Goal: Information Seeking & Learning: Learn about a topic

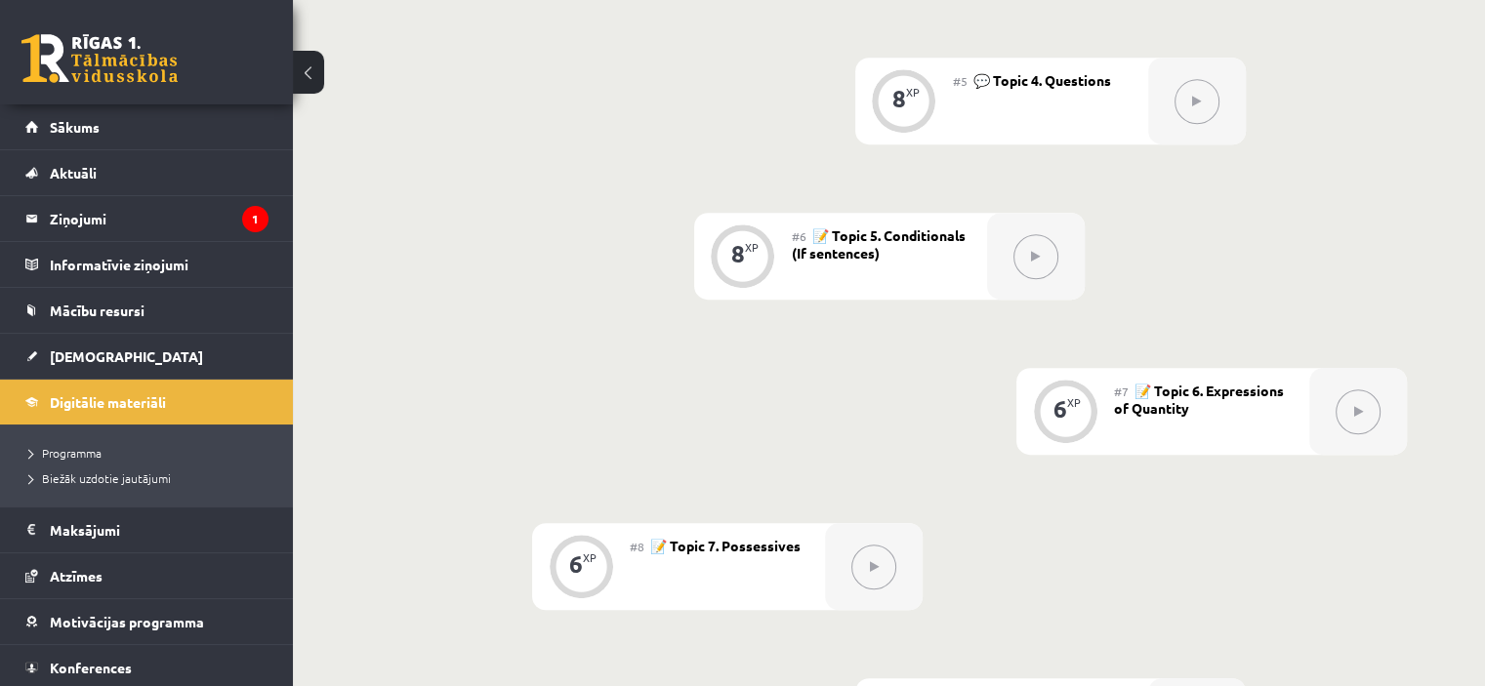
scroll to position [1107, 0]
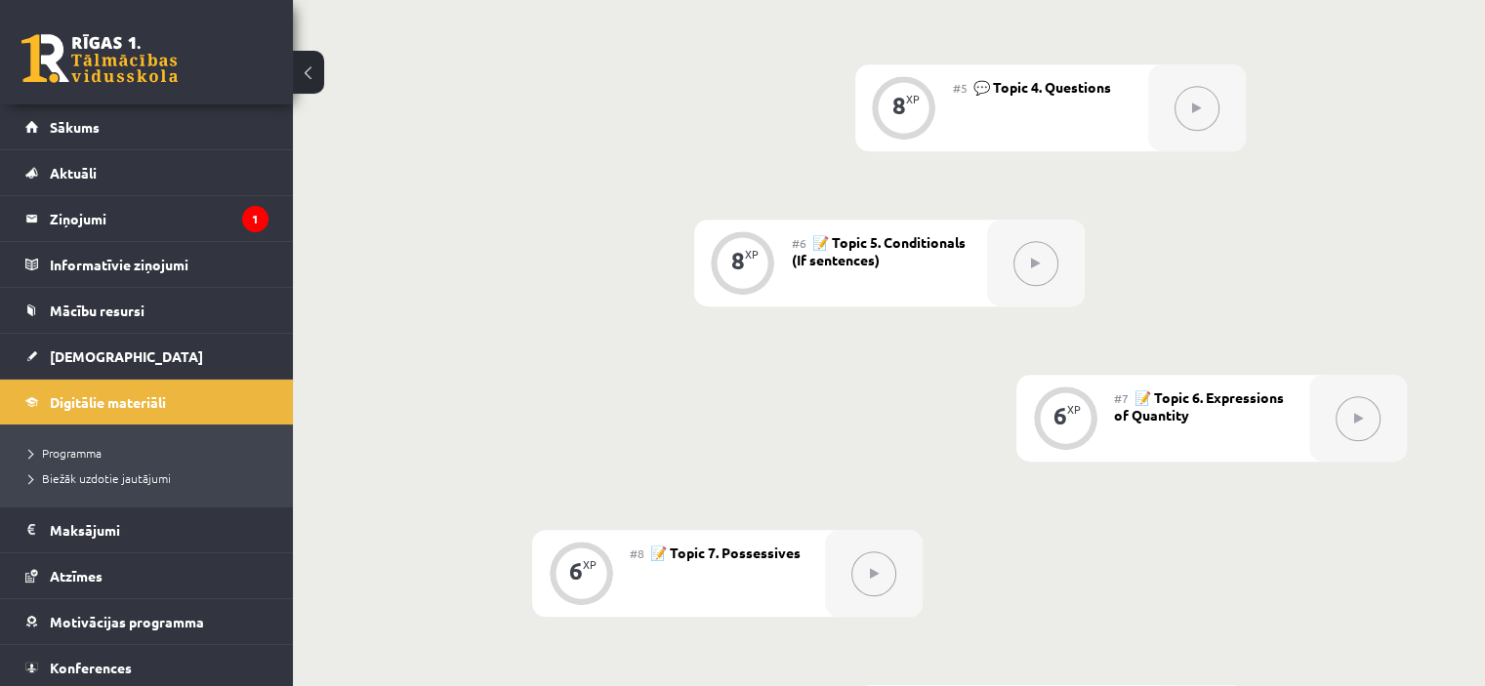
drag, startPoint x: 1450, startPoint y: 304, endPoint x: 1484, endPoint y: 292, distance: 36.1
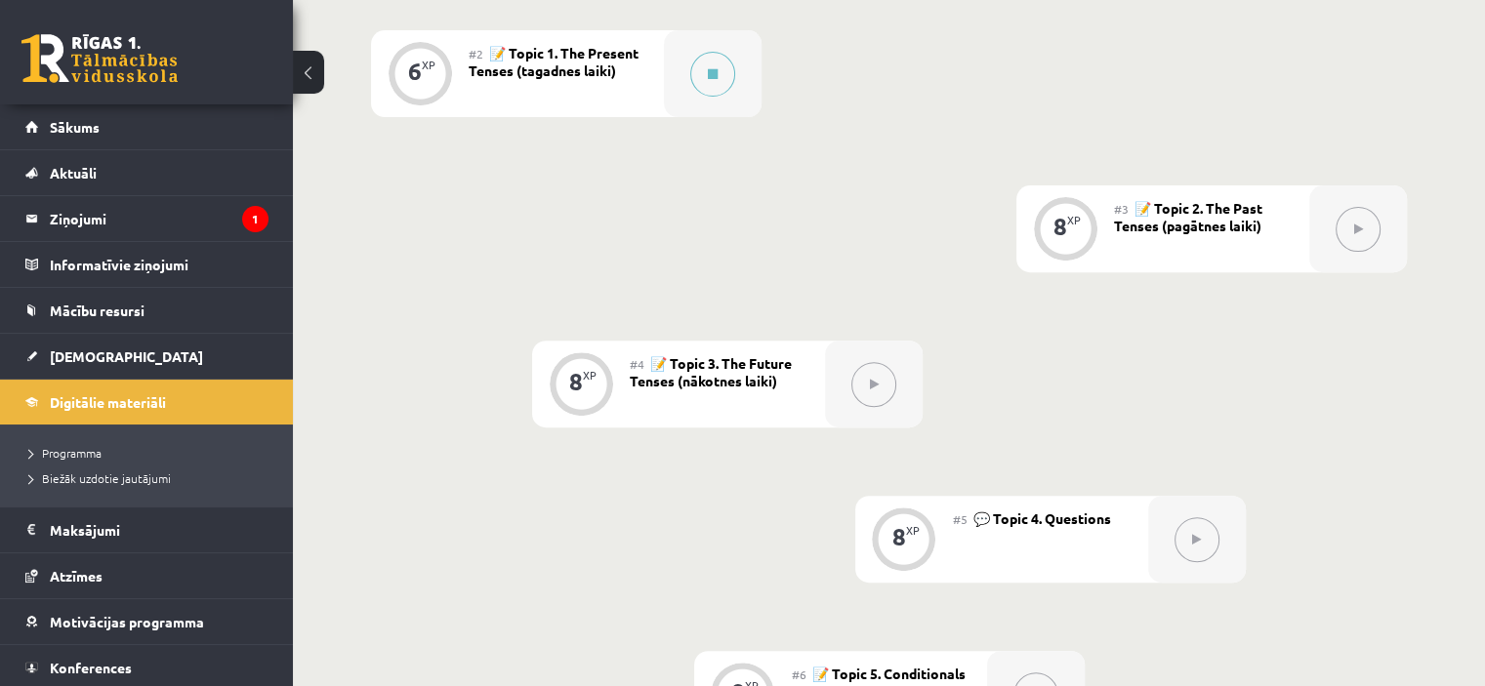
scroll to position [618, 0]
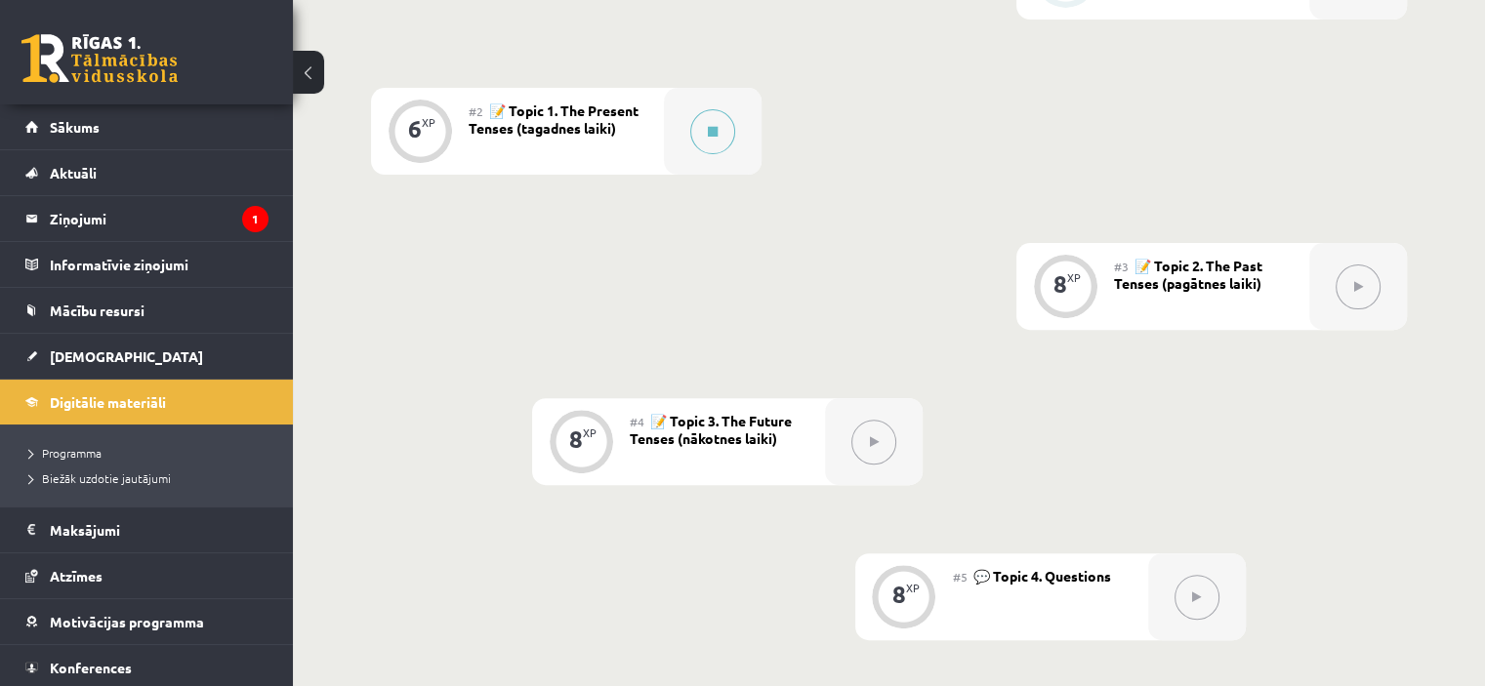
drag, startPoint x: 1480, startPoint y: 192, endPoint x: 1476, endPoint y: 119, distance: 73.3
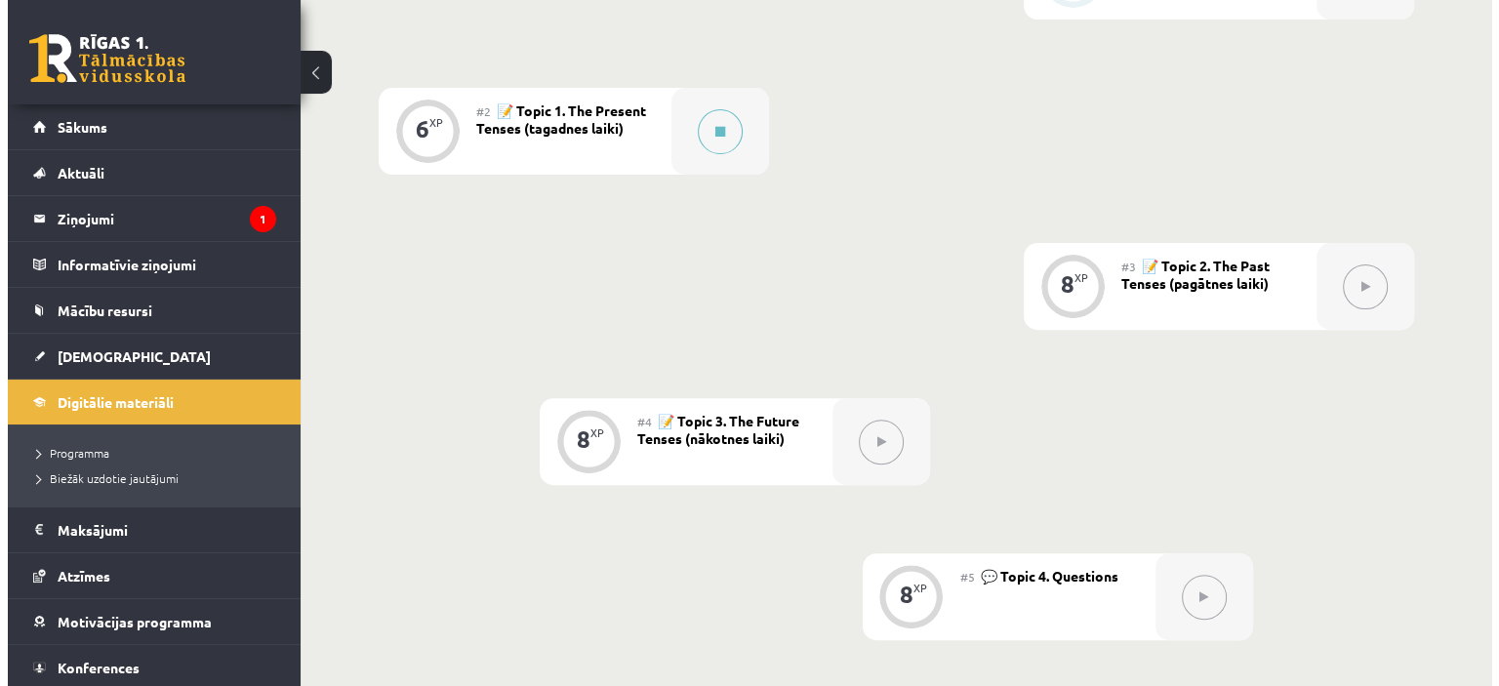
scroll to position [328, 0]
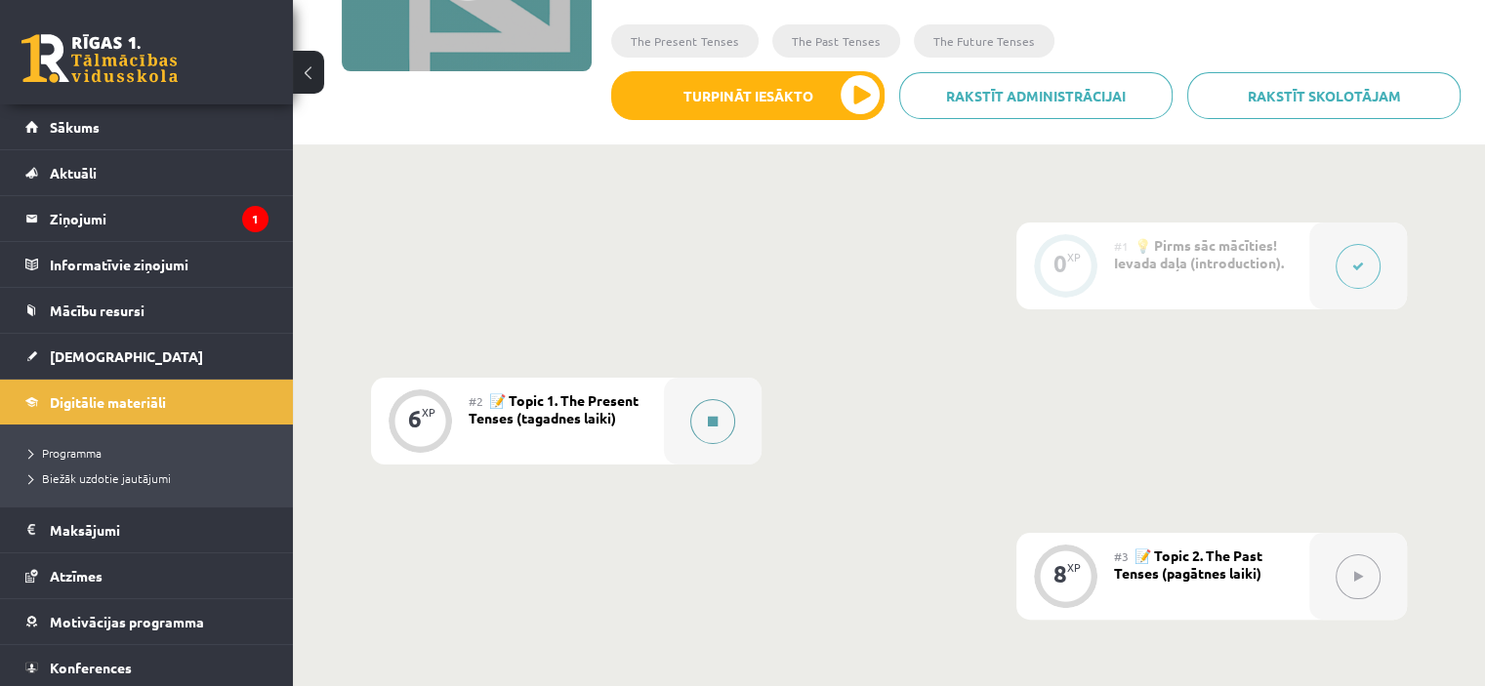
click at [714, 422] on icon at bounding box center [713, 422] width 10 height 12
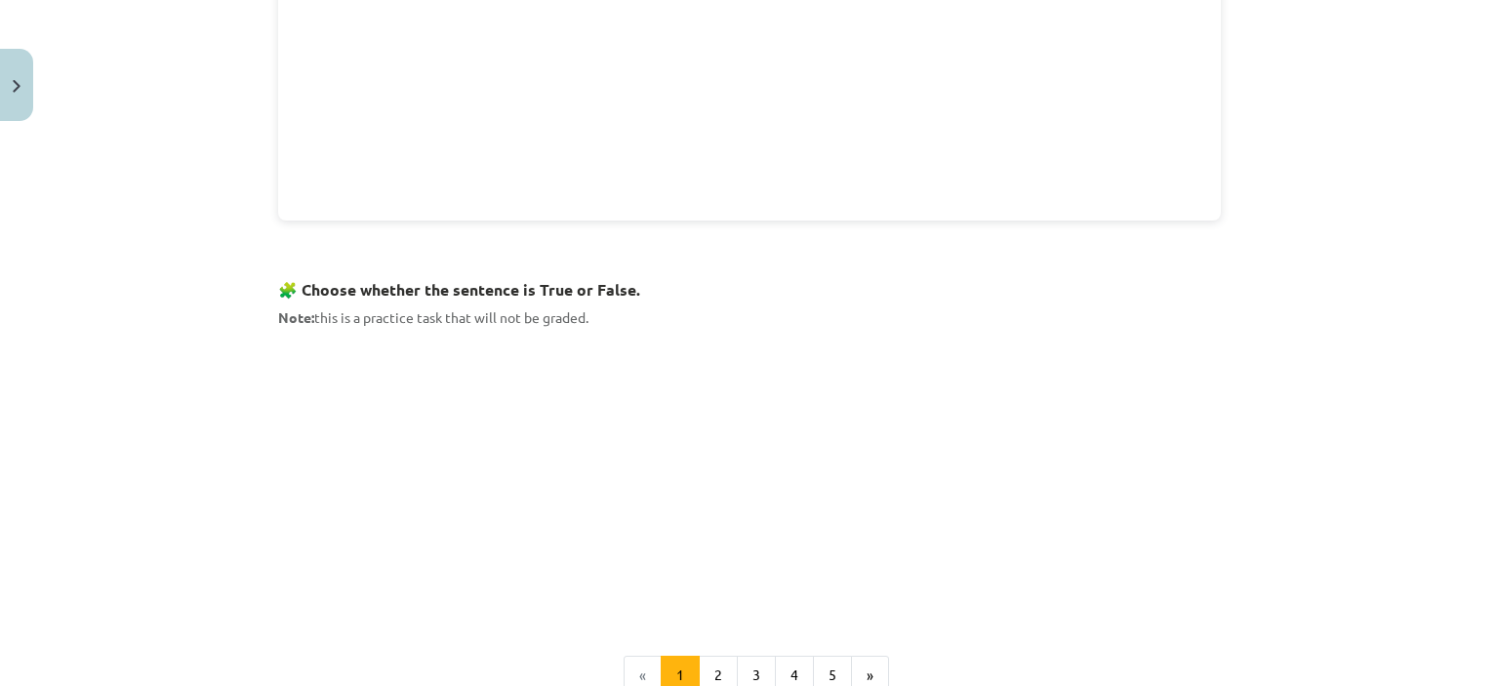
scroll to position [1056, 0]
click at [707, 667] on button "2" at bounding box center [718, 673] width 39 height 39
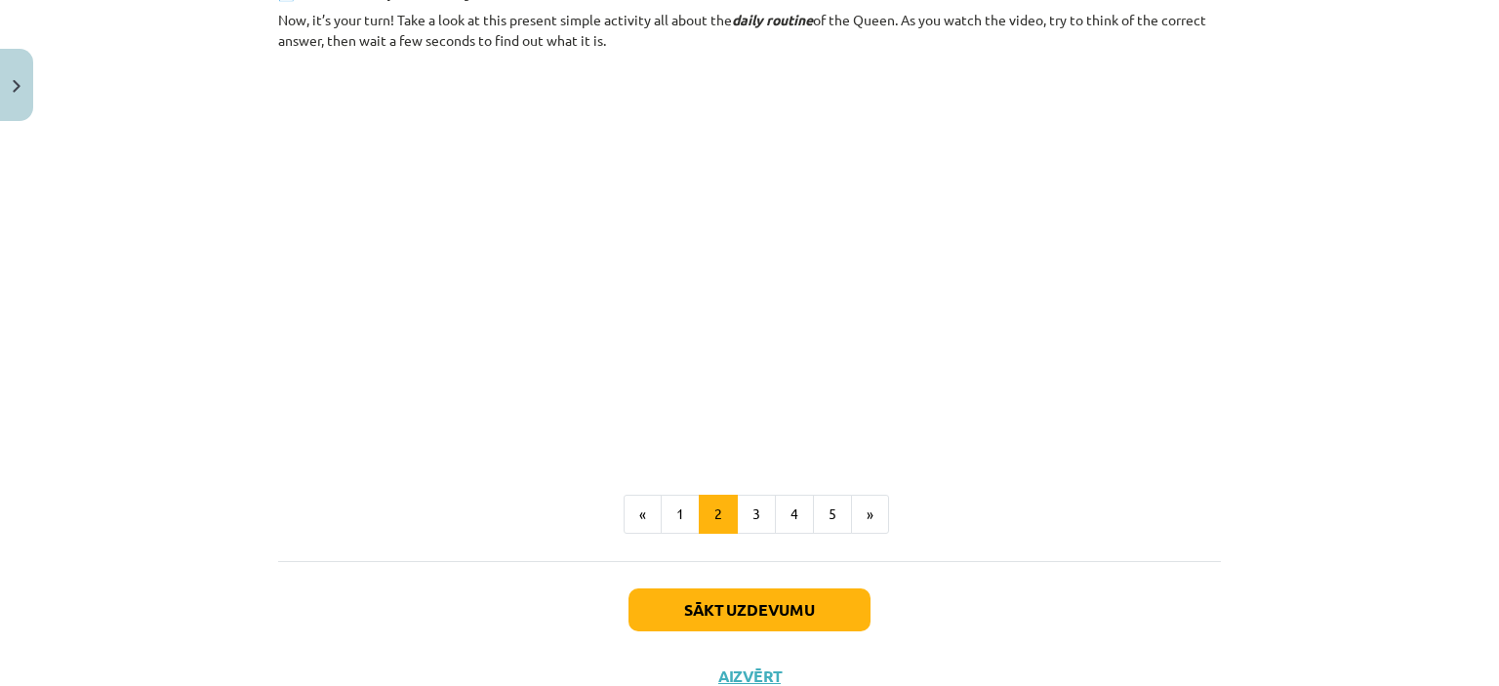
scroll to position [1165, 0]
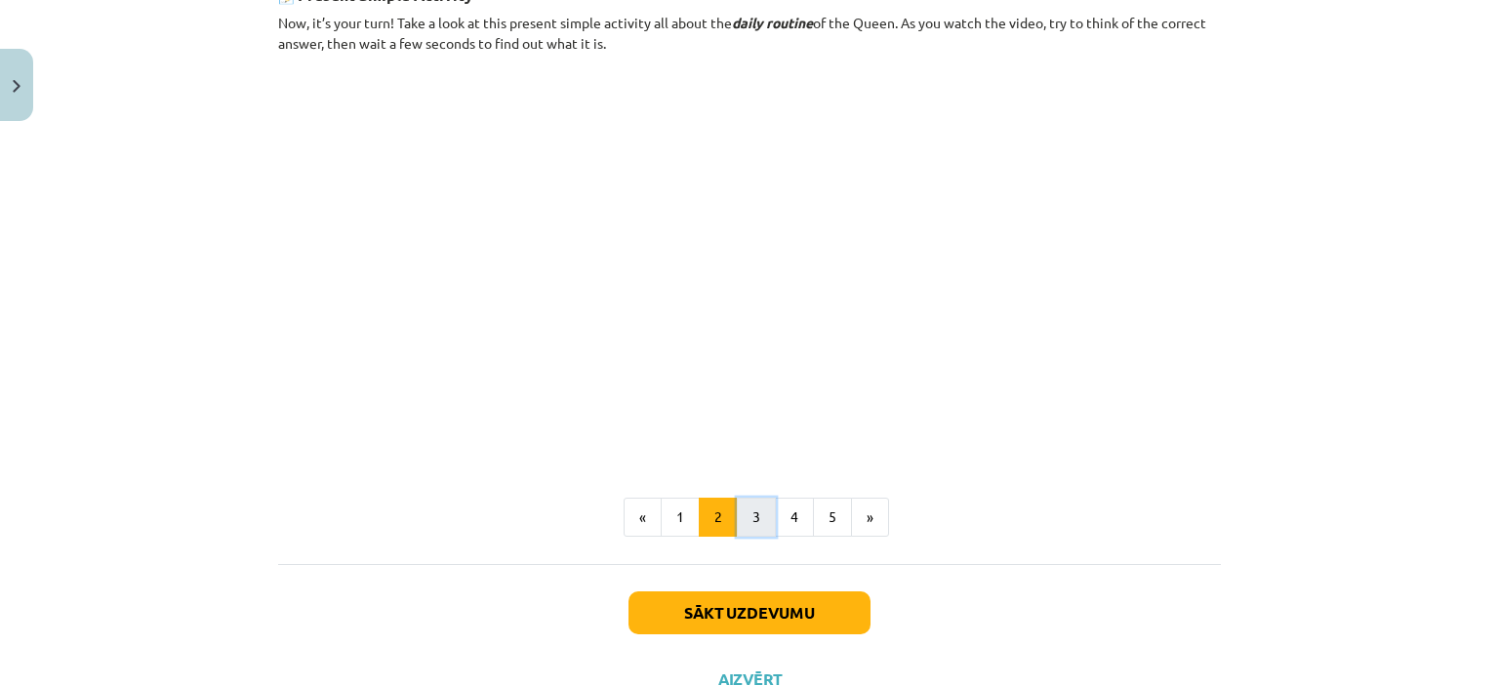
click at [743, 512] on button "3" at bounding box center [756, 517] width 39 height 39
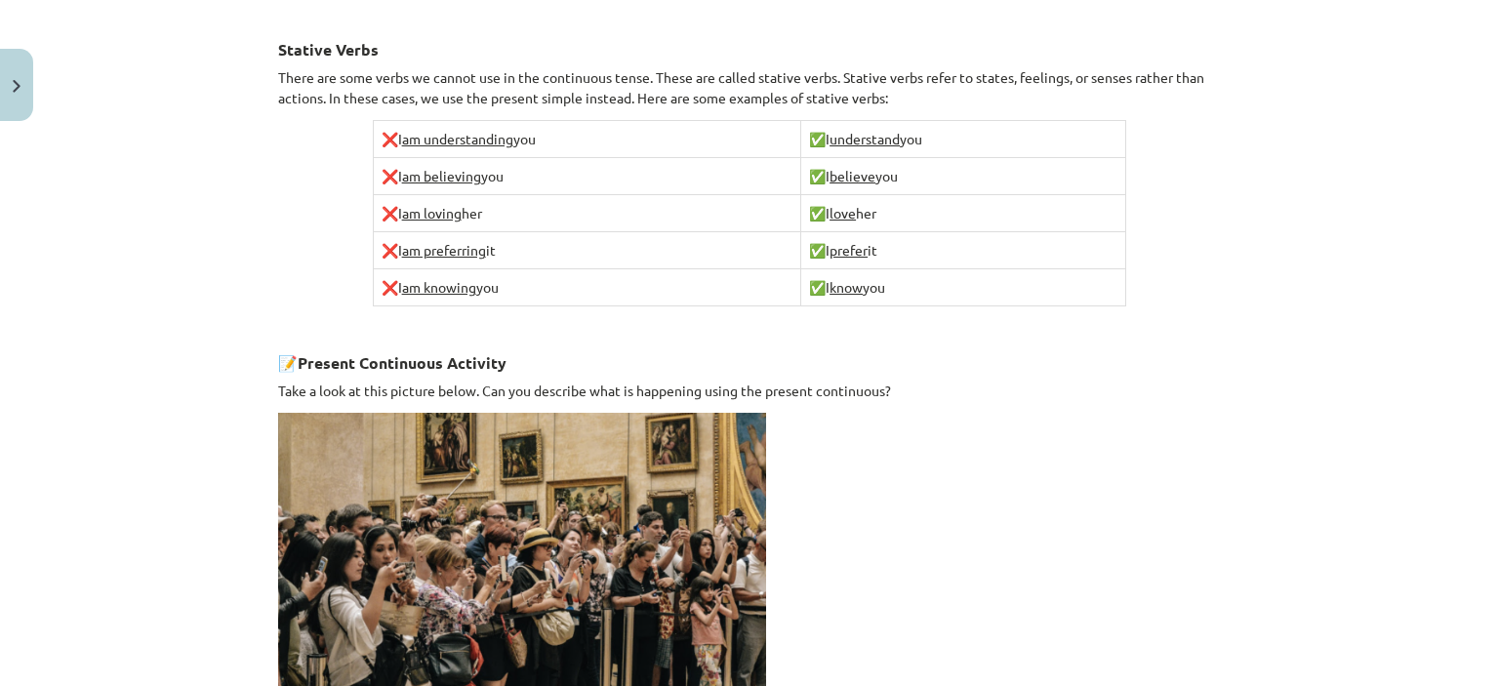
scroll to position [1382, 0]
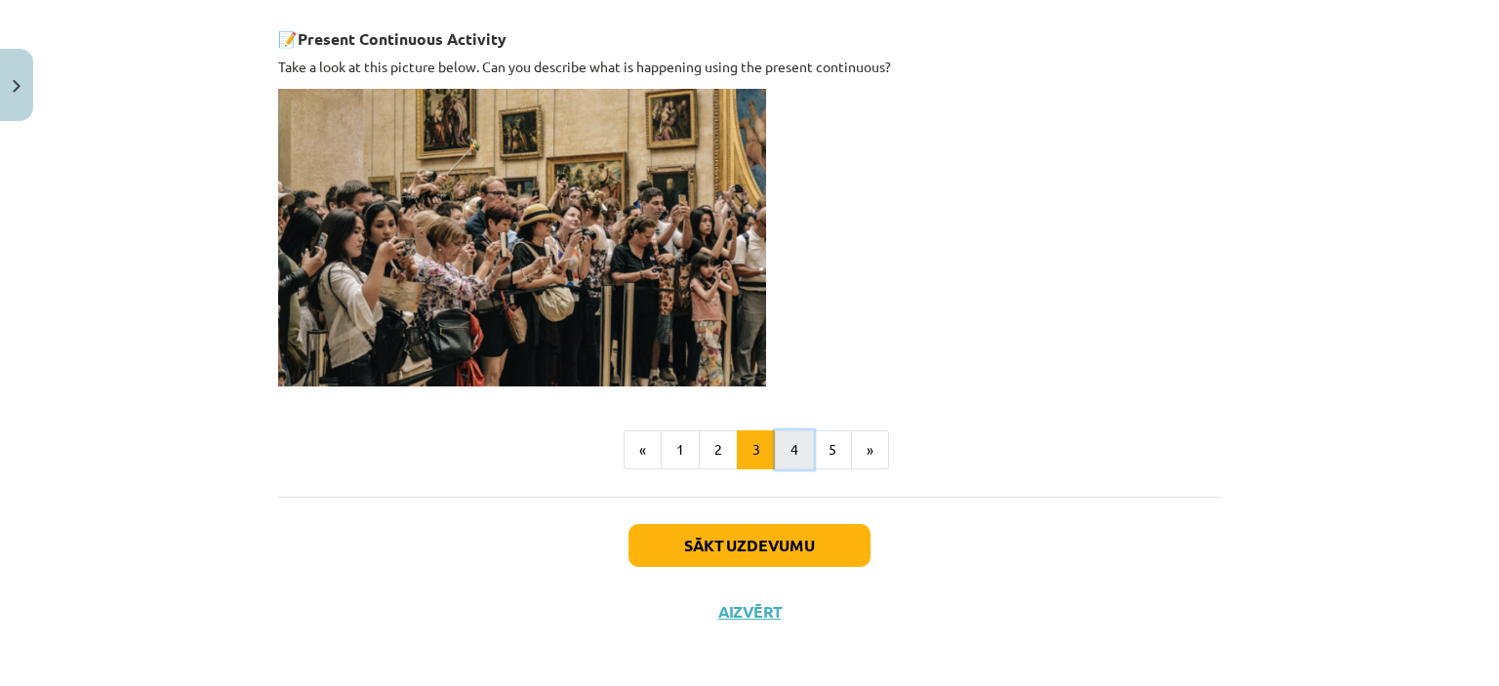
click at [785, 443] on button "4" at bounding box center [794, 450] width 39 height 39
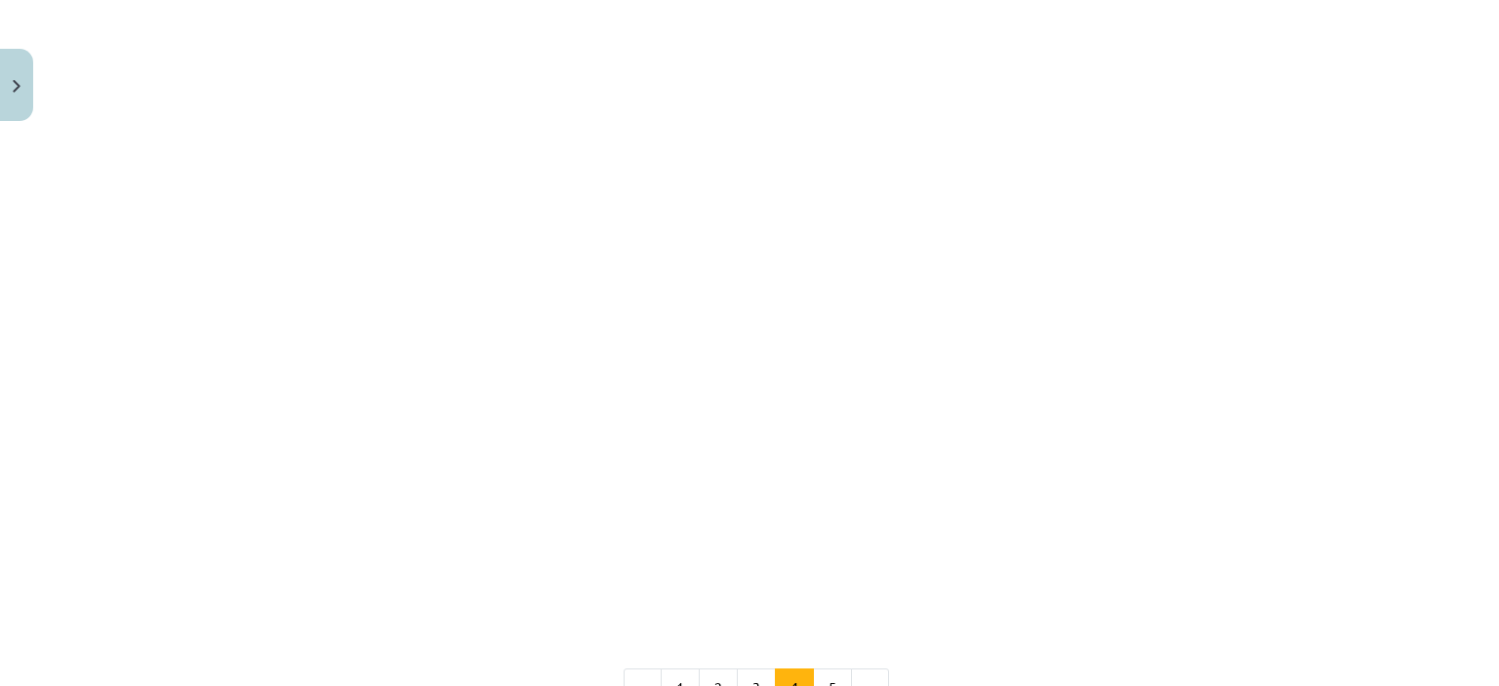
scroll to position [1656, 0]
click at [832, 654] on button "5" at bounding box center [832, 673] width 39 height 39
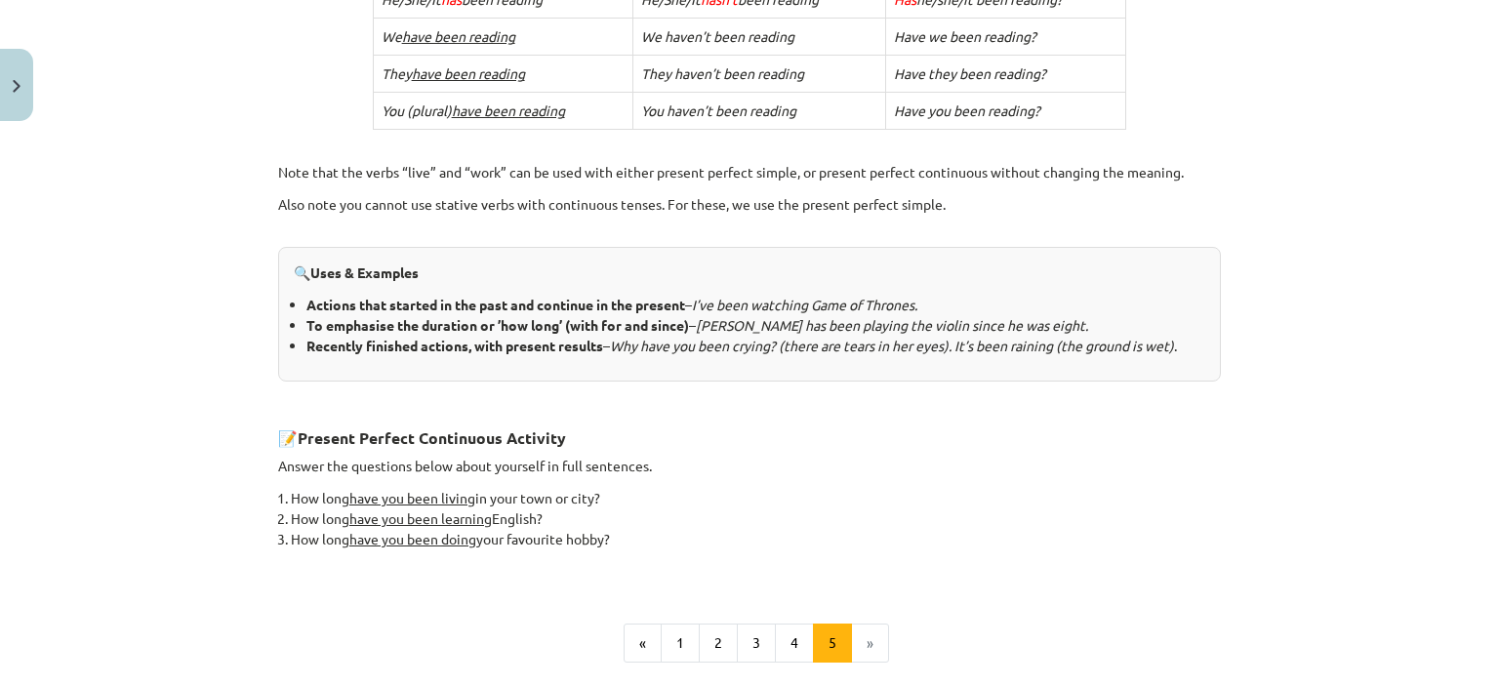
scroll to position [755, 0]
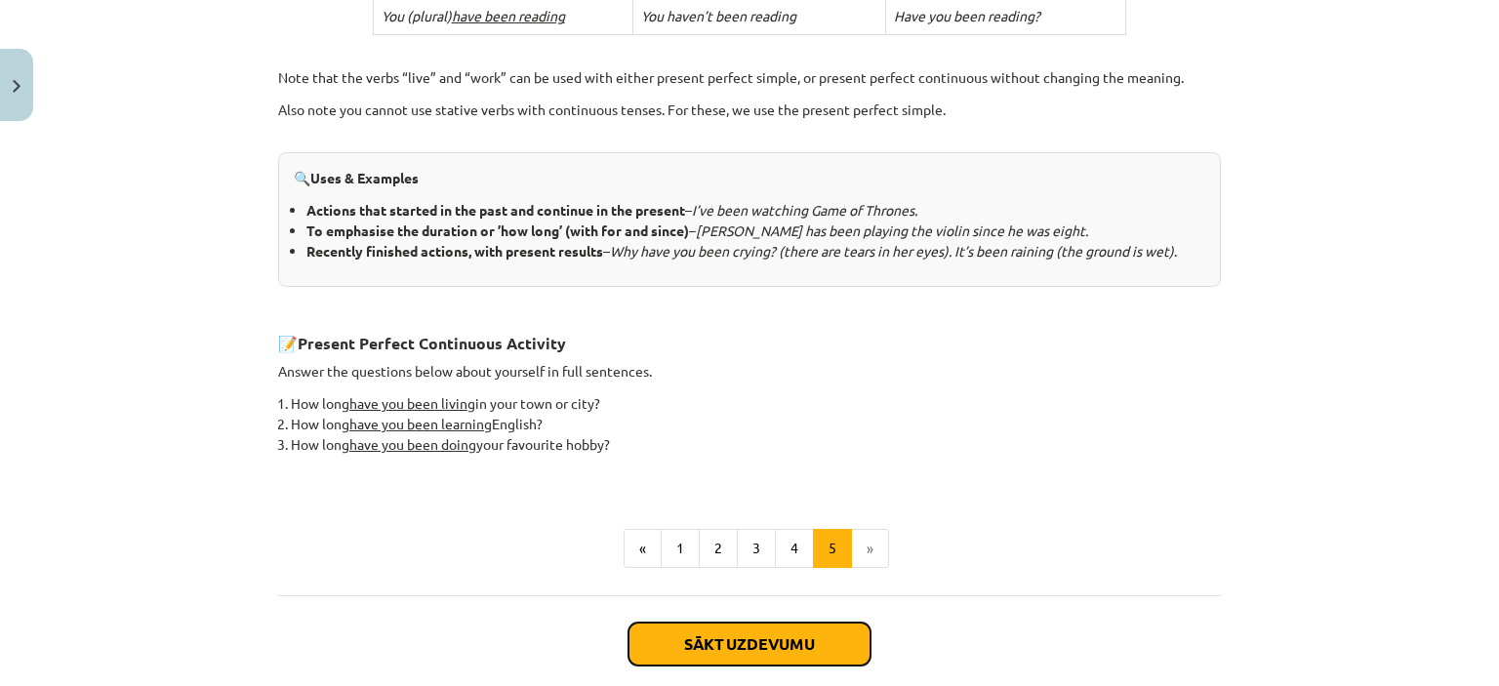
click at [810, 636] on button "Sākt uzdevumu" at bounding box center [750, 644] width 242 height 43
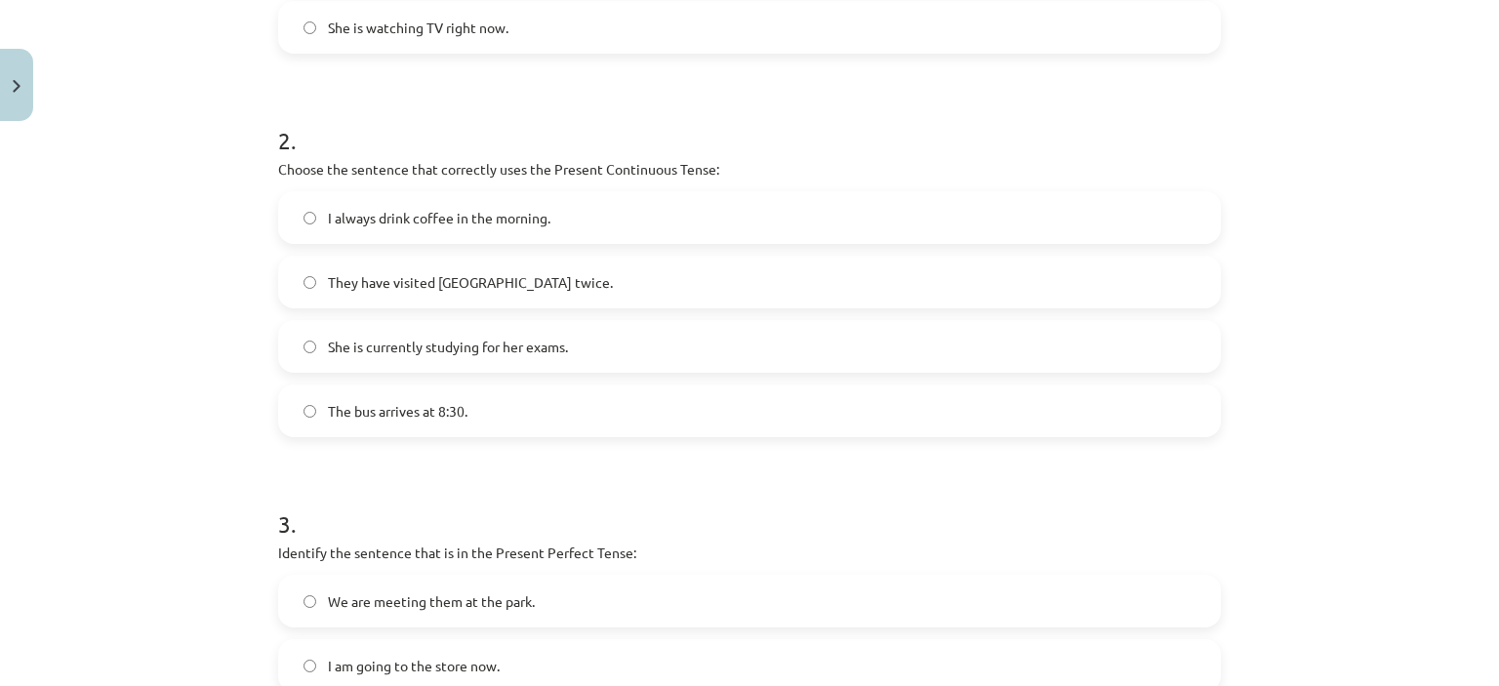
scroll to position [614, 0]
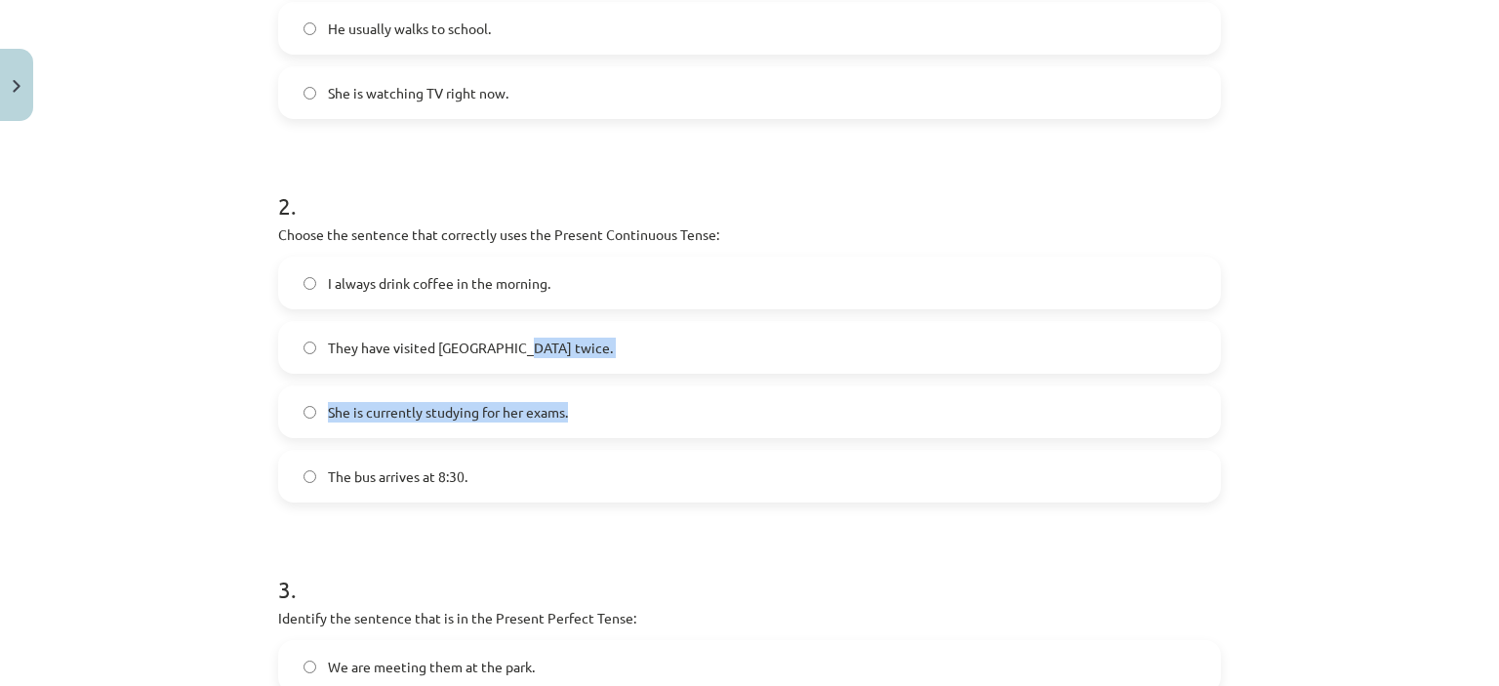
drag, startPoint x: 1477, startPoint y: 432, endPoint x: 1460, endPoint y: 308, distance: 126.1
click at [1460, 308] on div "Mācību tēma: Angļu valoda i - 10.klase 1.ieskaites mācību materiāls #2 📝 Topic …" at bounding box center [749, 343] width 1499 height 686
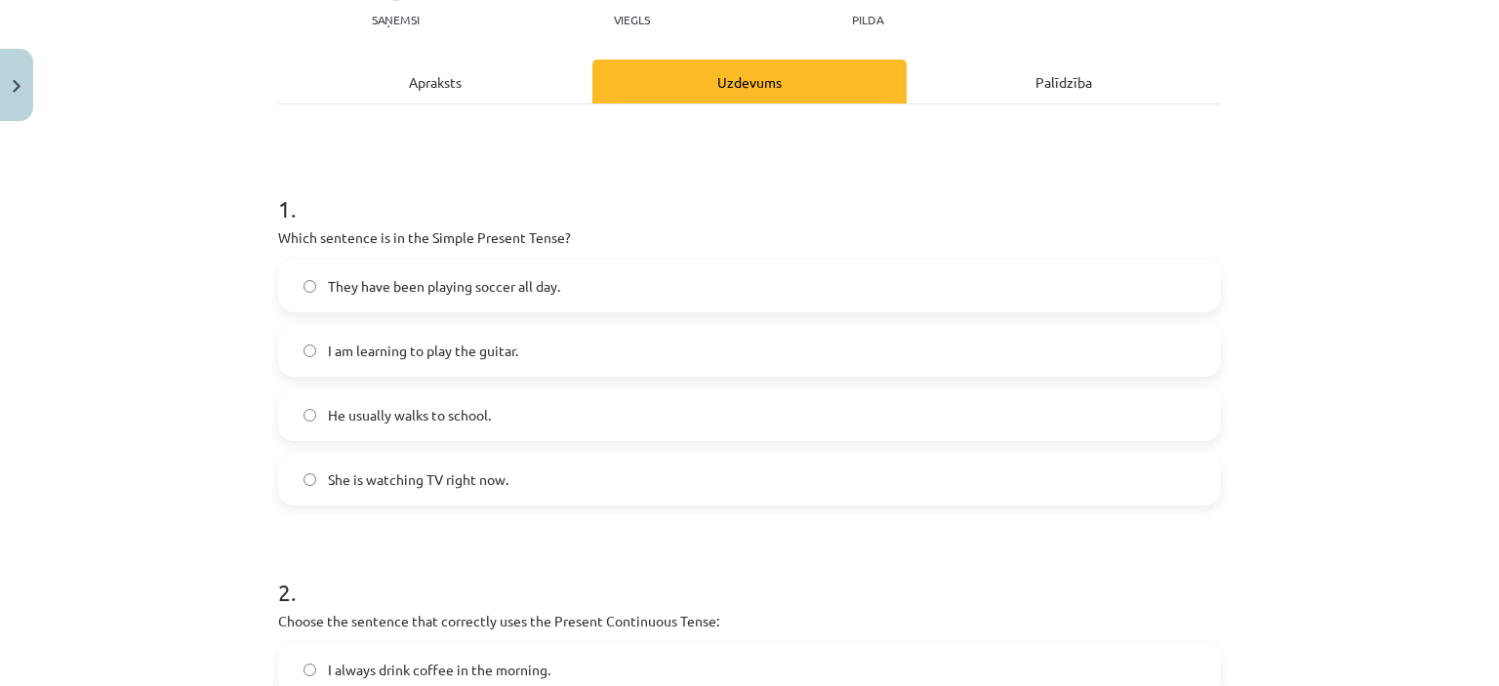
scroll to position [207, 0]
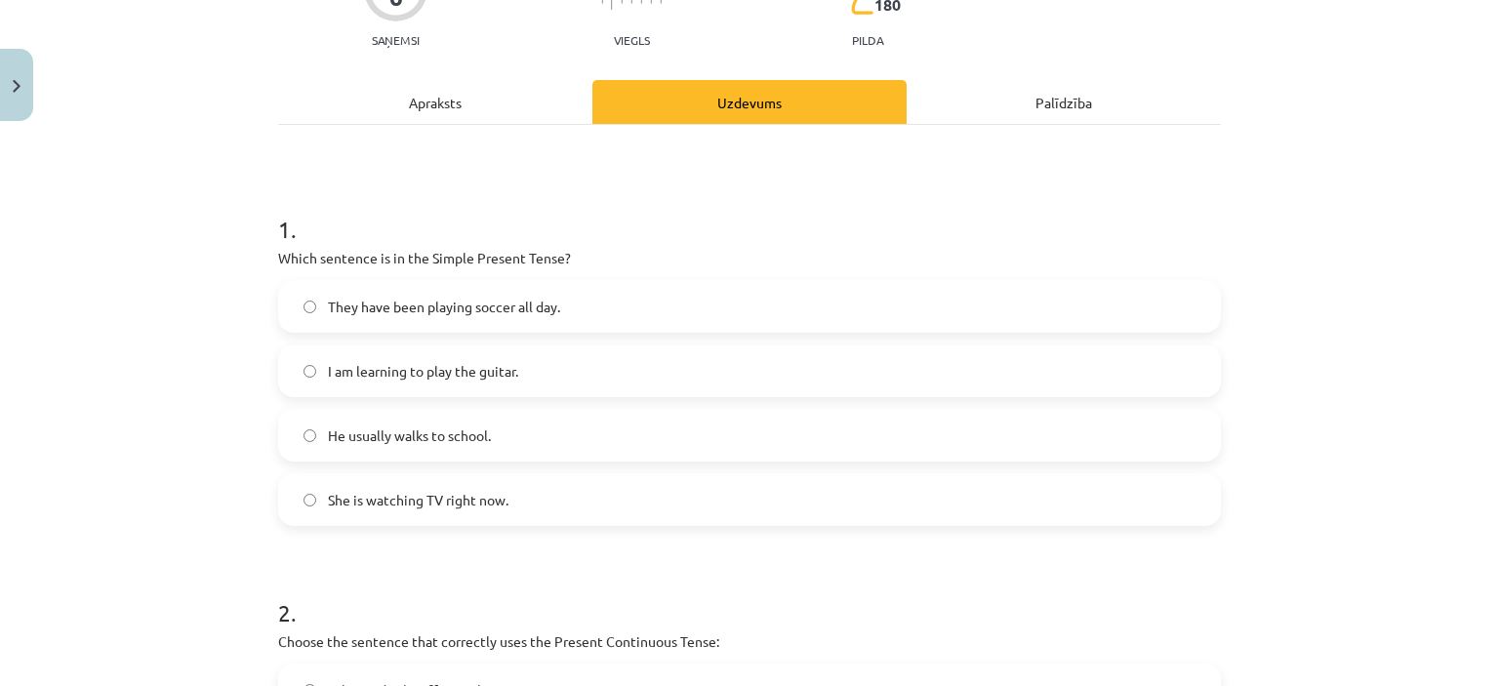
click at [339, 501] on span "She is watching TV right now." at bounding box center [418, 500] width 181 height 21
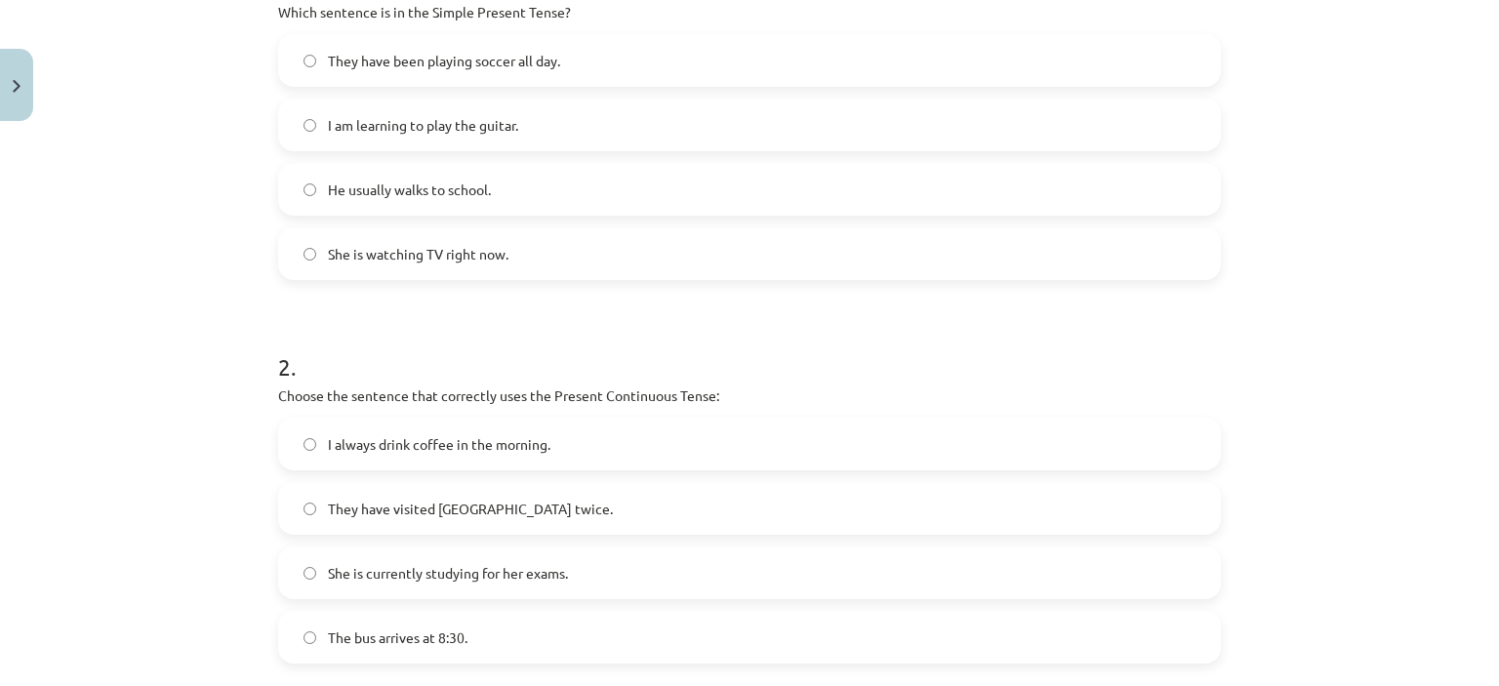
scroll to position [490, 0]
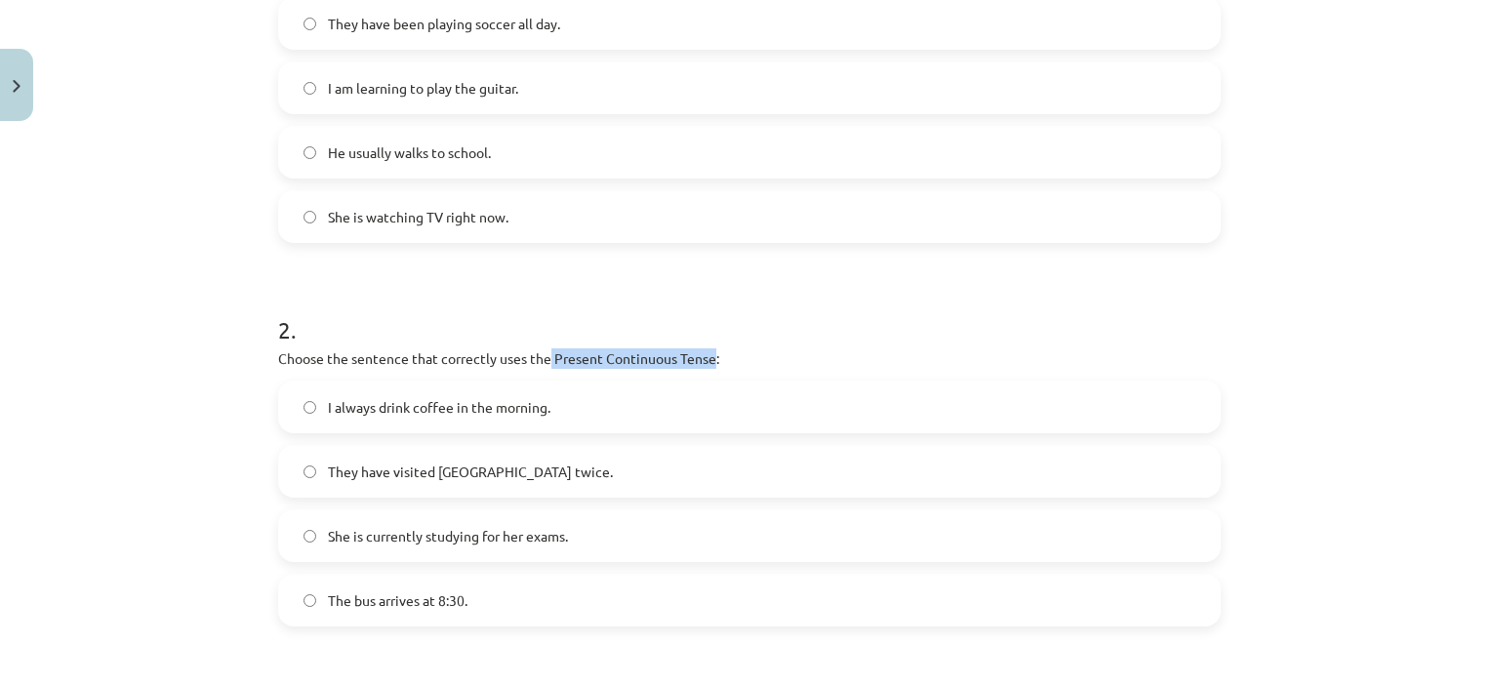
drag, startPoint x: 543, startPoint y: 357, endPoint x: 706, endPoint y: 356, distance: 163.0
click at [706, 356] on p "Choose the sentence that correctly uses the Present Continuous Tense:" at bounding box center [749, 359] width 943 height 21
copy p "Present Continuous Tense"
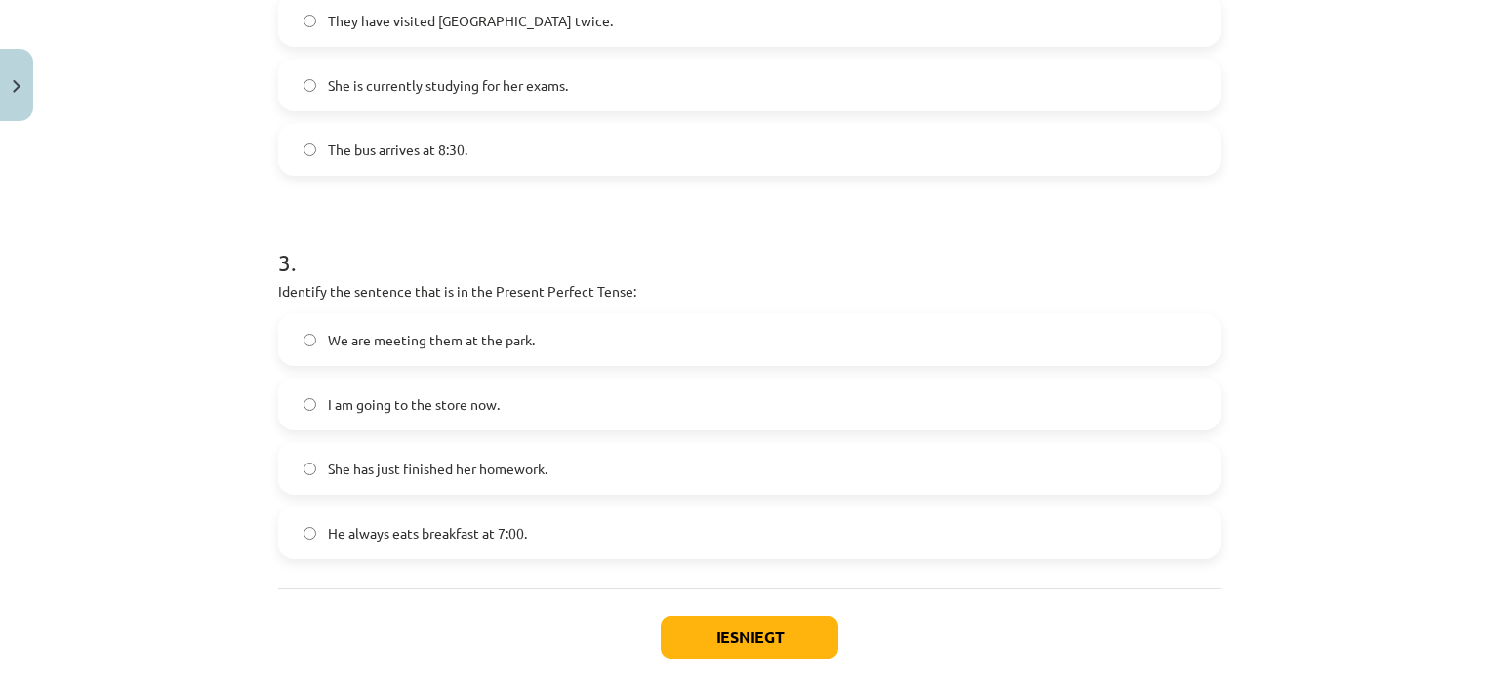
scroll to position [962, 0]
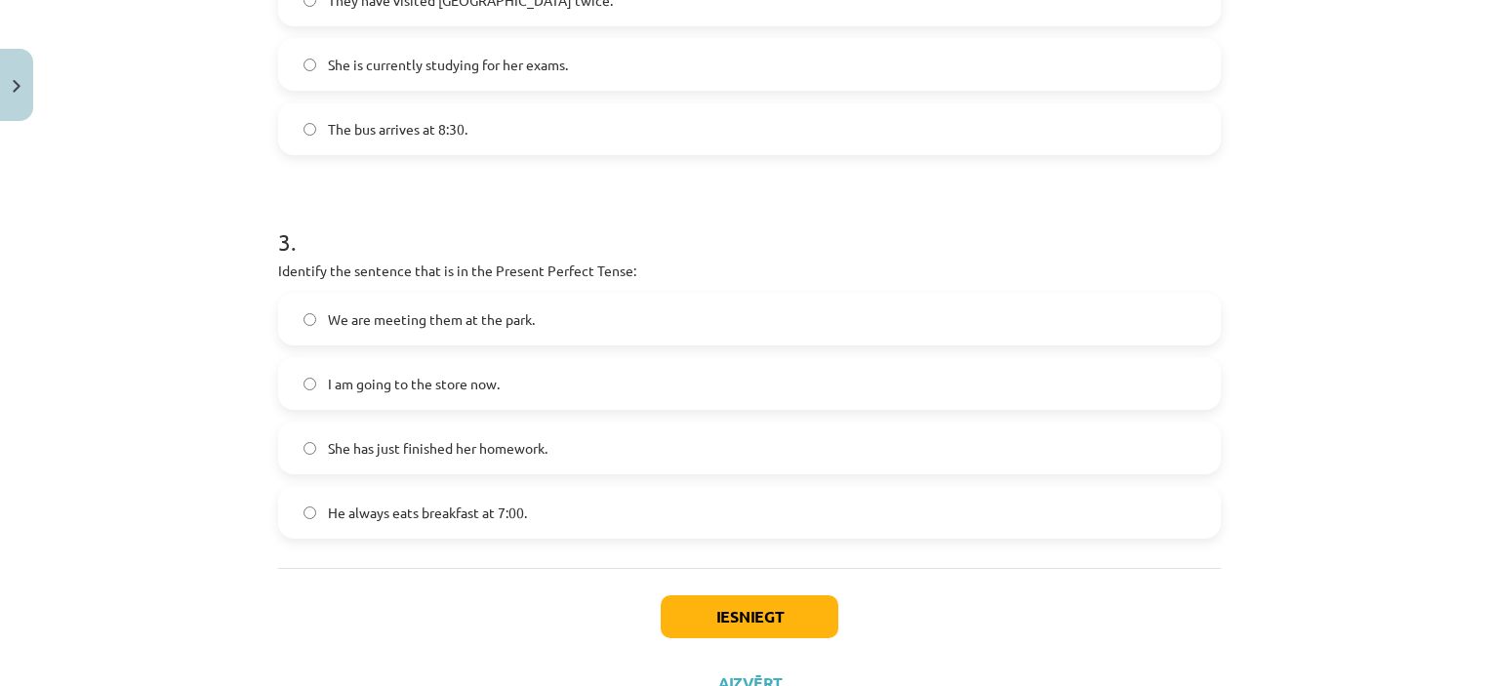
click at [552, 275] on p "Identify the sentence that is in the Present Perfect Tense:" at bounding box center [749, 271] width 943 height 21
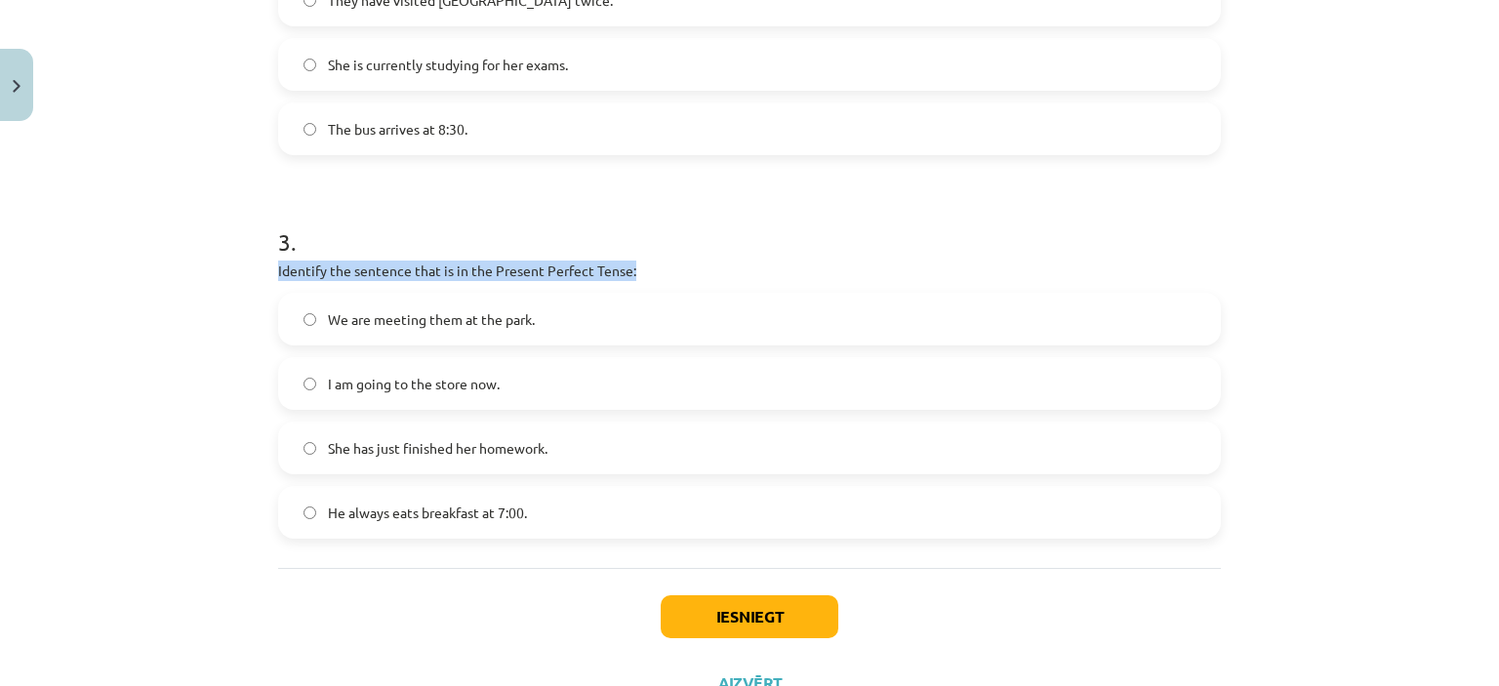
click at [552, 275] on p "Identify the sentence that is in the Present Perfect Tense:" at bounding box center [749, 271] width 943 height 21
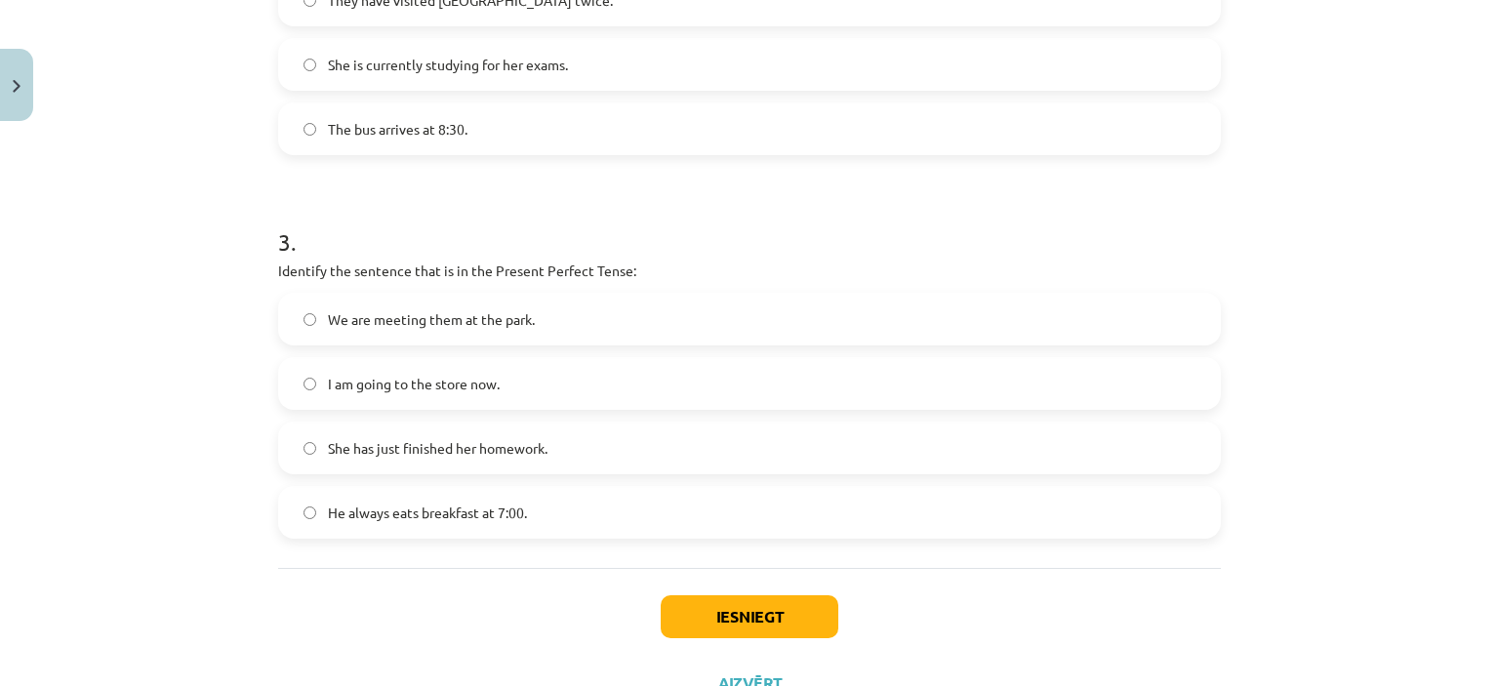
click at [641, 267] on p "Identify the sentence that is in the Present Perfect Tense:" at bounding box center [749, 271] width 943 height 21
drag, startPoint x: 620, startPoint y: 267, endPoint x: 485, endPoint y: 265, distance: 134.7
click at [485, 265] on p "Identify the sentence that is in the Present Perfect Tense:" at bounding box center [749, 271] width 943 height 21
copy p "Present Perfect Tense"
click at [734, 619] on button "Iesniegt" at bounding box center [750, 616] width 178 height 43
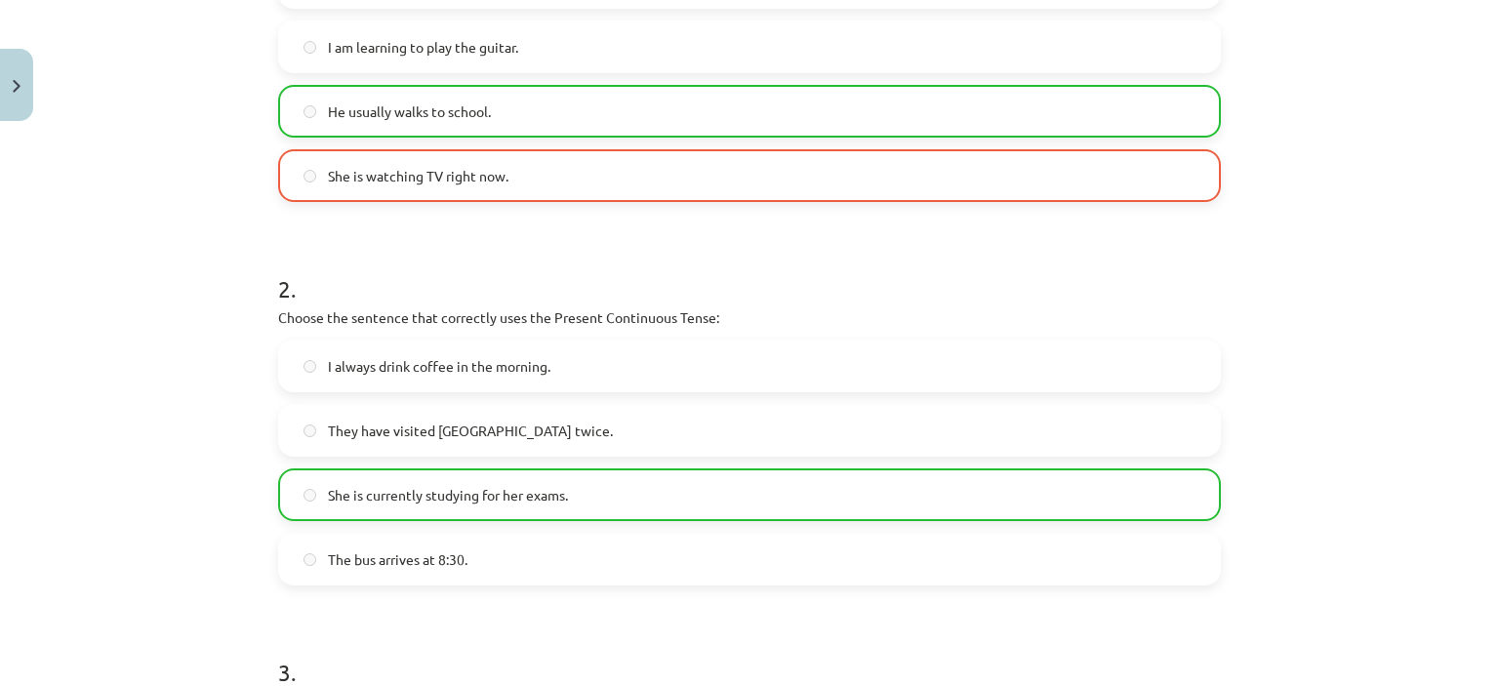
scroll to position [469, 0]
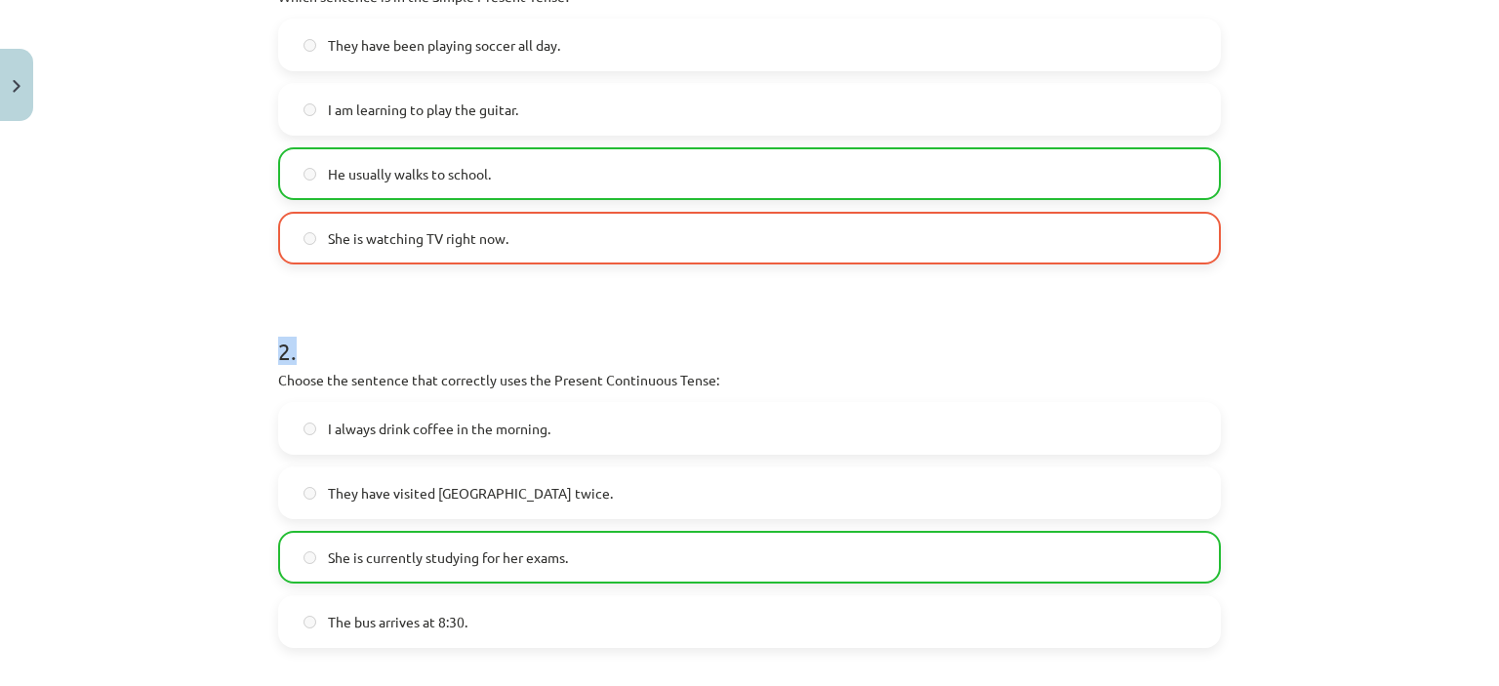
drag, startPoint x: 1482, startPoint y: 294, endPoint x: 1476, endPoint y: 254, distance: 40.5
click at [1476, 254] on div "Mācību tēma: Angļu valoda i - 10.klase 1.ieskaites mācību materiāls #2 📝 Topic …" at bounding box center [749, 343] width 1499 height 686
click at [828, 336] on h1 "2 ." at bounding box center [749, 334] width 943 height 61
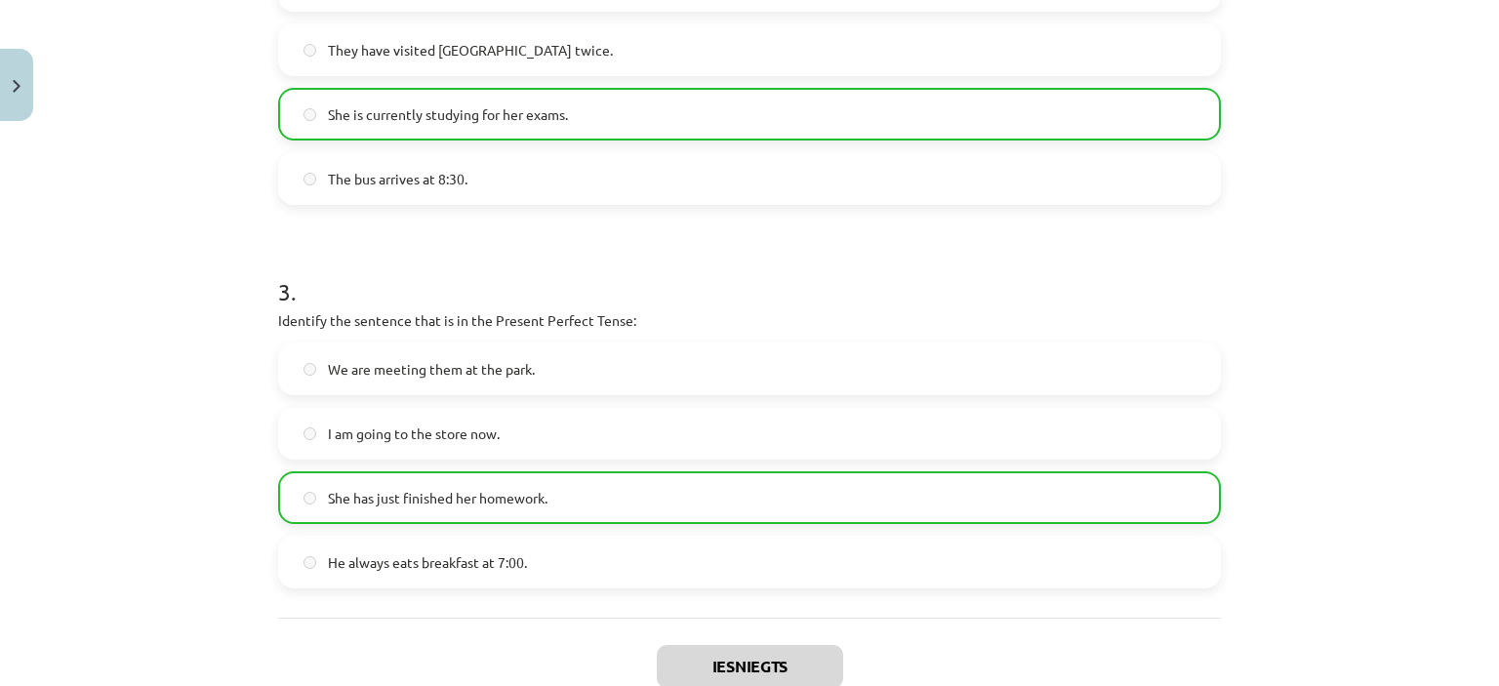
scroll to position [1101, 0]
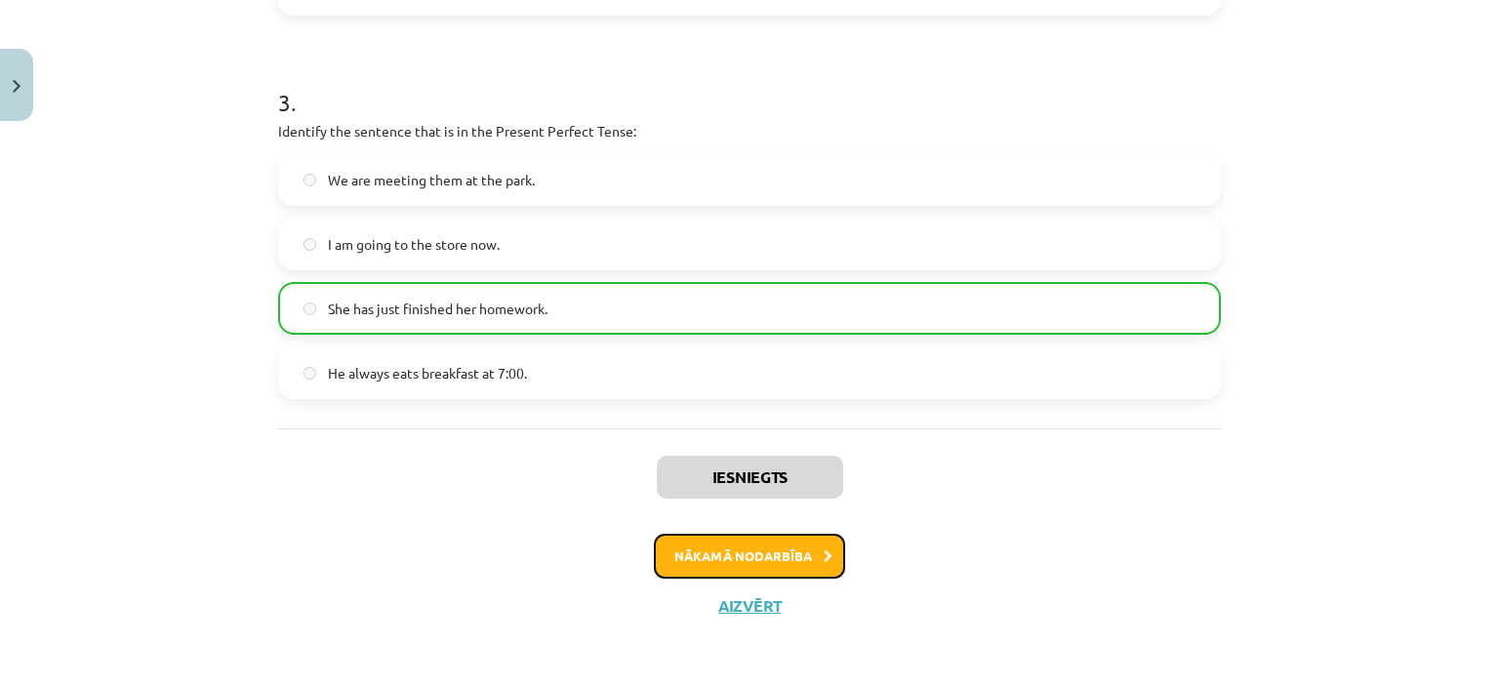
click at [777, 564] on button "Nākamā nodarbība" at bounding box center [749, 556] width 191 height 45
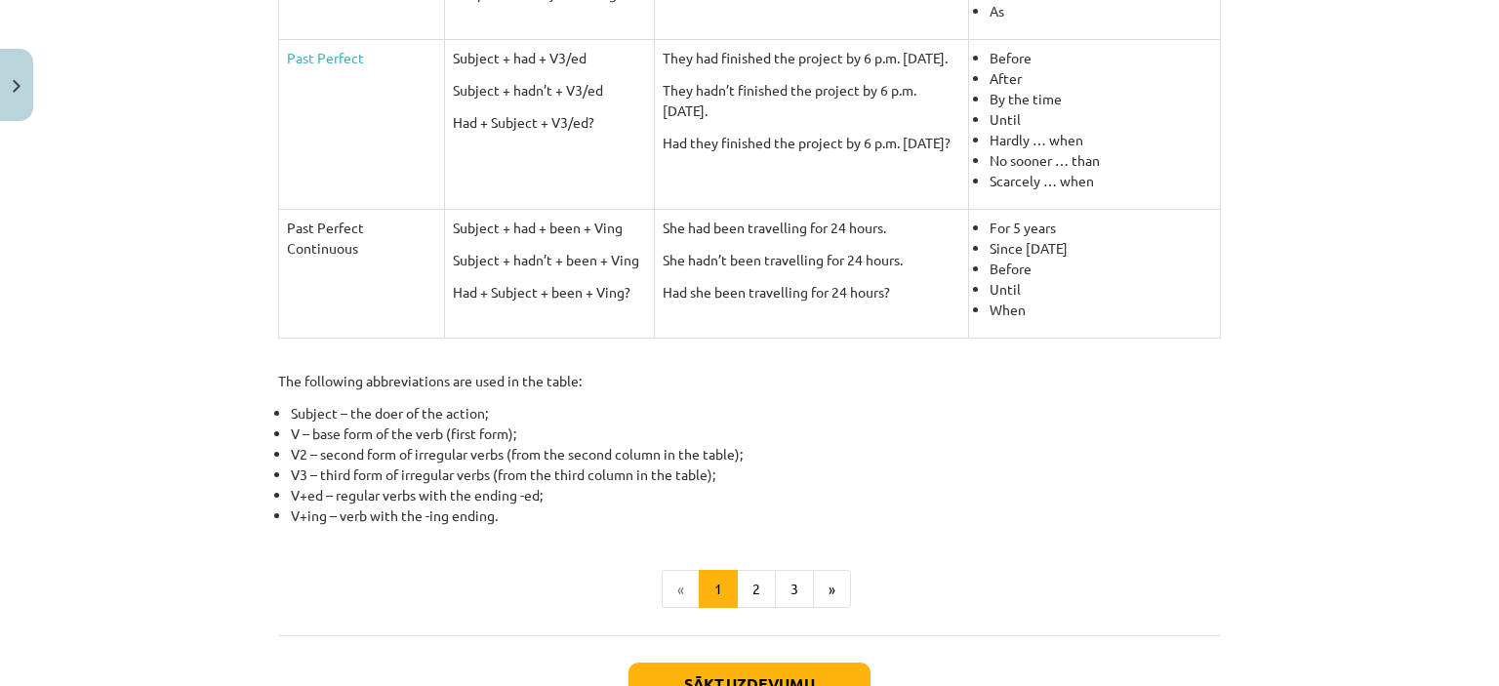
scroll to position [833, 0]
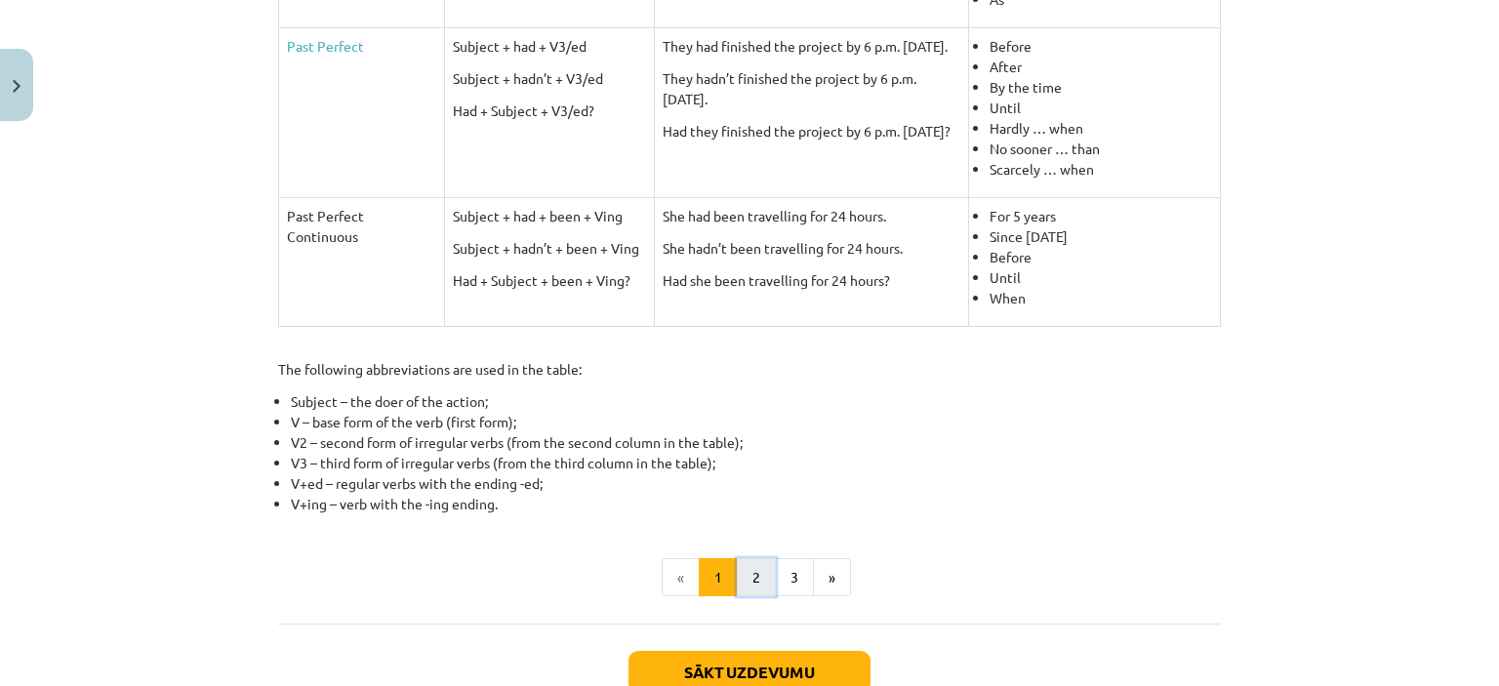
click at [750, 584] on button "2" at bounding box center [756, 577] width 39 height 39
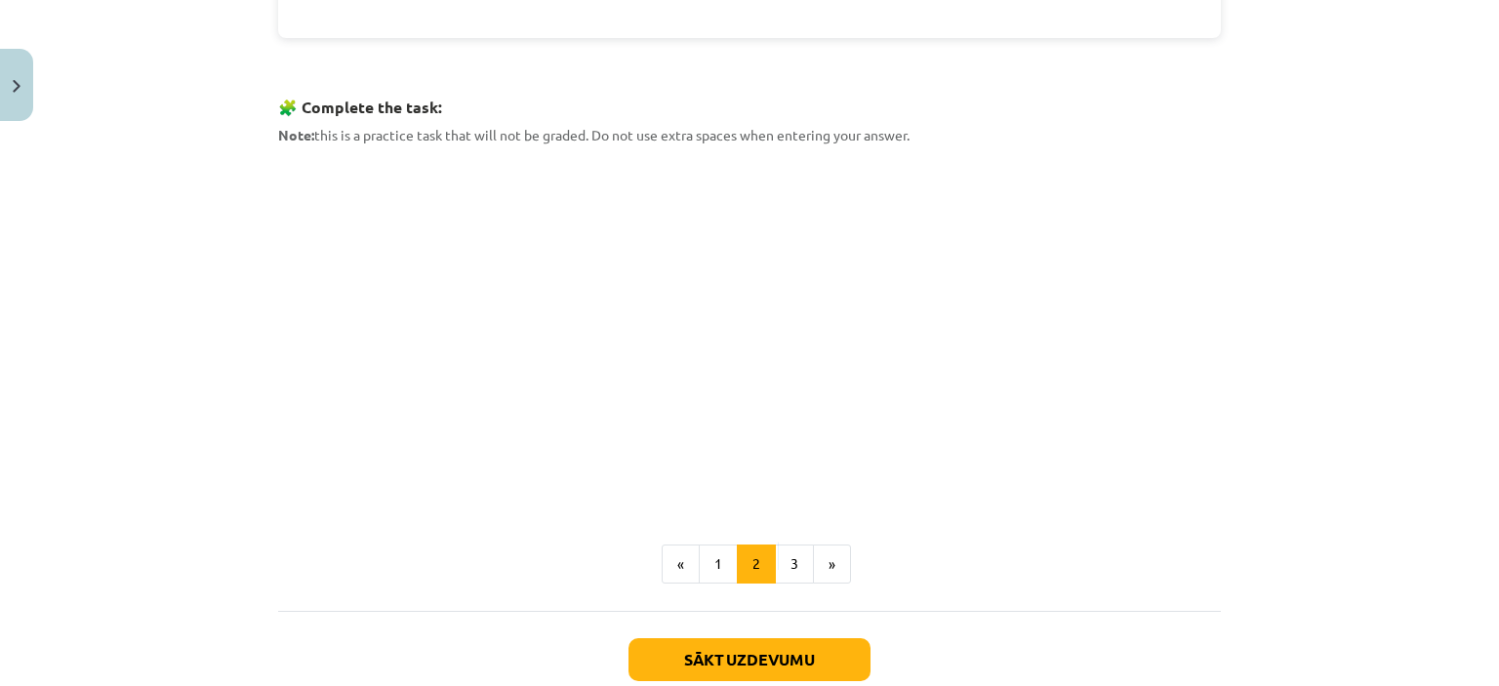
scroll to position [957, 0]
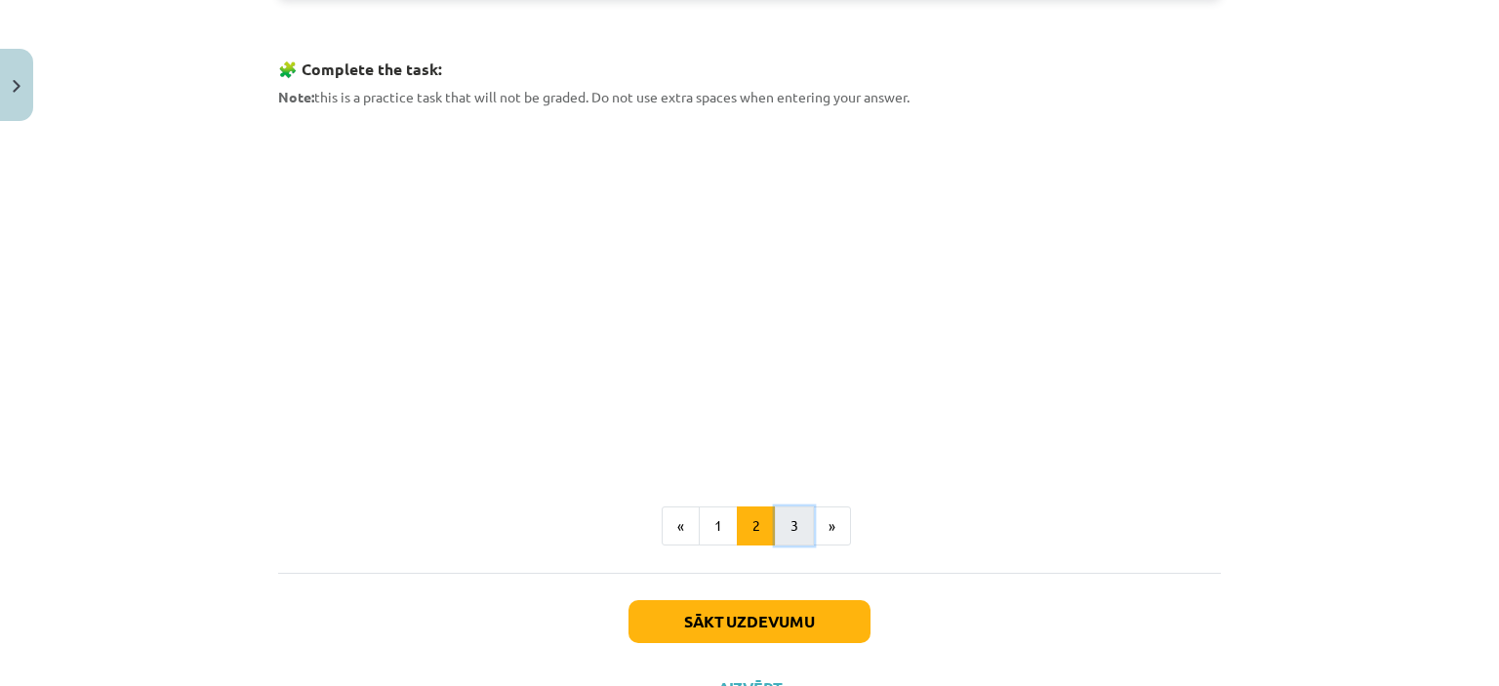
click at [790, 514] on button "3" at bounding box center [794, 526] width 39 height 39
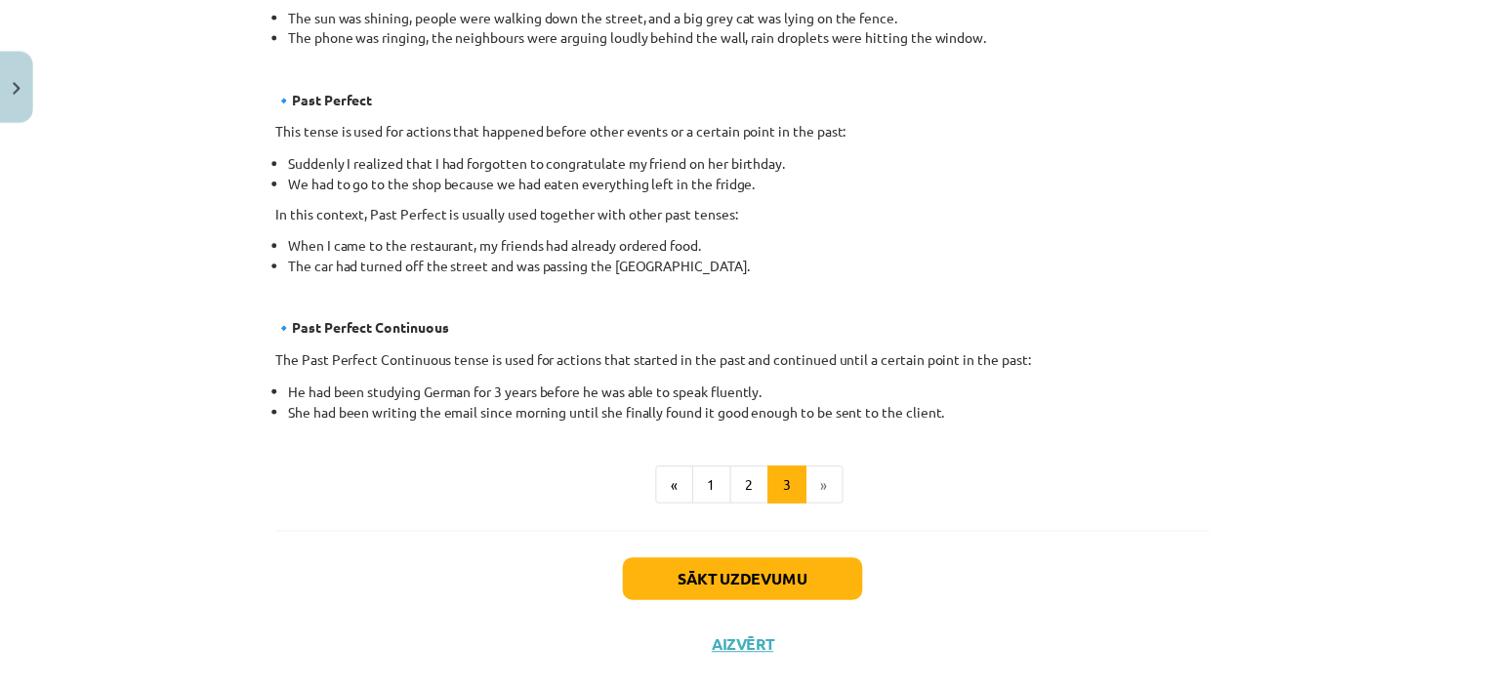
scroll to position [1125, 0]
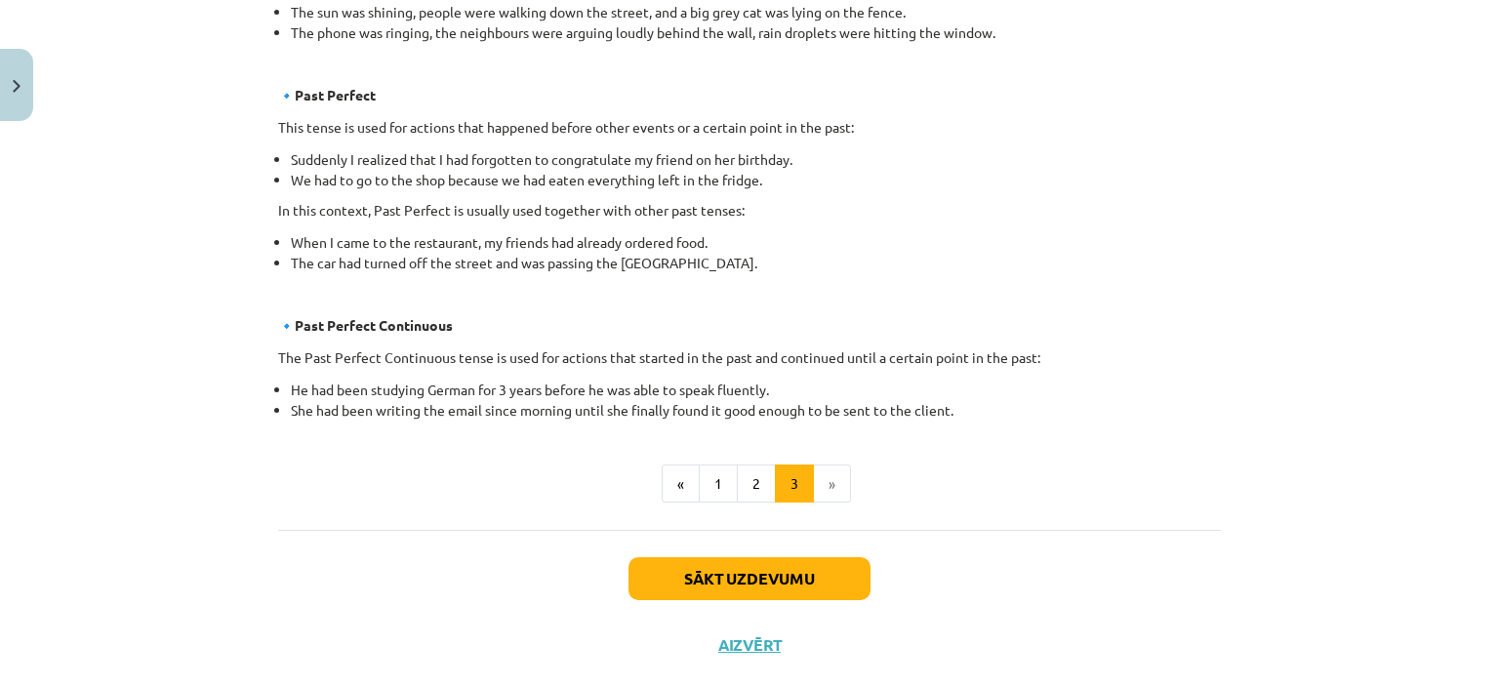
click at [828, 491] on li "»" at bounding box center [832, 484] width 37 height 39
click at [745, 636] on button "Aizvērt" at bounding box center [750, 646] width 74 height 20
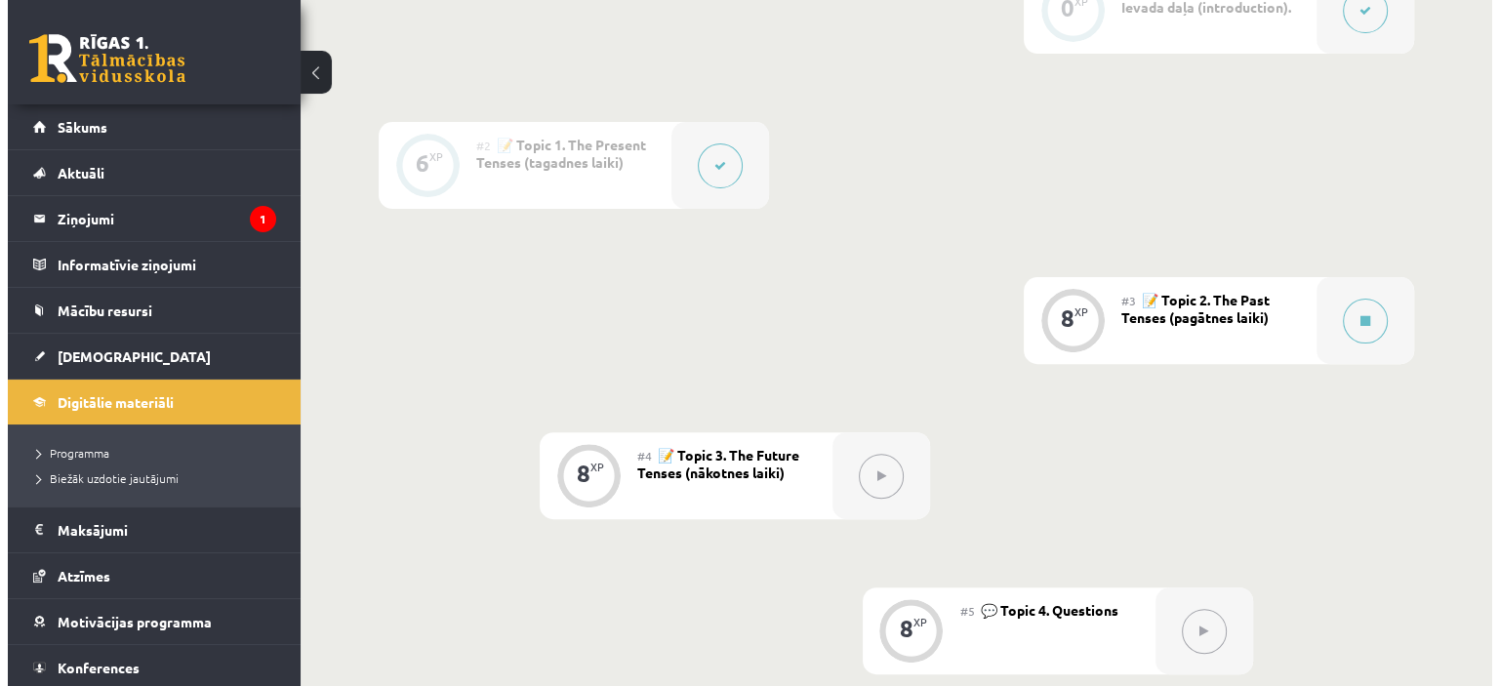
scroll to position [598, 0]
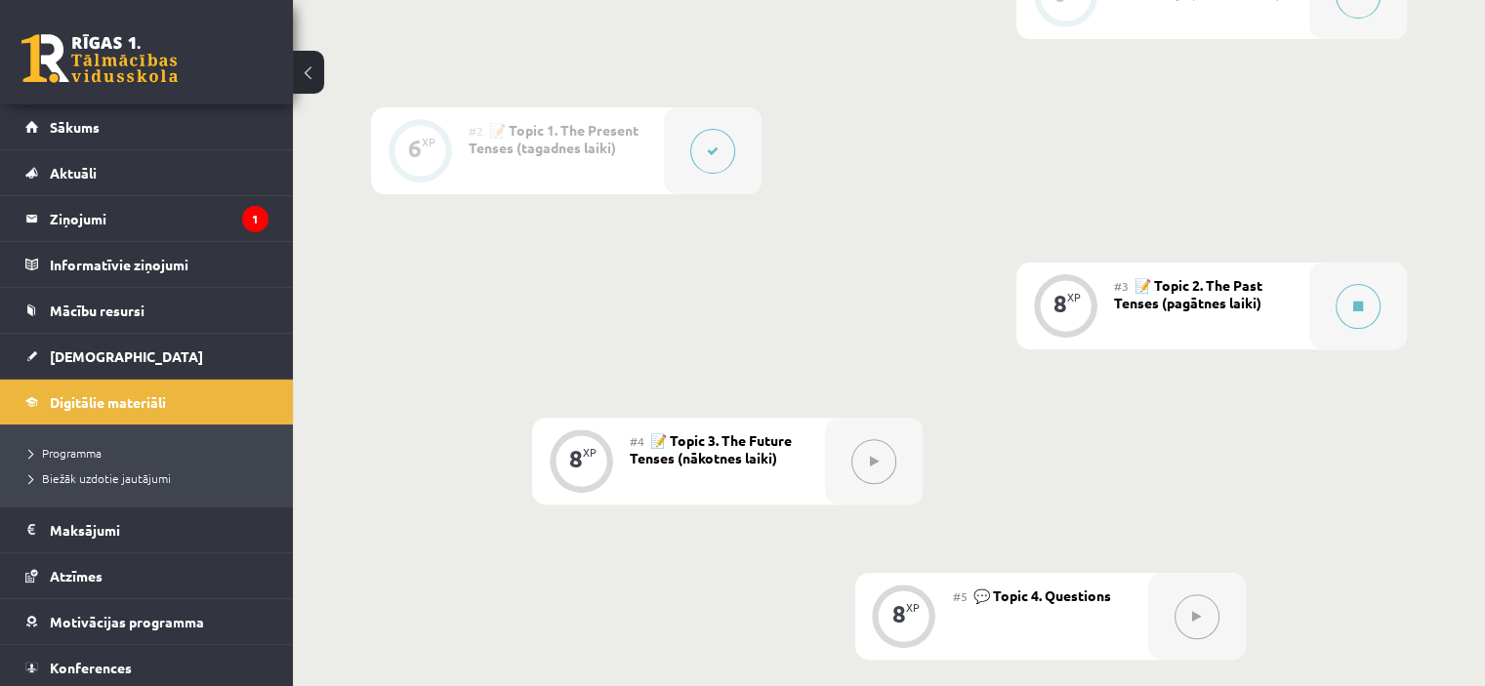
click at [1232, 299] on span "📝 Topic 2. The Past Tenses (pagātnes laiki)" at bounding box center [1188, 293] width 148 height 35
click at [1043, 303] on div "8 XP" at bounding box center [1065, 303] width 59 height 59
click at [1364, 304] on button at bounding box center [1357, 306] width 45 height 45
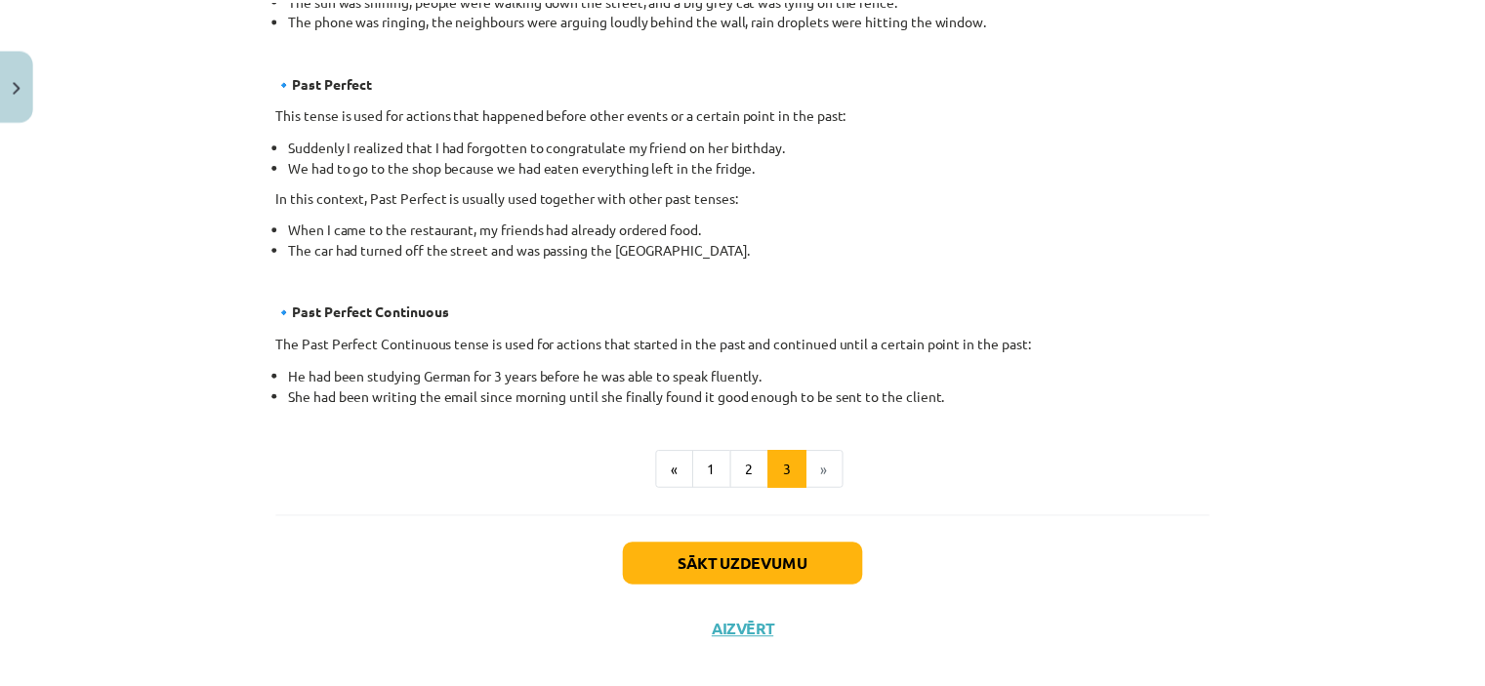
scroll to position [1164, 0]
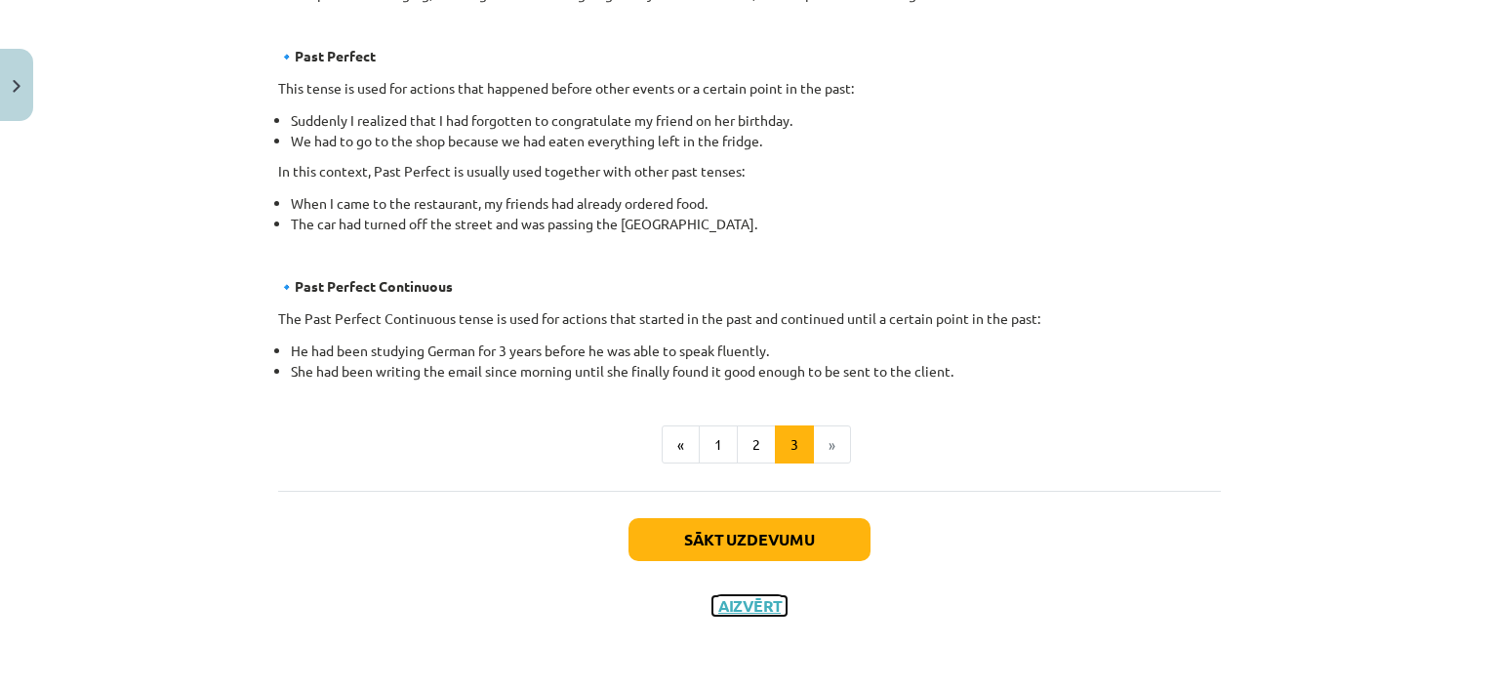
click at [748, 599] on button "Aizvērt" at bounding box center [750, 606] width 74 height 20
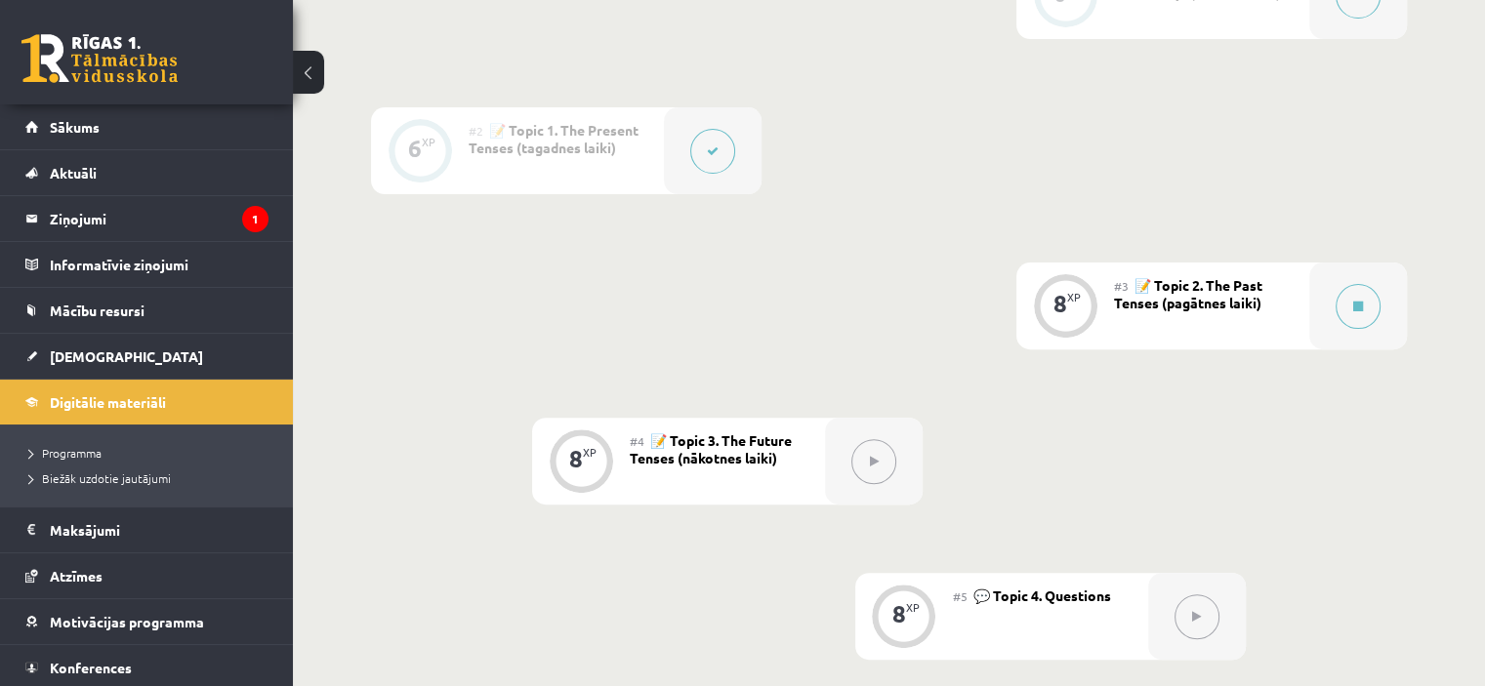
click at [872, 473] on button at bounding box center [873, 461] width 45 height 45
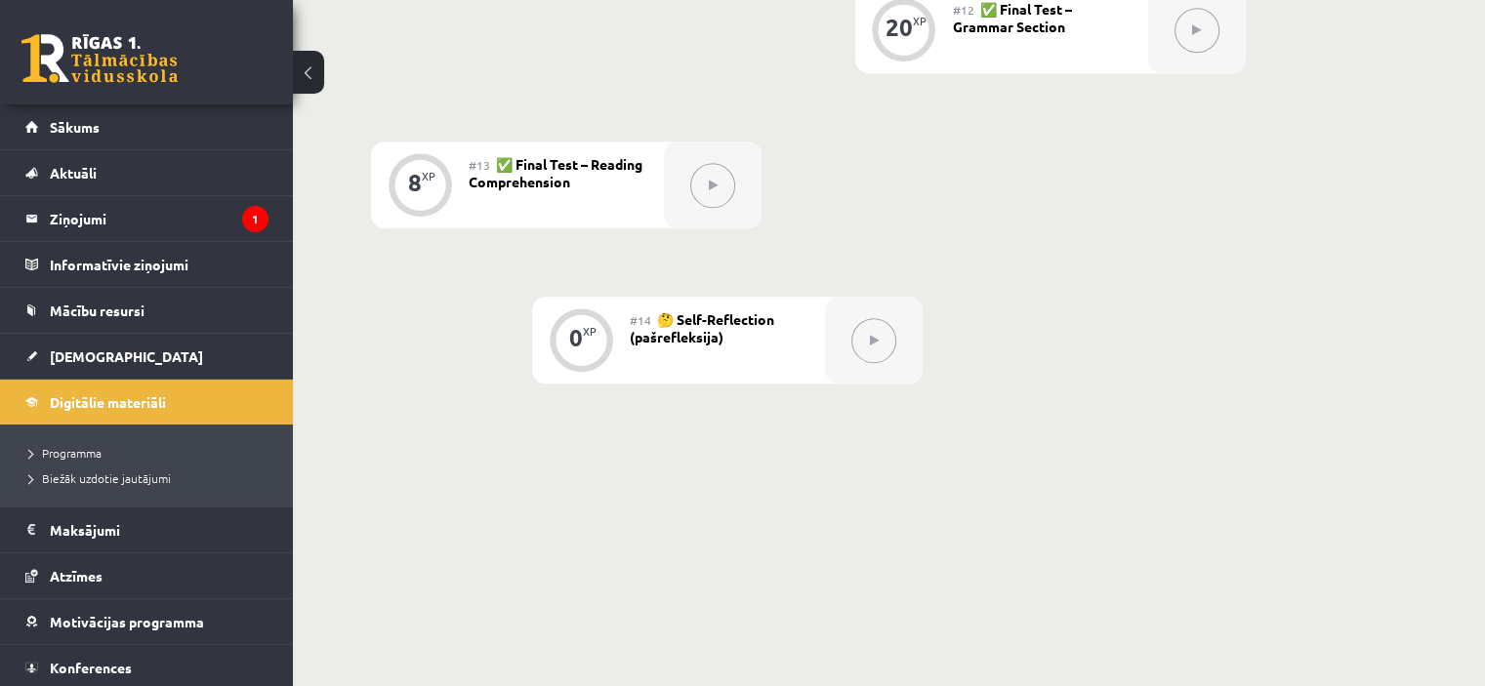
scroll to position [2310, 0]
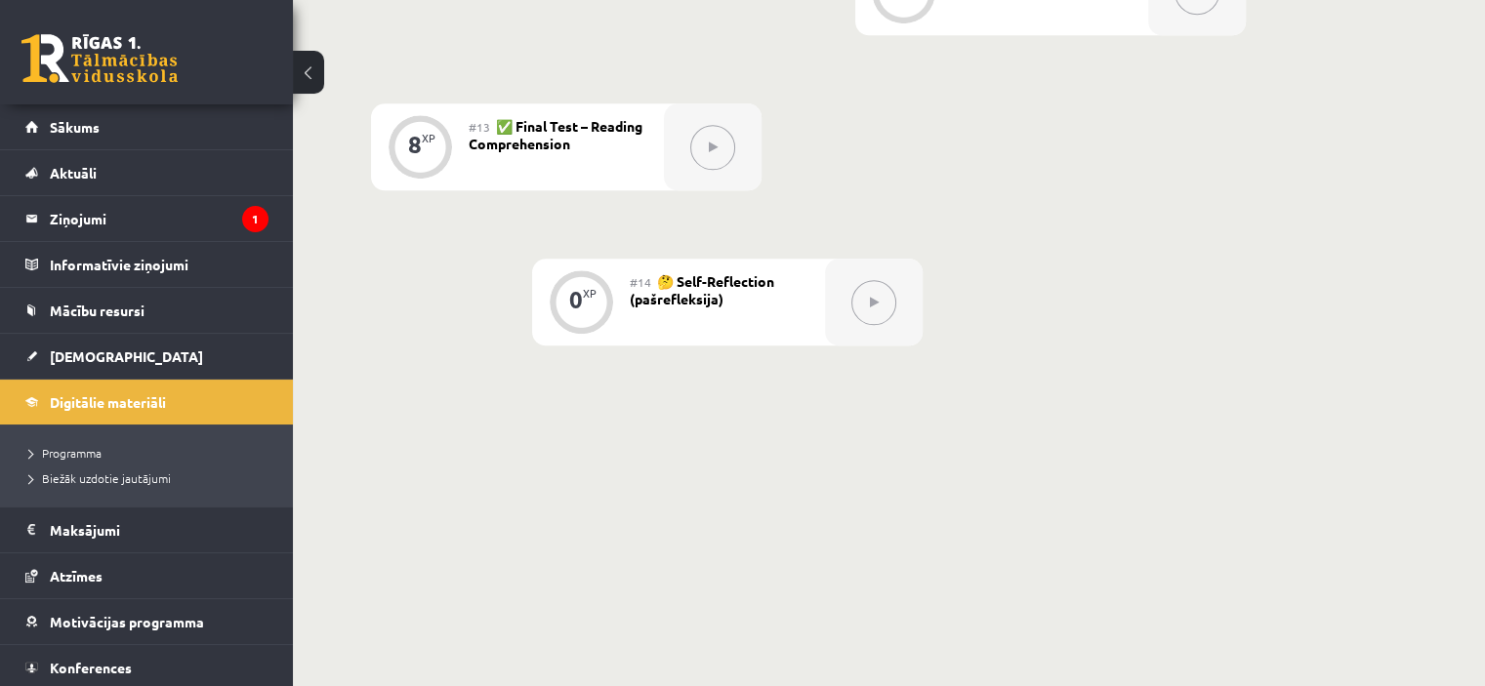
click at [871, 297] on icon at bounding box center [874, 303] width 9 height 12
click at [221, 211] on legend "Ziņojumi 1" at bounding box center [159, 218] width 219 height 45
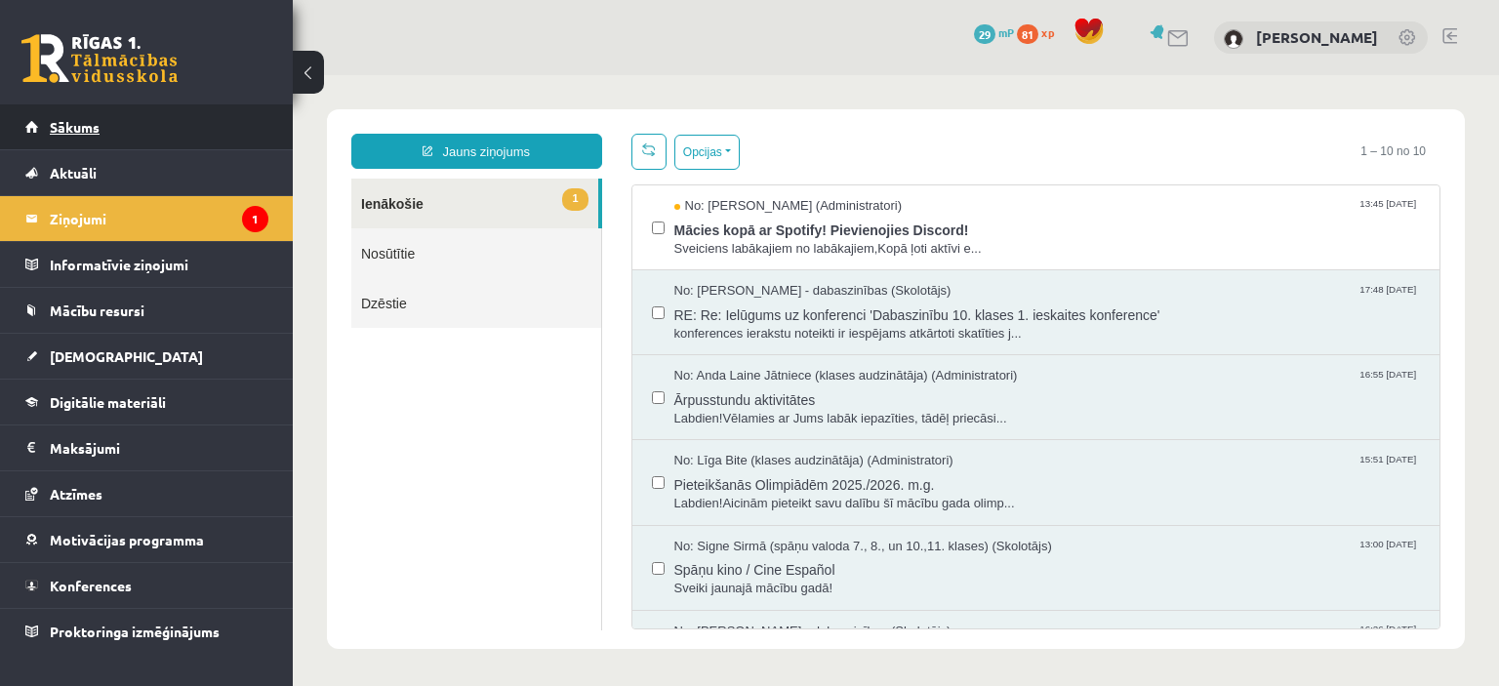
click at [76, 124] on span "Sākums" at bounding box center [75, 127] width 50 height 18
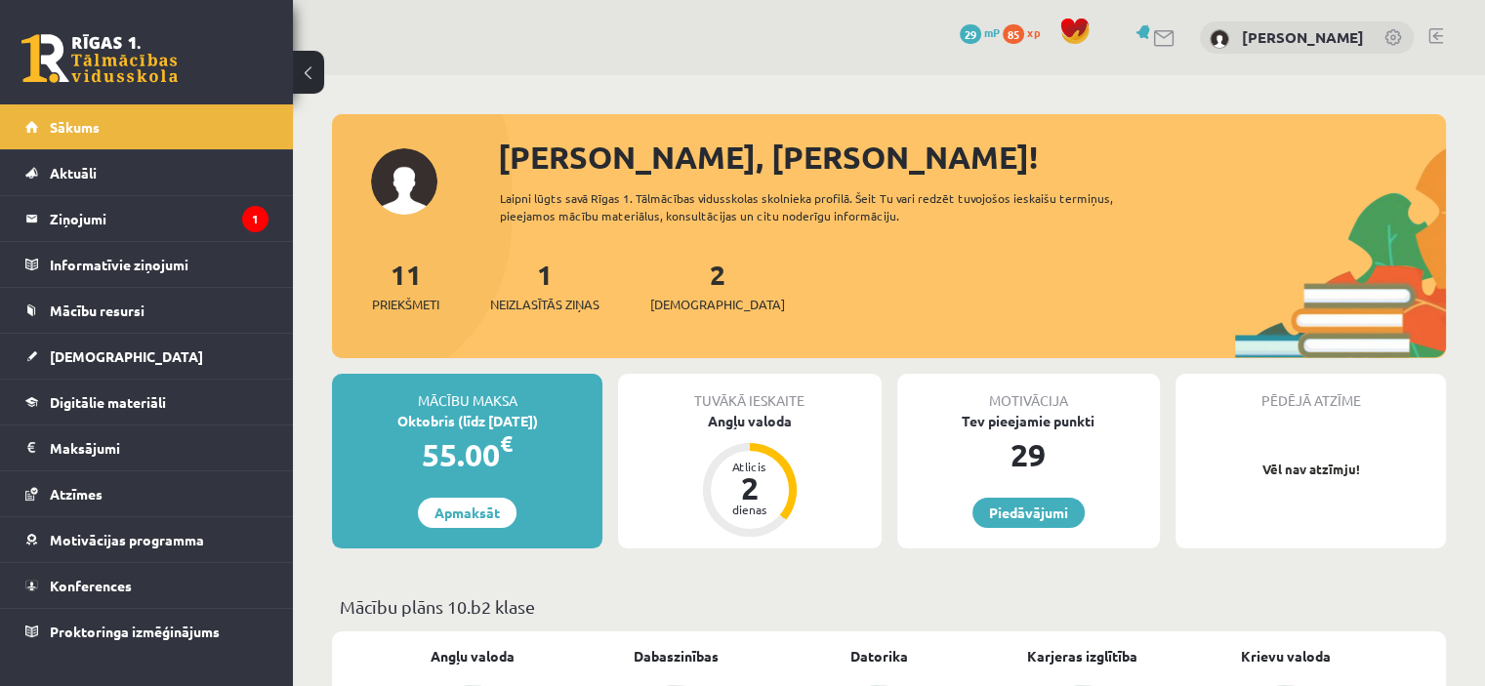
click at [759, 398] on div "Tuvākā ieskaite" at bounding box center [749, 392] width 263 height 37
click at [699, 302] on span "[DEMOGRAPHIC_DATA]" at bounding box center [717, 305] width 135 height 20
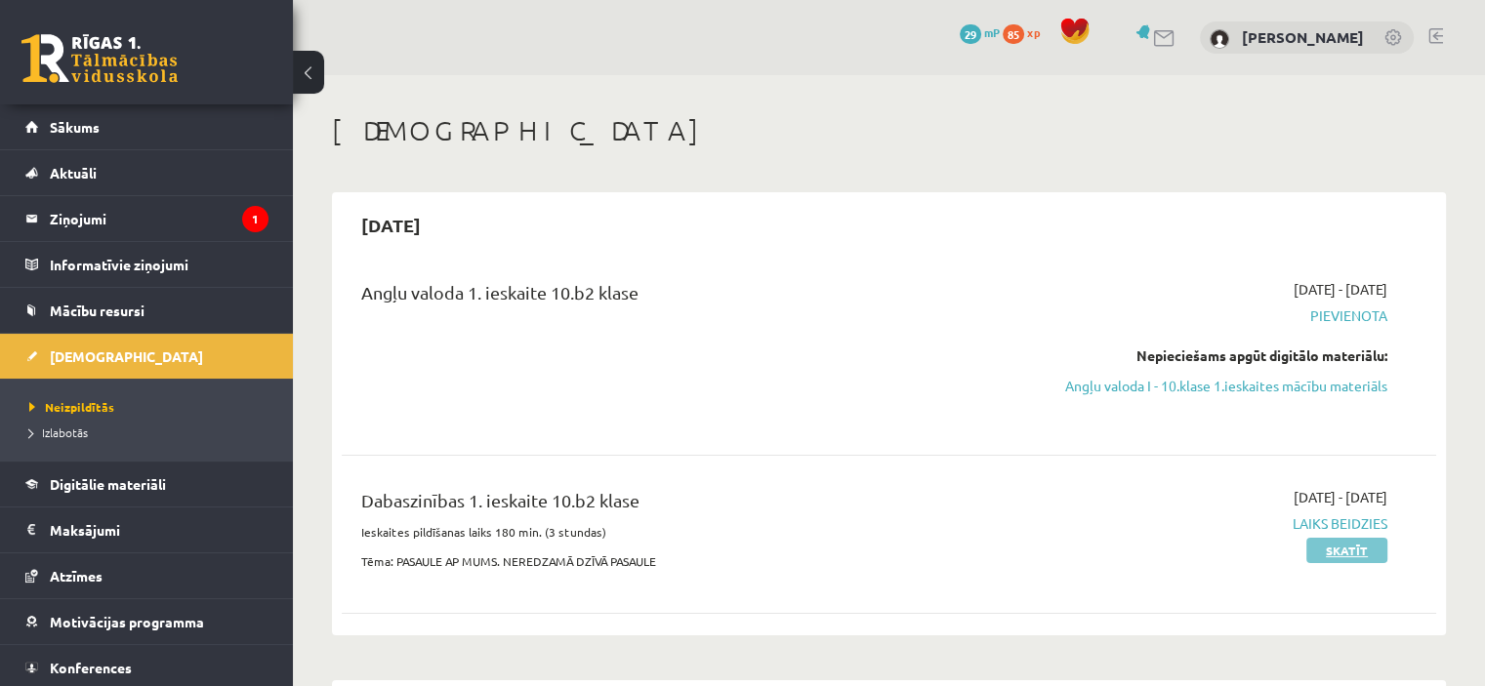
click at [1354, 563] on link "Skatīt" at bounding box center [1346, 550] width 81 height 25
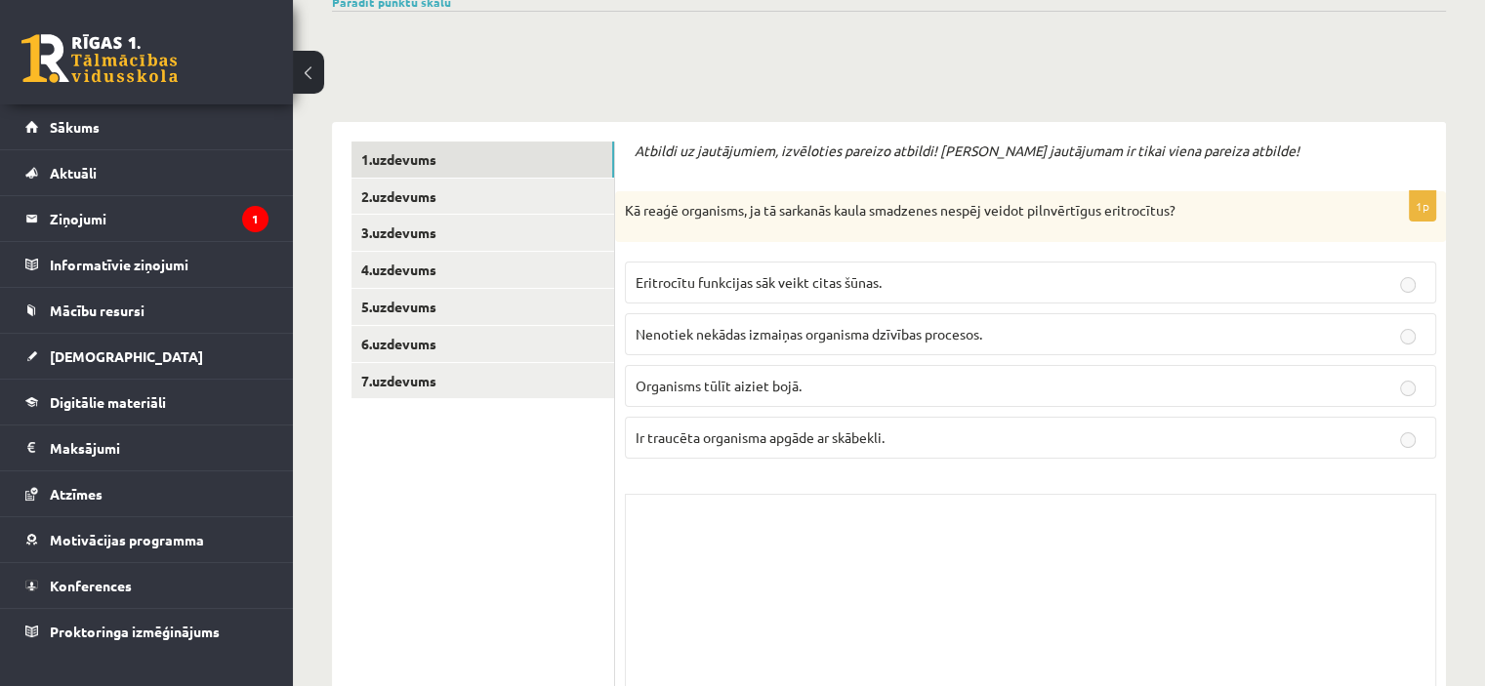
scroll to position [6, 0]
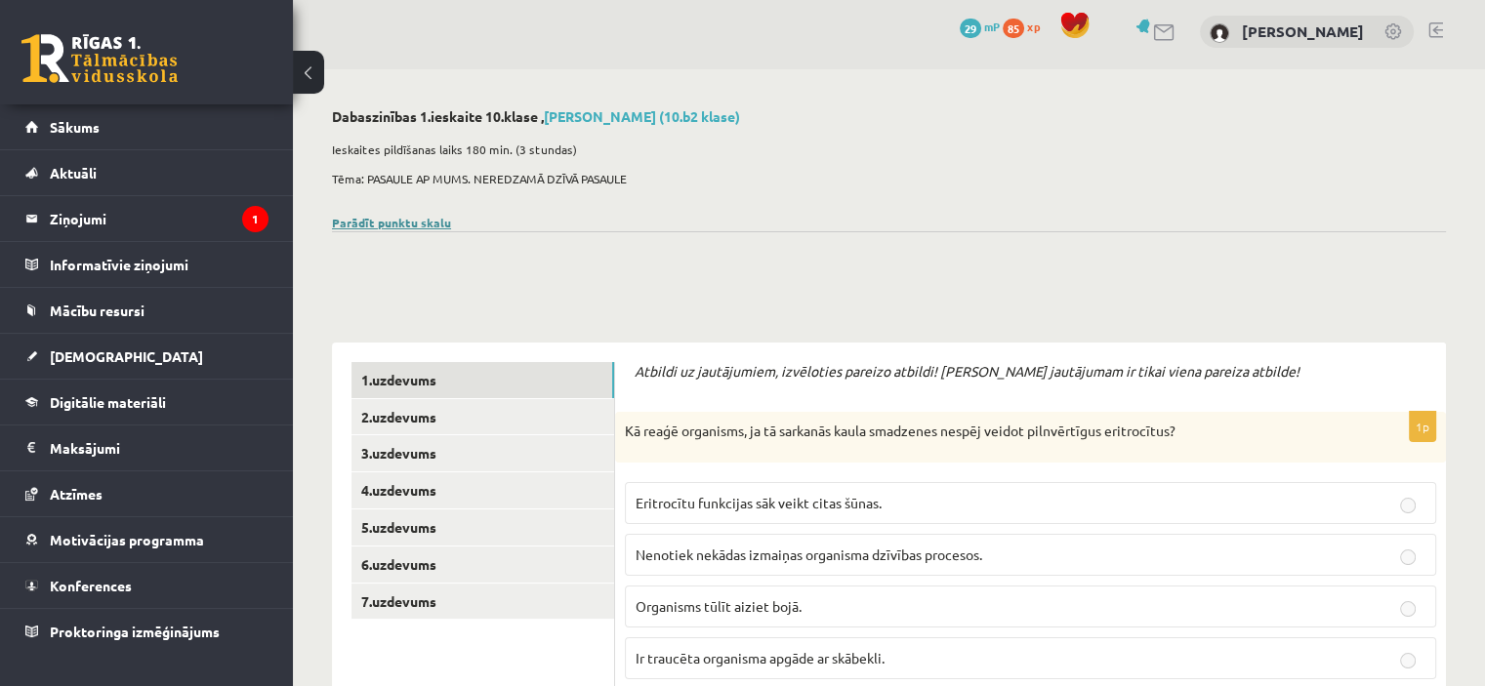
click at [416, 222] on link "Parādīt punktu skalu" at bounding box center [391, 223] width 119 height 16
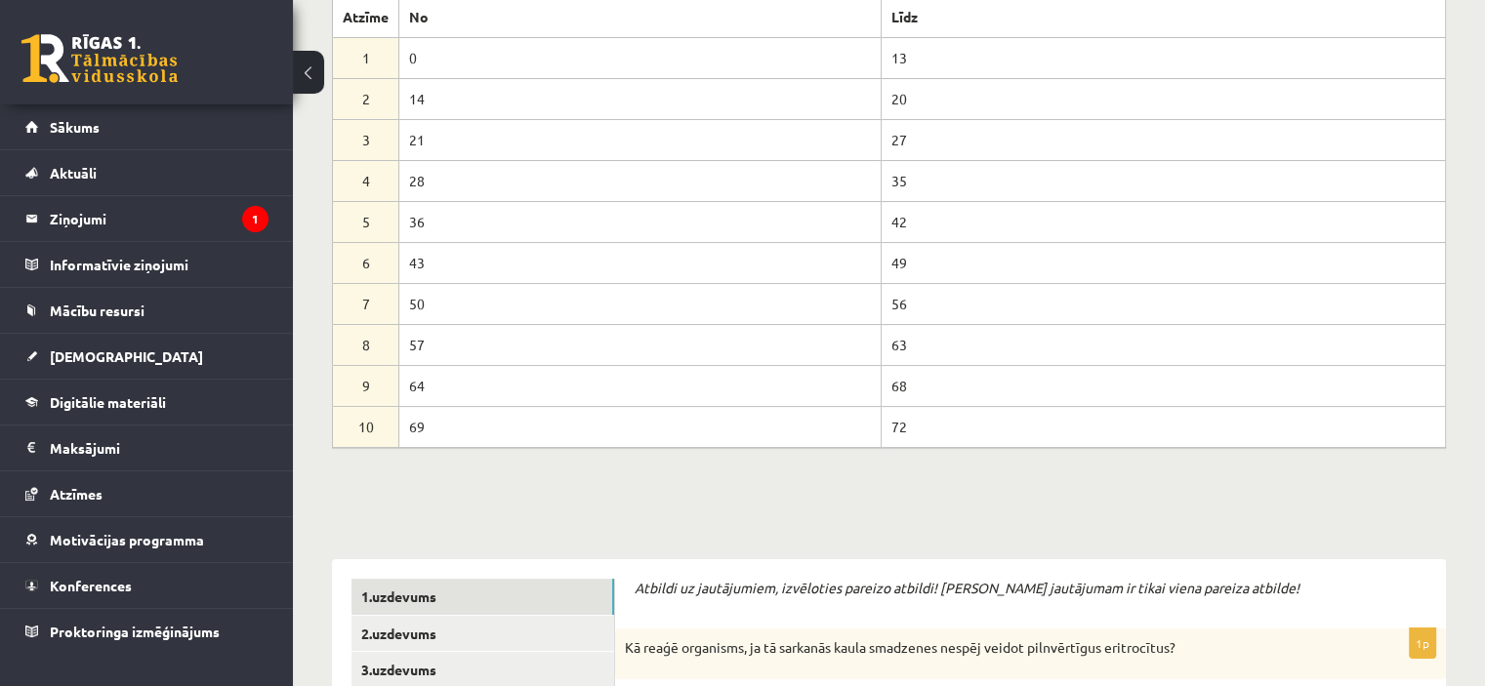
scroll to position [0, 0]
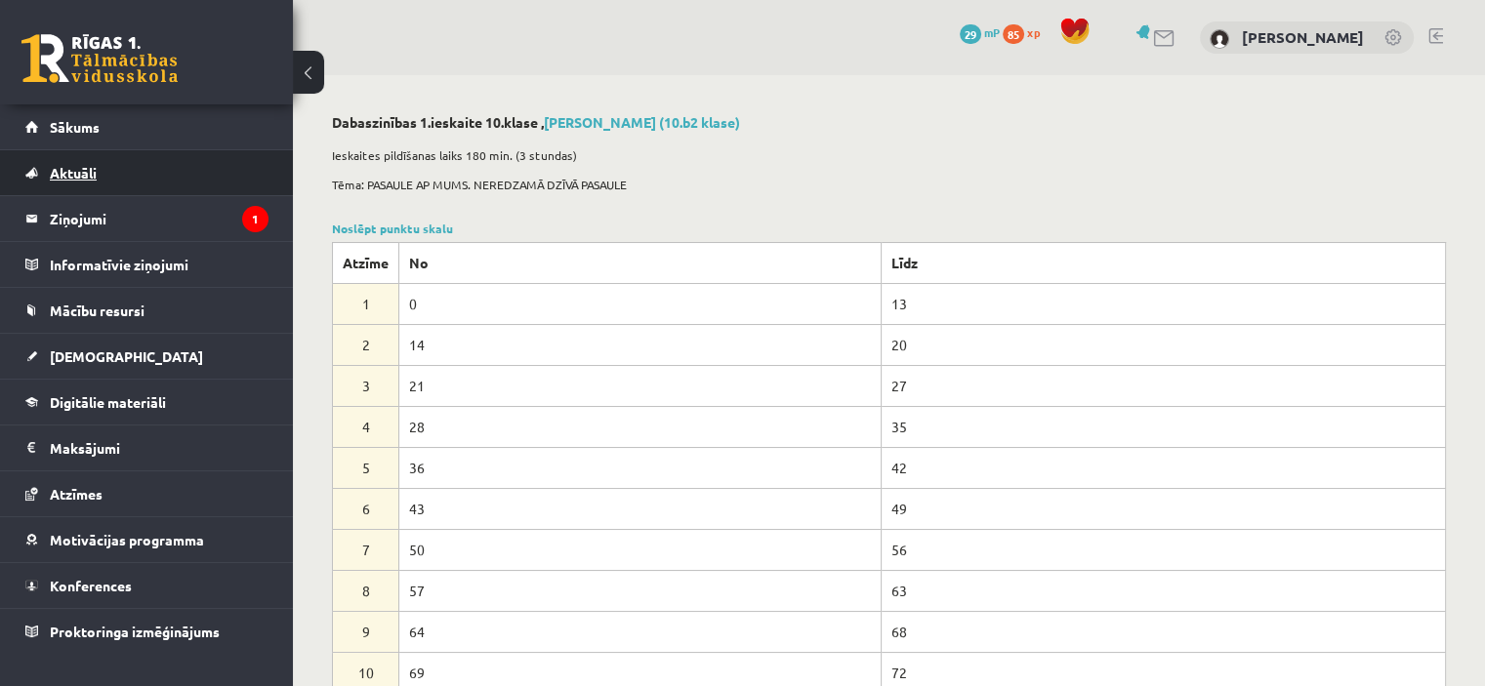
click at [103, 172] on link "Aktuāli" at bounding box center [146, 172] width 243 height 45
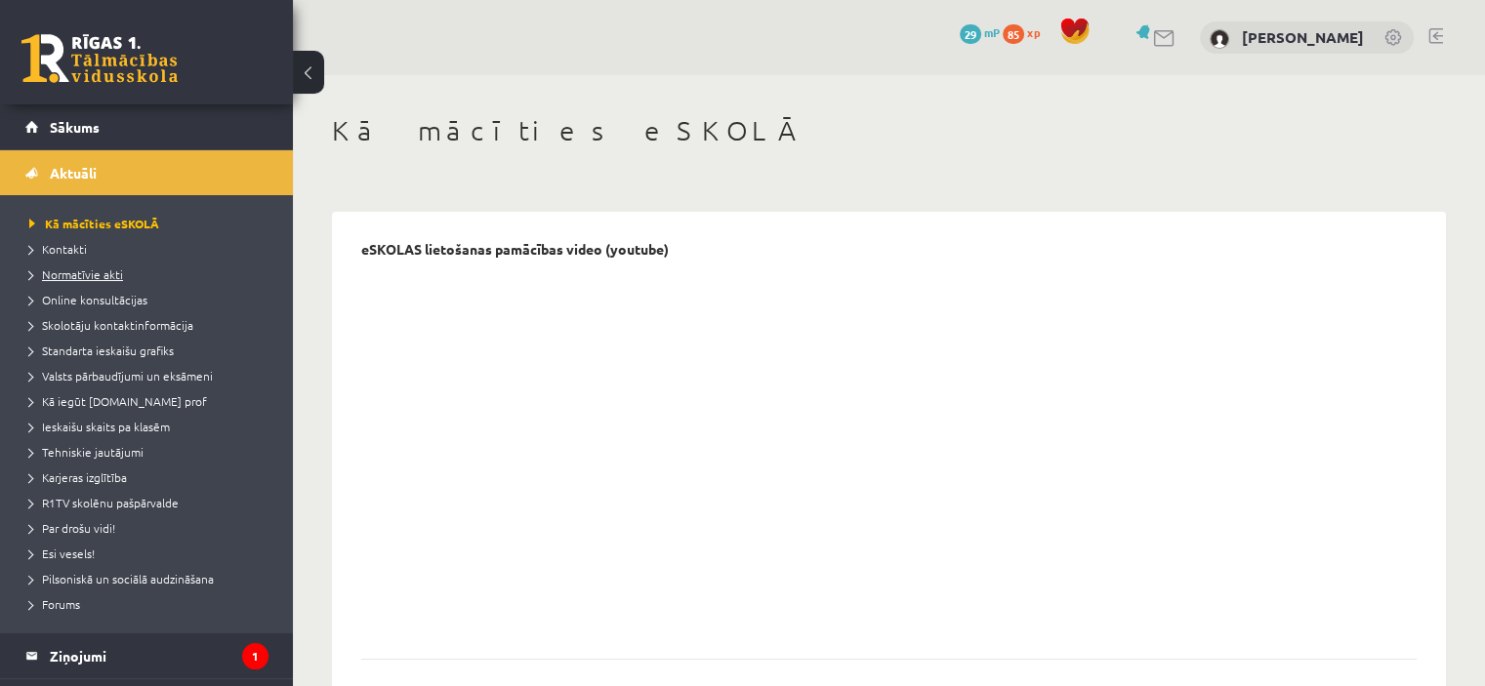
click at [81, 272] on span "Normatīvie akti" at bounding box center [76, 275] width 94 height 16
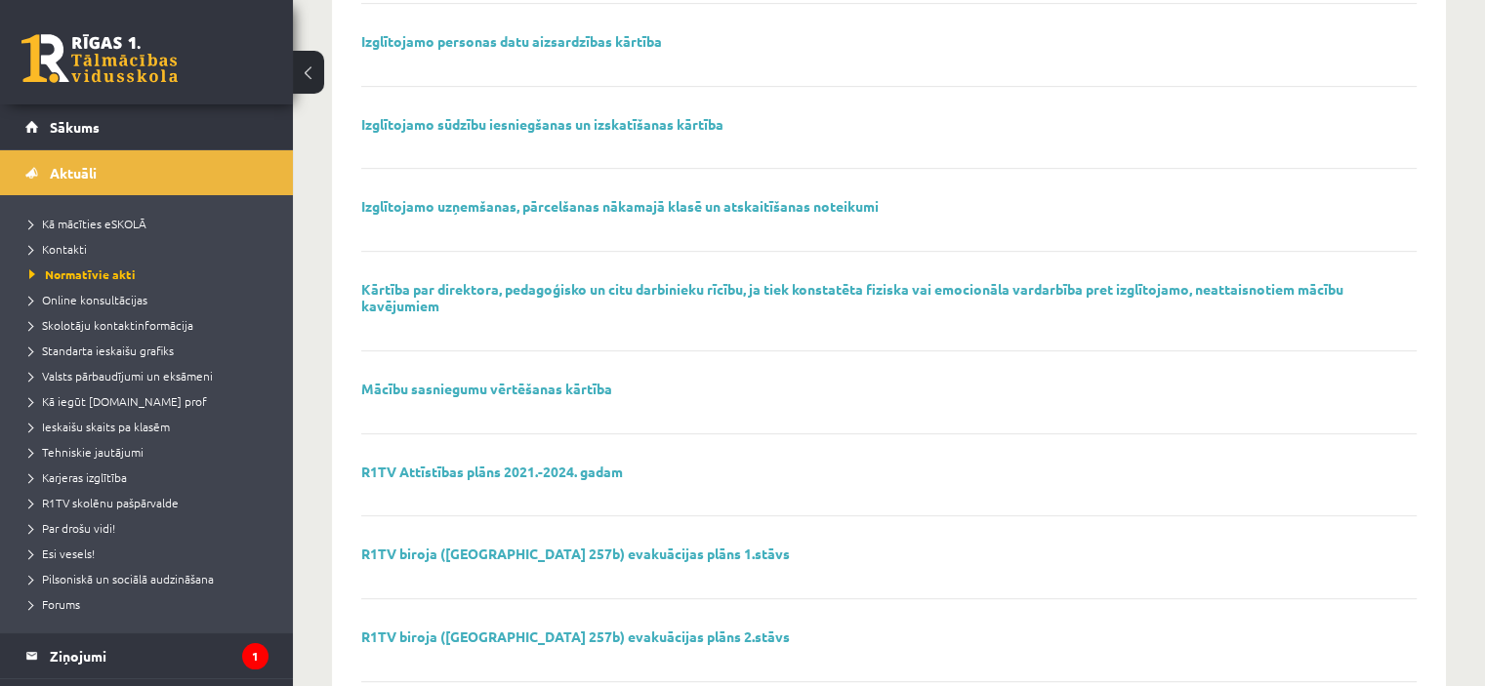
scroll to position [956, 0]
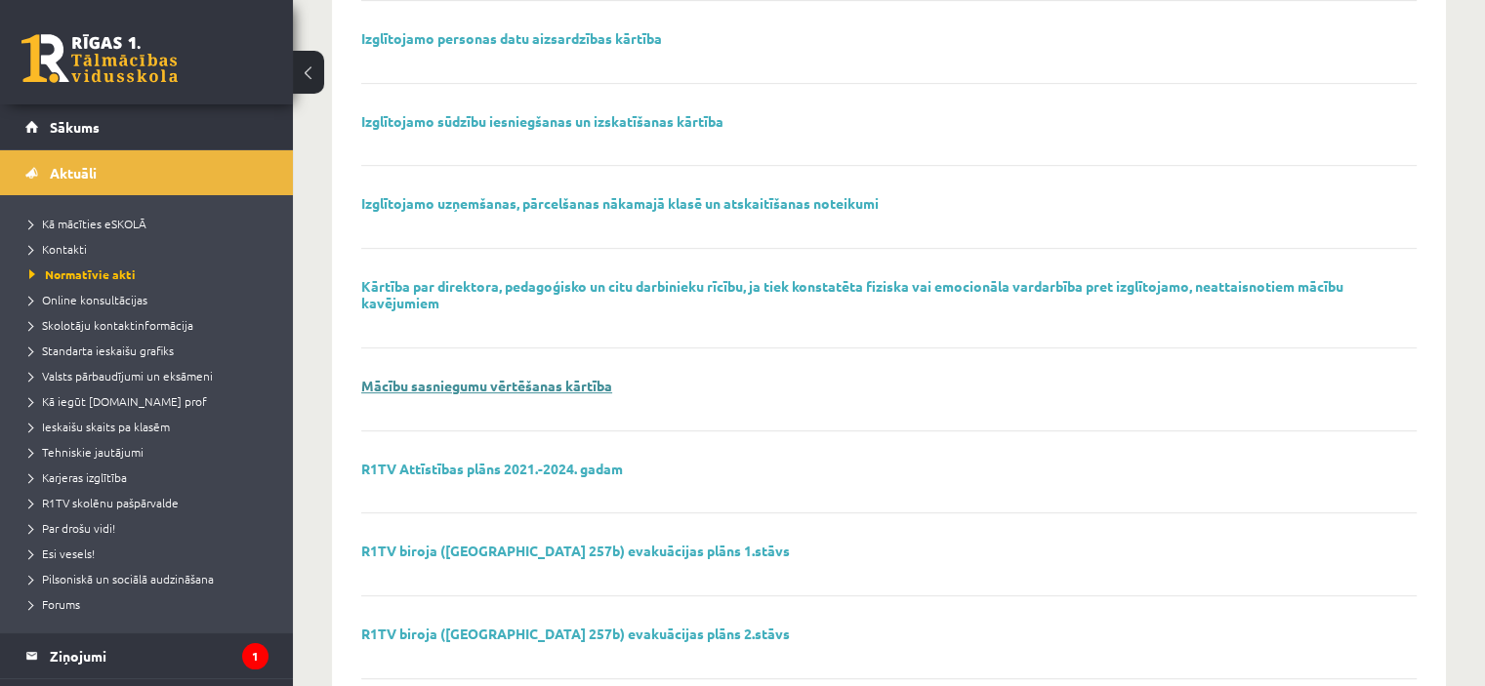
click at [582, 384] on link "Mācību sasniegumu vērtēšanas kārtība" at bounding box center [486, 386] width 251 height 18
click at [104, 63] on link at bounding box center [99, 58] width 156 height 49
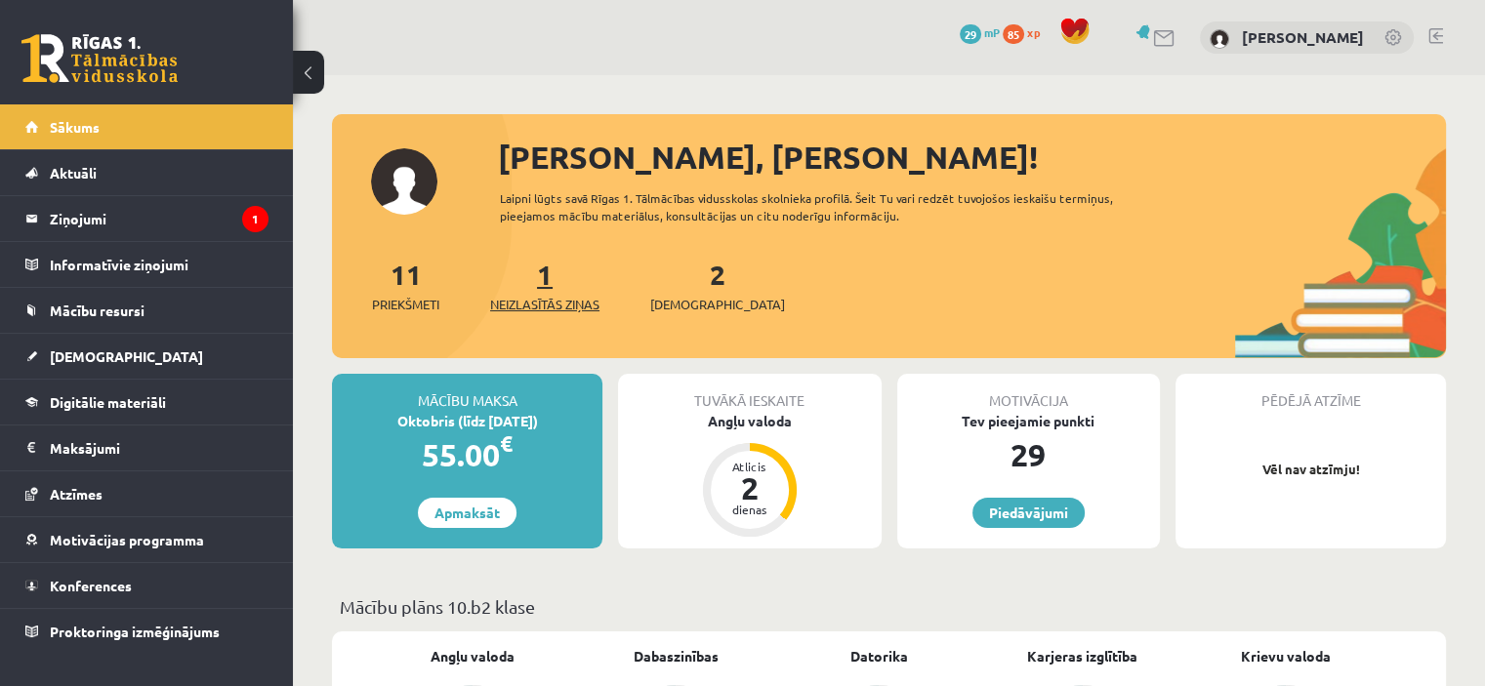
click at [541, 295] on span "Neizlasītās ziņas" at bounding box center [544, 305] width 109 height 20
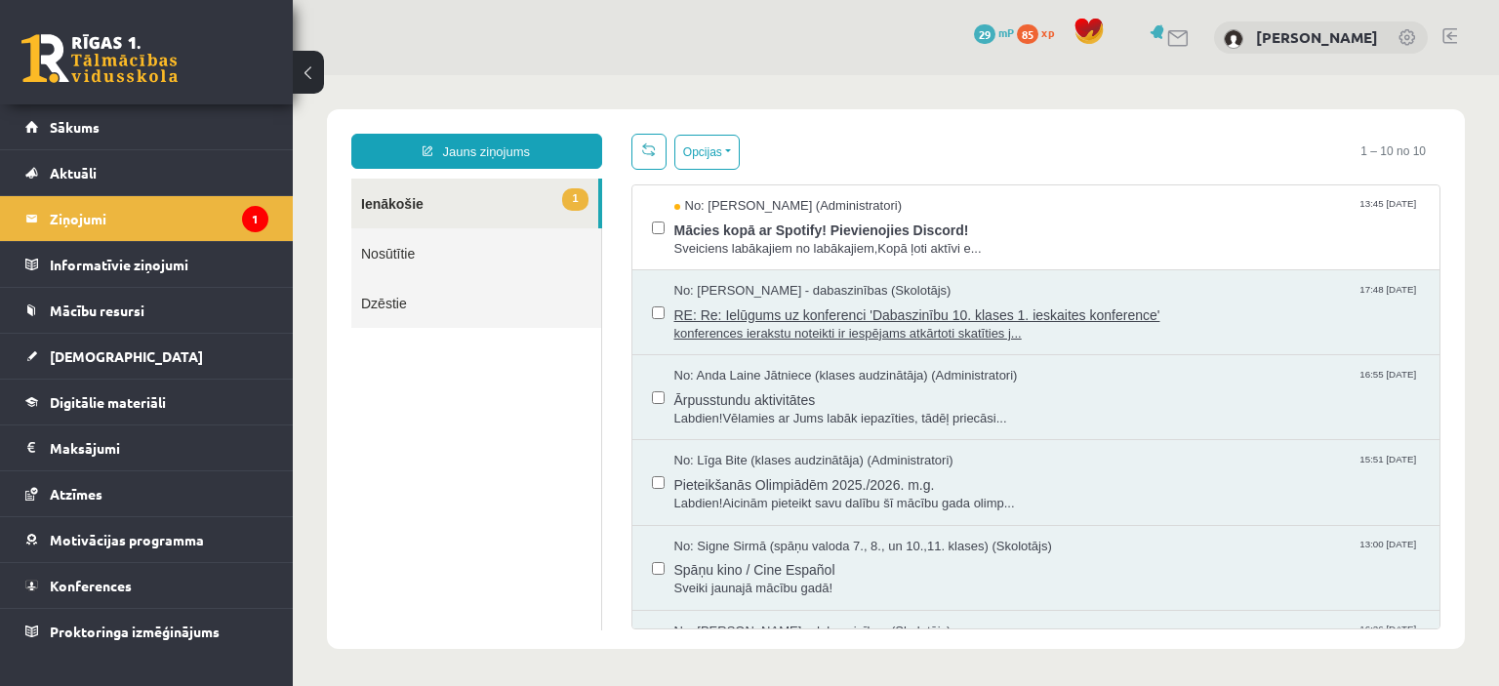
click at [759, 285] on span "No: [PERSON_NAME] - dabaszinības (Skolotājs)" at bounding box center [813, 291] width 277 height 19
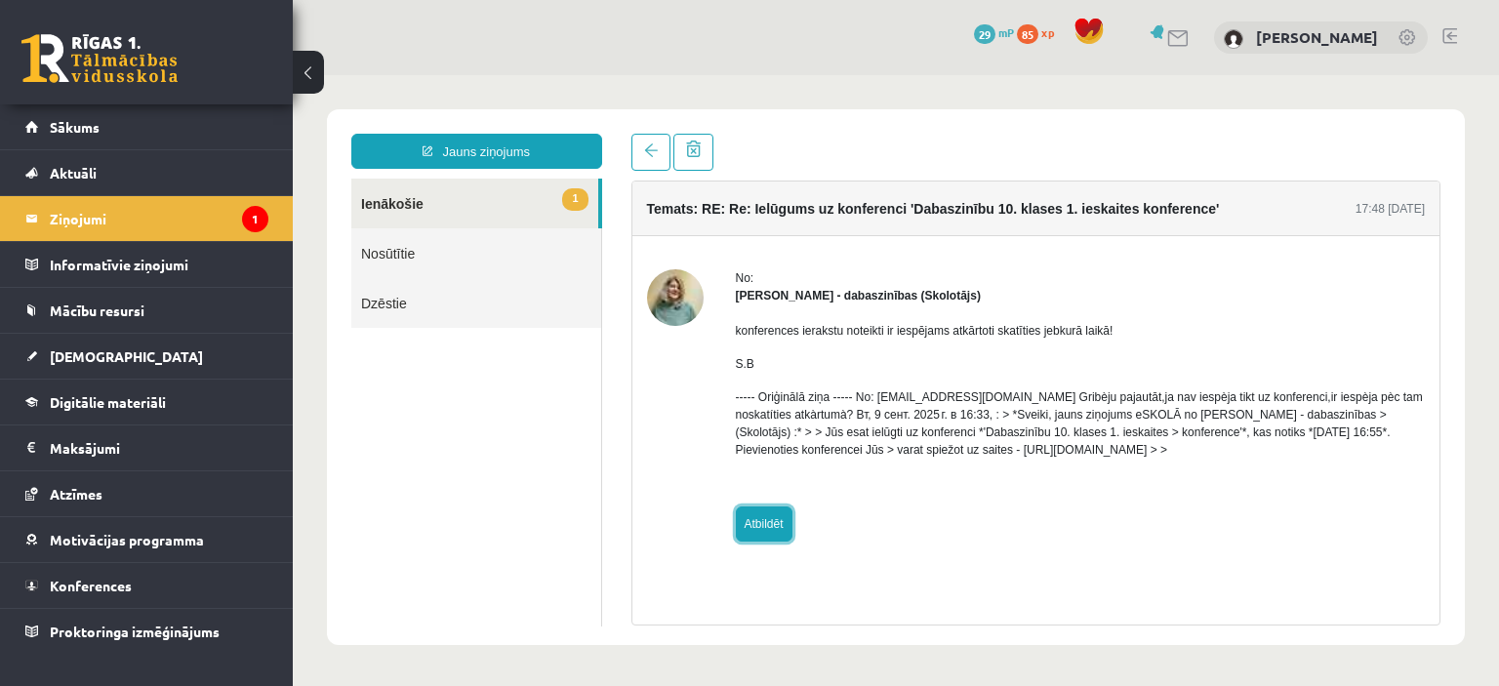
click at [780, 511] on link "Atbildēt" at bounding box center [764, 524] width 57 height 35
type input "**********"
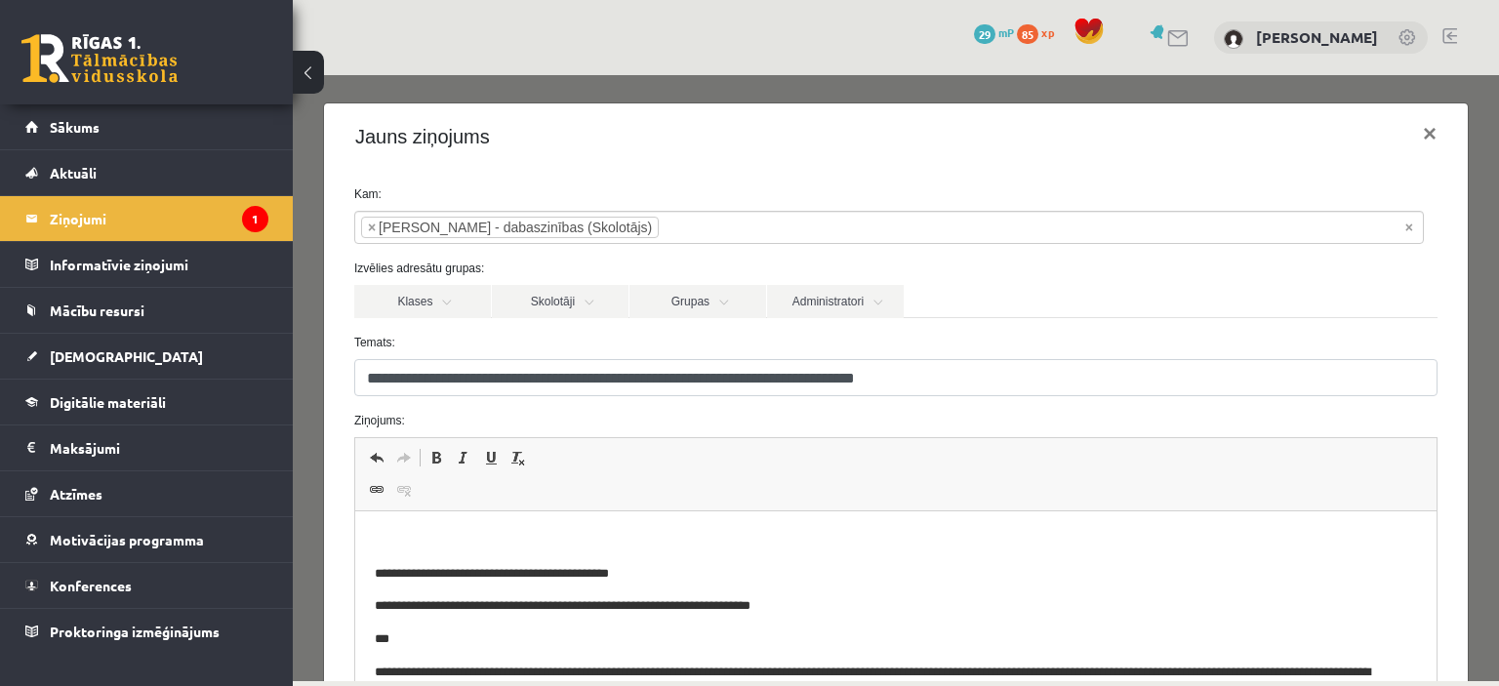
click at [409, 536] on p "Визуальный текстовый редактор, wiswyg-editor-47024936472940-1757852738-308" at bounding box center [895, 541] width 1043 height 21
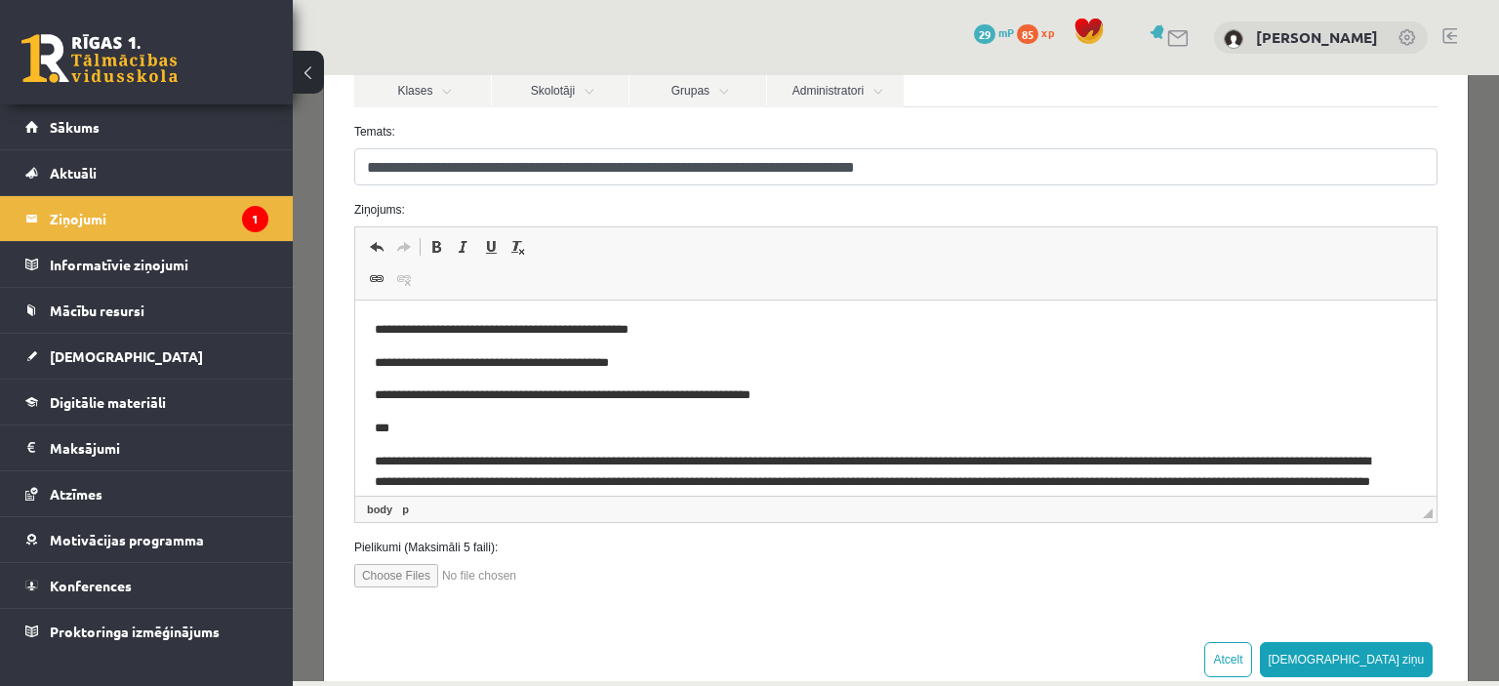
scroll to position [254, 0]
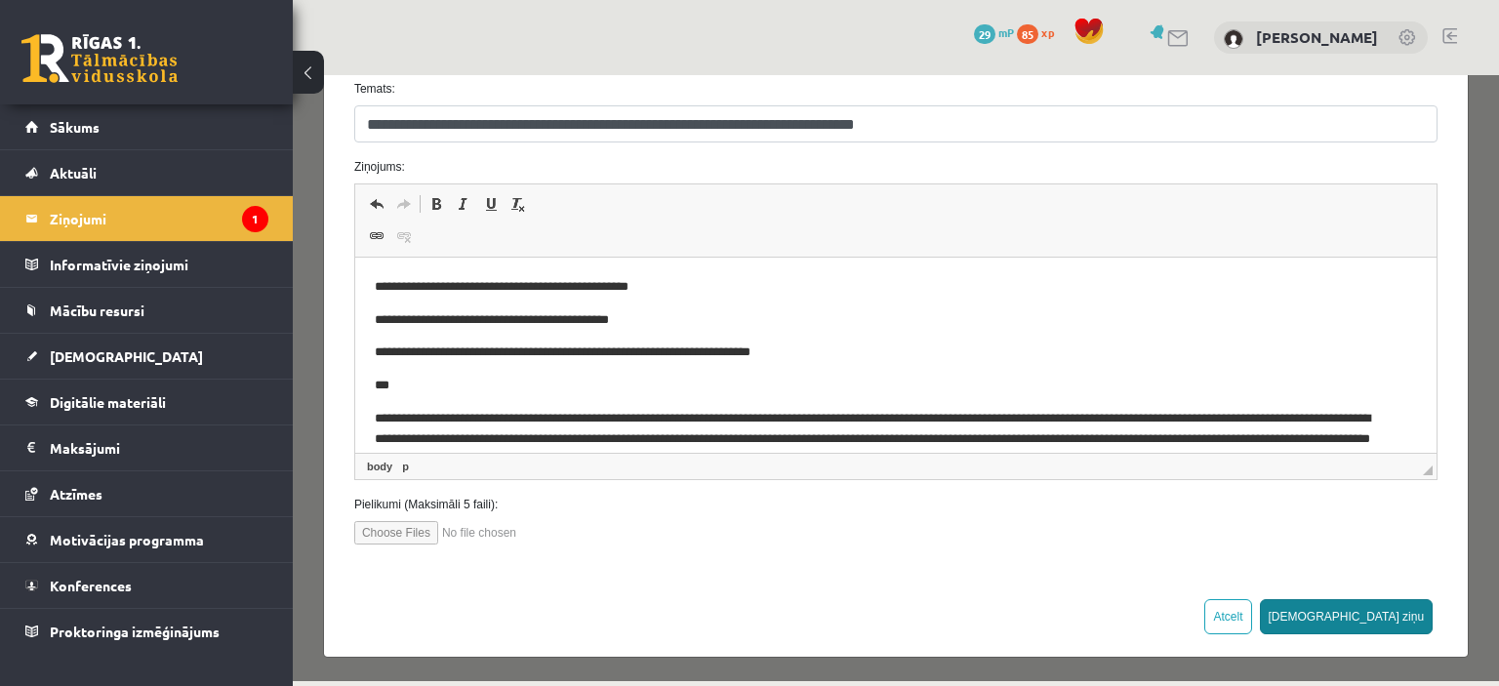
click at [1388, 610] on button "Sūtīt ziņu" at bounding box center [1347, 616] width 174 height 35
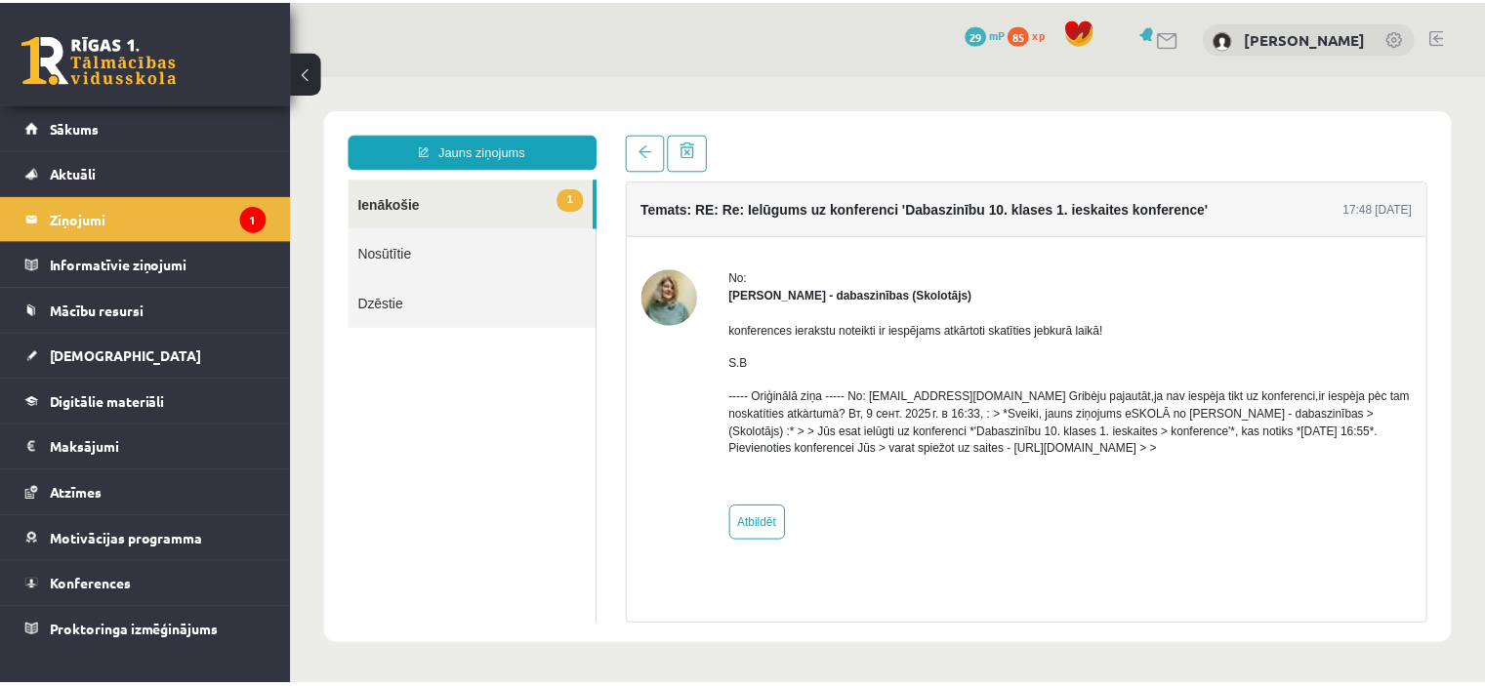
scroll to position [0, 0]
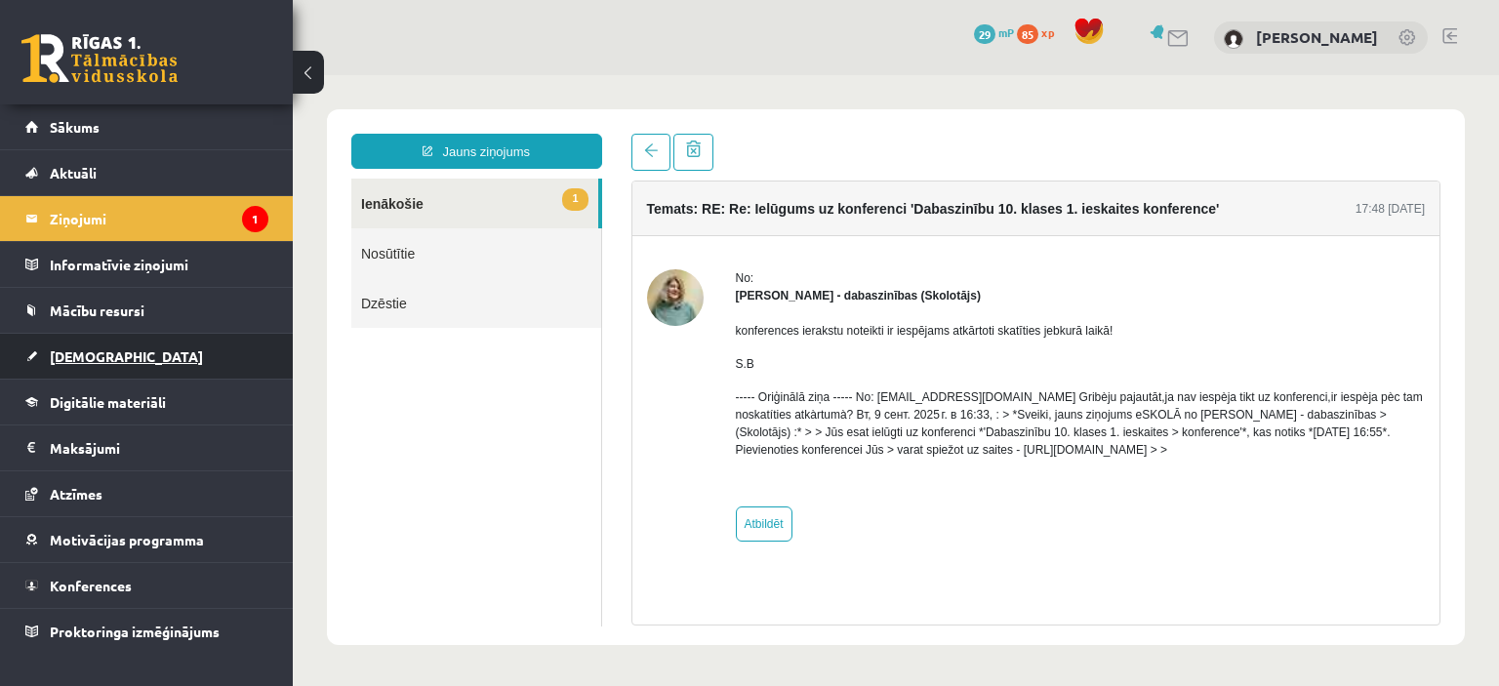
click at [92, 355] on span "[DEMOGRAPHIC_DATA]" at bounding box center [126, 357] width 153 height 18
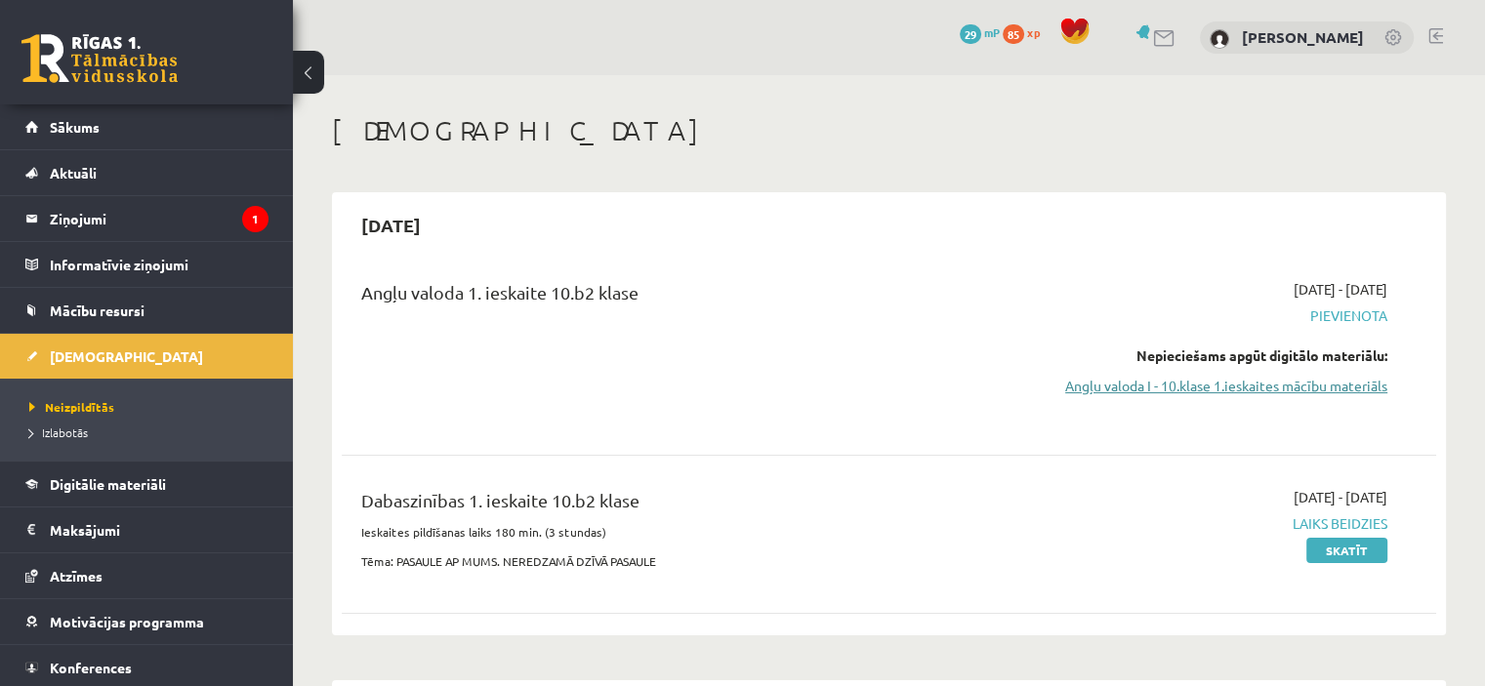
click at [1346, 384] on link "Angļu valoda I - 10.klase 1.ieskaites mācību materiāls" at bounding box center [1226, 386] width 322 height 21
click at [1199, 392] on link "Angļu valoda I - 10.klase 1.ieskaites mācību materiāls" at bounding box center [1226, 386] width 322 height 21
click at [1342, 391] on link "Angļu valoda I - 10.klase 1.ieskaites mācību materiāls" at bounding box center [1226, 386] width 322 height 21
click at [1352, 313] on span "Pievienota" at bounding box center [1226, 316] width 322 height 21
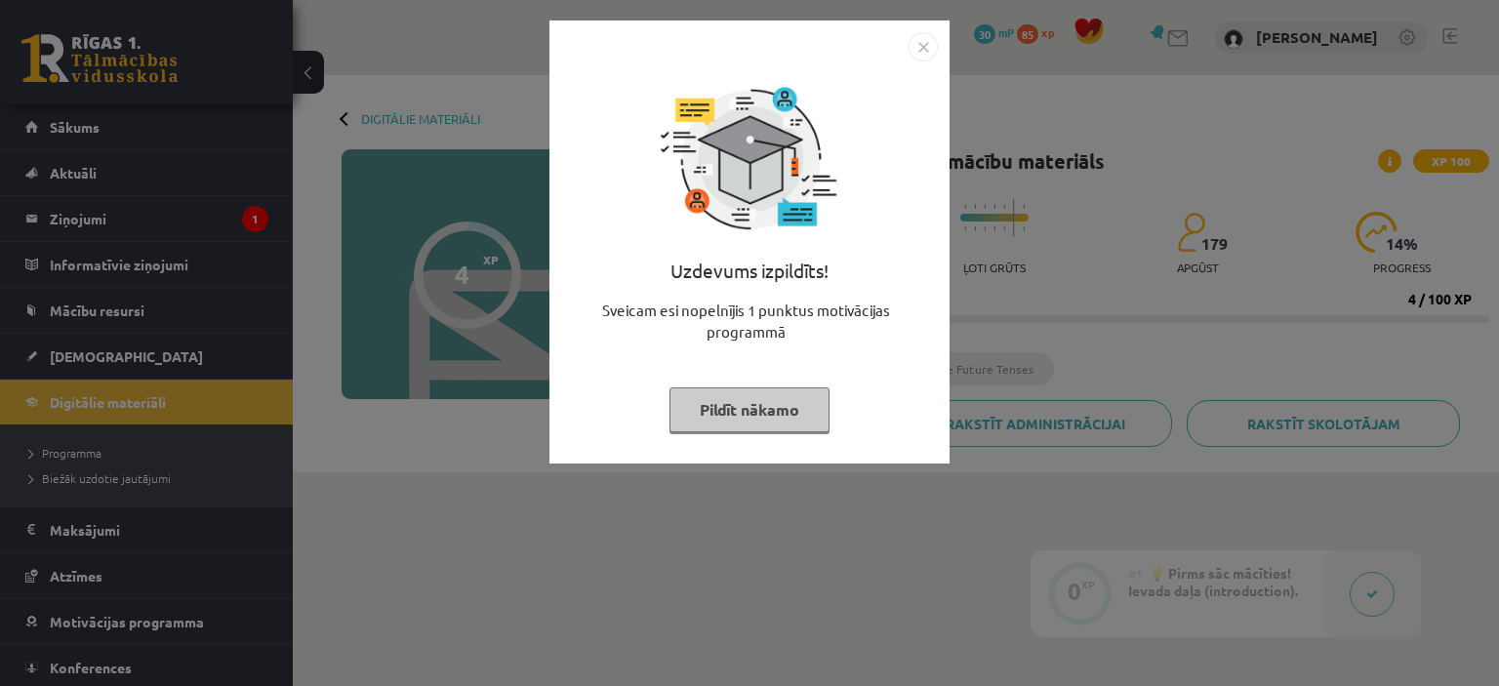
click at [925, 47] on img "Close" at bounding box center [923, 46] width 29 height 29
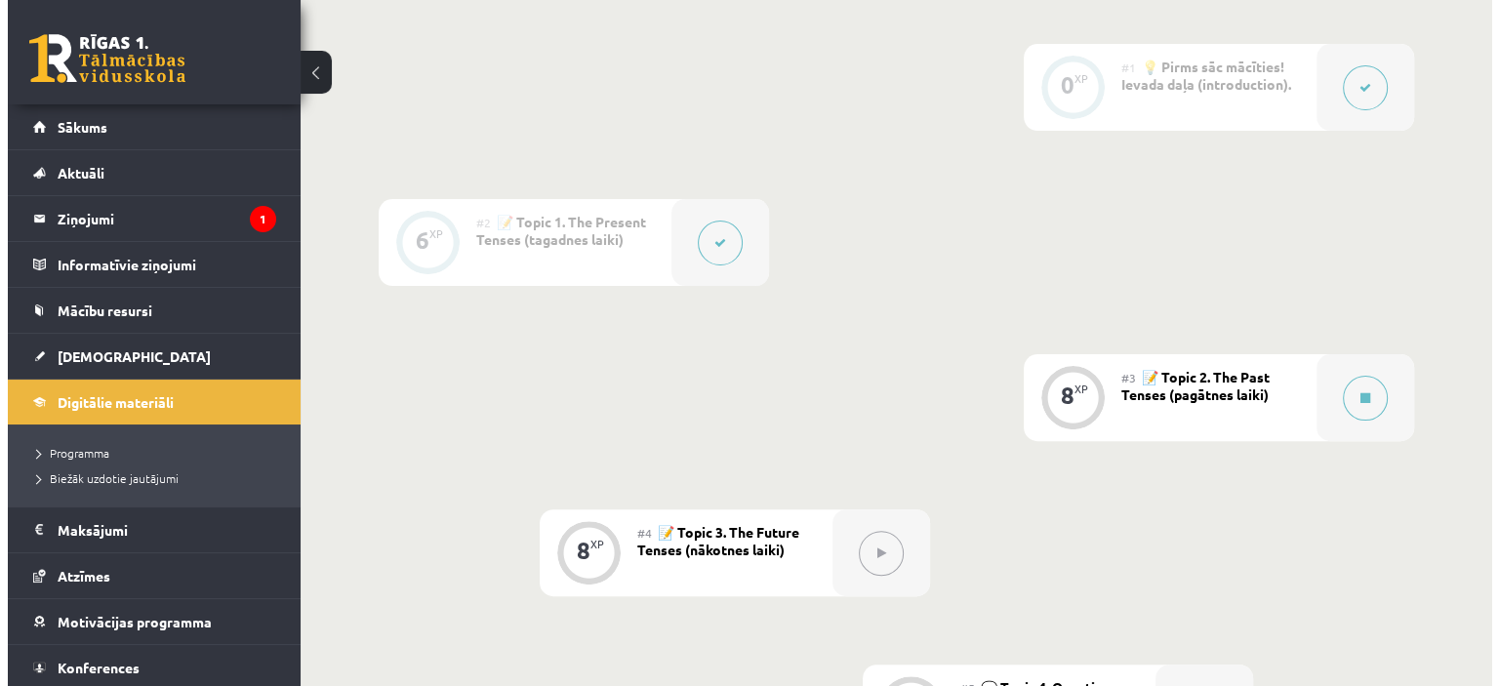
scroll to position [477, 0]
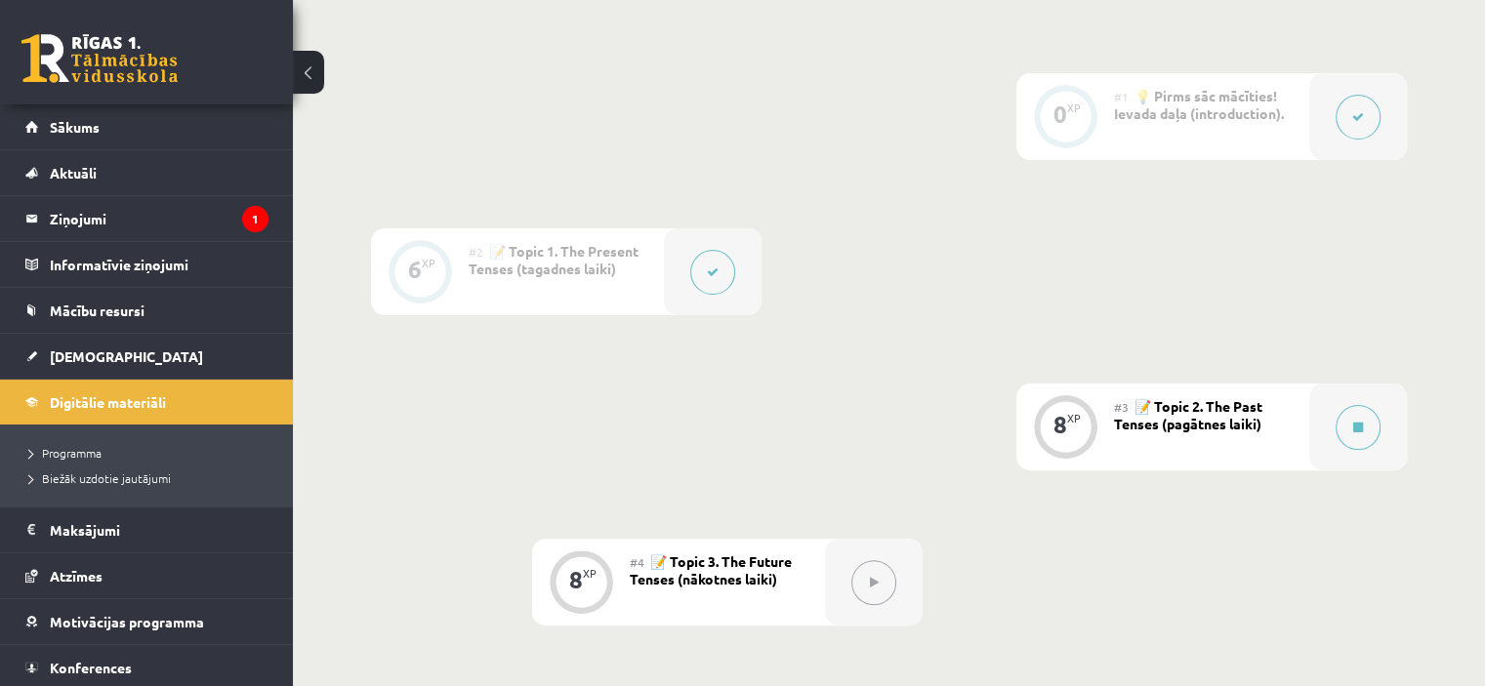
click at [1216, 425] on span "📝 Topic 2. The Past Tenses (pagātnes laiki)" at bounding box center [1188, 414] width 148 height 35
click at [1054, 416] on div "8" at bounding box center [1060, 425] width 14 height 18
click at [1361, 422] on icon at bounding box center [1358, 428] width 10 height 12
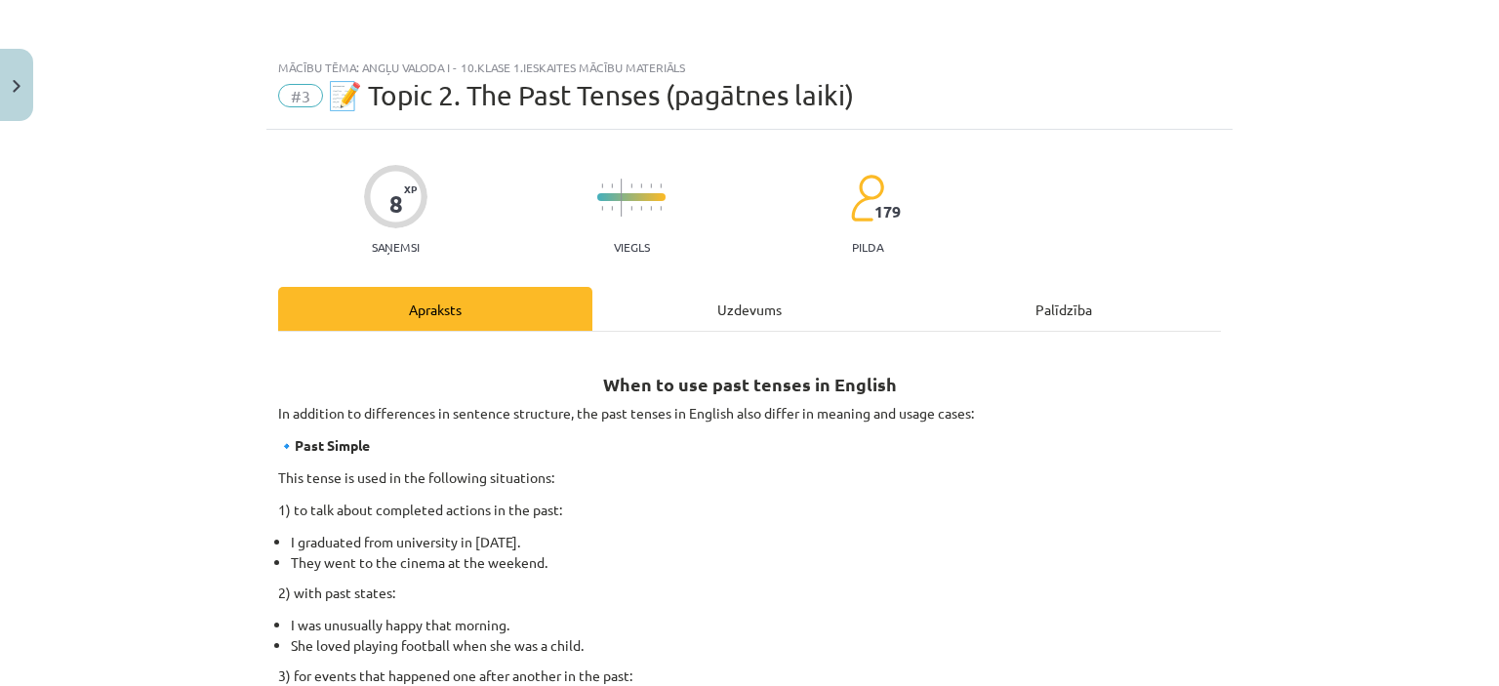
click at [718, 316] on div "Uzdevums" at bounding box center [750, 309] width 314 height 44
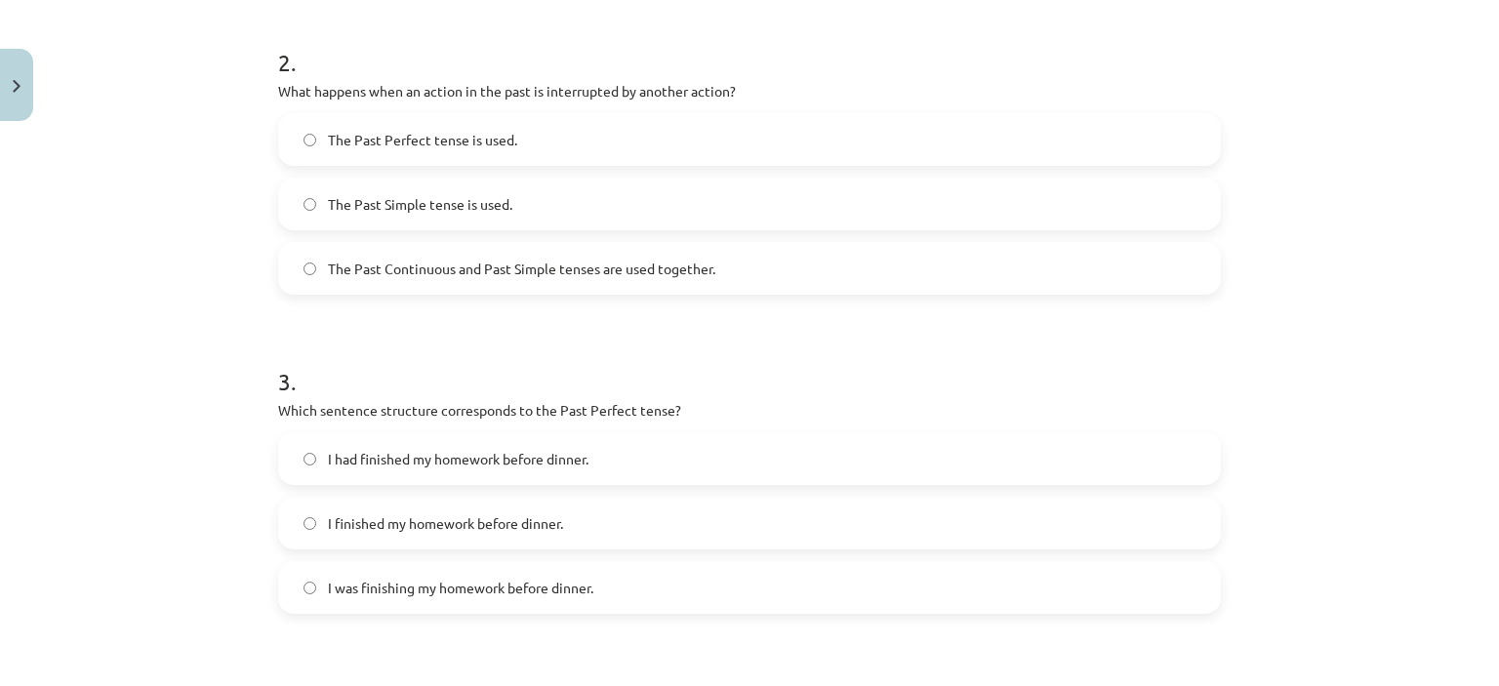
scroll to position [437, 0]
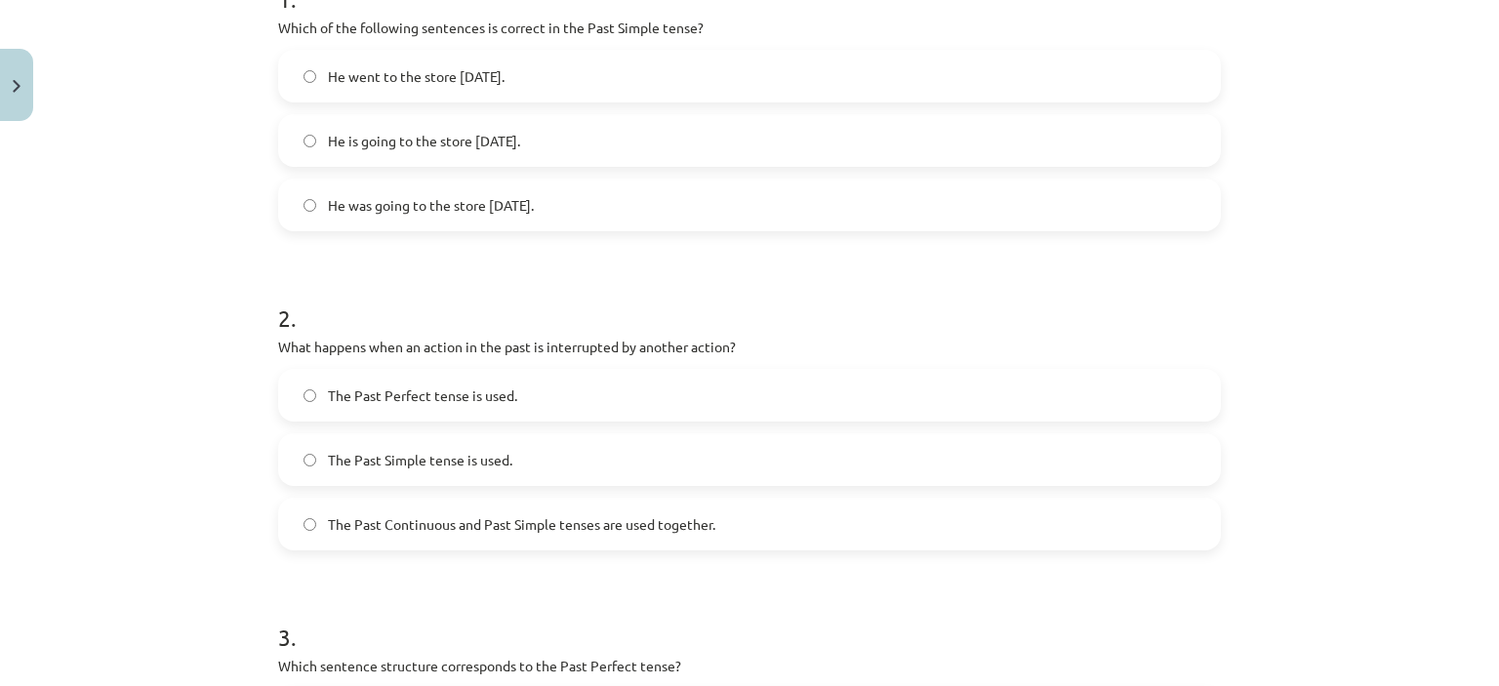
drag, startPoint x: 1471, startPoint y: 233, endPoint x: 1498, endPoint y: 211, distance: 35.4
click at [1498, 211] on div "Mācību tēma: Angļu valoda i - 10.klase 1.ieskaites mācību materiāls #3 📝 Topic …" at bounding box center [749, 343] width 1499 height 686
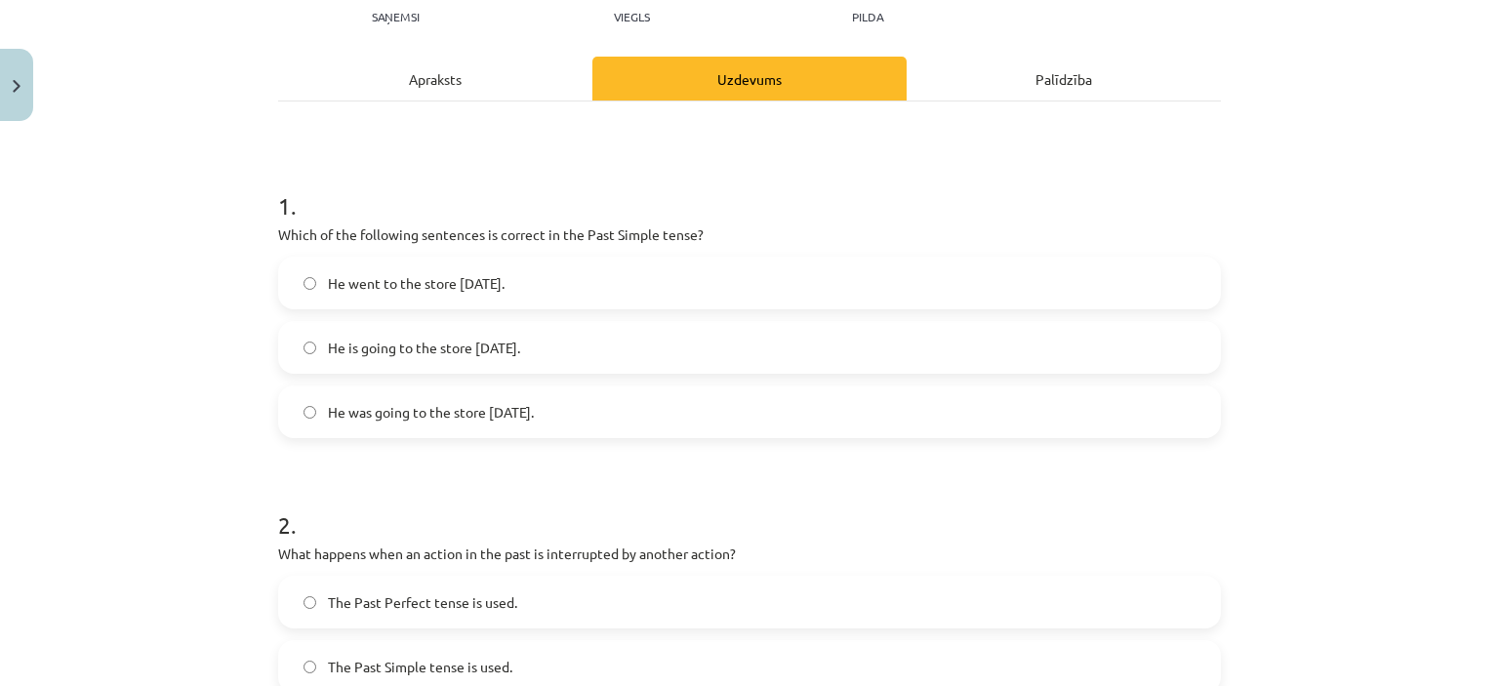
scroll to position [204, 0]
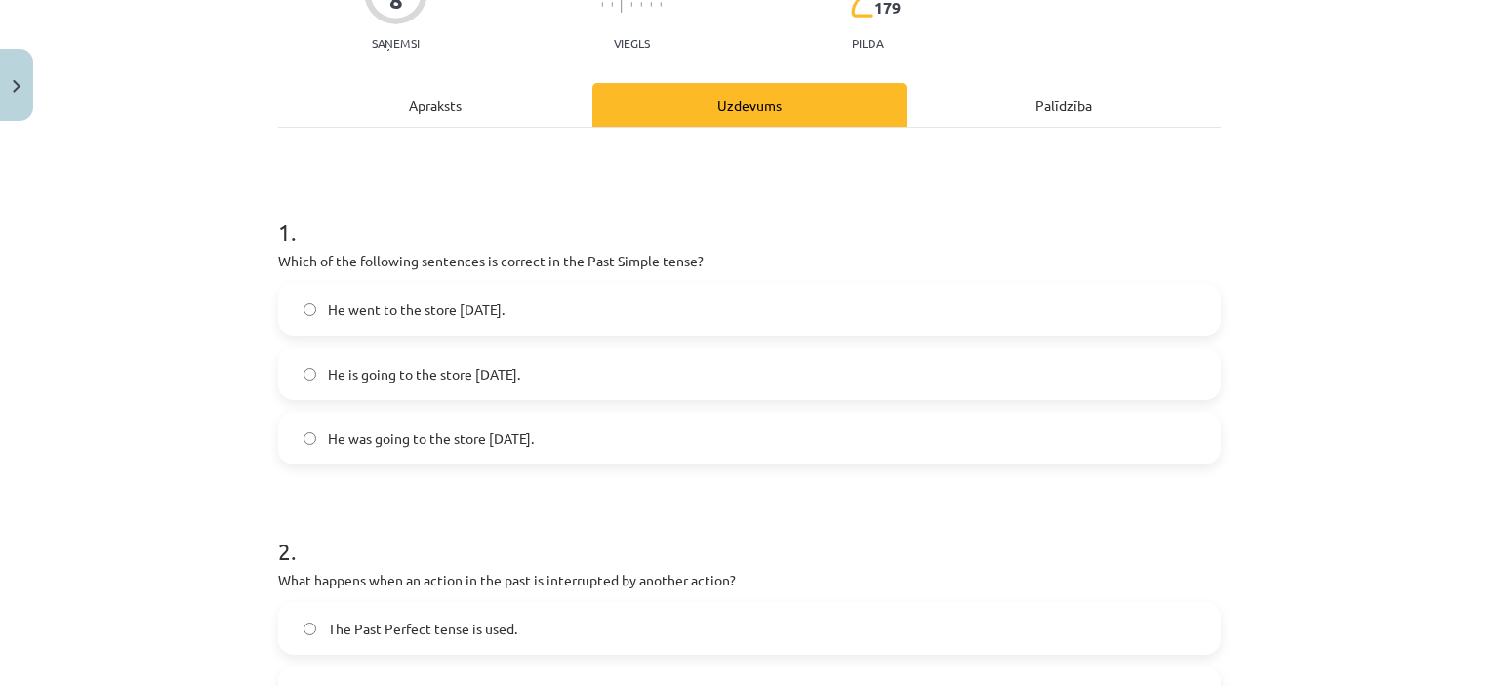
click at [398, 313] on span "He went to the store yesterday." at bounding box center [416, 310] width 177 height 21
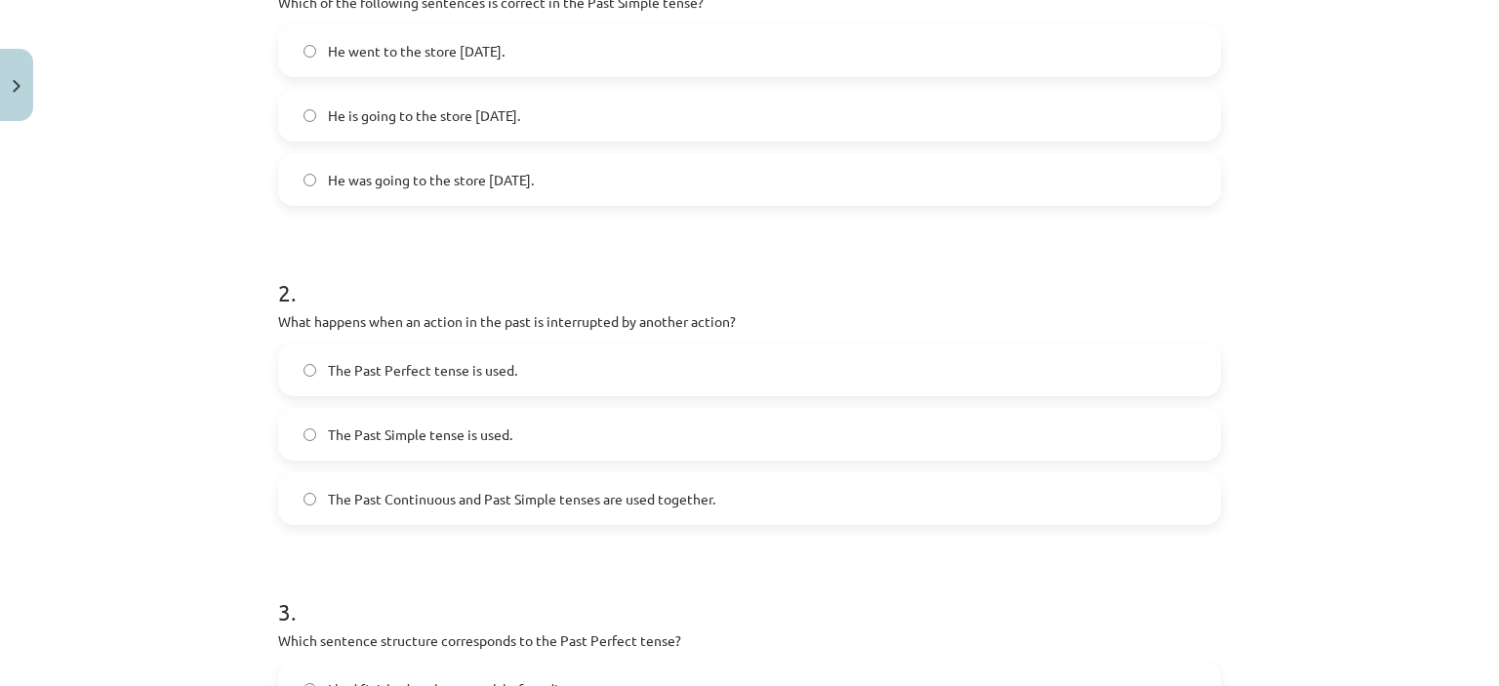
scroll to position [476, 0]
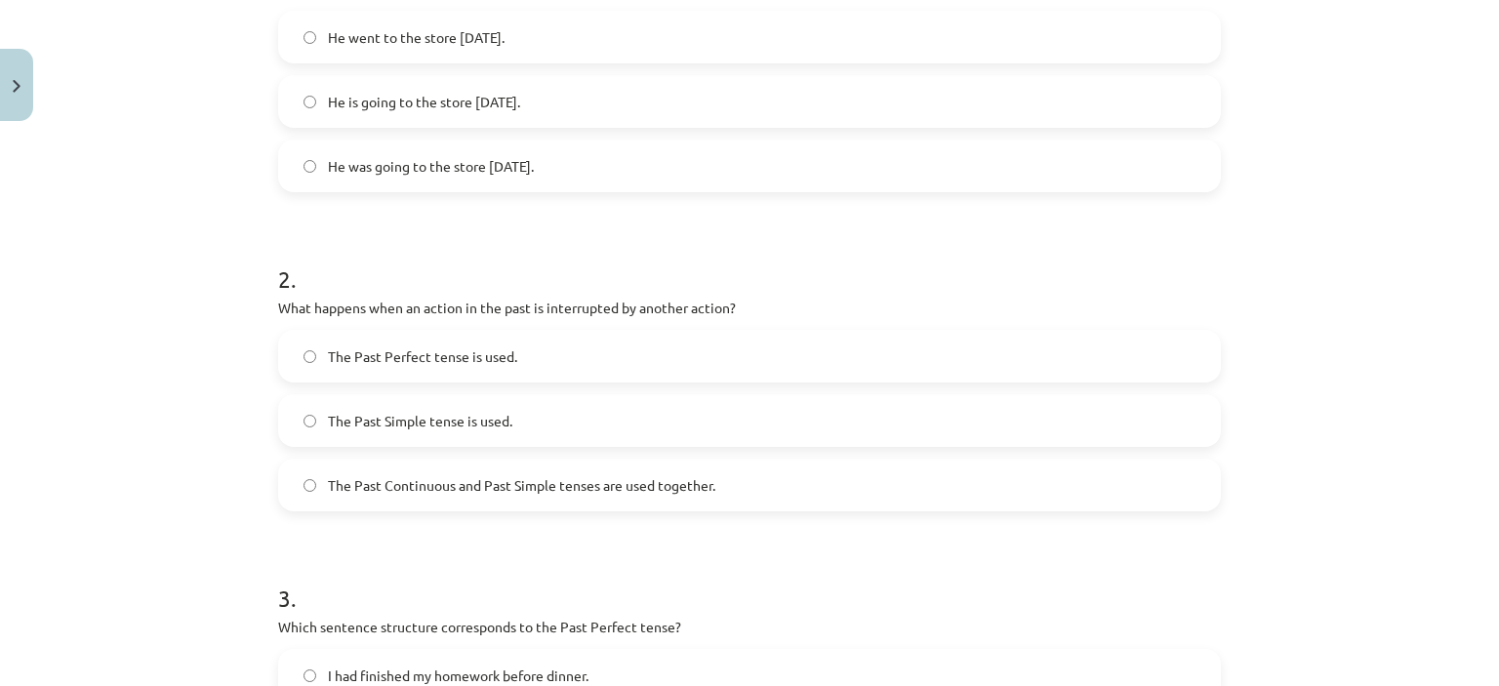
click at [375, 308] on p "What happens when an action in the past is interrupted by another action?" at bounding box center [749, 308] width 943 height 21
copy div "What happens when an action in the past is interrupted by another action?"
click at [429, 481] on span "The Past Continuous and Past Simple tenses are used together." at bounding box center [522, 485] width 388 height 21
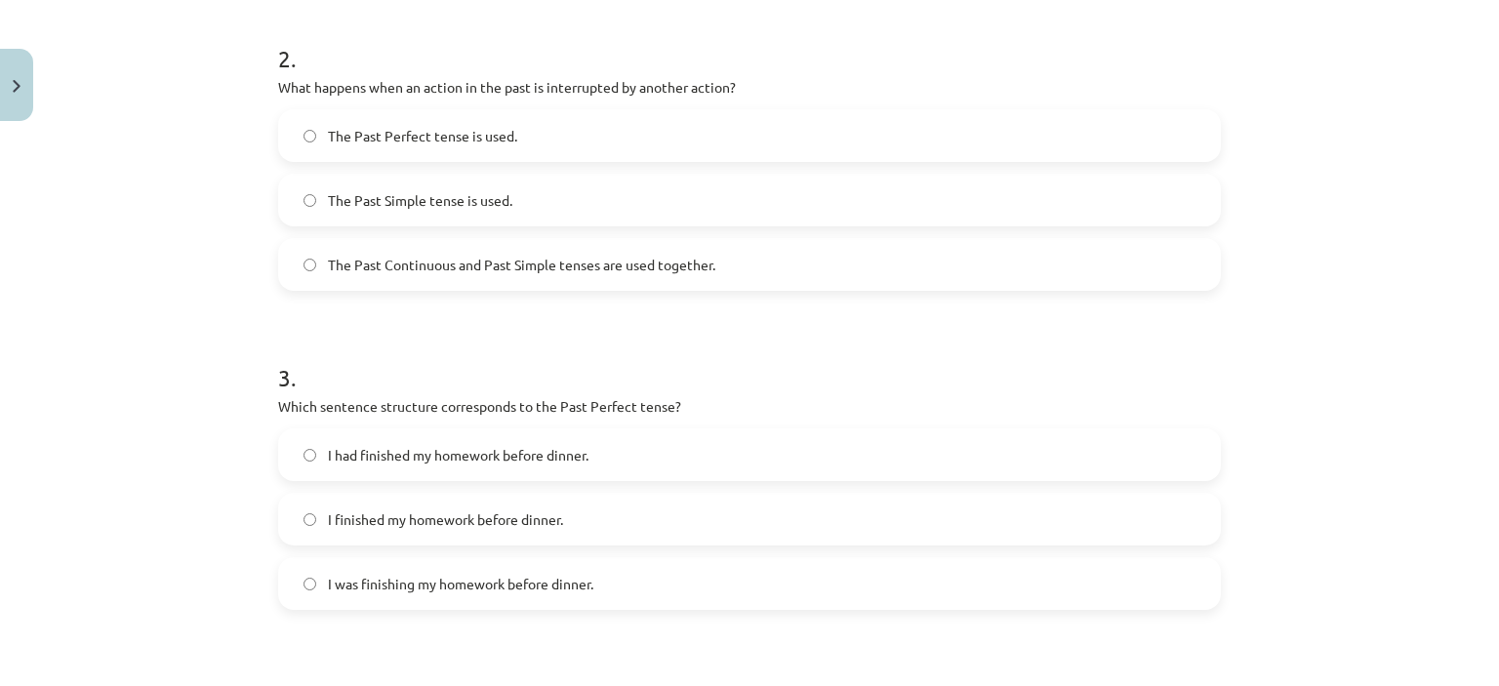
scroll to position [780, 0]
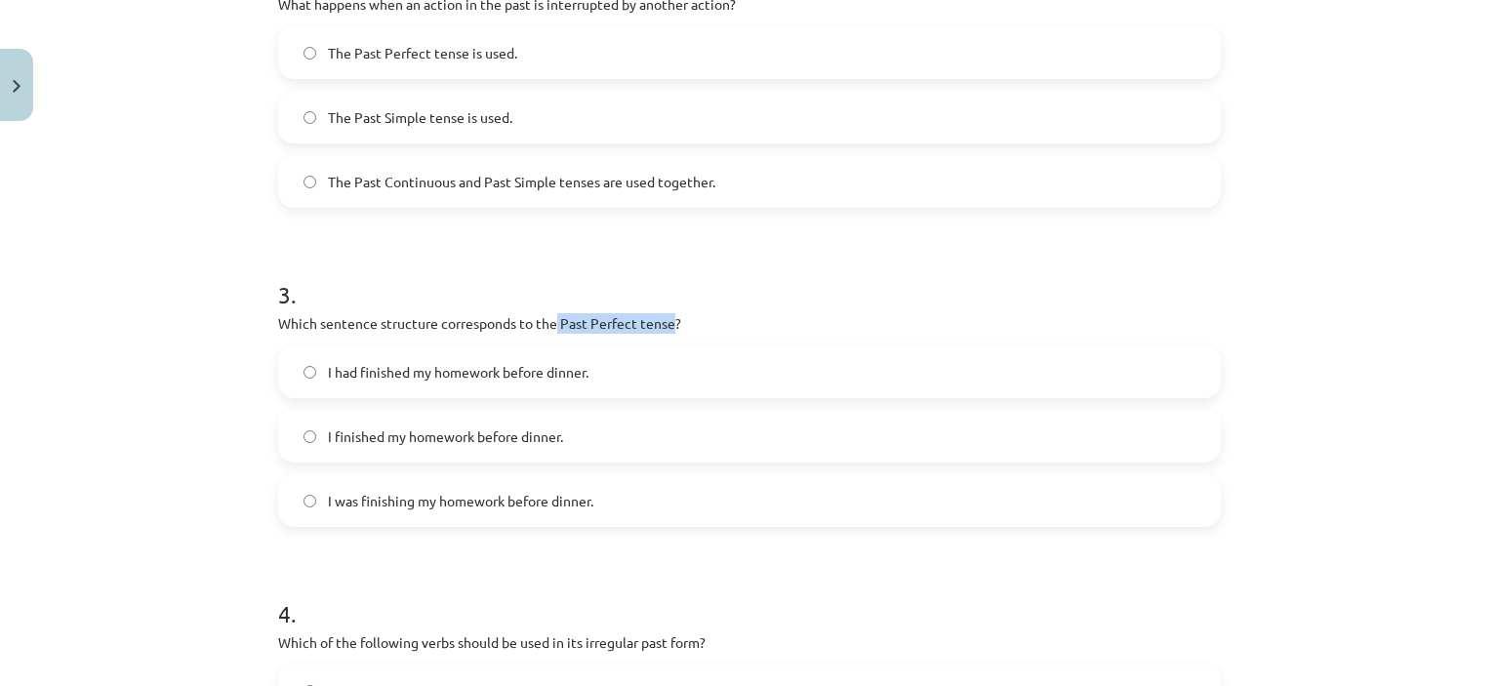
drag, startPoint x: 550, startPoint y: 321, endPoint x: 666, endPoint y: 319, distance: 116.2
click at [666, 319] on p "Which sentence structure corresponds to the Past Perfect tense?" at bounding box center [749, 323] width 943 height 21
copy p "Past Perfect tense"
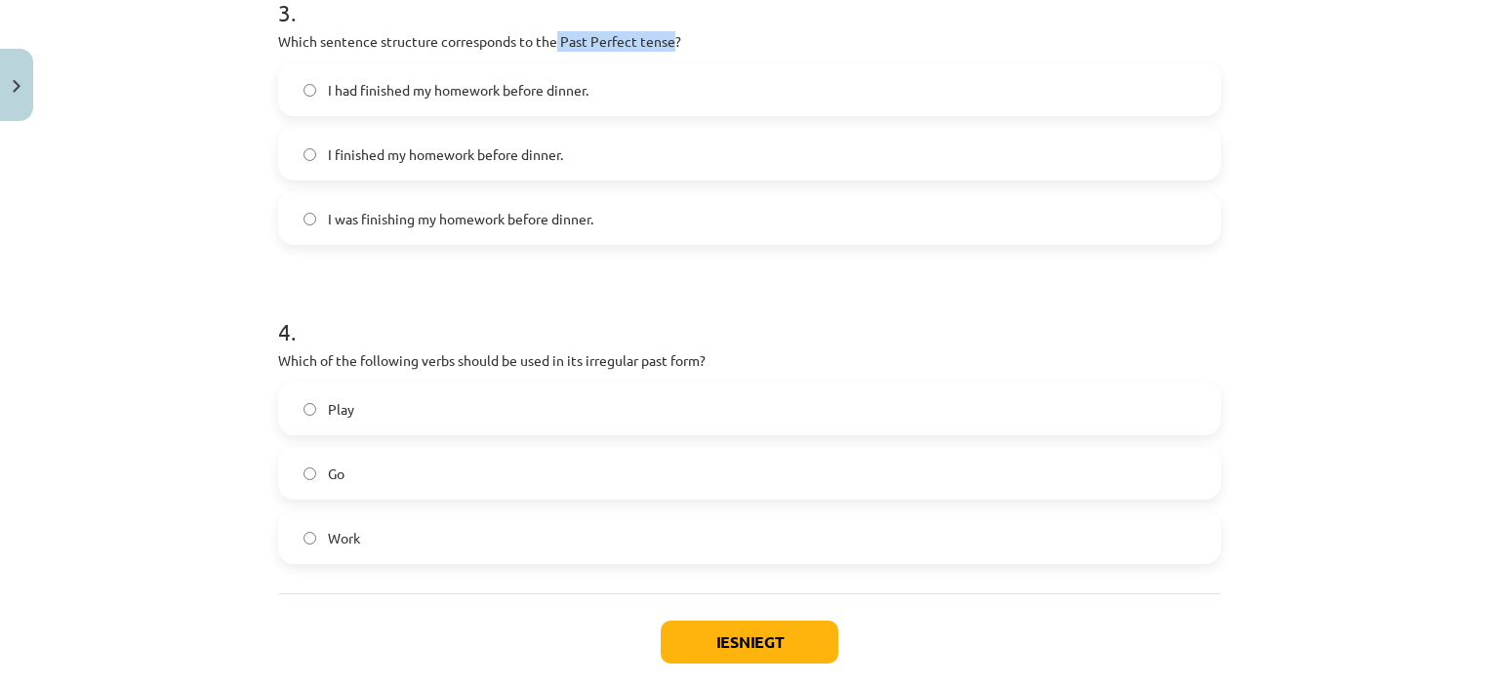
scroll to position [1101, 0]
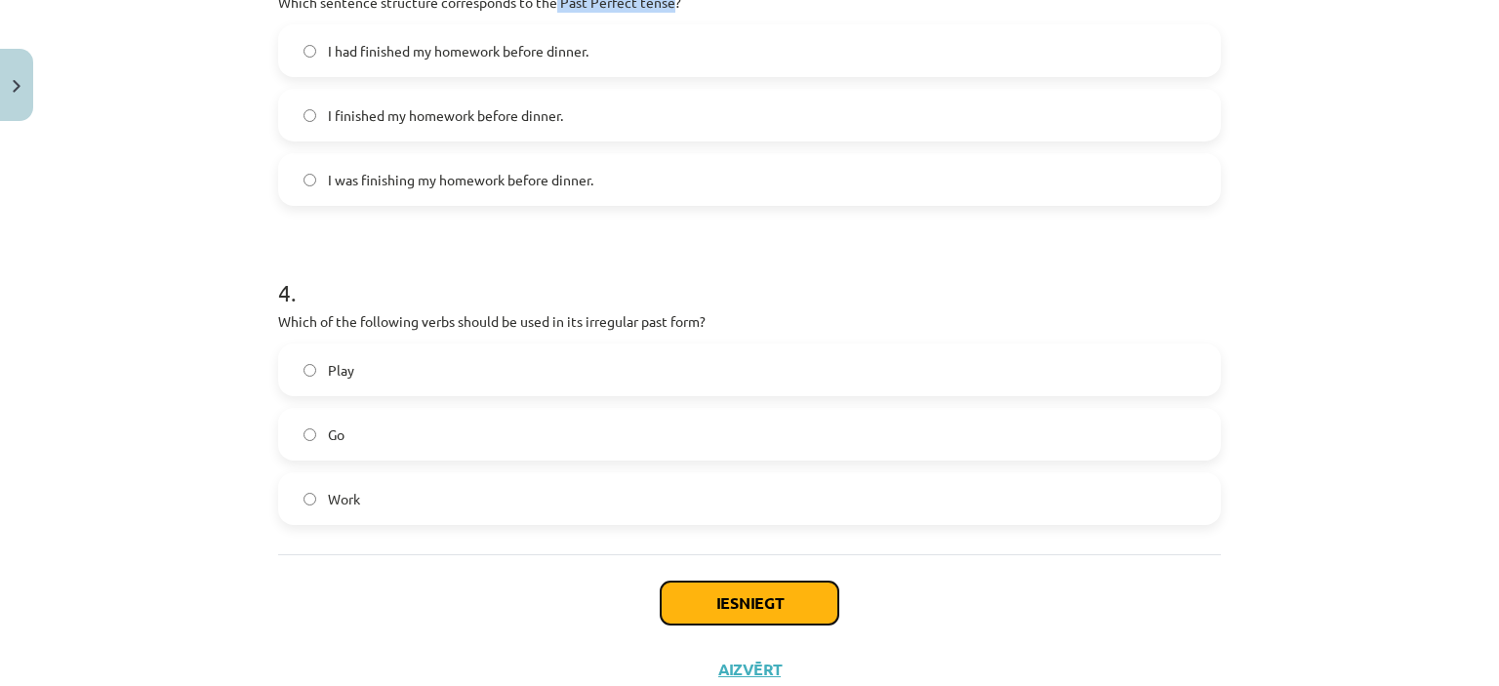
click at [744, 603] on button "Iesniegt" at bounding box center [750, 603] width 178 height 43
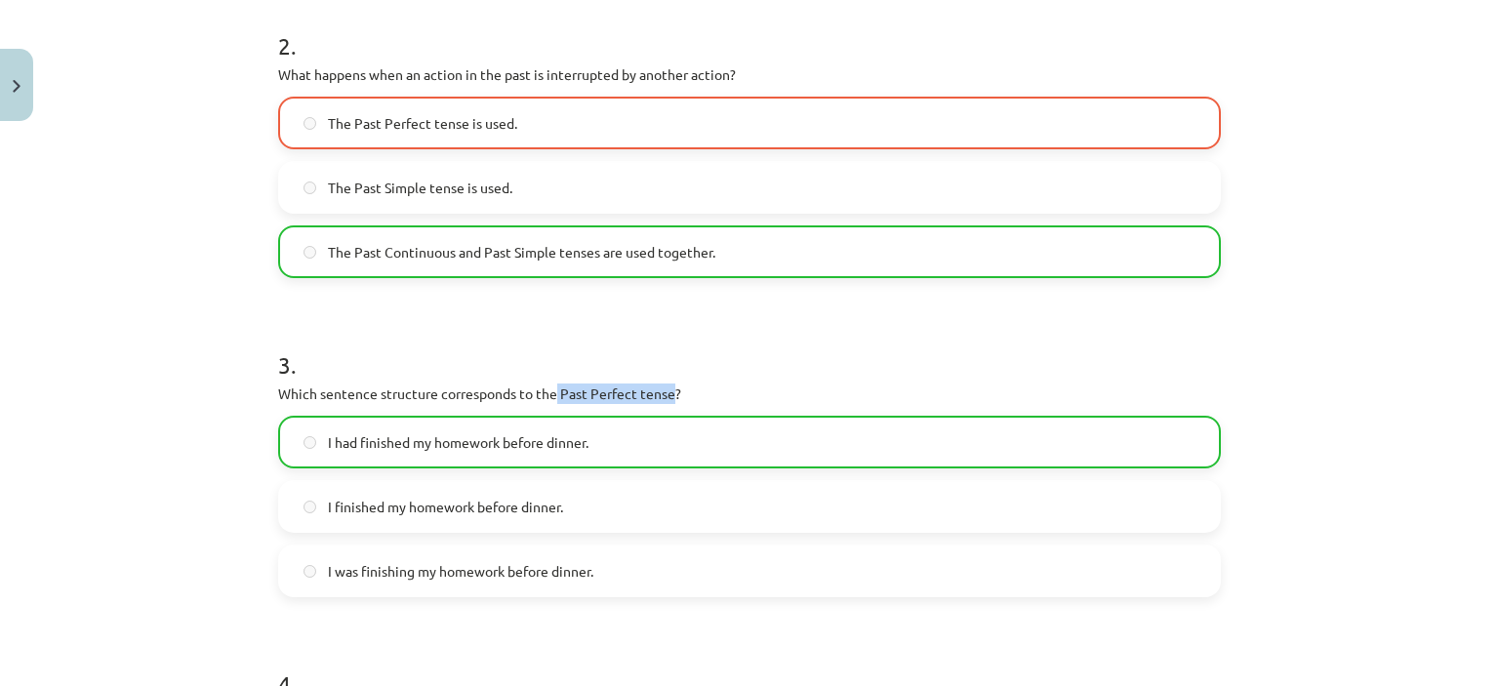
scroll to position [707, 0]
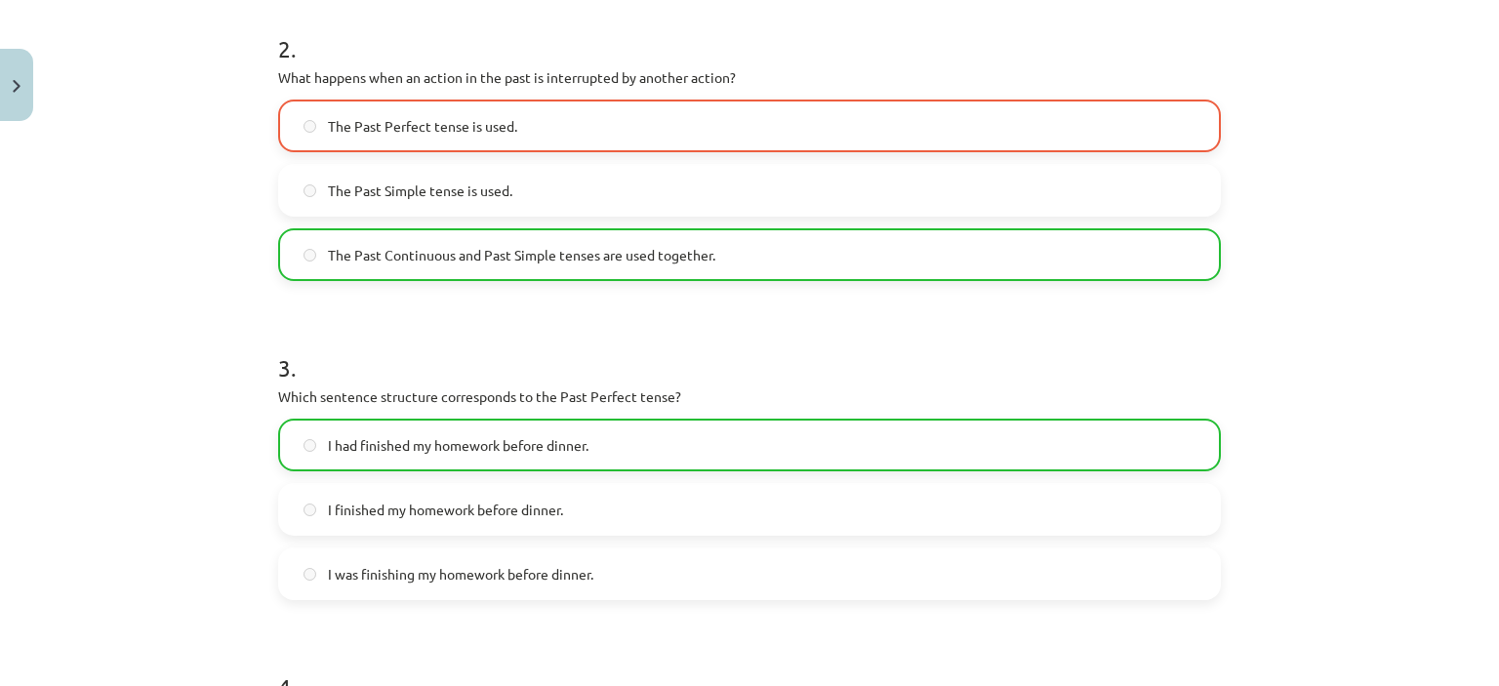
drag, startPoint x: 1481, startPoint y: 333, endPoint x: 1483, endPoint y: 304, distance: 29.4
click at [1483, 304] on div "Mācību tēma: Angļu valoda i - 10.klase 1.ieskaites mācību materiāls #3 📝 Topic …" at bounding box center [749, 343] width 1499 height 686
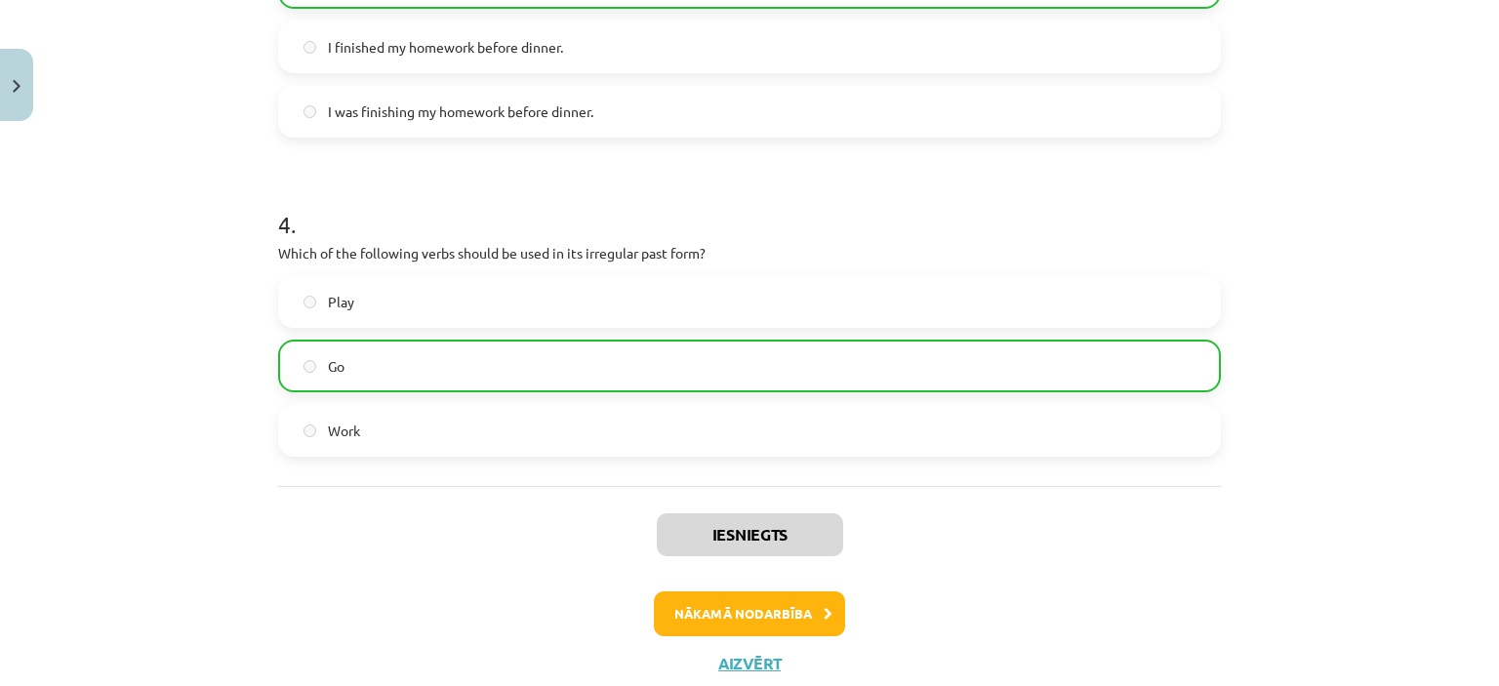
scroll to position [1227, 0]
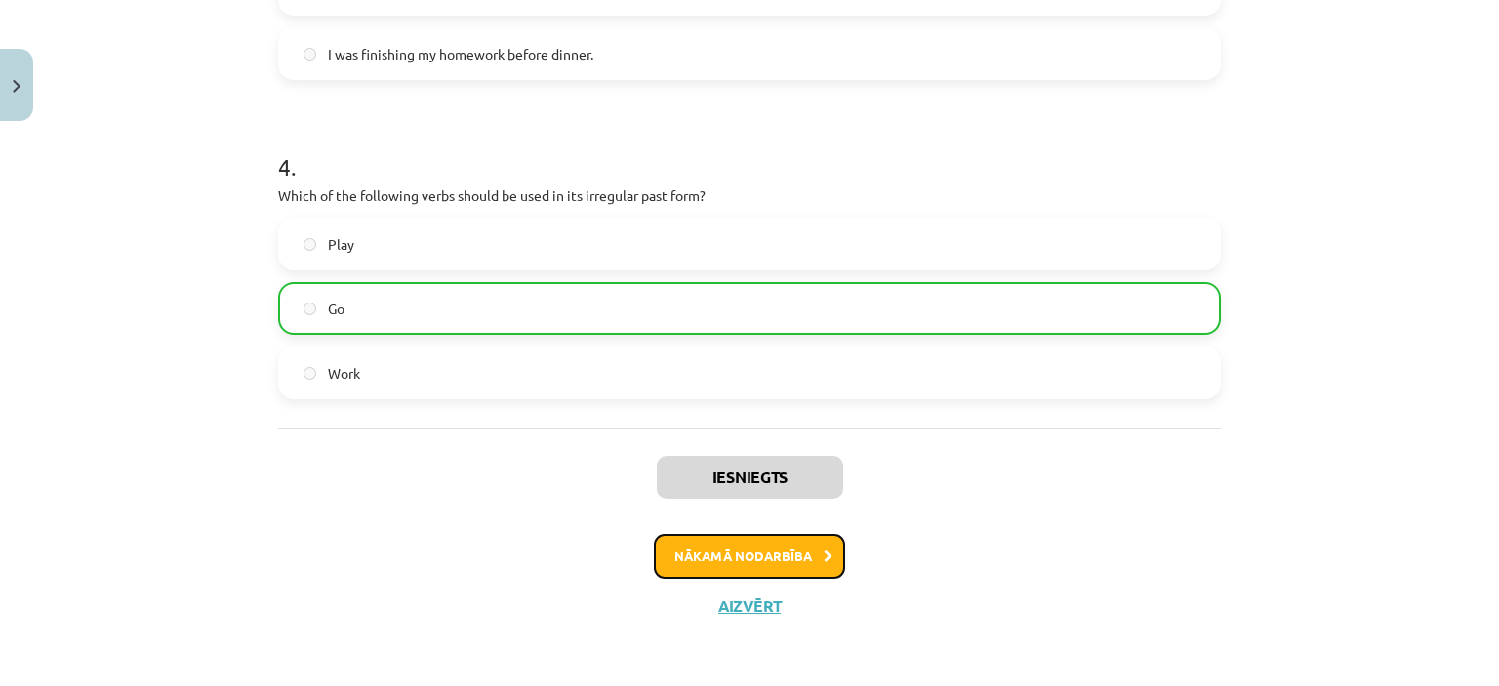
click at [797, 559] on button "Nākamā nodarbība" at bounding box center [749, 556] width 191 height 45
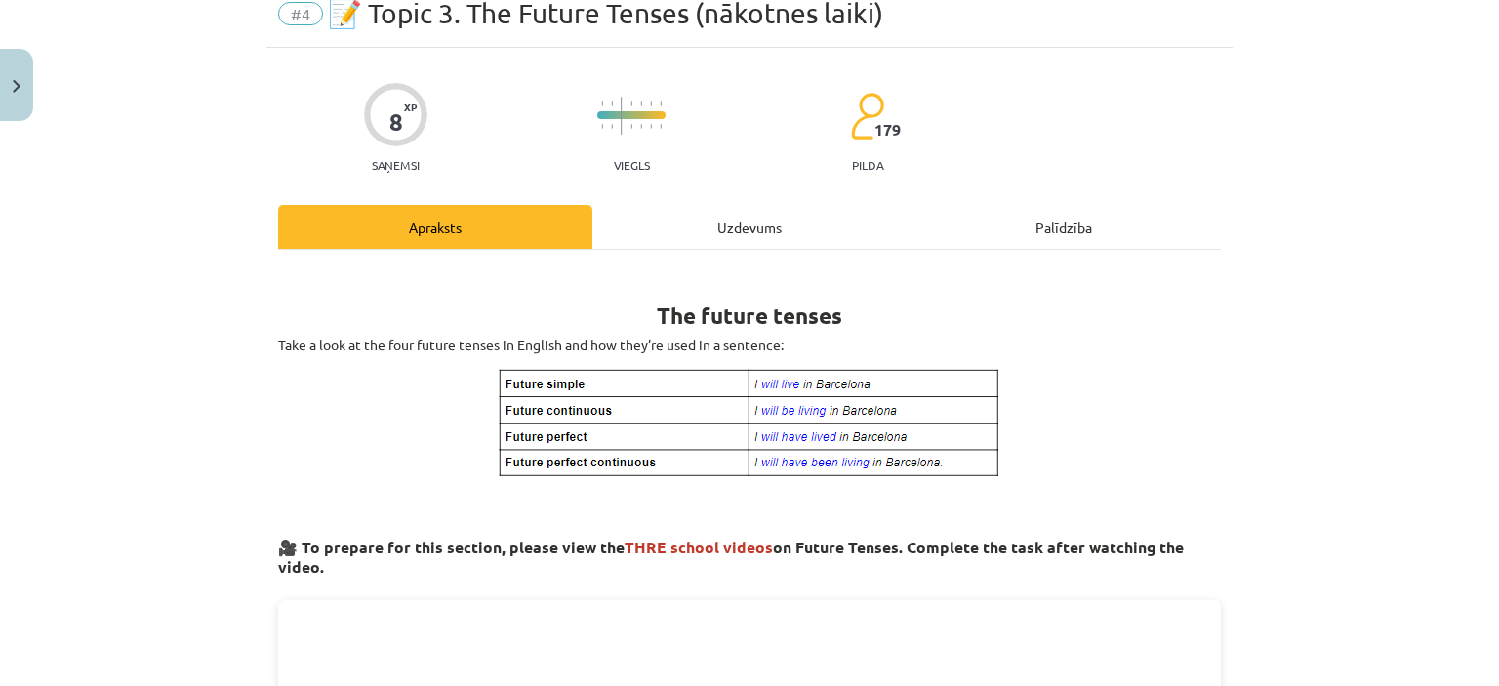
scroll to position [49, 0]
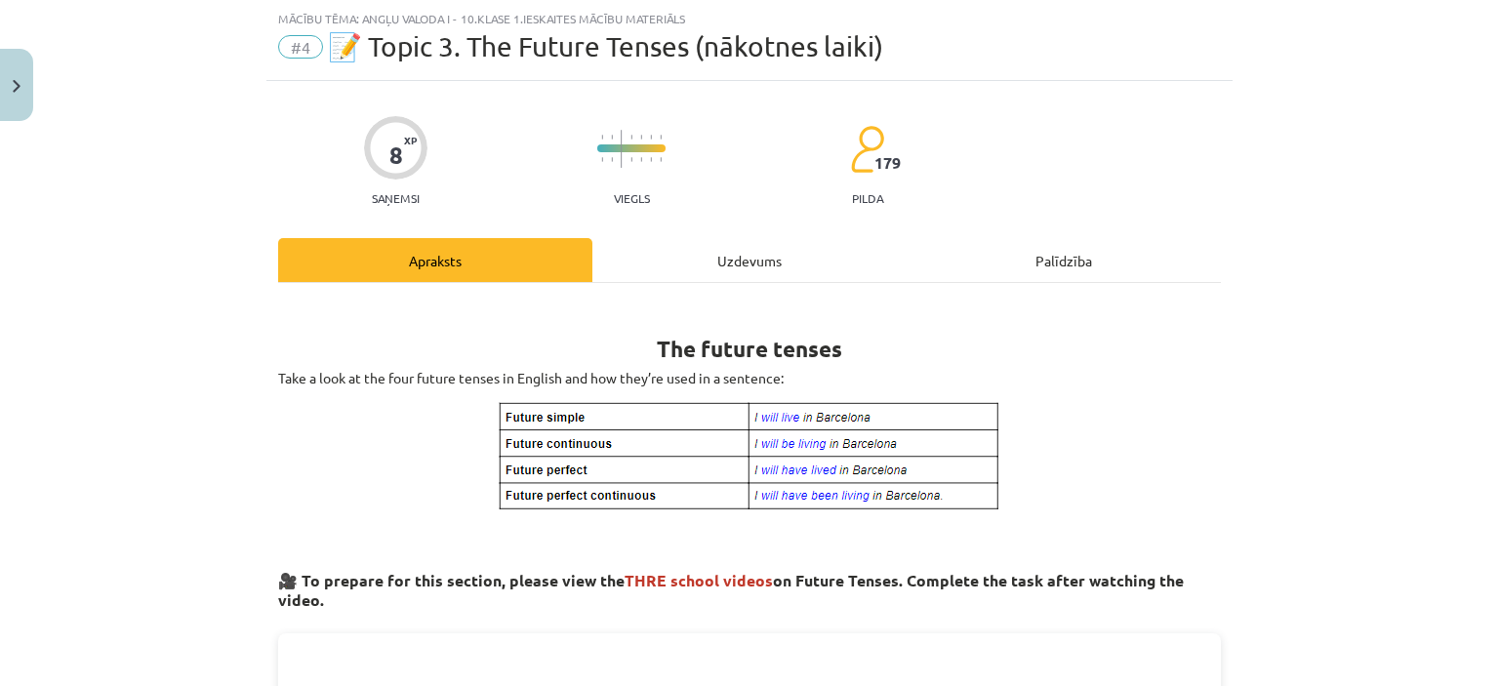
click at [1035, 254] on div "Palīdzība" at bounding box center [1064, 260] width 314 height 44
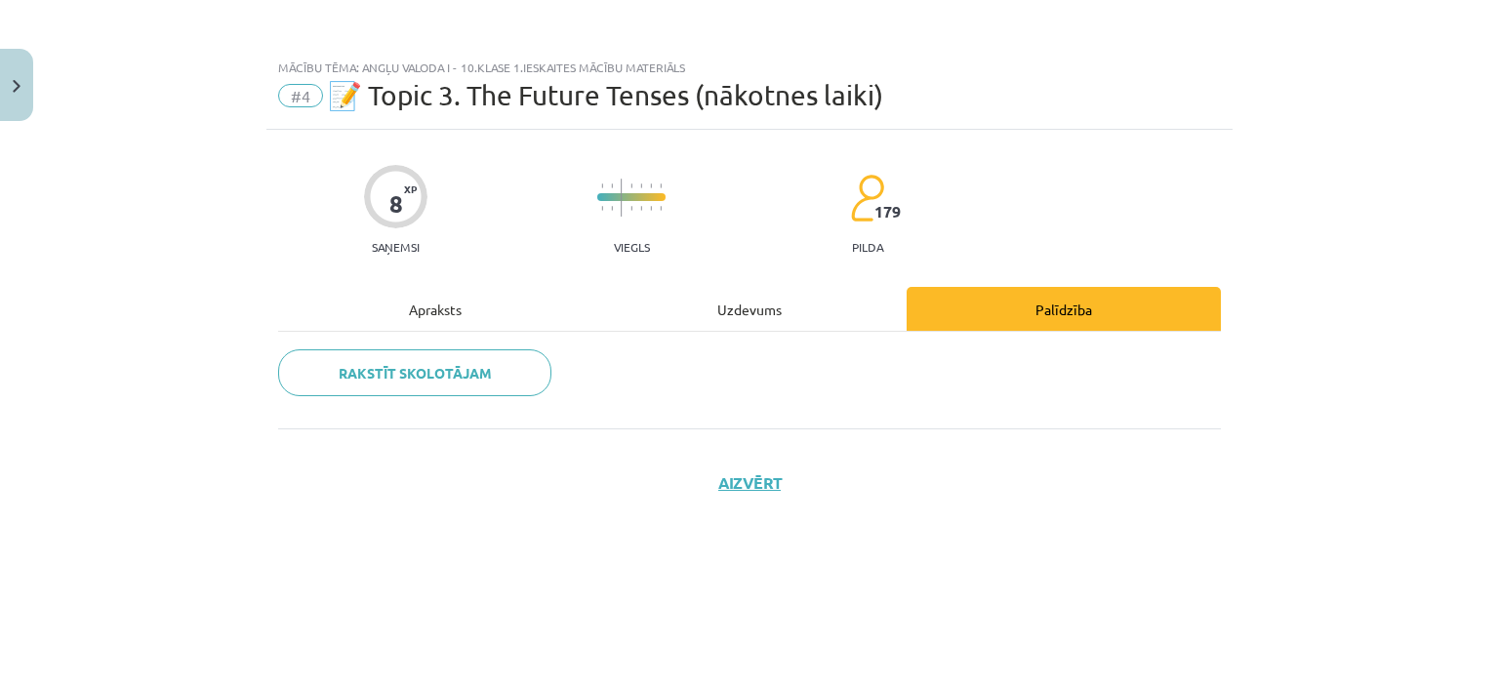
click at [755, 313] on div "Uzdevums" at bounding box center [750, 309] width 314 height 44
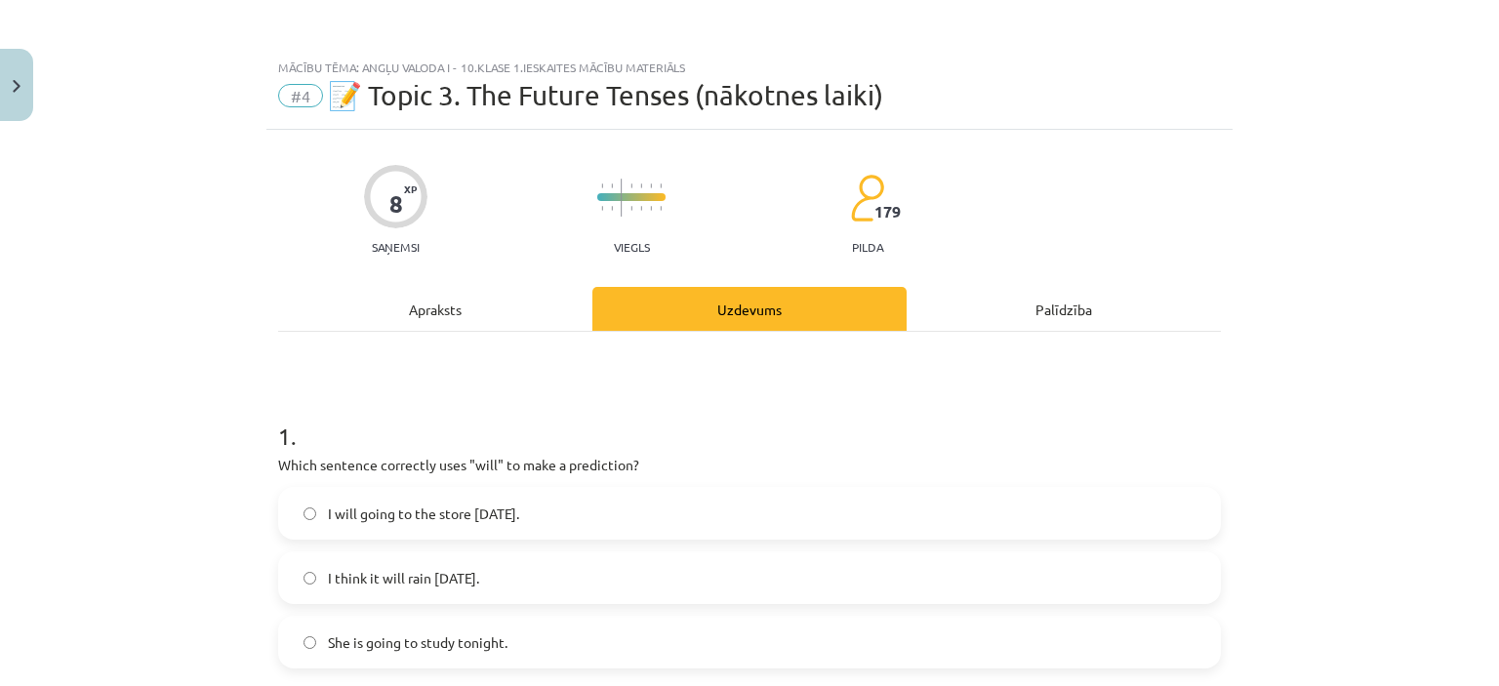
click at [424, 307] on div "Apraksts" at bounding box center [435, 309] width 314 height 44
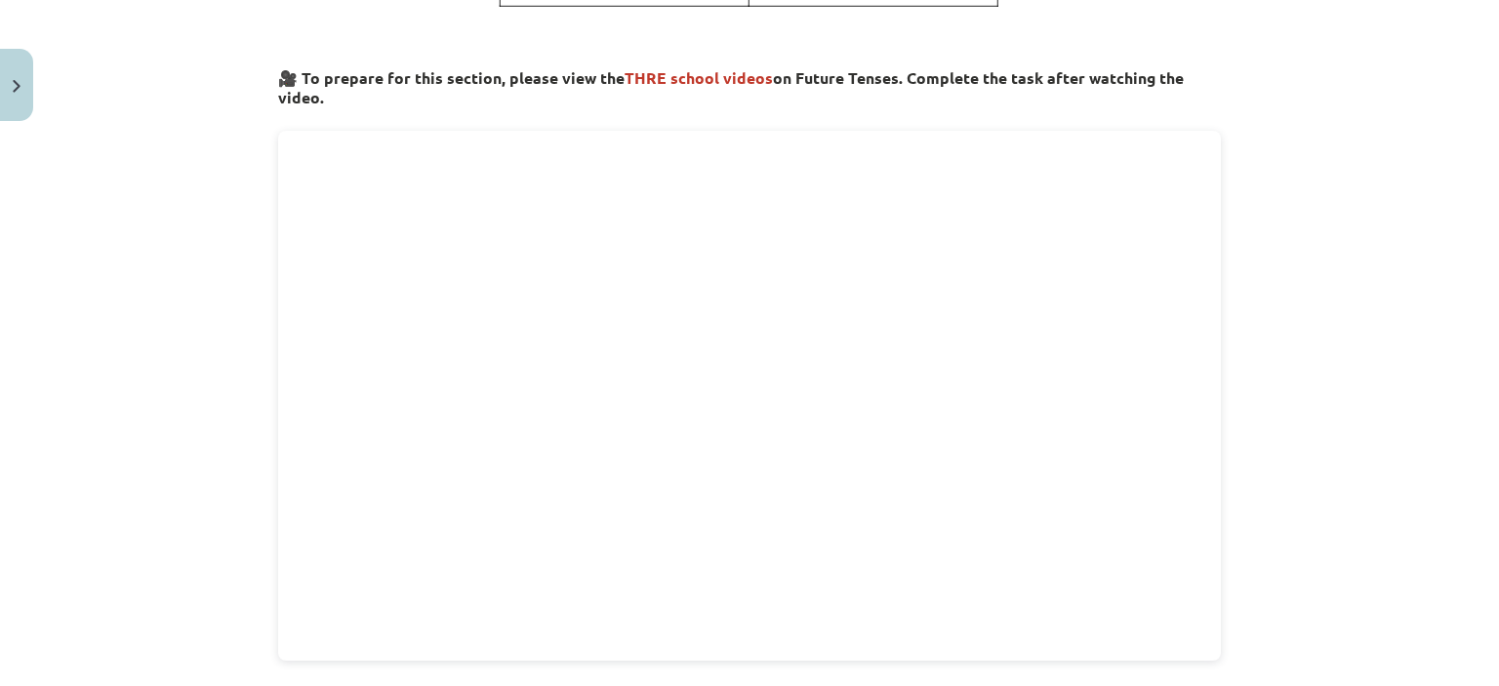
scroll to position [291, 0]
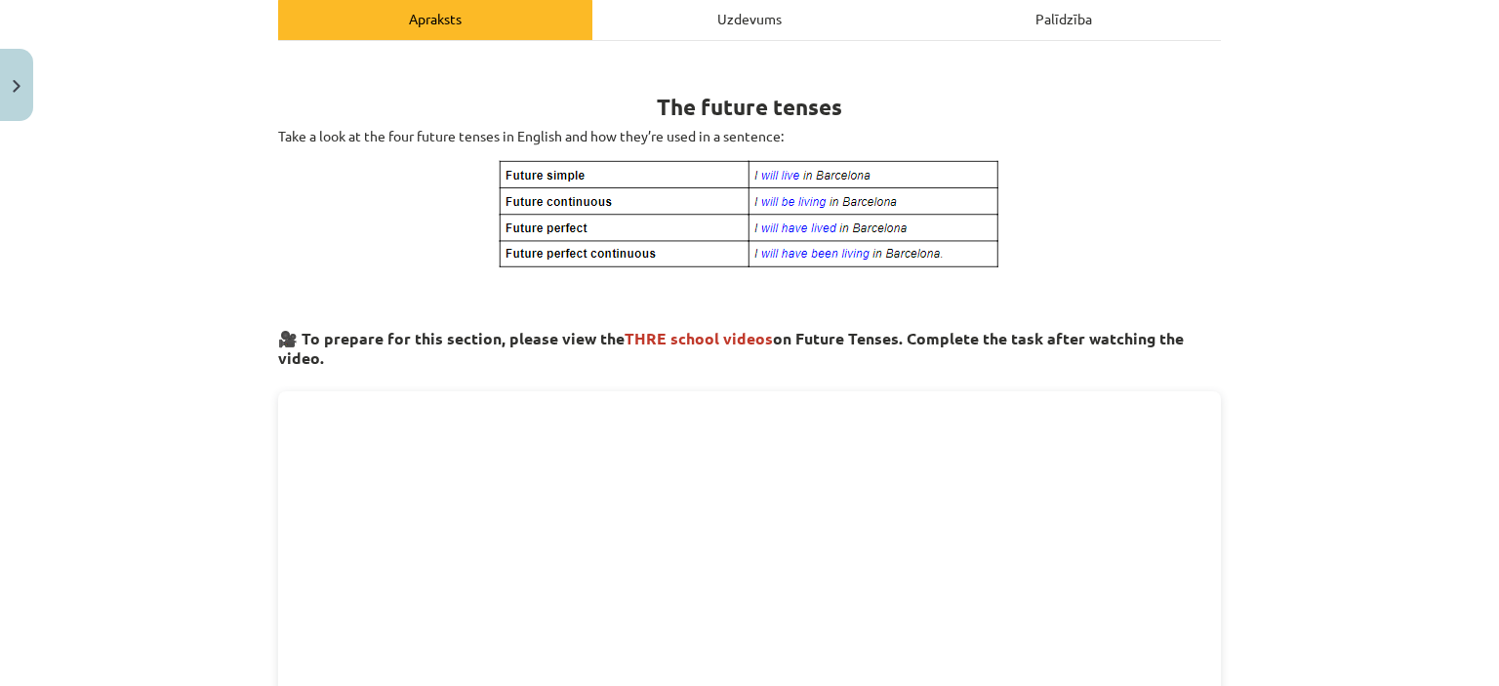
click at [535, 343] on strong "🎥 To prepare for this section, please view the THRE school videos on Future Ten…" at bounding box center [731, 348] width 906 height 40
click at [748, 29] on div "Uzdevums" at bounding box center [750, 18] width 314 height 44
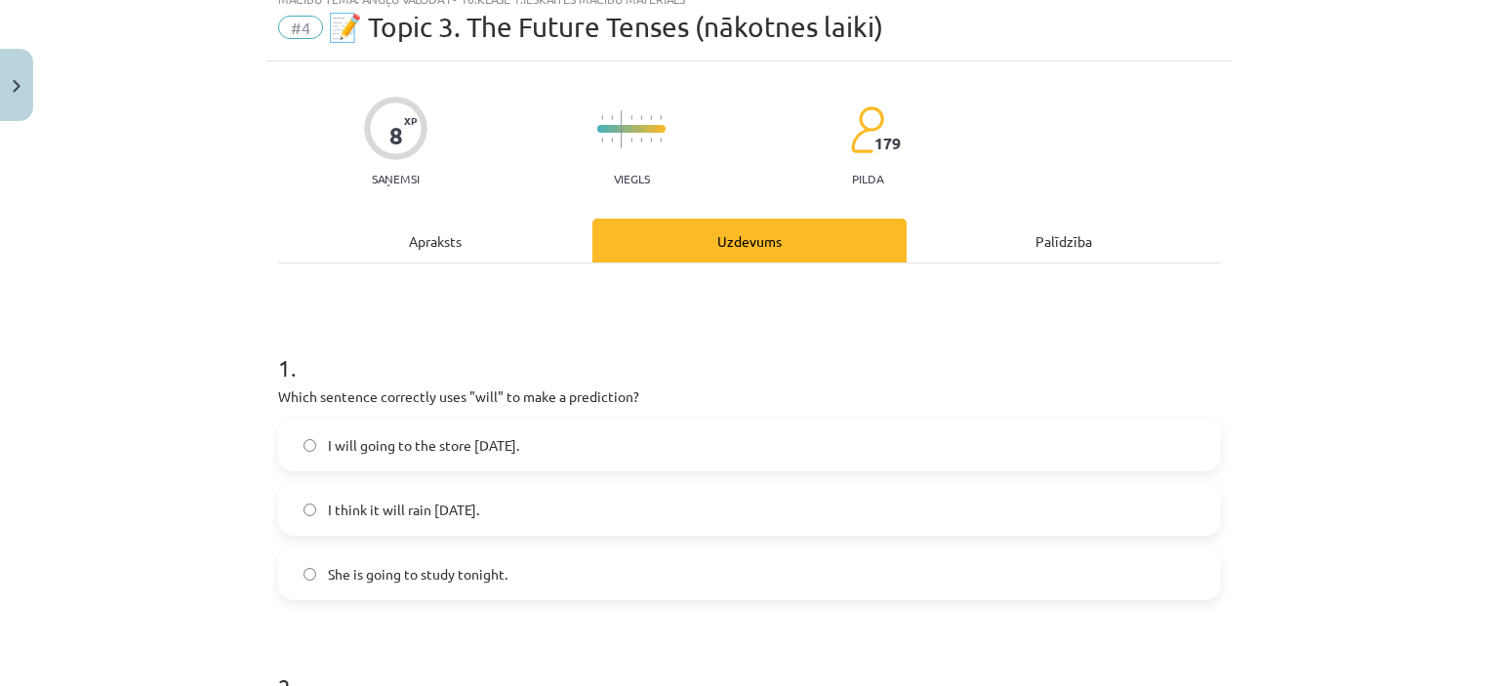
scroll to position [49, 0]
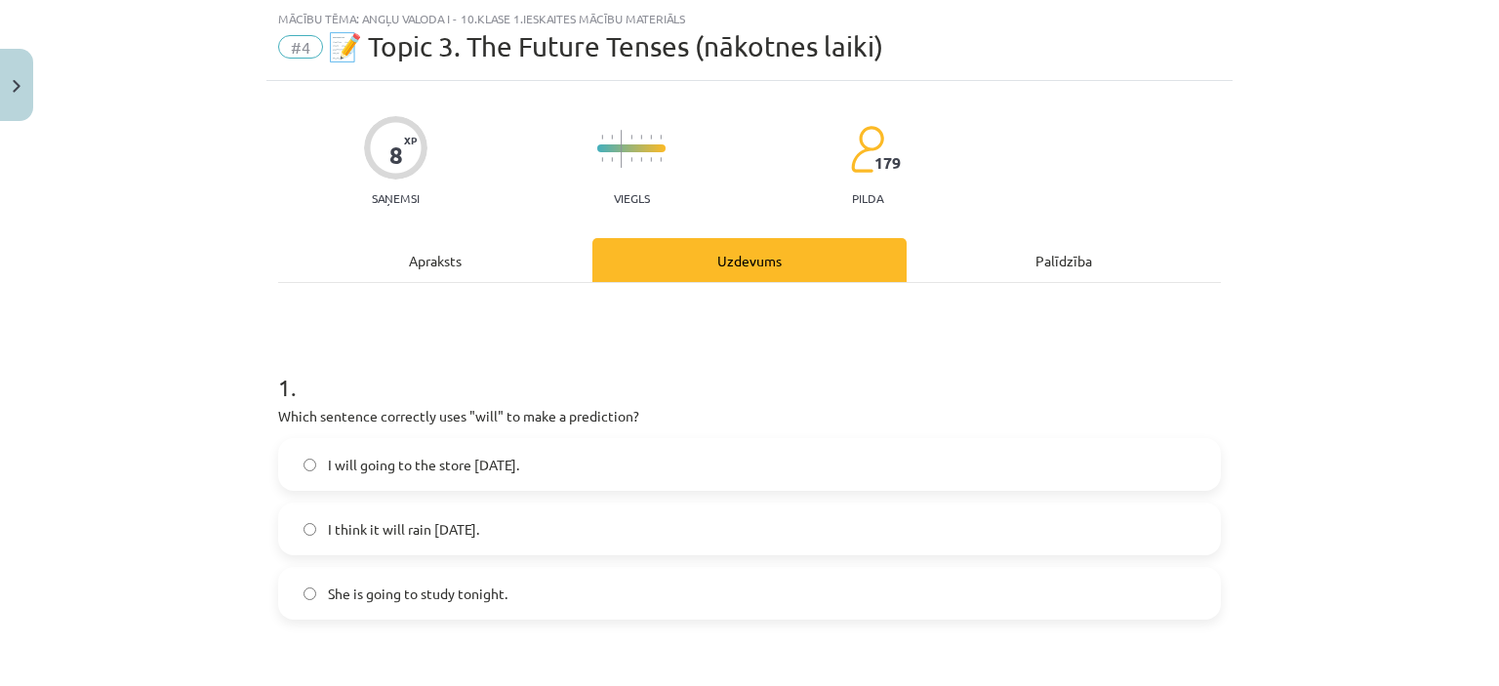
click at [301, 534] on label "I think it will rain tomorrow." at bounding box center [749, 529] width 939 height 49
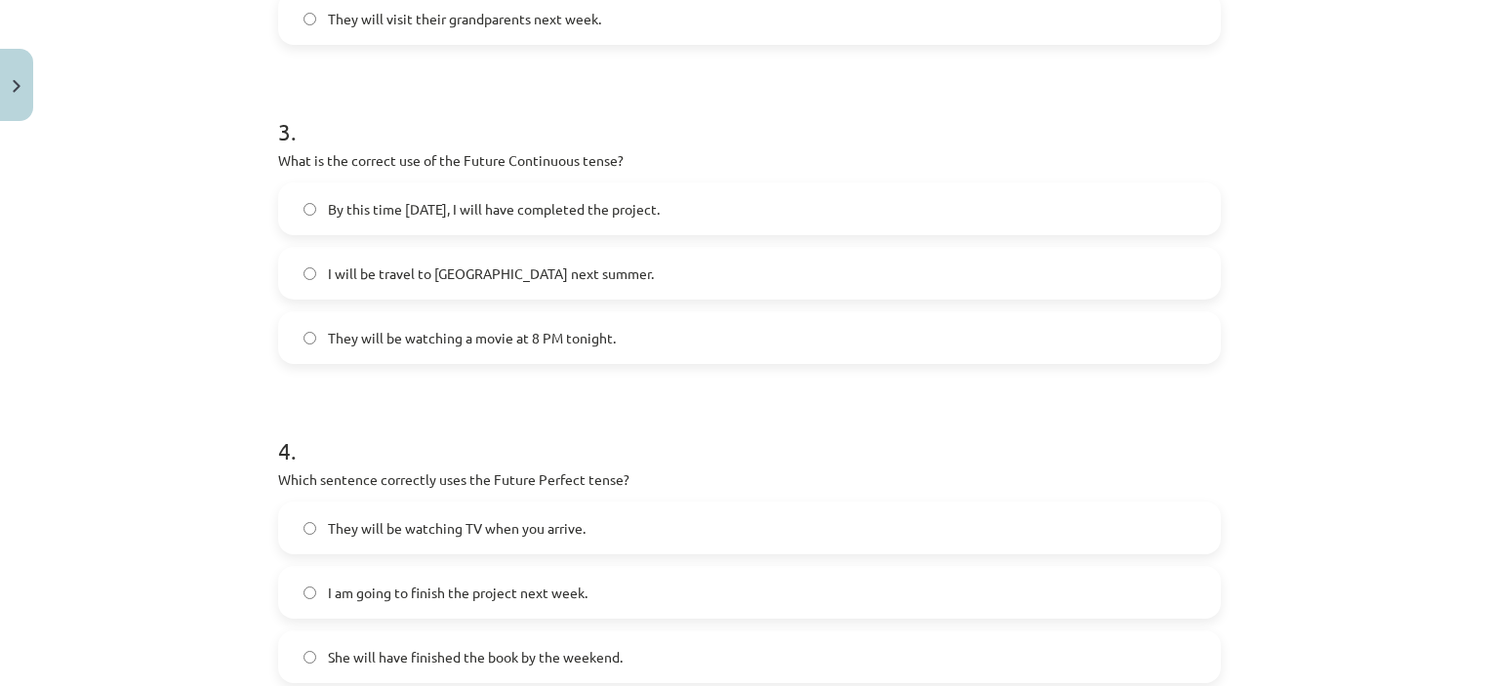
scroll to position [950, 0]
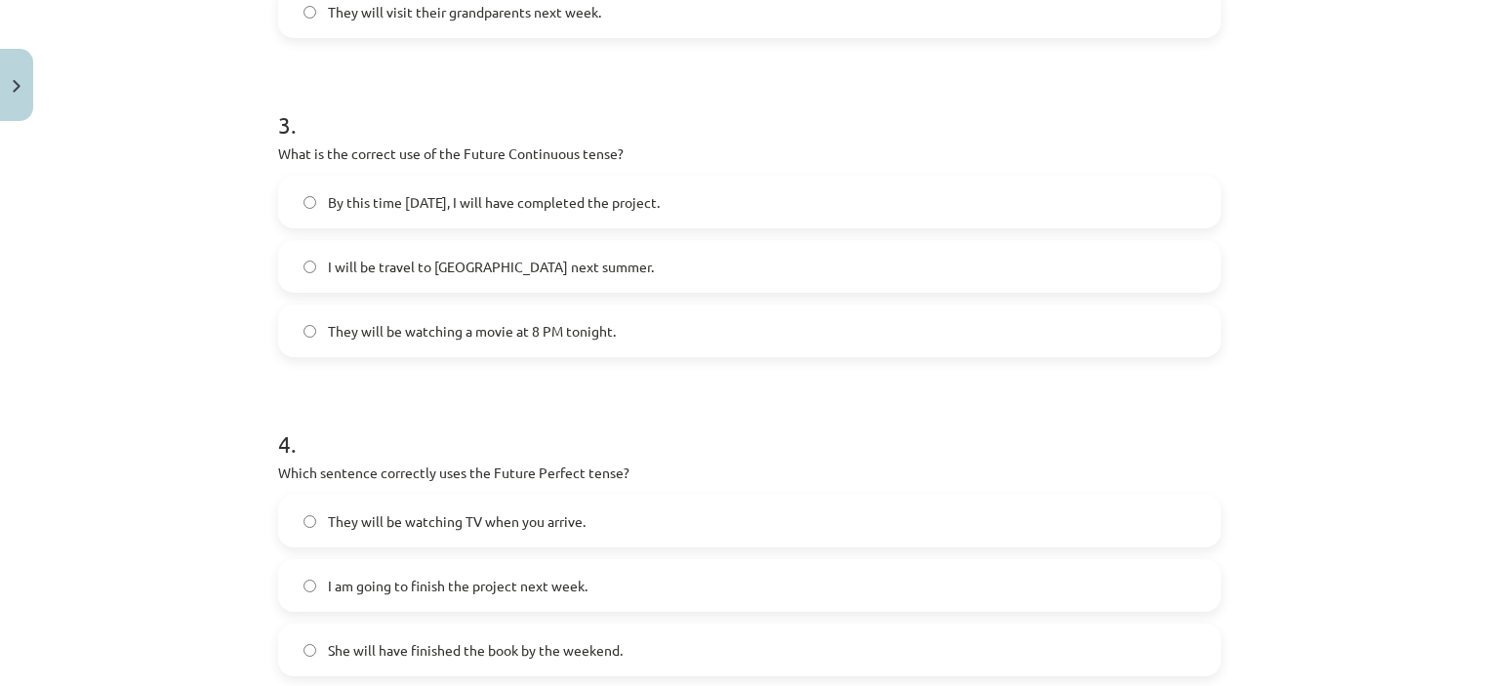
click at [505, 147] on p "What is the correct use of the Future Continuous tense?" at bounding box center [749, 154] width 943 height 21
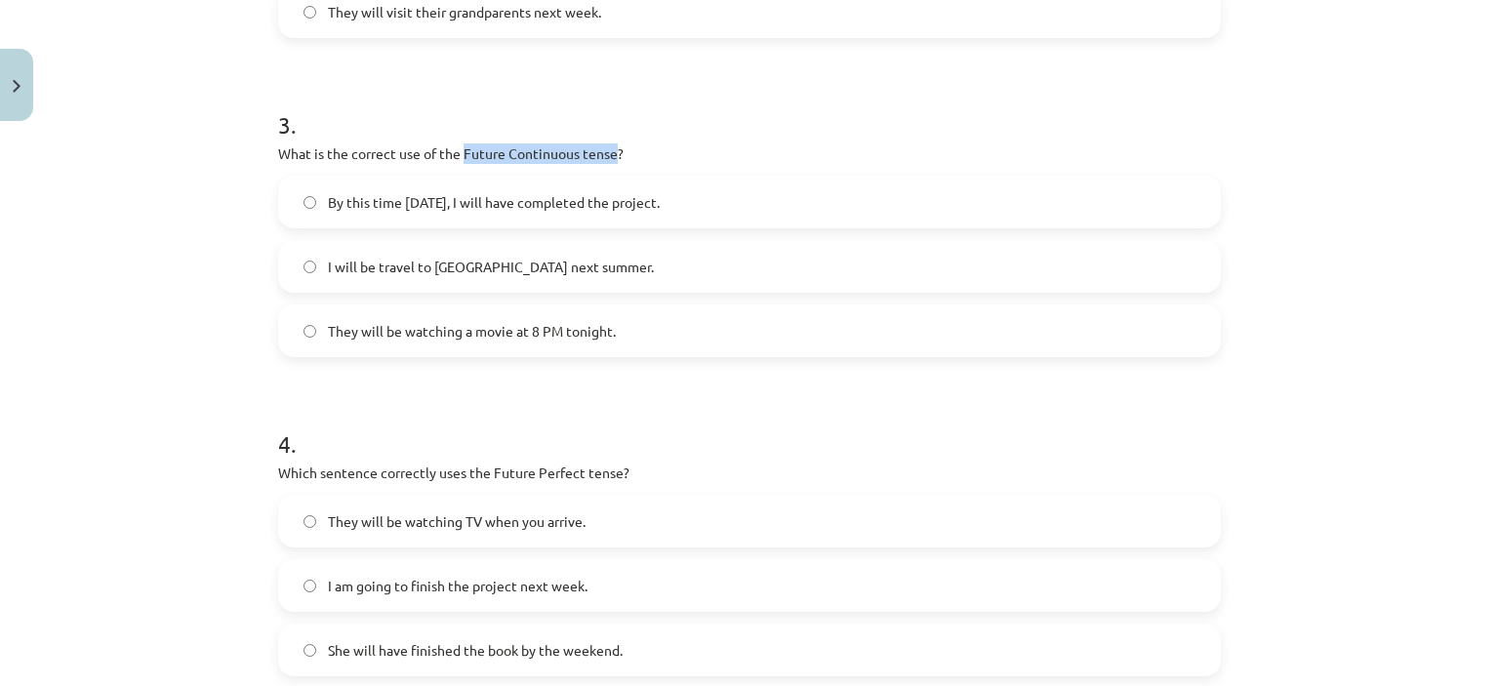
drag, startPoint x: 455, startPoint y: 151, endPoint x: 608, endPoint y: 154, distance: 153.3
click at [608, 154] on p "What is the correct use of the Future Continuous tense?" at bounding box center [749, 154] width 943 height 21
copy p "Future Continuous tense"
click at [302, 321] on label "They will be watching a movie at 8 PM tonight." at bounding box center [749, 331] width 939 height 49
click at [309, 268] on label "I will be travel to Spain next summer." at bounding box center [749, 266] width 939 height 49
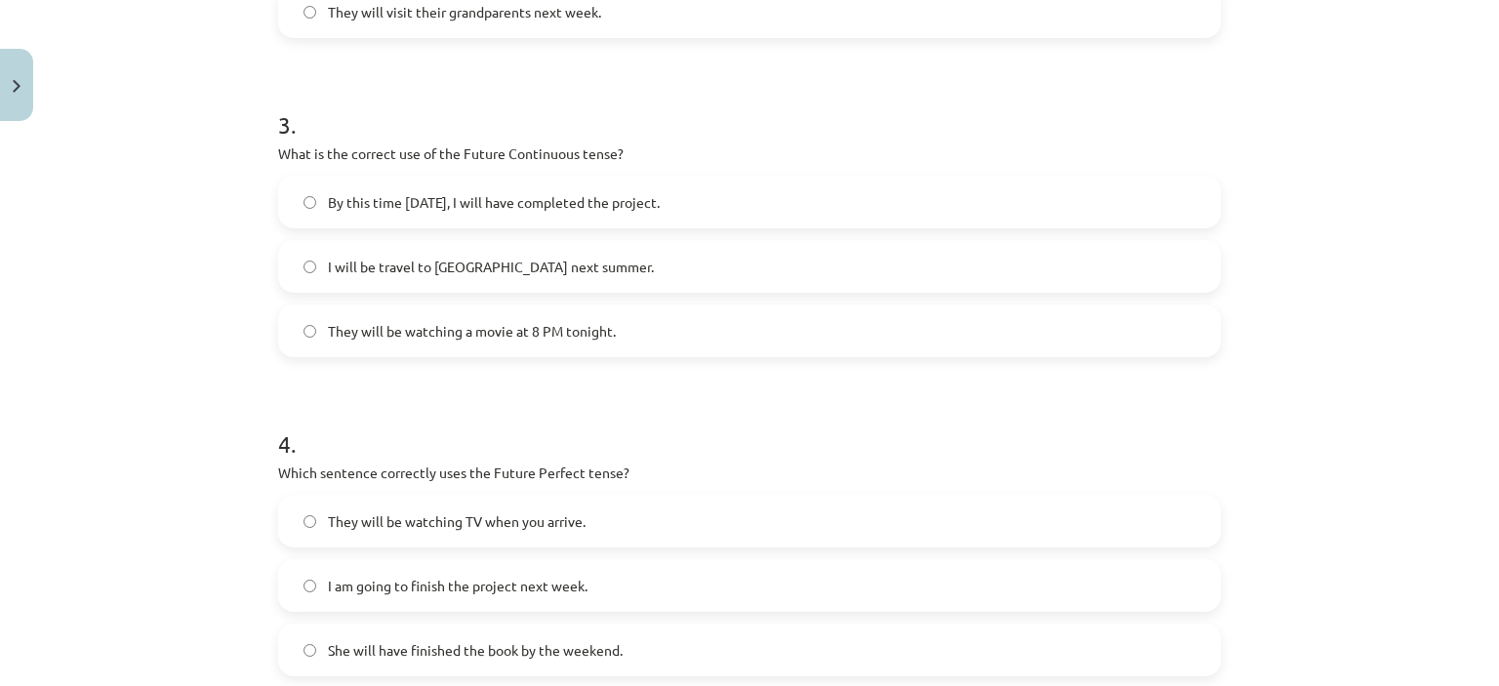
scroll to position [1166, 0]
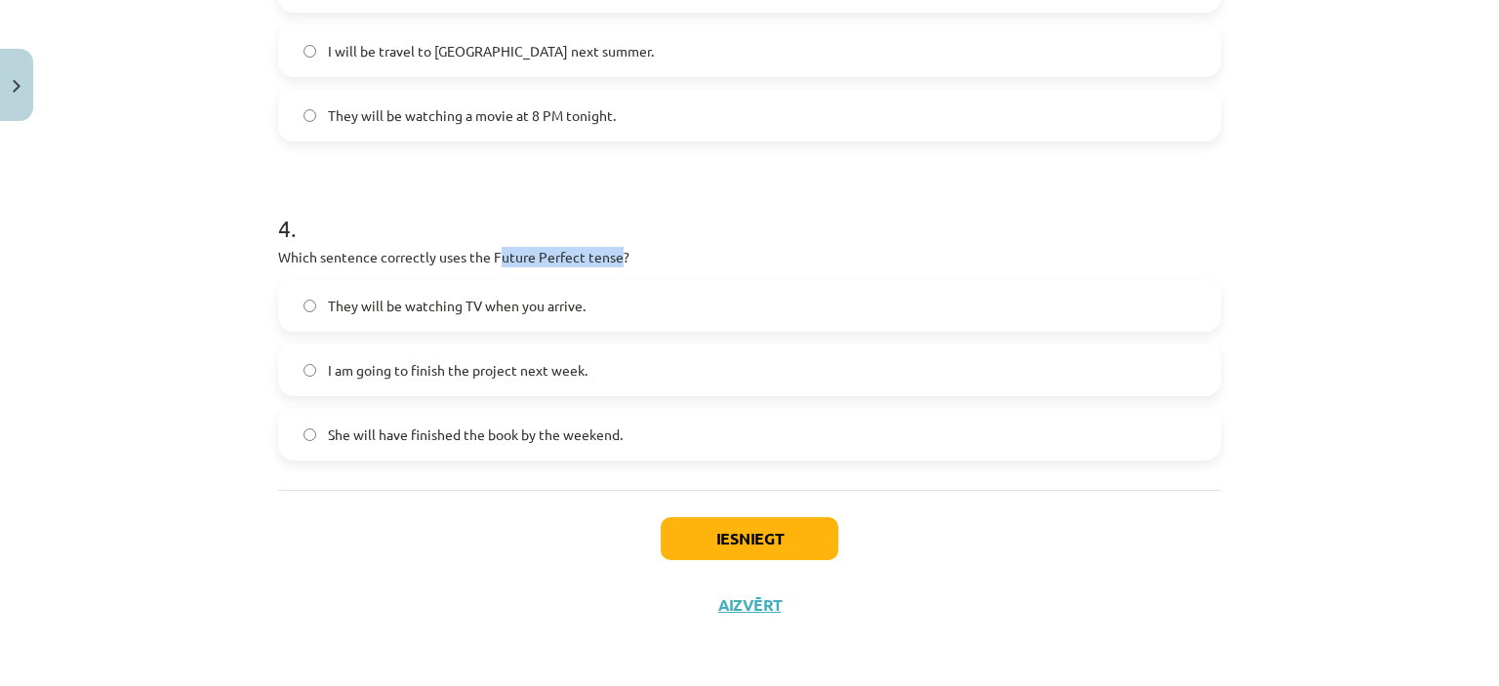
drag, startPoint x: 613, startPoint y: 257, endPoint x: 488, endPoint y: 253, distance: 125.0
click at [488, 253] on p "Which sentence correctly uses the Future Perfect tense?" at bounding box center [749, 257] width 943 height 21
drag, startPoint x: 481, startPoint y: 253, endPoint x: 612, endPoint y: 253, distance: 130.8
click at [612, 253] on p "Which sentence correctly uses the Future Perfect tense?" at bounding box center [749, 257] width 943 height 21
copy p "Future Perfect tense"
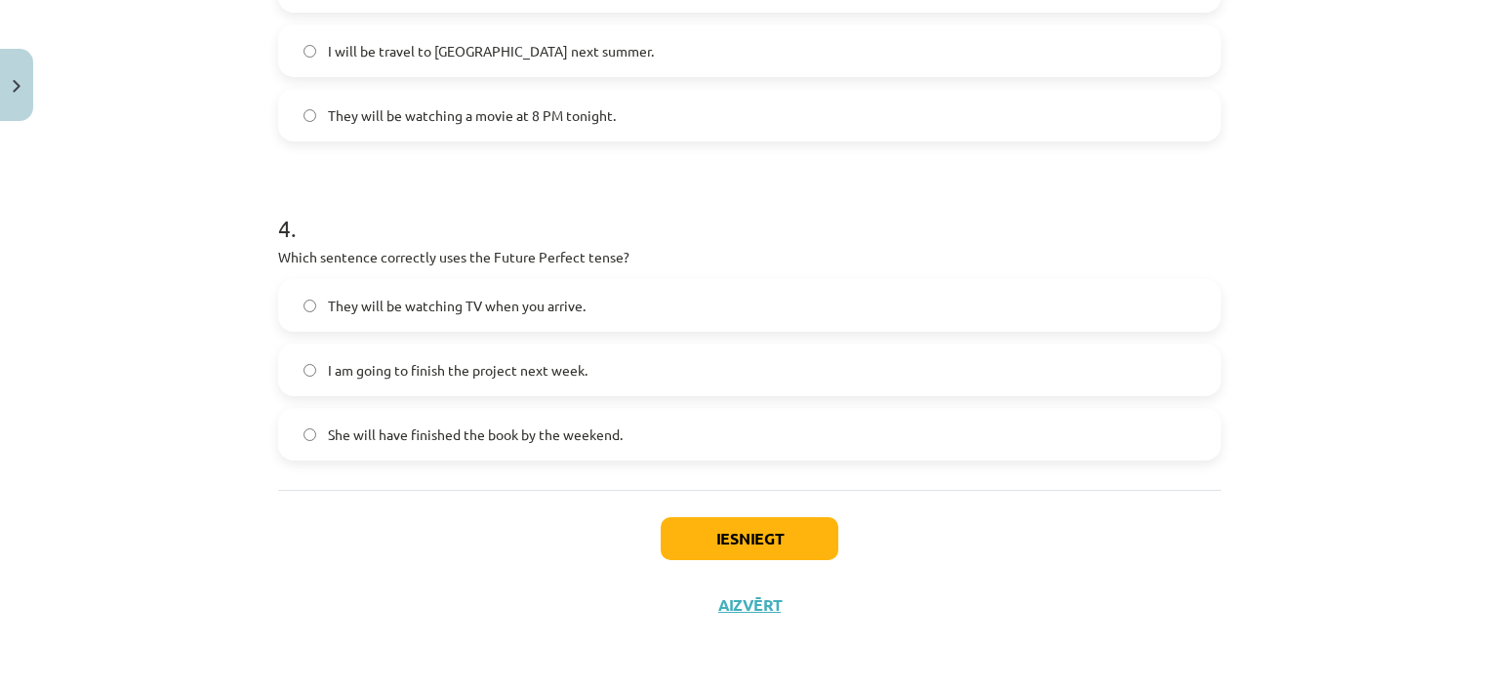
click at [301, 297] on label "They will be watching TV when you arrive." at bounding box center [749, 305] width 939 height 49
click at [749, 529] on button "Iesniegt" at bounding box center [750, 538] width 178 height 43
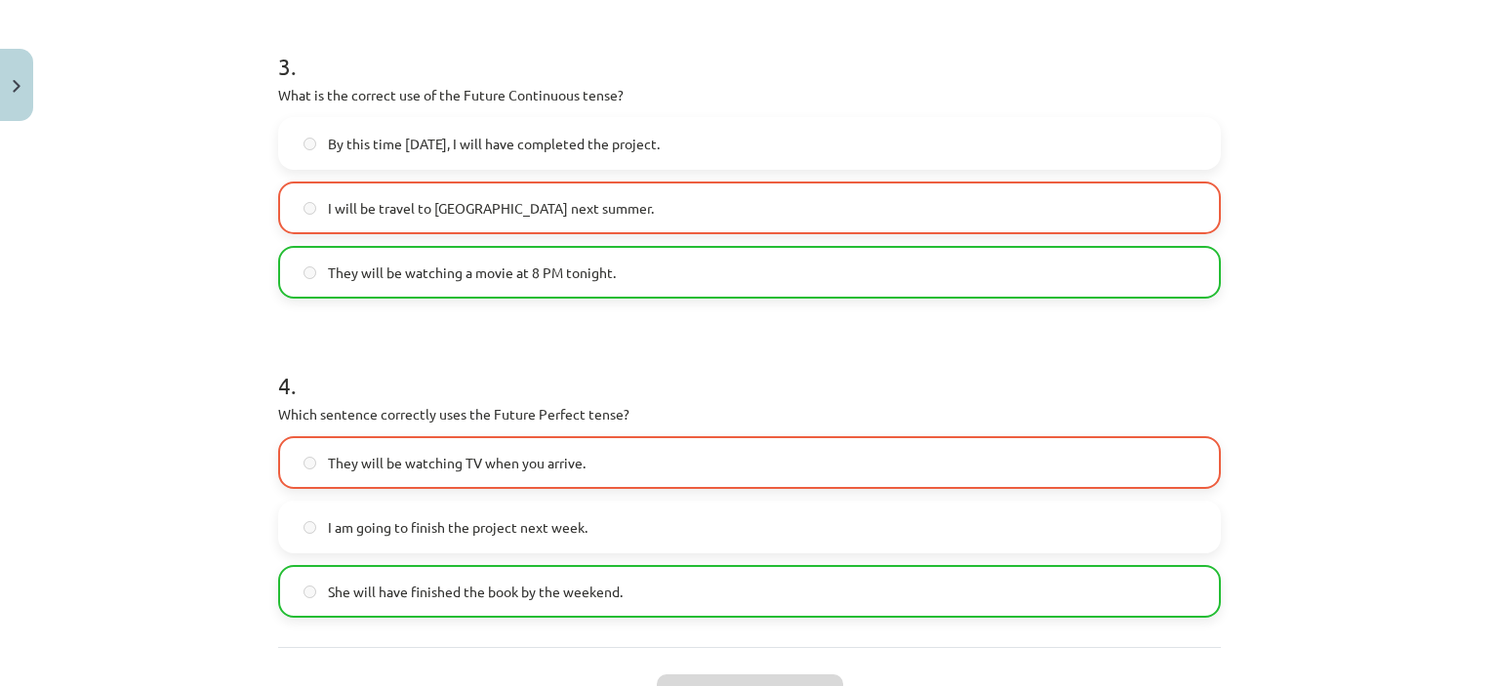
scroll to position [1227, 0]
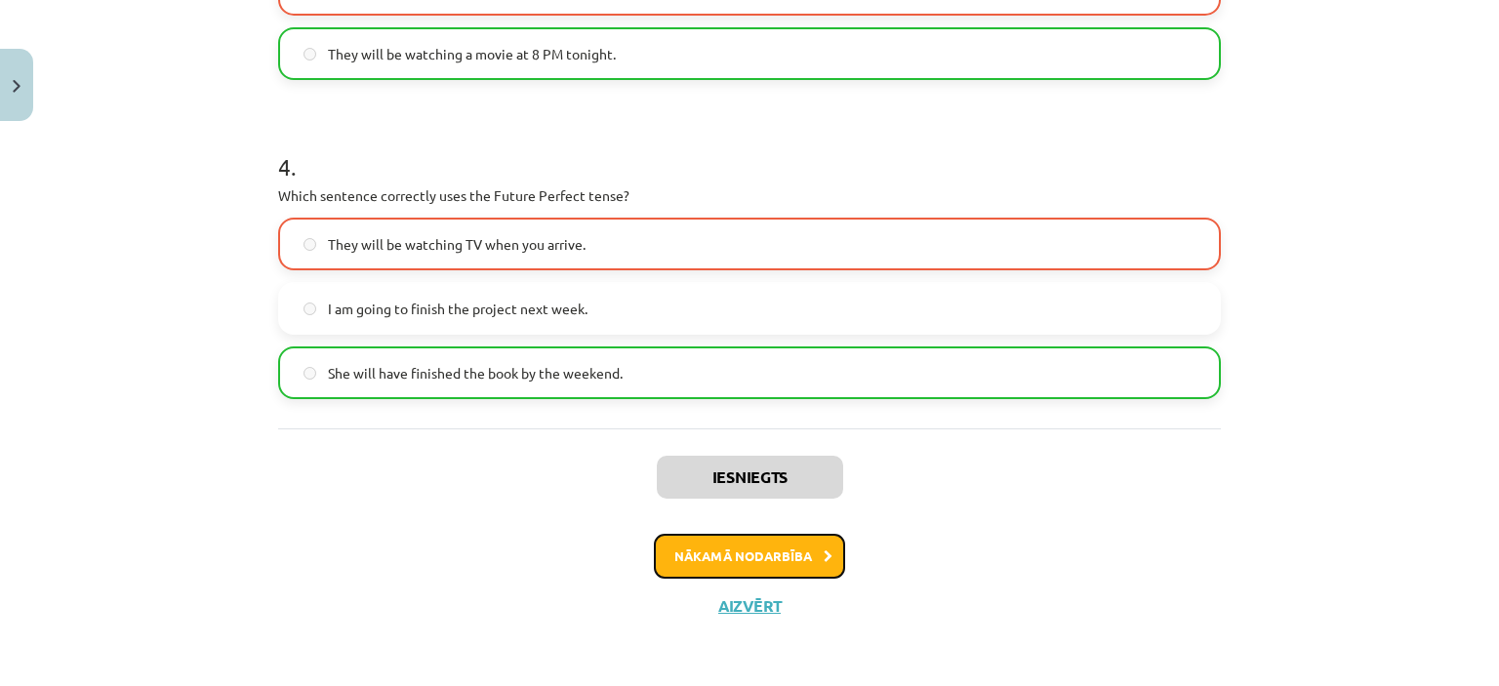
click at [790, 550] on button "Nākamā nodarbība" at bounding box center [749, 556] width 191 height 45
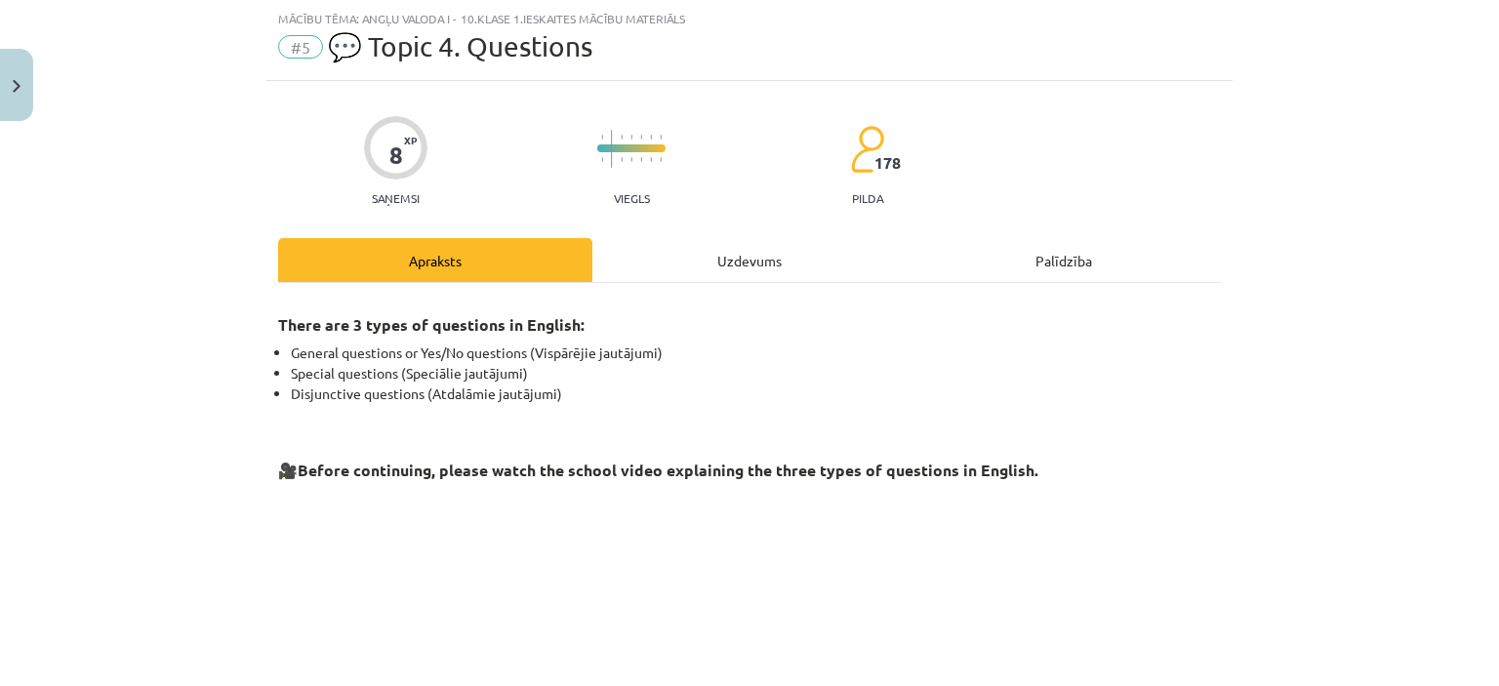
scroll to position [0, 0]
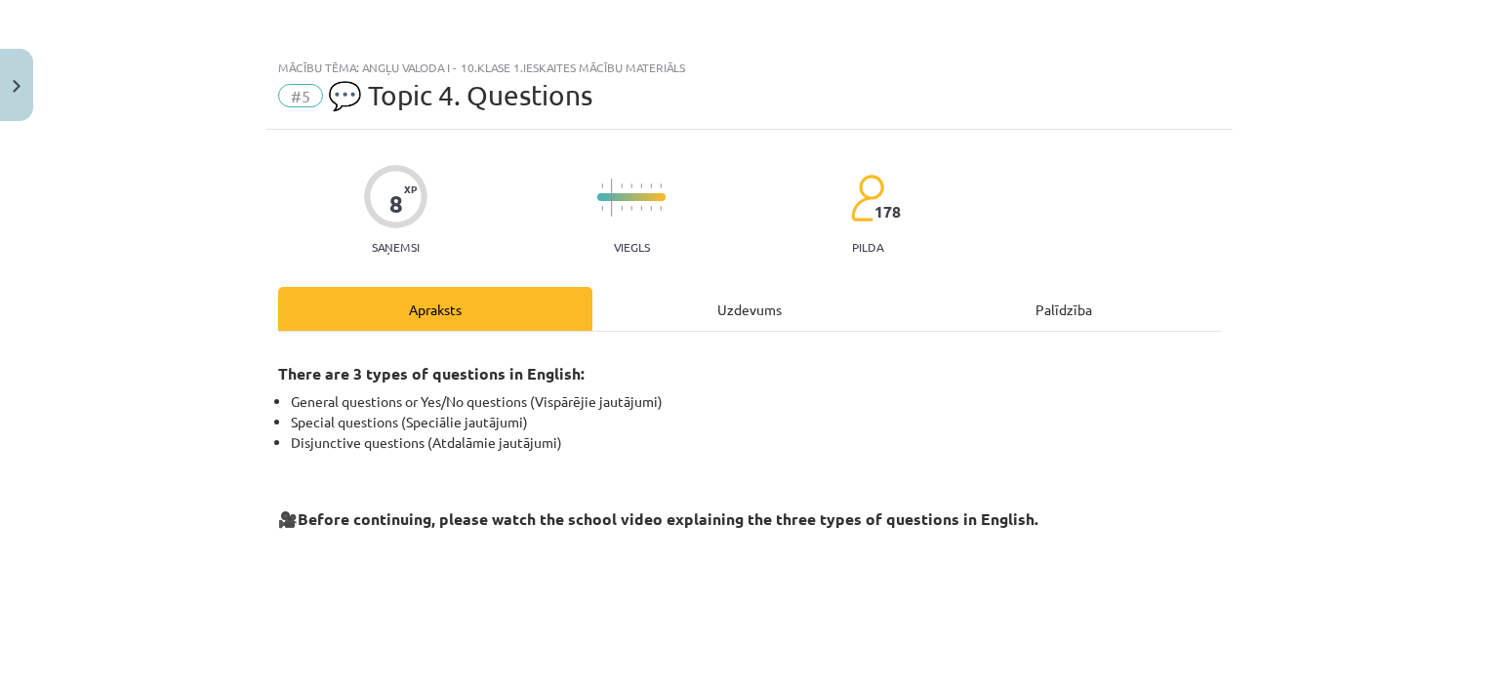
click at [736, 310] on div "Uzdevums" at bounding box center [750, 309] width 314 height 44
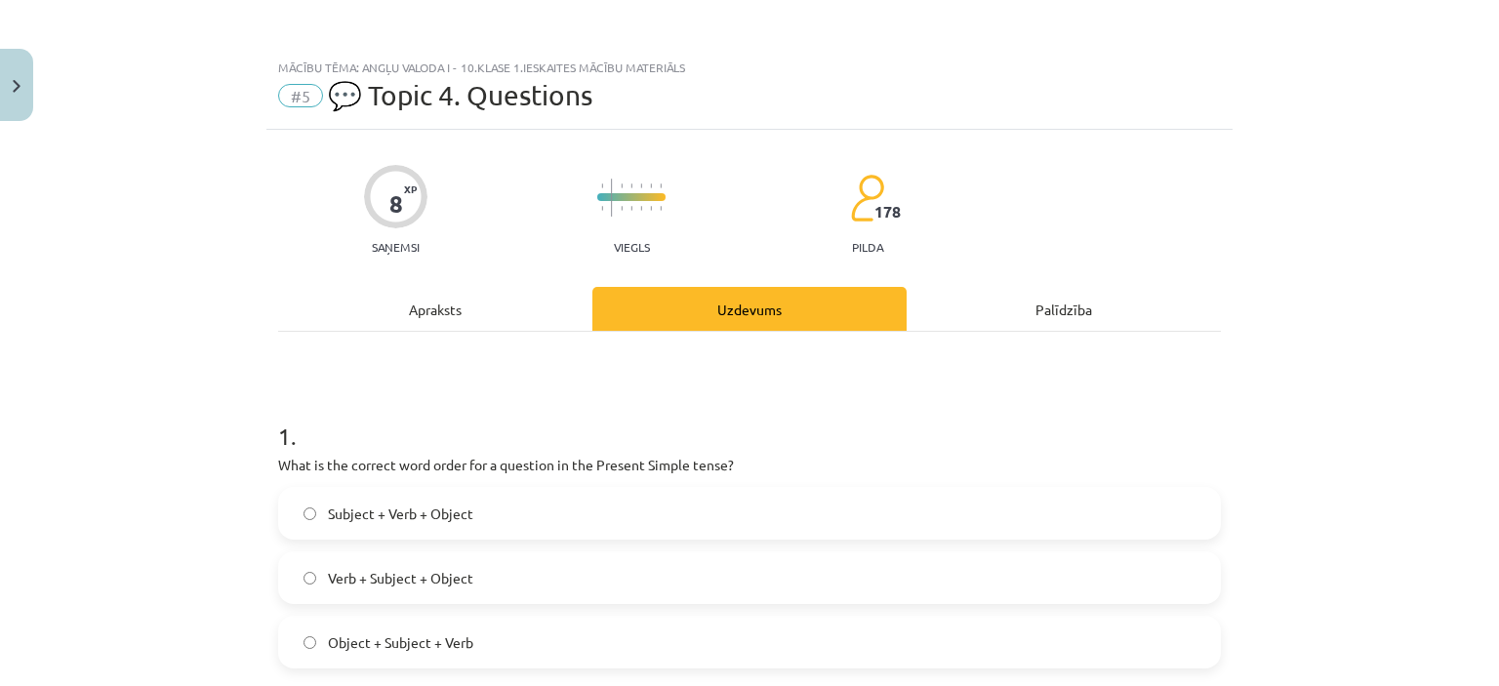
scroll to position [49, 0]
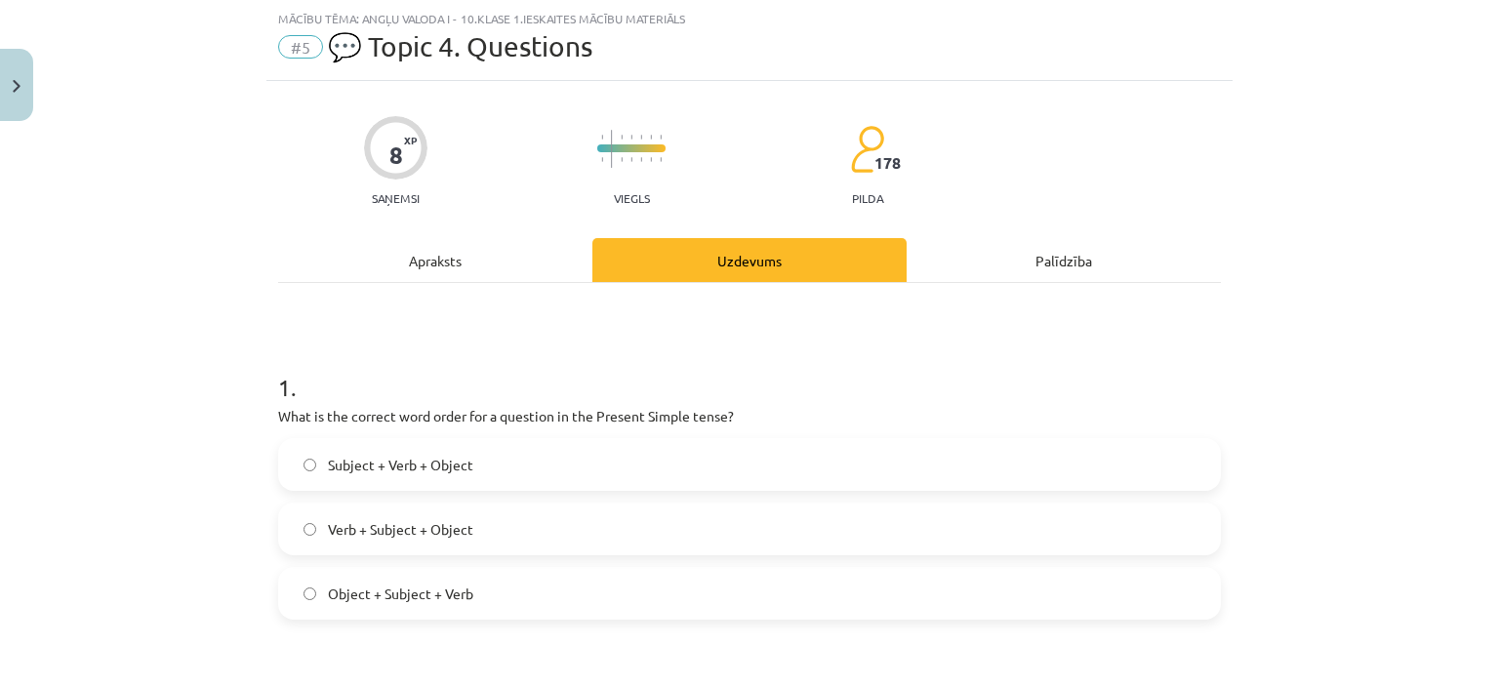
click at [278, 415] on p "What is the correct word order for a question in the Present Simple tense?" at bounding box center [749, 416] width 943 height 21
copy div "What is the correct word order for a question in the Present Simple tense?"
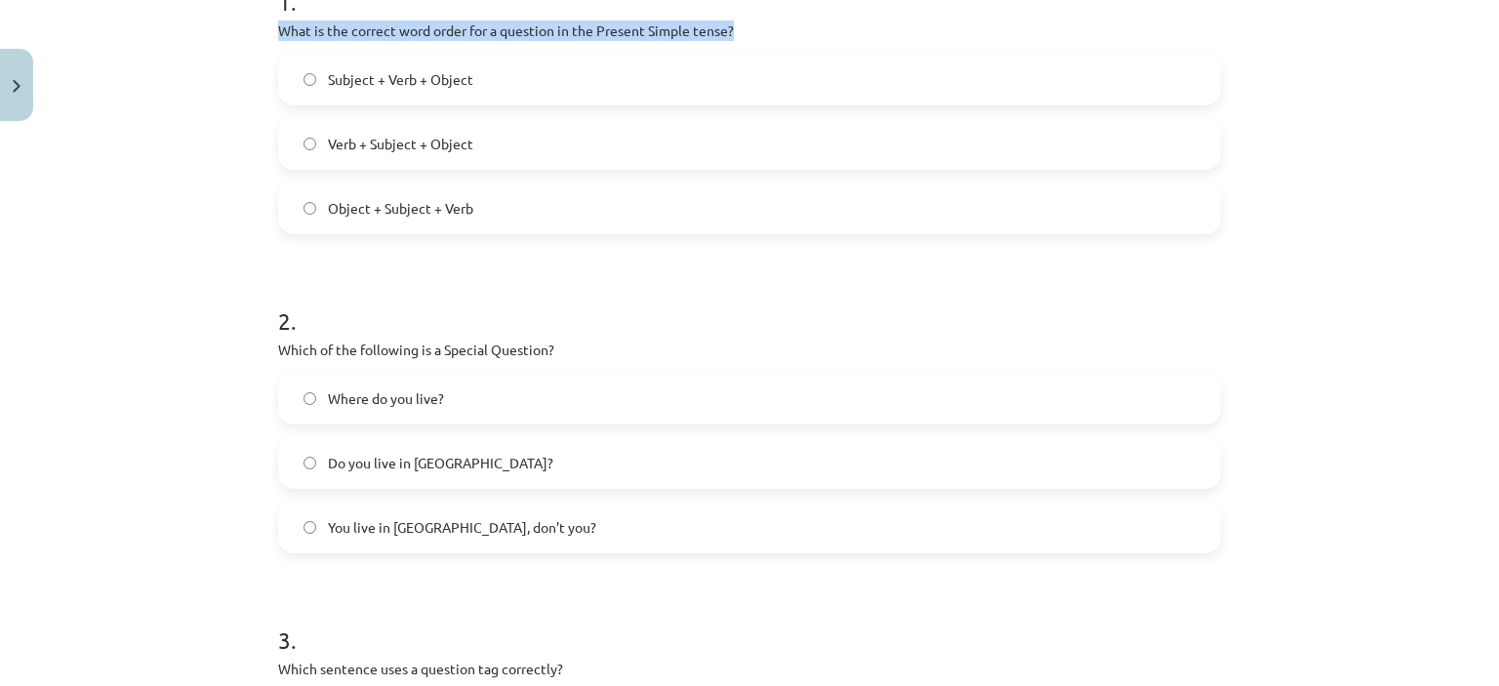
scroll to position [450, 0]
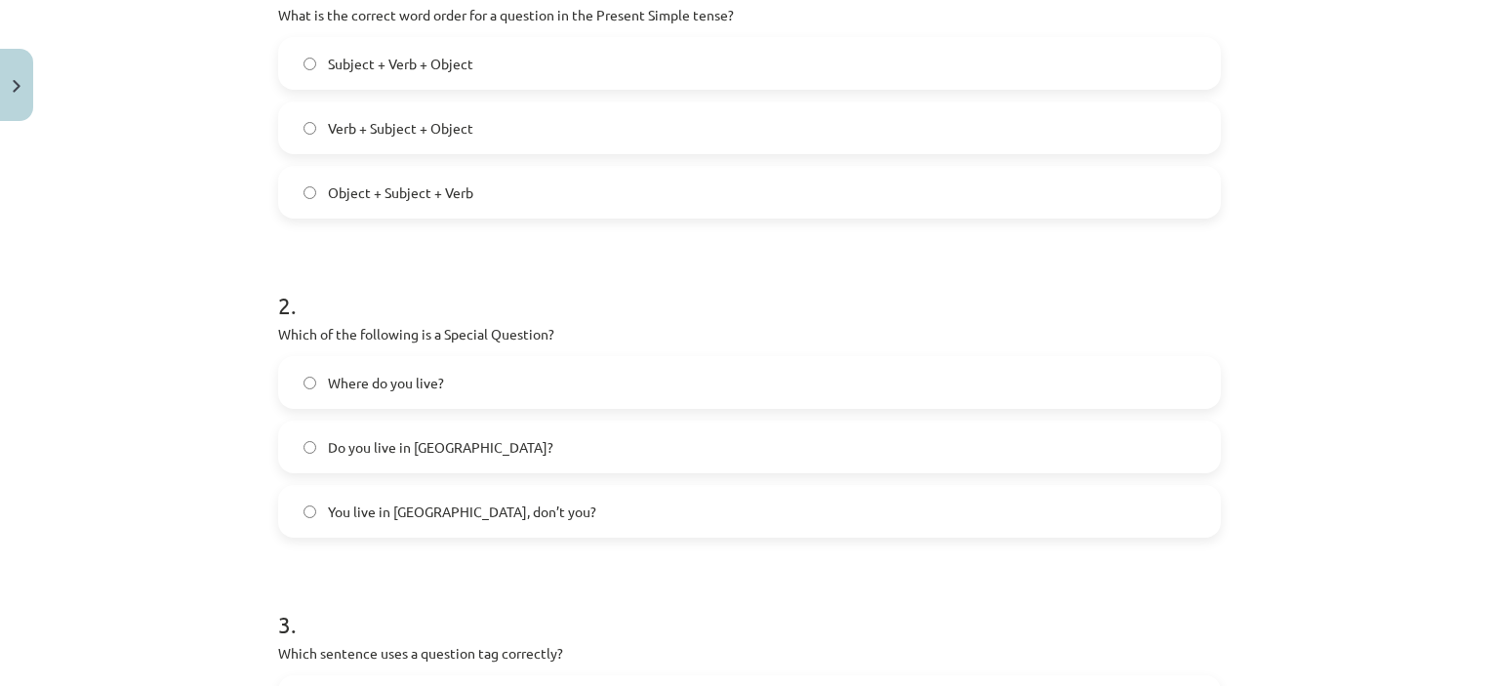
click at [500, 332] on p "Which of the following is a Special Question?" at bounding box center [749, 334] width 943 height 21
copy div "Which of the following is a Special Question?"
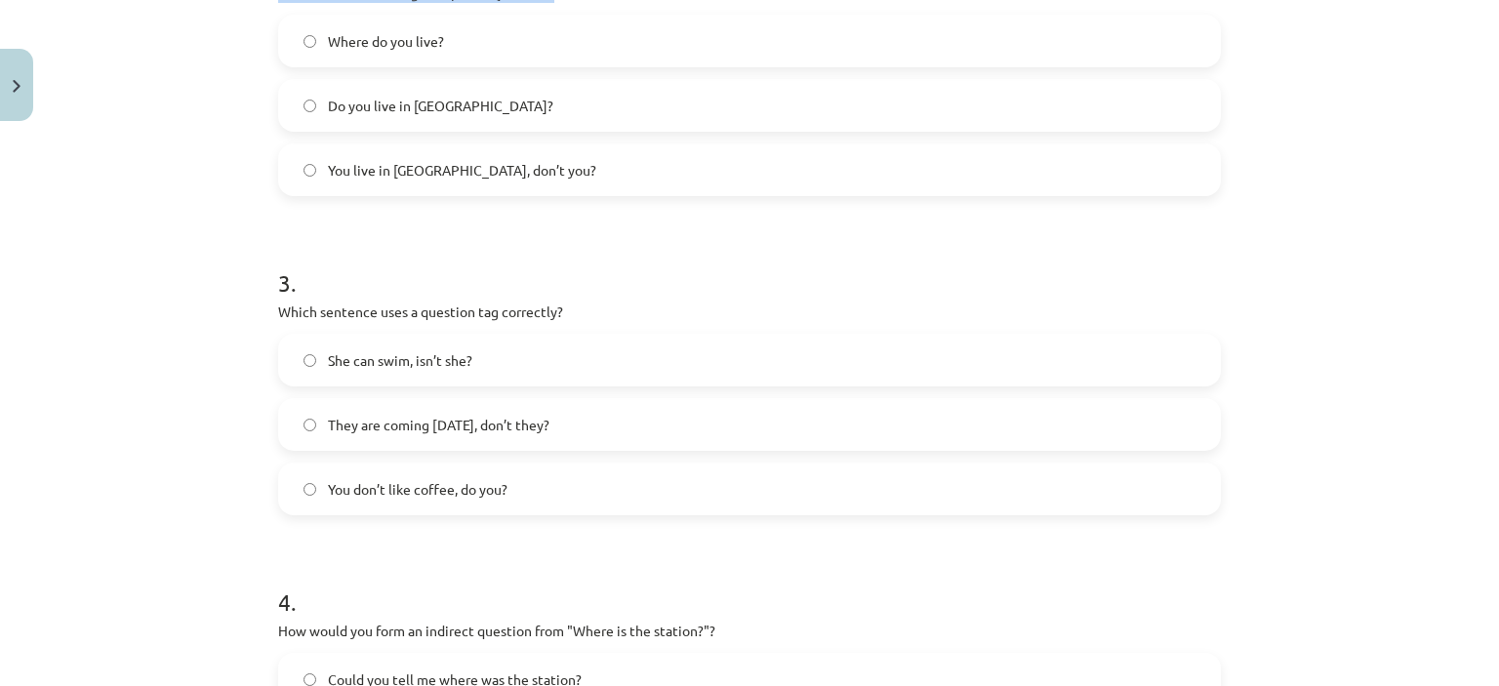
scroll to position [807, 0]
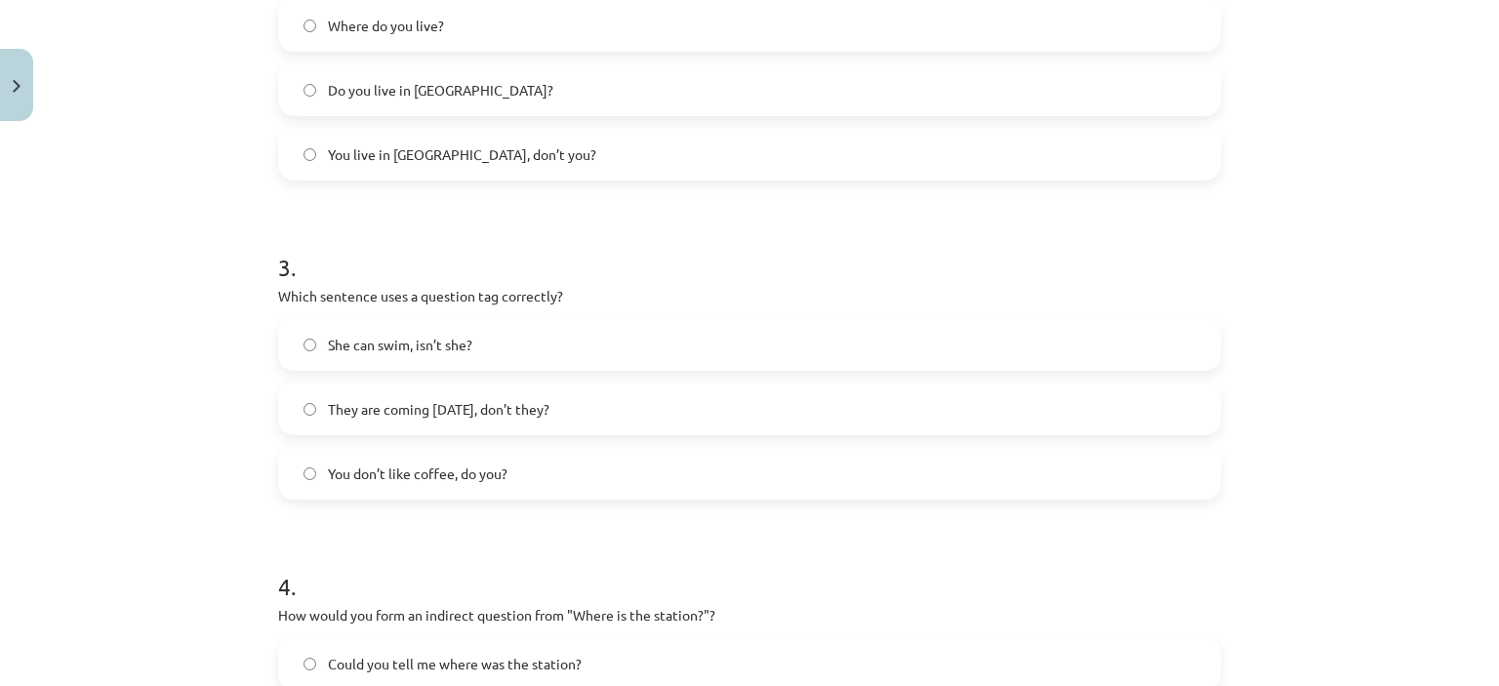
click at [488, 290] on p "Which sentence uses a question tag correctly?" at bounding box center [749, 296] width 943 height 21
copy div "Which sentence uses a question tag correctly?"
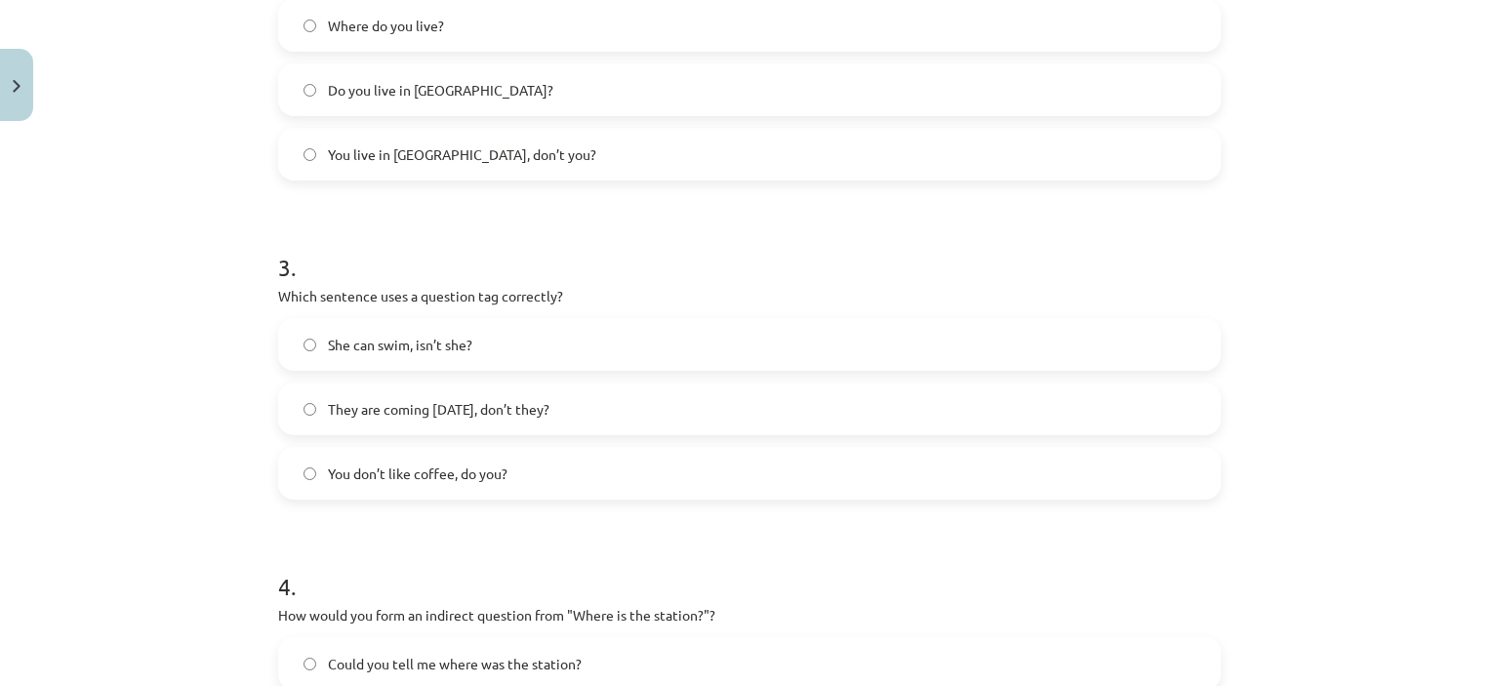
click at [308, 465] on label "You don’t like coffee, do you?" at bounding box center [749, 473] width 939 height 49
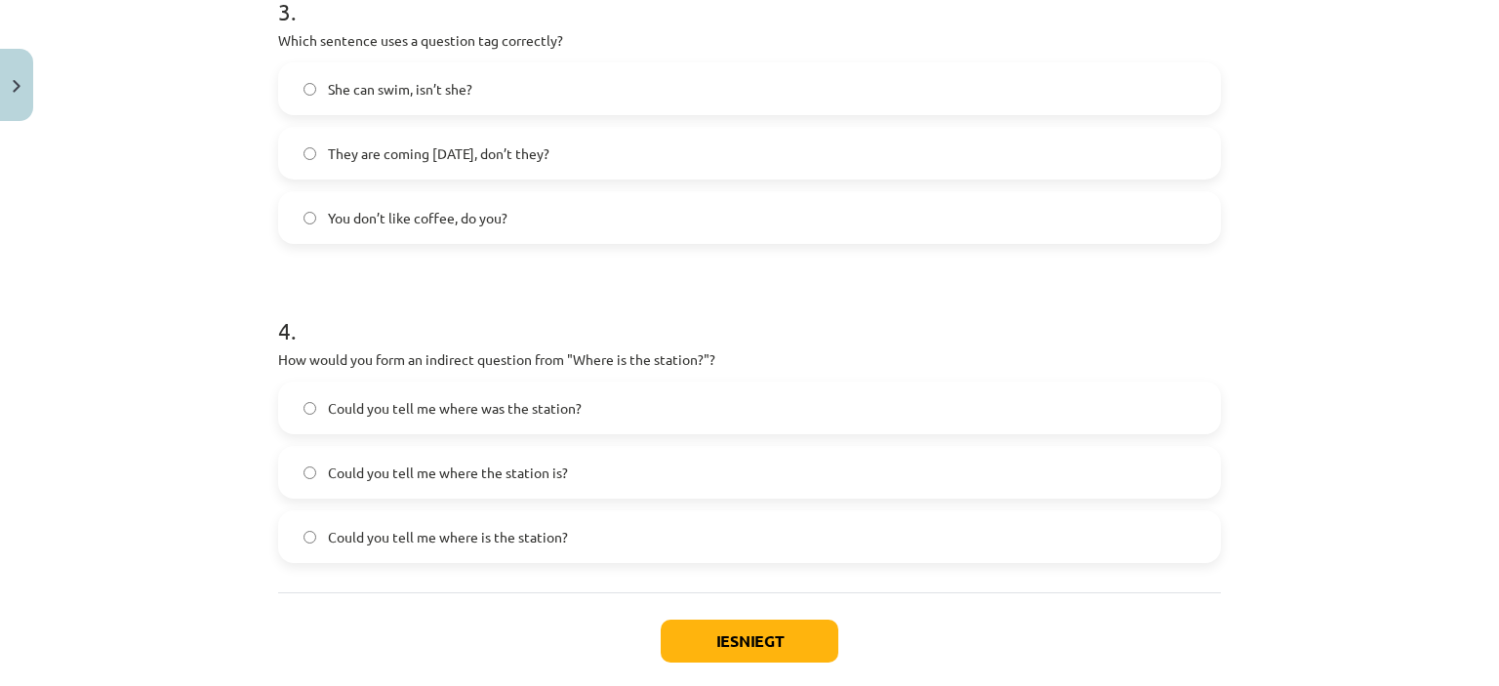
scroll to position [1079, 0]
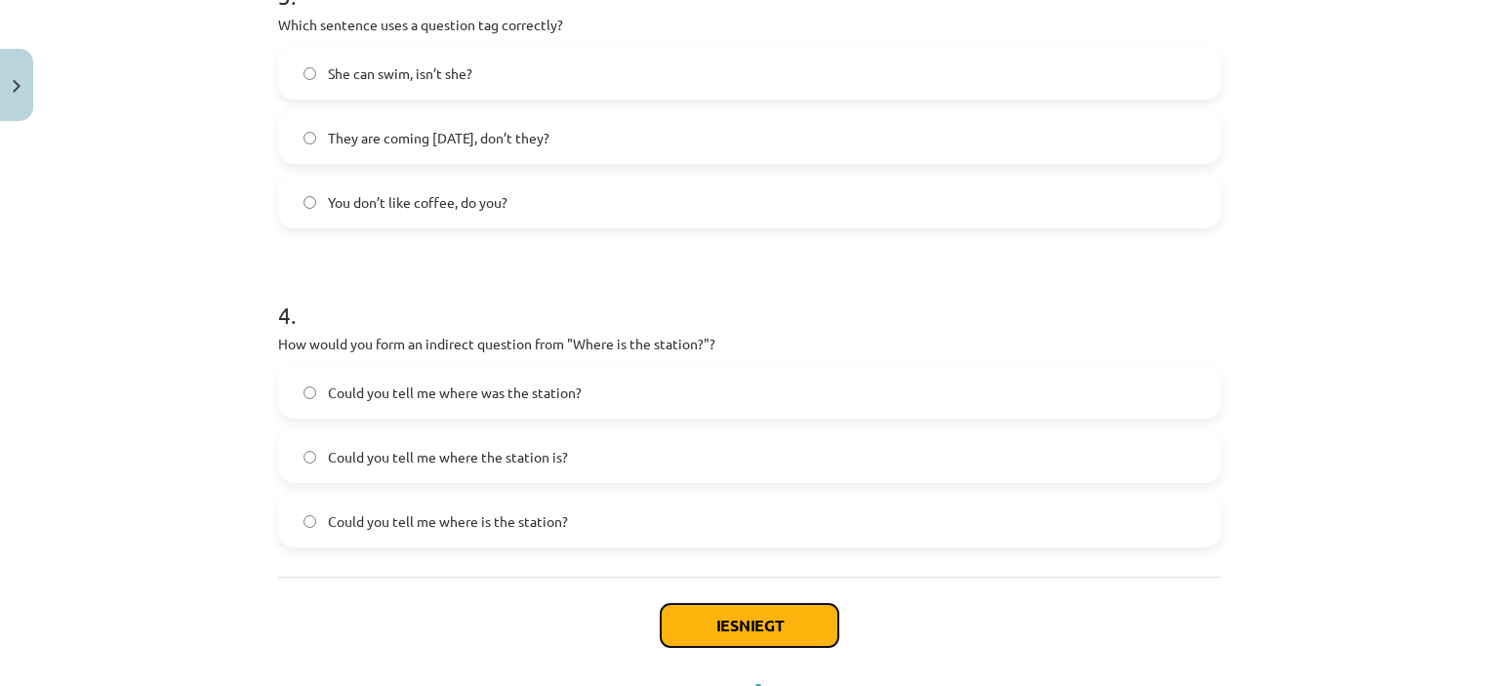
click at [715, 613] on button "Iesniegt" at bounding box center [750, 625] width 178 height 43
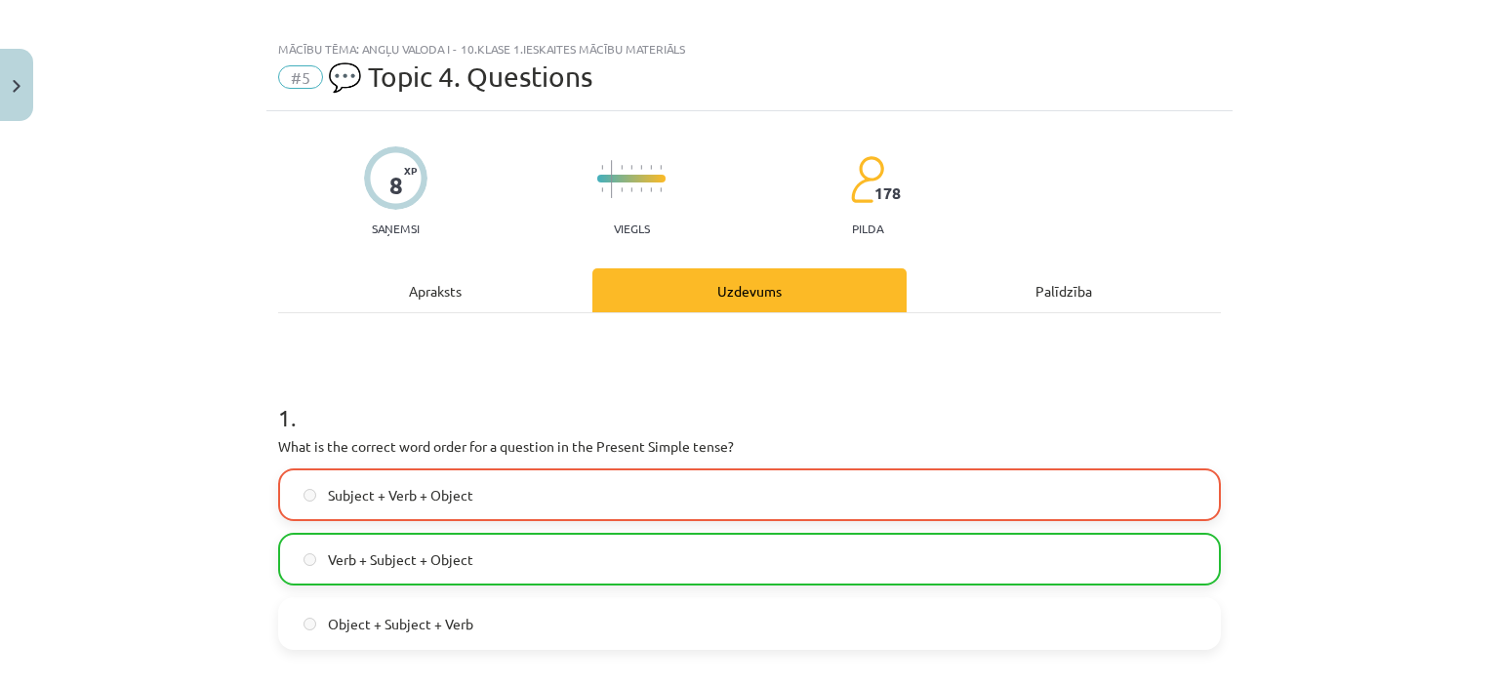
scroll to position [14, 0]
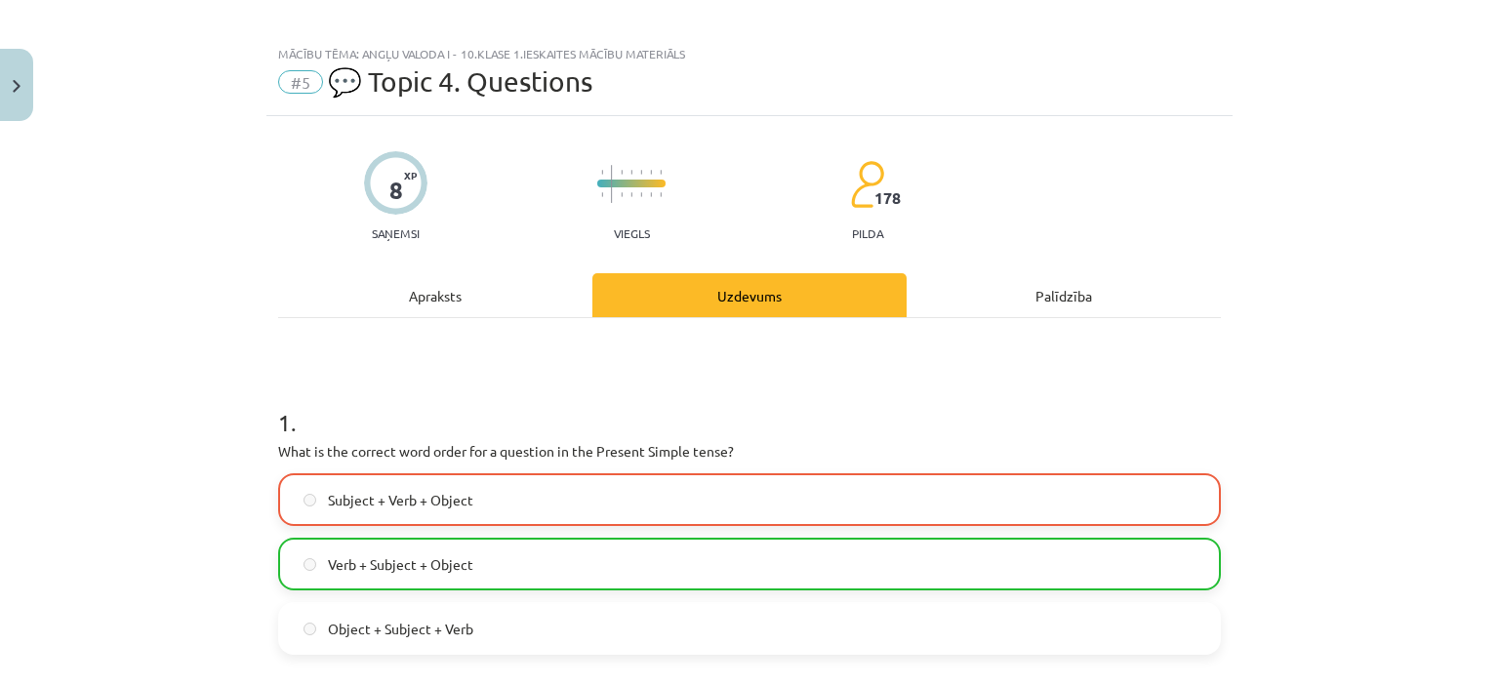
click at [593, 444] on p "What is the correct word order for a question in the Present Simple tense?" at bounding box center [749, 451] width 943 height 21
copy div "What is the correct word order for a question in the Present Simple tense?"
click at [479, 555] on label "Verb + Subject + Object" at bounding box center [749, 564] width 939 height 49
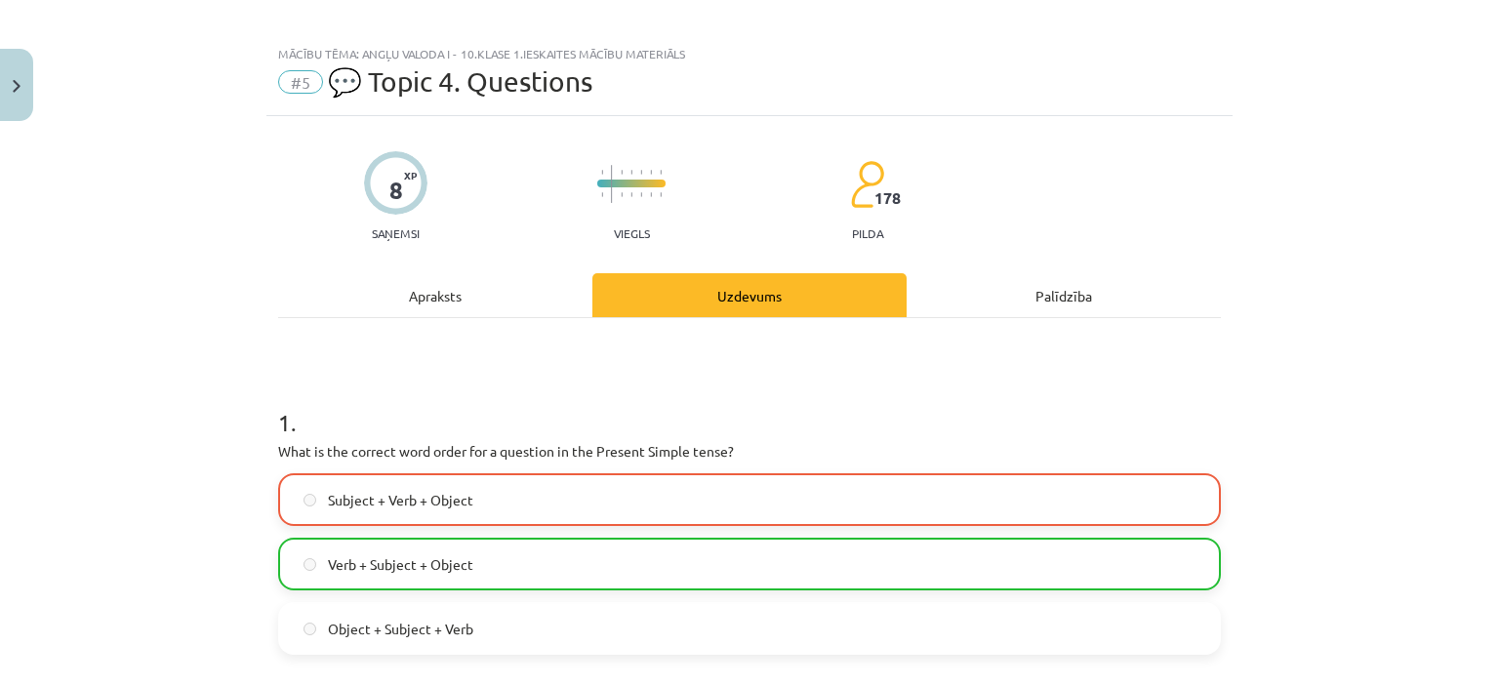
click at [479, 555] on label "Verb + Subject + Object" at bounding box center [749, 564] width 939 height 49
copy span "Verb + Subject + Object"
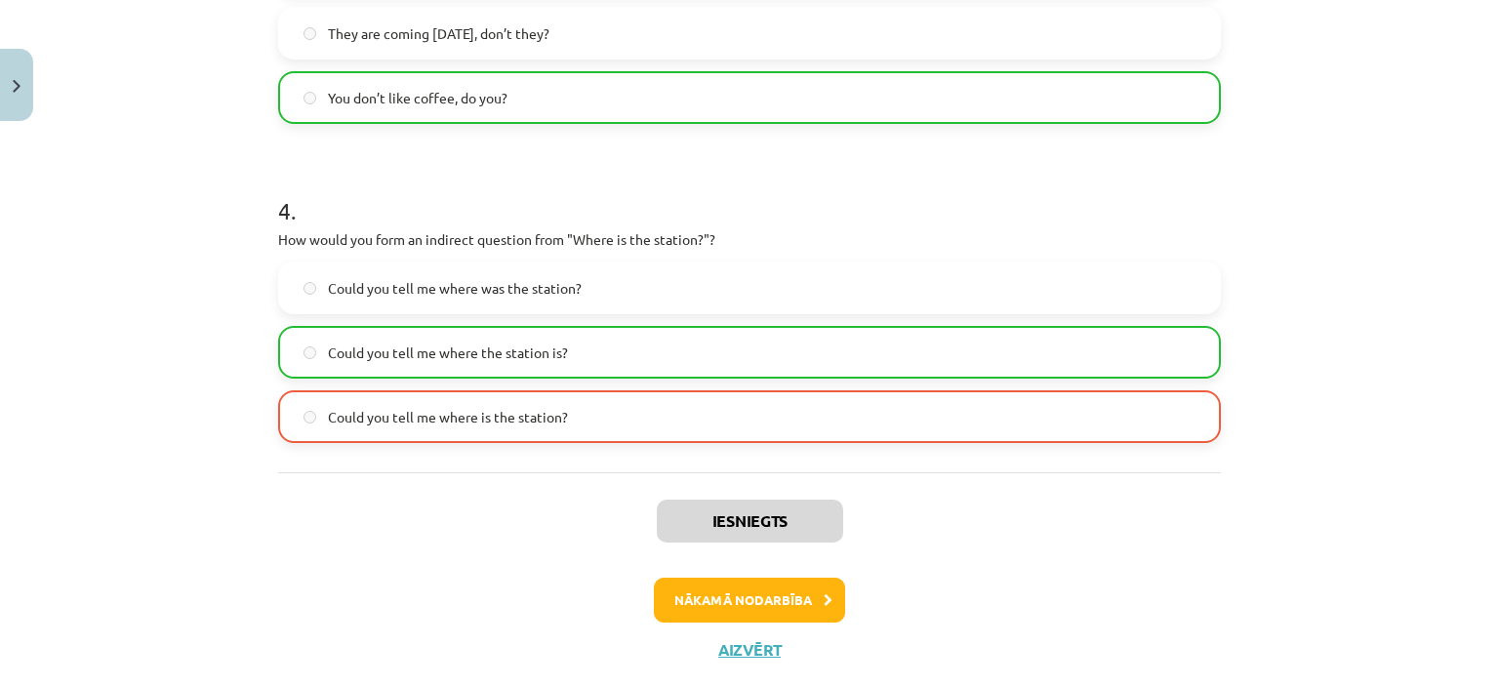
scroll to position [1227, 0]
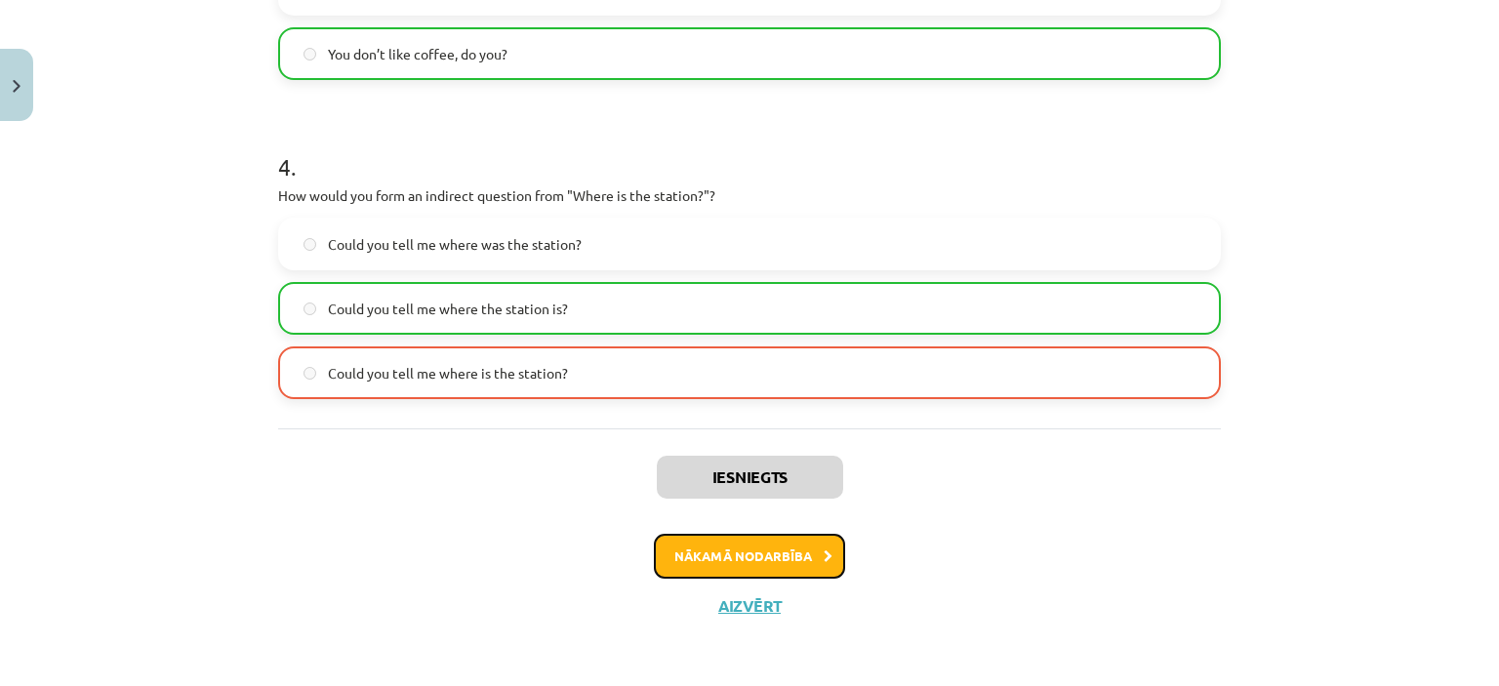
click at [764, 561] on button "Nākamā nodarbība" at bounding box center [749, 556] width 191 height 45
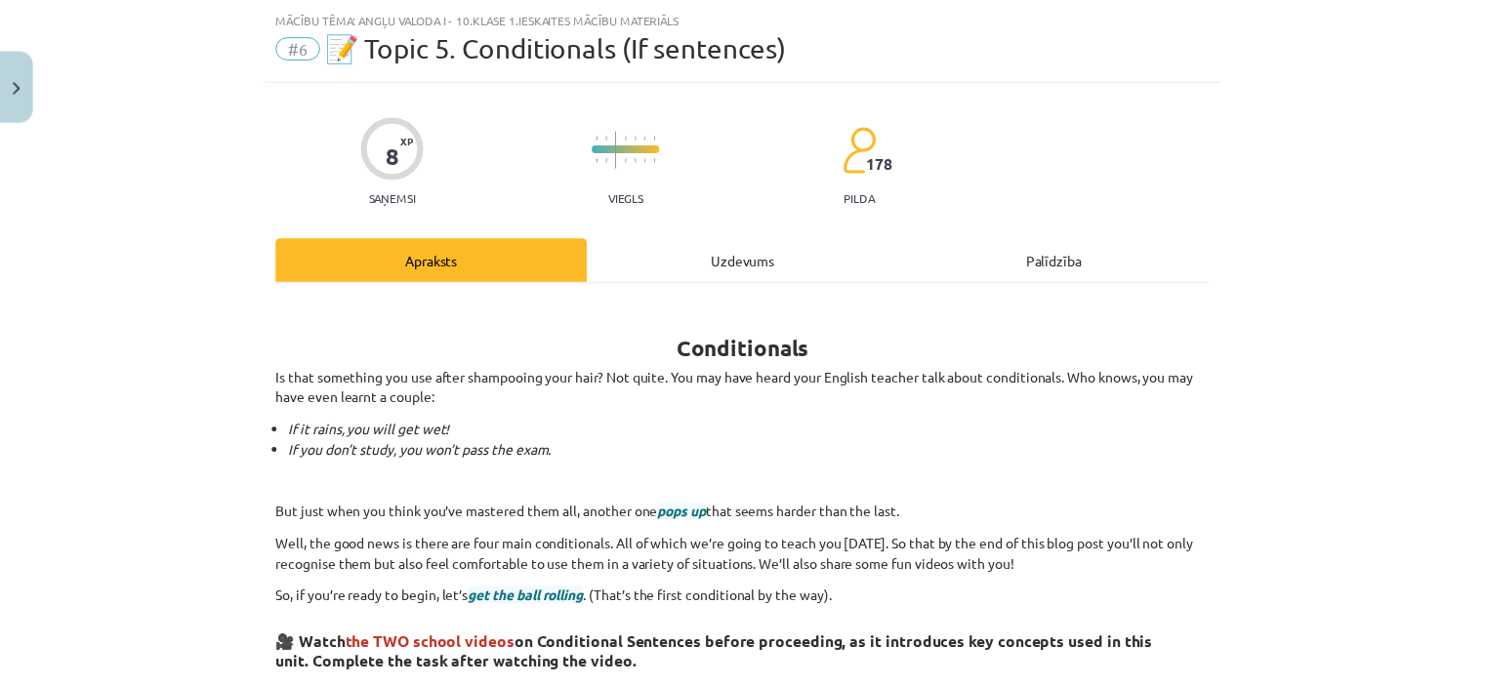
scroll to position [0, 0]
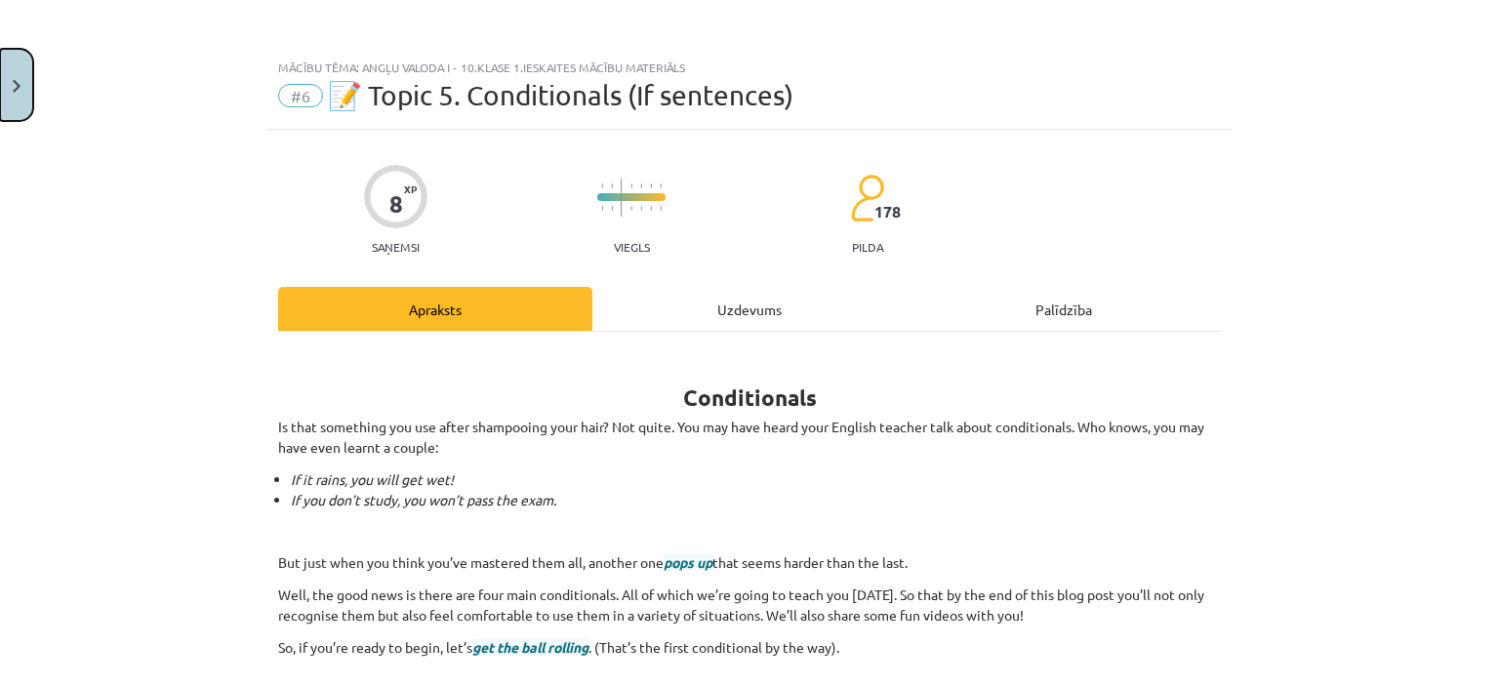
click at [13, 74] on button "Close" at bounding box center [16, 85] width 33 height 72
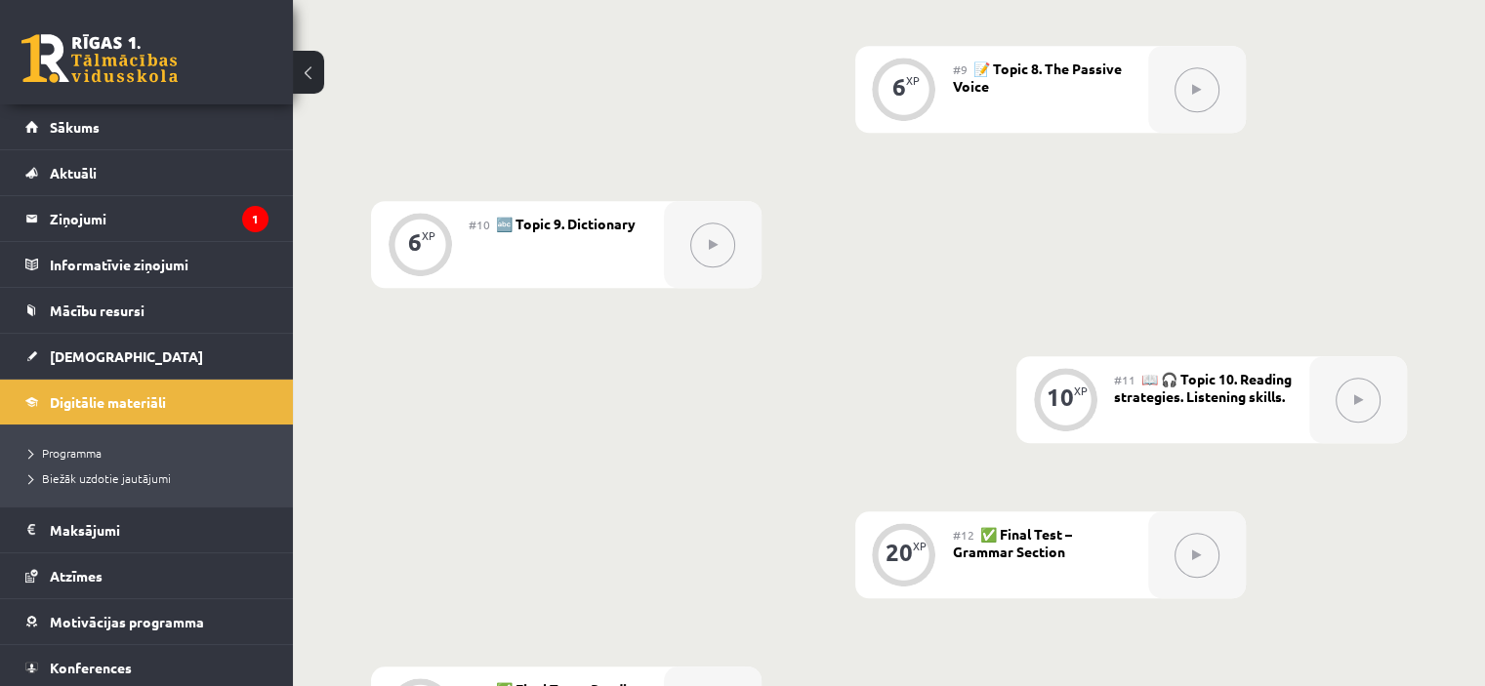
scroll to position [1757, 0]
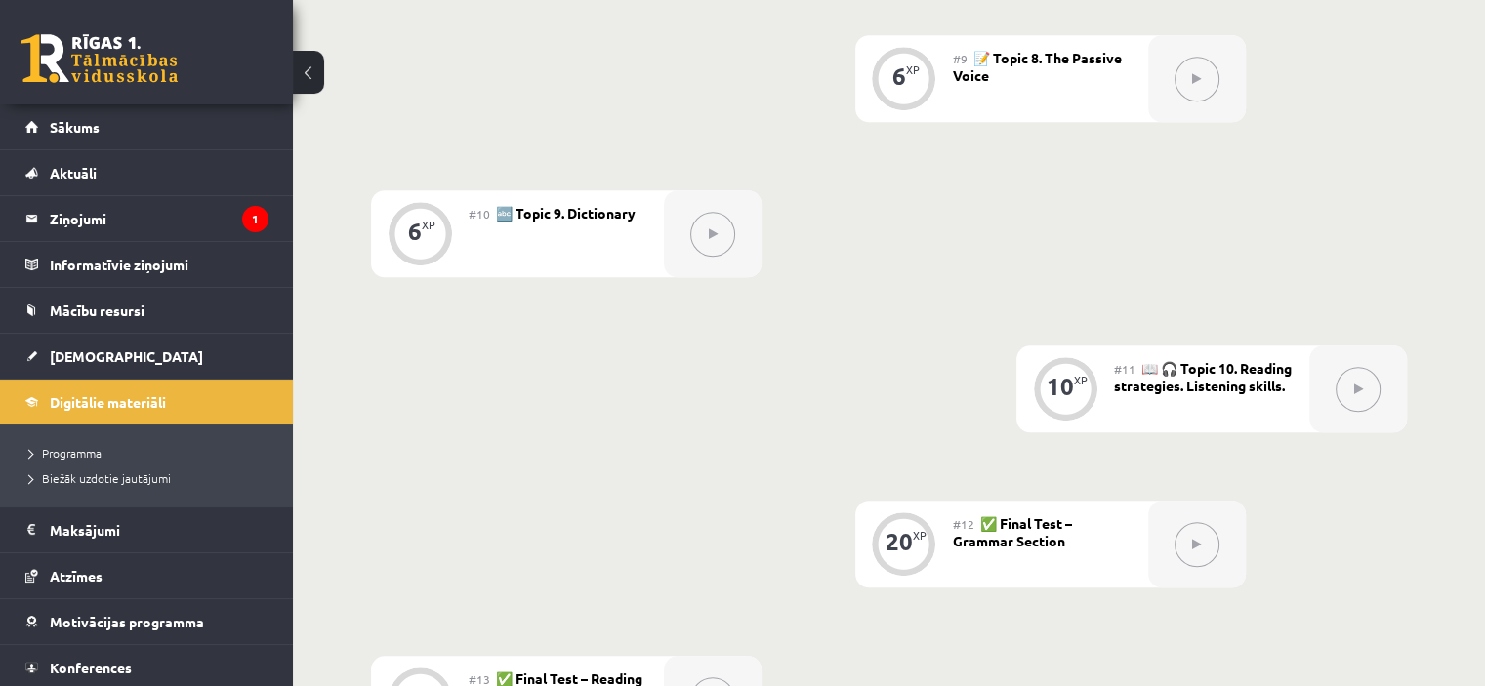
click at [1204, 551] on button at bounding box center [1196, 544] width 45 height 45
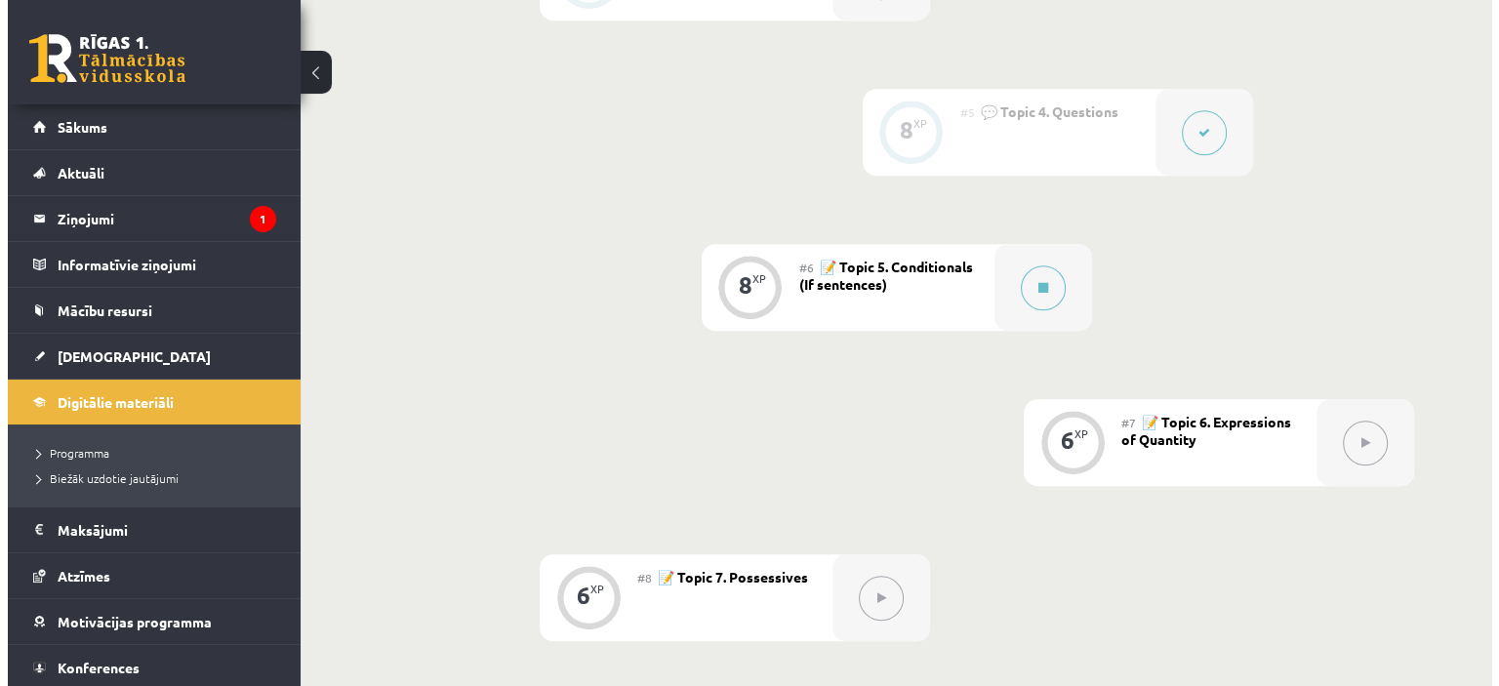
scroll to position [1112, 0]
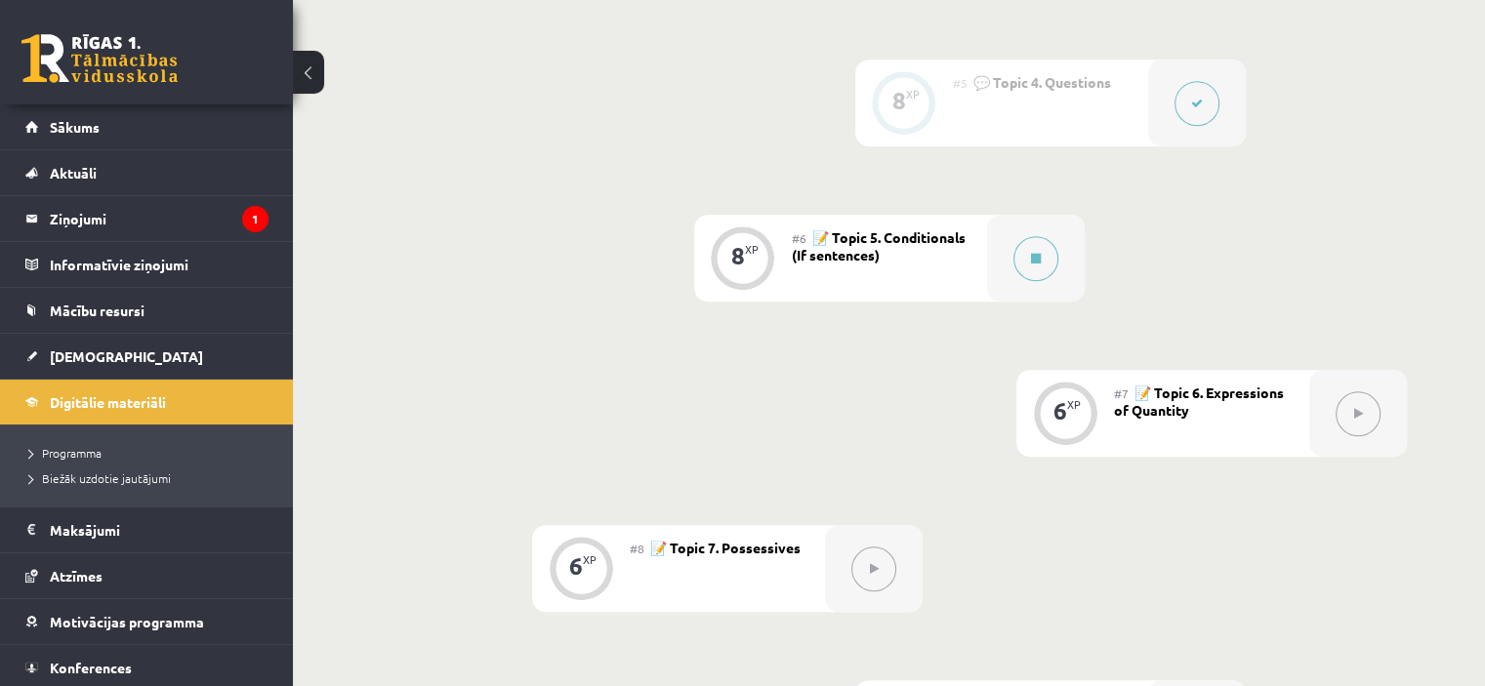
click at [917, 233] on span "📝 Topic 5. Conditionals (If sentences)" at bounding box center [879, 245] width 174 height 35
click at [707, 249] on div "8 XP" at bounding box center [743, 258] width 98 height 87
click at [1031, 259] on icon at bounding box center [1036, 259] width 10 height 12
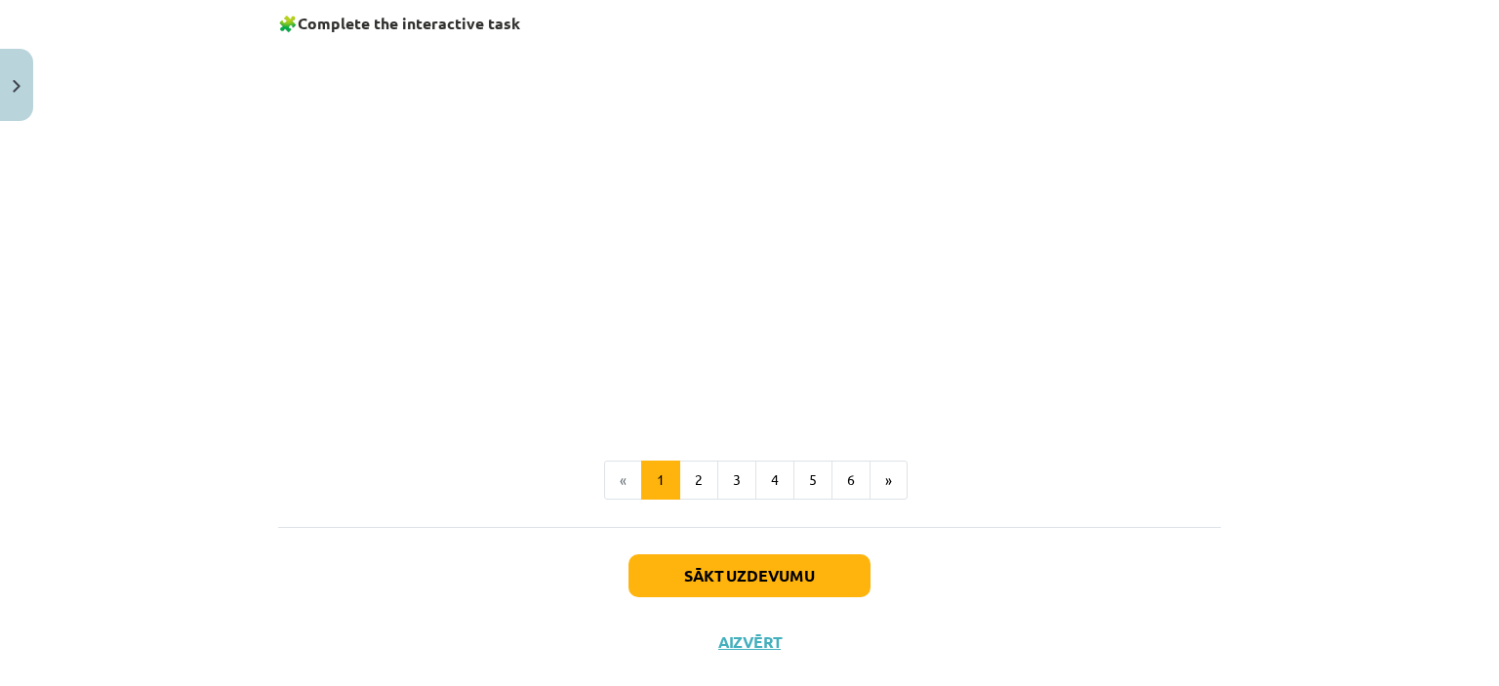
scroll to position [1343, 0]
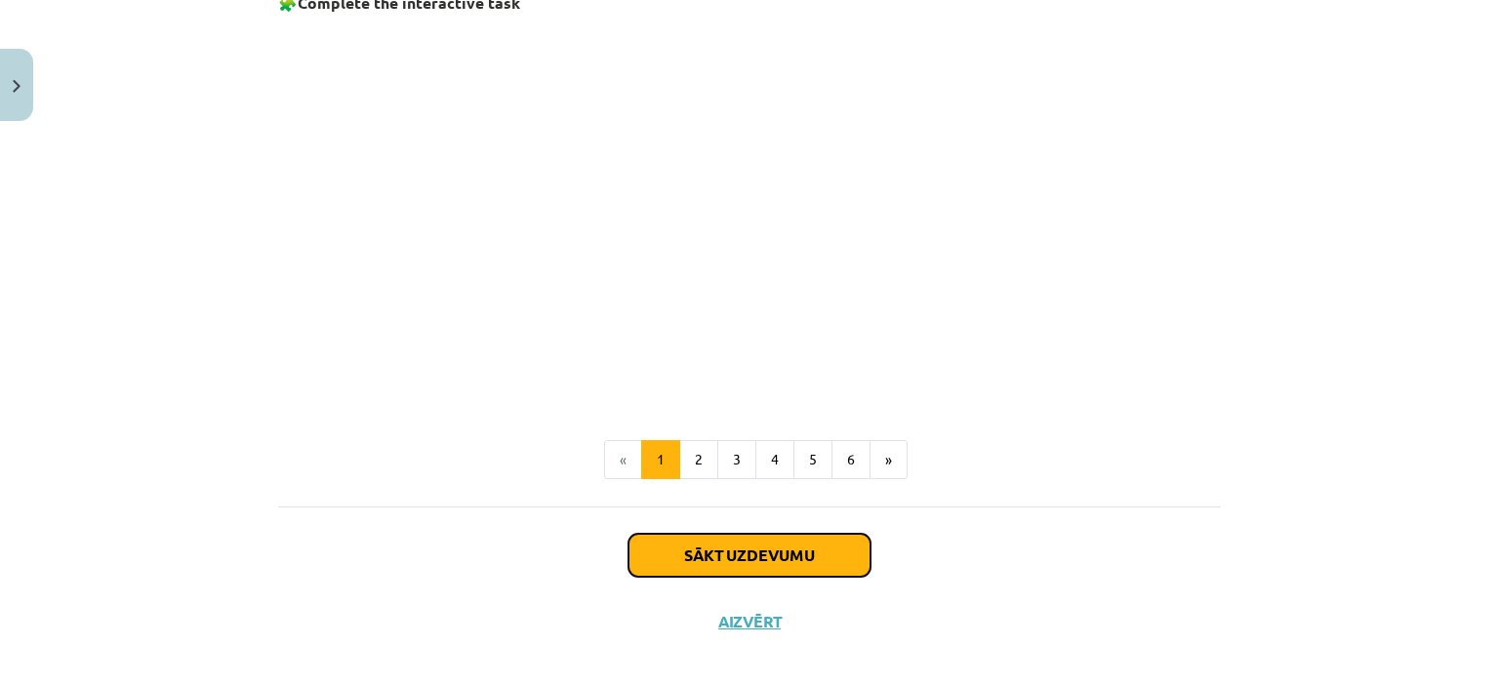
click at [799, 545] on button "Sākt uzdevumu" at bounding box center [750, 555] width 242 height 43
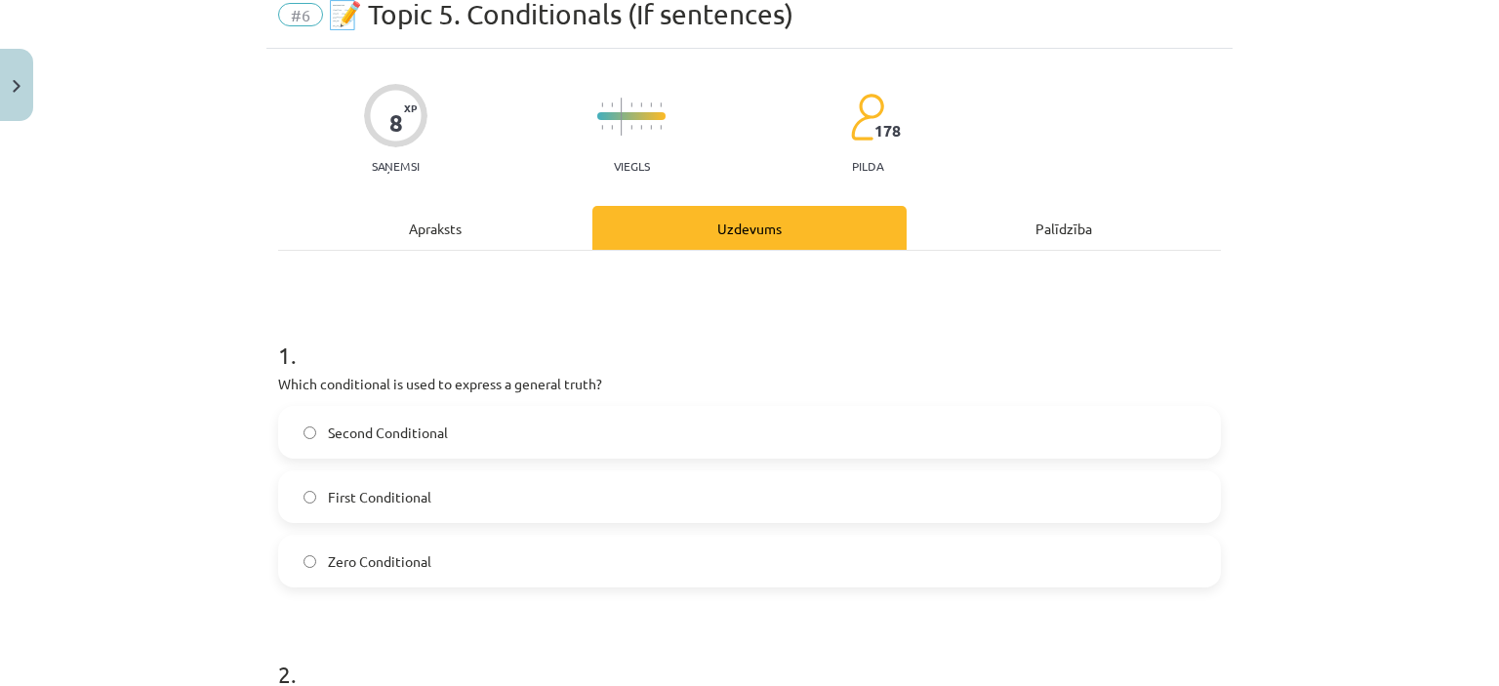
scroll to position [49, 0]
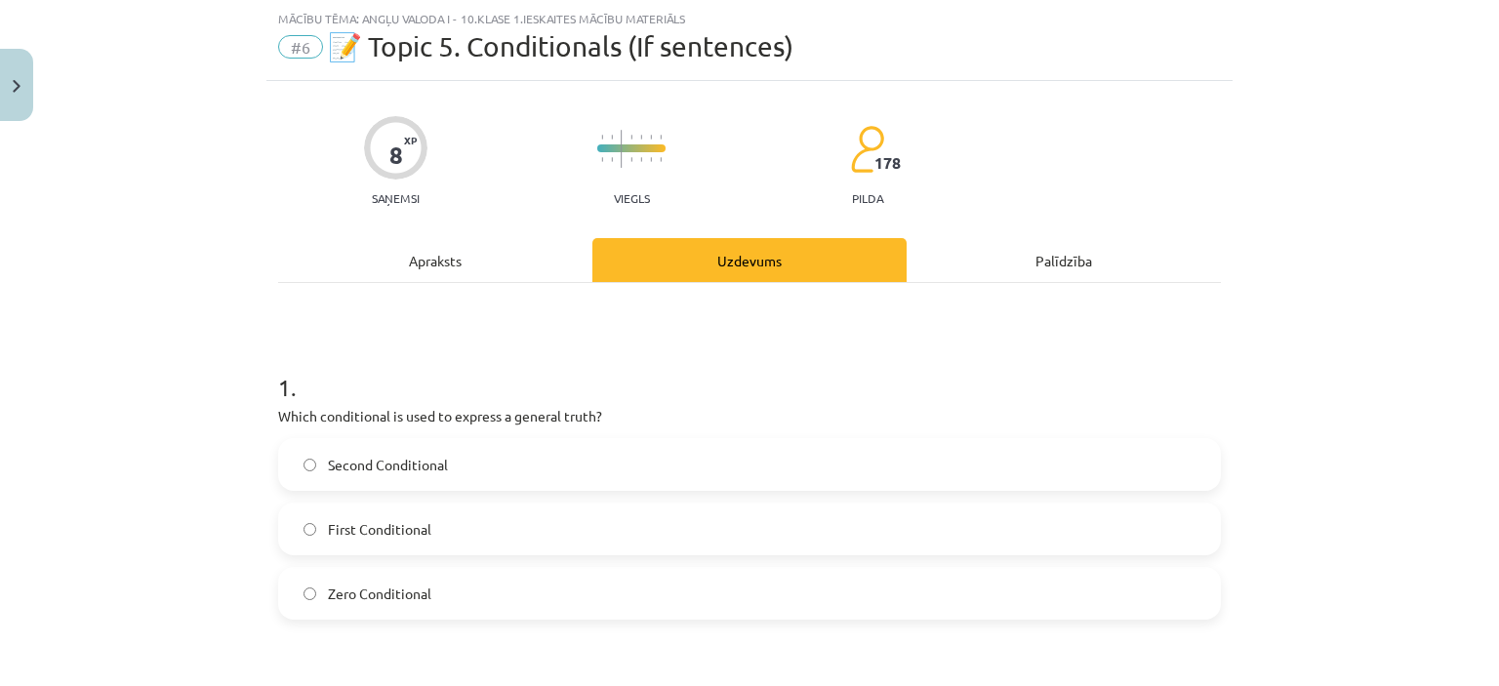
click at [424, 414] on p "Which conditional is used to express a general truth?" at bounding box center [749, 416] width 943 height 21
copy div "Which conditional is used to express a general truth?"
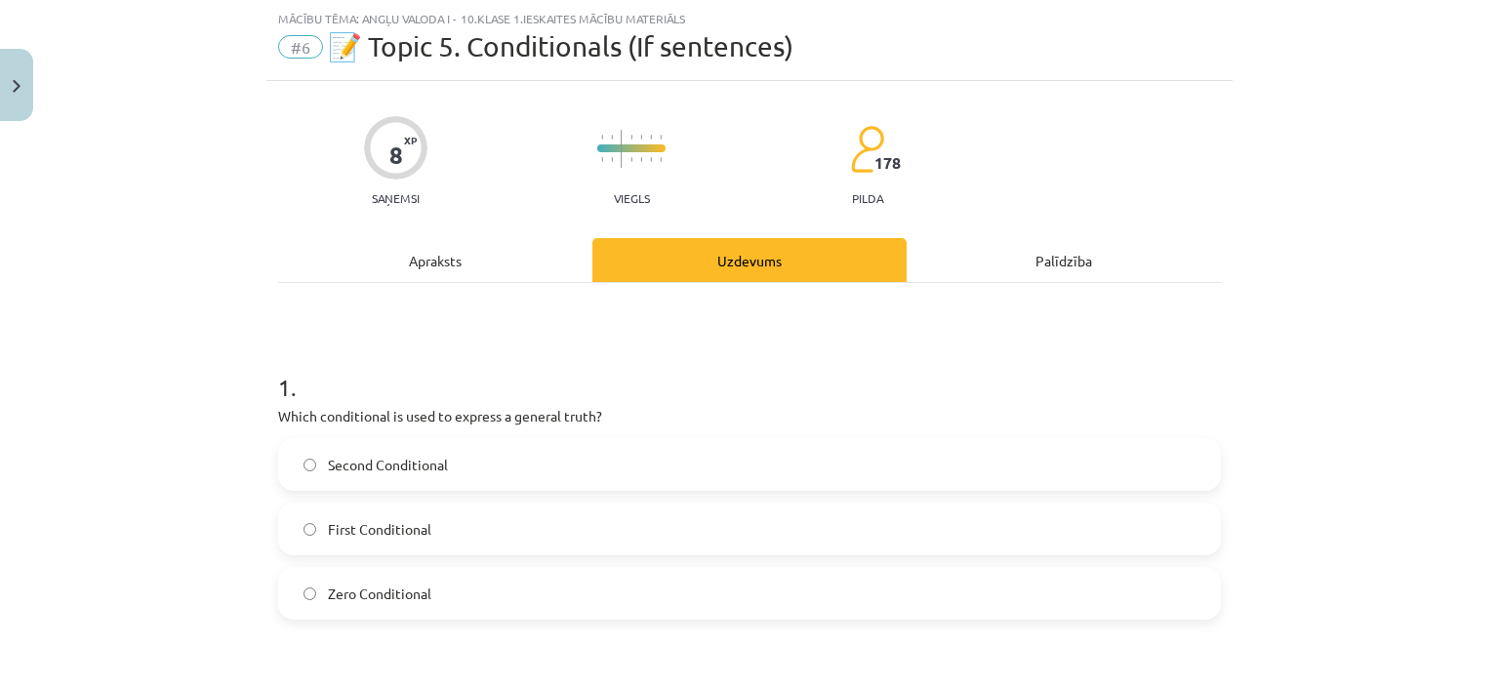
click at [298, 585] on label "Zero Conditional" at bounding box center [749, 593] width 939 height 49
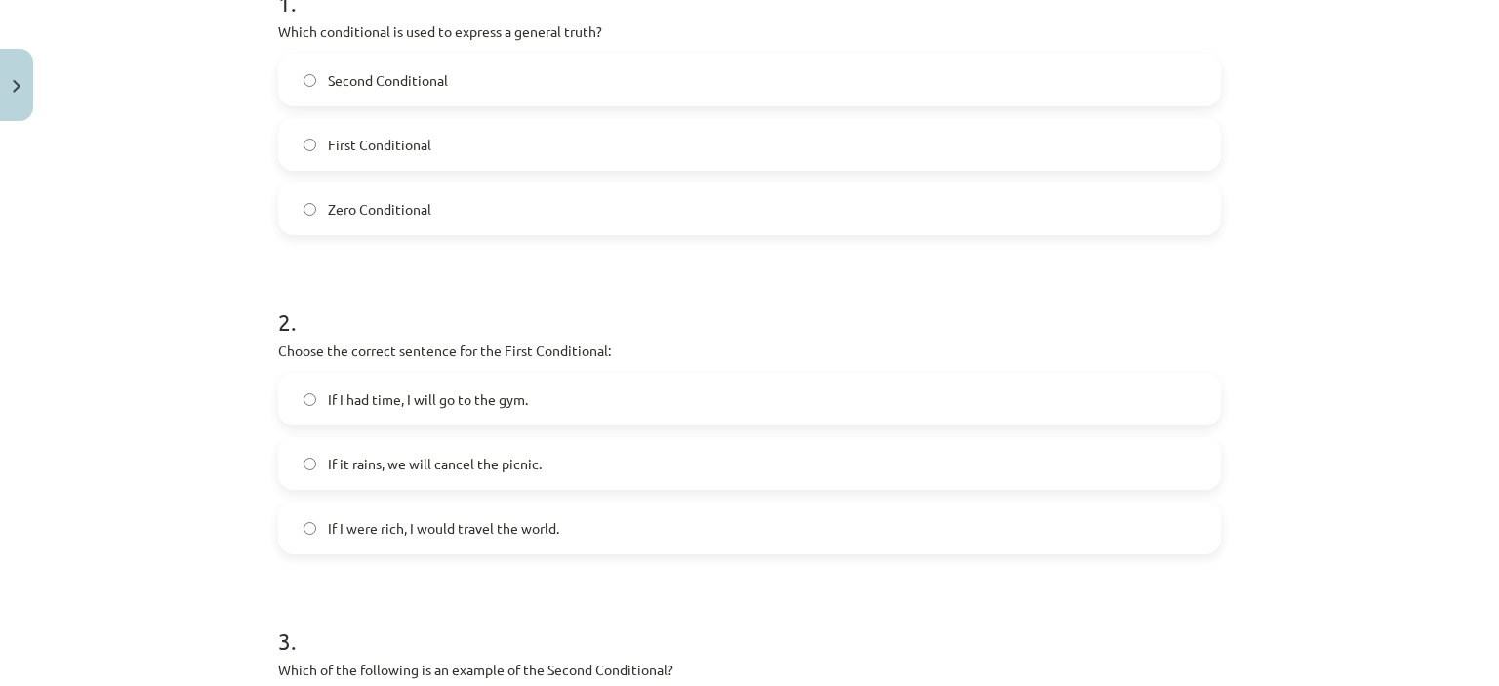
scroll to position [446, 0]
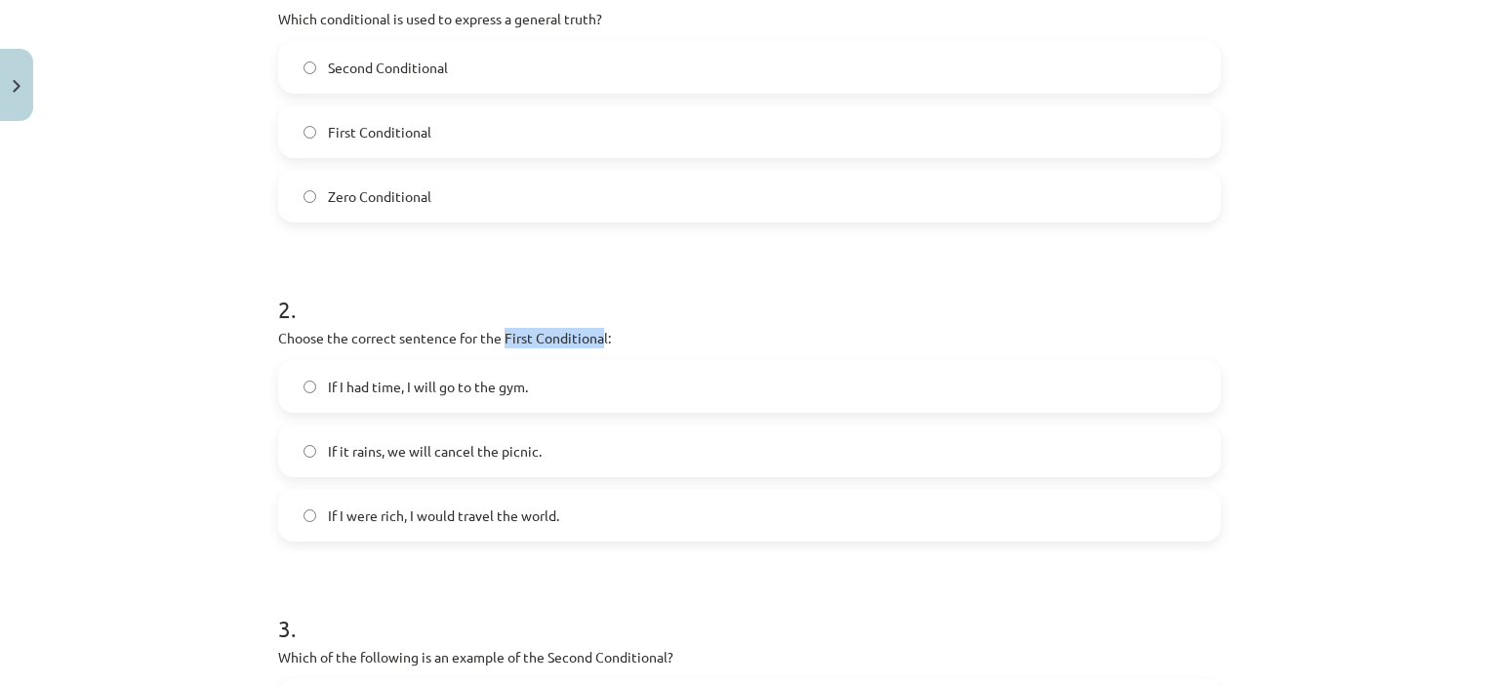
drag, startPoint x: 596, startPoint y: 336, endPoint x: 500, endPoint y: 333, distance: 96.7
click at [500, 333] on p "Choose the correct sentence for the First Conditional:" at bounding box center [749, 338] width 943 height 21
drag, startPoint x: 500, startPoint y: 333, endPoint x: 605, endPoint y: 343, distance: 105.9
click at [605, 343] on p "Choose the correct sentence for the First Conditional:" at bounding box center [749, 338] width 943 height 21
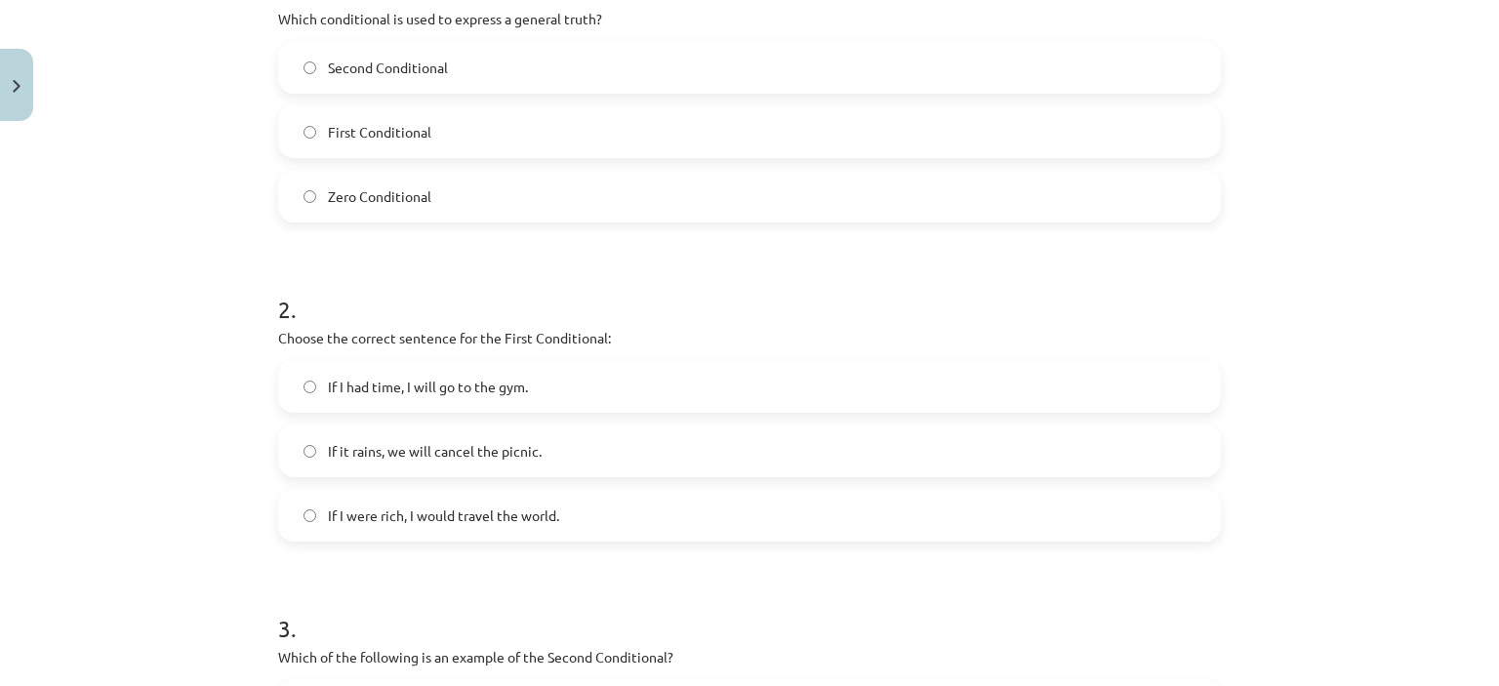
click at [297, 442] on label "If it rains, we will cancel the picnic." at bounding box center [749, 451] width 939 height 49
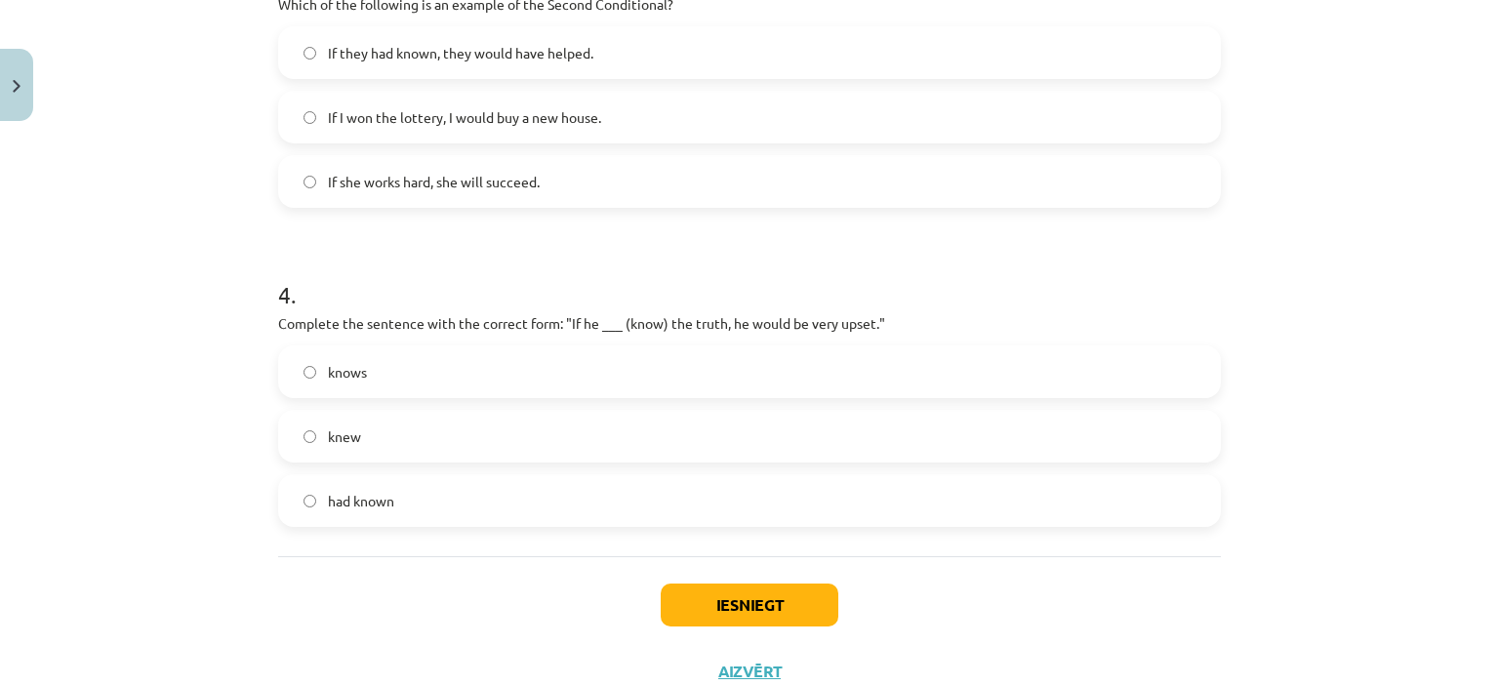
scroll to position [1126, 0]
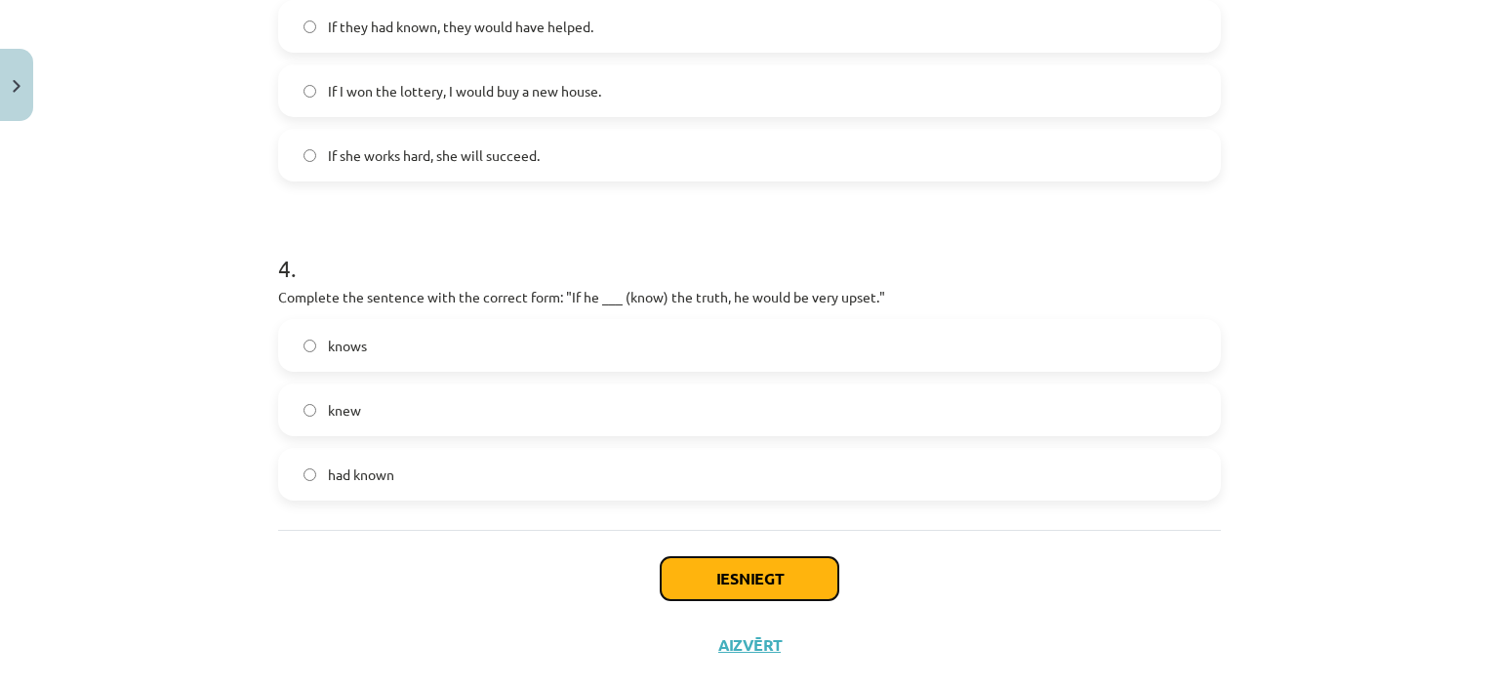
click at [720, 574] on button "Iesniegt" at bounding box center [750, 578] width 178 height 43
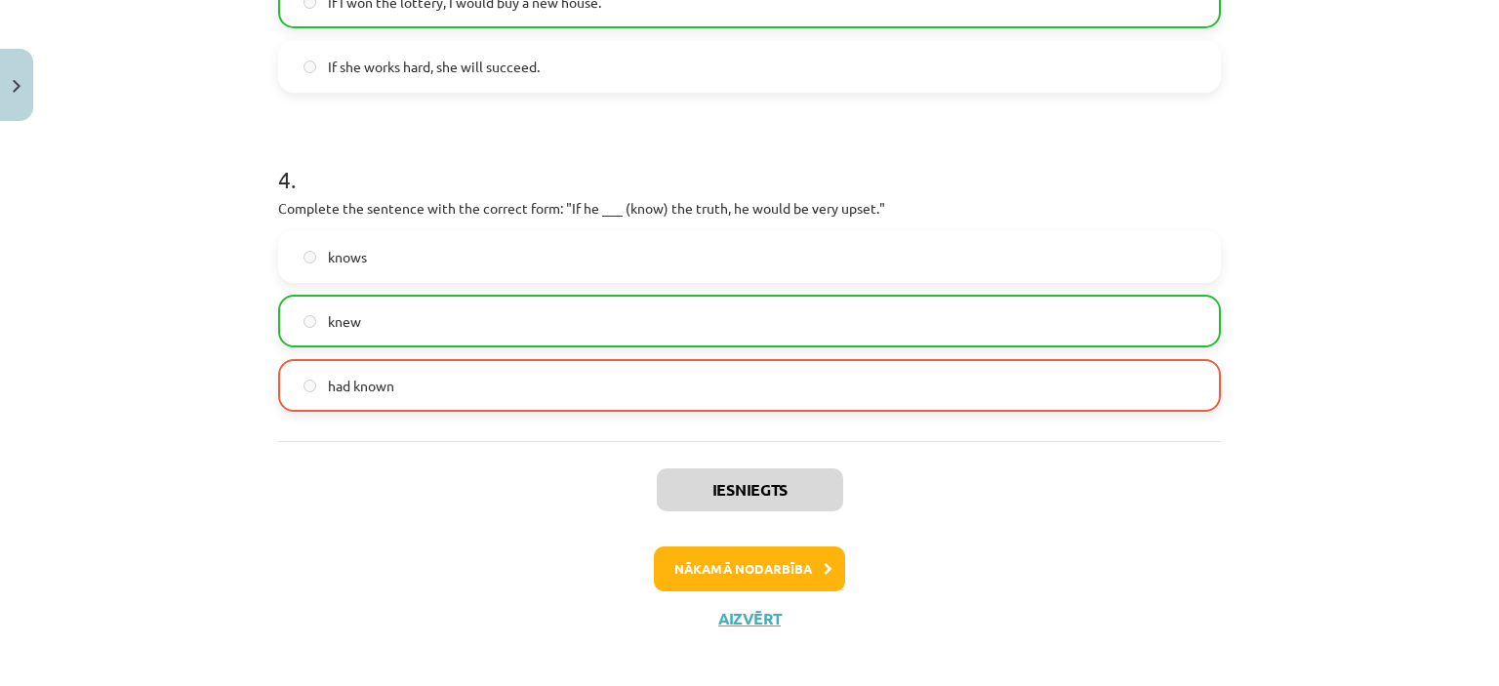
scroll to position [1227, 0]
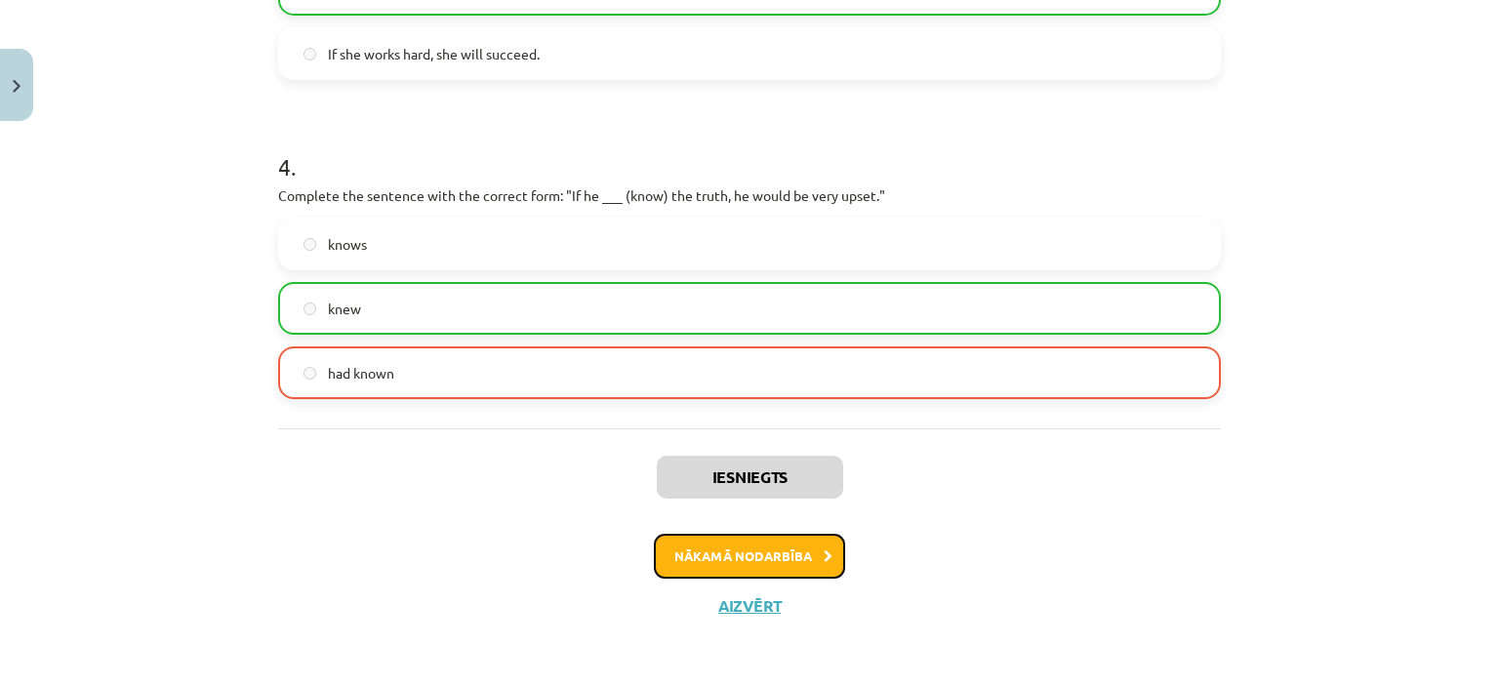
click at [794, 557] on button "Nākamā nodarbība" at bounding box center [749, 556] width 191 height 45
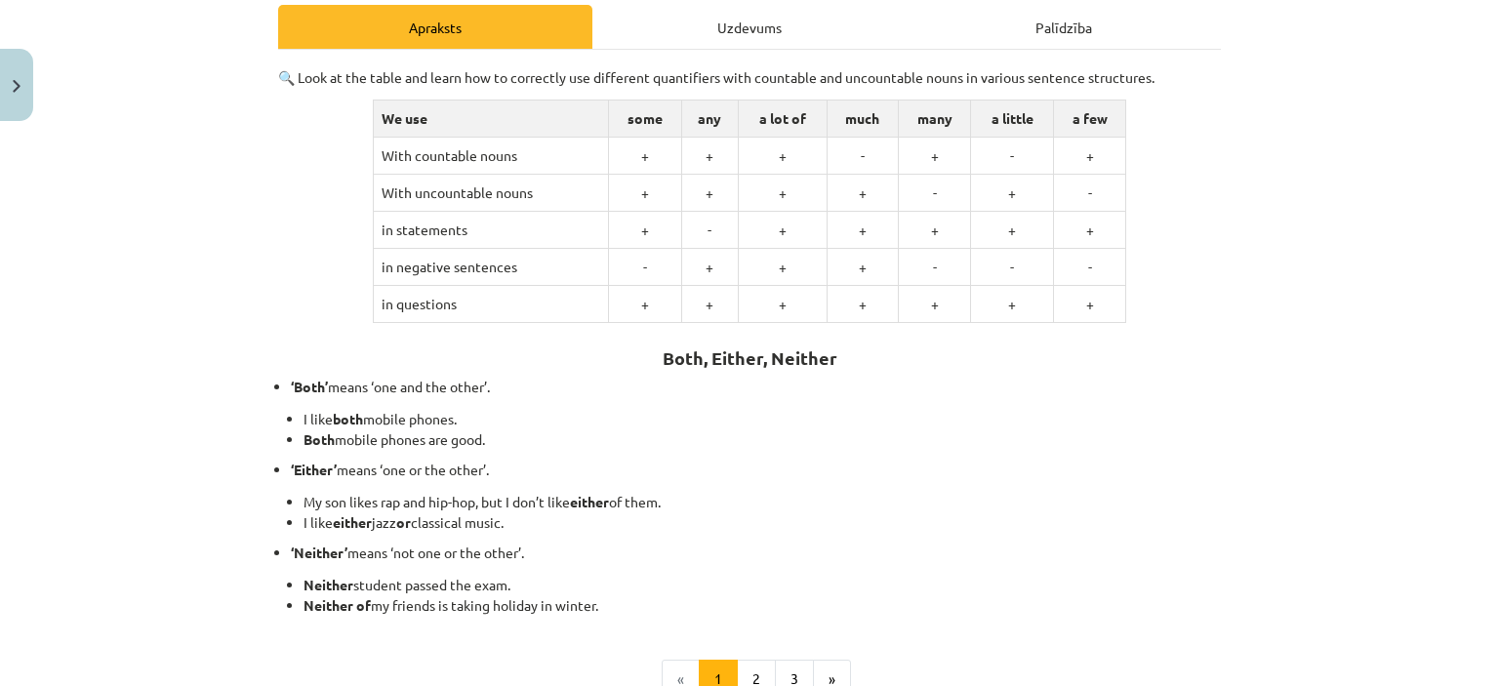
scroll to position [297, 0]
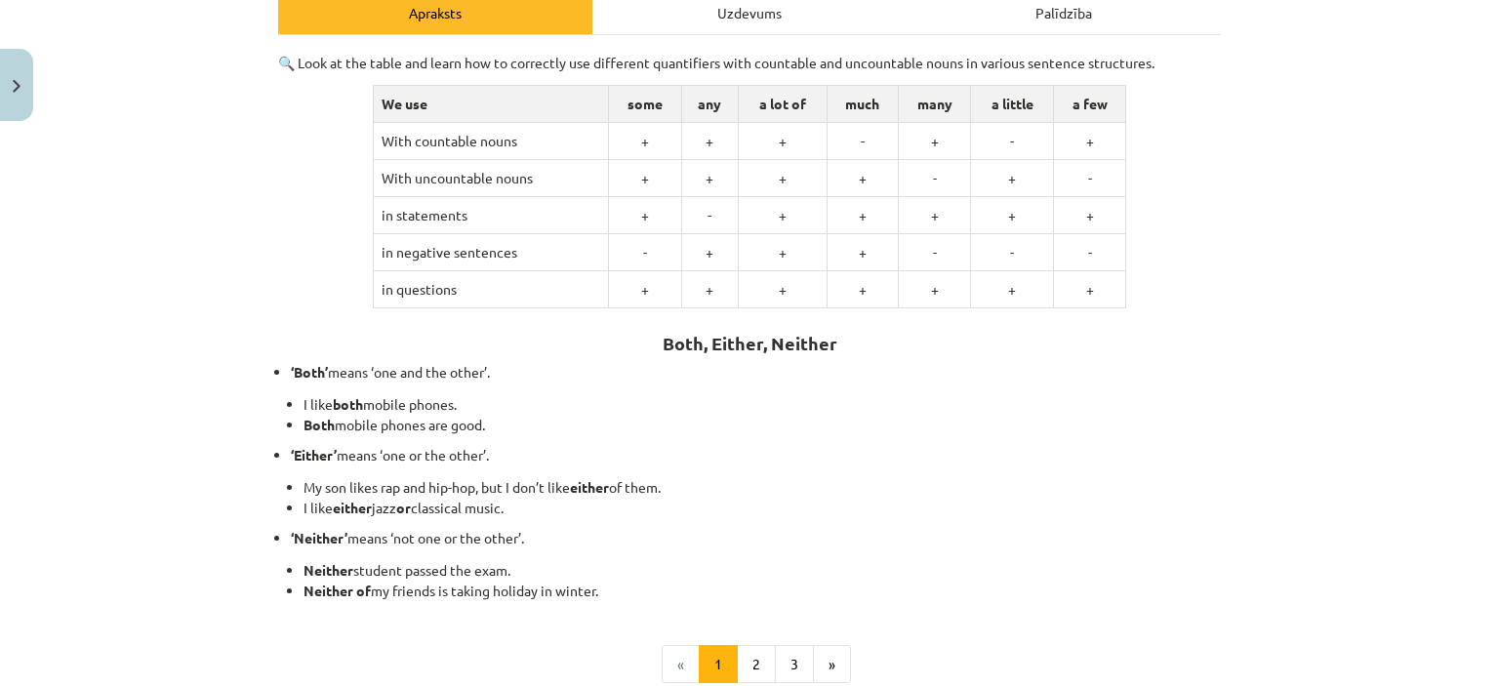
click at [738, 13] on div "Uzdevums" at bounding box center [750, 12] width 314 height 44
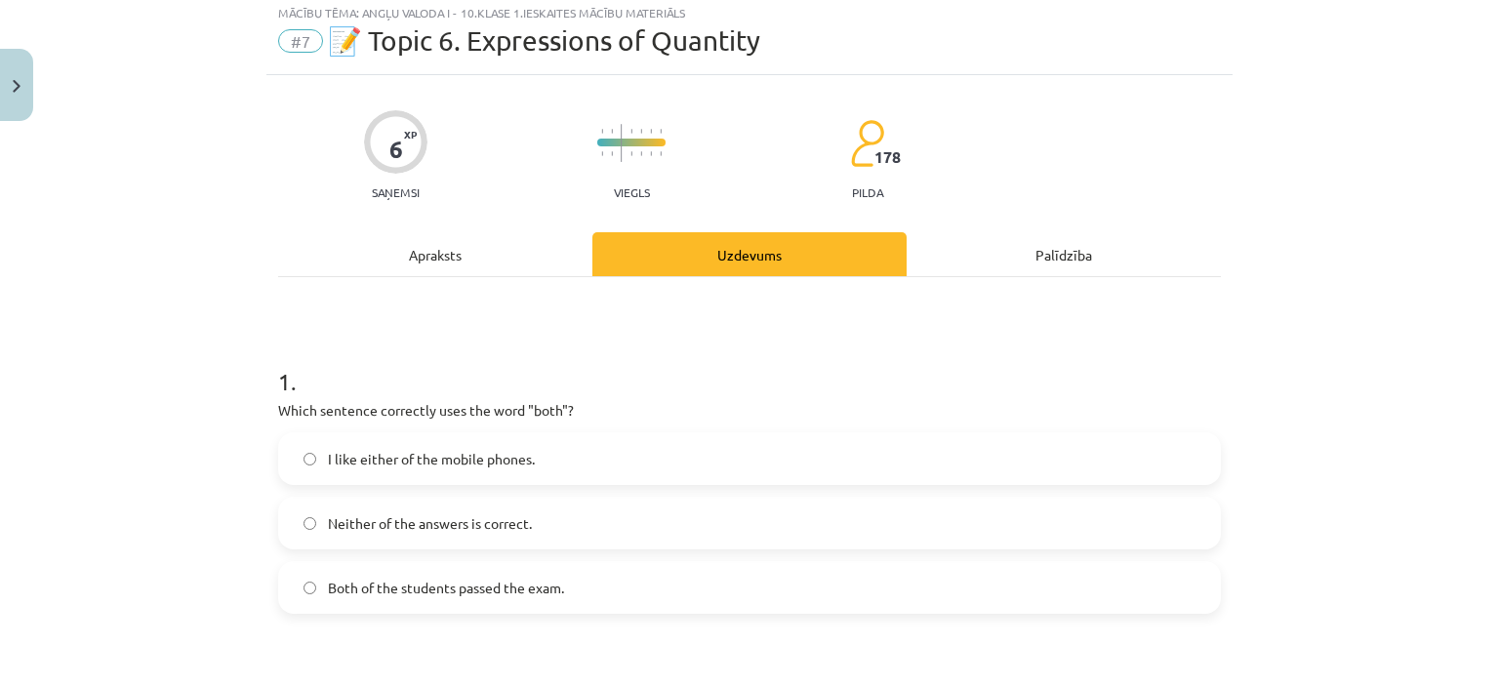
scroll to position [49, 0]
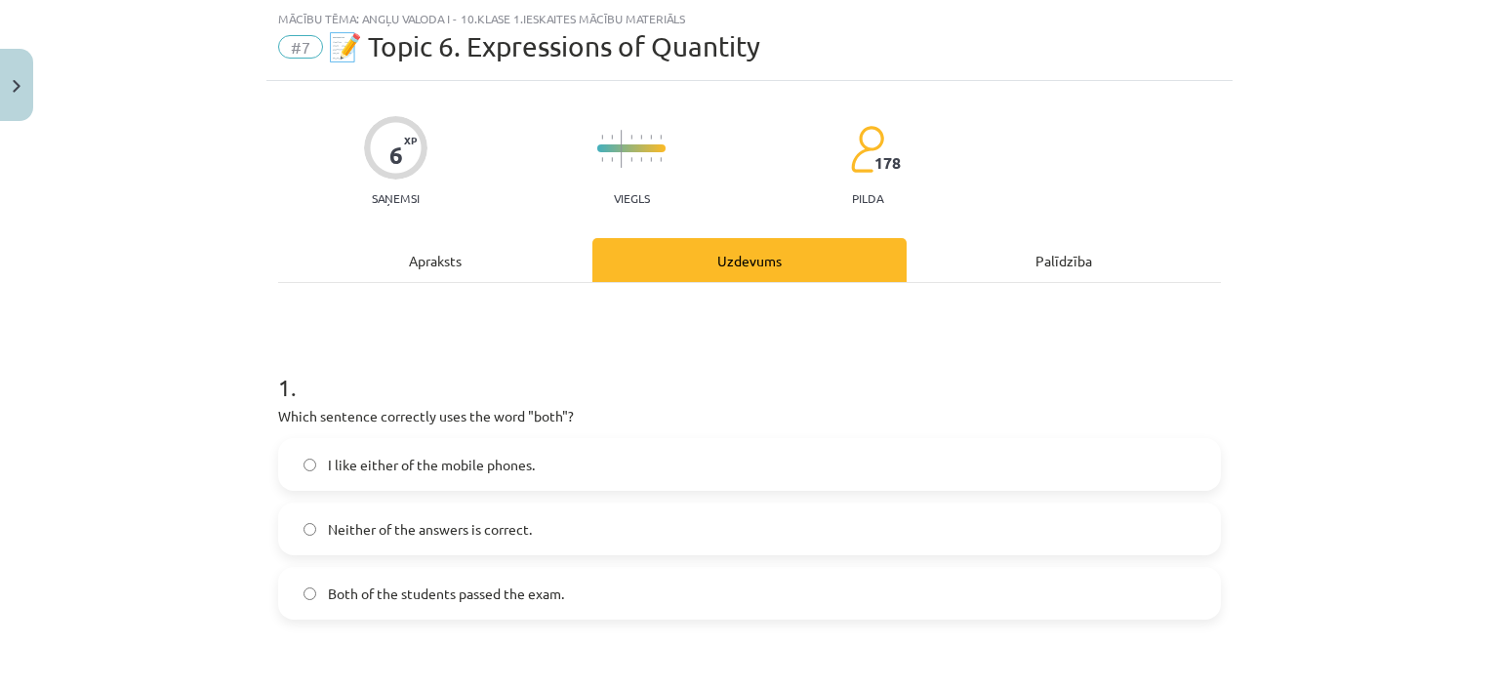
click at [442, 263] on div "Apraksts" at bounding box center [435, 260] width 314 height 44
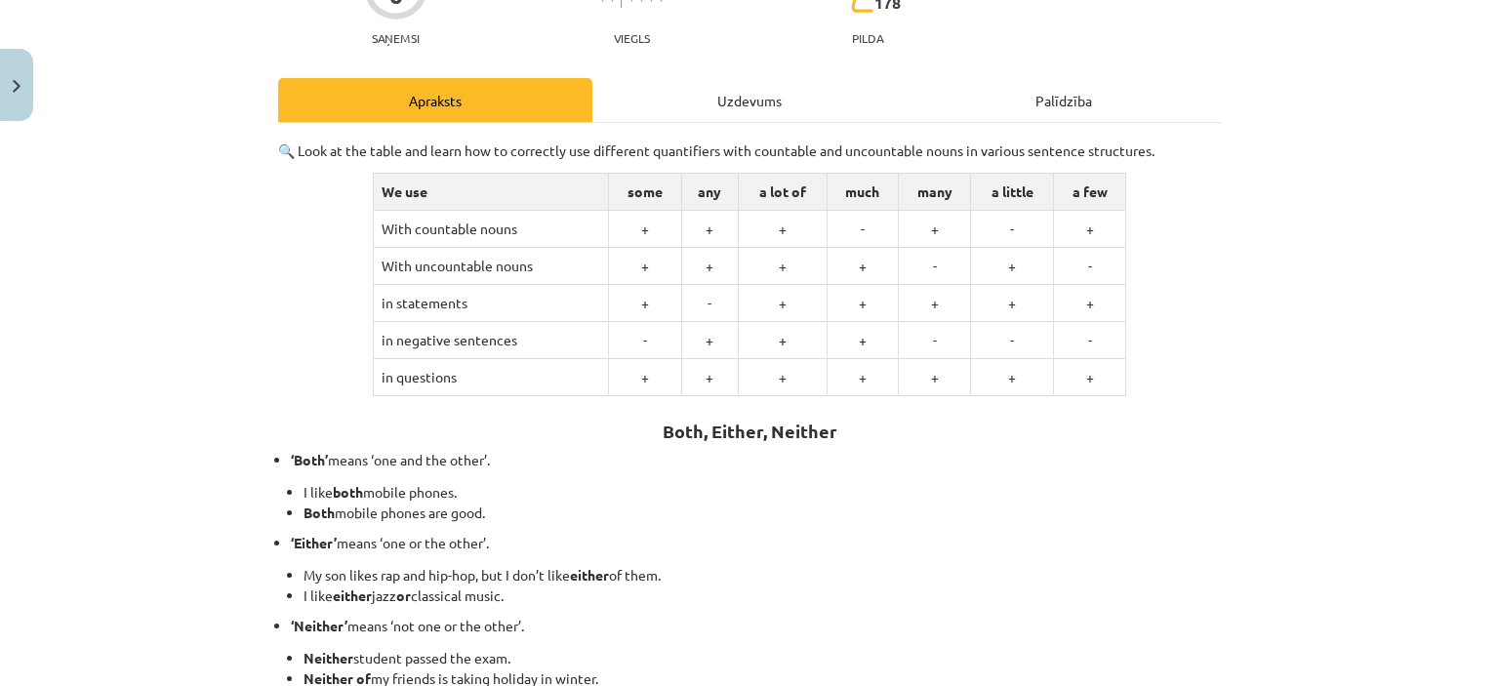
scroll to position [185, 0]
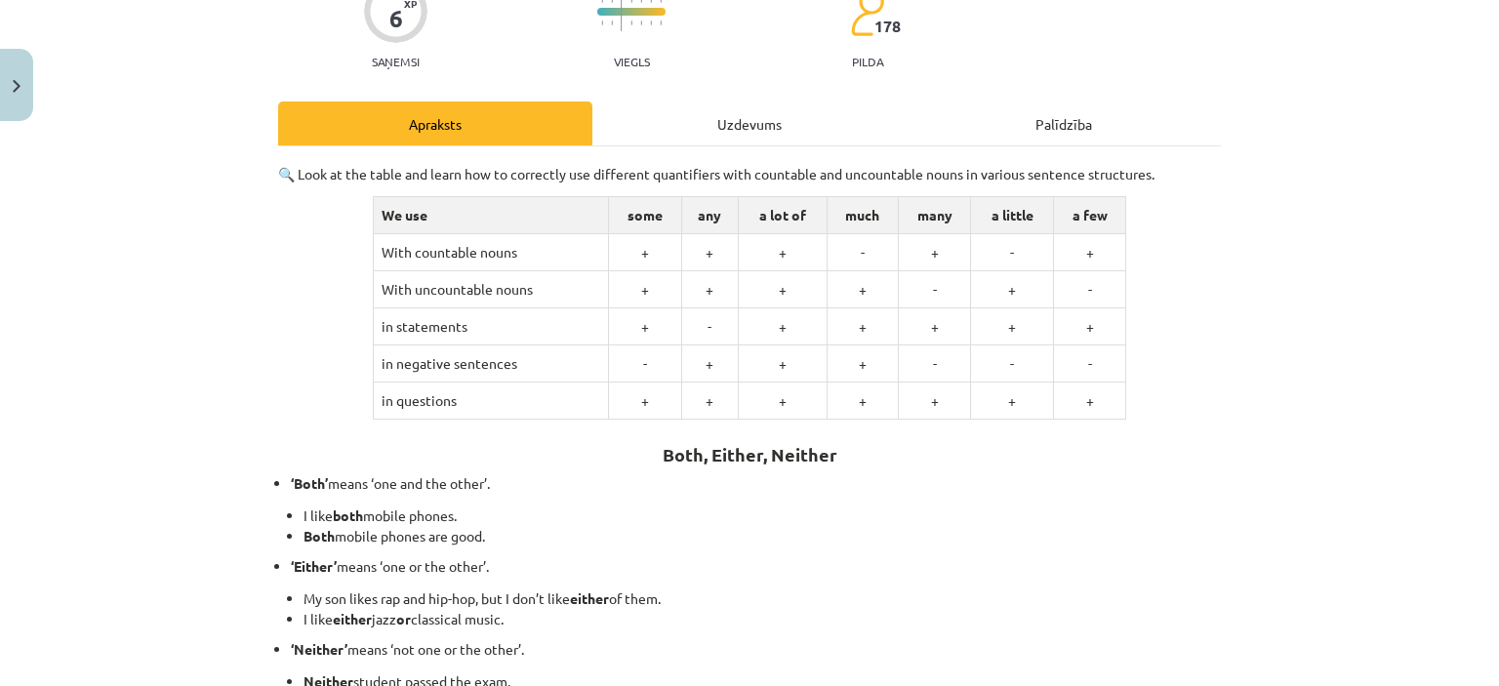
click at [743, 120] on div "Uzdevums" at bounding box center [750, 124] width 314 height 44
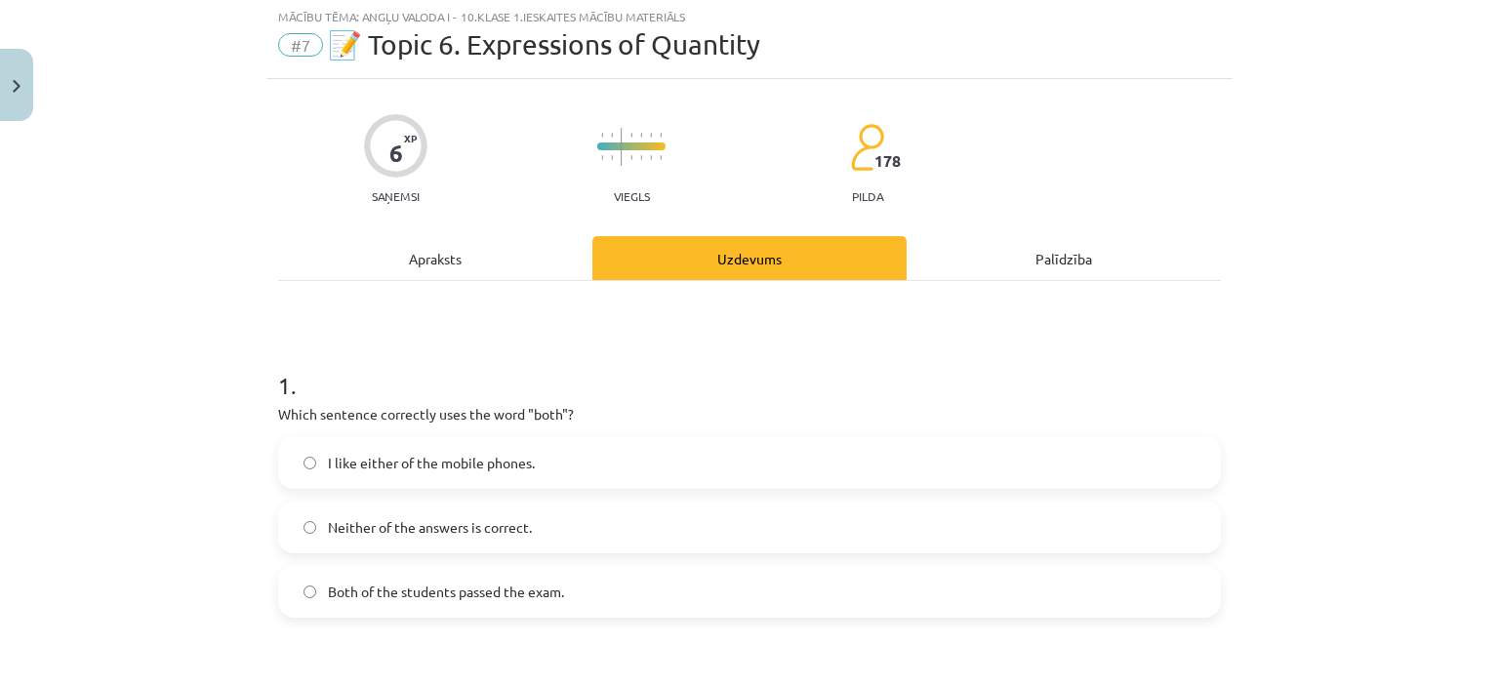
scroll to position [49, 0]
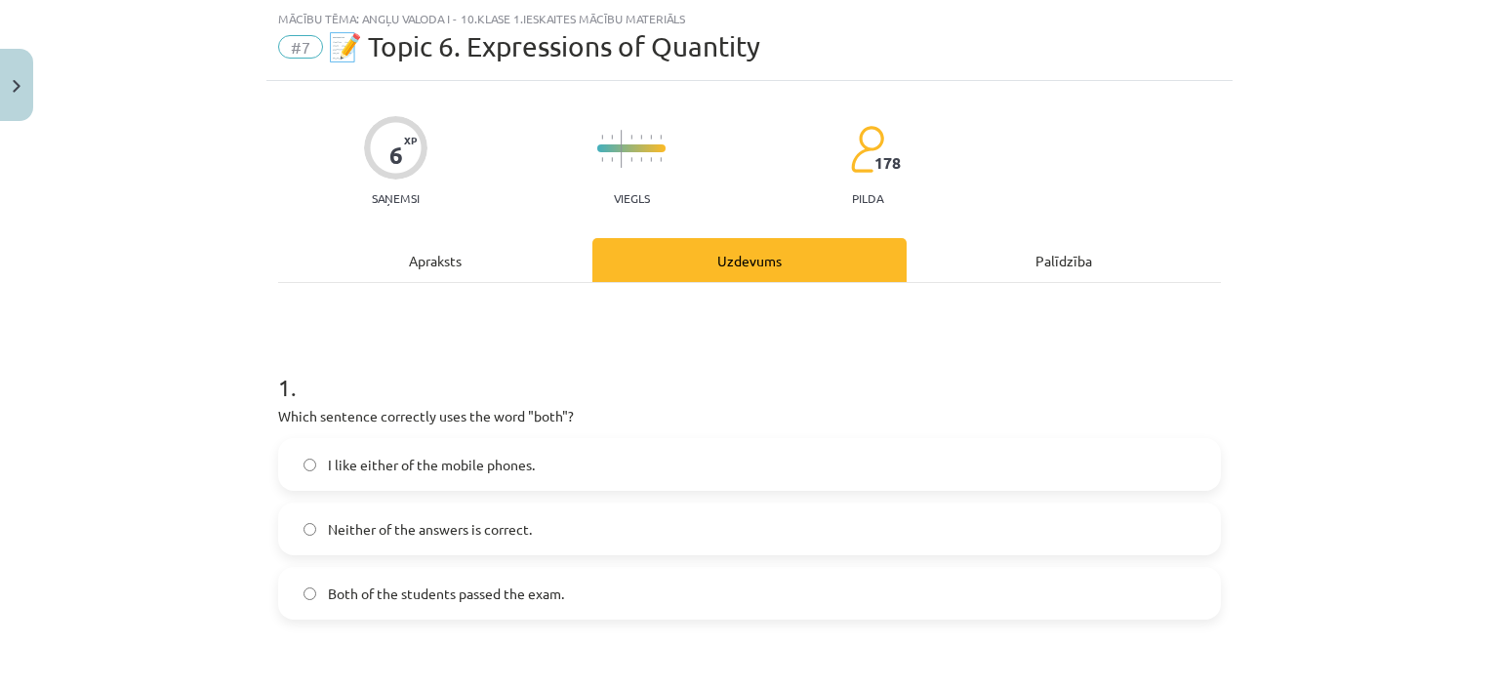
click at [430, 268] on div "Apraksts" at bounding box center [435, 260] width 314 height 44
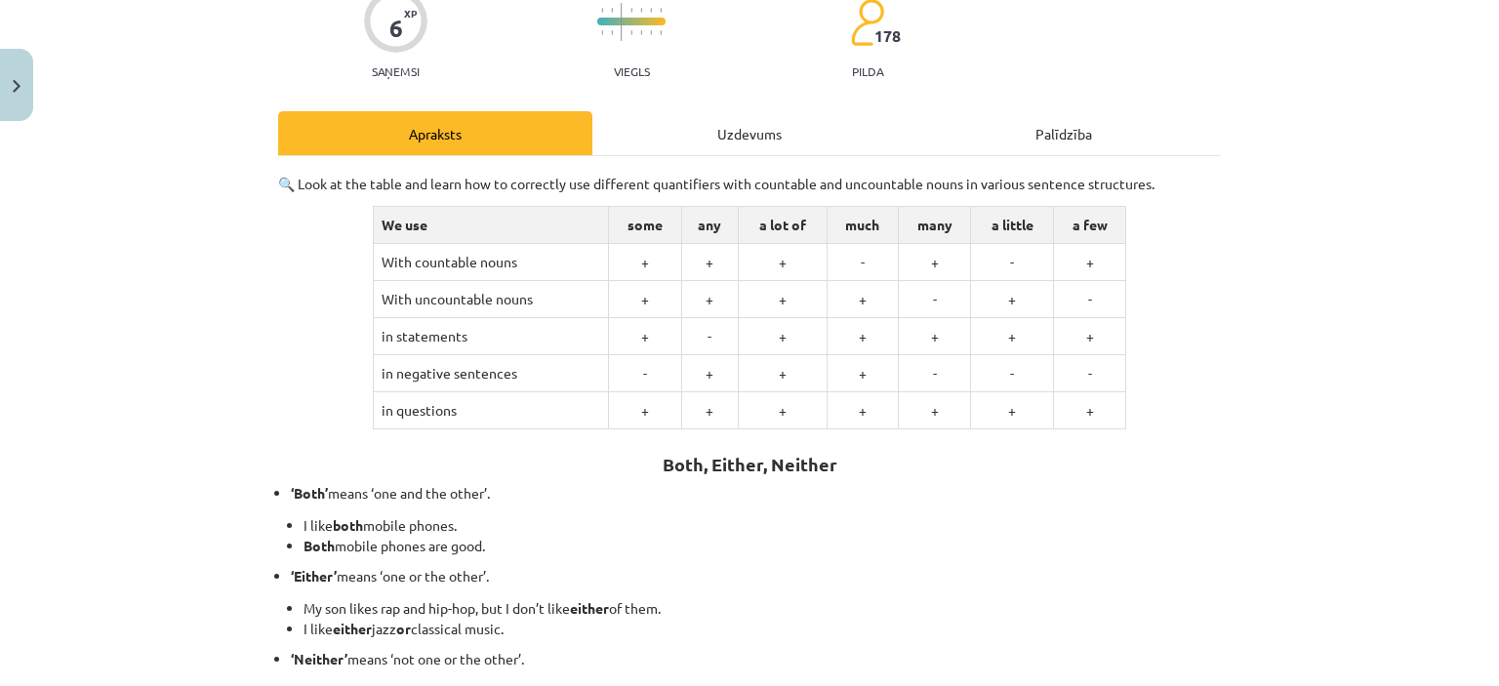
scroll to position [165, 0]
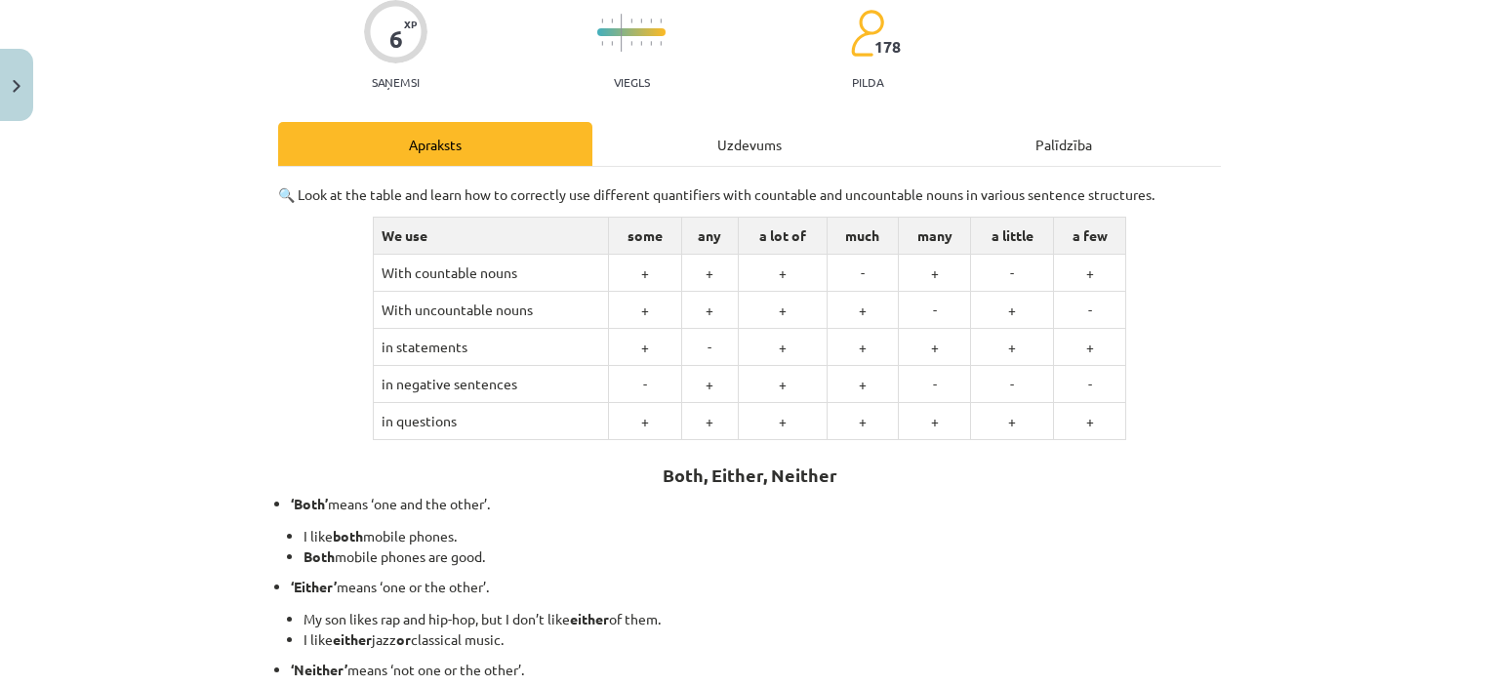
click at [730, 135] on div "Uzdevums" at bounding box center [750, 144] width 314 height 44
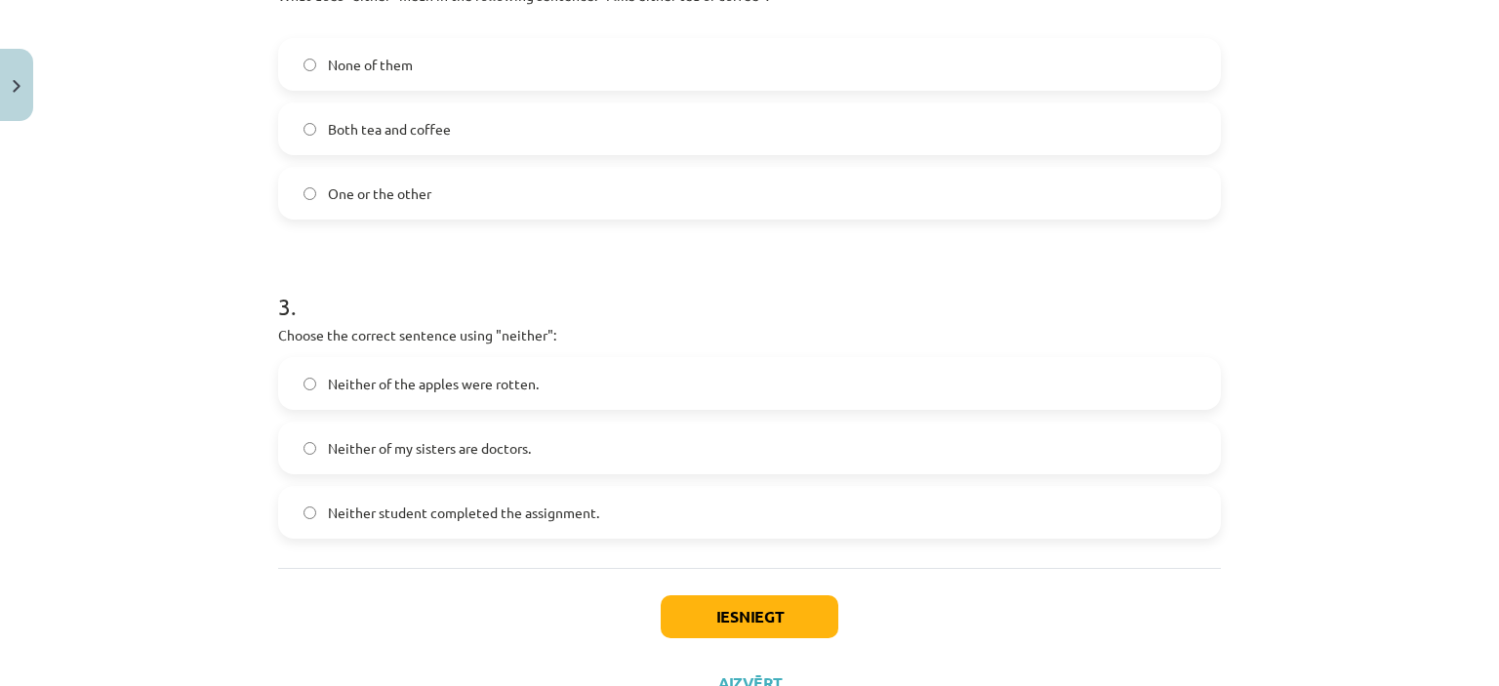
scroll to position [800, 0]
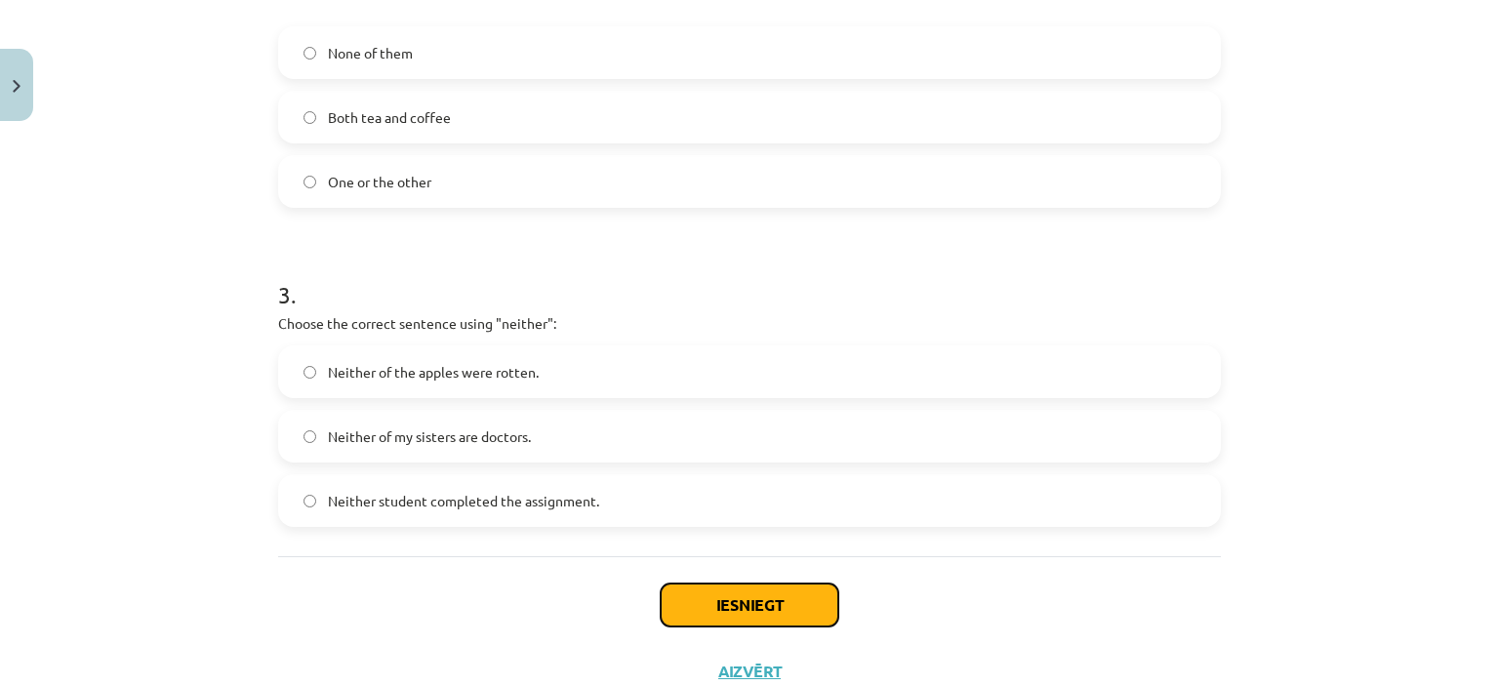
click at [754, 603] on button "Iesniegt" at bounding box center [750, 605] width 178 height 43
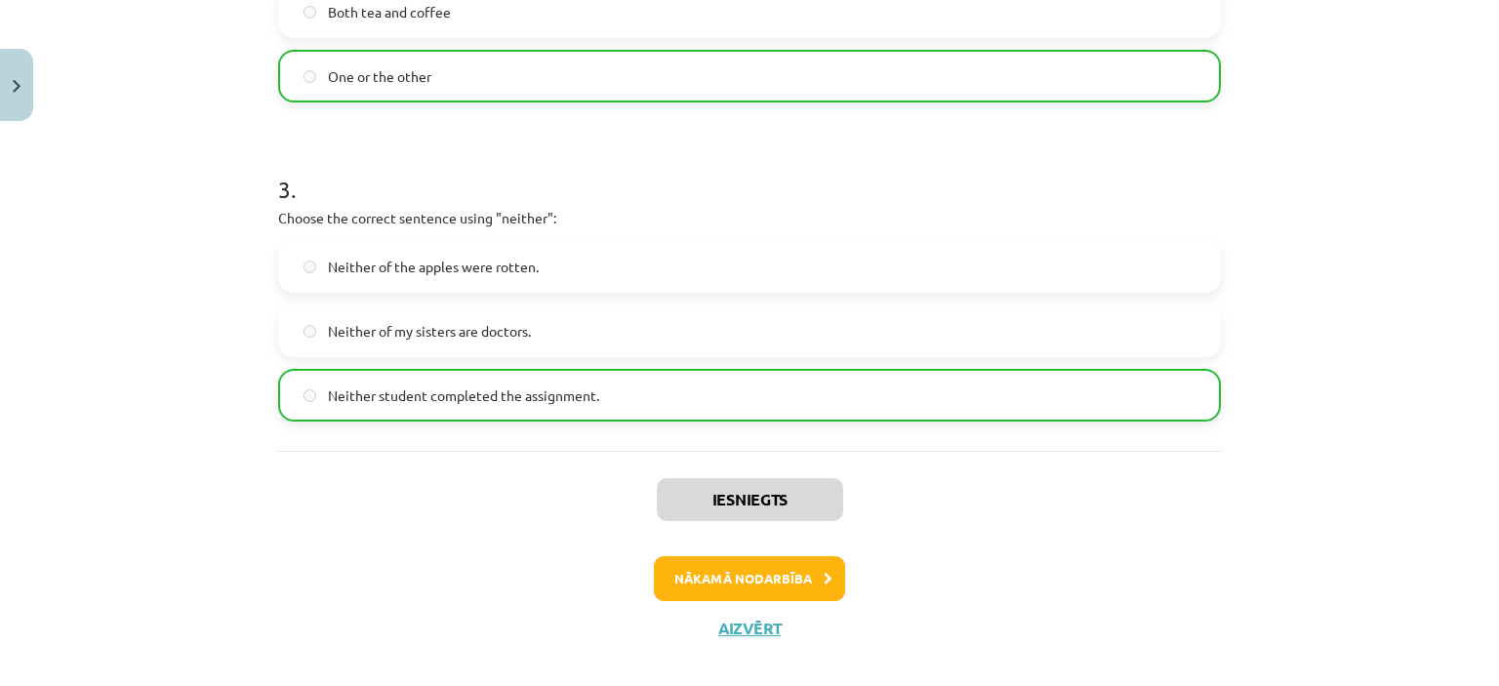
scroll to position [928, 0]
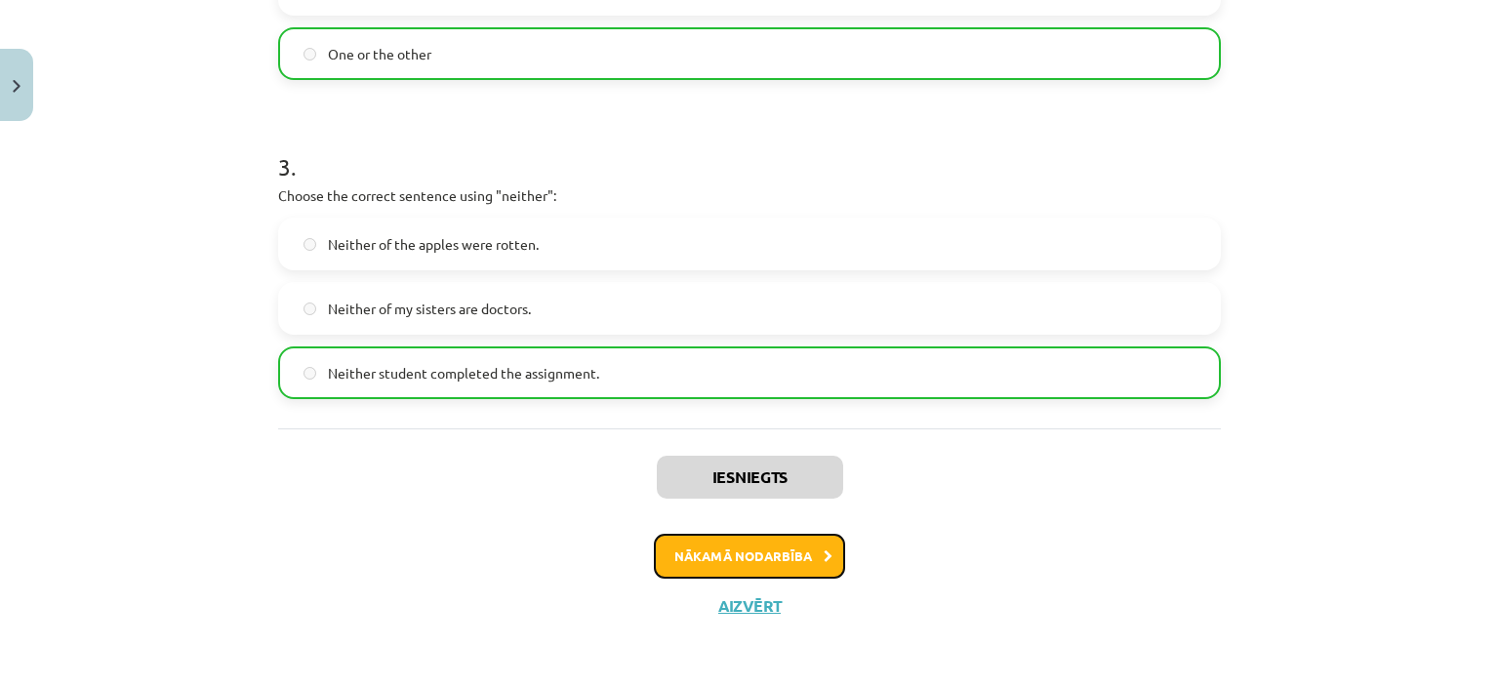
click at [784, 555] on button "Nākamā nodarbība" at bounding box center [749, 556] width 191 height 45
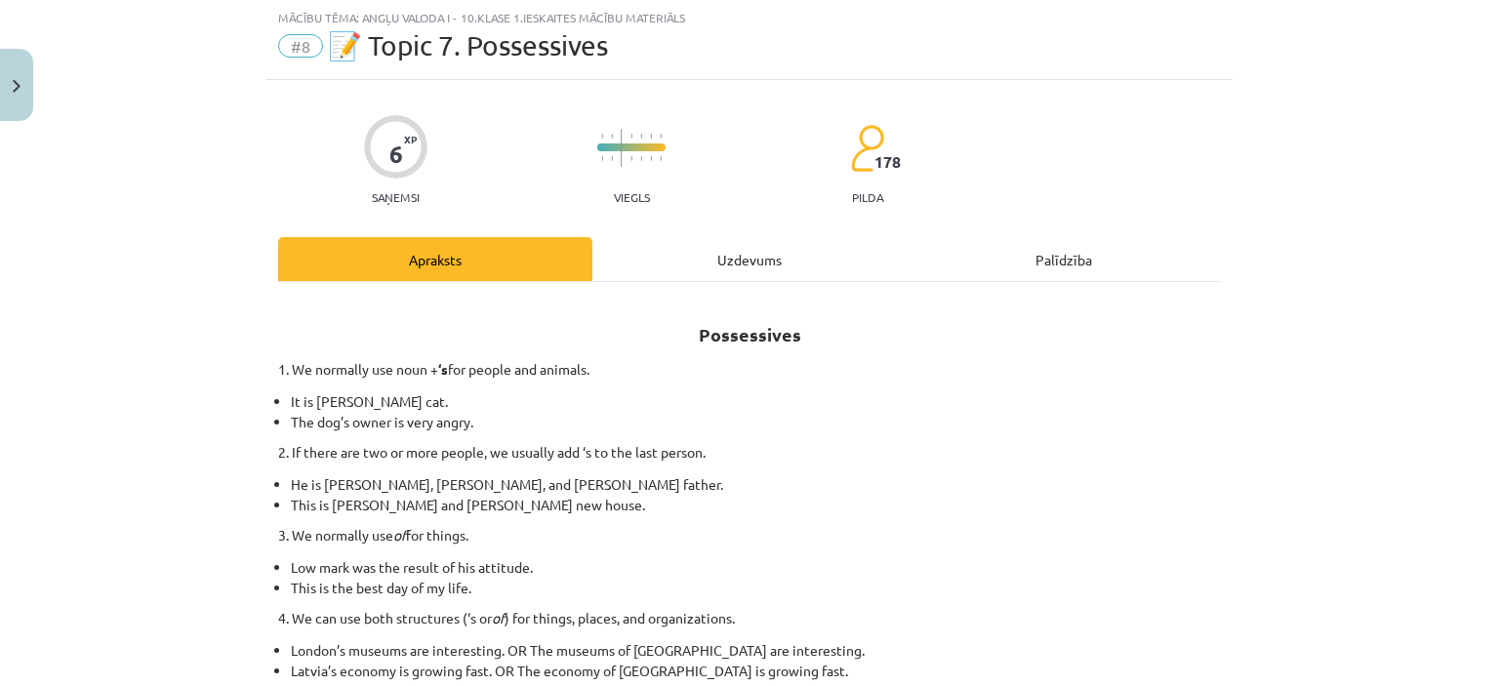
scroll to position [49, 0]
click at [769, 260] on div "Uzdevums" at bounding box center [750, 260] width 314 height 44
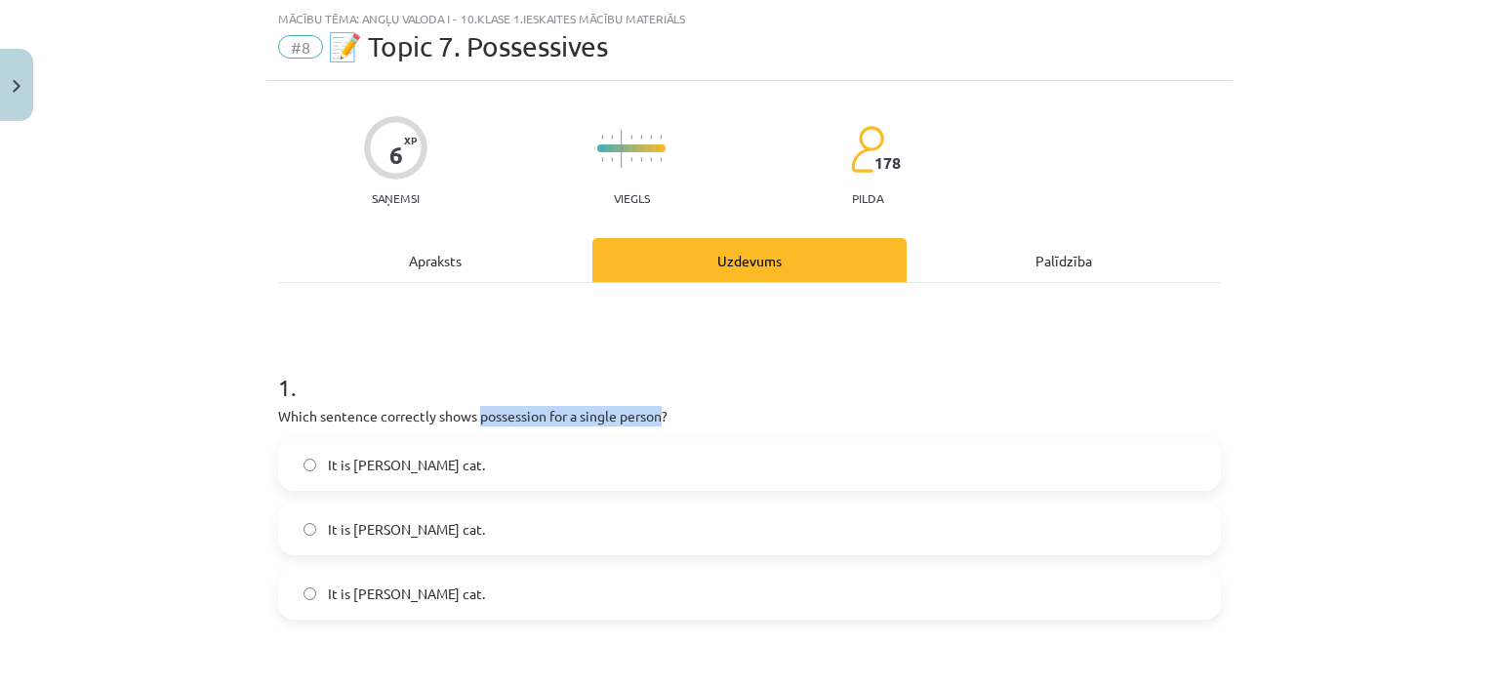
drag, startPoint x: 656, startPoint y: 417, endPoint x: 470, endPoint y: 416, distance: 186.5
click at [470, 416] on p "Which sentence correctly shows possession for a single person?" at bounding box center [749, 416] width 943 height 21
click at [374, 595] on span "It is Jane’s cat." at bounding box center [406, 594] width 157 height 21
click at [423, 267] on div "Apraksts" at bounding box center [435, 260] width 314 height 44
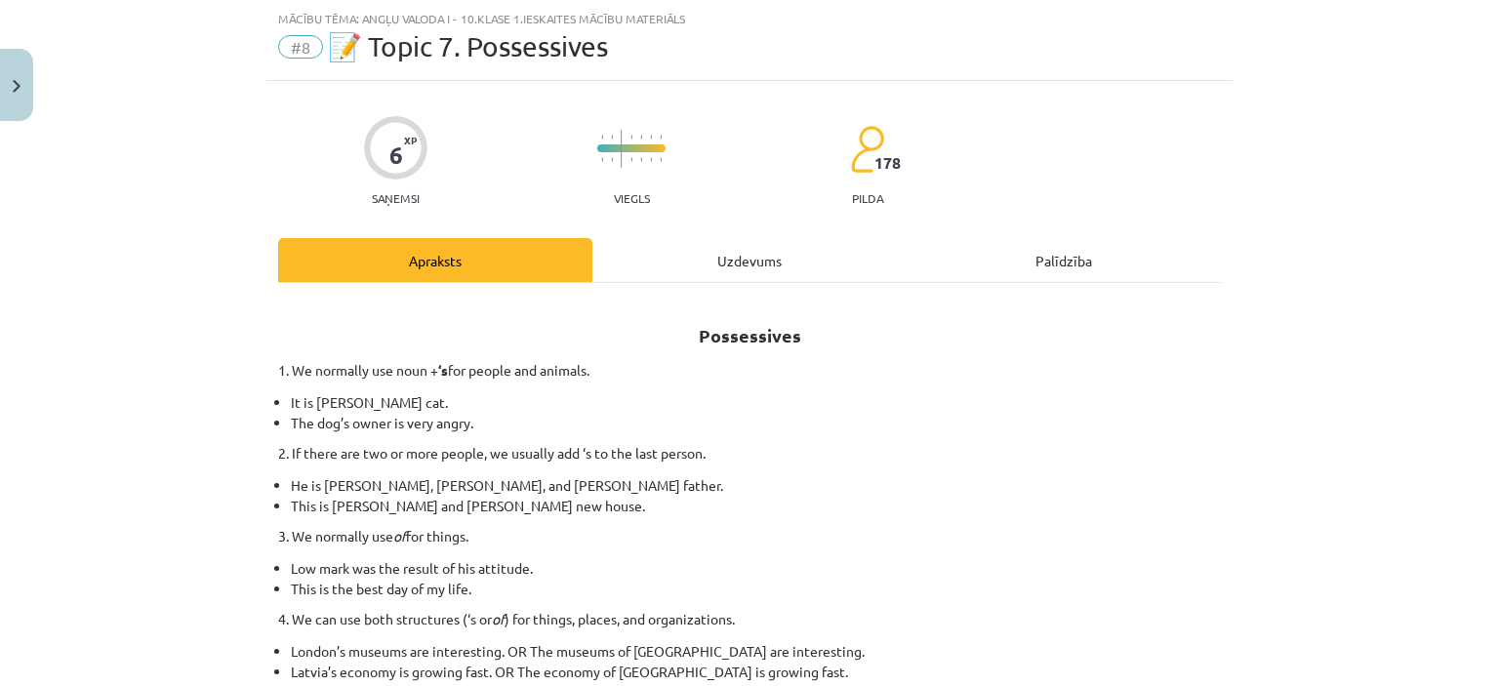
click at [742, 267] on div "Uzdevums" at bounding box center [750, 260] width 314 height 44
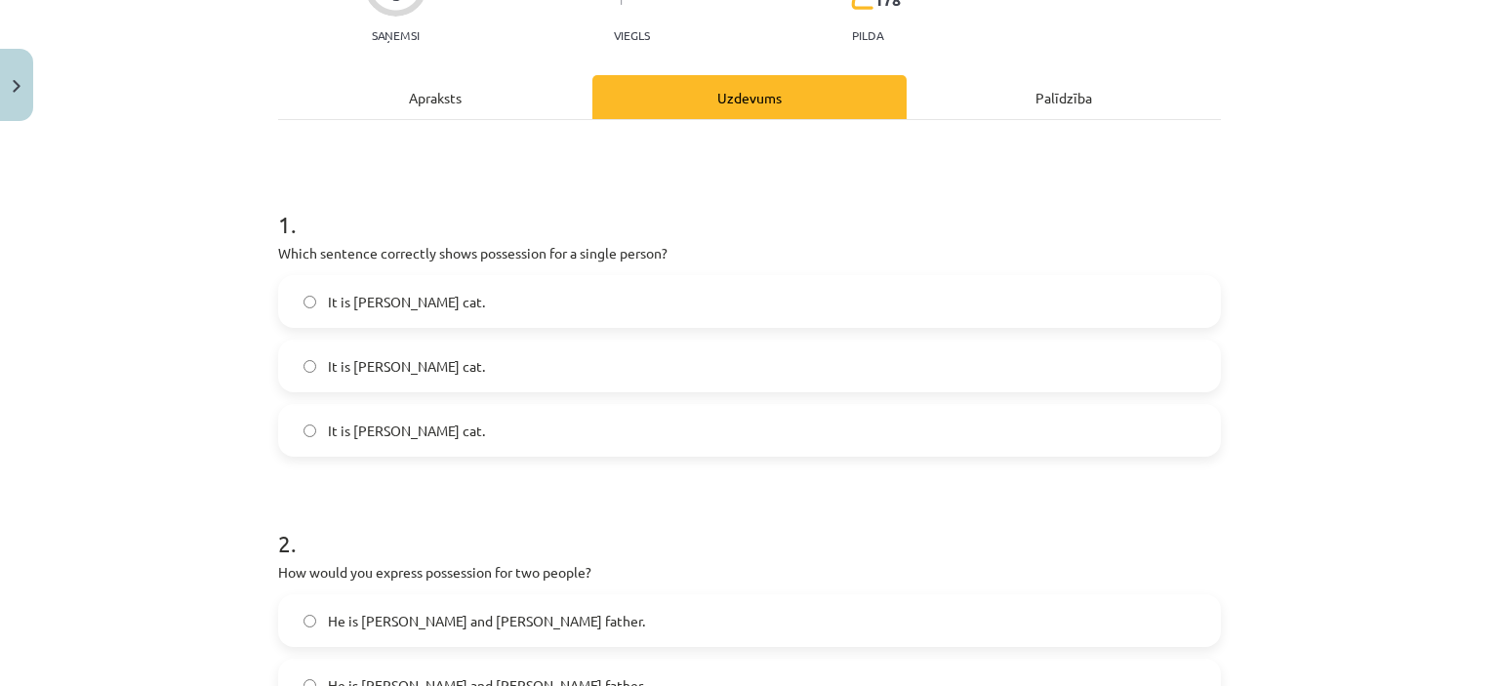
scroll to position [204, 0]
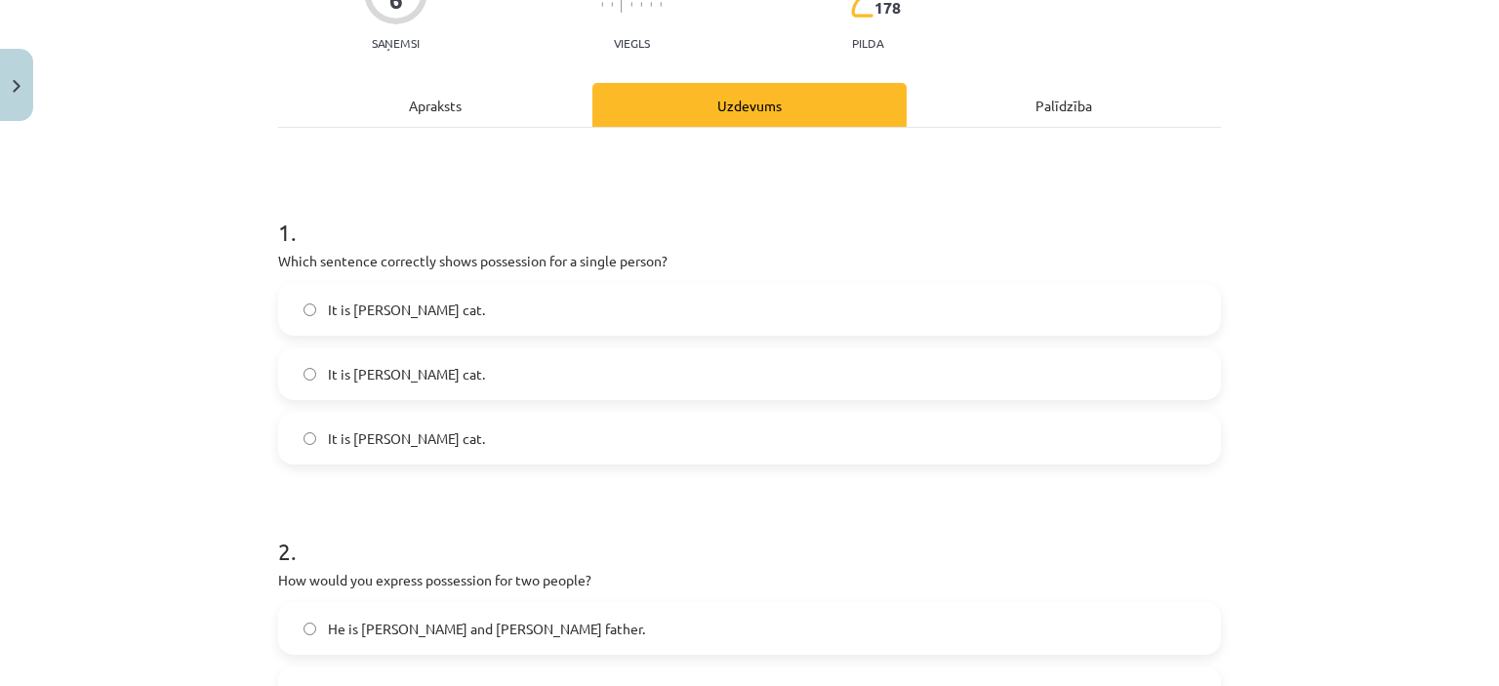
click at [437, 102] on div "Apraksts" at bounding box center [435, 105] width 314 height 44
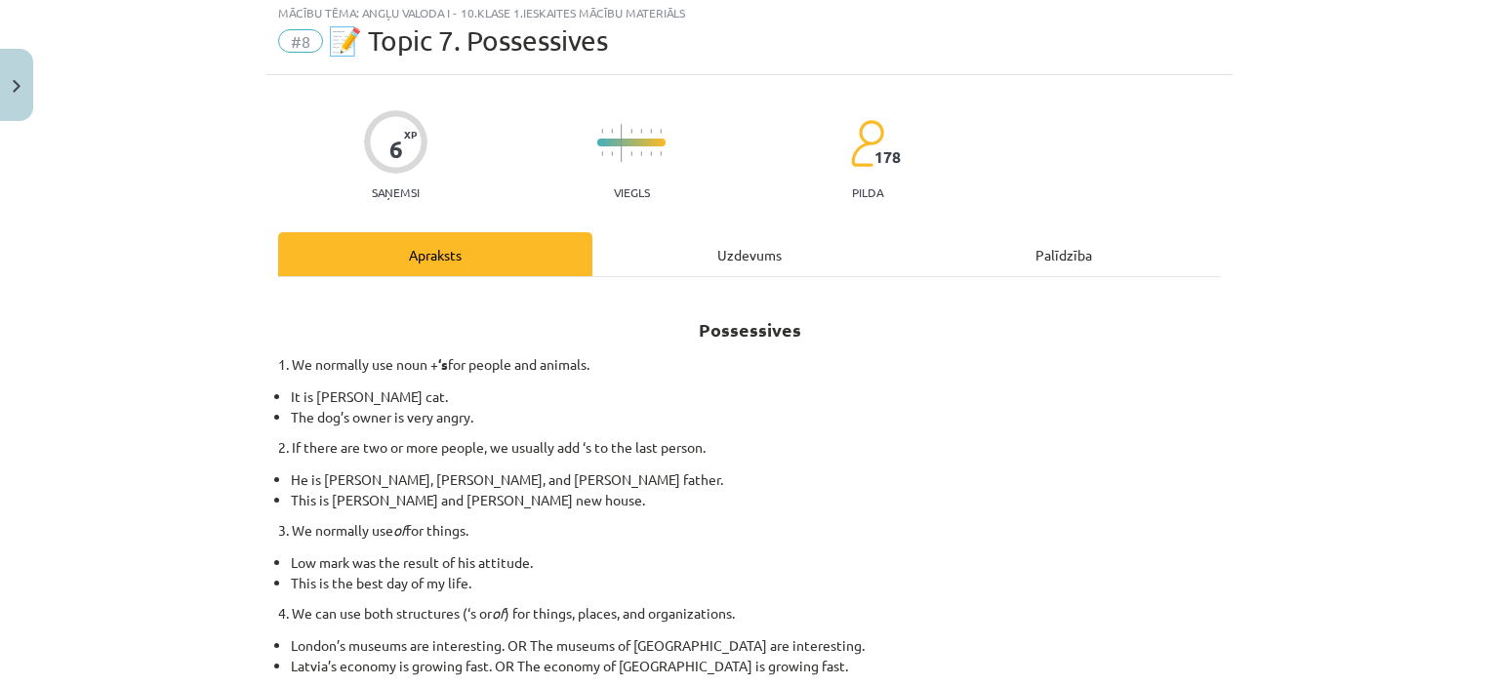
scroll to position [49, 0]
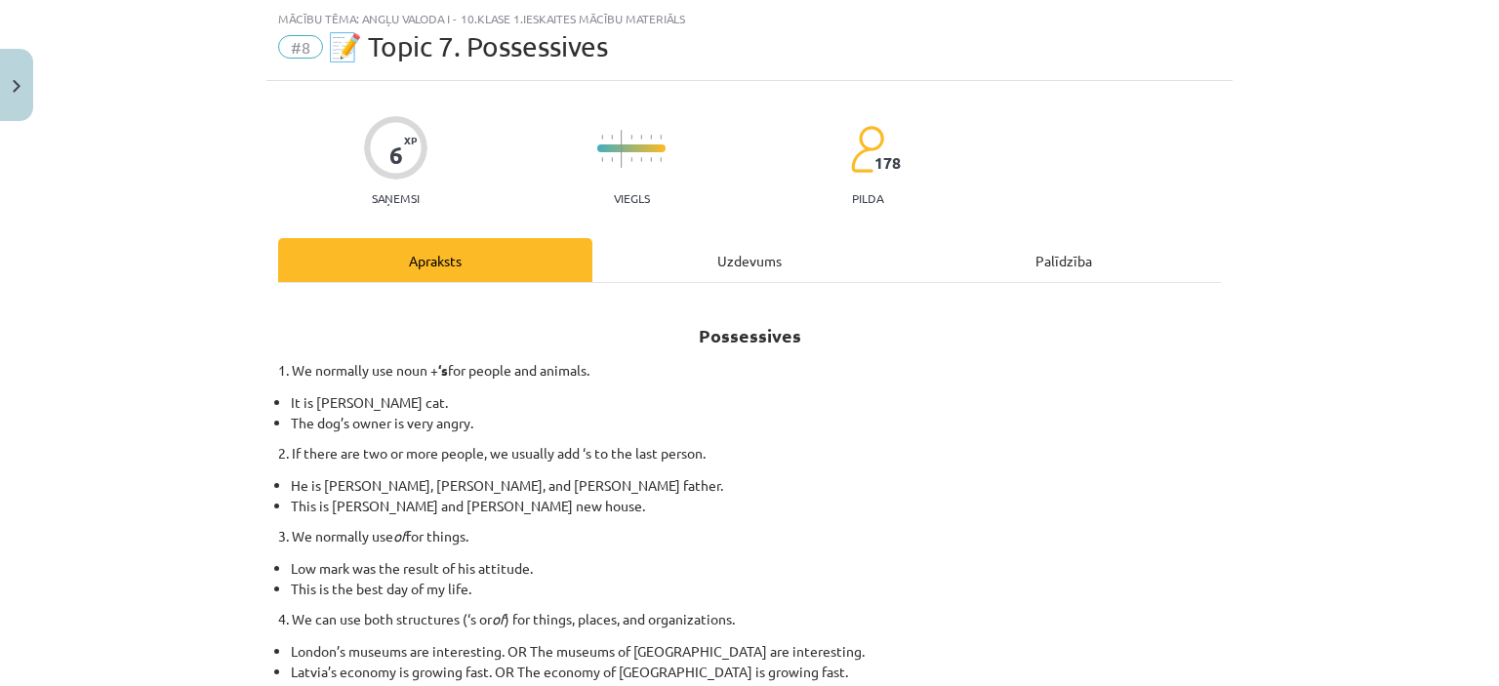
click at [726, 262] on div "Uzdevums" at bounding box center [750, 260] width 314 height 44
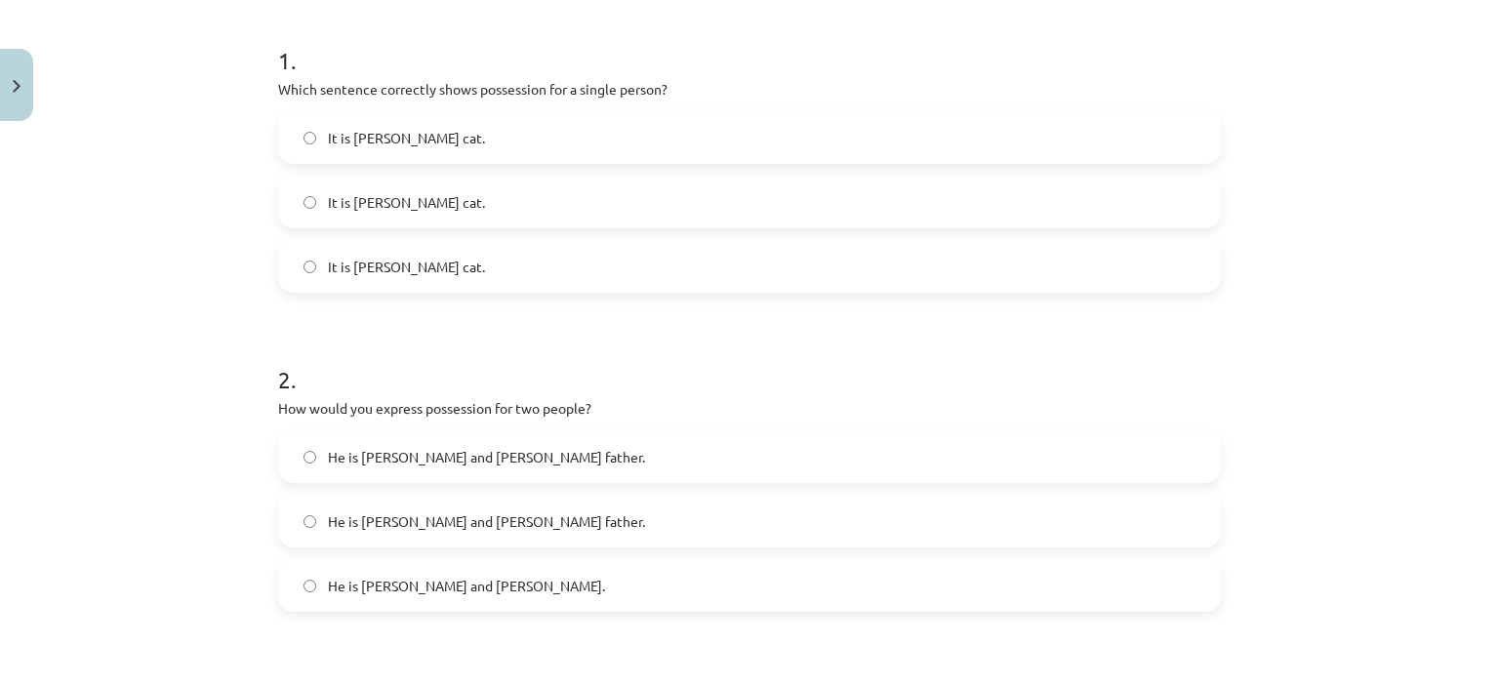
scroll to position [390, 0]
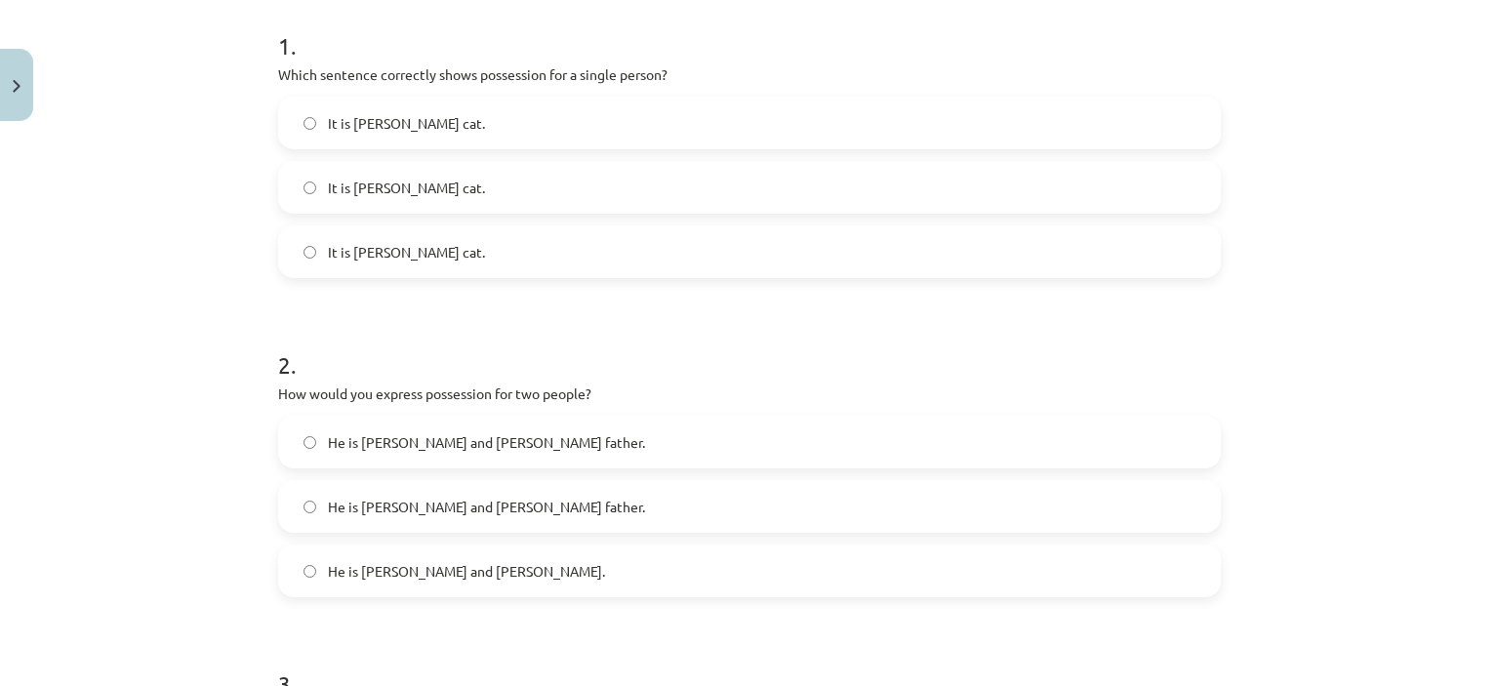
click at [305, 560] on label "He is Alice and James father." at bounding box center [749, 571] width 939 height 49
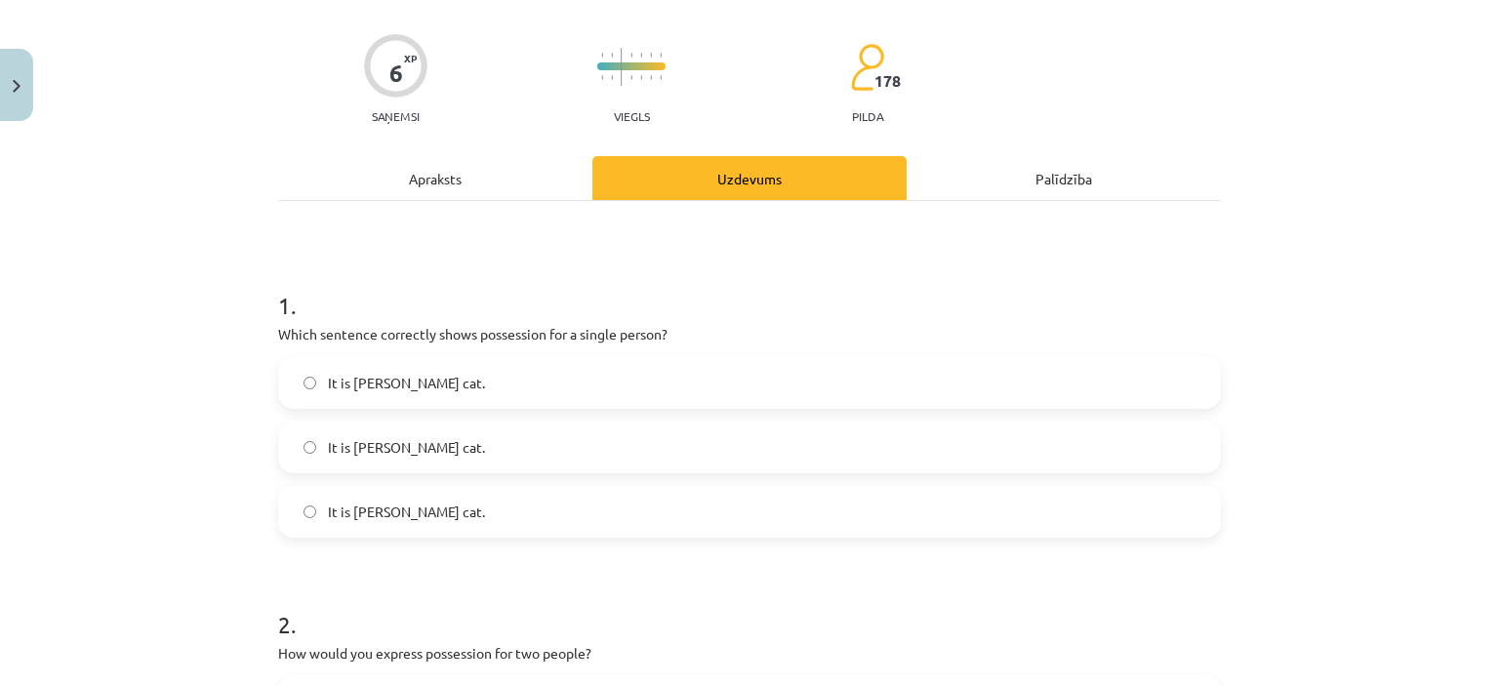
scroll to position [123, 0]
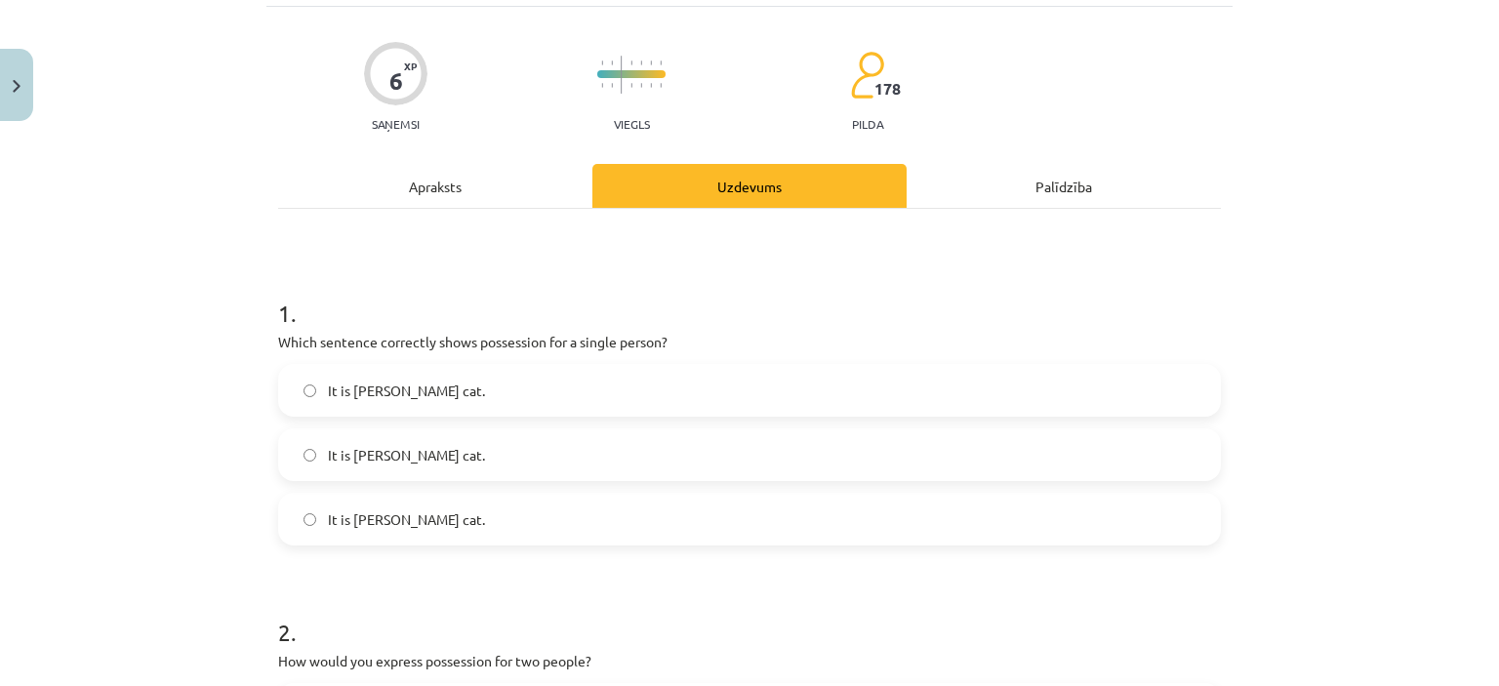
click at [437, 187] on div "Apraksts" at bounding box center [435, 186] width 314 height 44
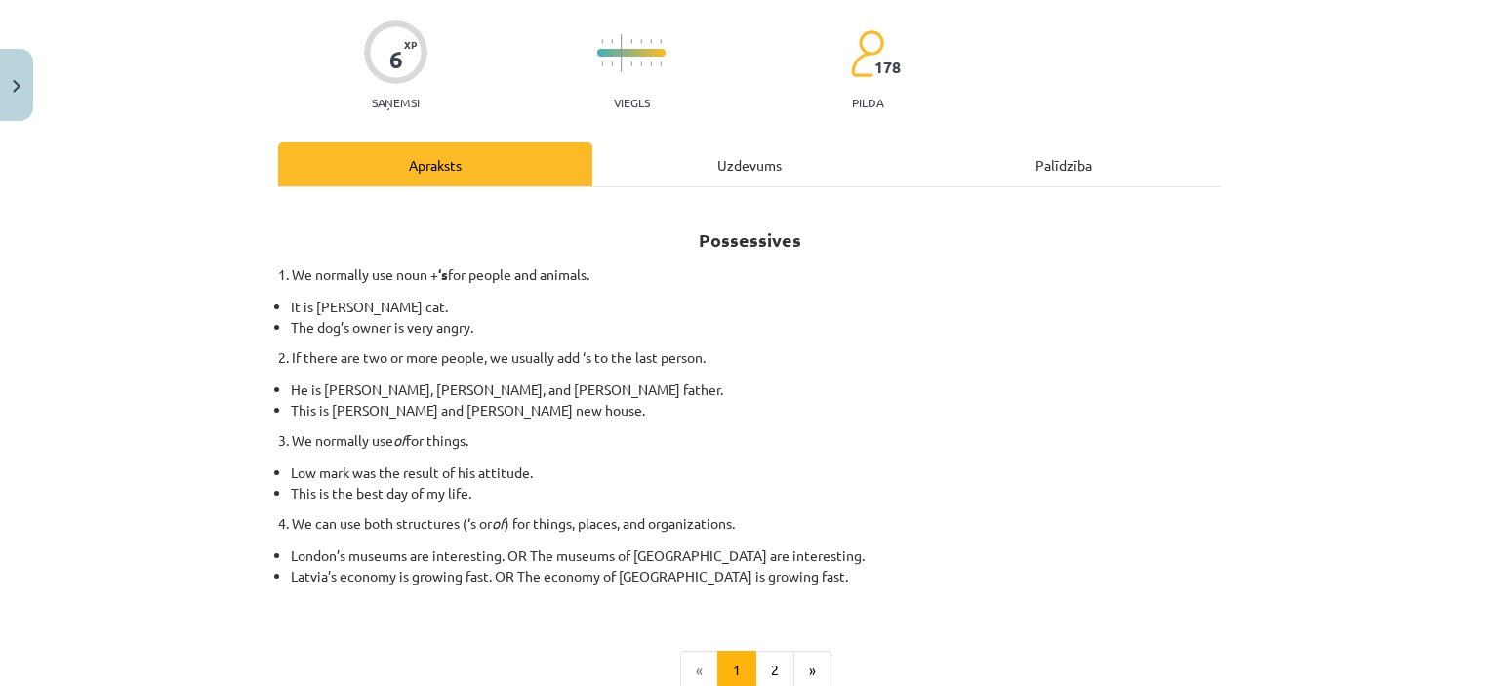
scroll to position [146, 0]
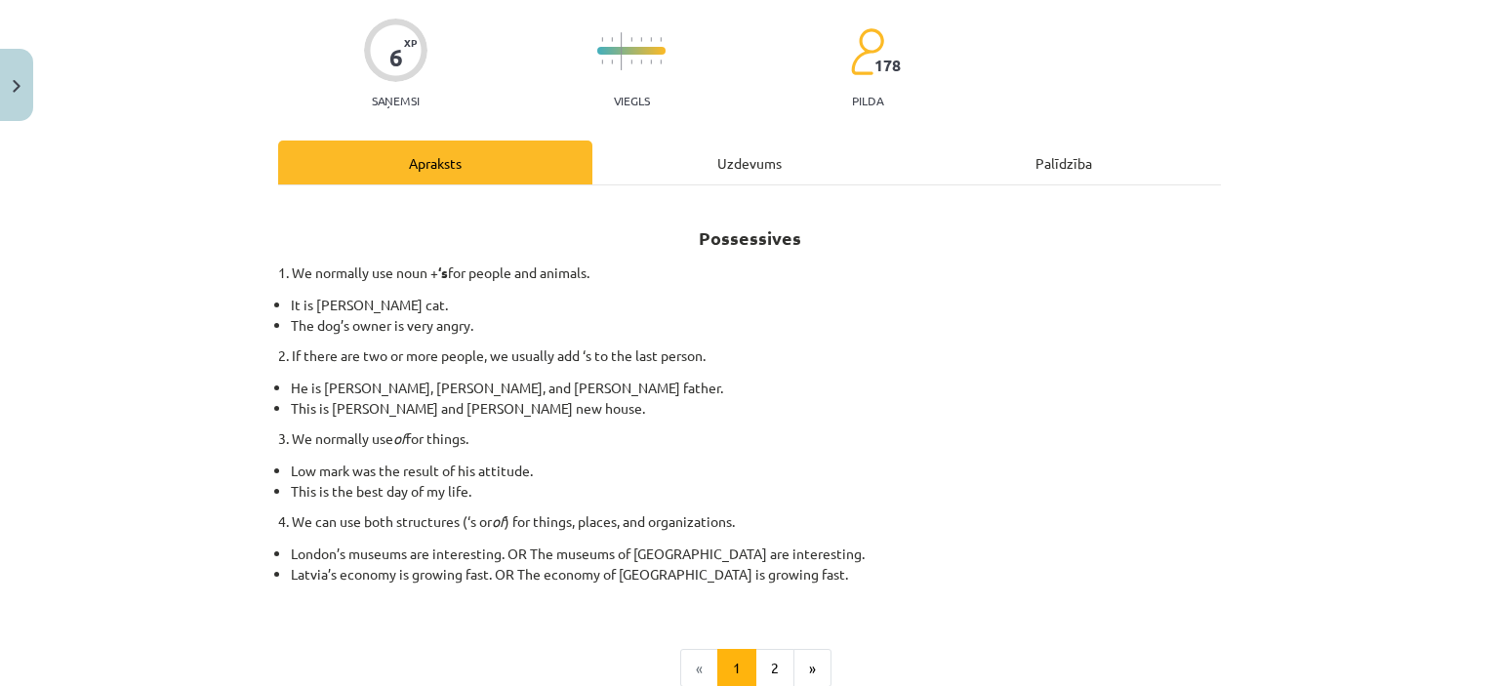
click at [757, 163] on div "Uzdevums" at bounding box center [750, 163] width 314 height 44
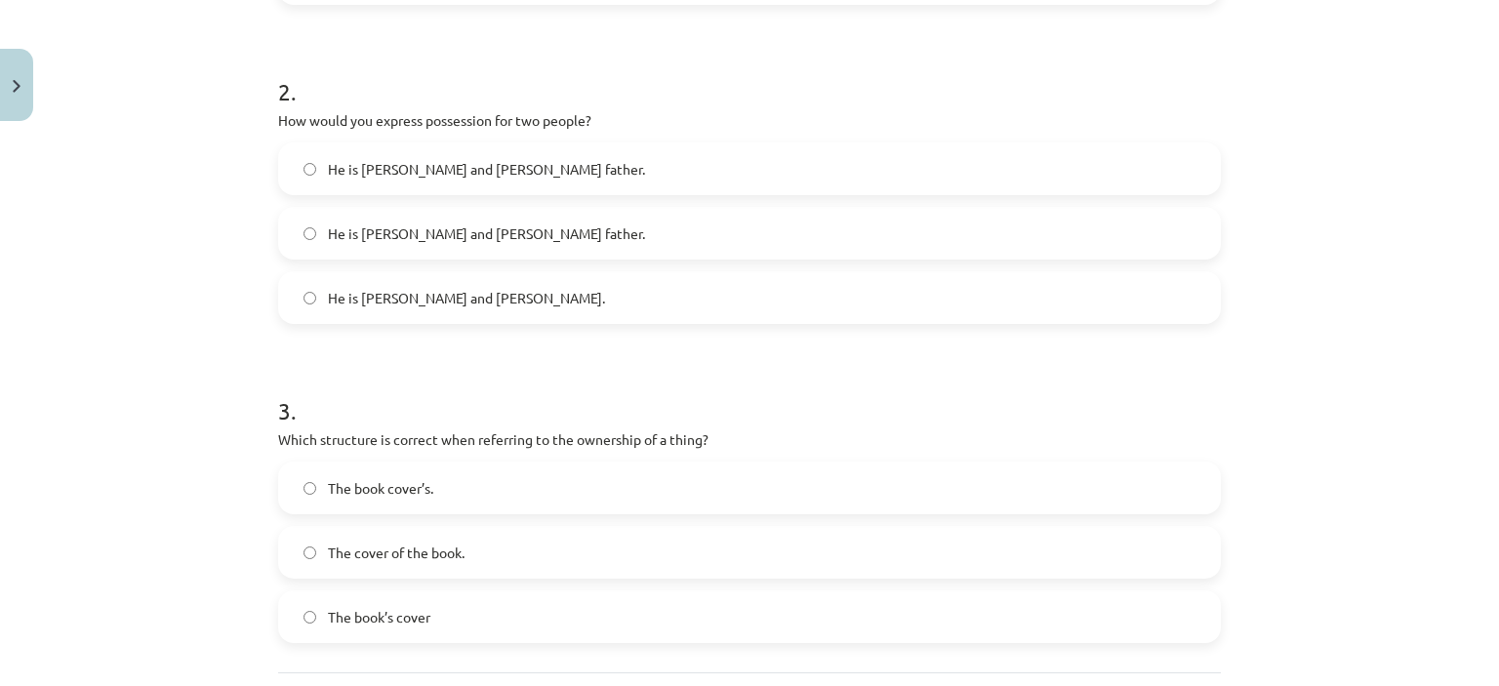
scroll to position [699, 0]
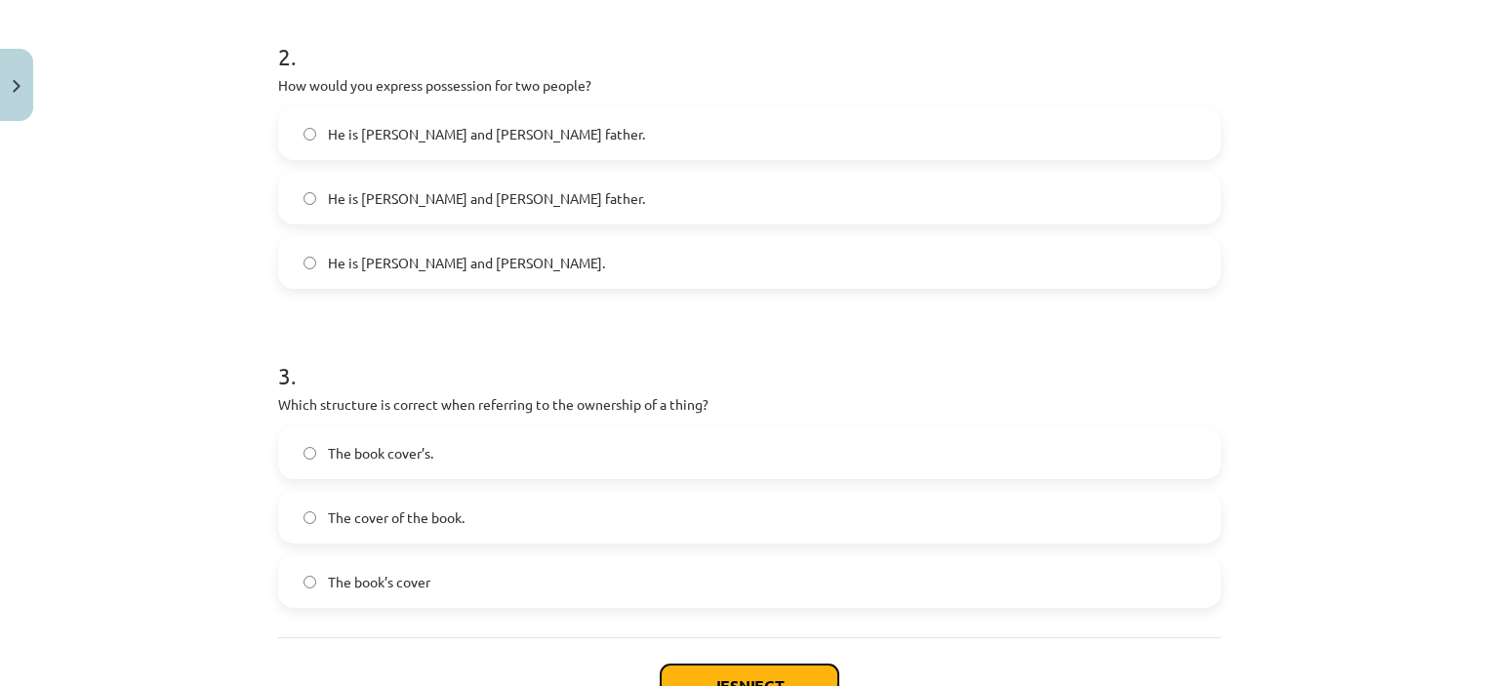
click at [720, 668] on button "Iesniegt" at bounding box center [750, 686] width 178 height 43
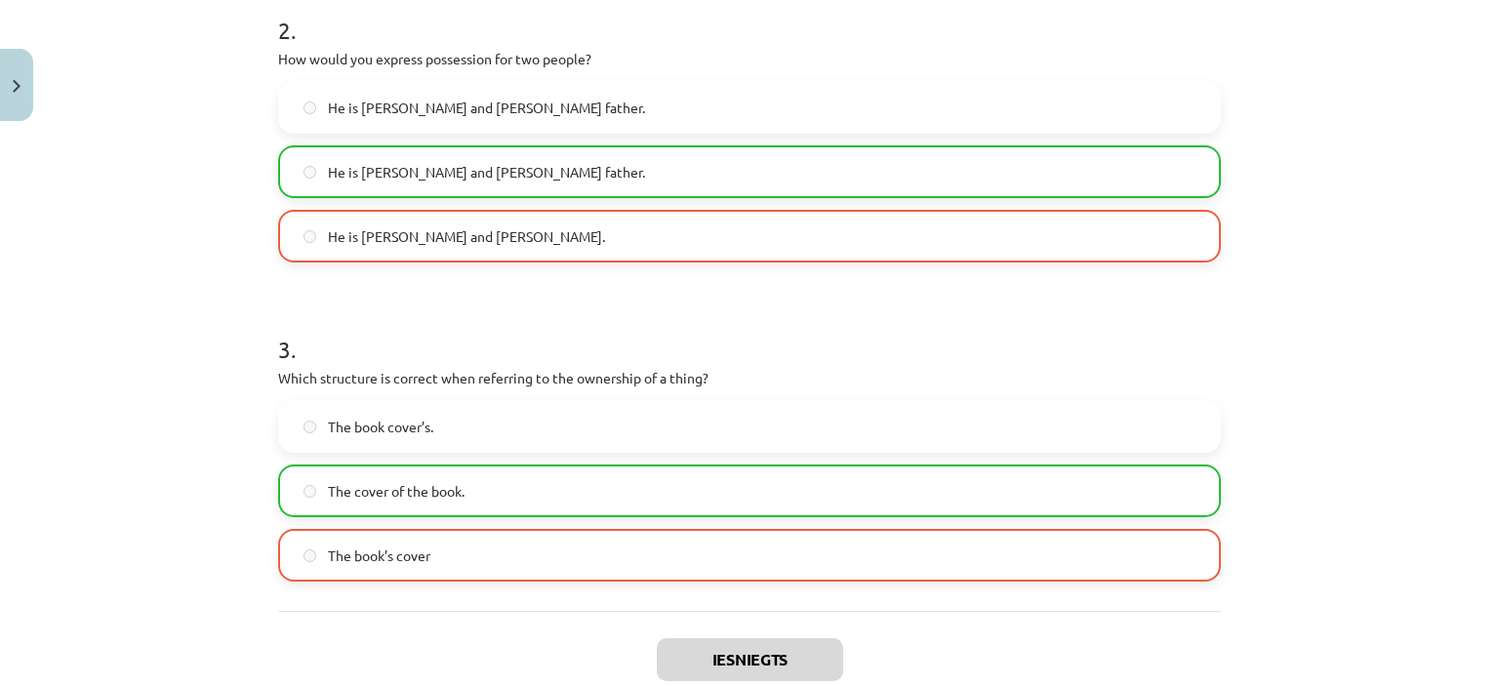
scroll to position [805, 0]
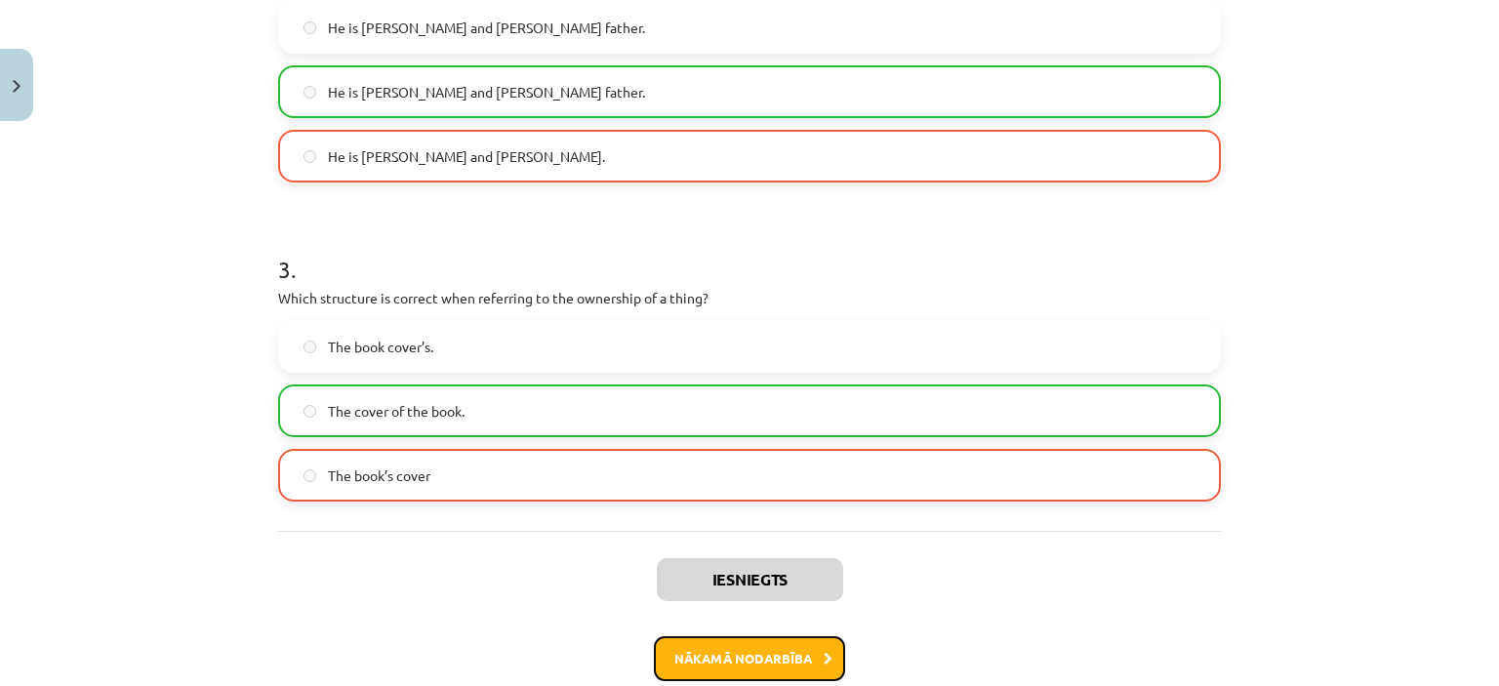
click at [791, 659] on button "Nākamā nodarbība" at bounding box center [749, 658] width 191 height 45
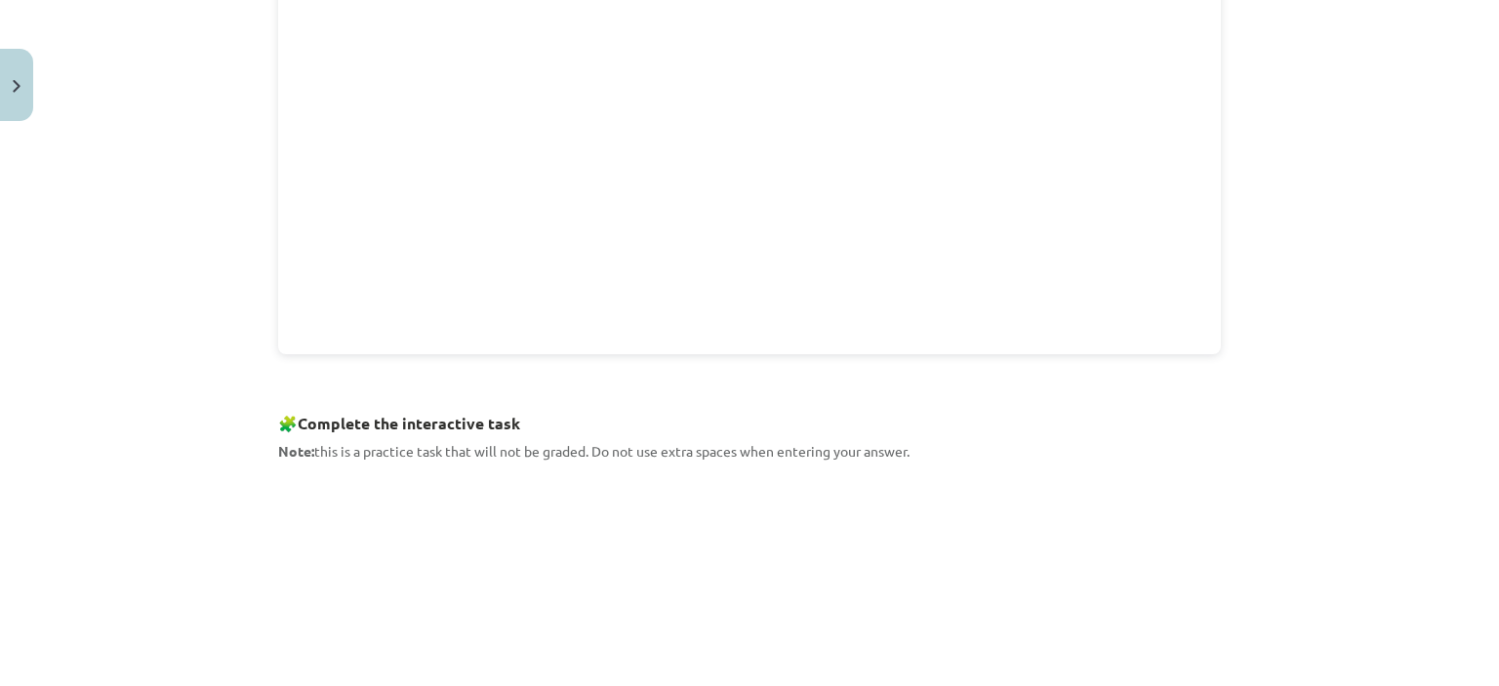
scroll to position [642, 0]
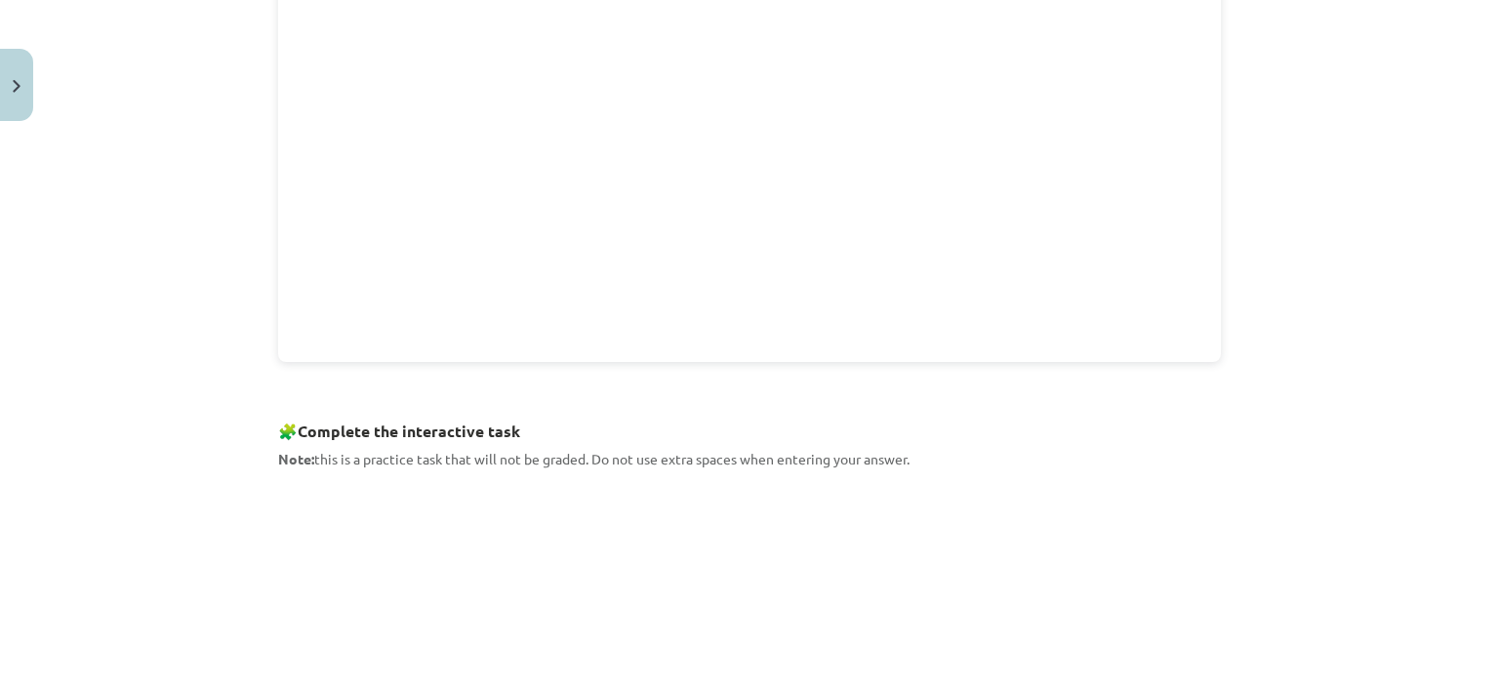
drag, startPoint x: 1483, startPoint y: 330, endPoint x: 1483, endPoint y: 259, distance: 71.3
click at [1483, 259] on div "Mācību tēma: Angļu valoda i - 10.klase 1.ieskaites mācību materiāls #9 📝 Topic …" at bounding box center [749, 343] width 1499 height 686
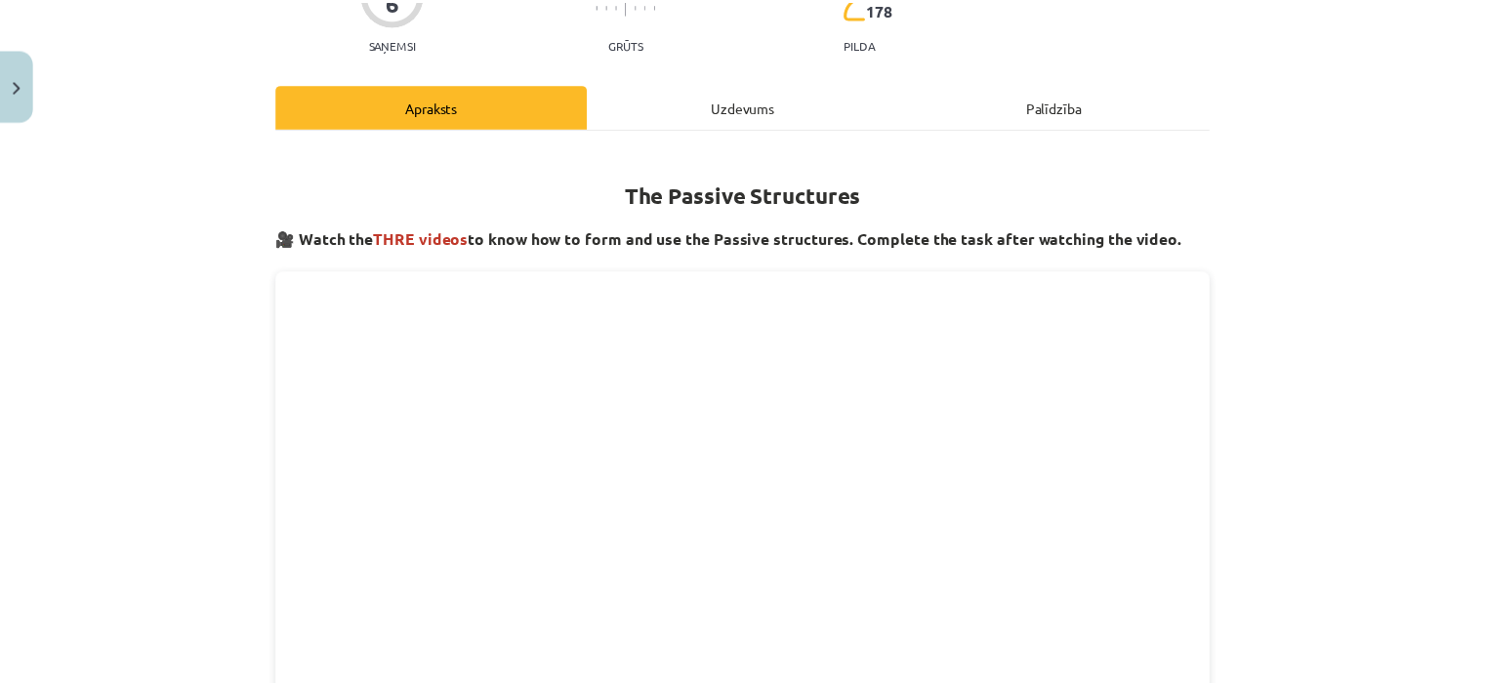
scroll to position [0, 0]
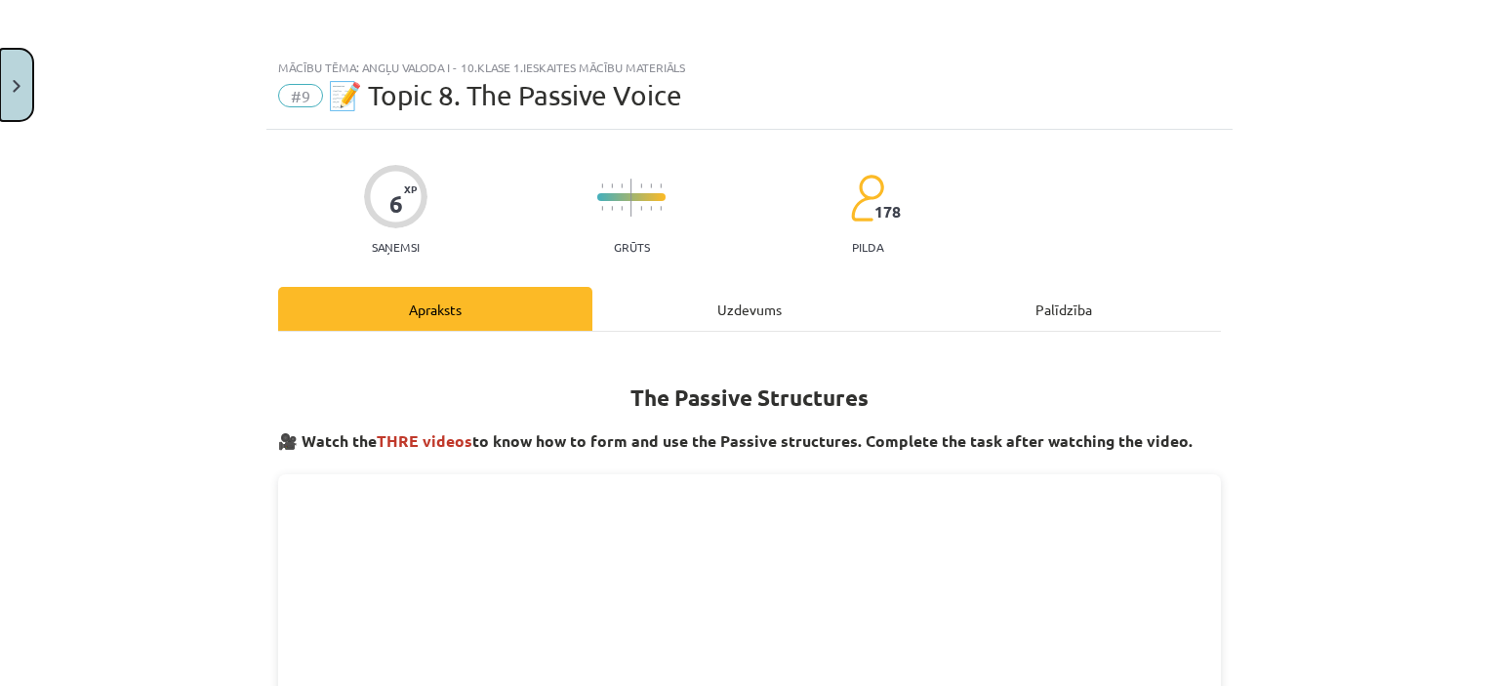
click at [16, 89] on img "Close" at bounding box center [17, 86] width 8 height 13
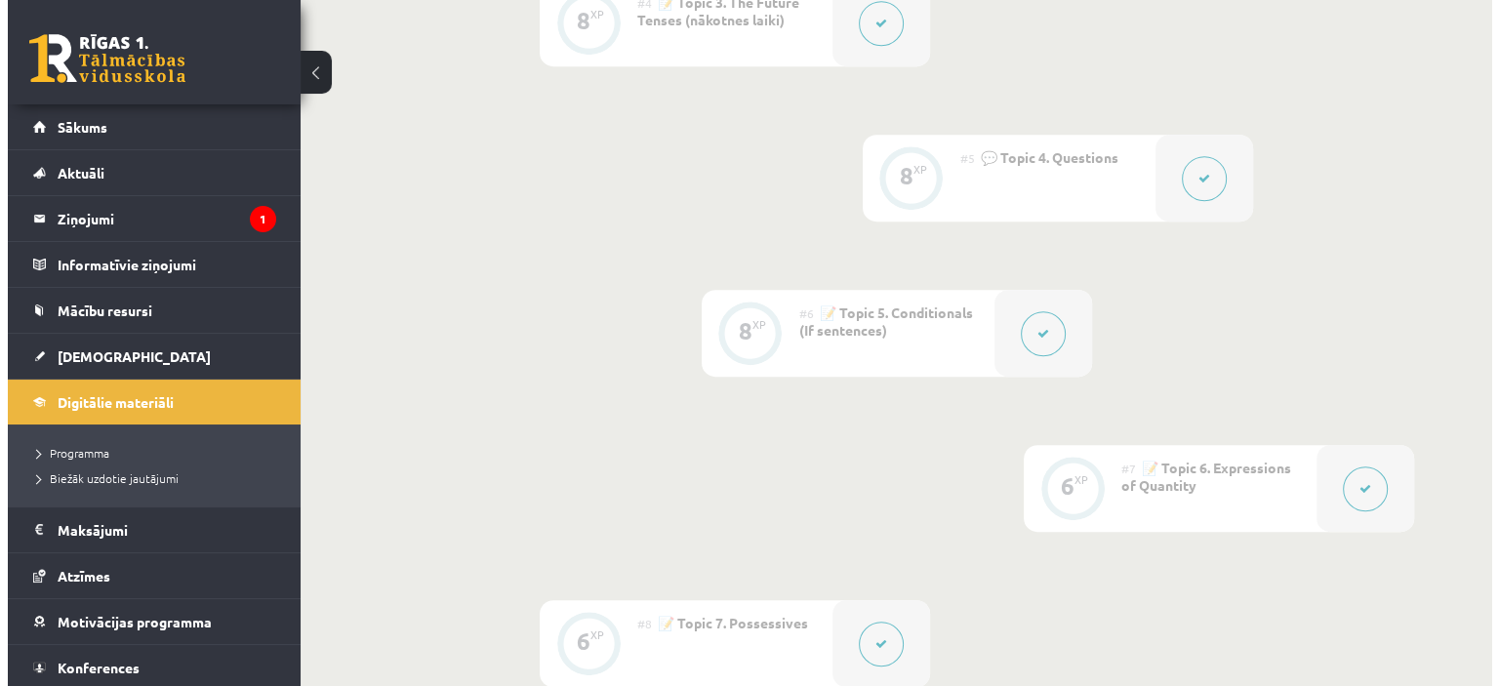
scroll to position [1011, 0]
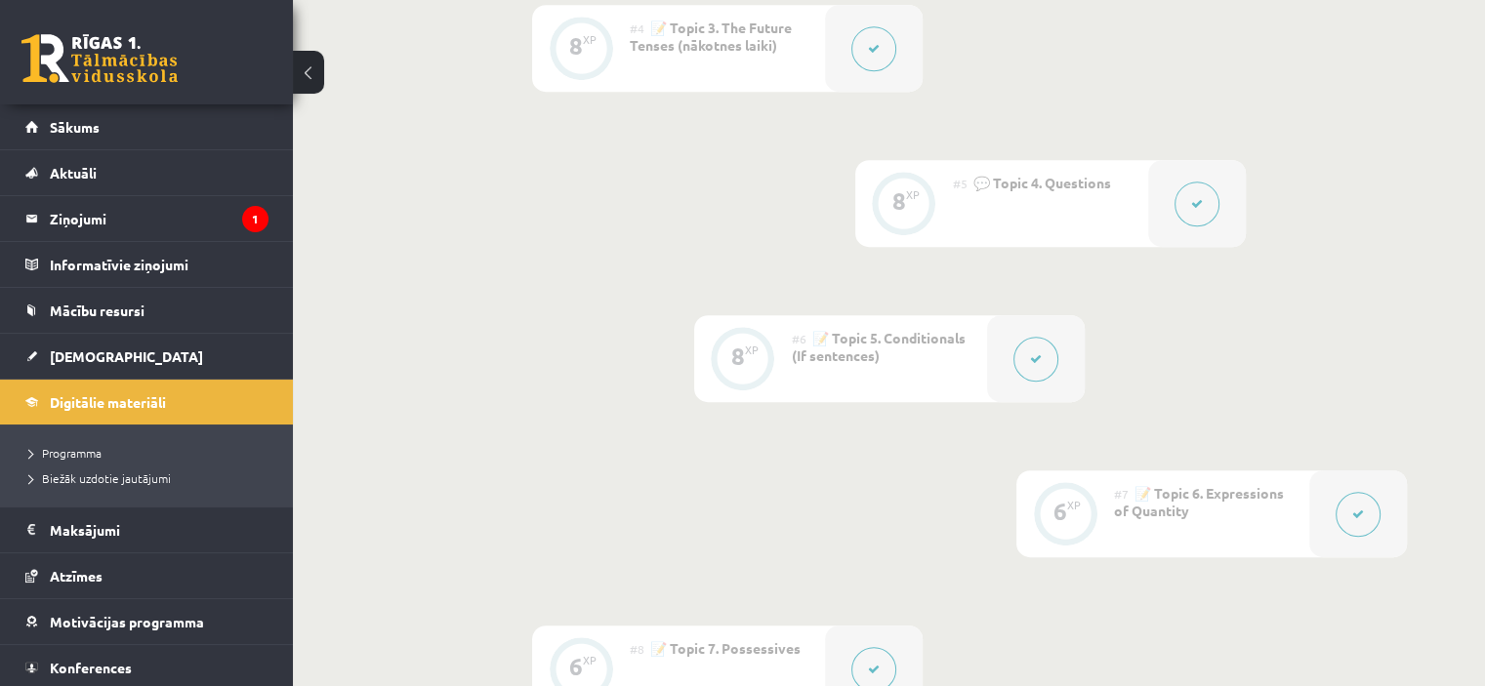
click at [1308, 493] on div "#7 📝 Topic 6. Expressions of Quantity" at bounding box center [1211, 514] width 195 height 87
click at [1356, 509] on icon at bounding box center [1358, 515] width 12 height 12
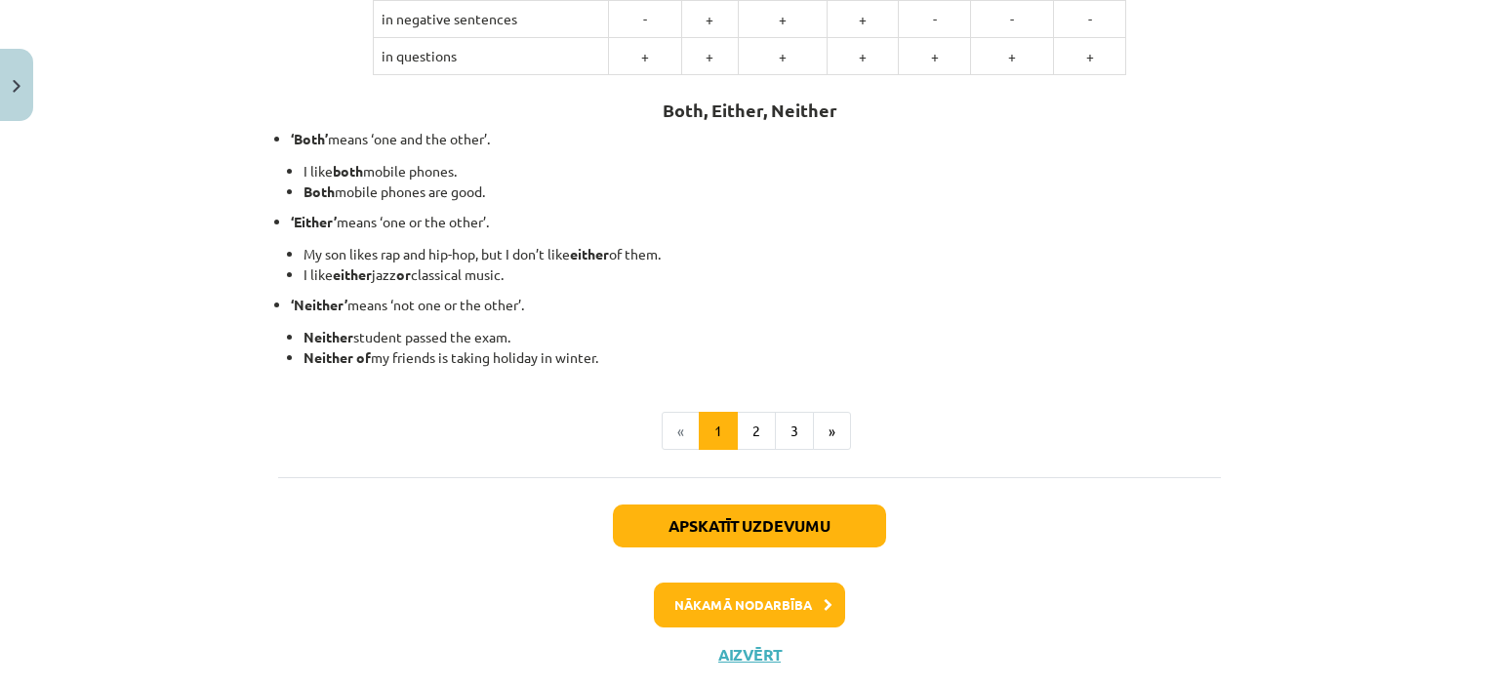
scroll to position [578, 0]
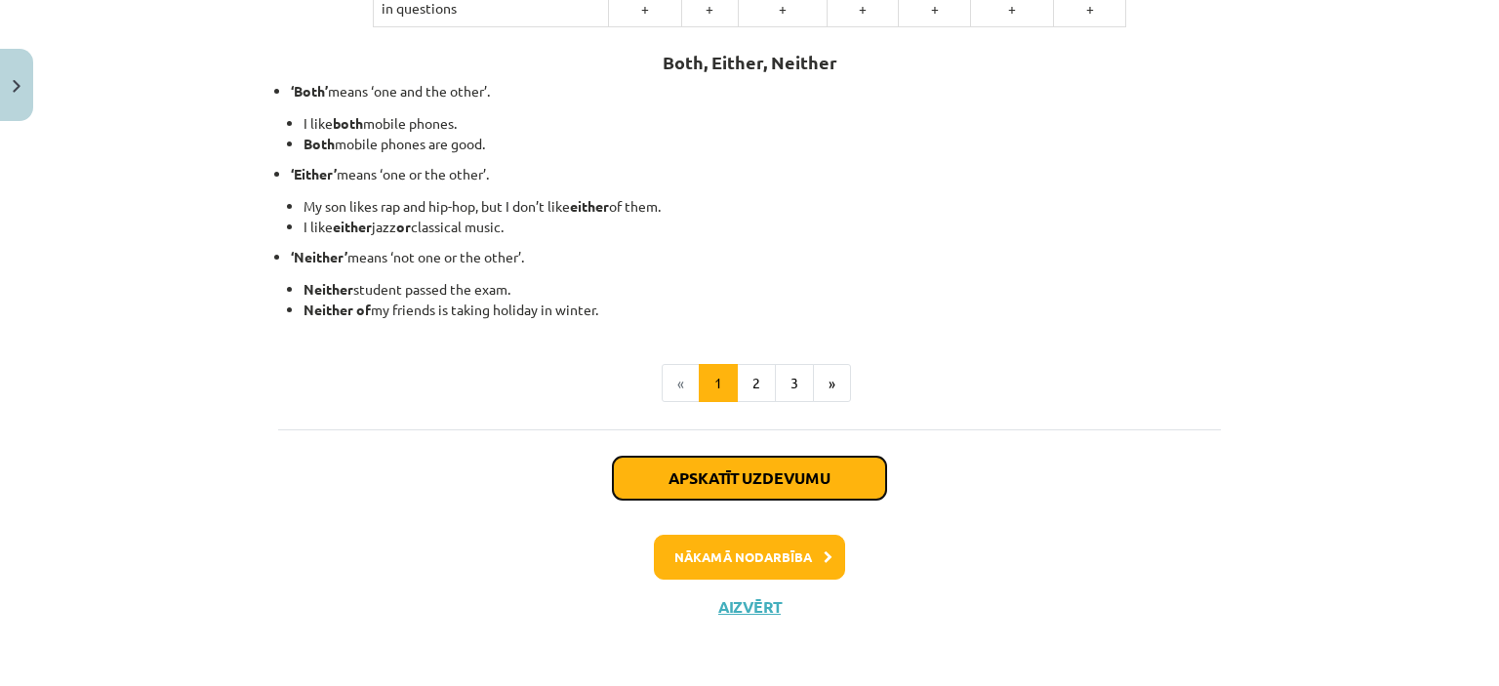
click at [851, 479] on button "Apskatīt uzdevumu" at bounding box center [749, 478] width 273 height 43
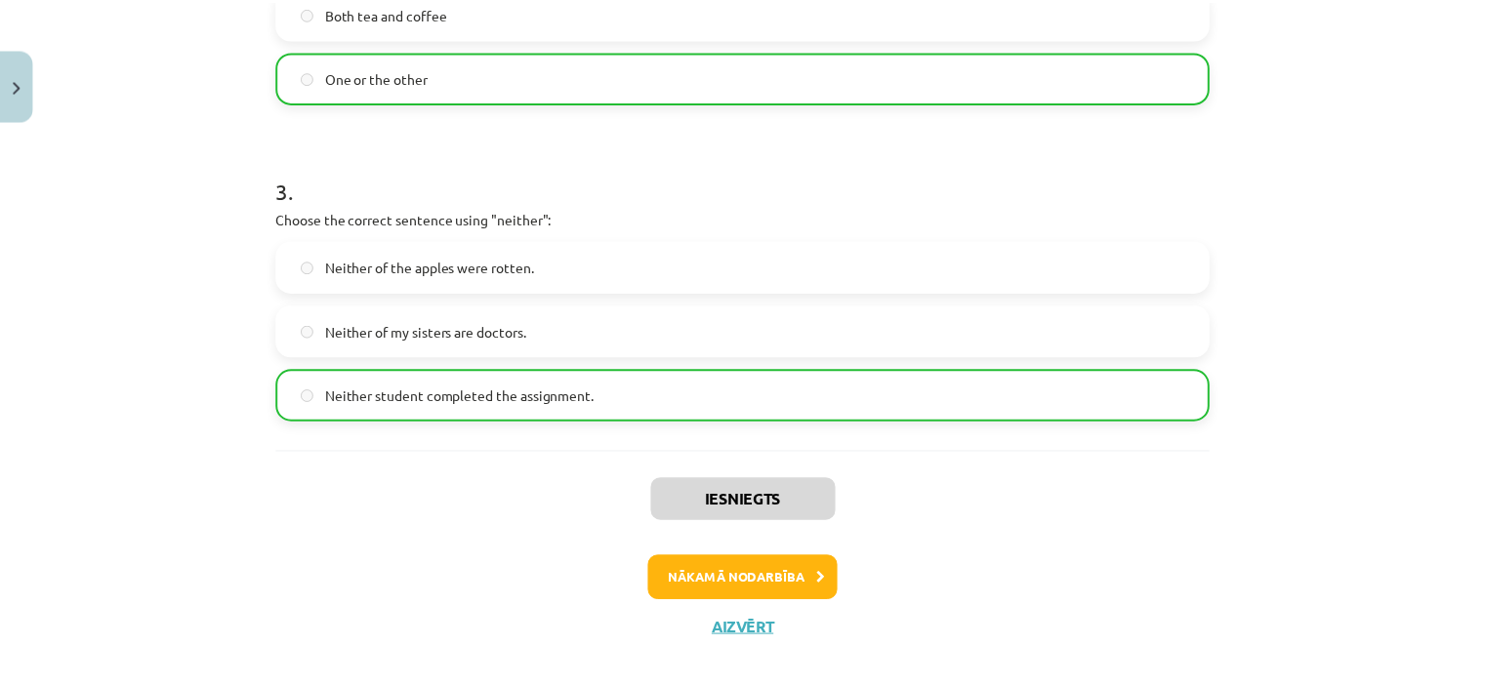
scroll to position [923, 0]
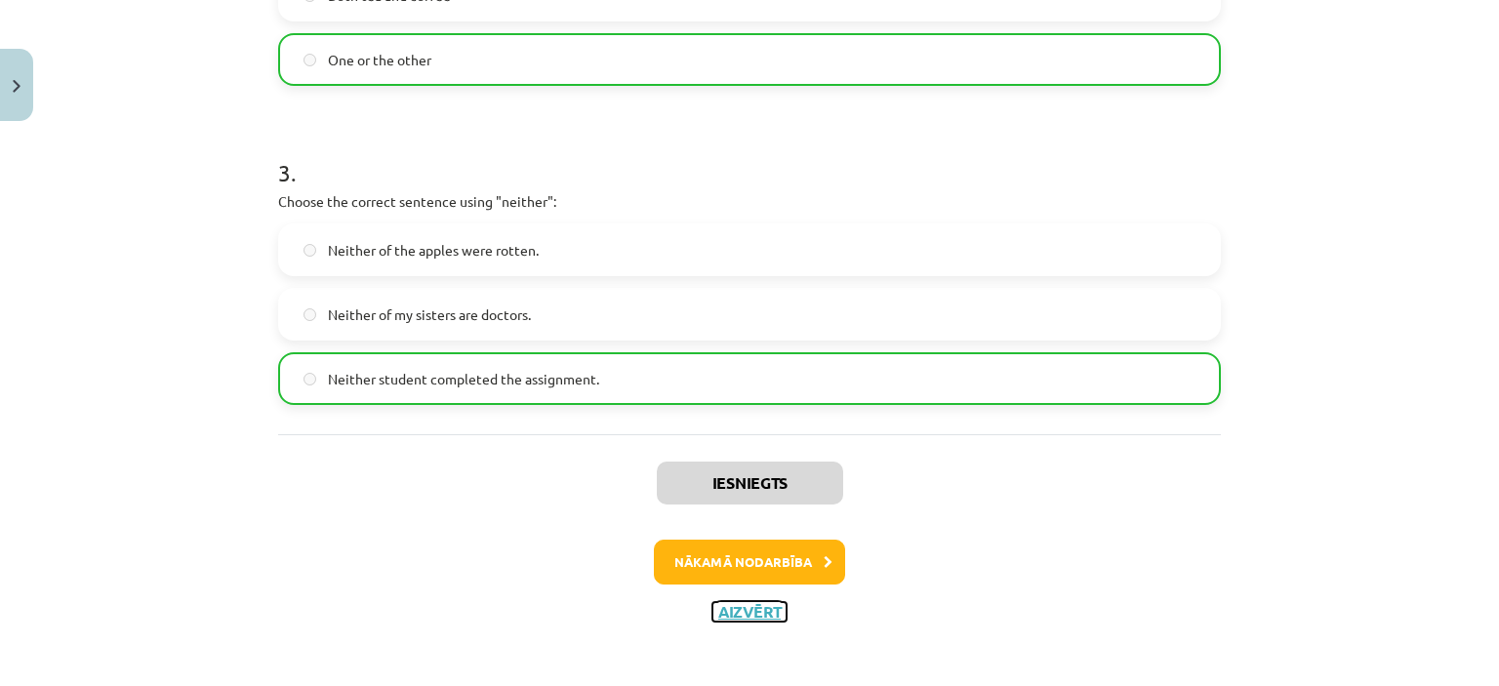
click at [759, 615] on button "Aizvērt" at bounding box center [750, 612] width 74 height 20
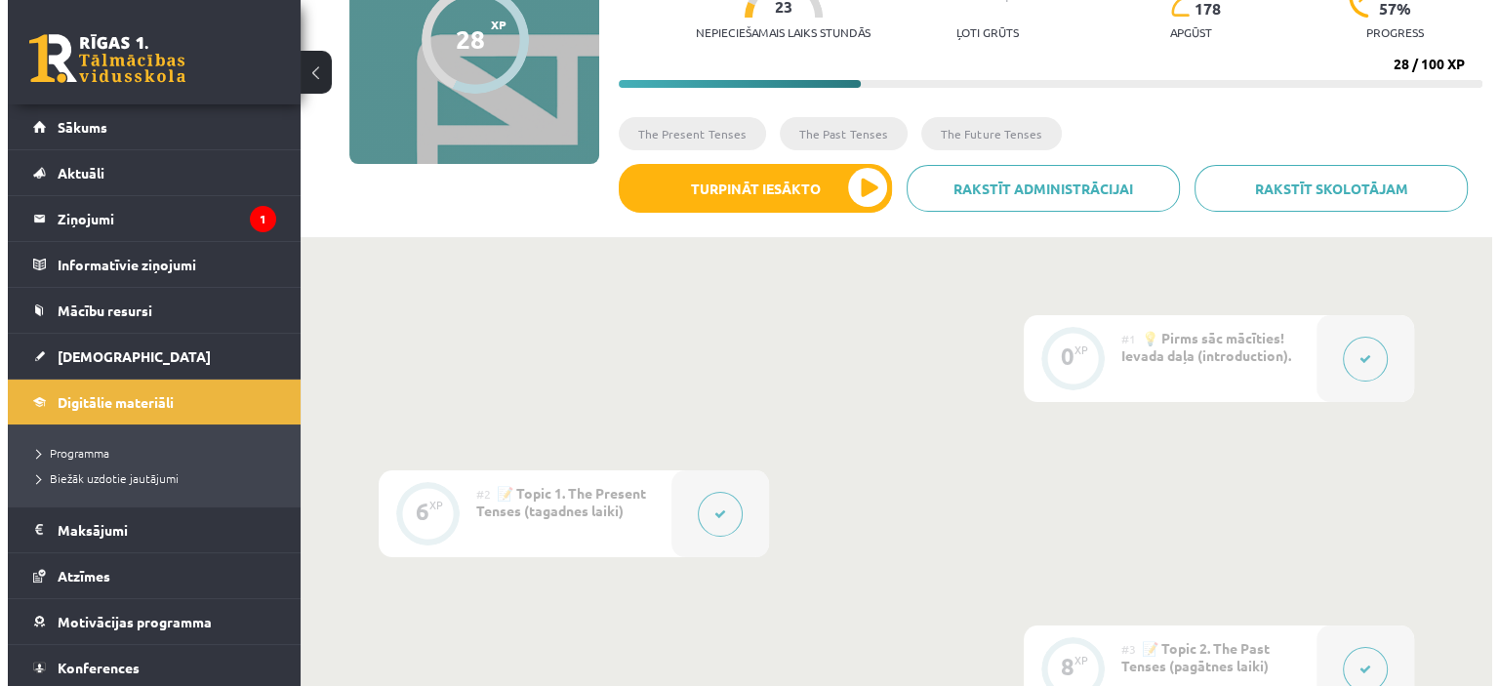
scroll to position [178, 0]
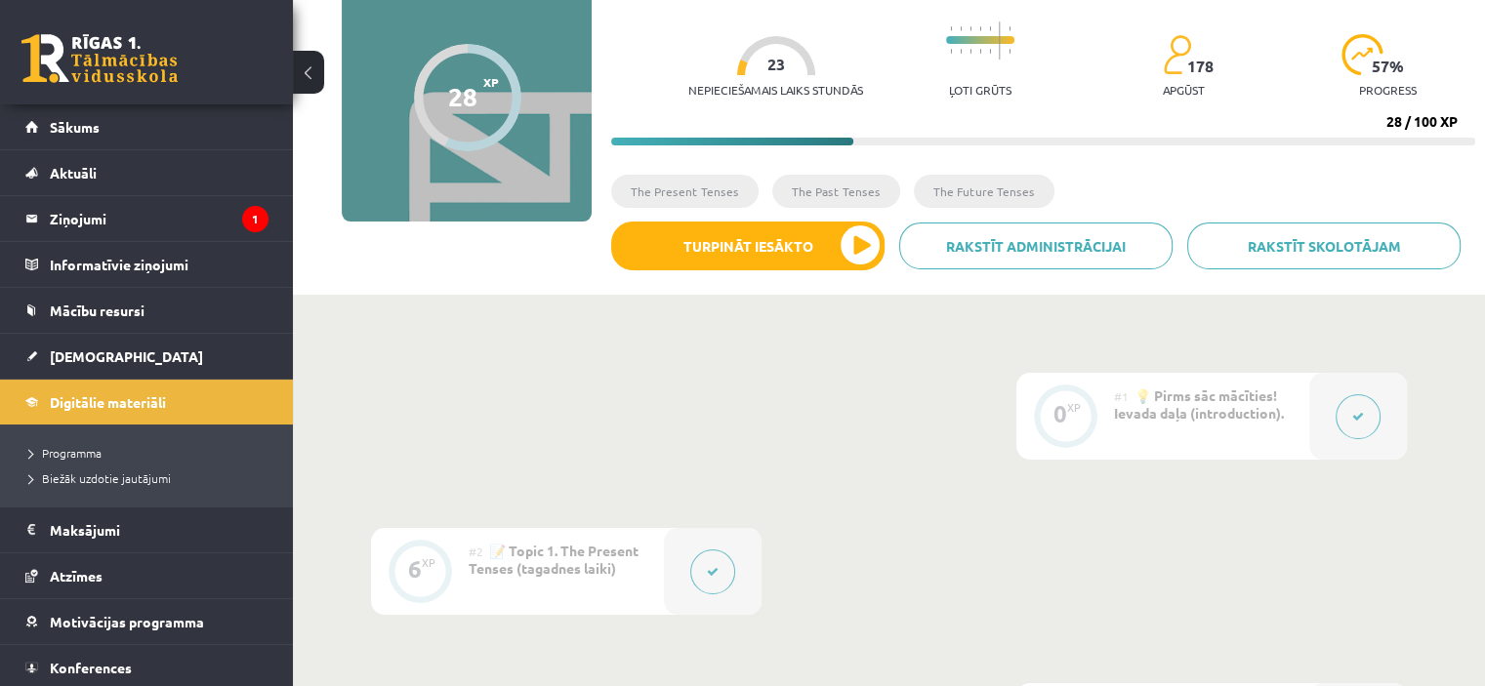
click at [1221, 408] on span "💡 Pirms sāc mācīties! Ievada daļa (introduction)." at bounding box center [1199, 404] width 170 height 35
click at [1350, 418] on button at bounding box center [1357, 416] width 45 height 45
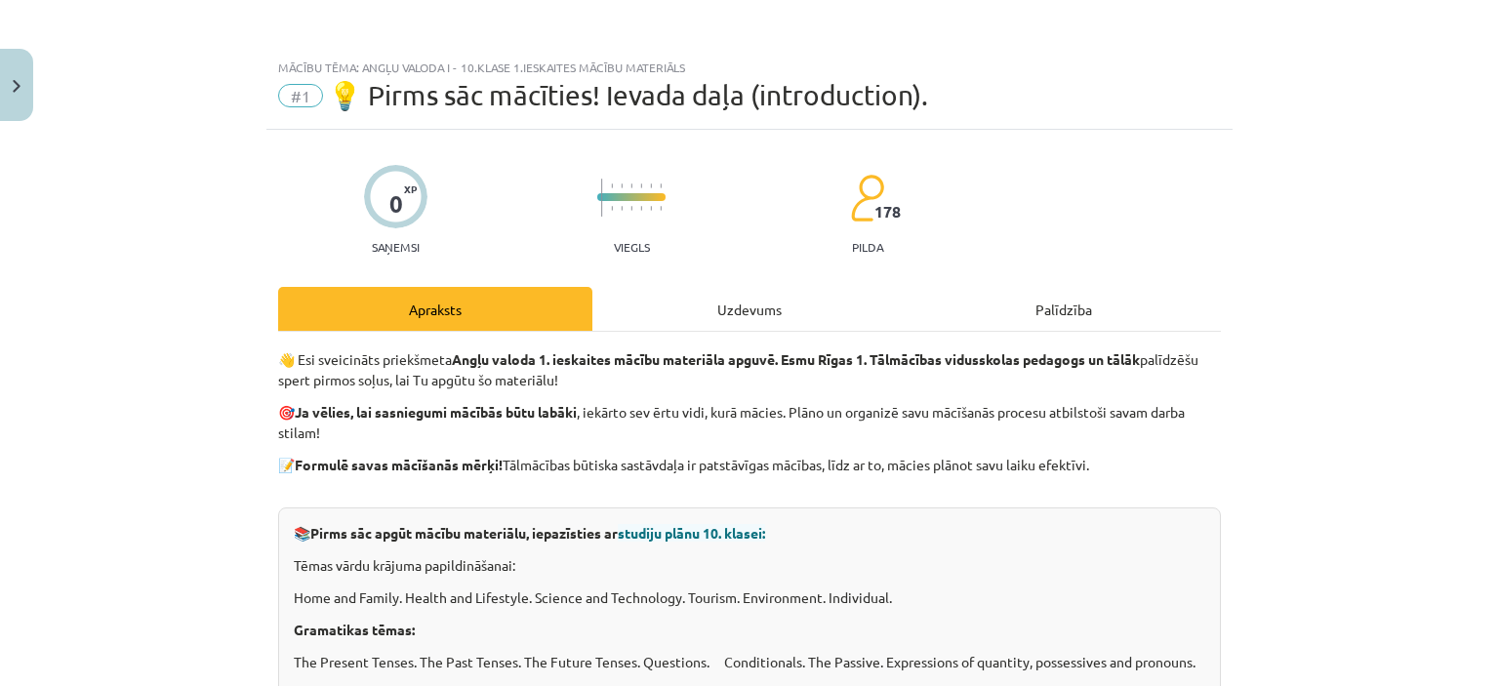
click at [754, 314] on div "Uzdevums" at bounding box center [750, 309] width 314 height 44
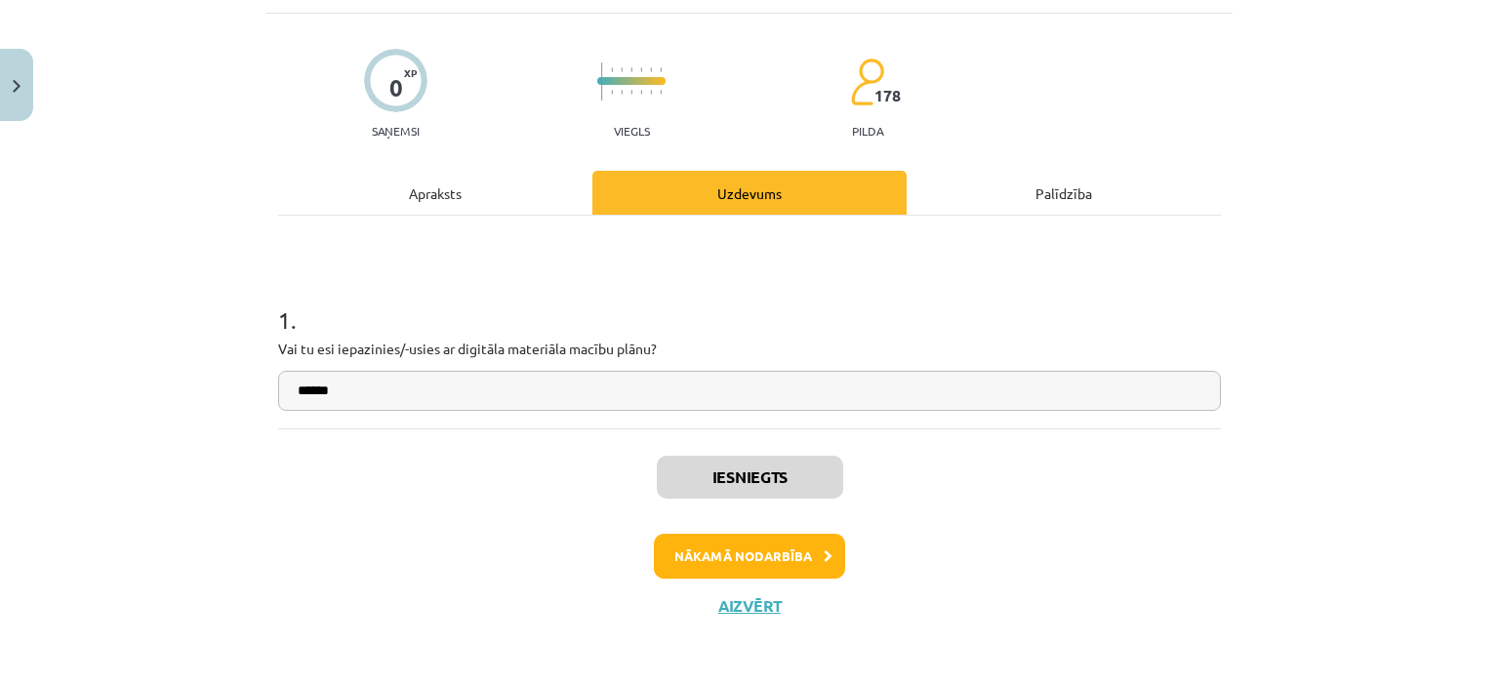
scroll to position [77, 0]
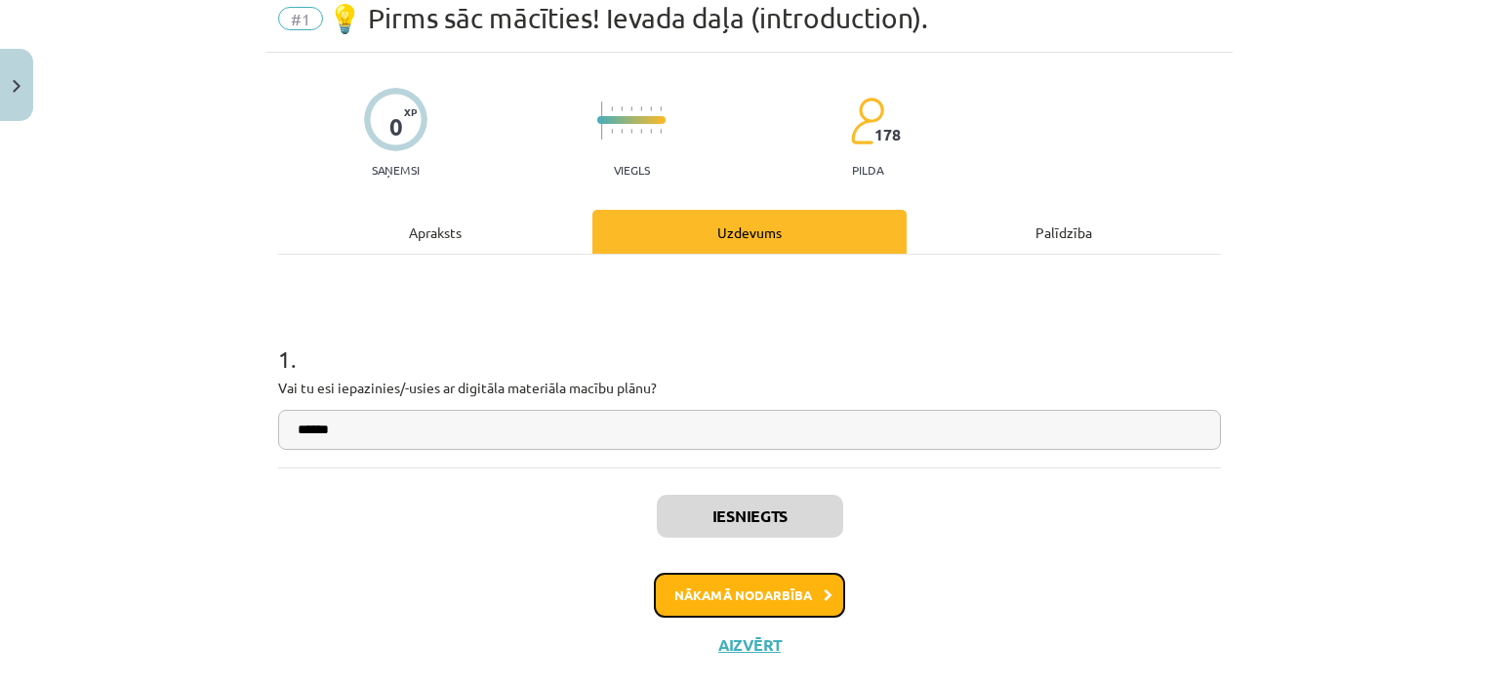
click at [762, 612] on button "Nākamā nodarbība" at bounding box center [749, 595] width 191 height 45
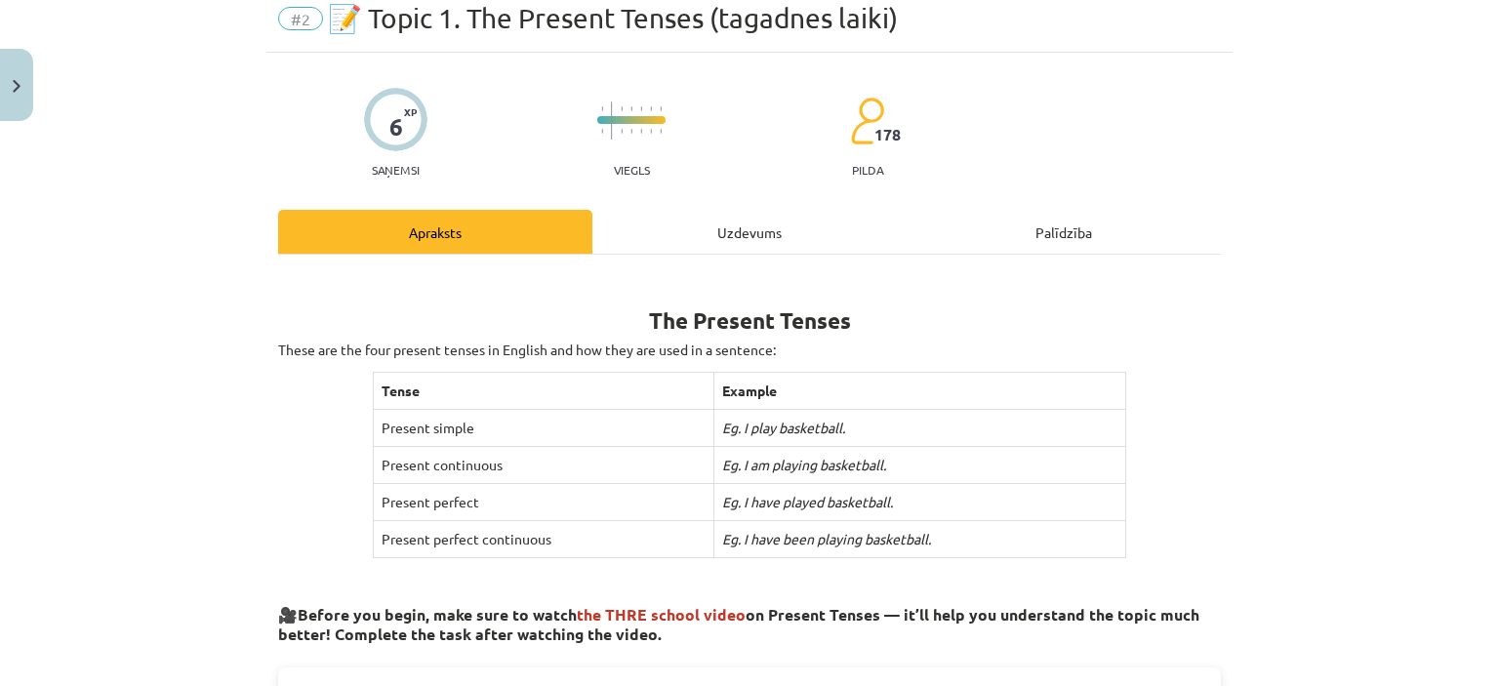
scroll to position [49, 0]
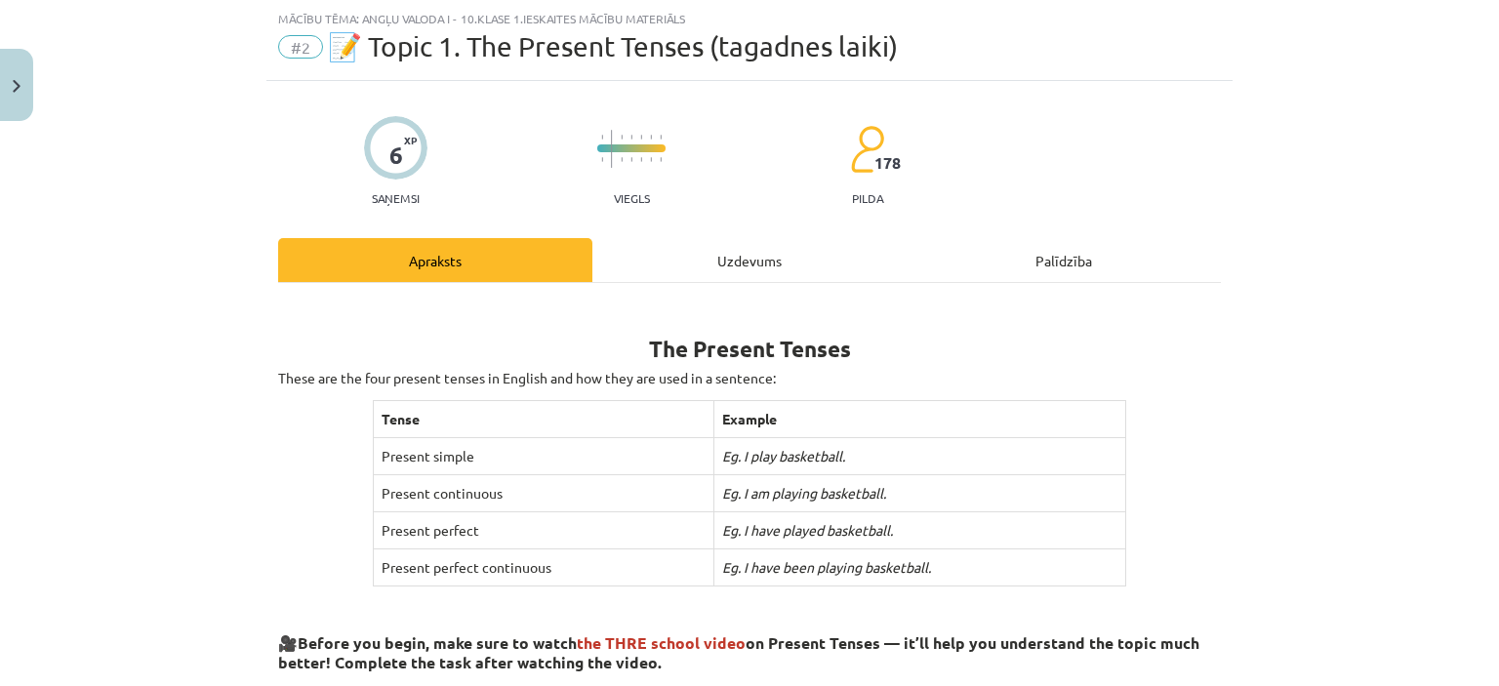
click at [747, 261] on div "Uzdevums" at bounding box center [750, 260] width 314 height 44
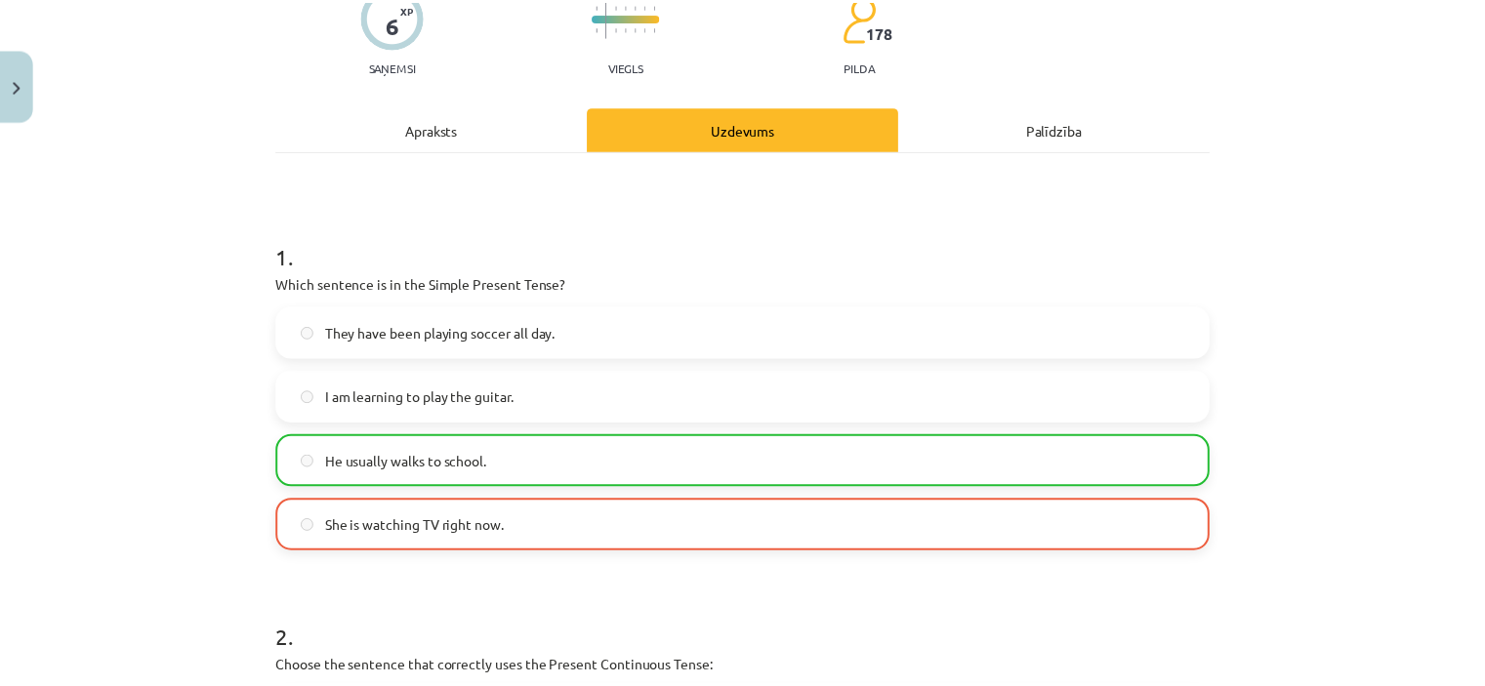
scroll to position [0, 0]
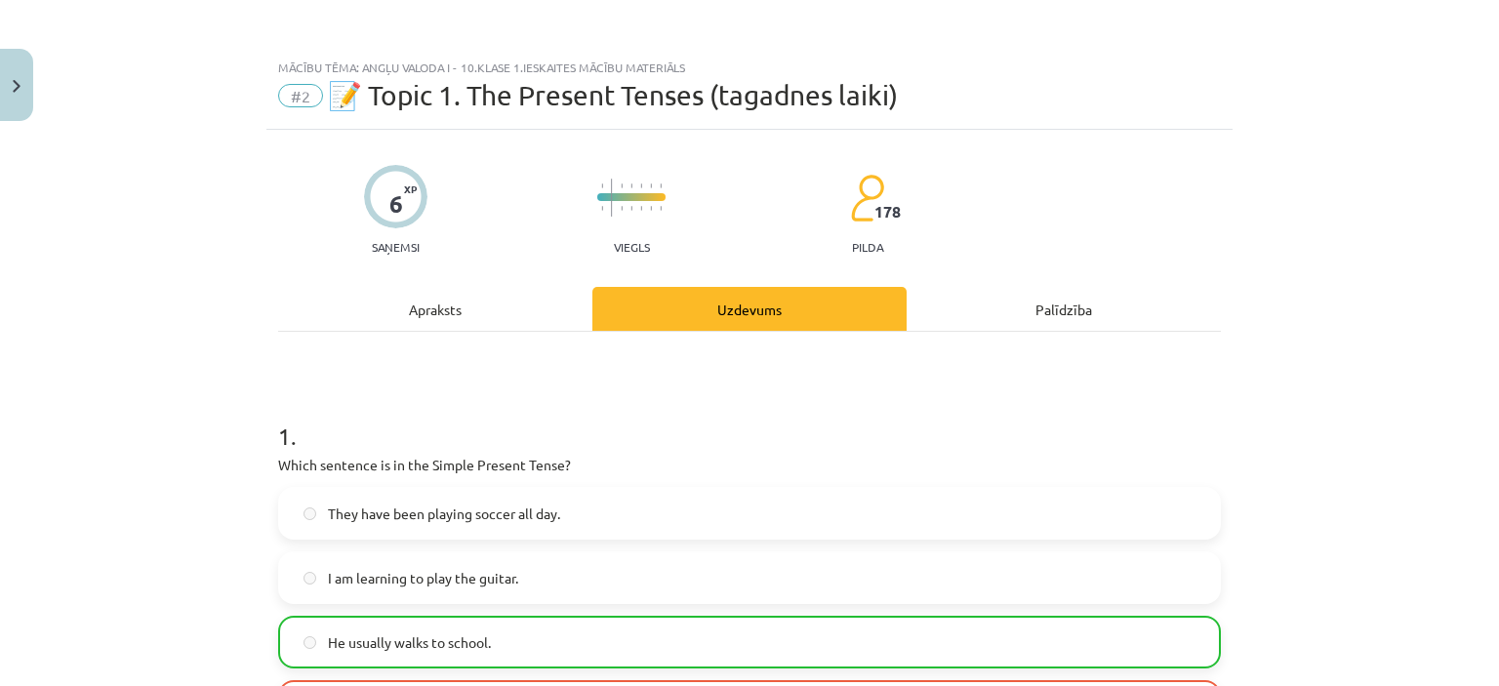
click at [291, 100] on span "#2" at bounding box center [300, 95] width 45 height 23
click at [365, 56] on div "Mācību tēma: Angļu valoda i - 10.klase 1.ieskaites mācību materiāls #2 📝 Topic …" at bounding box center [750, 89] width 966 height 81
click at [25, 80] on button "Close" at bounding box center [16, 85] width 33 height 72
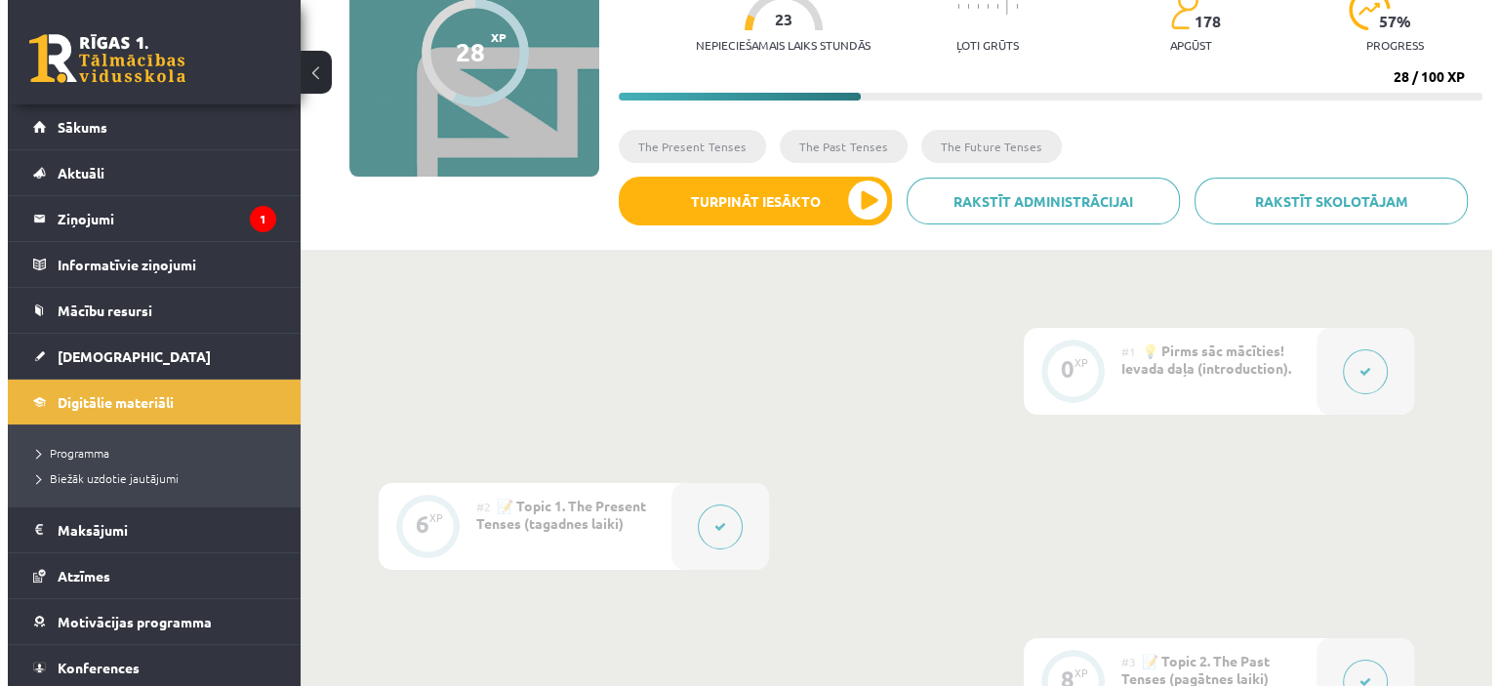
scroll to position [247, 0]
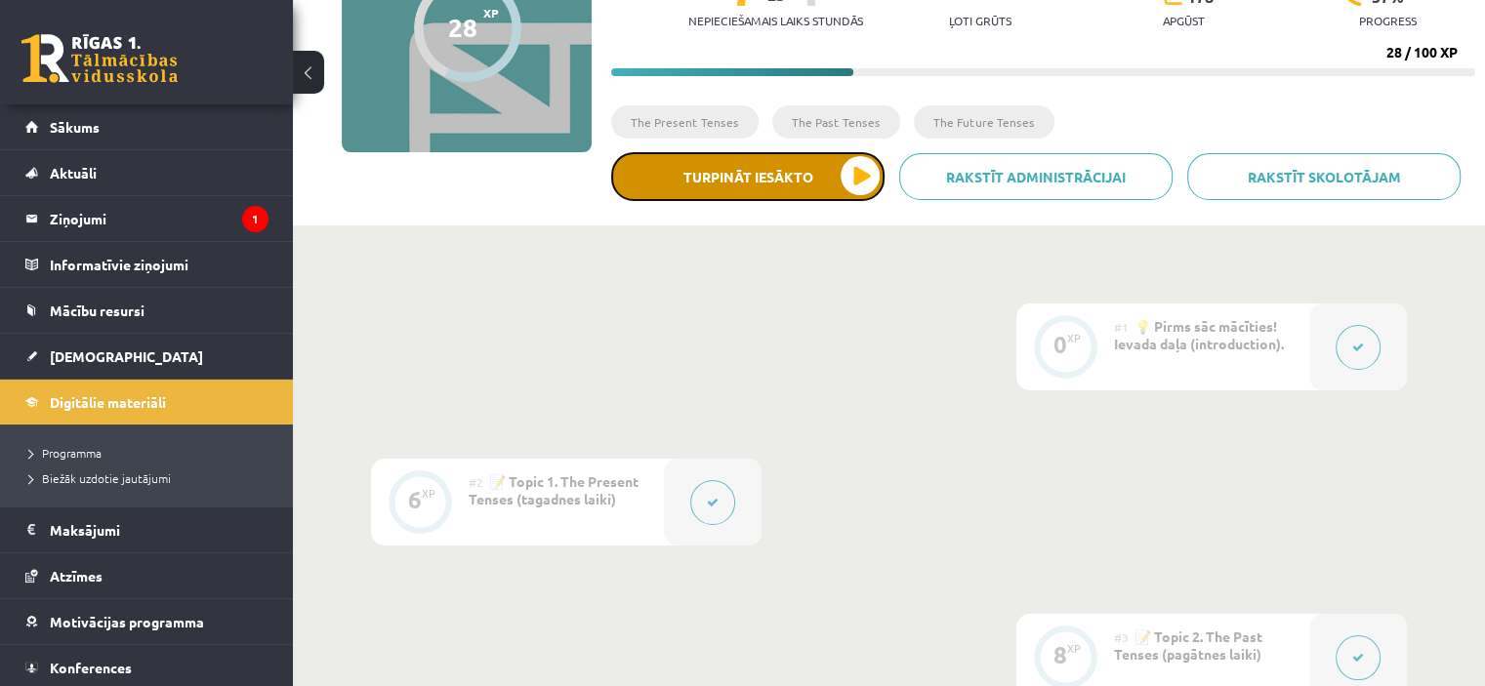
click at [817, 182] on button "Turpināt iesākto" at bounding box center [747, 176] width 273 height 49
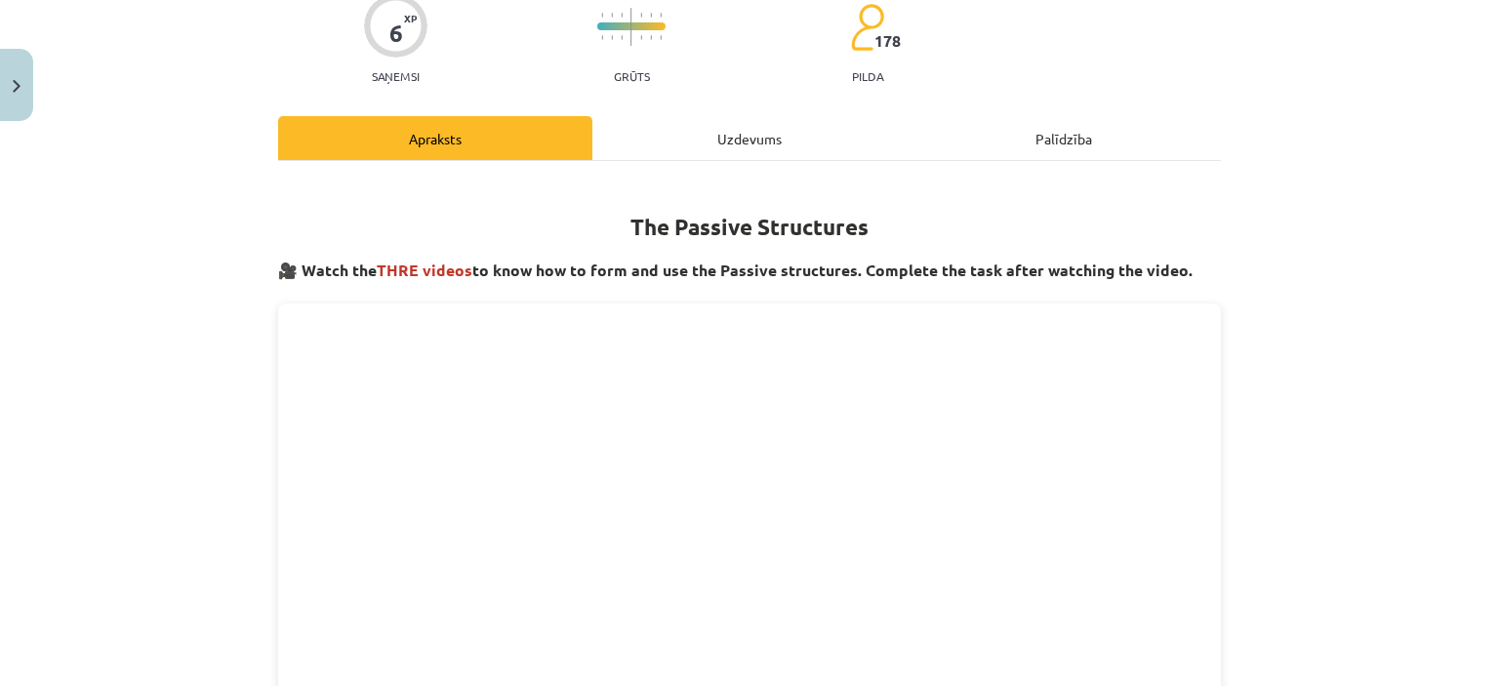
scroll to position [144, 0]
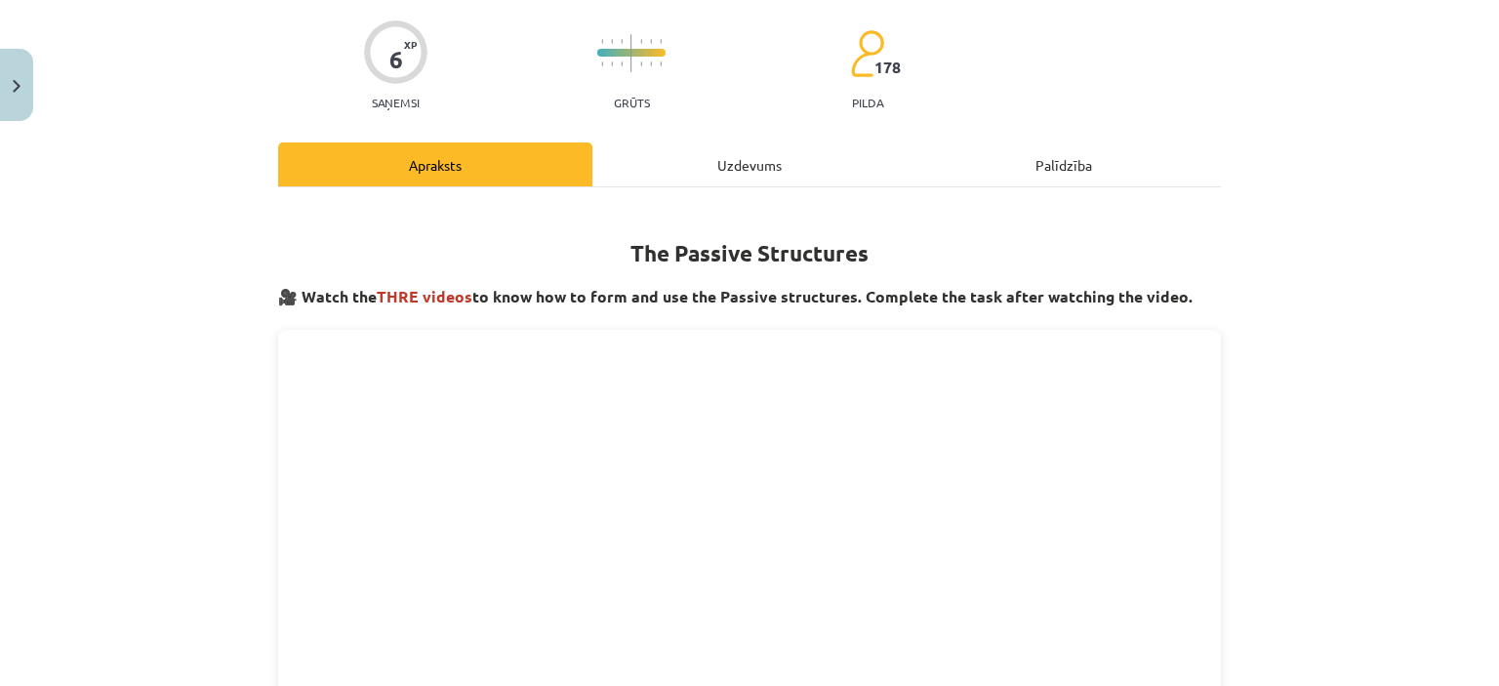
click at [748, 165] on div "Uzdevums" at bounding box center [750, 165] width 314 height 44
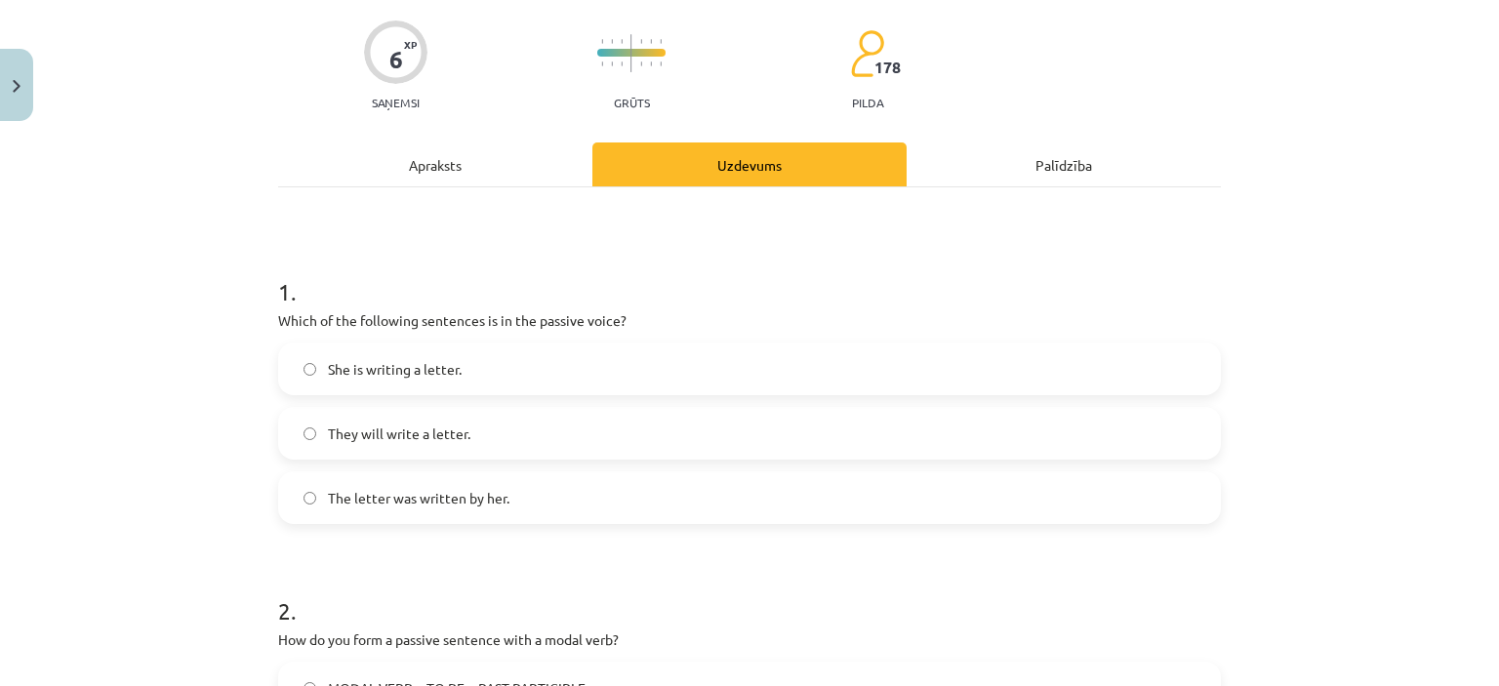
scroll to position [49, 0]
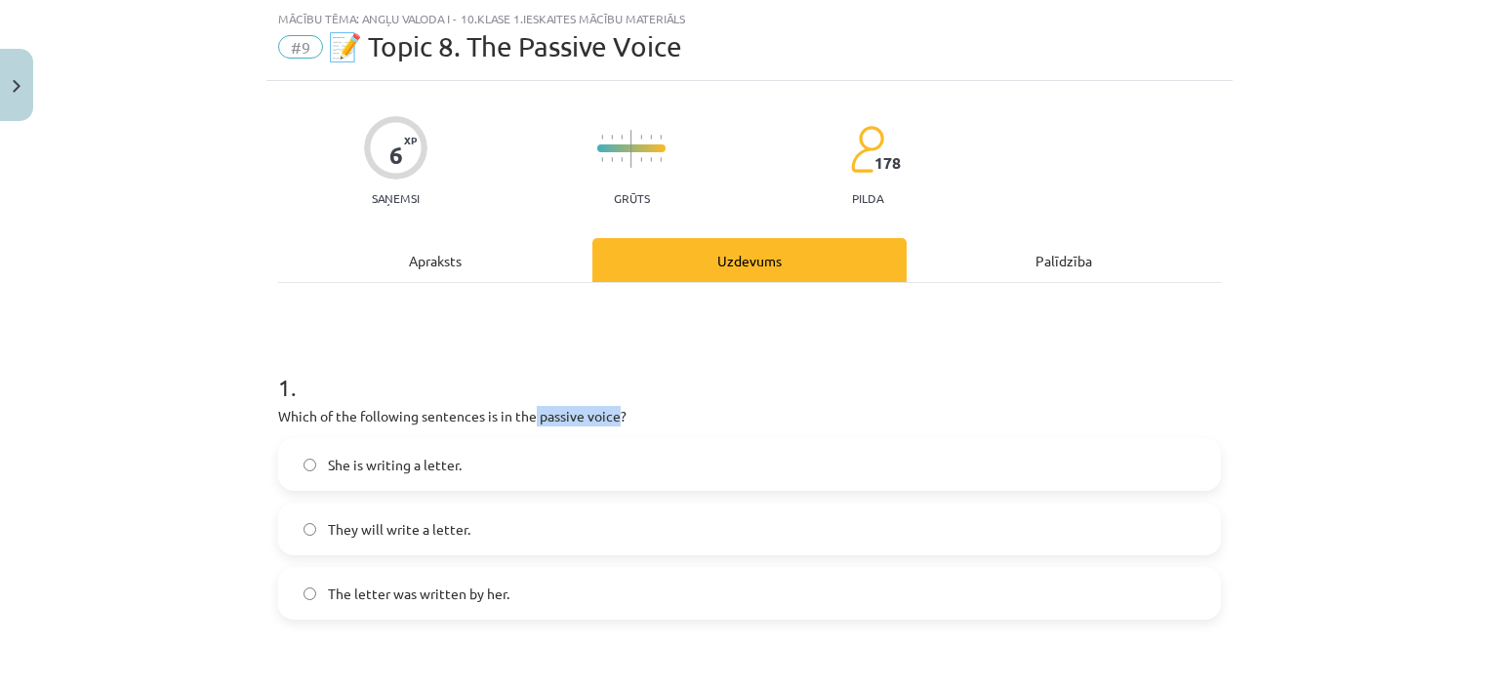
drag, startPoint x: 609, startPoint y: 411, endPoint x: 524, endPoint y: 405, distance: 85.1
click at [524, 406] on p "Which of the following sentences is in the passive voice?" at bounding box center [749, 416] width 943 height 21
drag, startPoint x: 508, startPoint y: 395, endPoint x: 578, endPoint y: 417, distance: 73.5
click at [578, 417] on p "Which of the following sentences is in the passive voice?" at bounding box center [749, 416] width 943 height 21
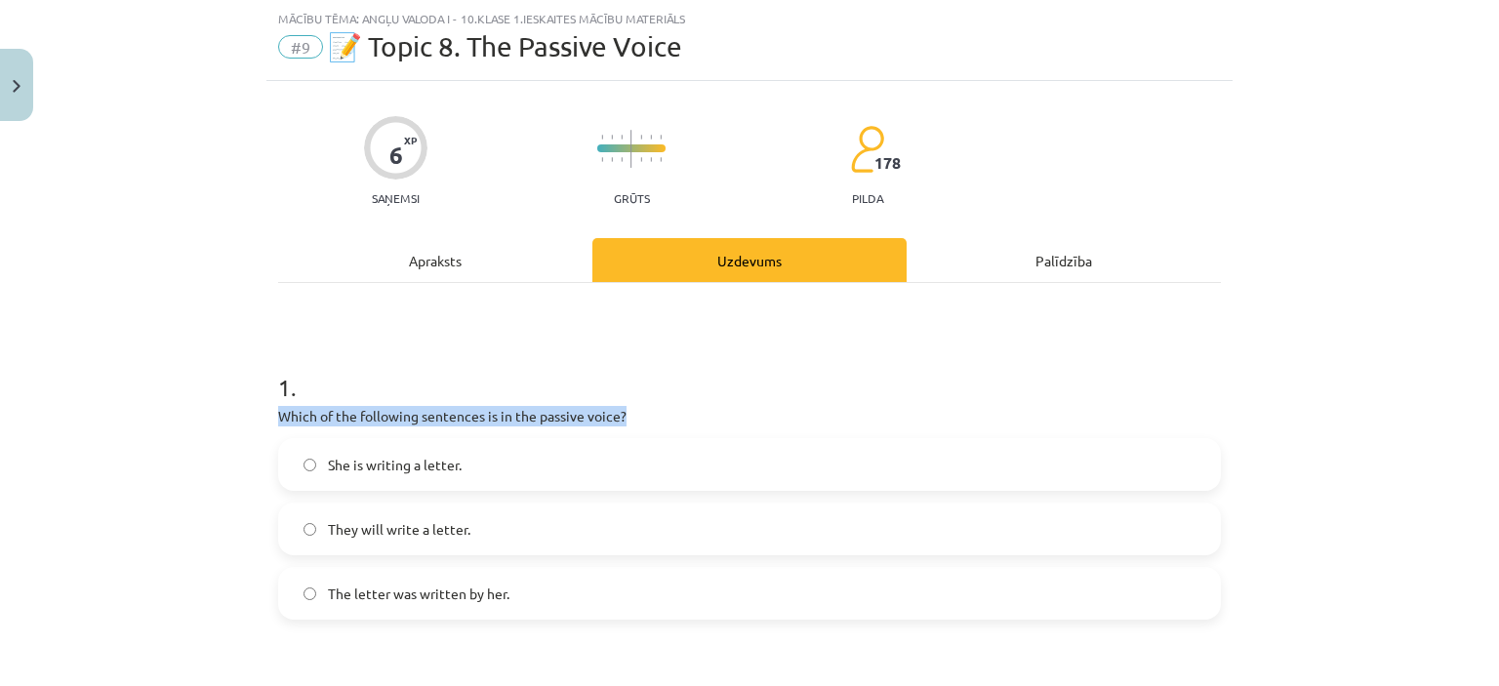
click at [578, 417] on p "Which of the following sentences is in the passive voice?" at bounding box center [749, 416] width 943 height 21
click at [308, 594] on label "The letter was written by her." at bounding box center [749, 593] width 939 height 49
click at [580, 414] on p "Which of the following sentences is in the passive voice?" at bounding box center [749, 416] width 943 height 21
drag, startPoint x: 663, startPoint y: 413, endPoint x: 526, endPoint y: 410, distance: 136.7
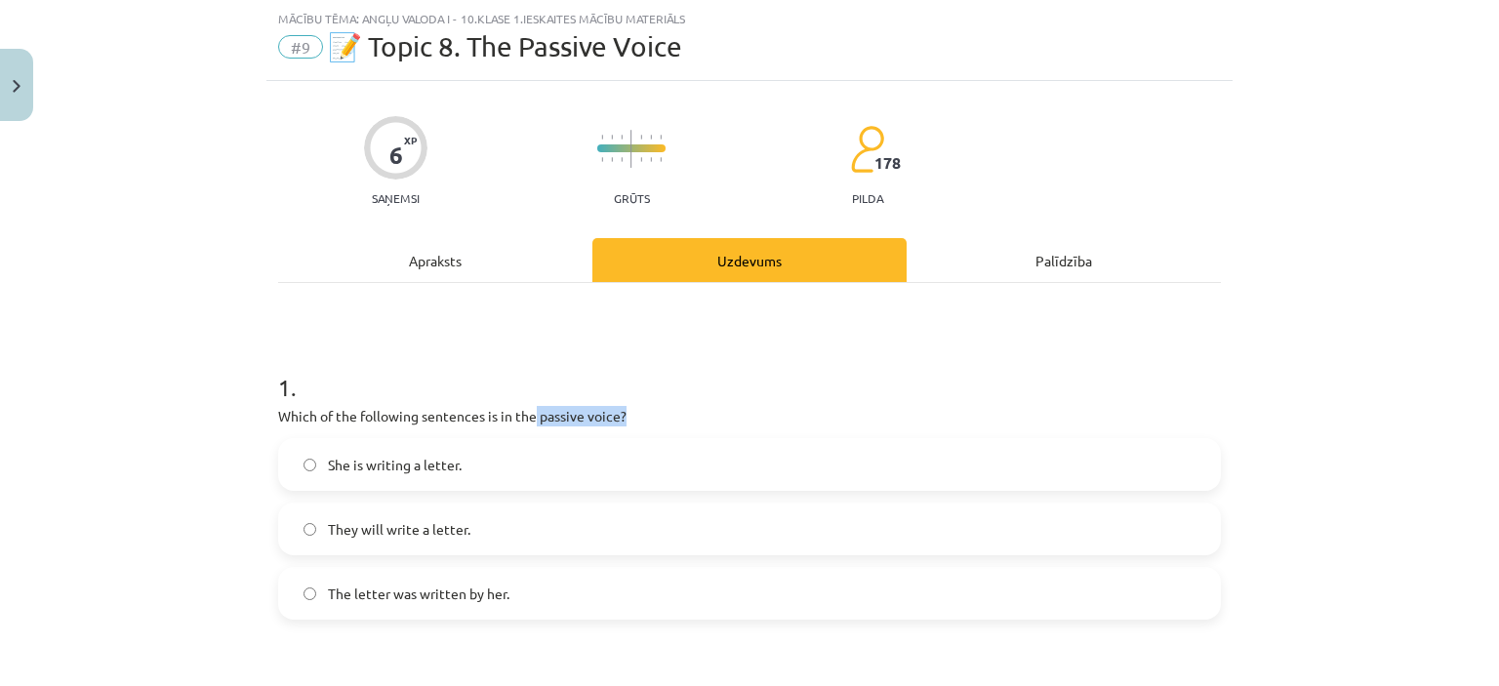
click at [526, 410] on p "Which of the following sentences is in the passive voice?" at bounding box center [749, 416] width 943 height 21
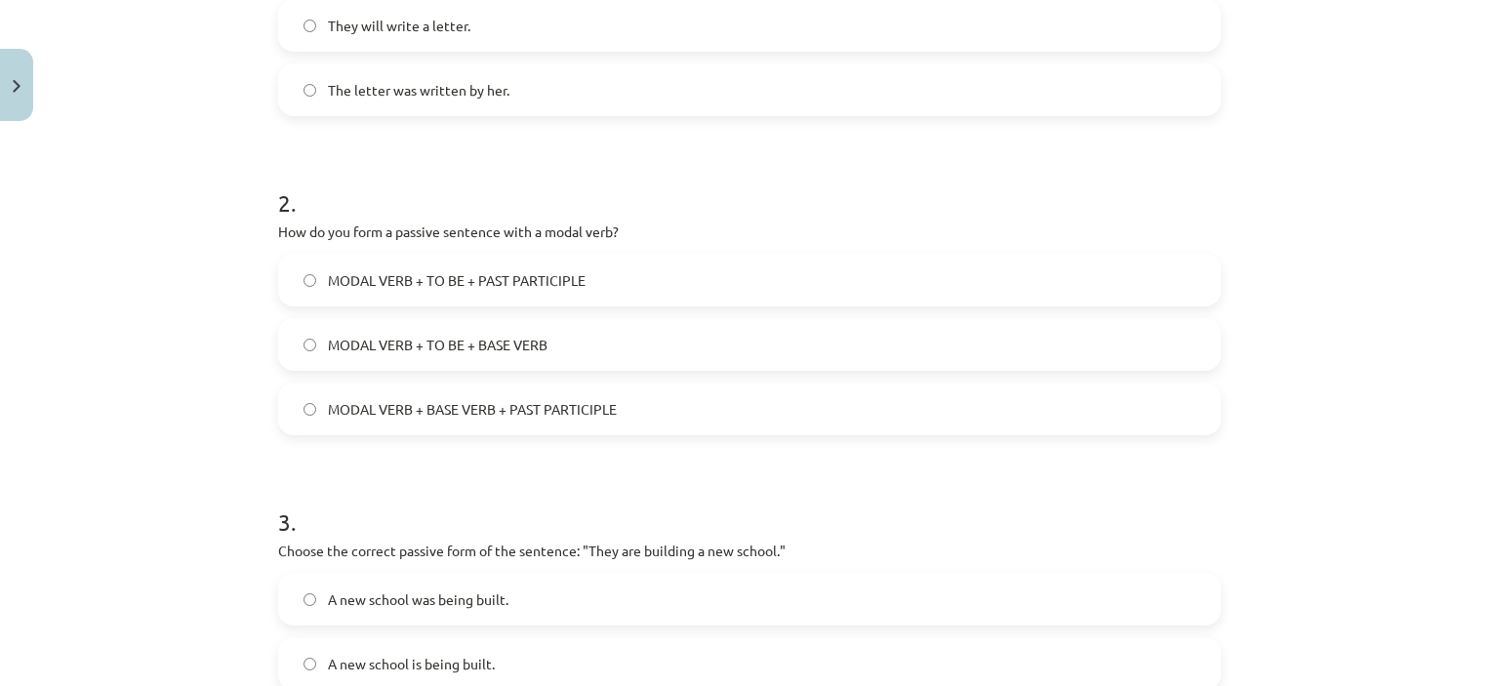
scroll to position [560, 0]
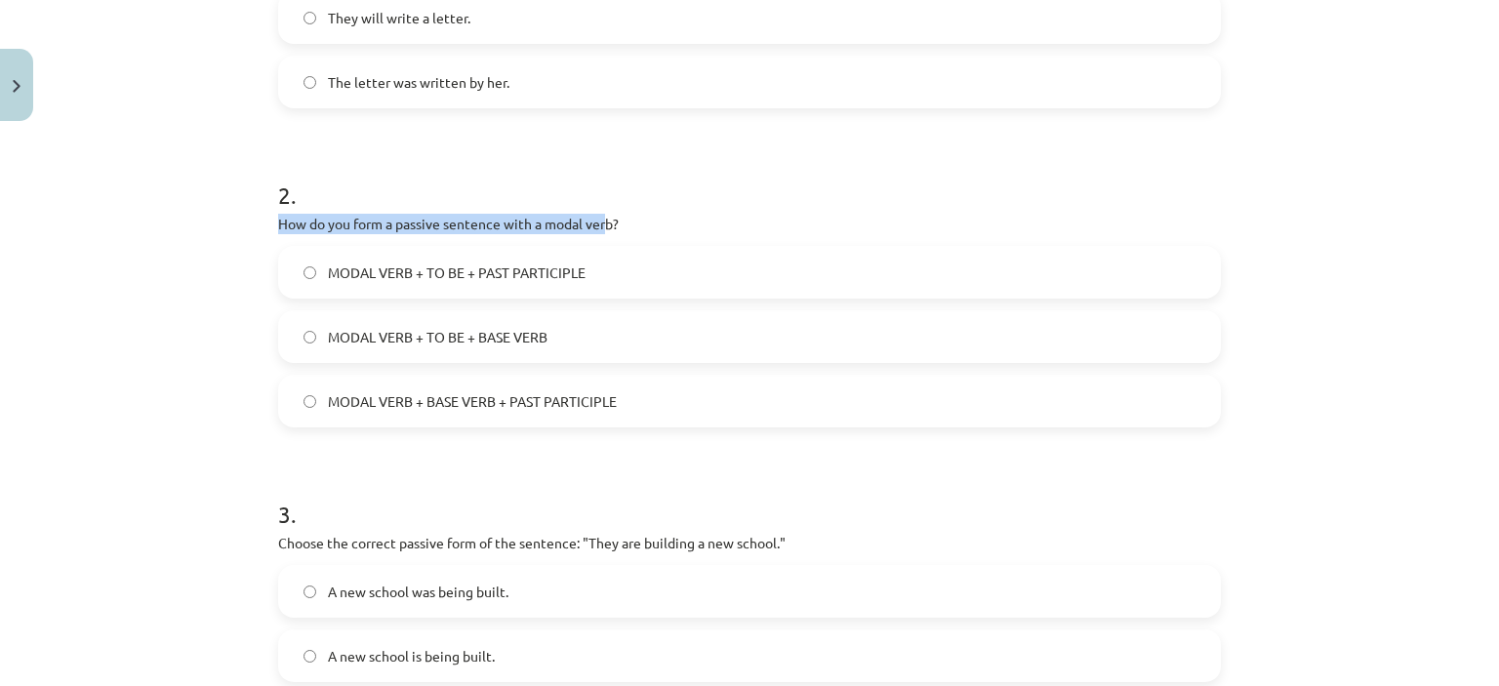
drag, startPoint x: 603, startPoint y: 218, endPoint x: 270, endPoint y: 217, distance: 332.9
click at [278, 217] on p "How do you form a passive sentence with a modal verb?" at bounding box center [749, 224] width 943 height 21
click at [394, 270] on span "MODAL VERB + TO BE + PAST PARTICIPLE" at bounding box center [457, 273] width 258 height 21
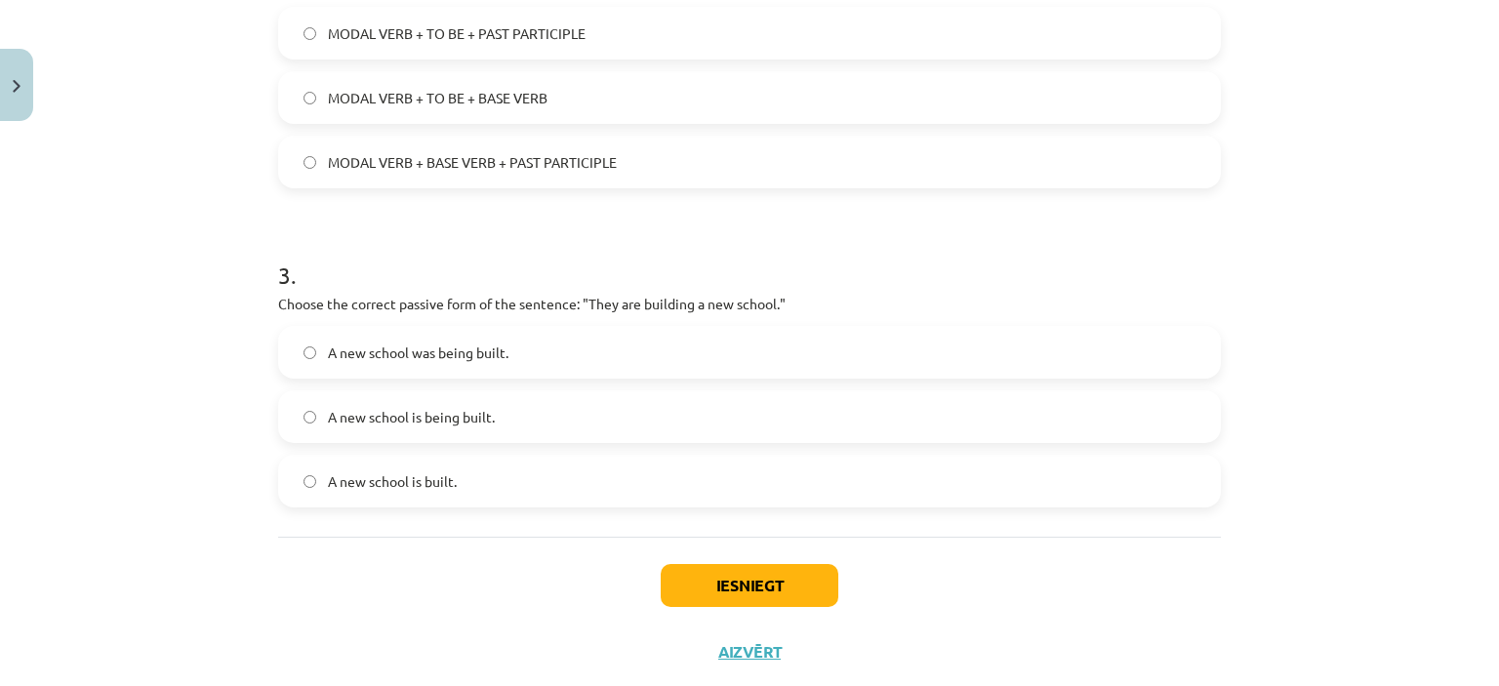
scroll to position [803, 0]
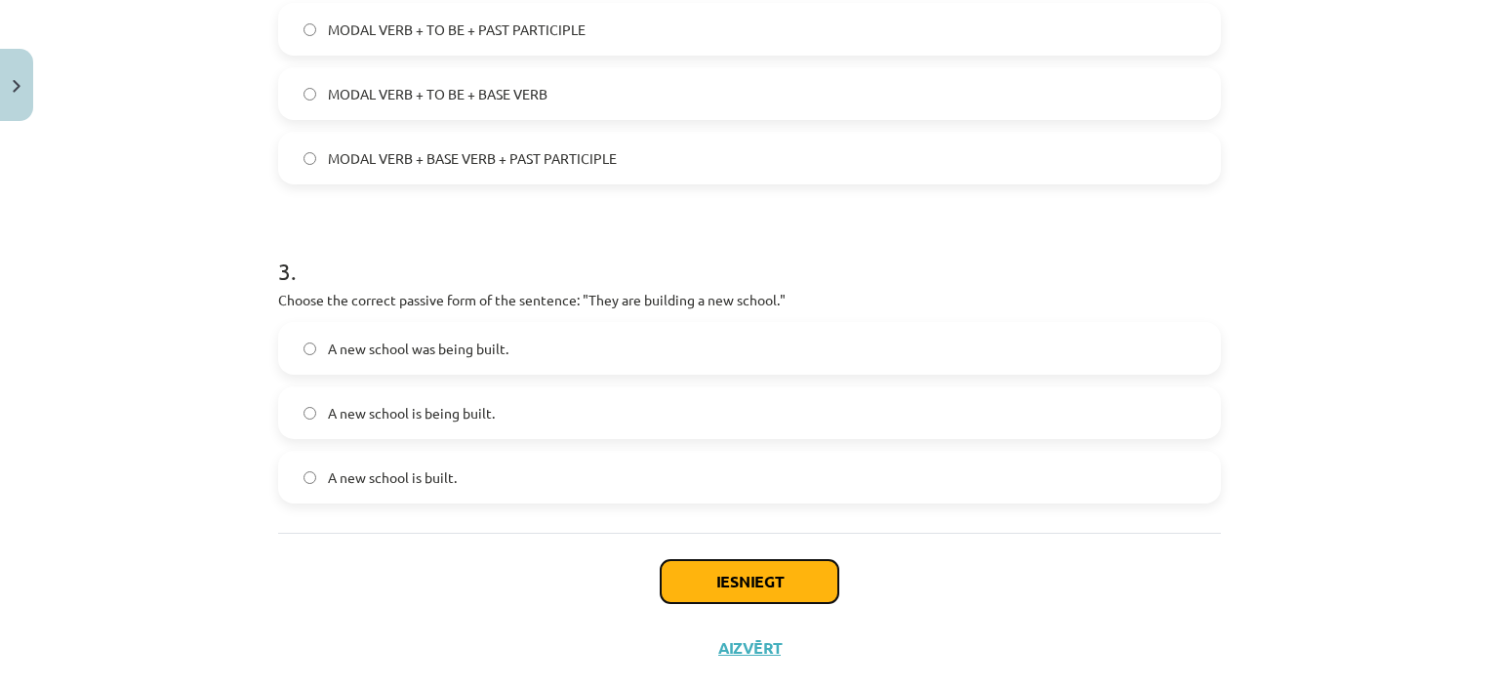
click at [742, 594] on button "Iesniegt" at bounding box center [750, 581] width 178 height 43
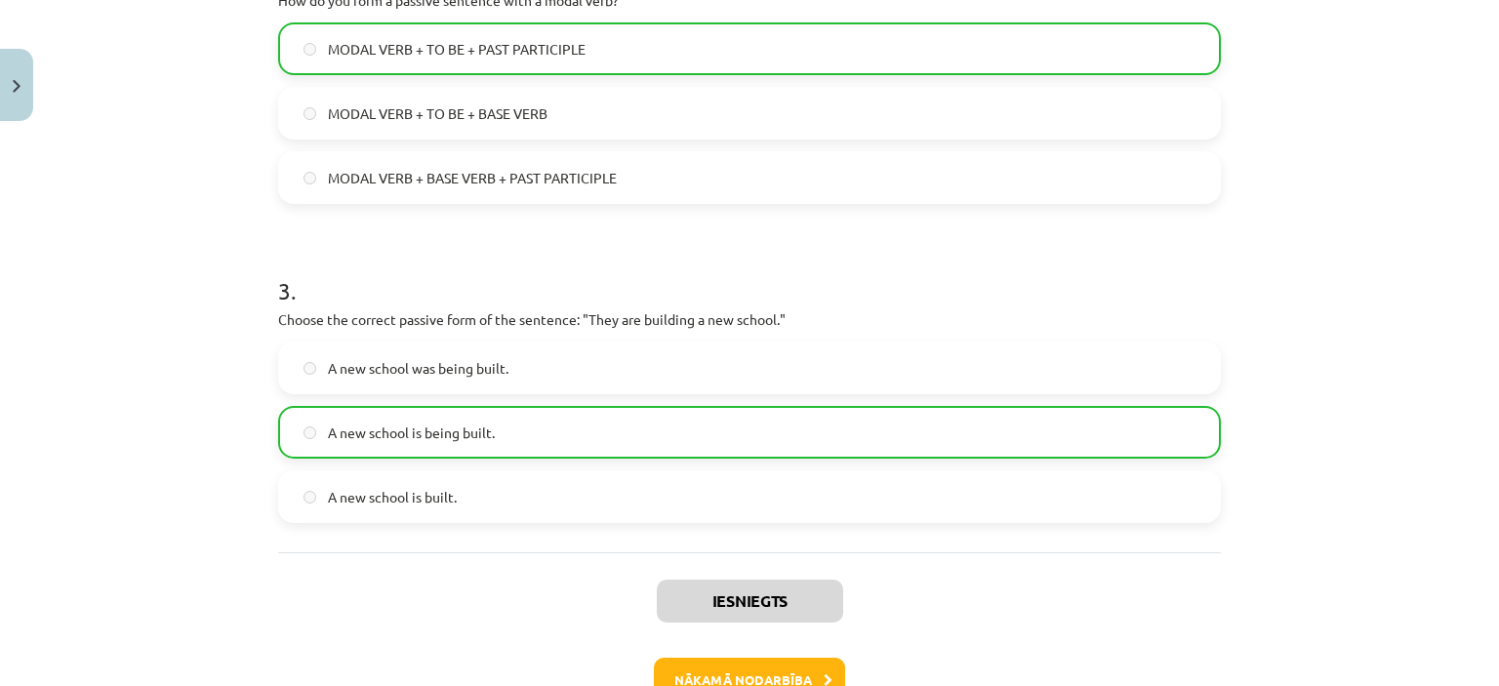
scroll to position [878, 0]
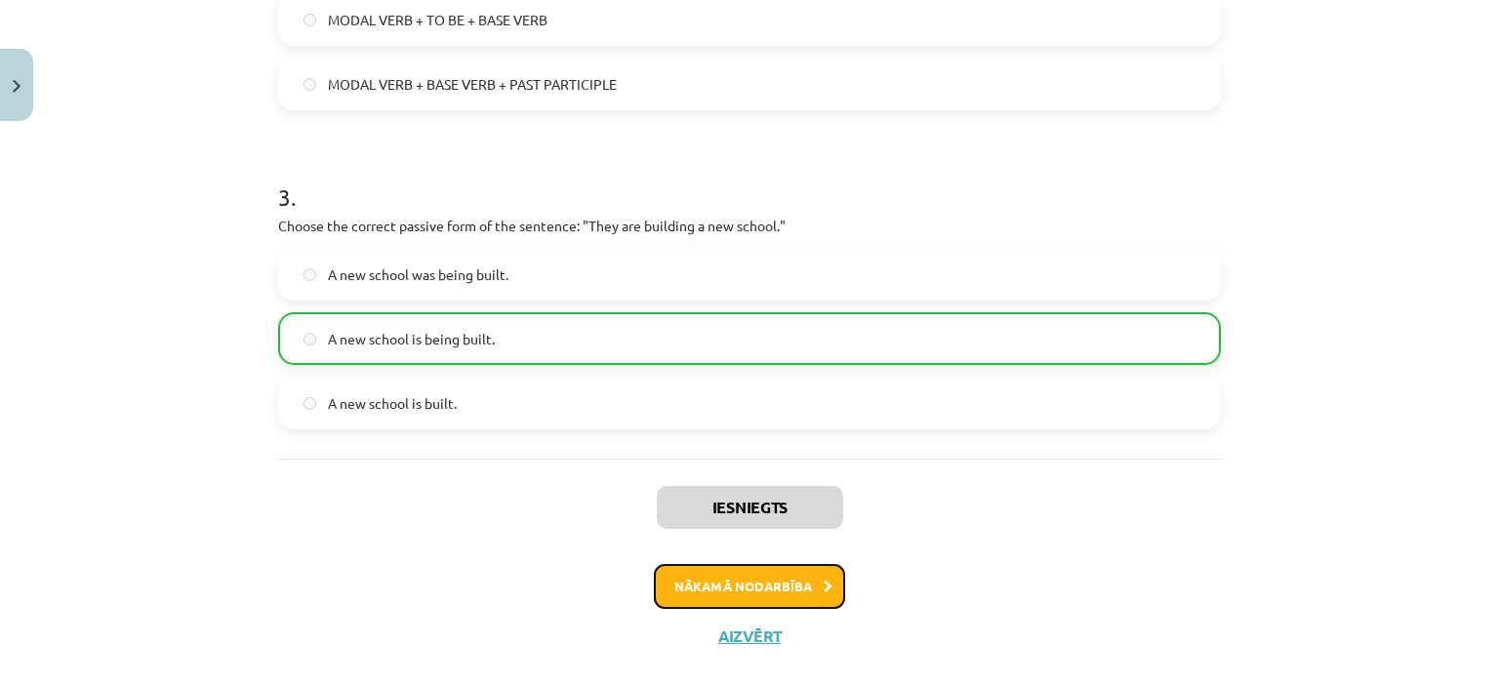
click at [789, 591] on button "Nākamā nodarbība" at bounding box center [749, 586] width 191 height 45
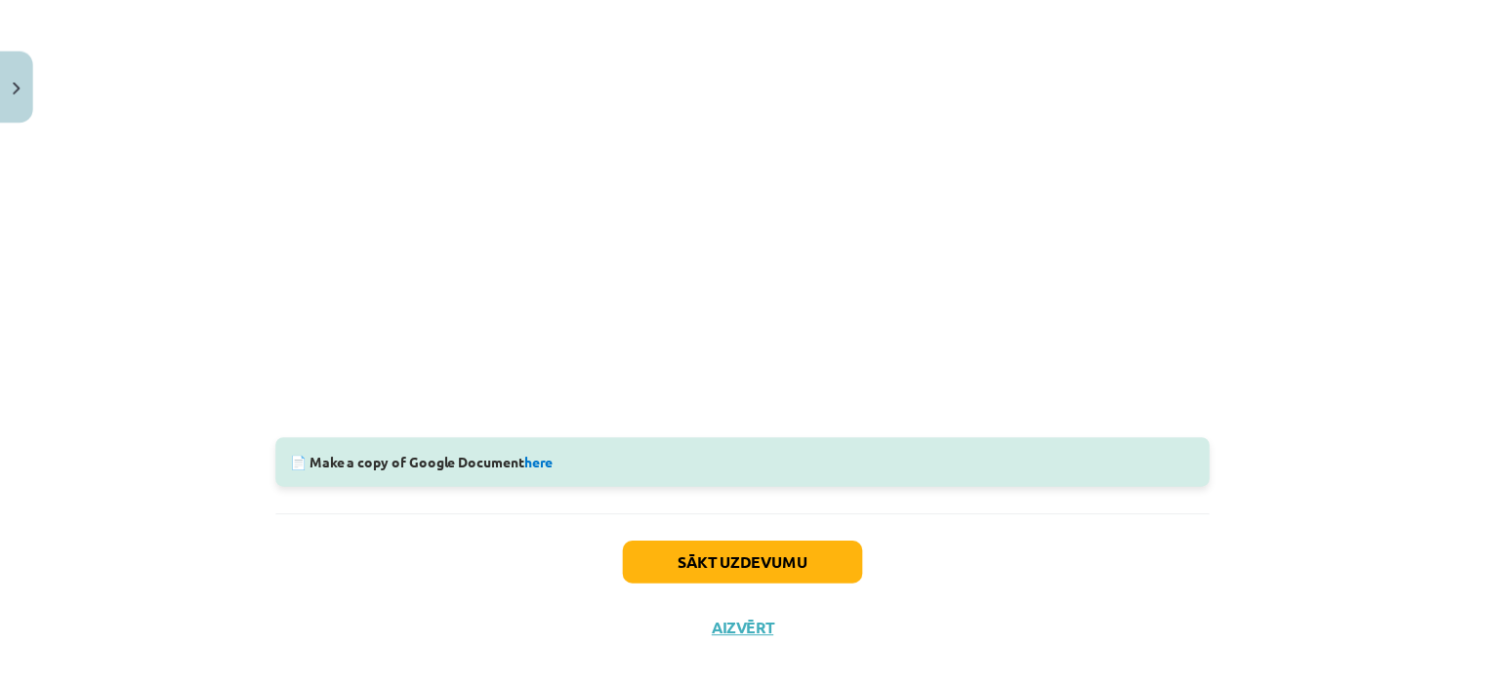
scroll to position [574, 0]
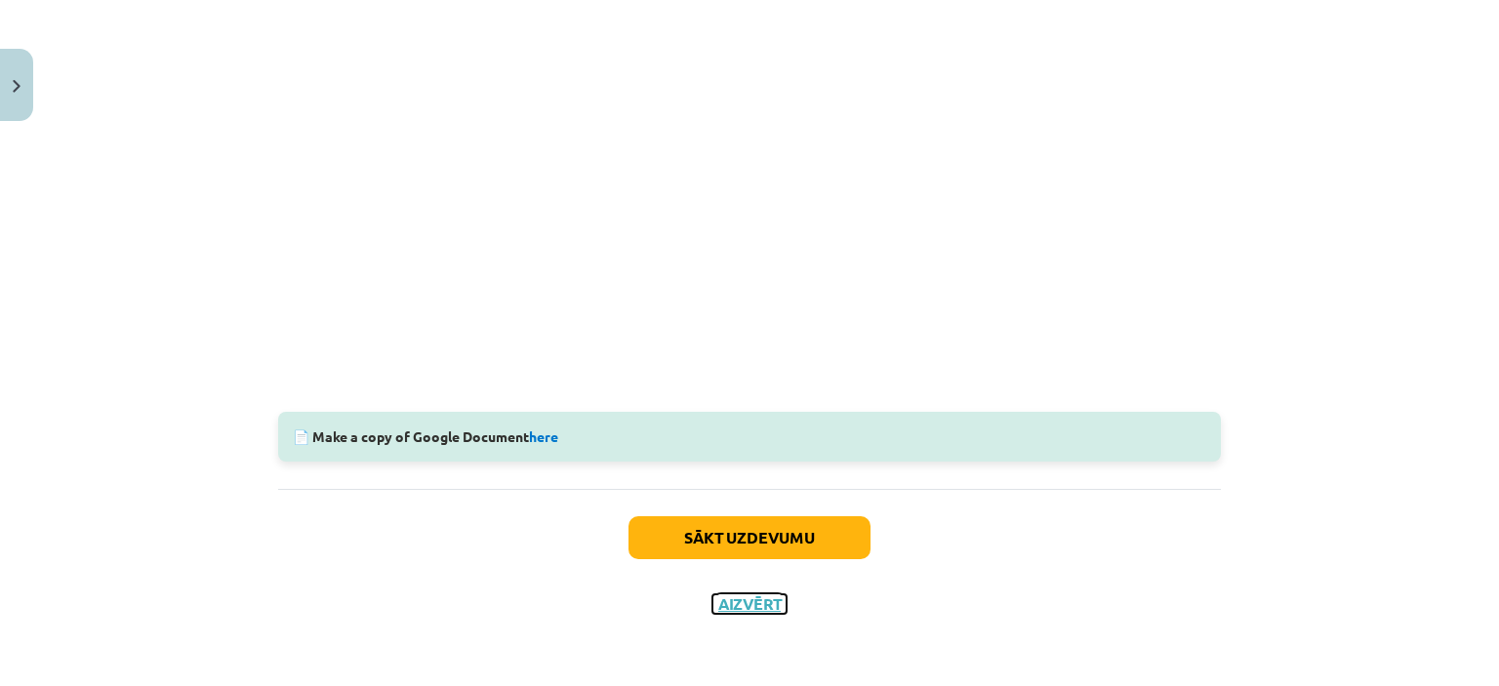
click at [767, 608] on button "Aizvērt" at bounding box center [750, 605] width 74 height 20
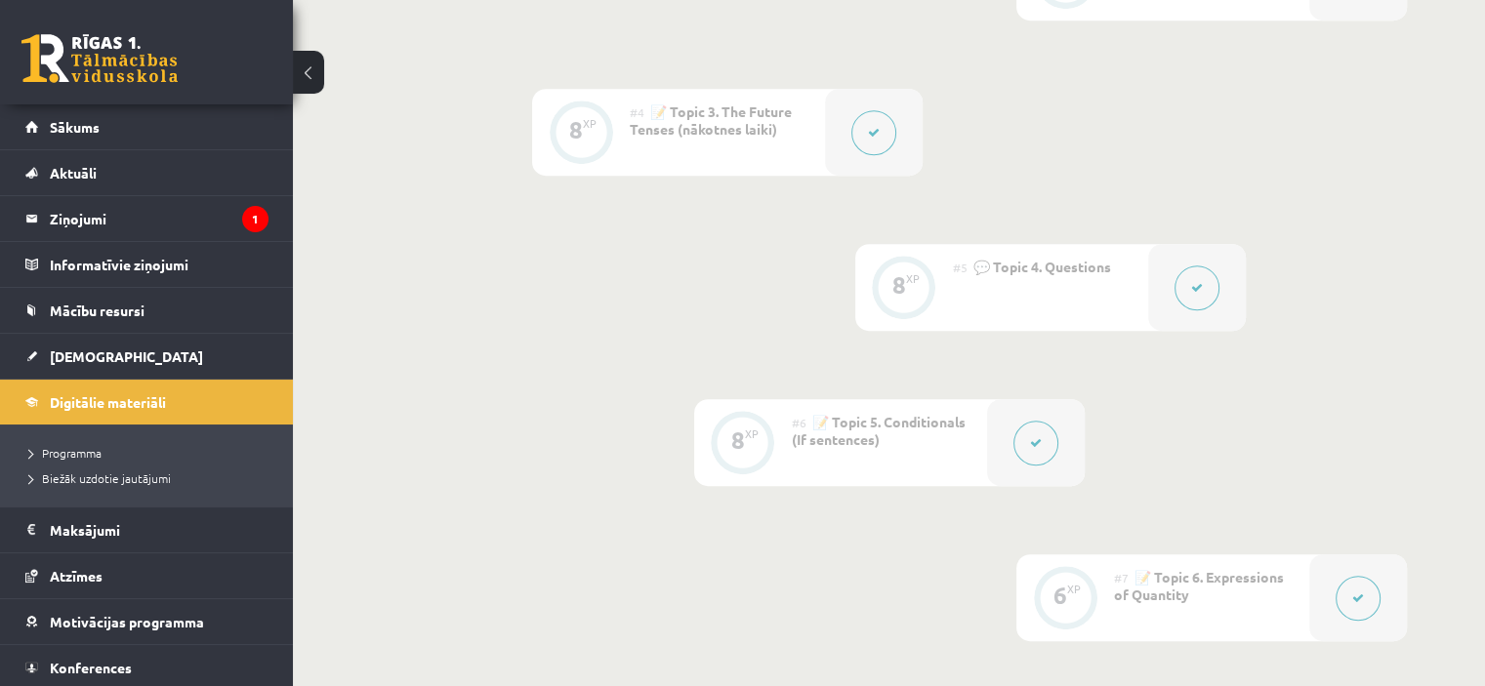
scroll to position [924, 0]
drag, startPoint x: 1481, startPoint y: 258, endPoint x: 1483, endPoint y: 285, distance: 27.4
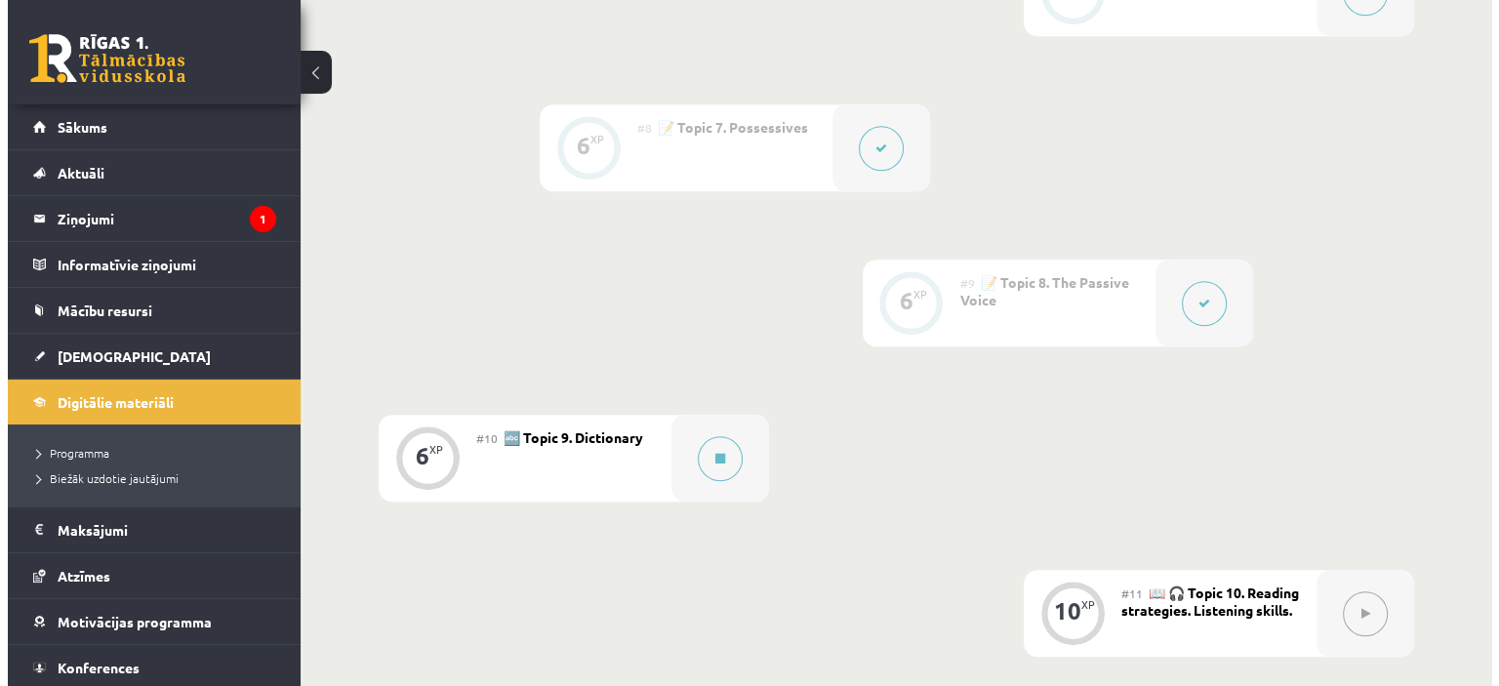
scroll to position [1546, 0]
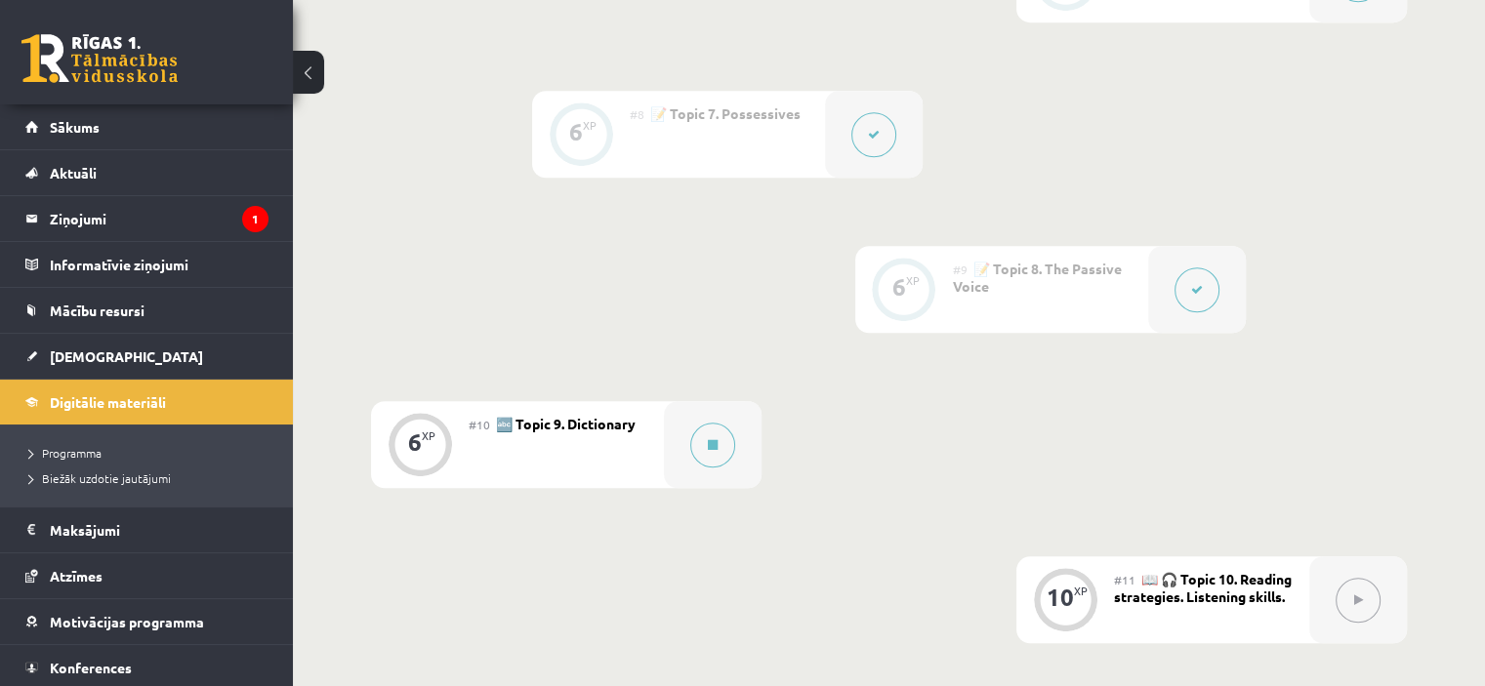
click at [607, 448] on div "#10 🔤 Topic 9. Dictionary" at bounding box center [566, 444] width 195 height 87
click at [702, 440] on button at bounding box center [712, 445] width 45 height 45
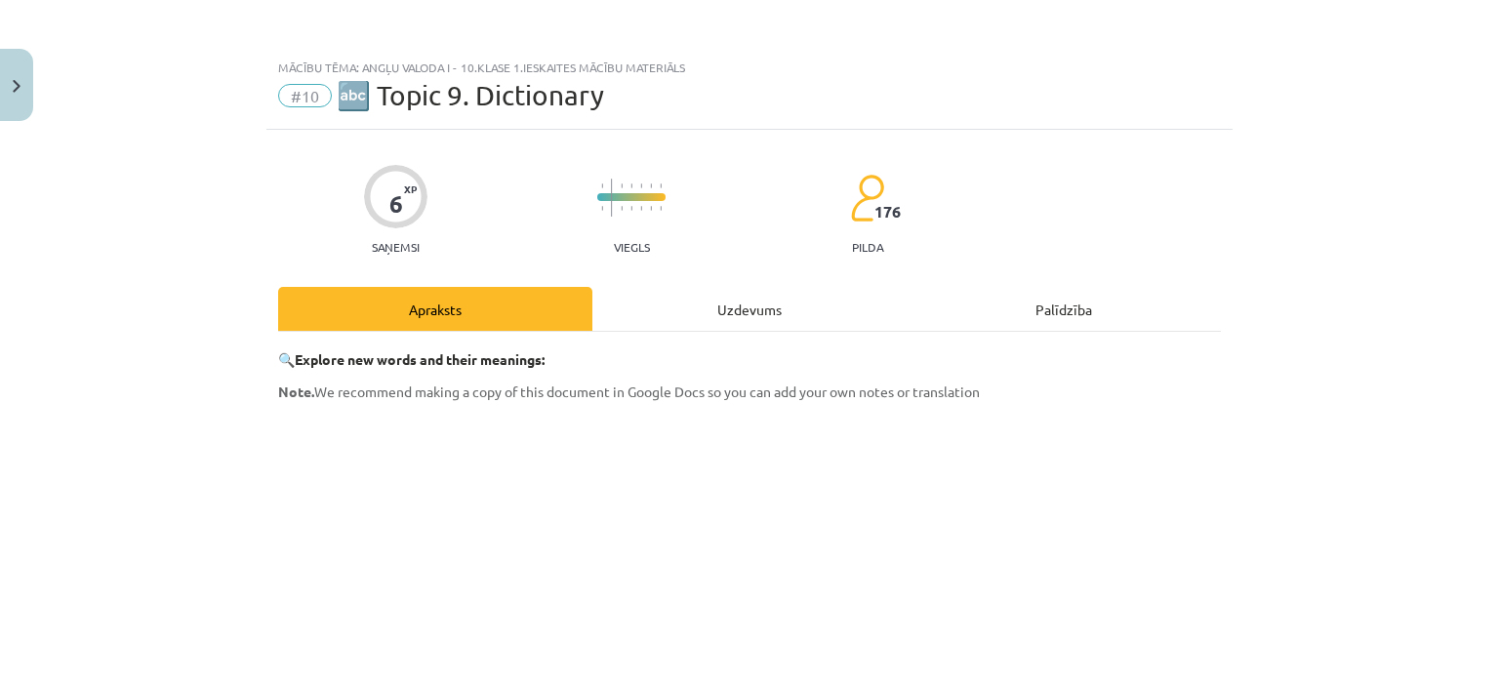
click at [728, 308] on div "Uzdevums" at bounding box center [750, 309] width 314 height 44
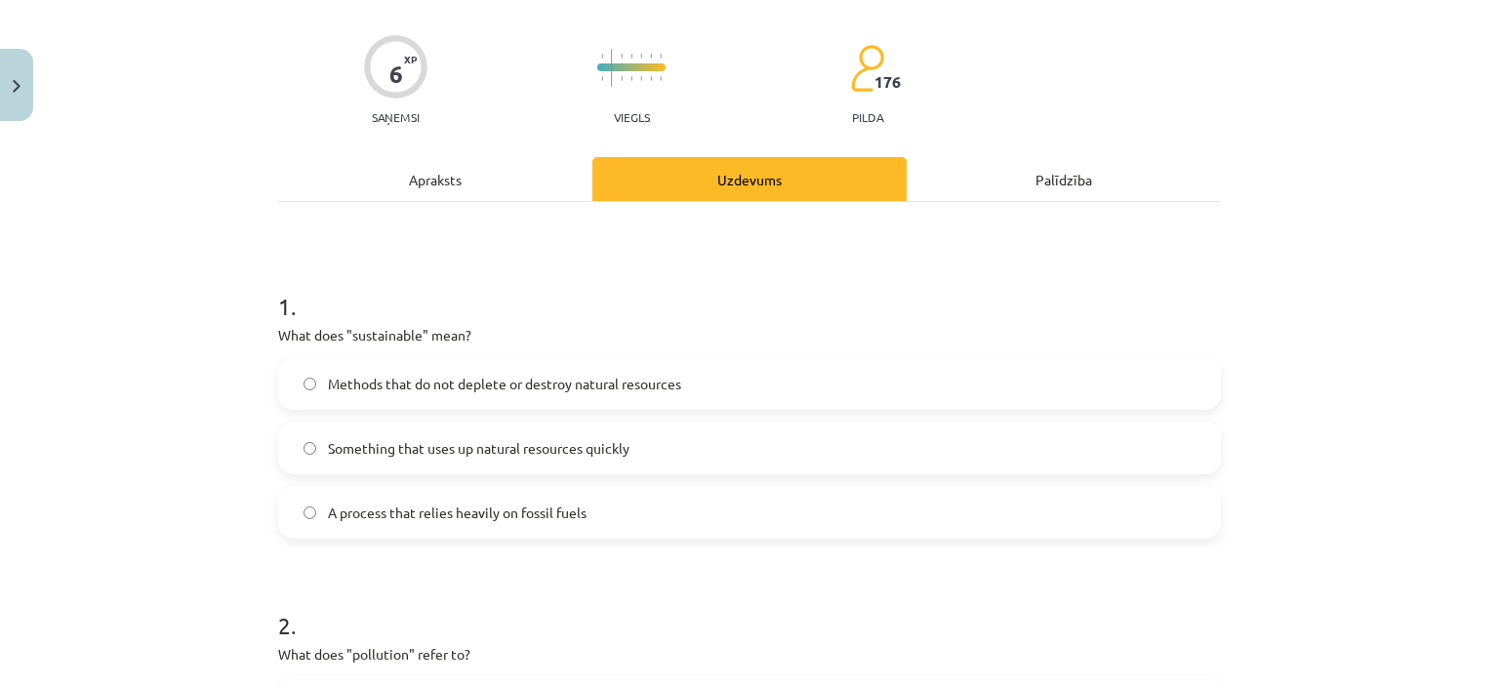
scroll to position [158, 0]
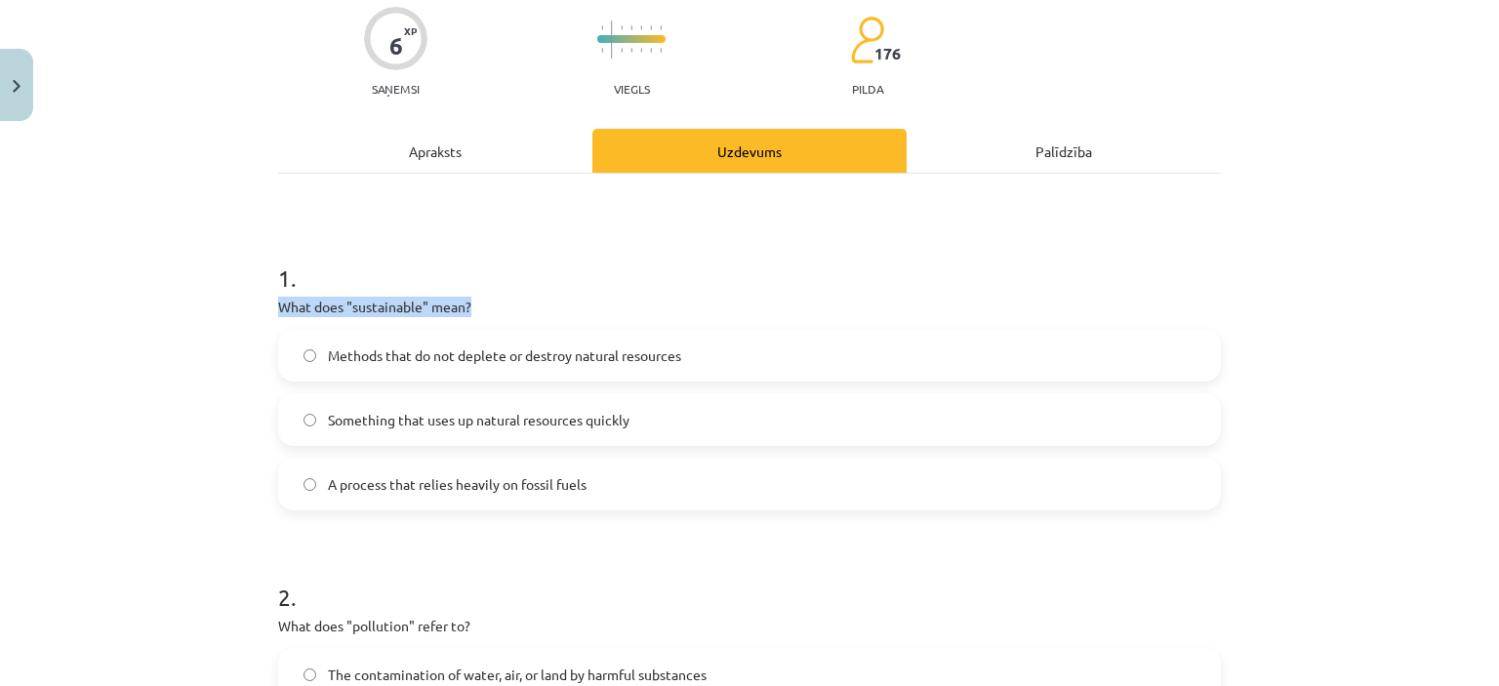
drag, startPoint x: 265, startPoint y: 302, endPoint x: 464, endPoint y: 309, distance: 199.3
click at [464, 309] on div "6 XP Saņemsi Viegls 176 pilda Apraksts Uzdevums Palīdzība 1 . What does "sustai…" at bounding box center [750, 649] width 966 height 1355
click at [413, 159] on div "Apraksts" at bounding box center [435, 151] width 314 height 44
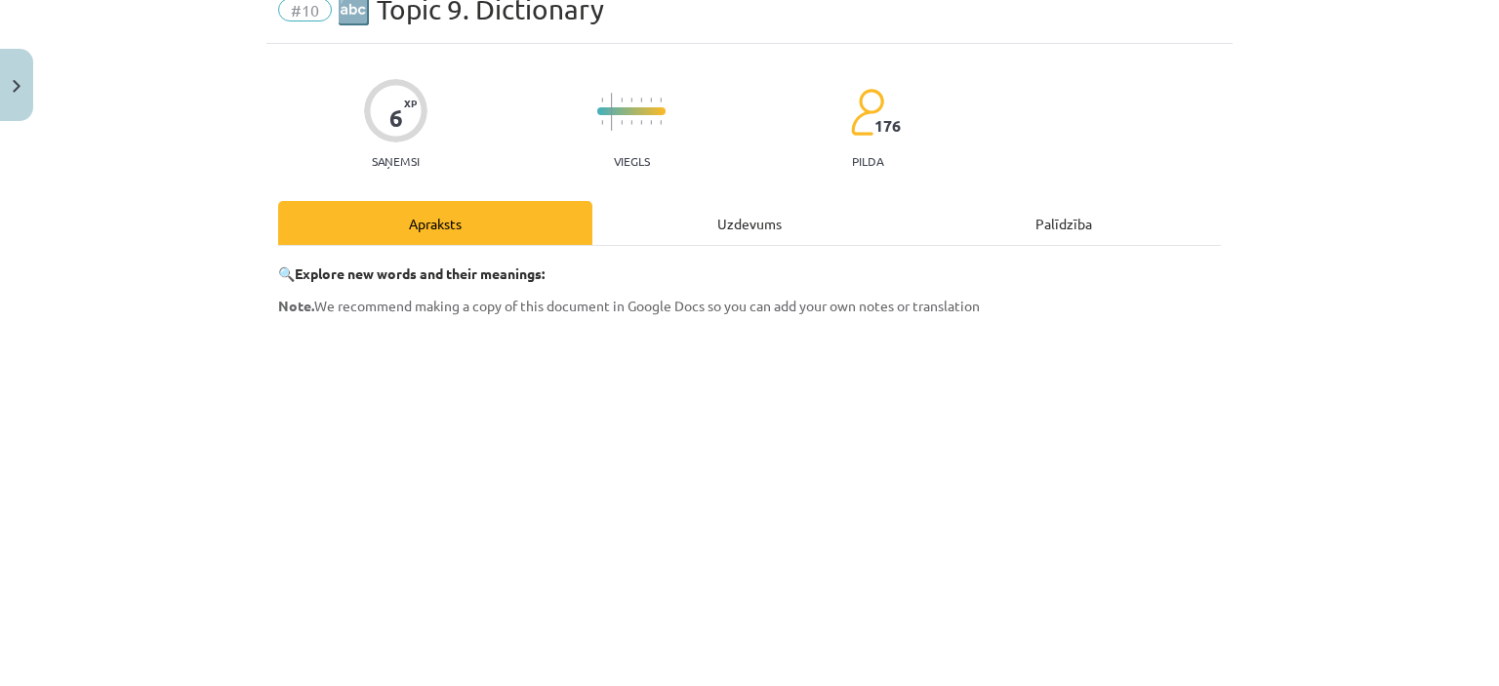
scroll to position [81, 0]
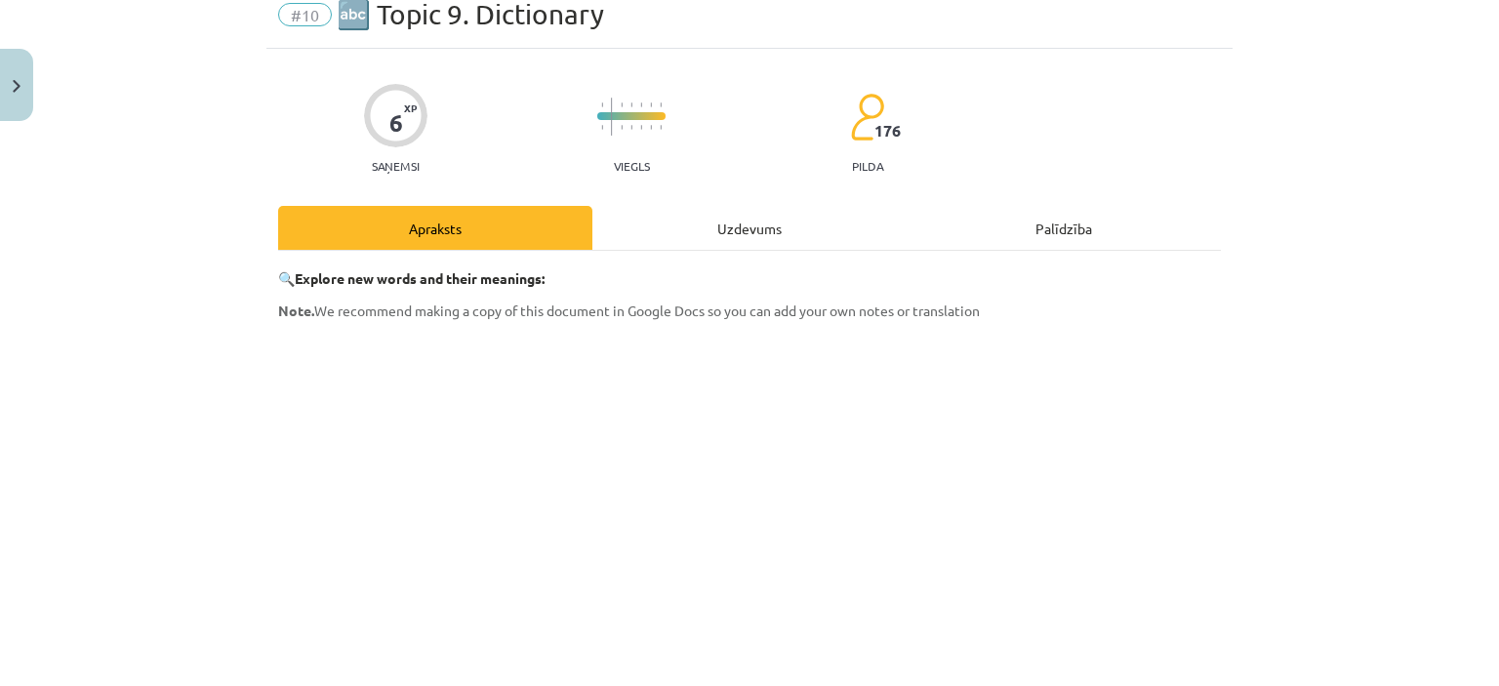
click at [757, 236] on div "Uzdevums" at bounding box center [750, 228] width 314 height 44
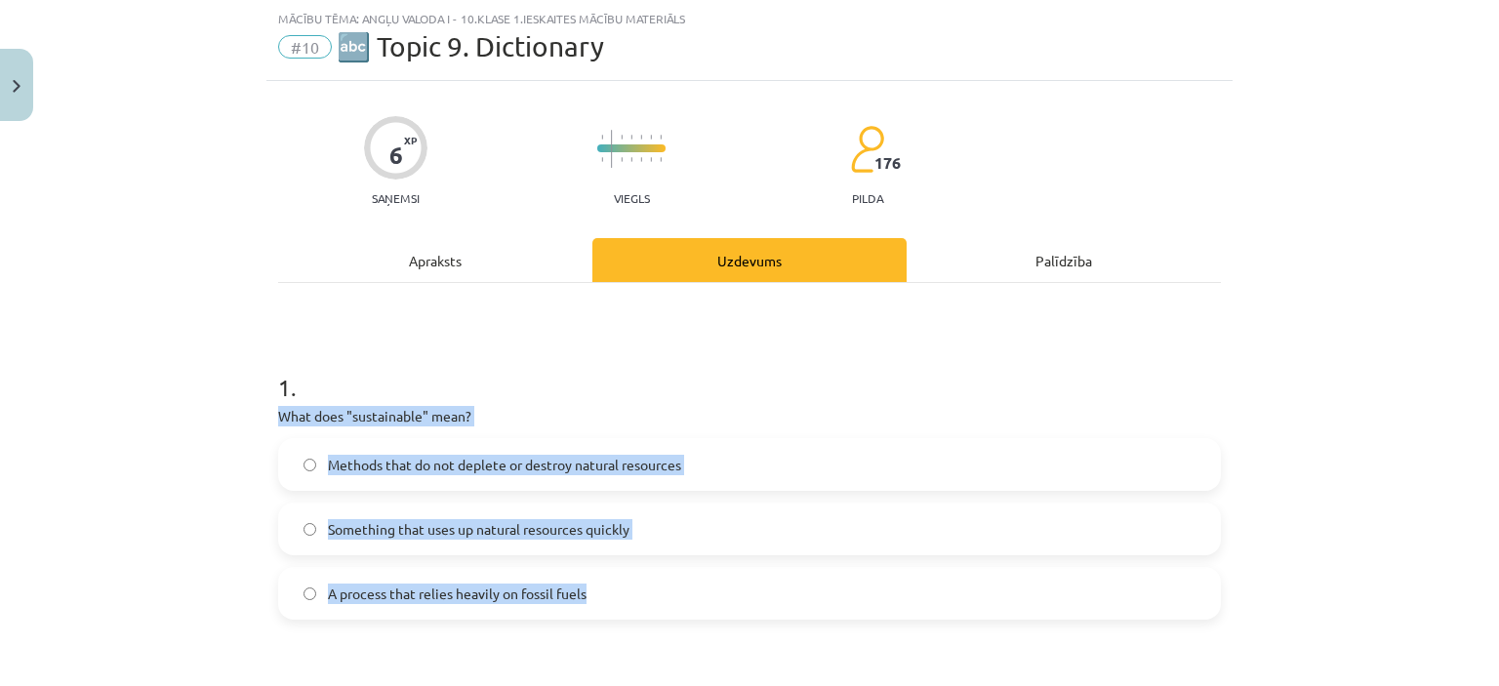
drag, startPoint x: 266, startPoint y: 412, endPoint x: 671, endPoint y: 582, distance: 439.3
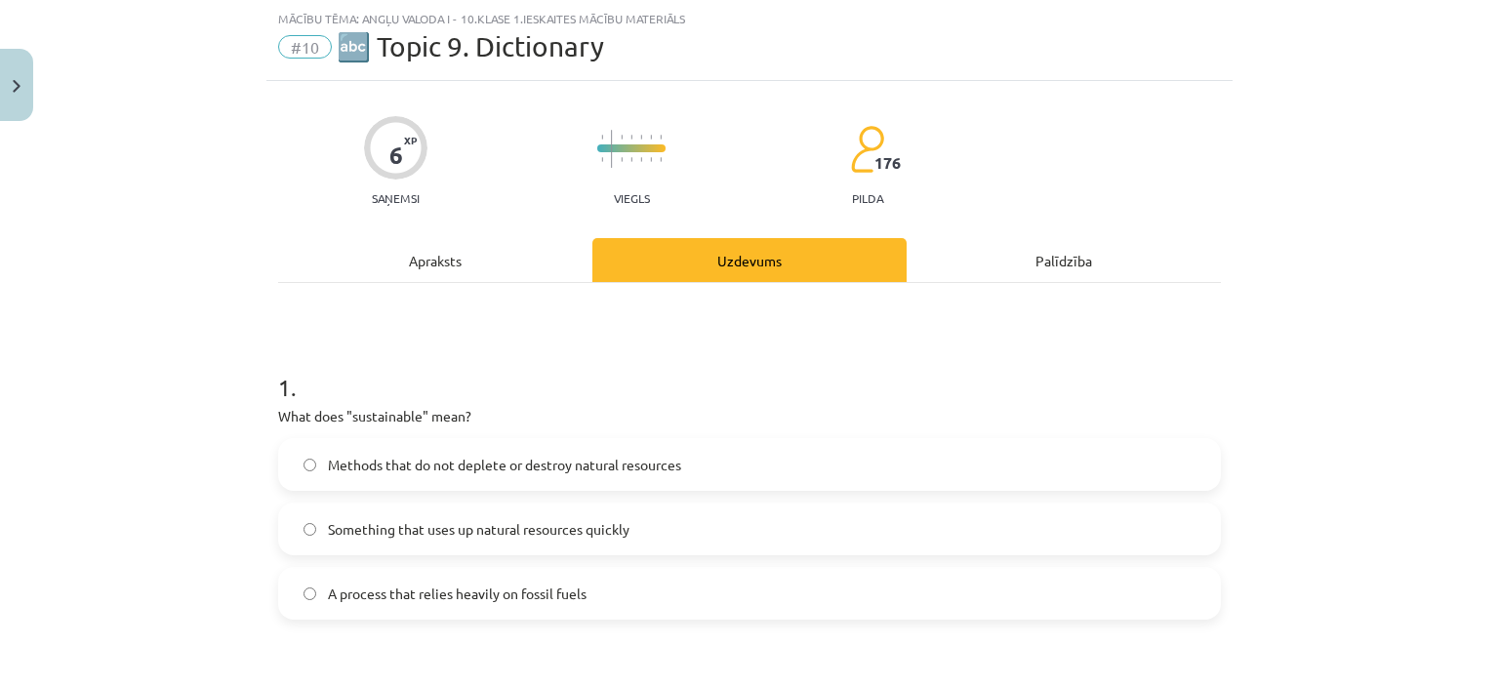
click at [127, 214] on div "Mācību tēma: Angļu valoda i - 10.klase 1.ieskaites mācību materiāls #10 🔤 Topic…" at bounding box center [749, 343] width 1499 height 686
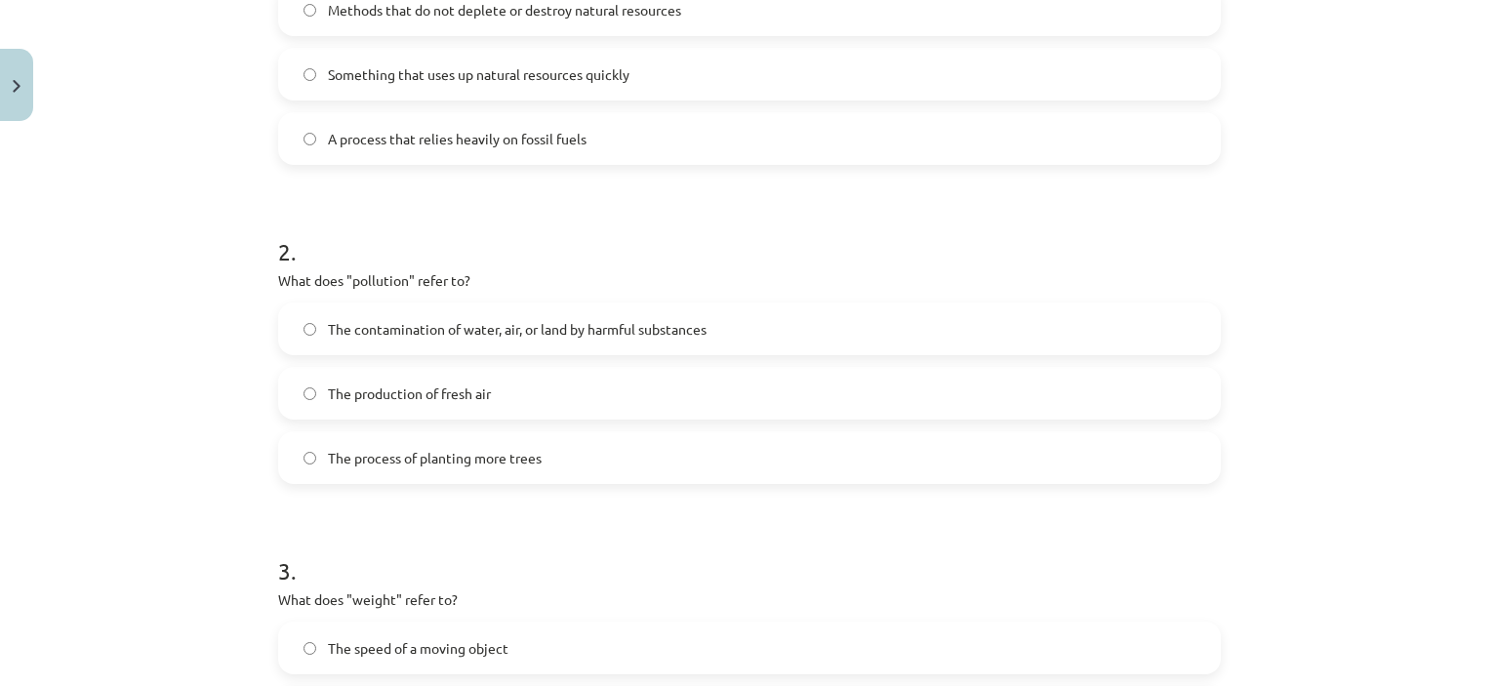
scroll to position [507, 0]
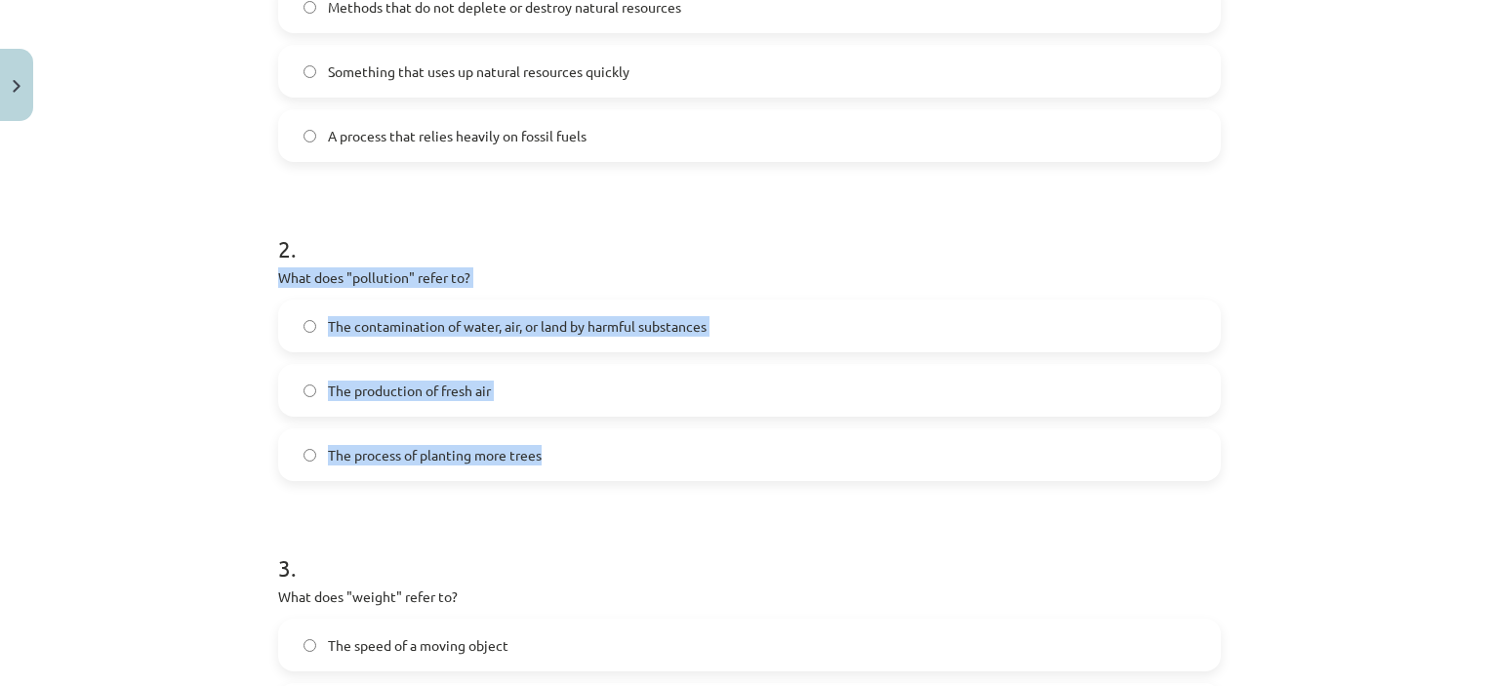
drag, startPoint x: 257, startPoint y: 280, endPoint x: 579, endPoint y: 457, distance: 367.4
click at [579, 457] on div "Mācību tēma: Angļu valoda i - 10.klase 1.ieskaites mācību materiāls #10 🔤 Topic…" at bounding box center [749, 343] width 1499 height 686
drag, startPoint x: 579, startPoint y: 457, endPoint x: 562, endPoint y: 463, distance: 17.6
click at [129, 349] on div "Mācību tēma: Angļu valoda i - 10.klase 1.ieskaites mācību materiāls #10 🔤 Topic…" at bounding box center [749, 343] width 1499 height 686
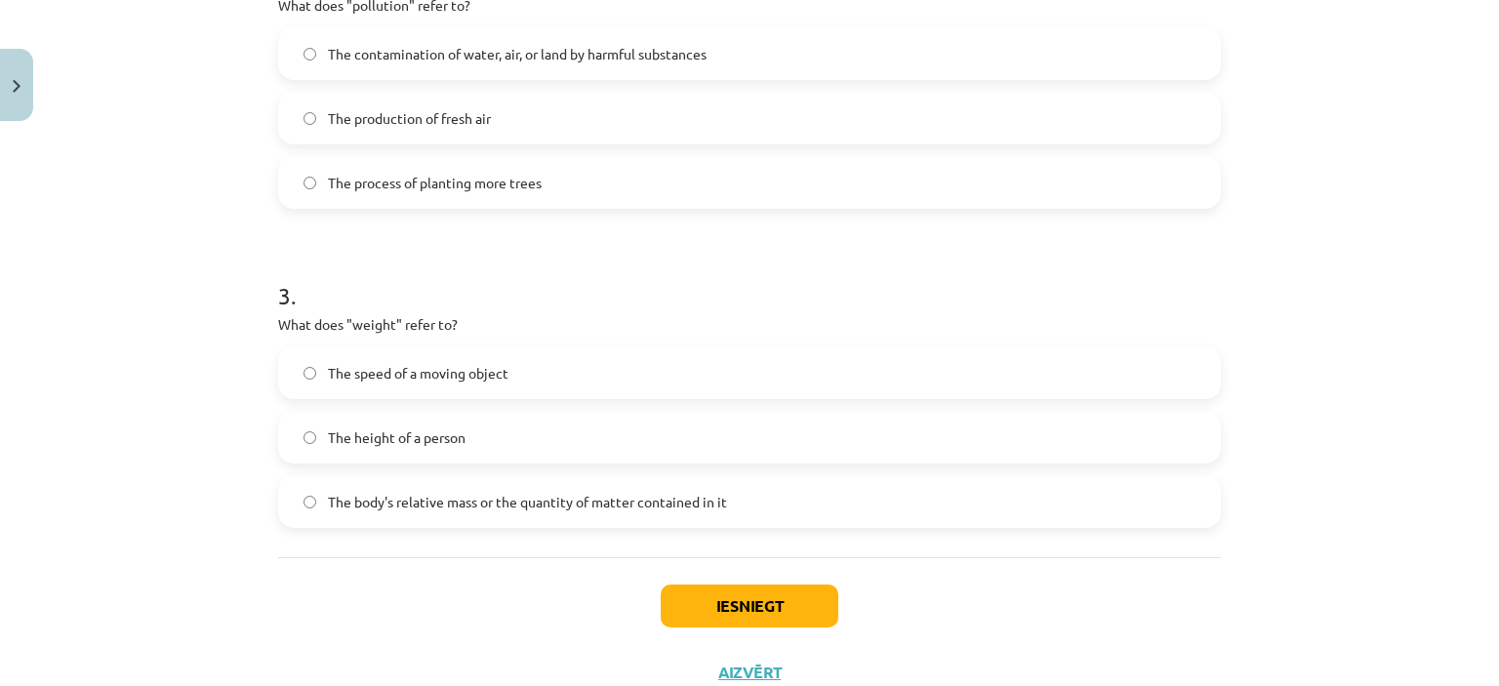
scroll to position [812, 0]
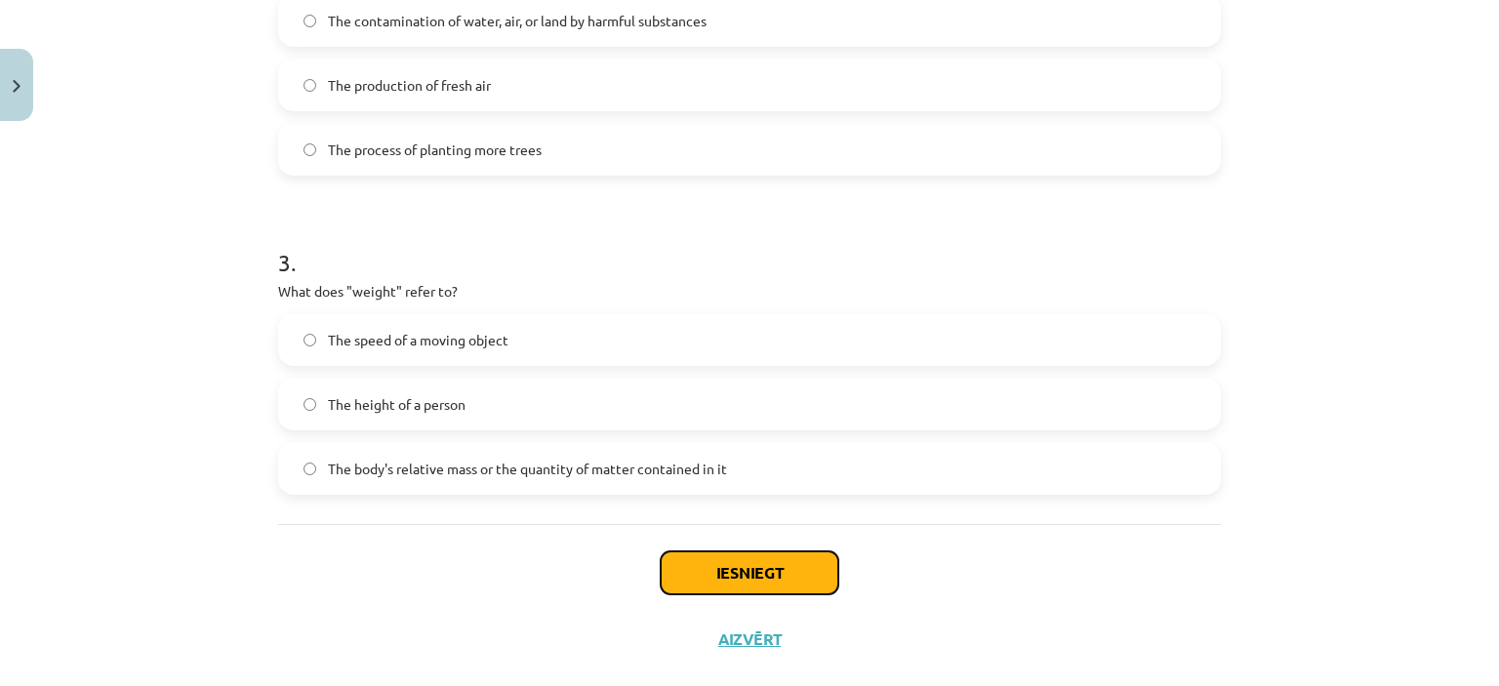
click at [752, 569] on button "Iesniegt" at bounding box center [750, 573] width 178 height 43
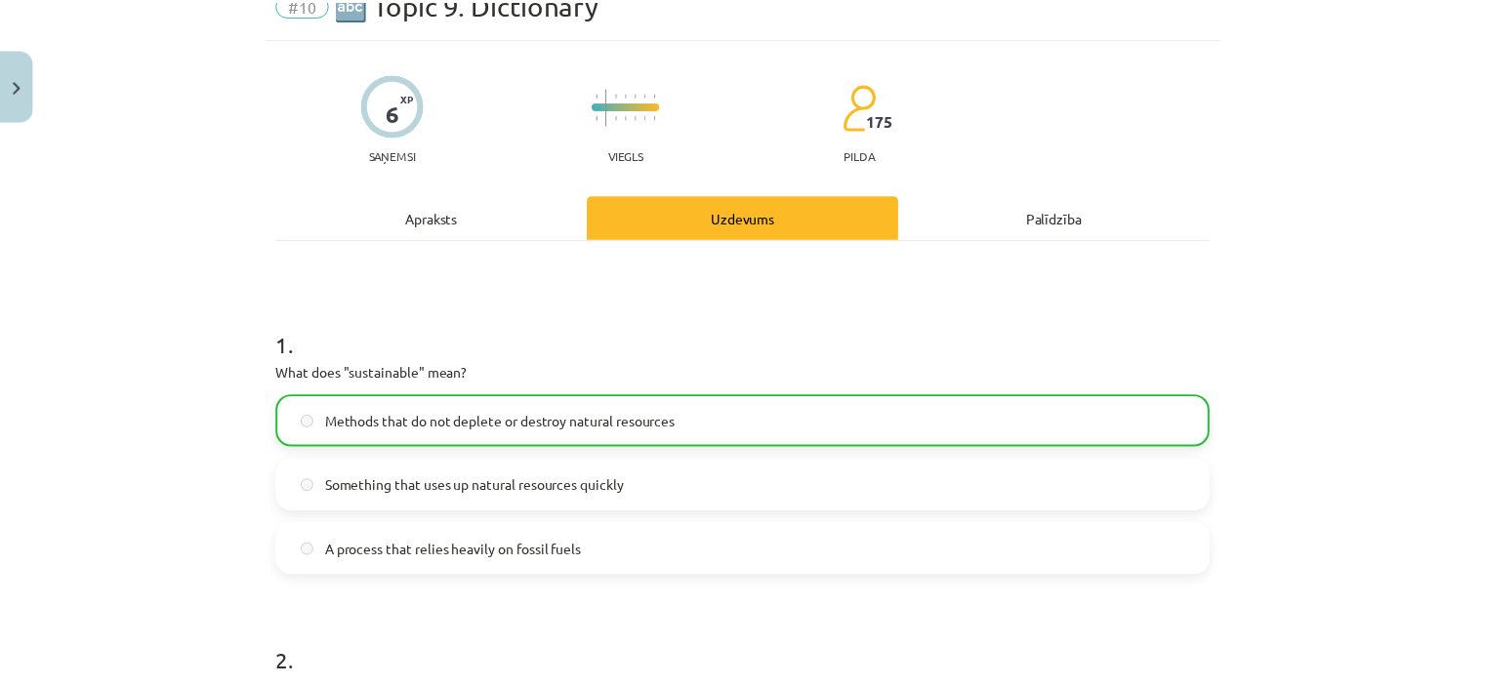
scroll to position [0, 0]
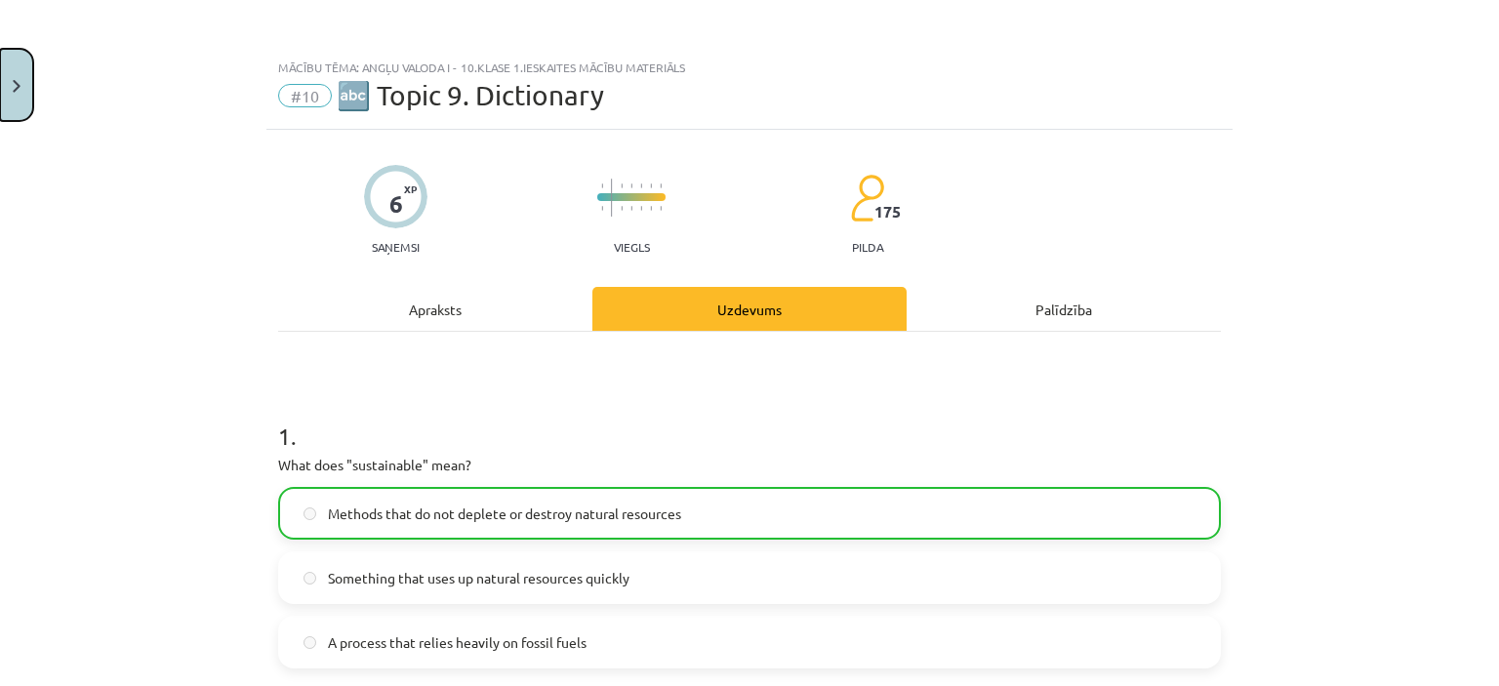
click at [20, 96] on button "Close" at bounding box center [16, 85] width 33 height 72
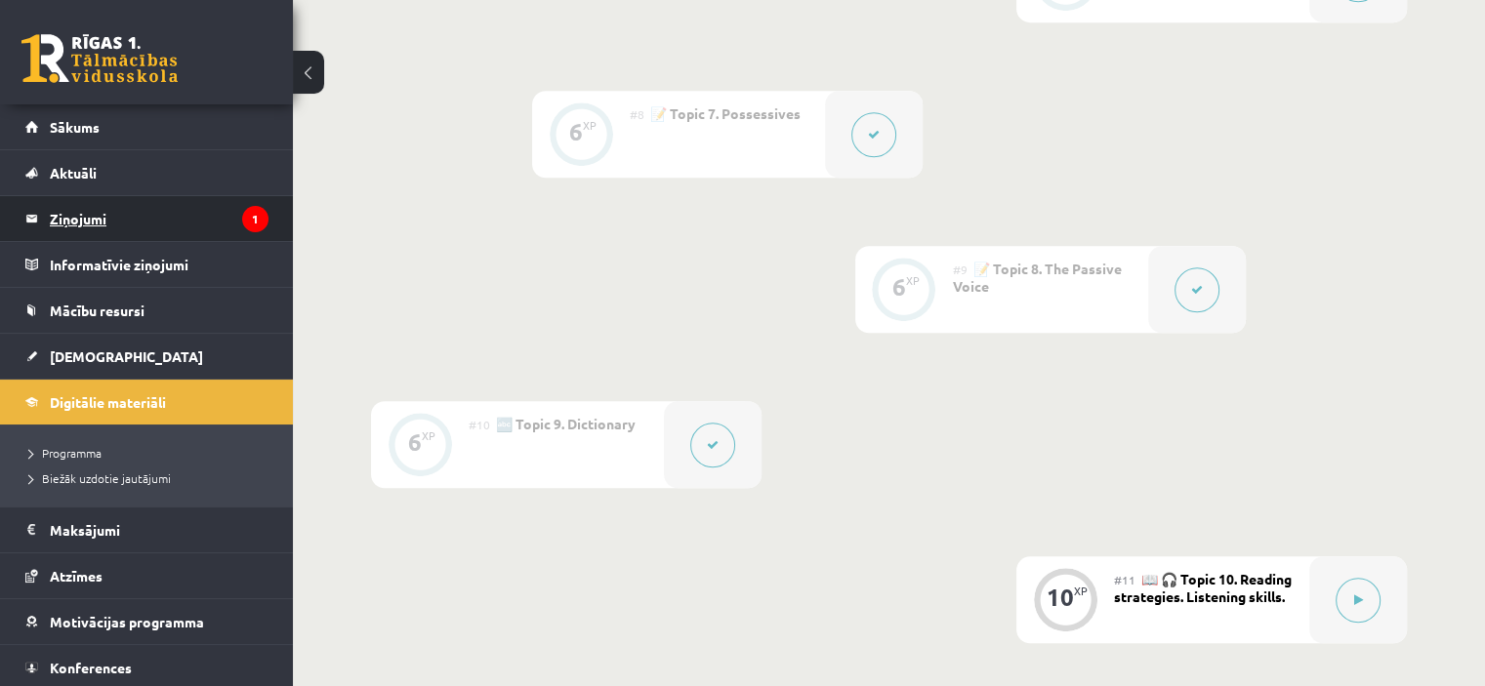
click at [95, 227] on legend "Ziņojumi 1" at bounding box center [159, 218] width 219 height 45
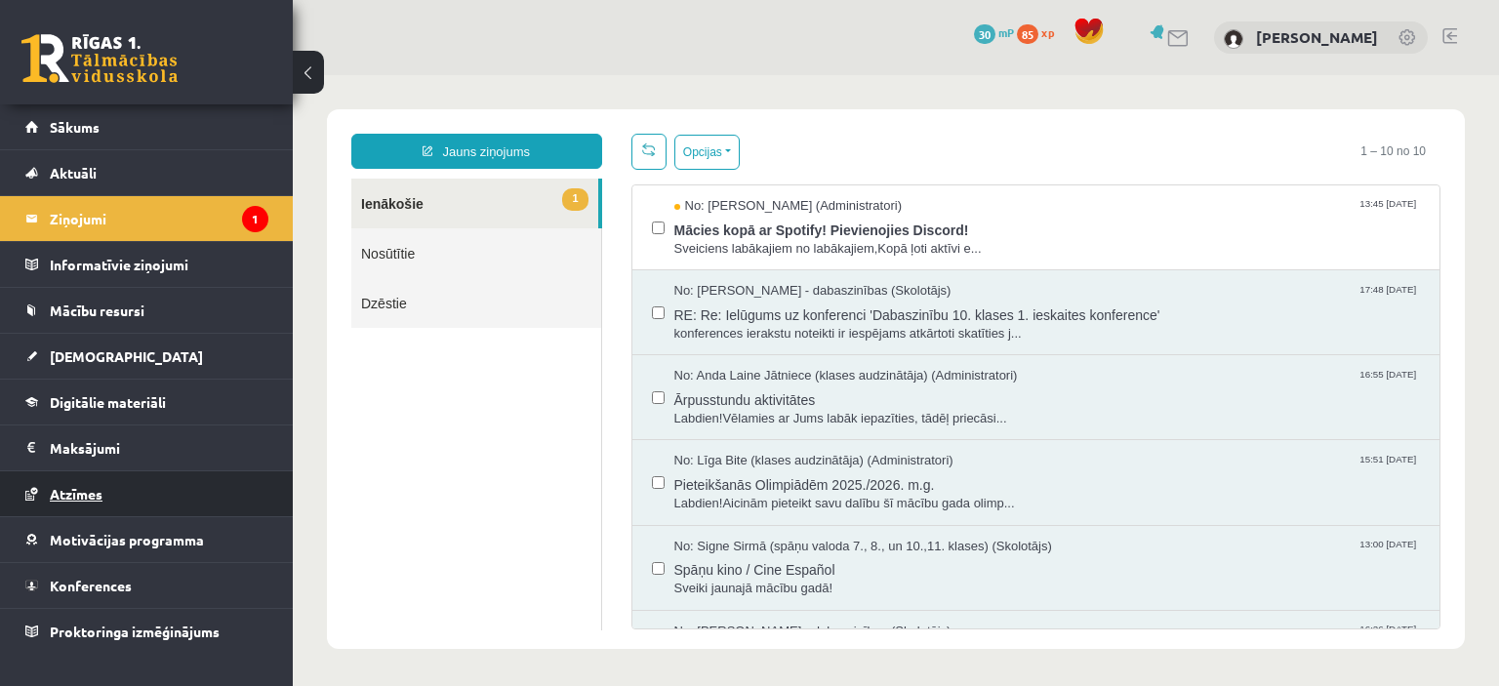
click at [102, 488] on span "Atzīmes" at bounding box center [76, 494] width 53 height 18
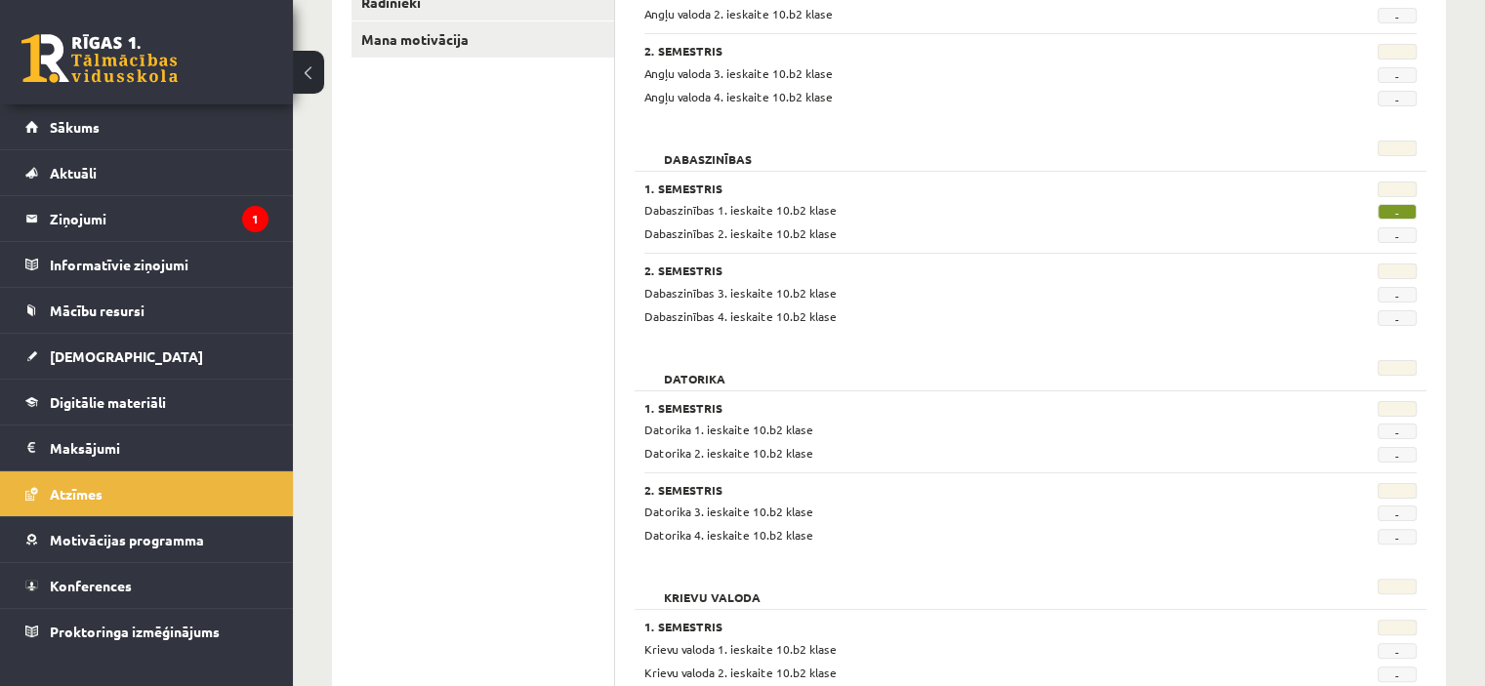
scroll to position [390, 0]
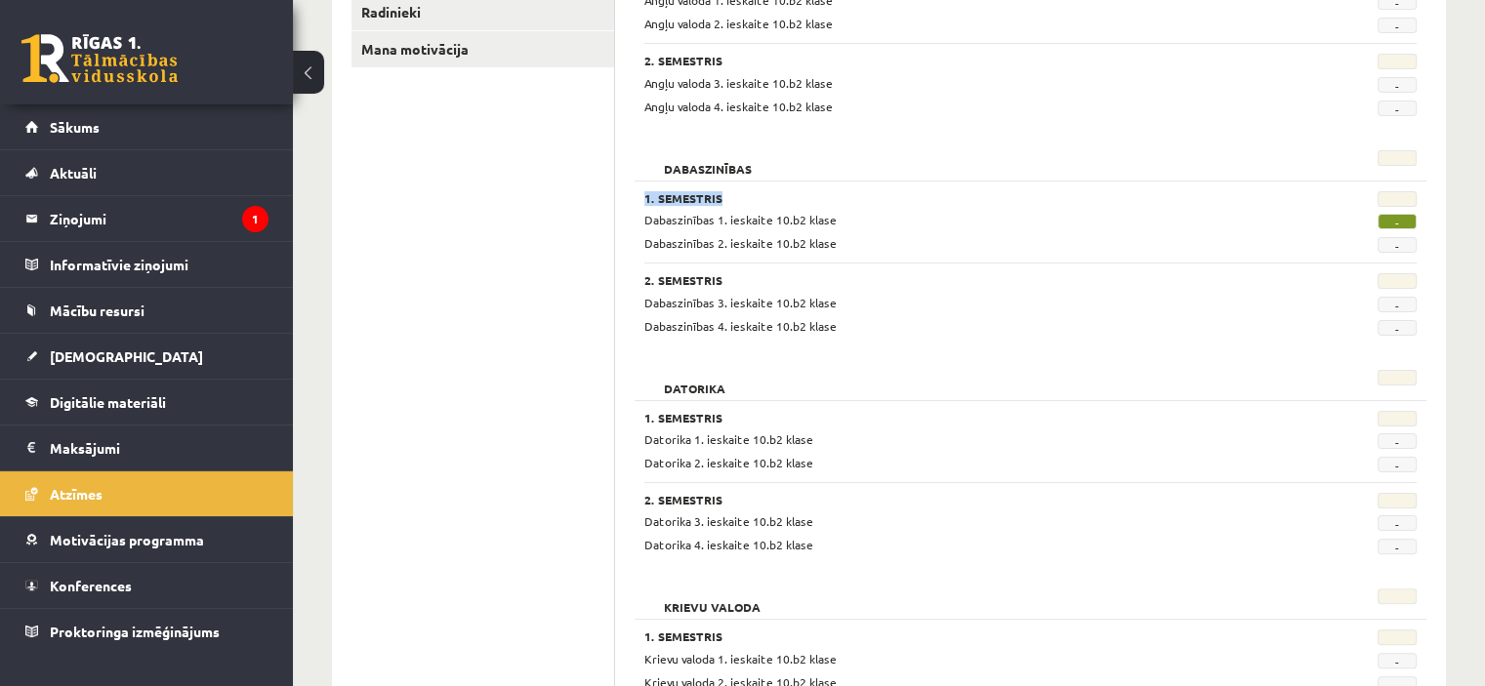
drag, startPoint x: 1479, startPoint y: 187, endPoint x: 1474, endPoint y: 148, distance: 39.4
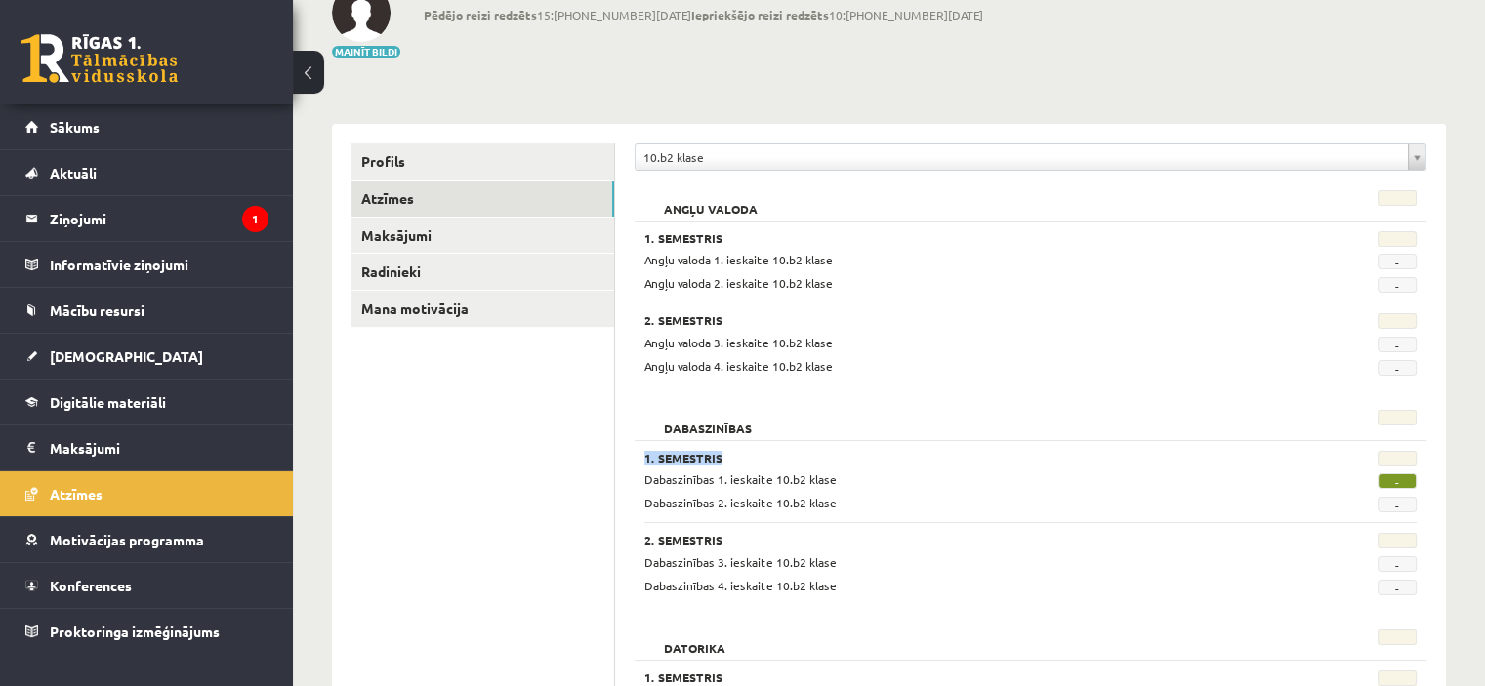
scroll to position [115, 0]
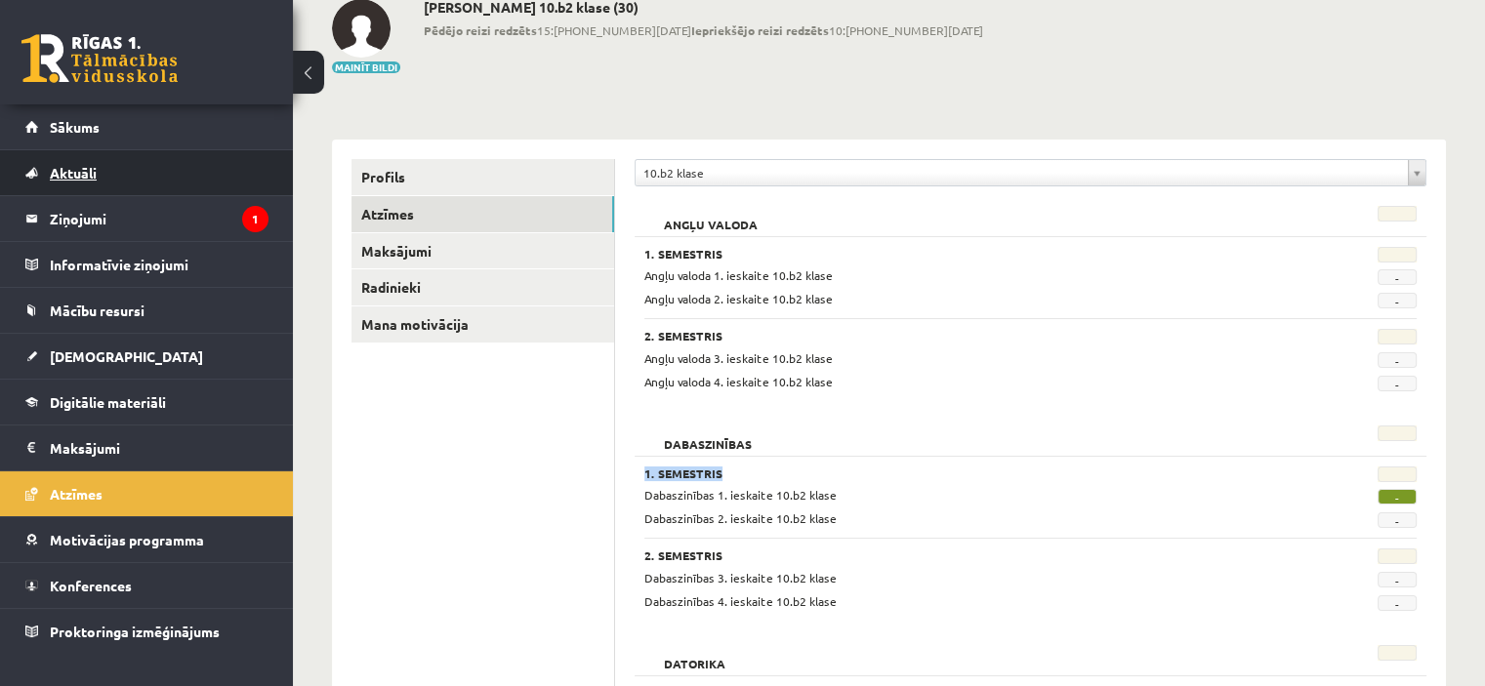
click at [100, 170] on link "Aktuāli" at bounding box center [146, 172] width 243 height 45
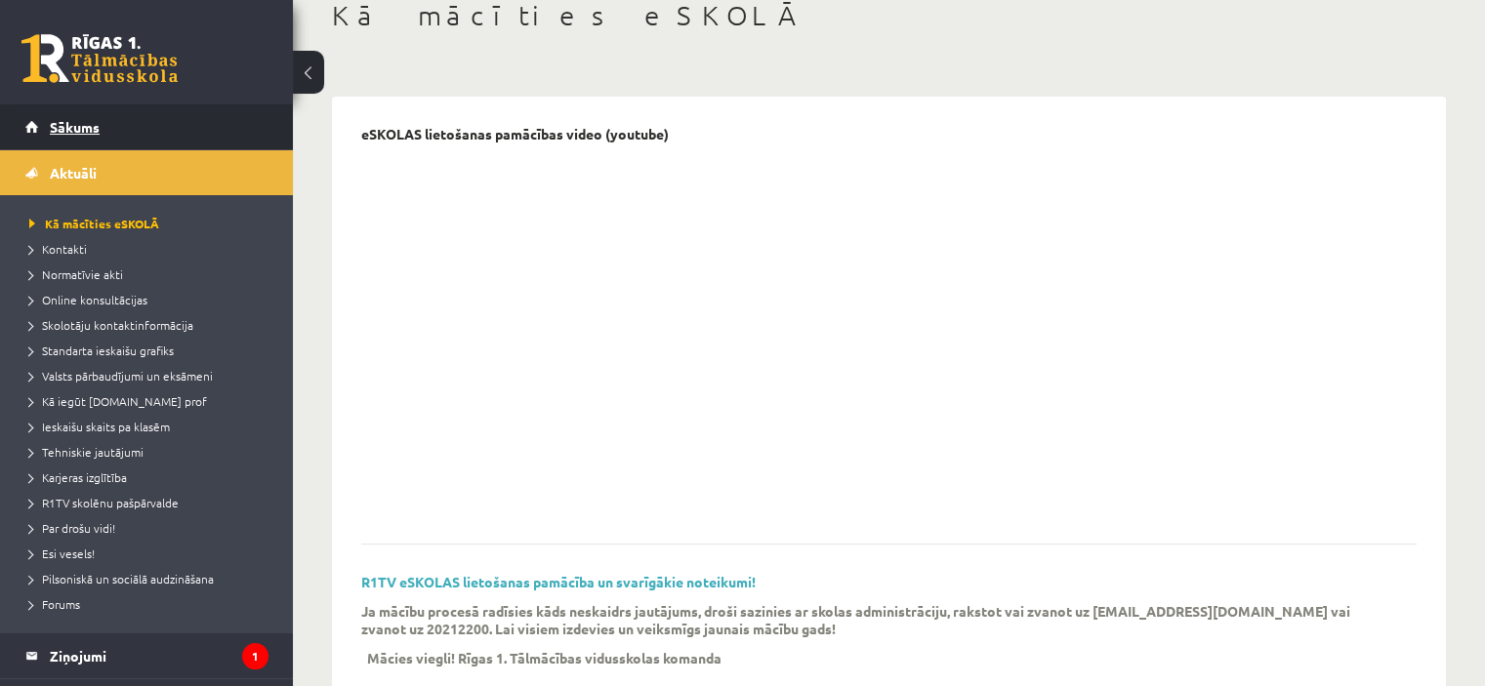
click at [89, 118] on link "Sākums" at bounding box center [146, 126] width 243 height 45
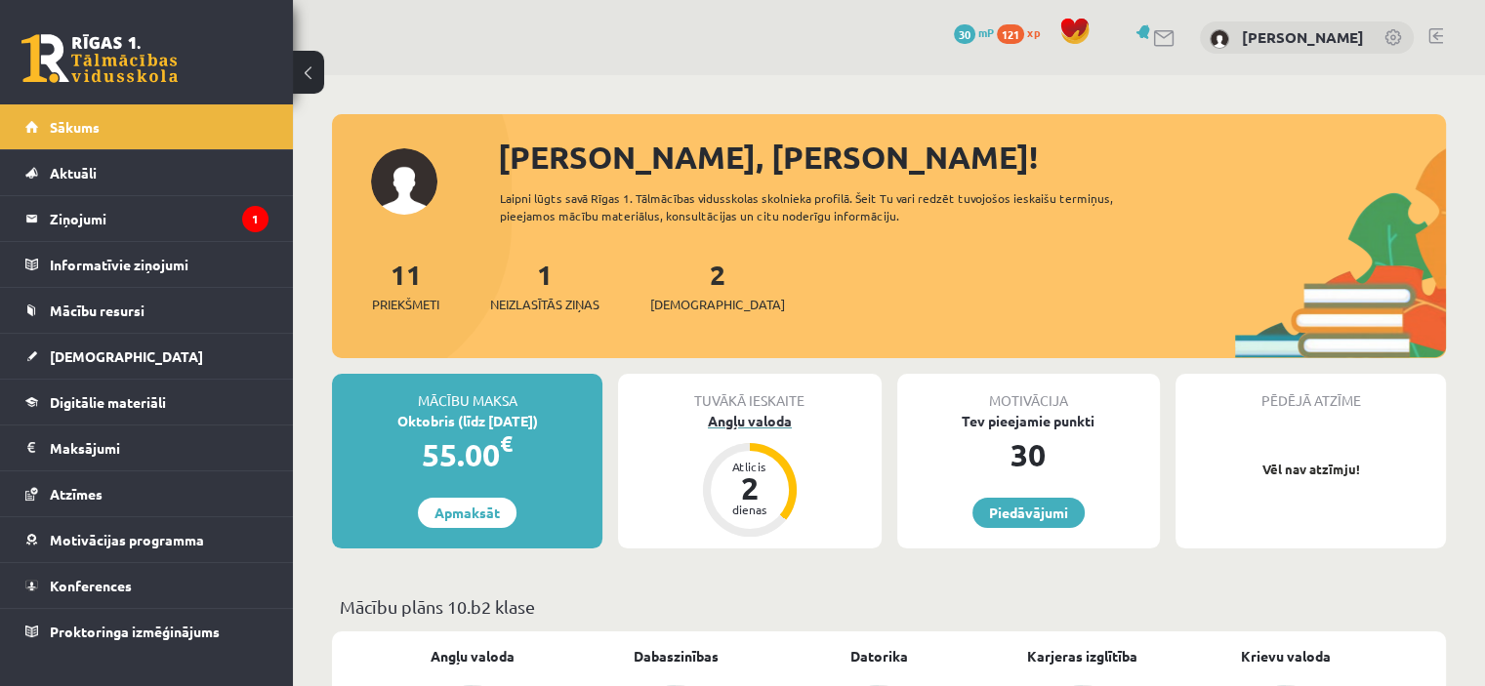
click at [762, 414] on div "Angļu valoda" at bounding box center [749, 421] width 263 height 21
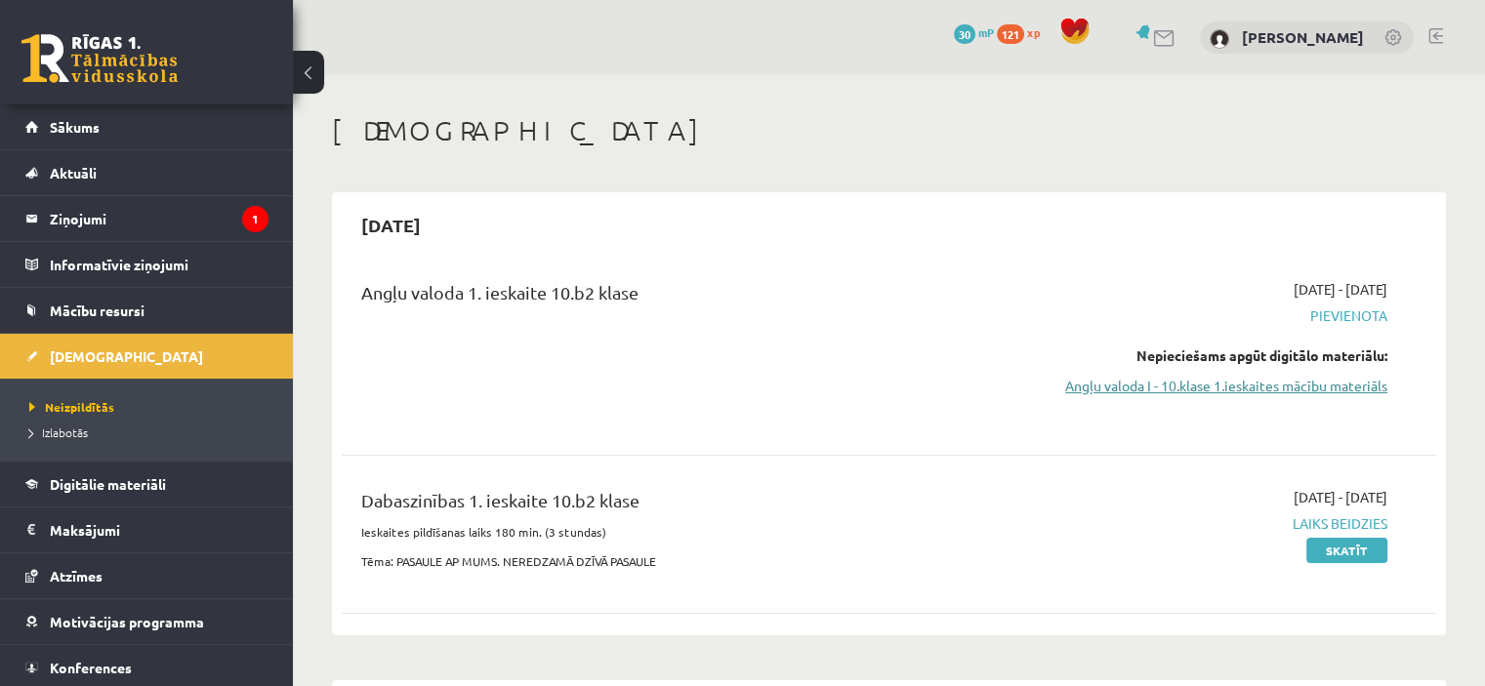
click at [1308, 390] on link "Angļu valoda I - 10.klase 1.ieskaites mācību materiāls" at bounding box center [1226, 386] width 322 height 21
click at [518, 300] on div "Angļu valoda 1. ieskaite 10.b2 klase" at bounding box center [698, 297] width 675 height 36
drag, startPoint x: 1353, startPoint y: 315, endPoint x: 1464, endPoint y: 289, distance: 114.4
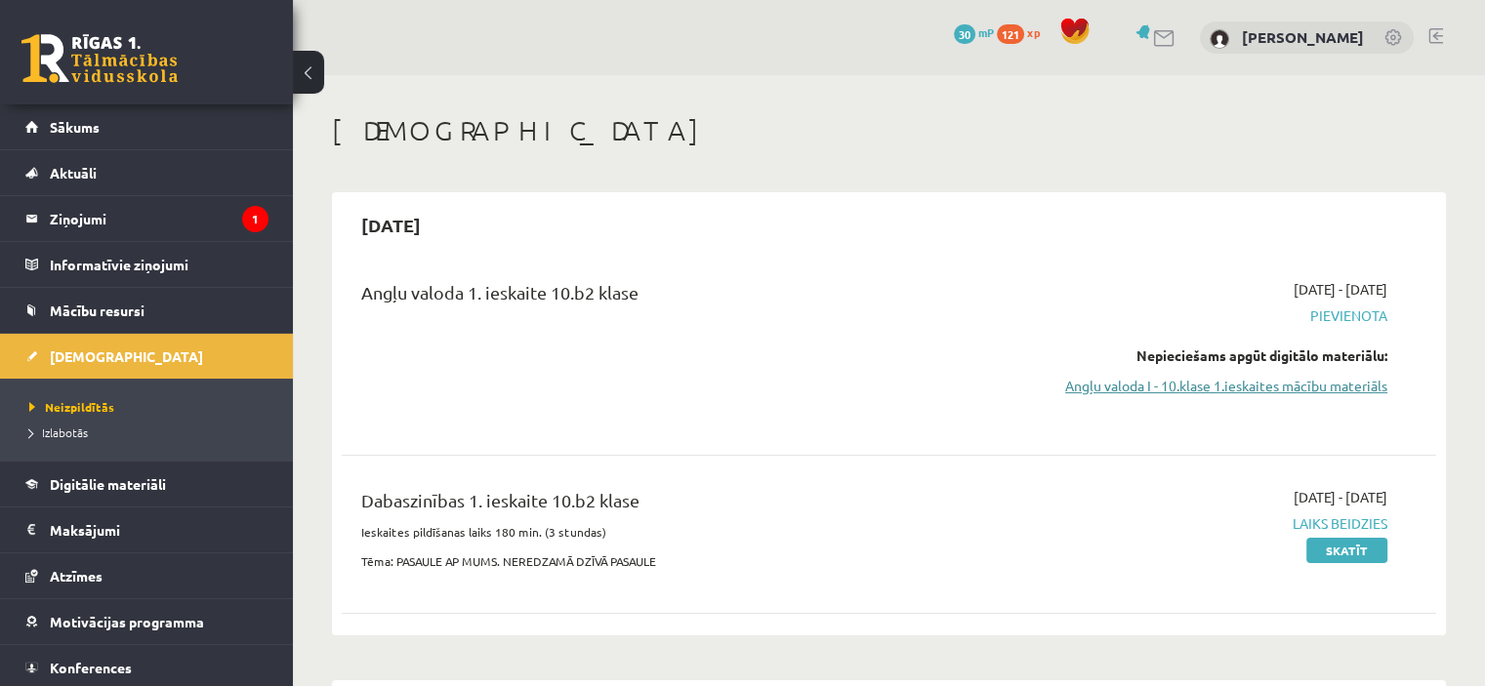
click at [1359, 381] on link "Angļu valoda I - 10.klase 1.ieskaites mācību materiāls" at bounding box center [1226, 386] width 322 height 21
click at [83, 404] on span "Neizpildītās" at bounding box center [71, 407] width 85 height 16
click at [78, 427] on span "Izlabotās" at bounding box center [58, 433] width 59 height 16
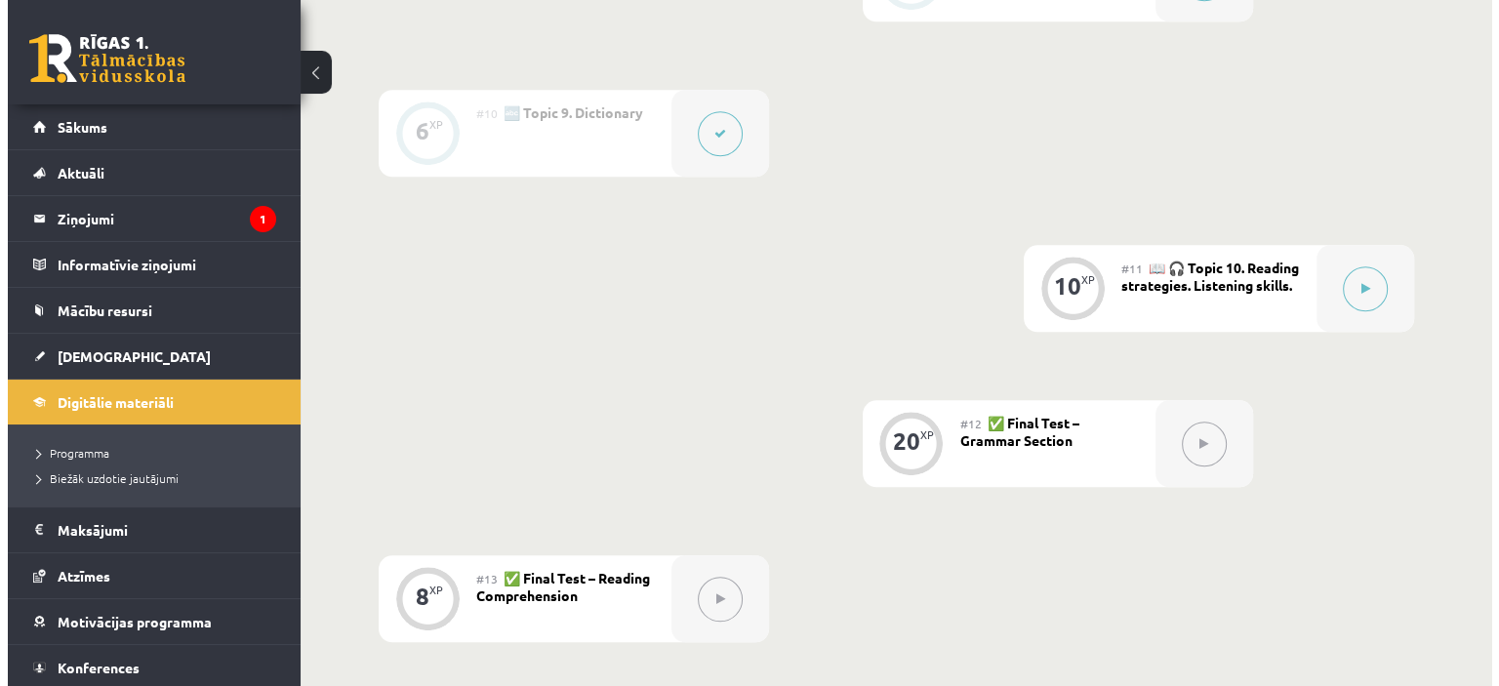
scroll to position [1868, 0]
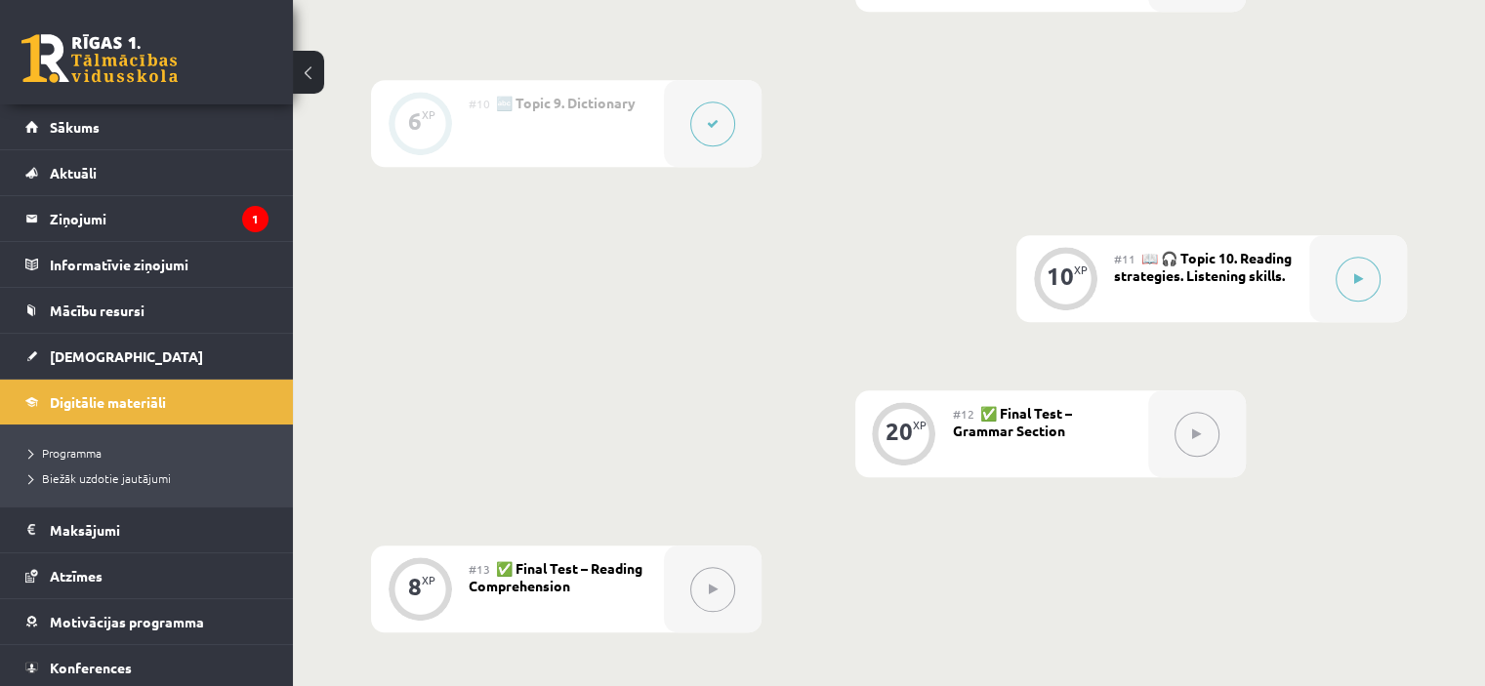
click at [1257, 270] on div "#11 📖 🎧 Topic 10. Reading strategies. Listening skills." at bounding box center [1211, 278] width 195 height 87
click at [1368, 281] on button at bounding box center [1357, 279] width 45 height 45
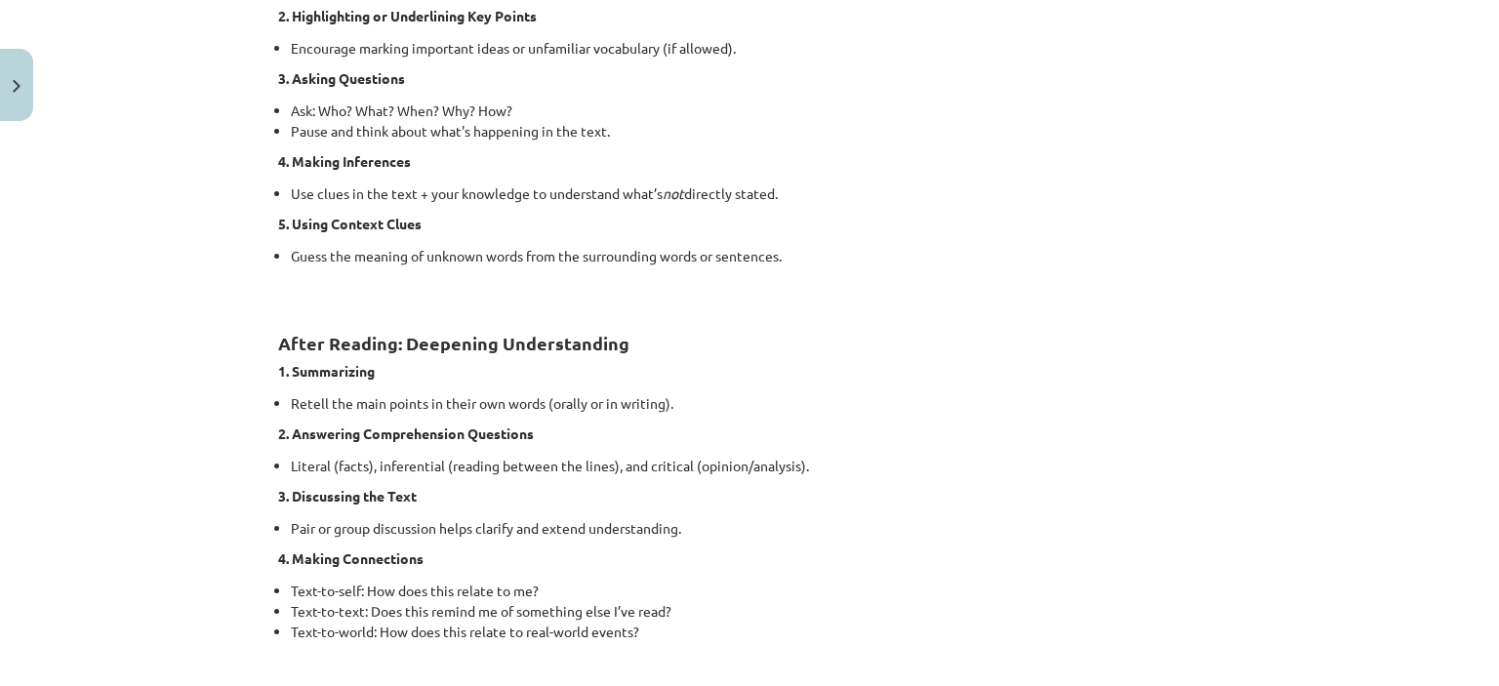
scroll to position [1568, 0]
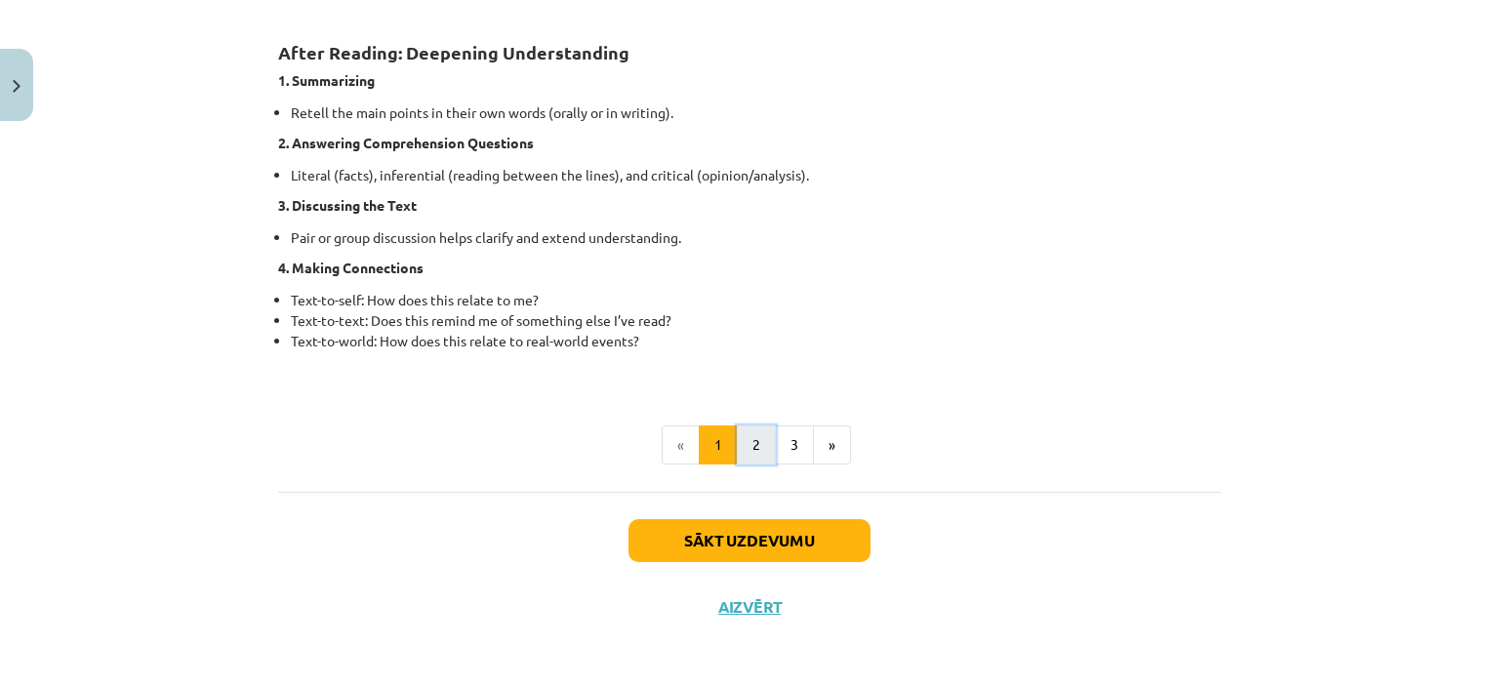
click at [737, 458] on button "2" at bounding box center [756, 445] width 39 height 39
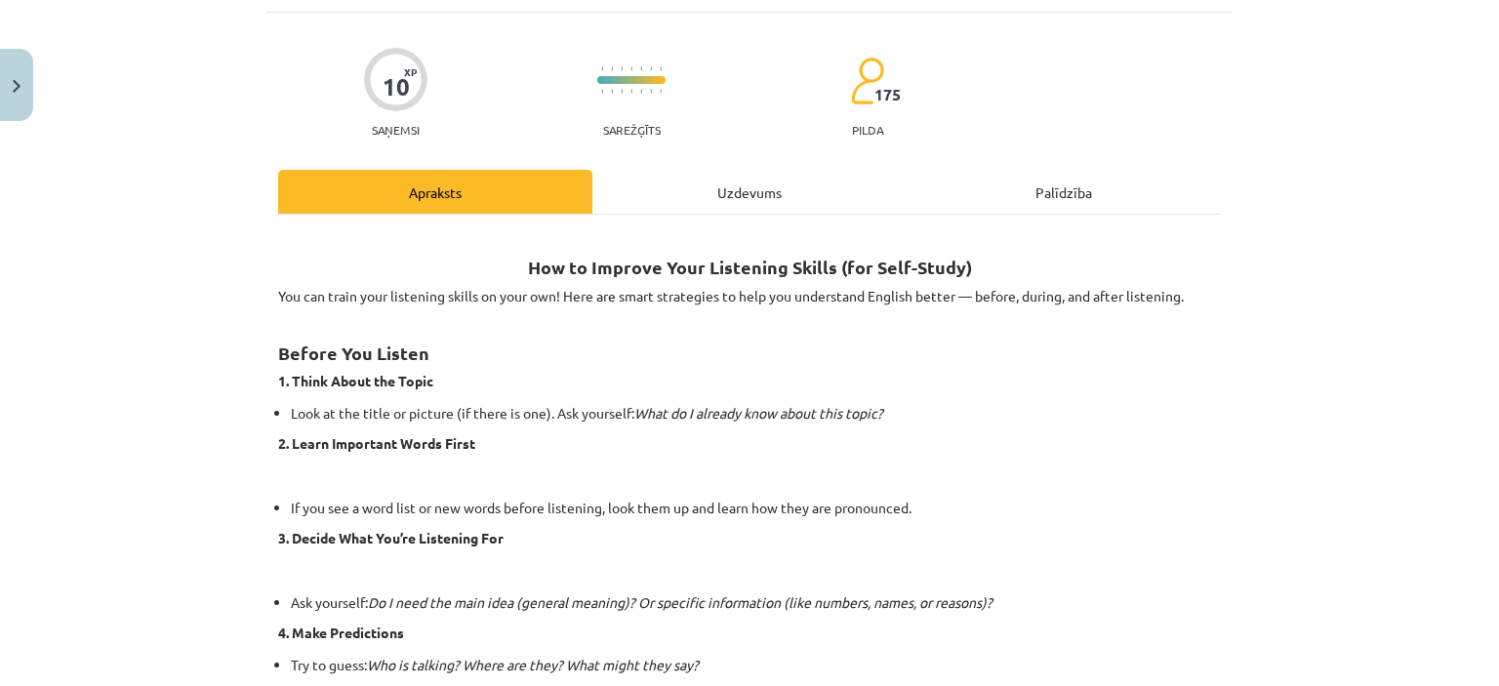
scroll to position [79, 0]
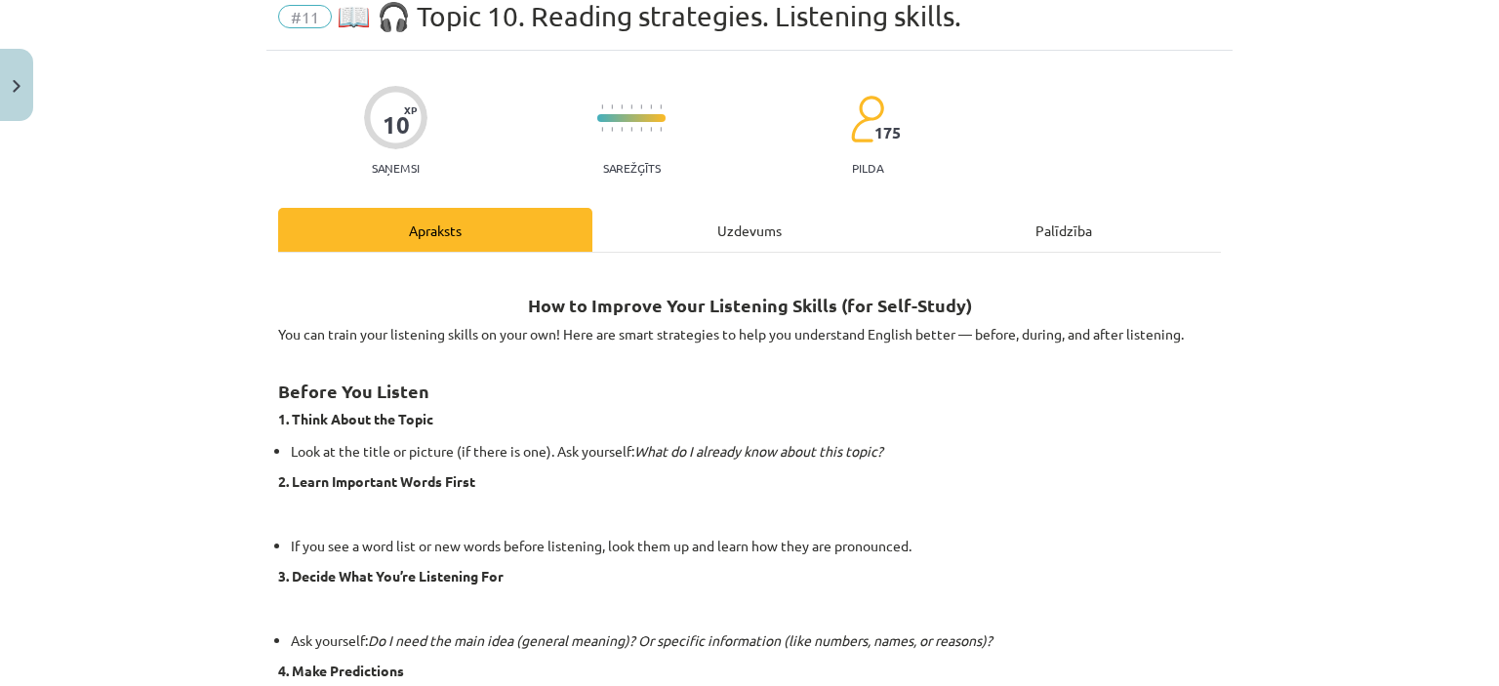
click at [740, 227] on div "Uzdevums" at bounding box center [750, 230] width 314 height 44
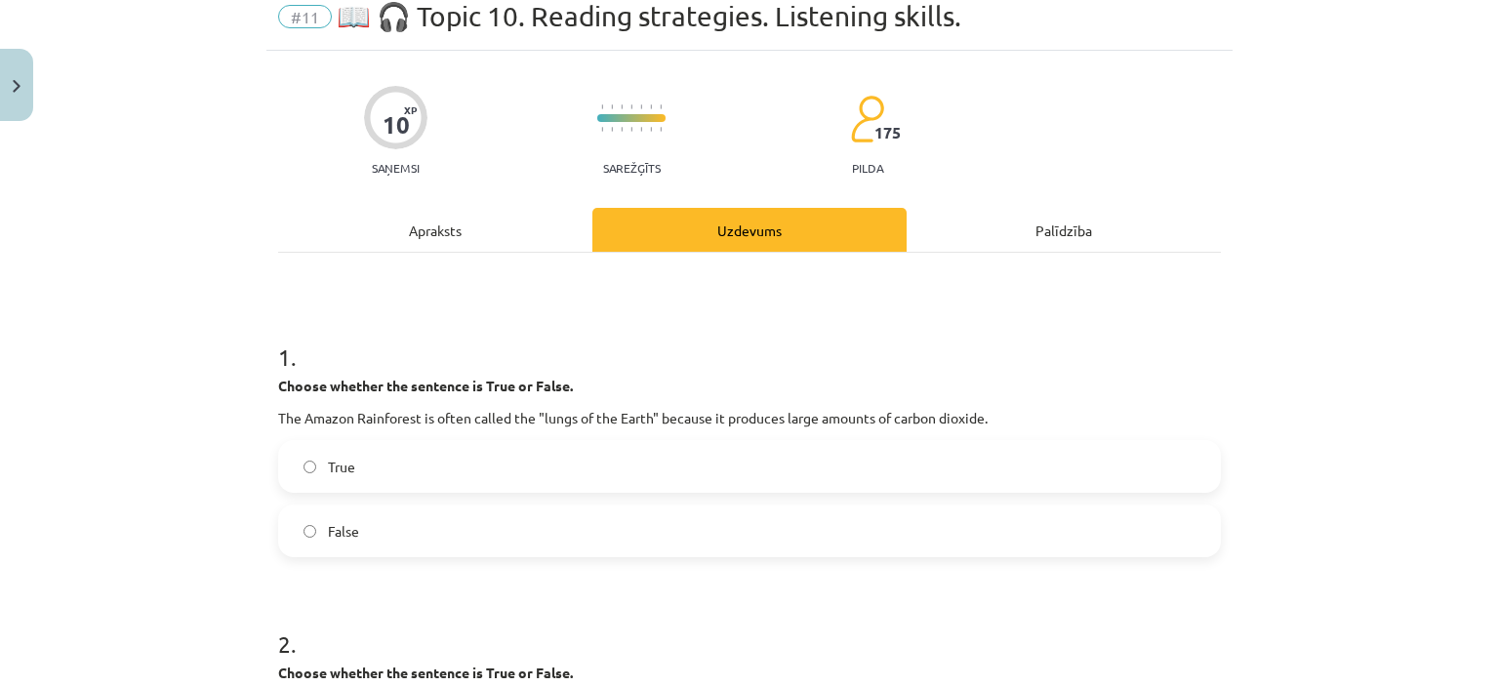
scroll to position [49, 0]
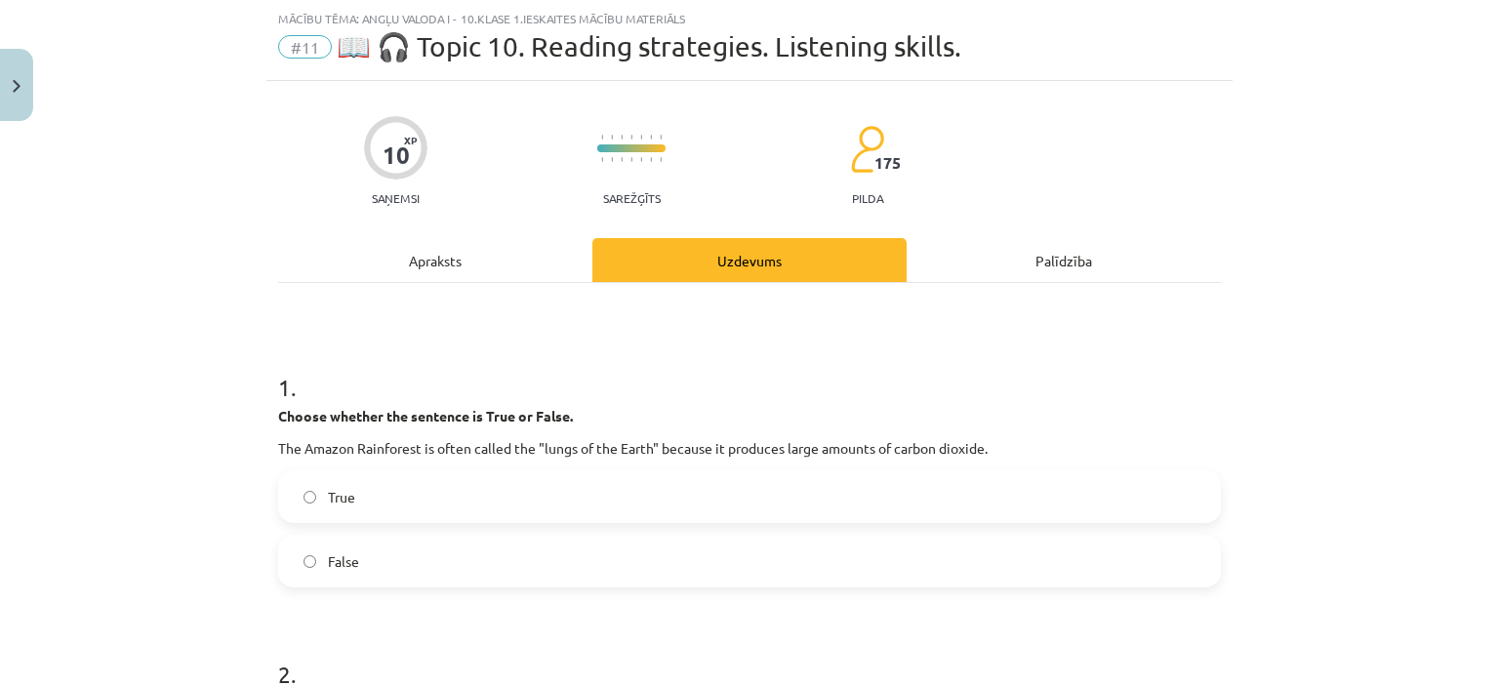
click at [431, 268] on div "Apraksts" at bounding box center [435, 260] width 314 height 44
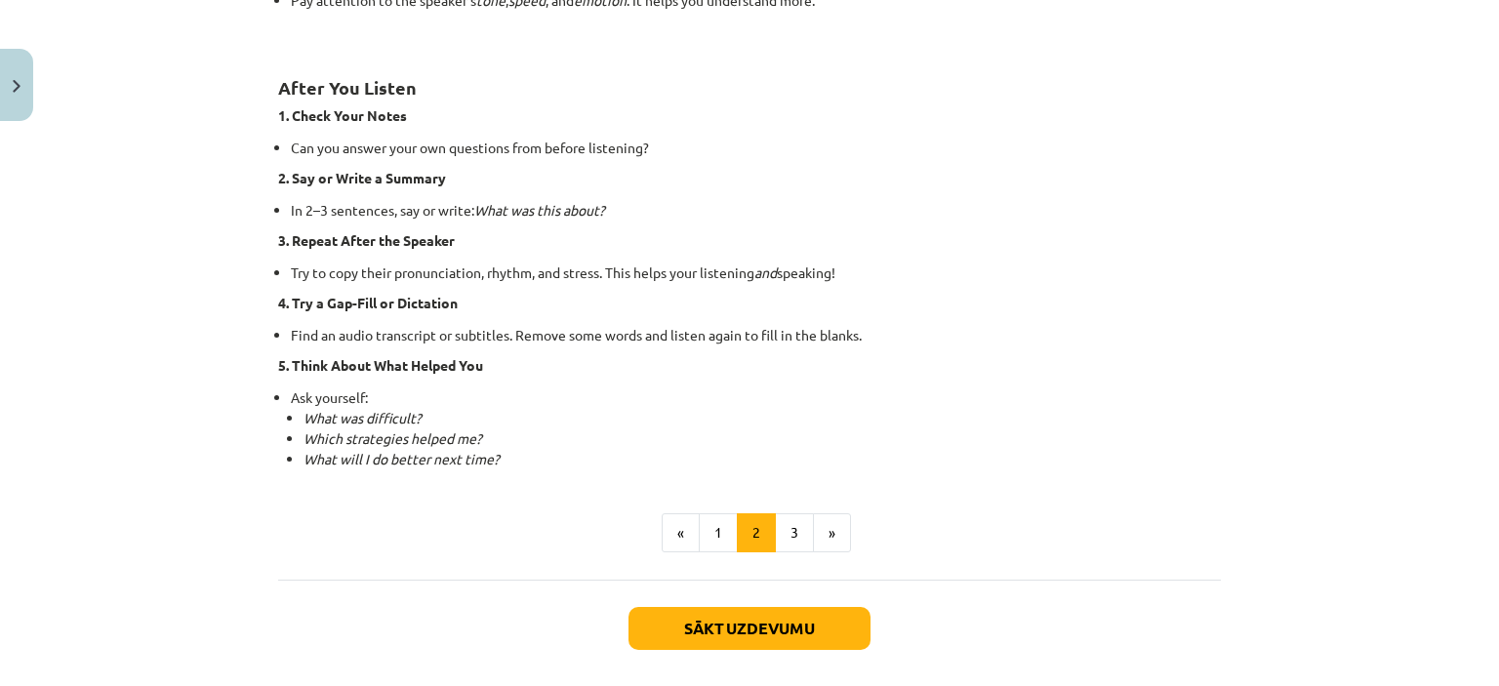
scroll to position [1411, 0]
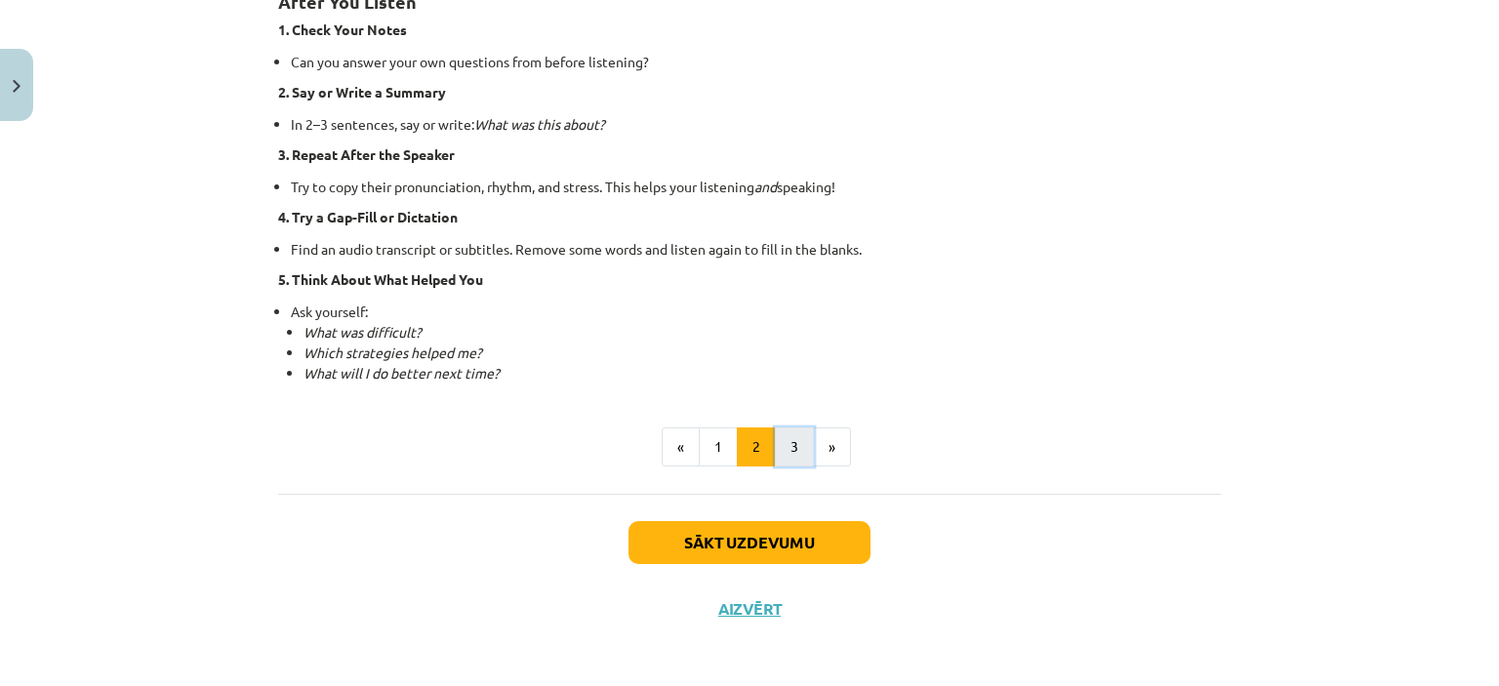
click at [785, 446] on button "3" at bounding box center [794, 447] width 39 height 39
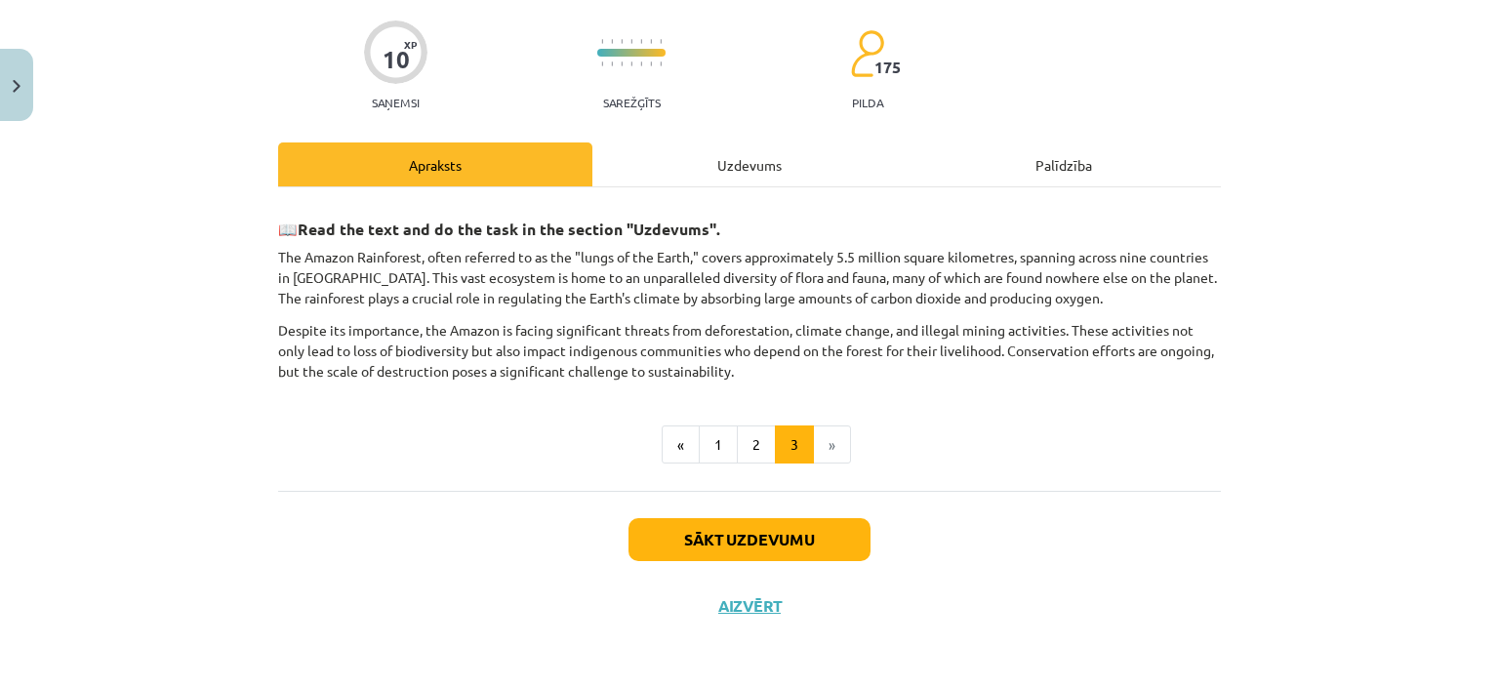
click at [722, 154] on div "Uzdevums" at bounding box center [750, 165] width 314 height 44
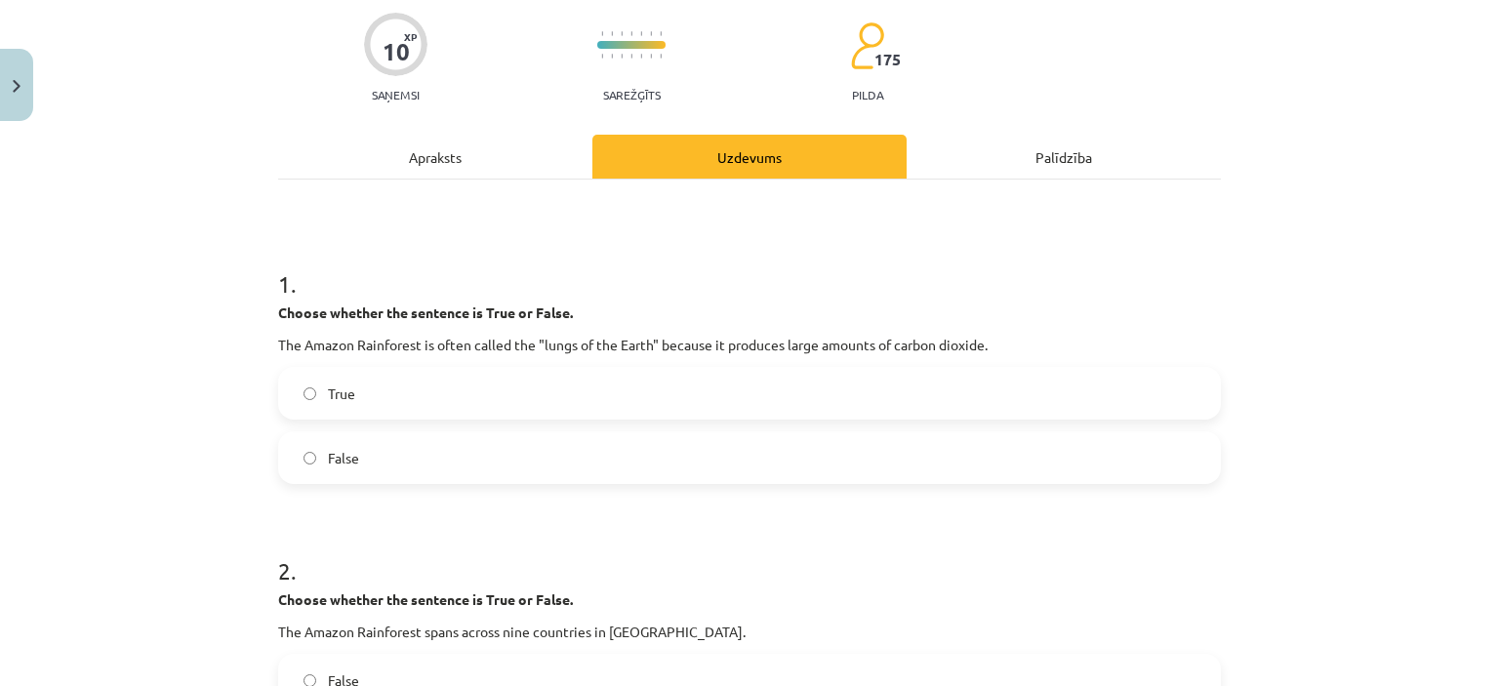
scroll to position [168, 0]
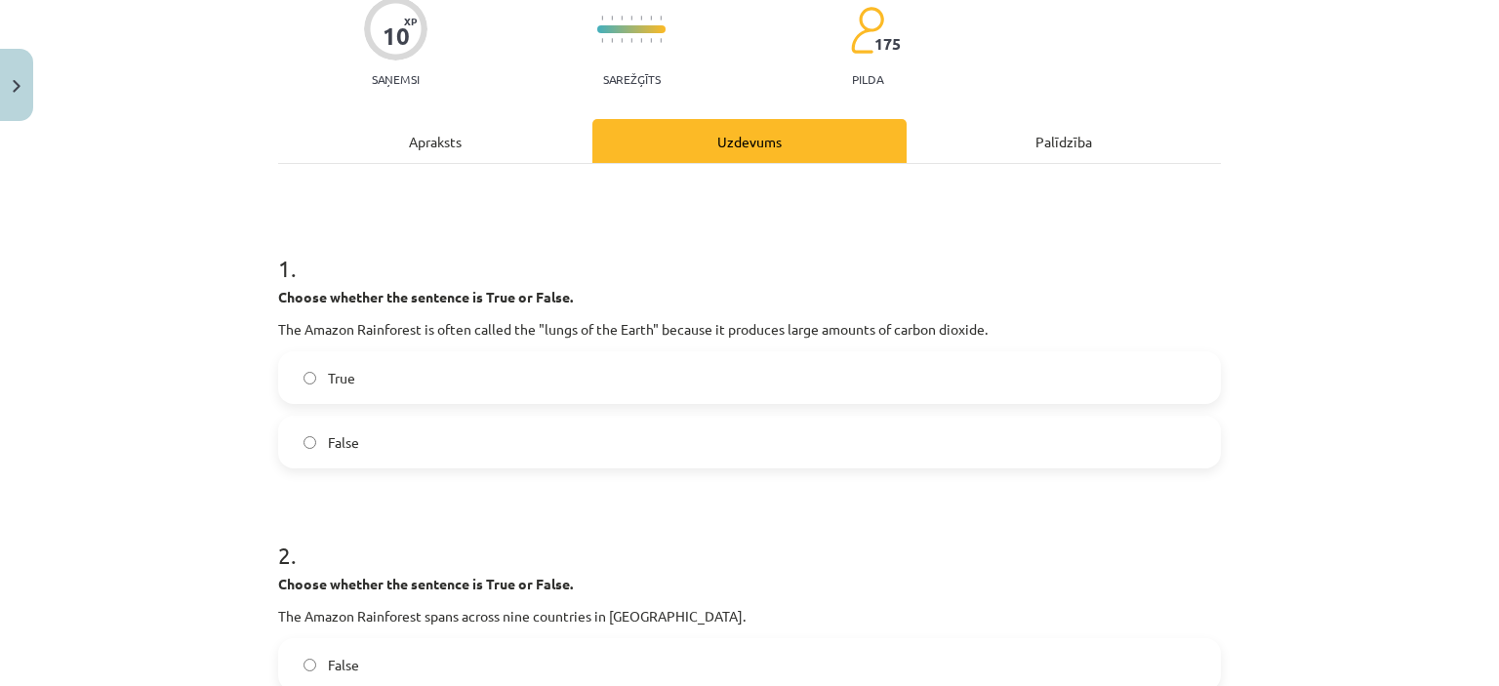
click at [457, 138] on div "Apraksts" at bounding box center [435, 141] width 314 height 44
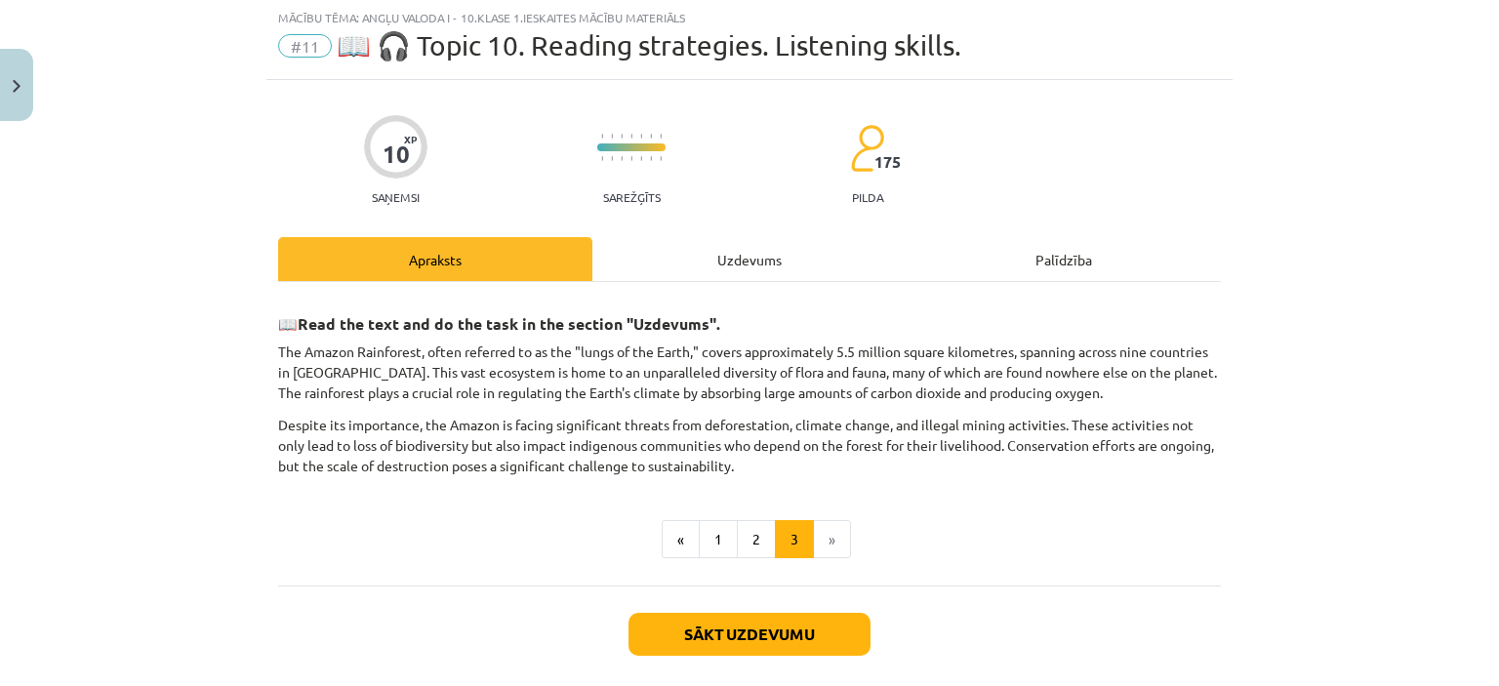
scroll to position [49, 0]
click at [731, 267] on div "Uzdevums" at bounding box center [750, 260] width 314 height 44
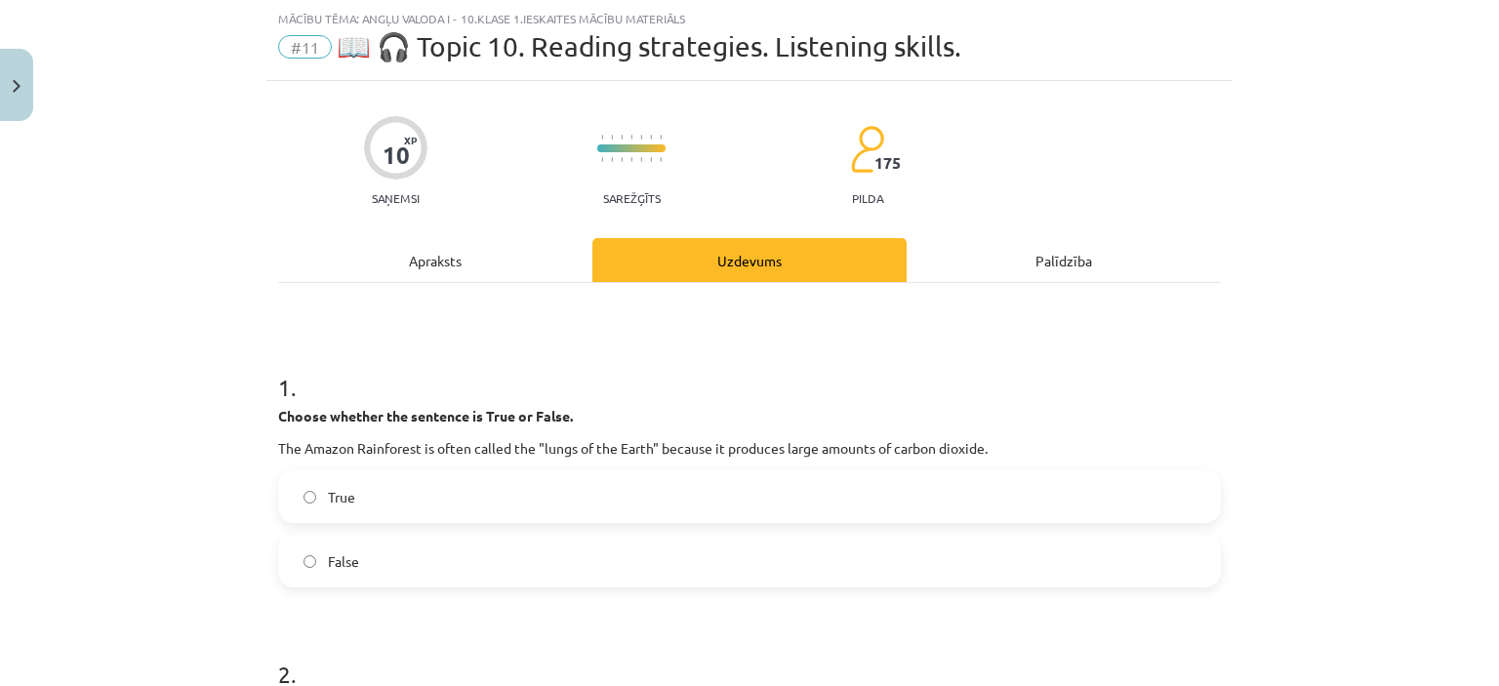
click at [444, 256] on div "Apraksts" at bounding box center [435, 260] width 314 height 44
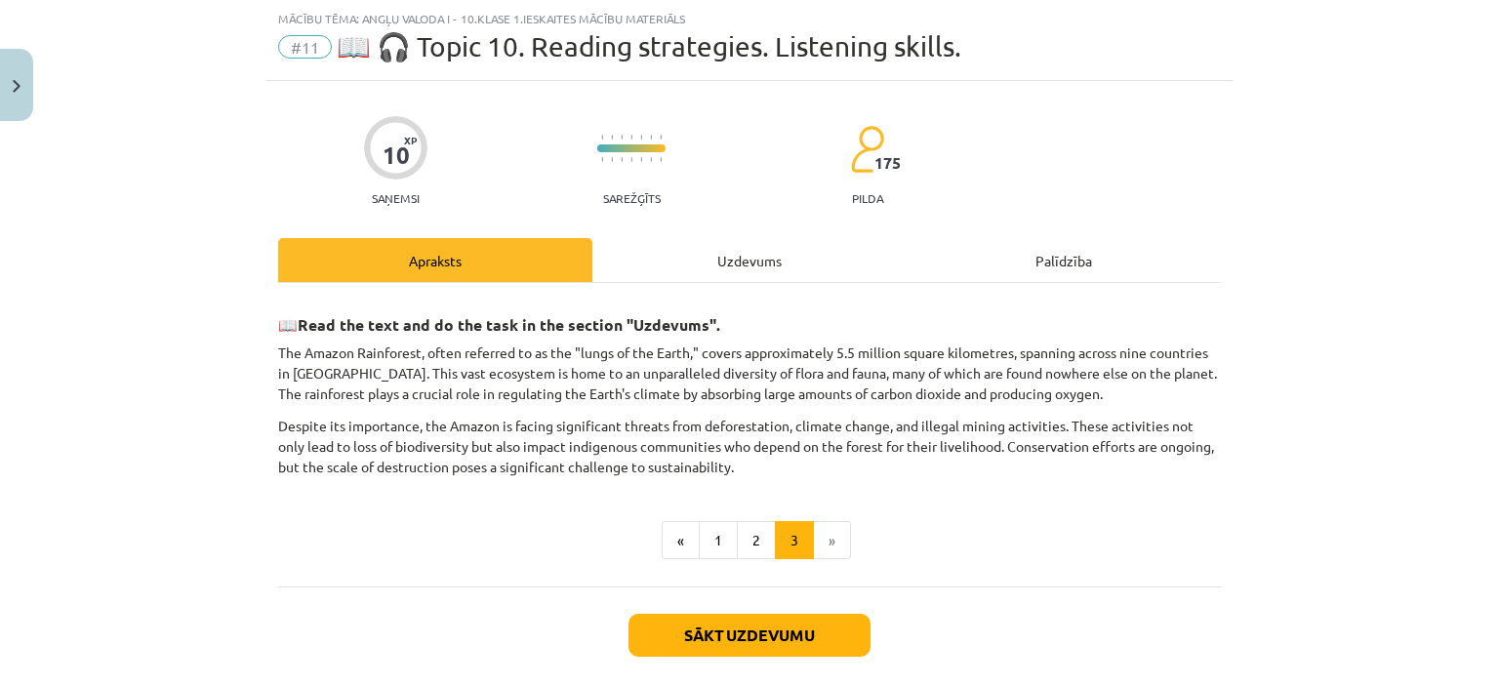
click at [745, 260] on div "Uzdevums" at bounding box center [750, 260] width 314 height 44
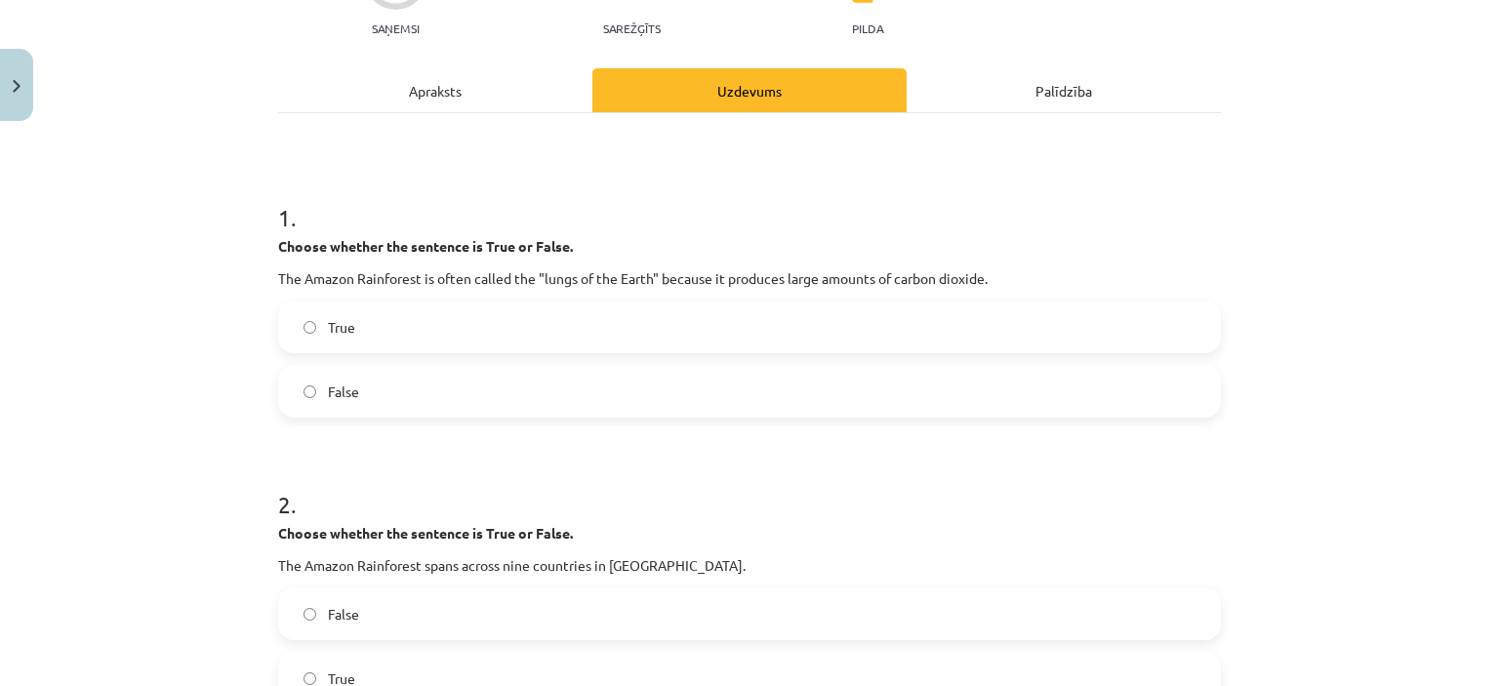
scroll to position [108, 0]
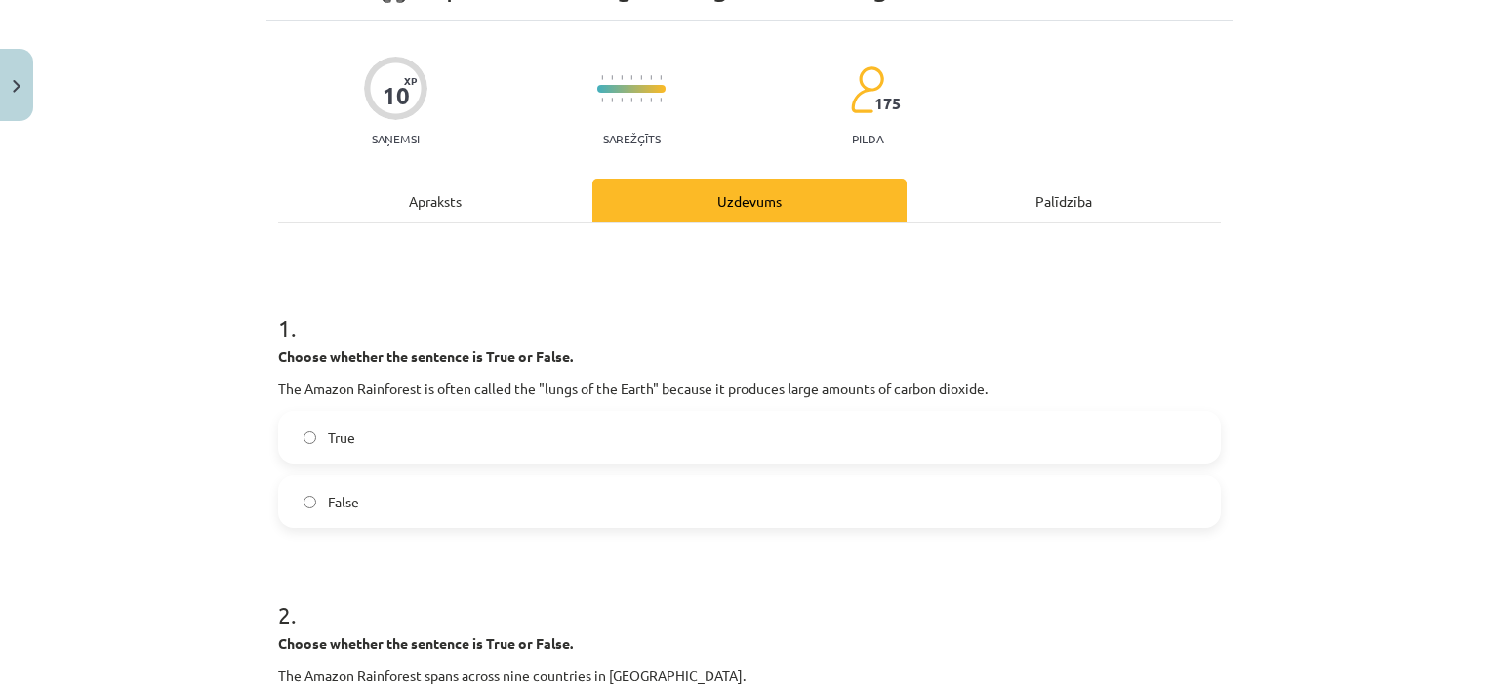
click at [436, 200] on div "Apraksts" at bounding box center [435, 201] width 314 height 44
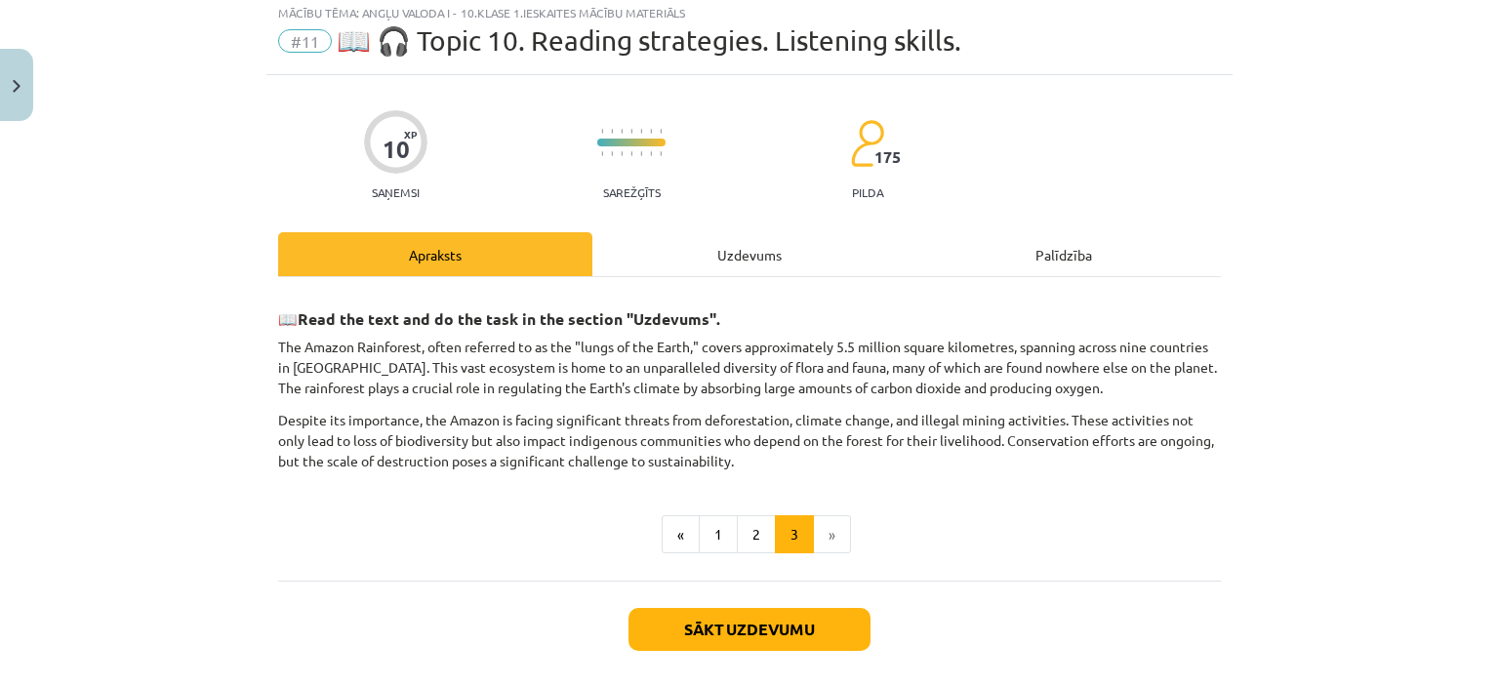
scroll to position [49, 0]
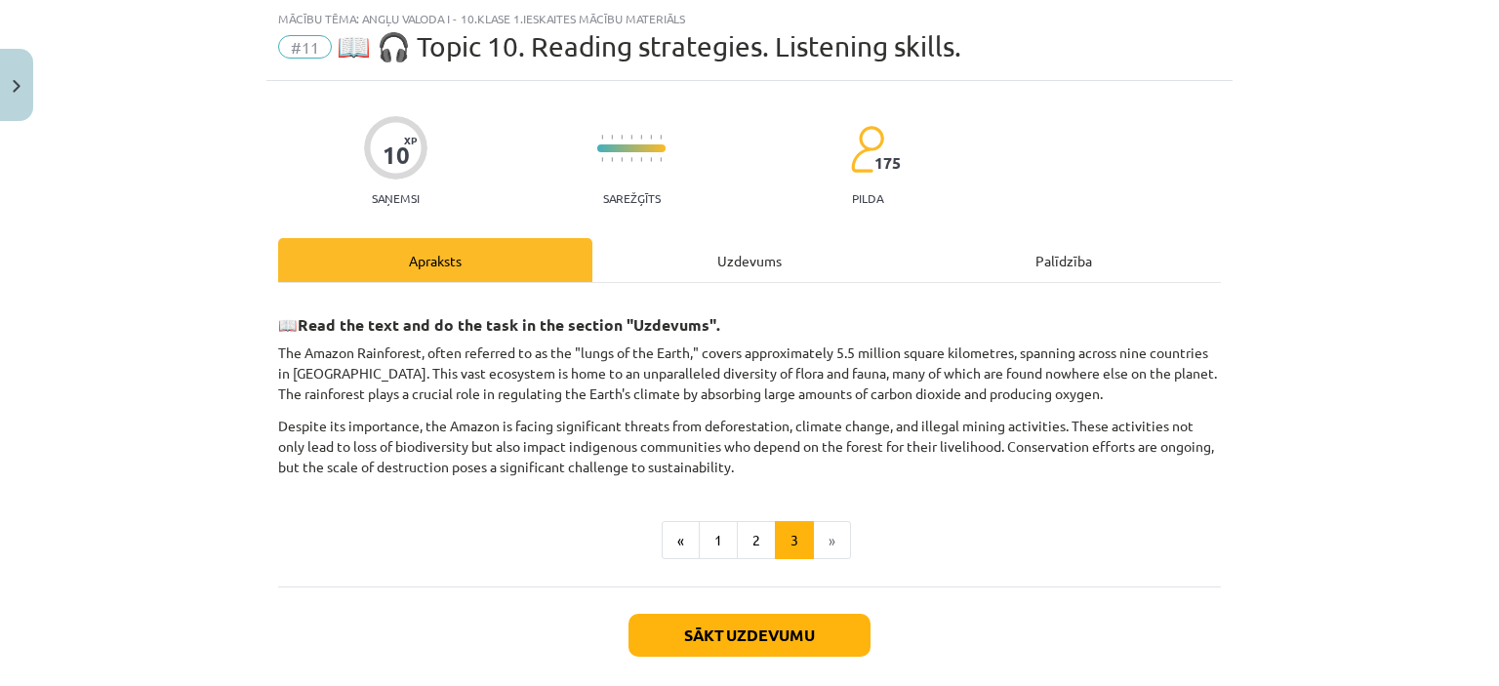
click at [741, 255] on div "Uzdevums" at bounding box center [750, 260] width 314 height 44
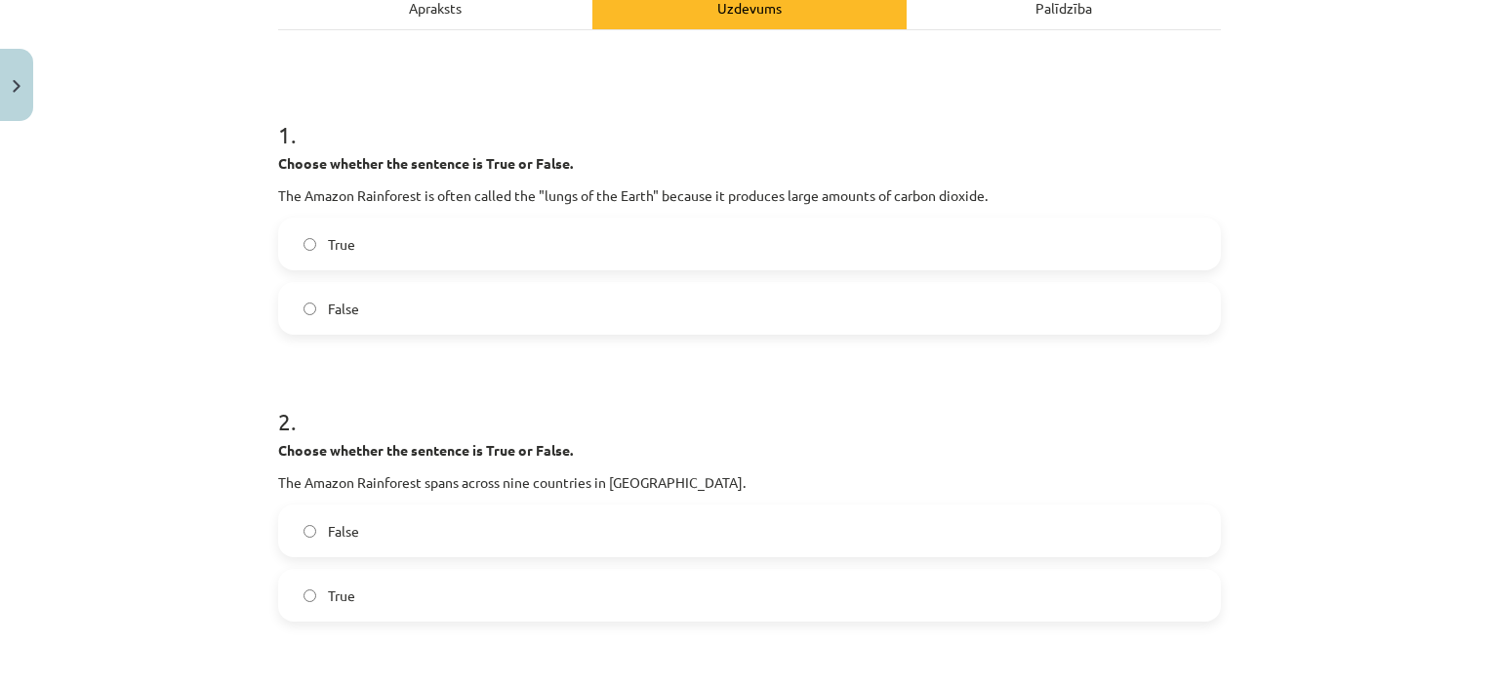
scroll to position [246, 0]
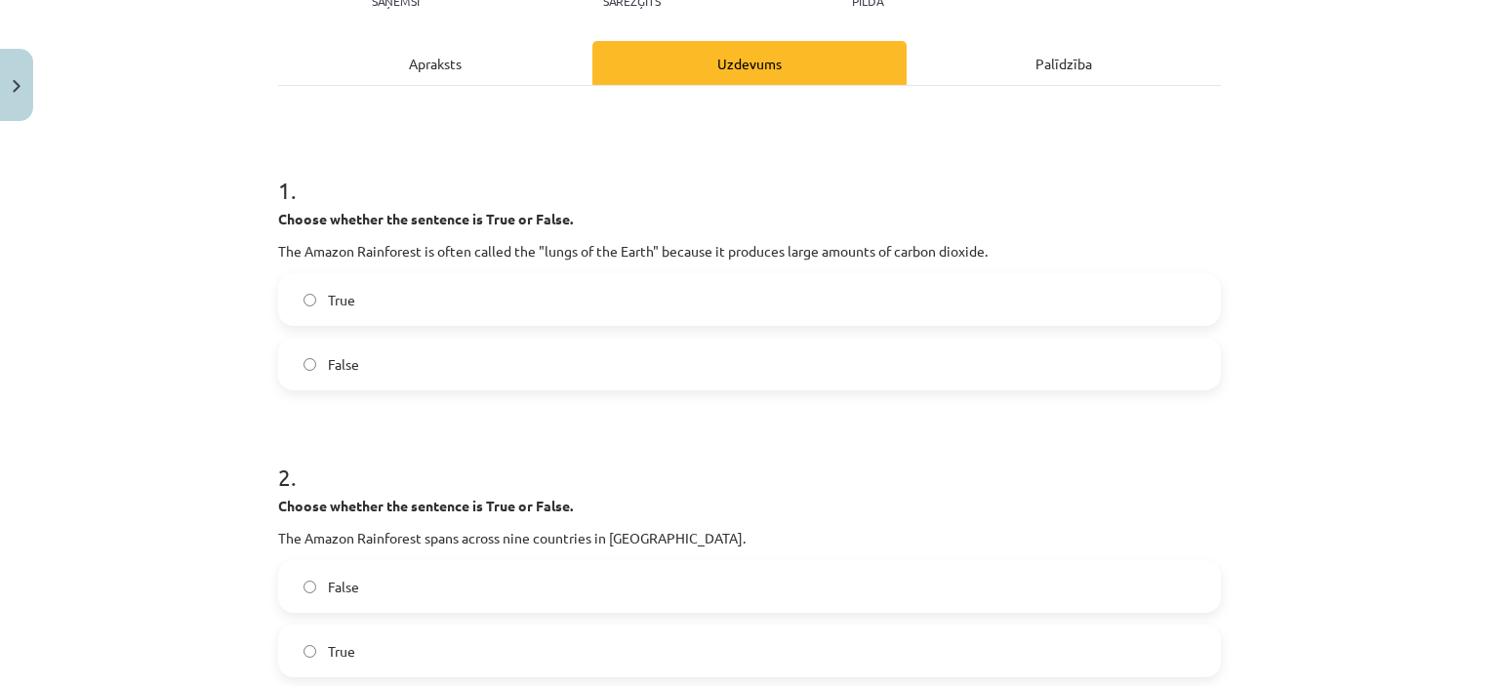
click at [416, 75] on div "Apraksts" at bounding box center [435, 63] width 314 height 44
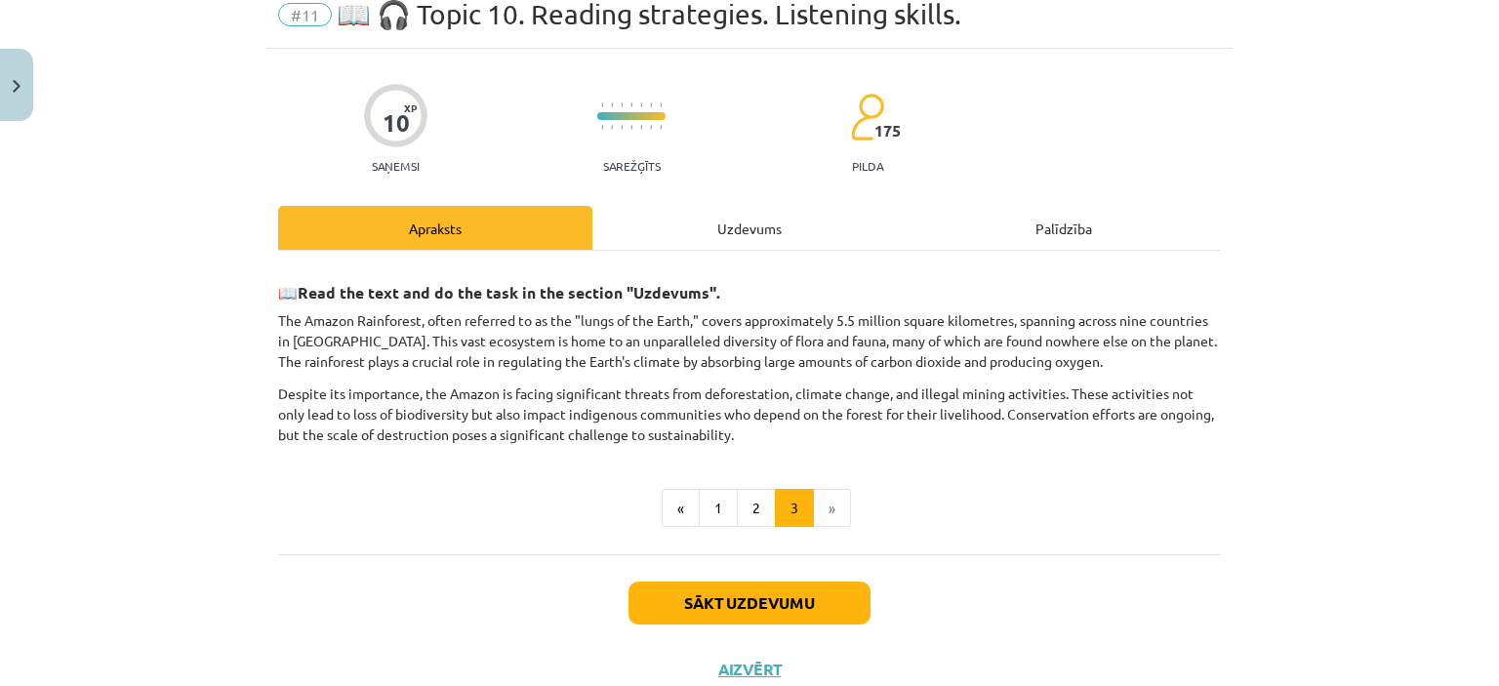
scroll to position [49, 0]
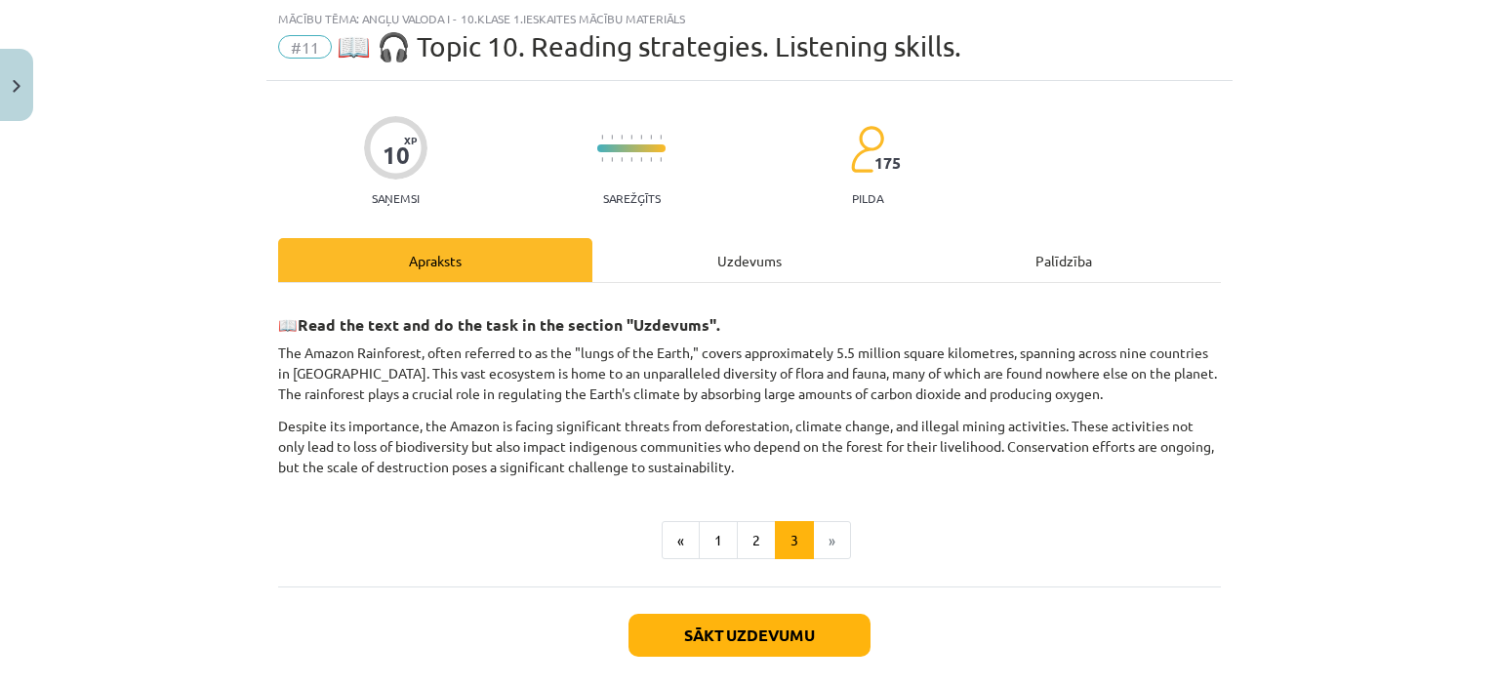
click at [758, 273] on div "Uzdevums" at bounding box center [750, 260] width 314 height 44
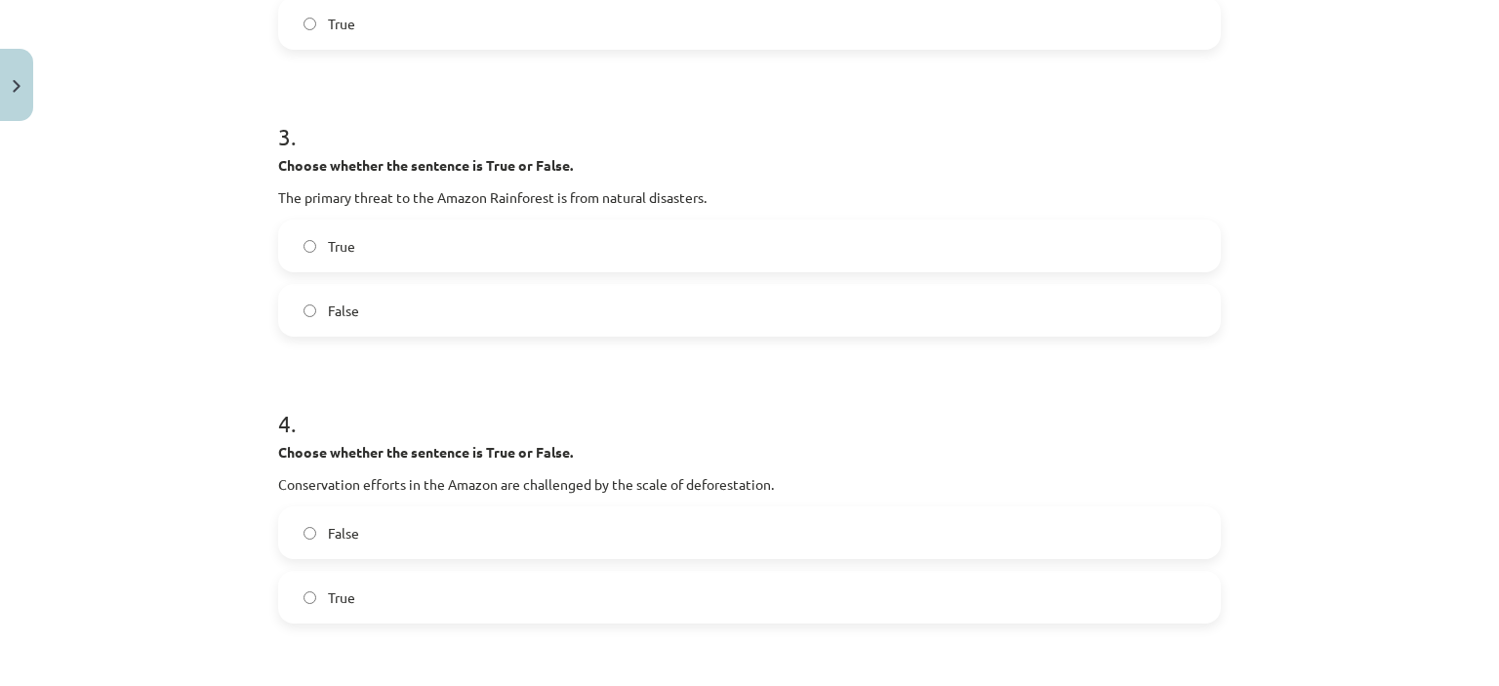
scroll to position [884, 0]
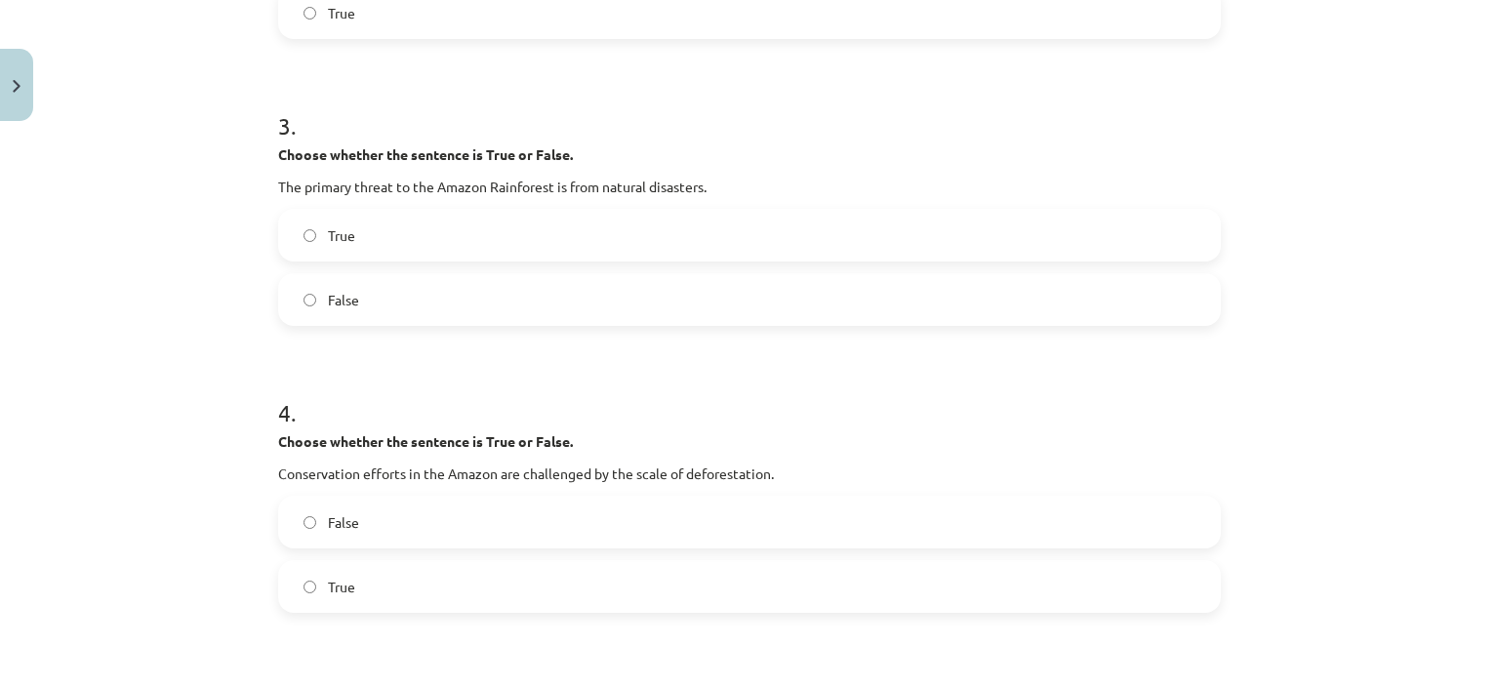
click at [308, 305] on label "False" at bounding box center [749, 299] width 939 height 49
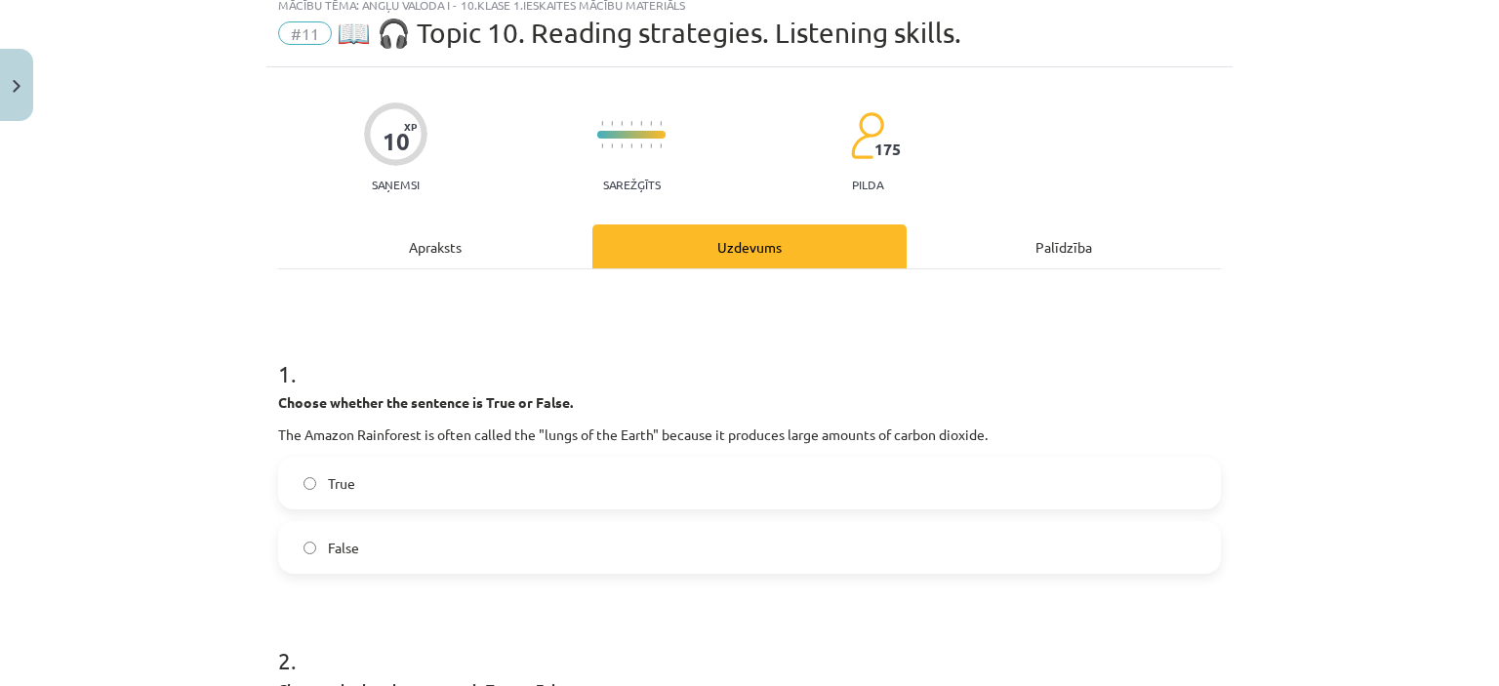
scroll to position [52, 0]
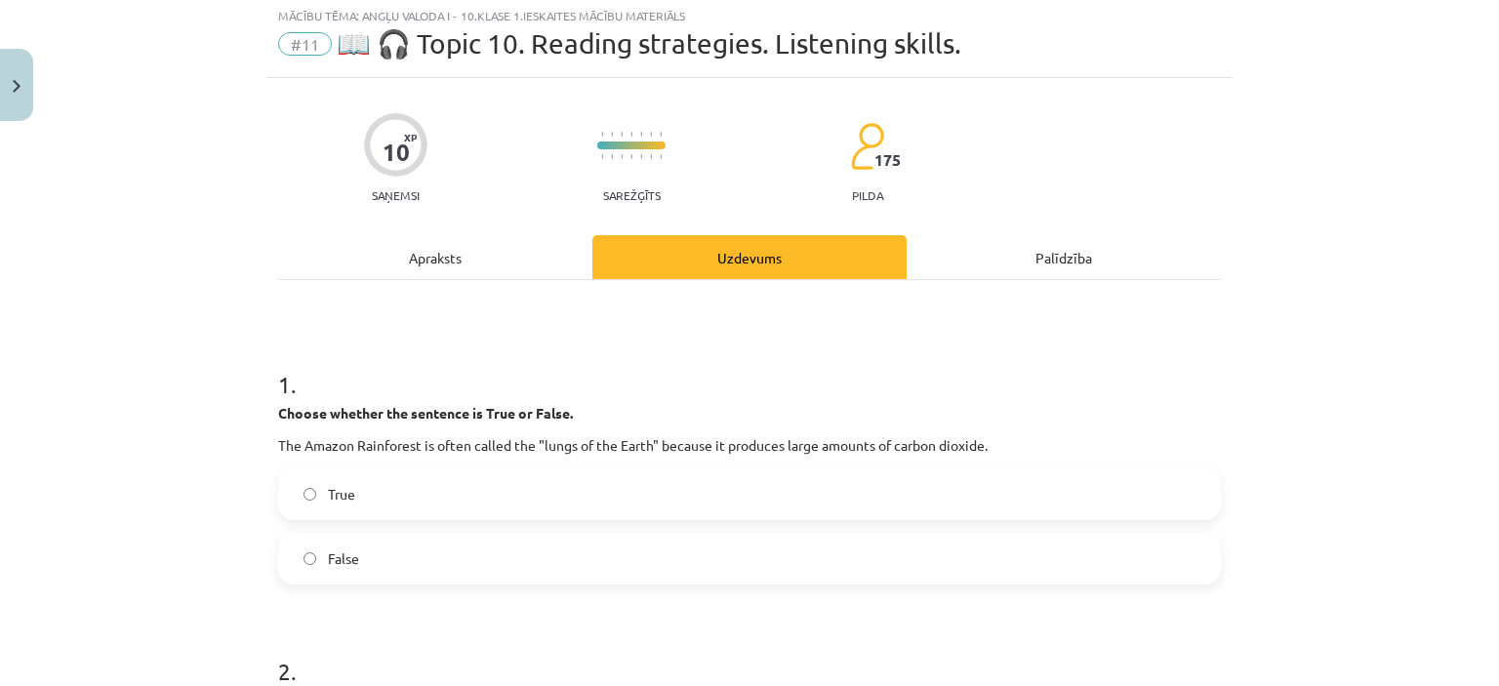
click at [423, 261] on div "Apraksts" at bounding box center [435, 257] width 314 height 44
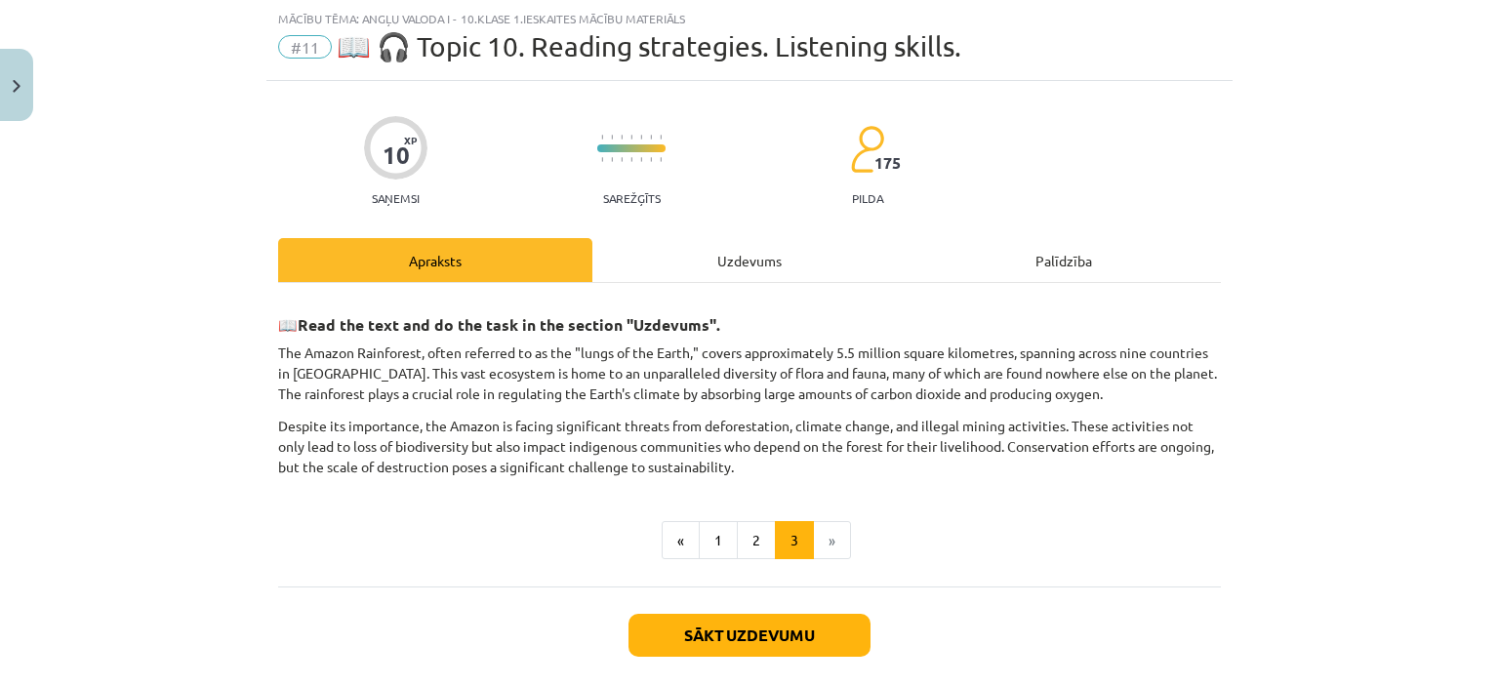
click at [752, 265] on div "Uzdevums" at bounding box center [750, 260] width 314 height 44
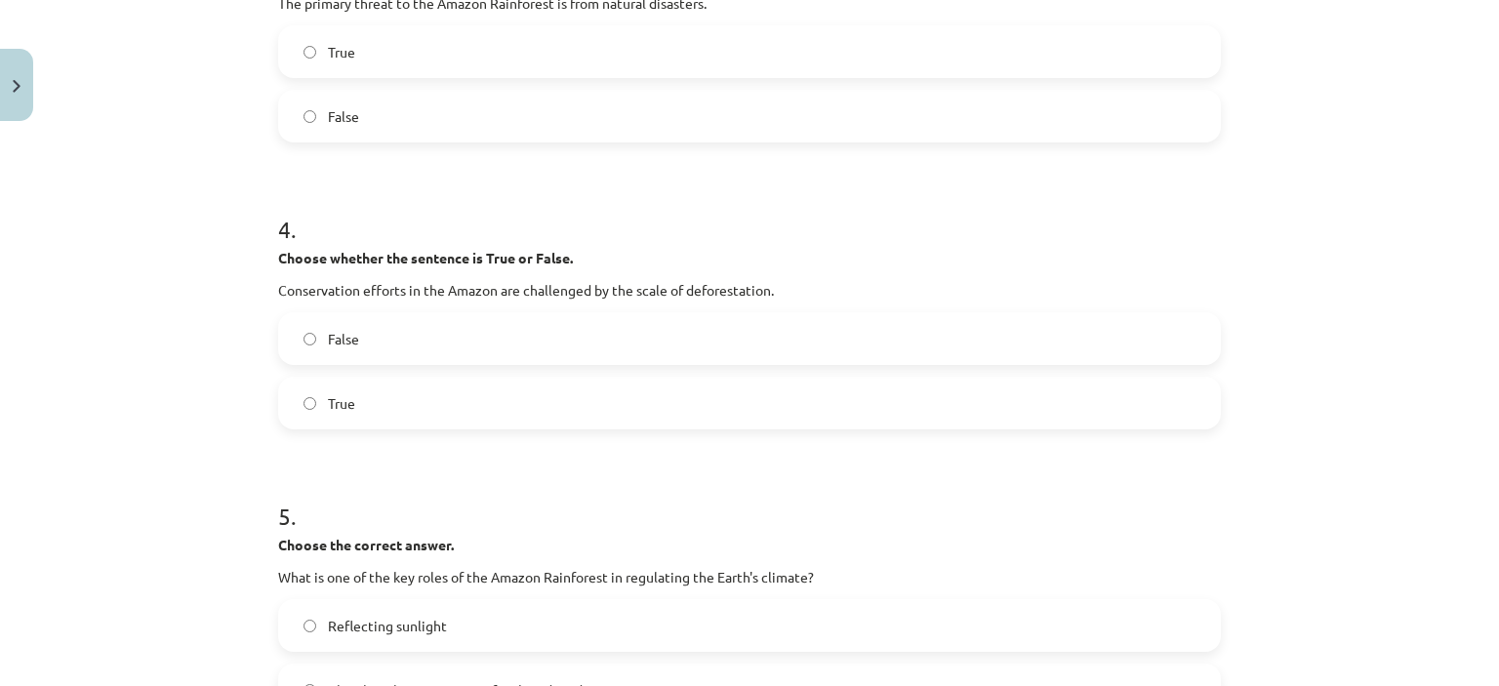
scroll to position [1065, 0]
click at [308, 403] on label "True" at bounding box center [749, 406] width 939 height 49
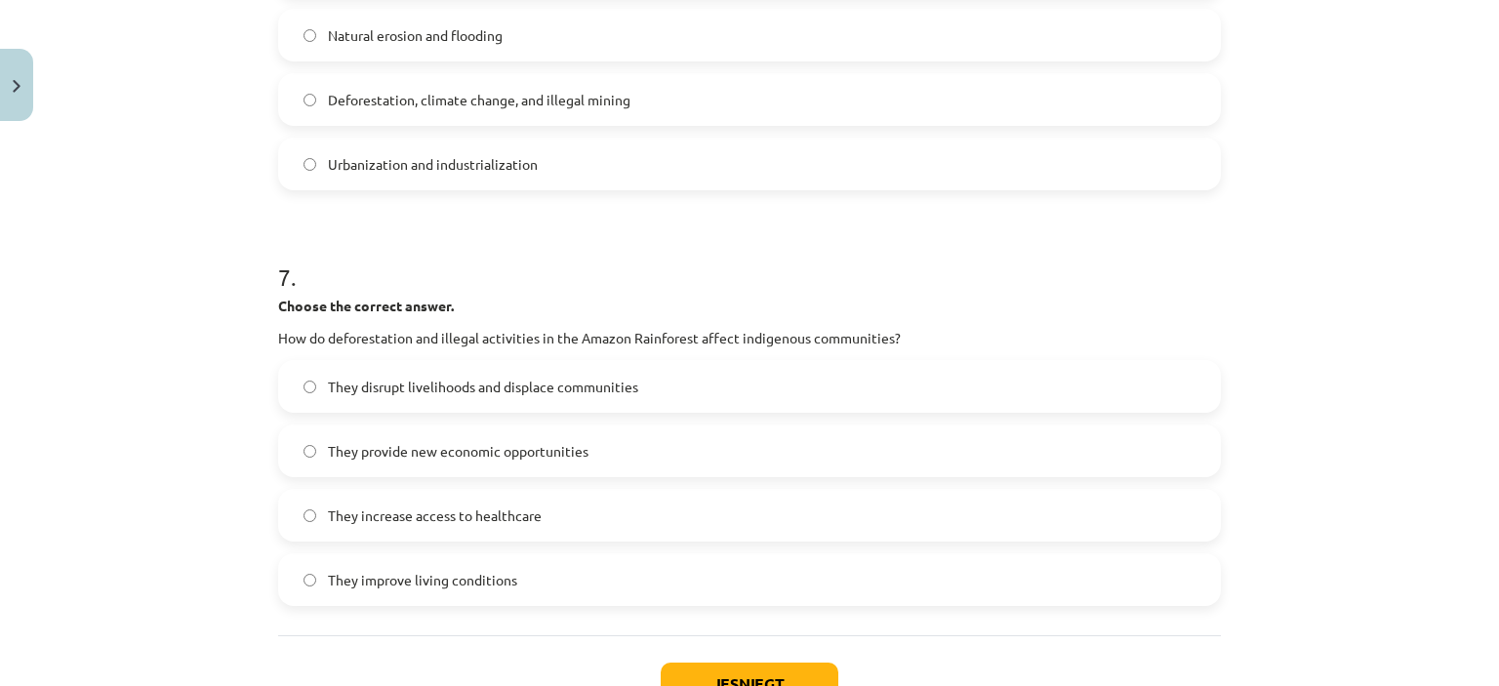
scroll to position [2284, 0]
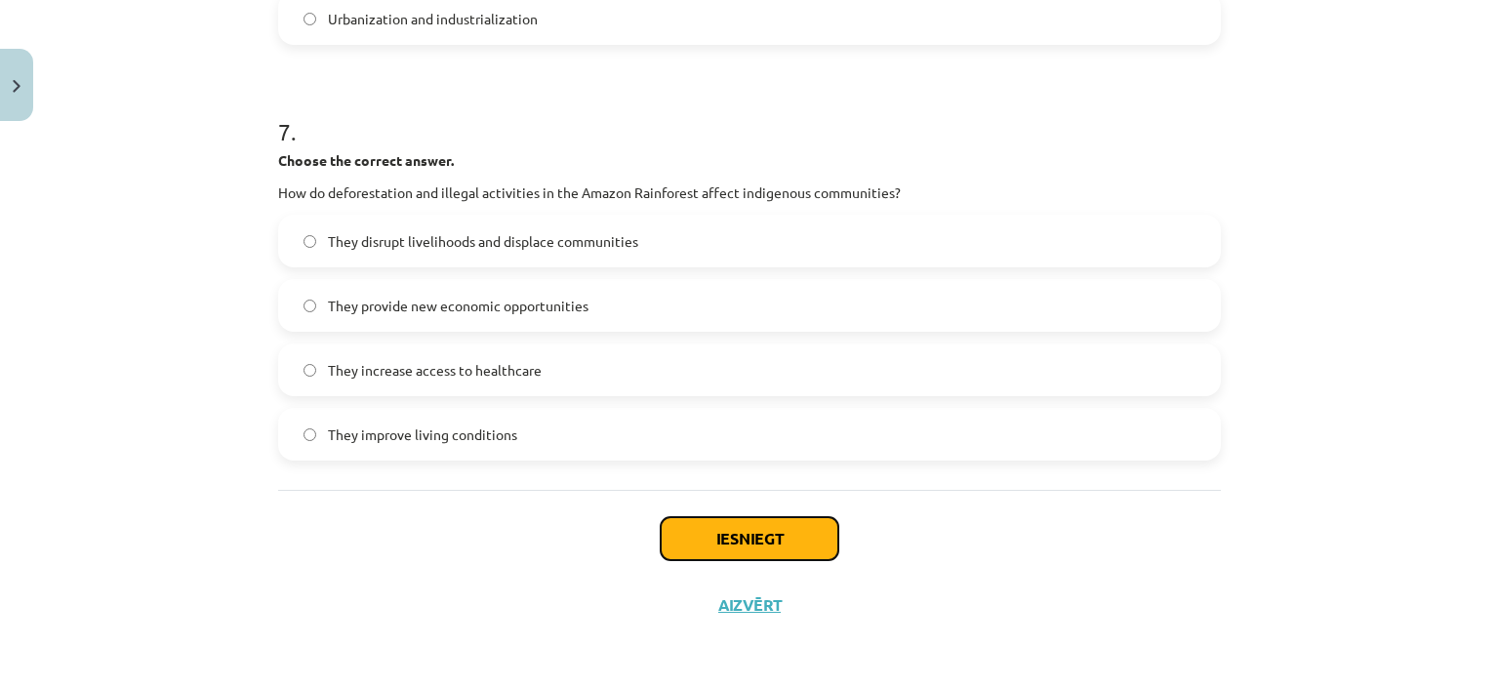
click at [810, 550] on button "Iesniegt" at bounding box center [750, 538] width 178 height 43
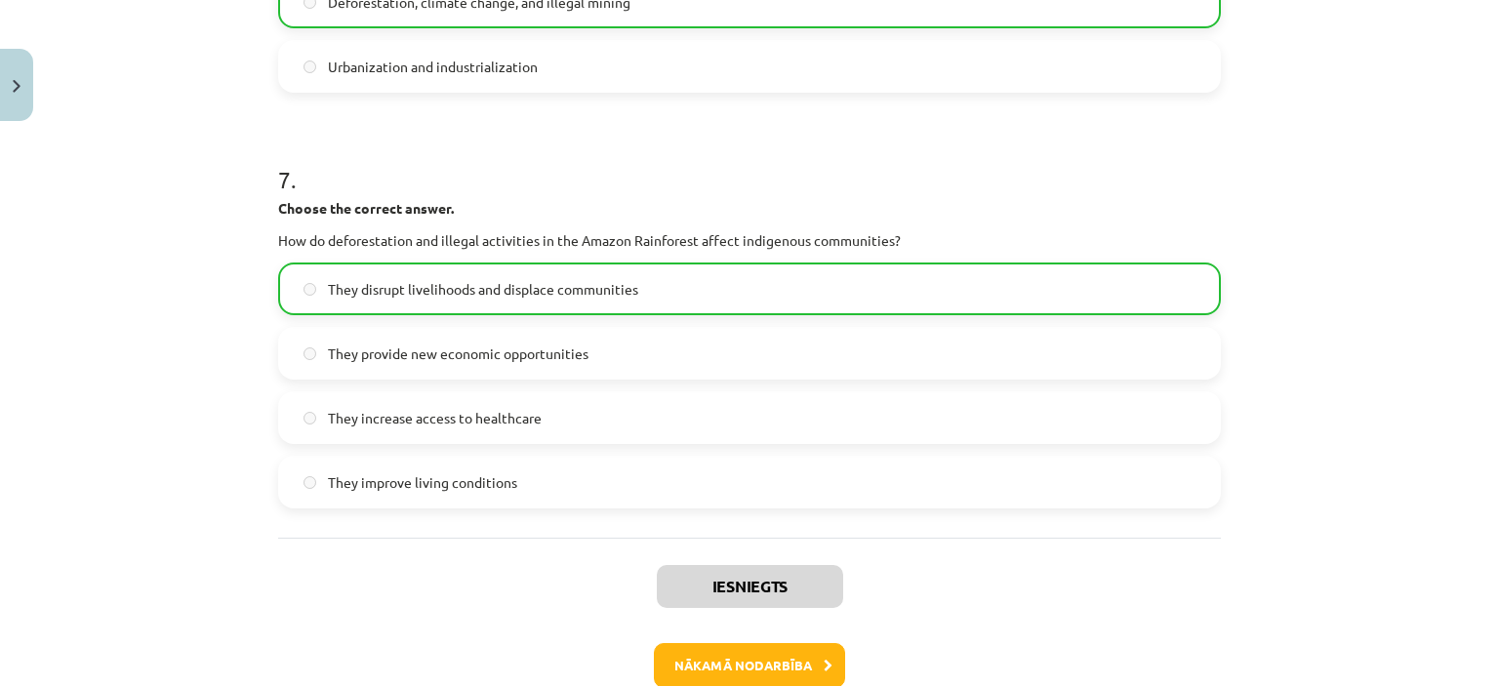
scroll to position [2346, 0]
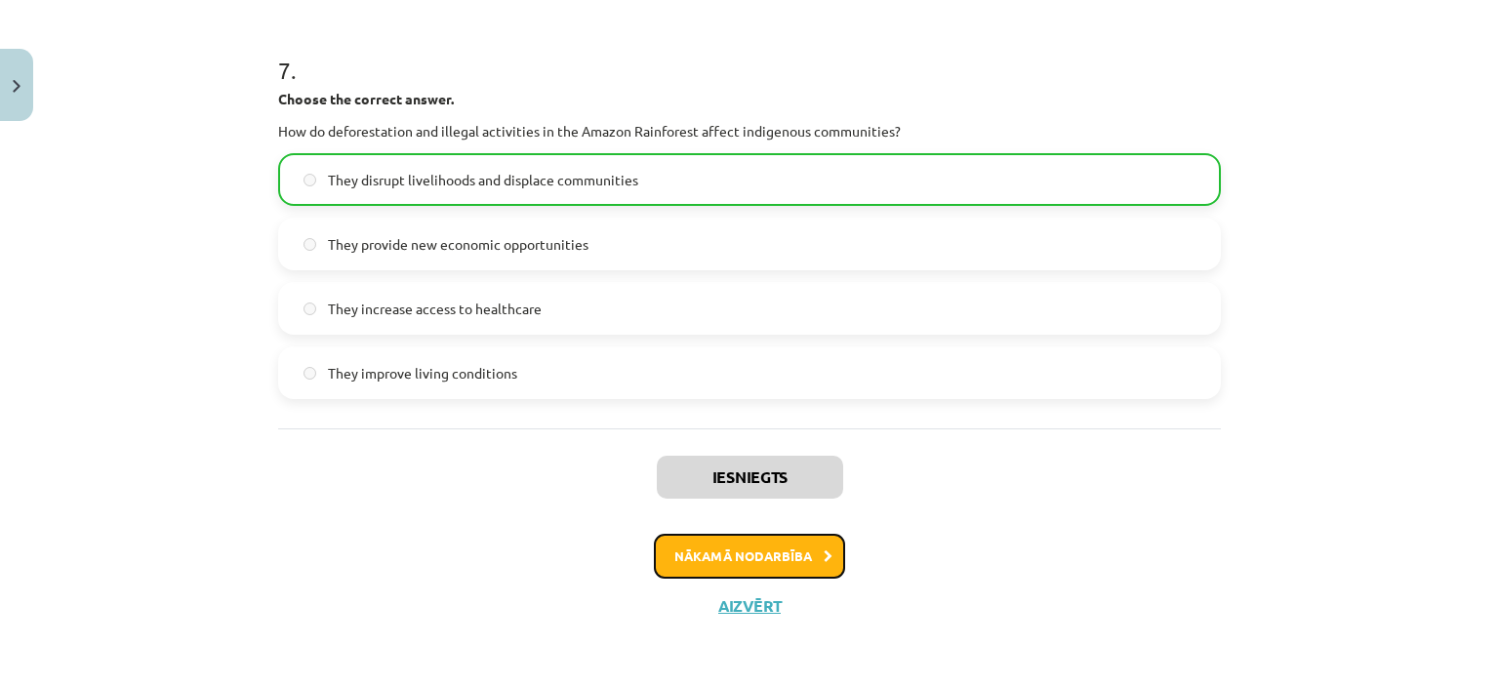
click at [793, 559] on button "Nākamā nodarbība" at bounding box center [749, 556] width 191 height 45
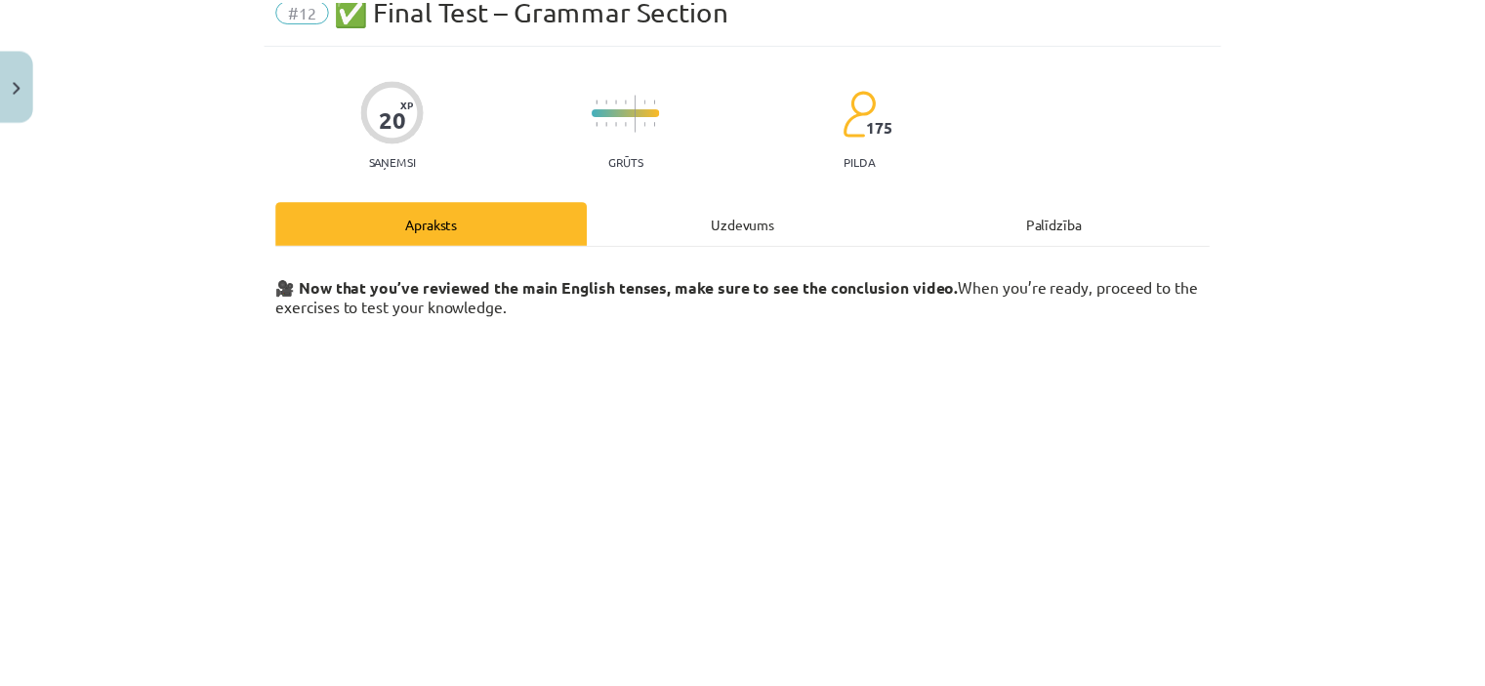
scroll to position [49, 0]
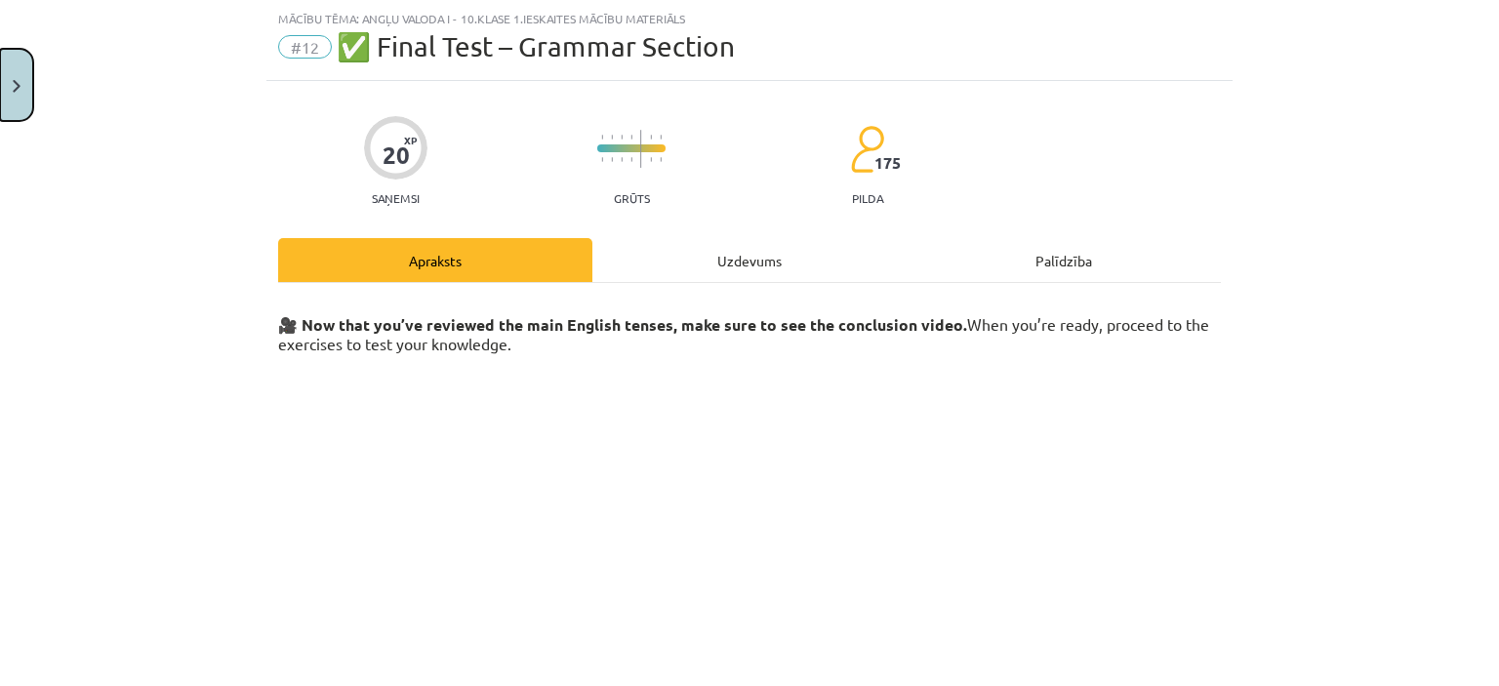
click at [30, 81] on button "Close" at bounding box center [16, 85] width 33 height 72
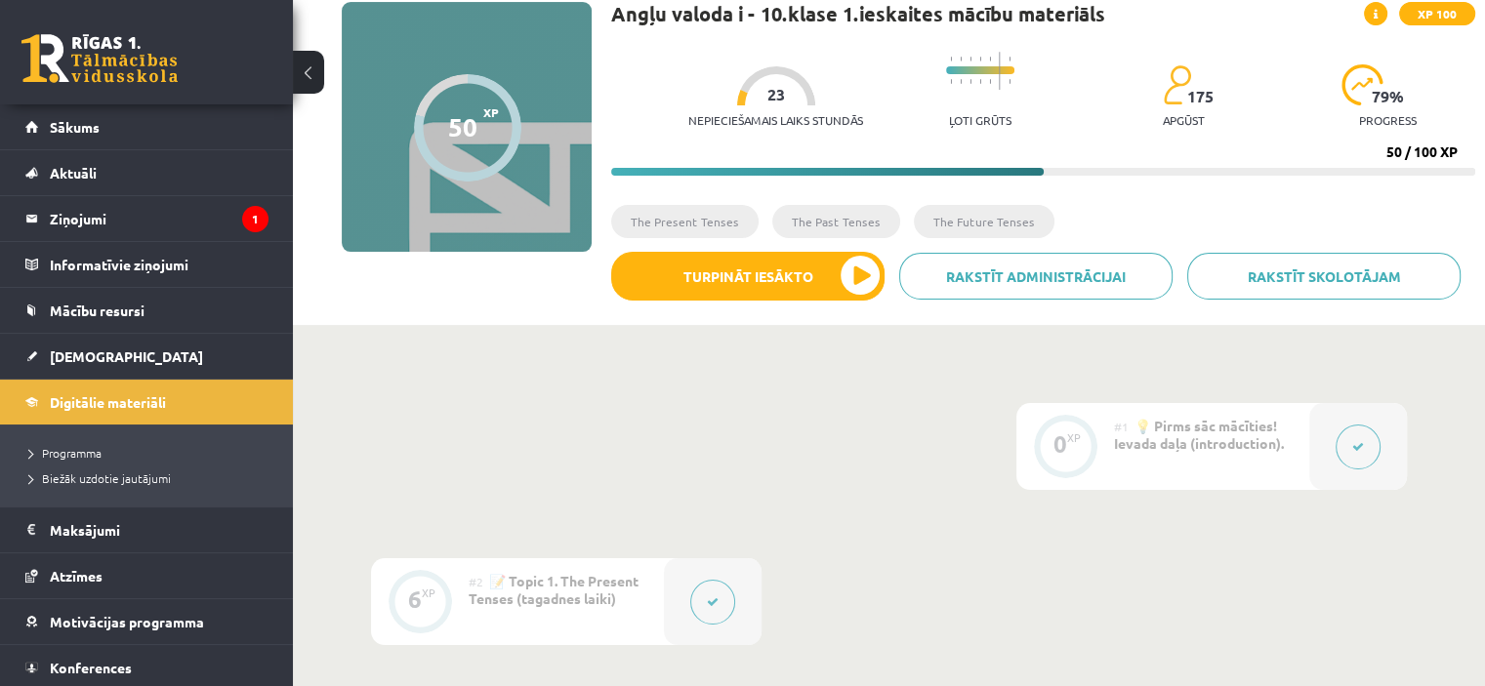
scroll to position [111, 0]
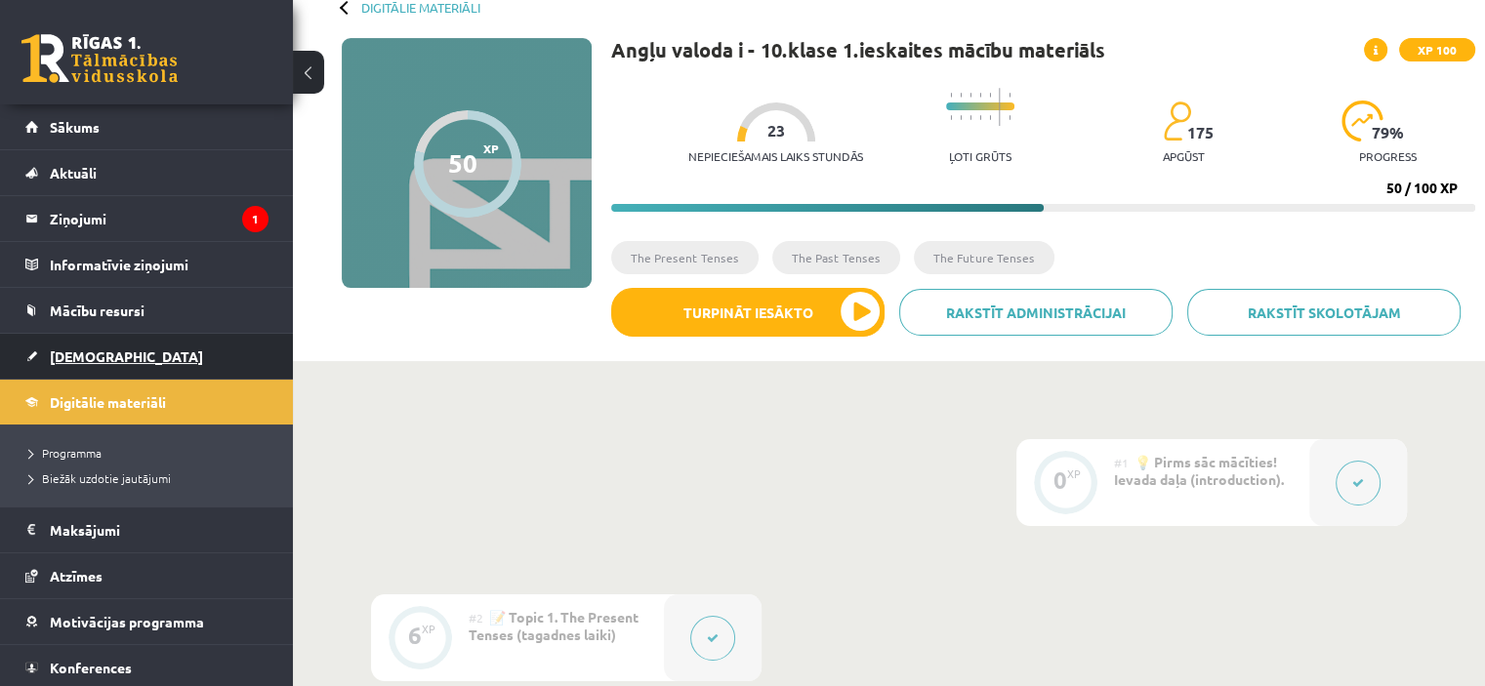
click at [79, 354] on span "[DEMOGRAPHIC_DATA]" at bounding box center [126, 357] width 153 height 18
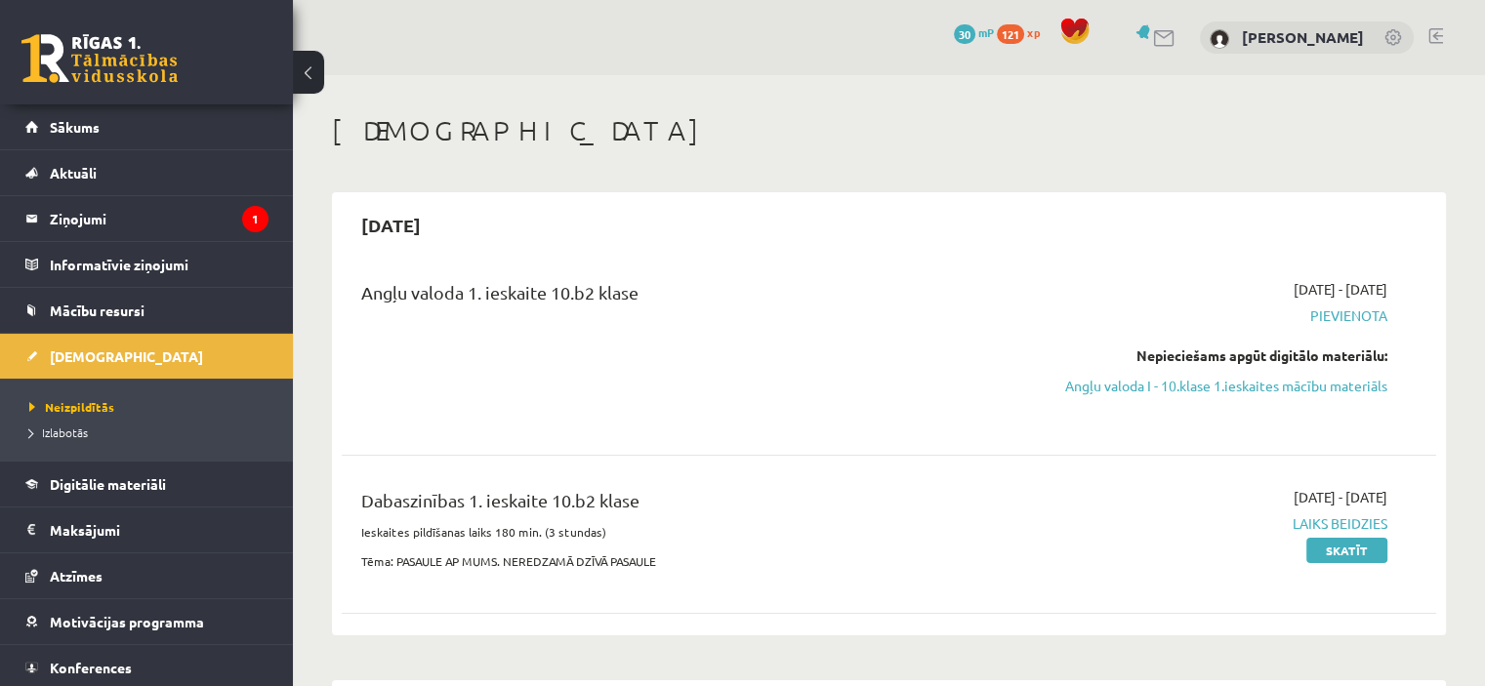
click at [1370, 323] on span "Pievienota" at bounding box center [1226, 316] width 322 height 21
click at [1368, 304] on div "2025-09-01 - 2025-09-15 Pievienota Nepieciešams apgūt digitālo materiālu: Angļu…" at bounding box center [1225, 351] width 351 height 144
click at [1358, 534] on span "Laiks beidzies" at bounding box center [1226, 523] width 322 height 21
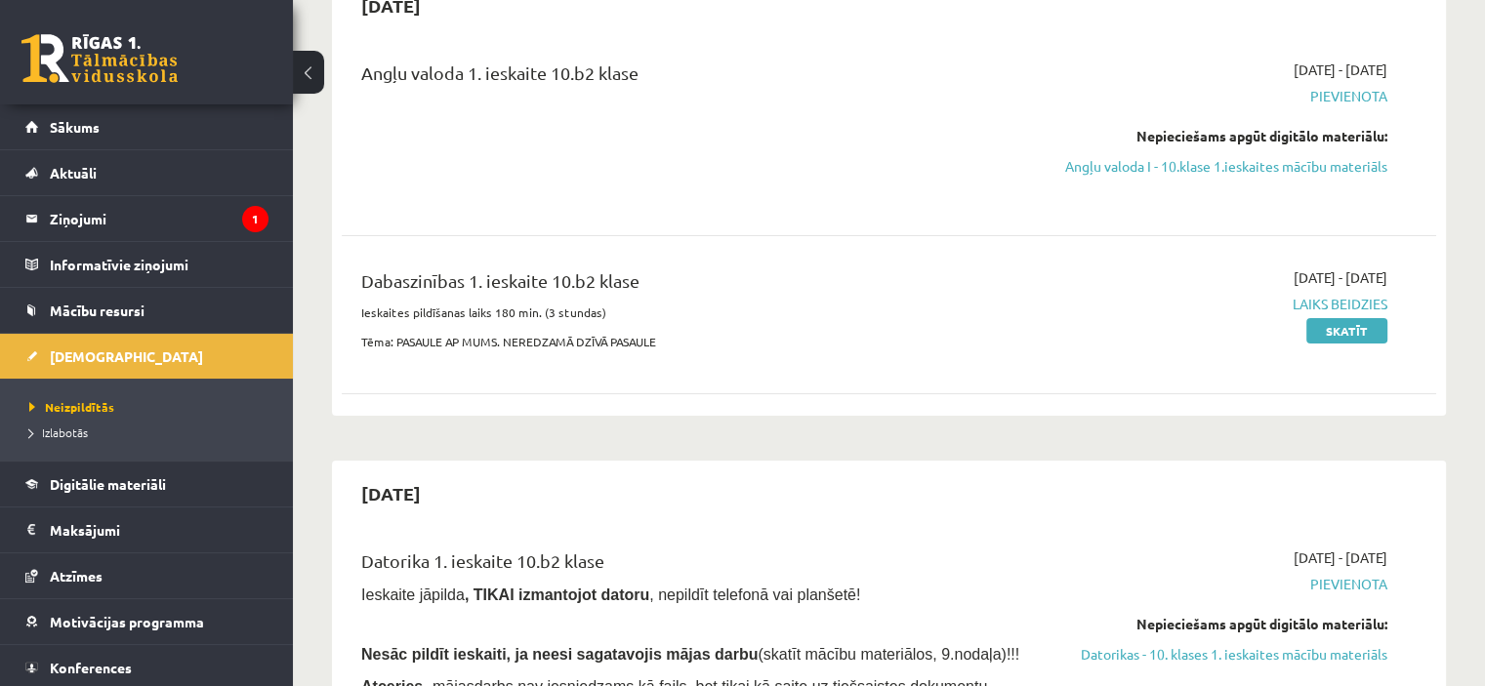
scroll to position [162, 0]
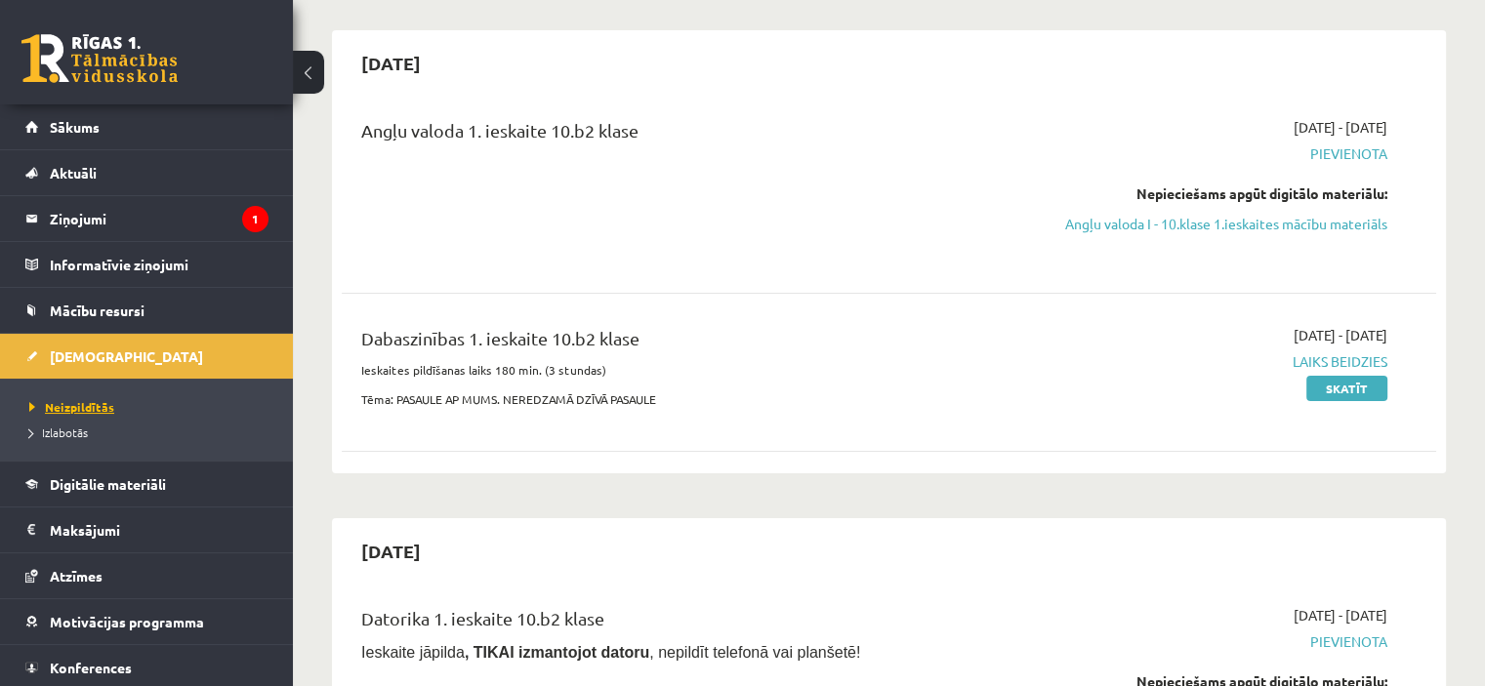
click at [86, 409] on span "Neizpildītās" at bounding box center [71, 407] width 85 height 16
click at [83, 430] on span "Izlabotās" at bounding box center [58, 433] width 59 height 16
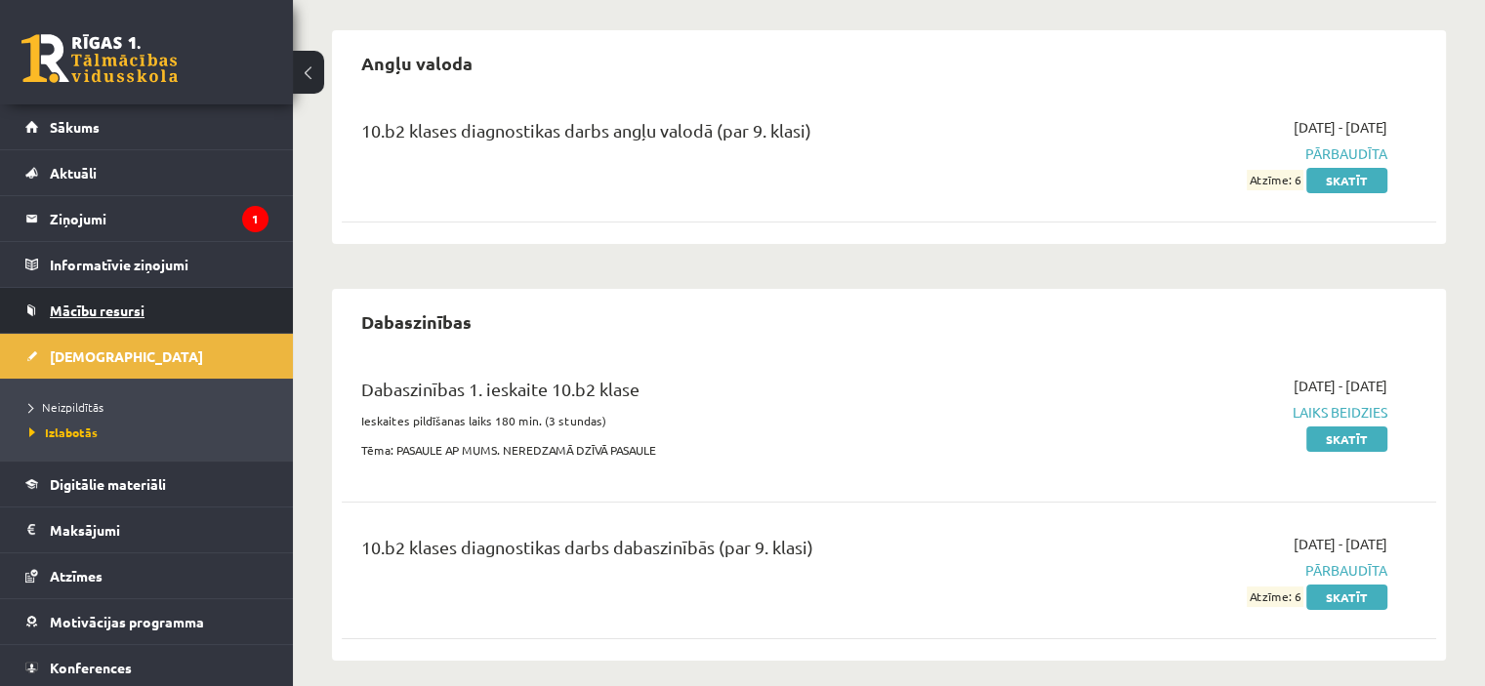
click at [123, 318] on link "Mācību resursi" at bounding box center [146, 310] width 243 height 45
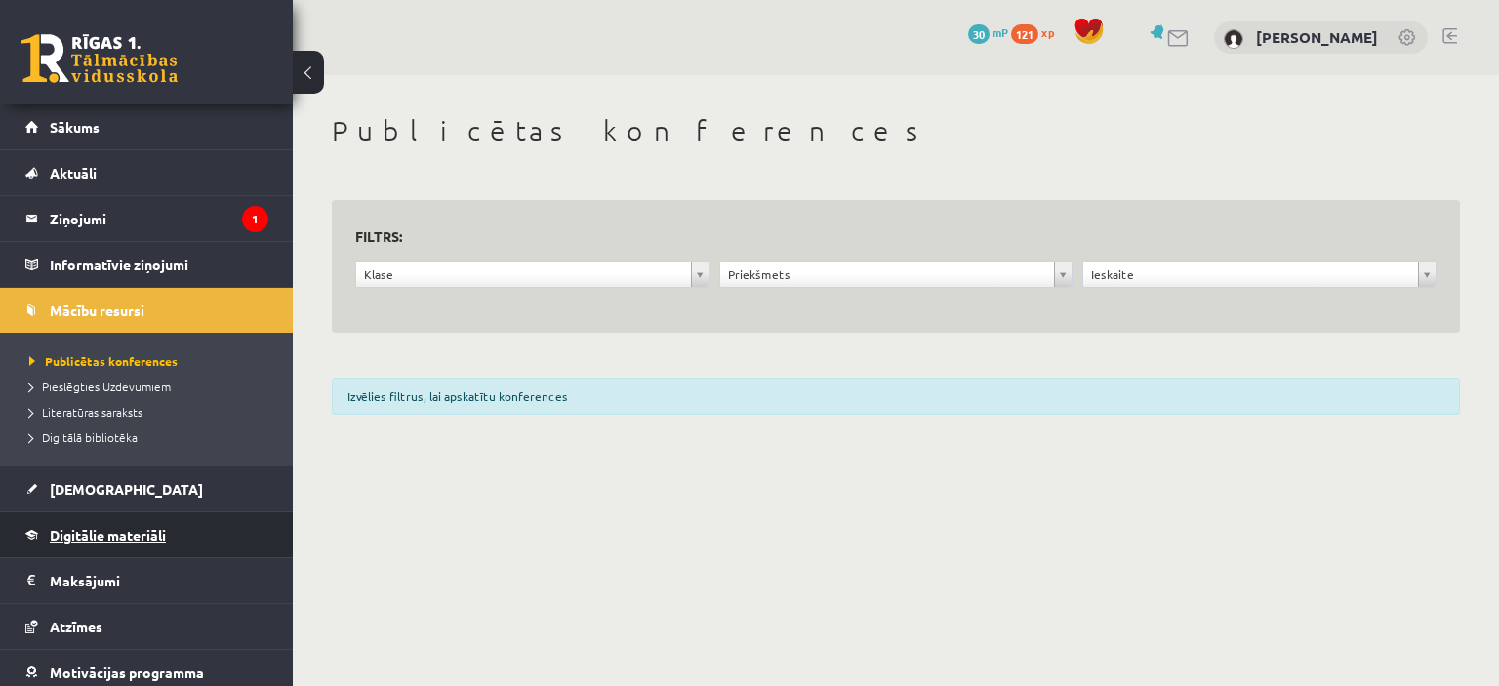
click at [148, 531] on span "Digitālie materiāli" at bounding box center [108, 535] width 116 height 18
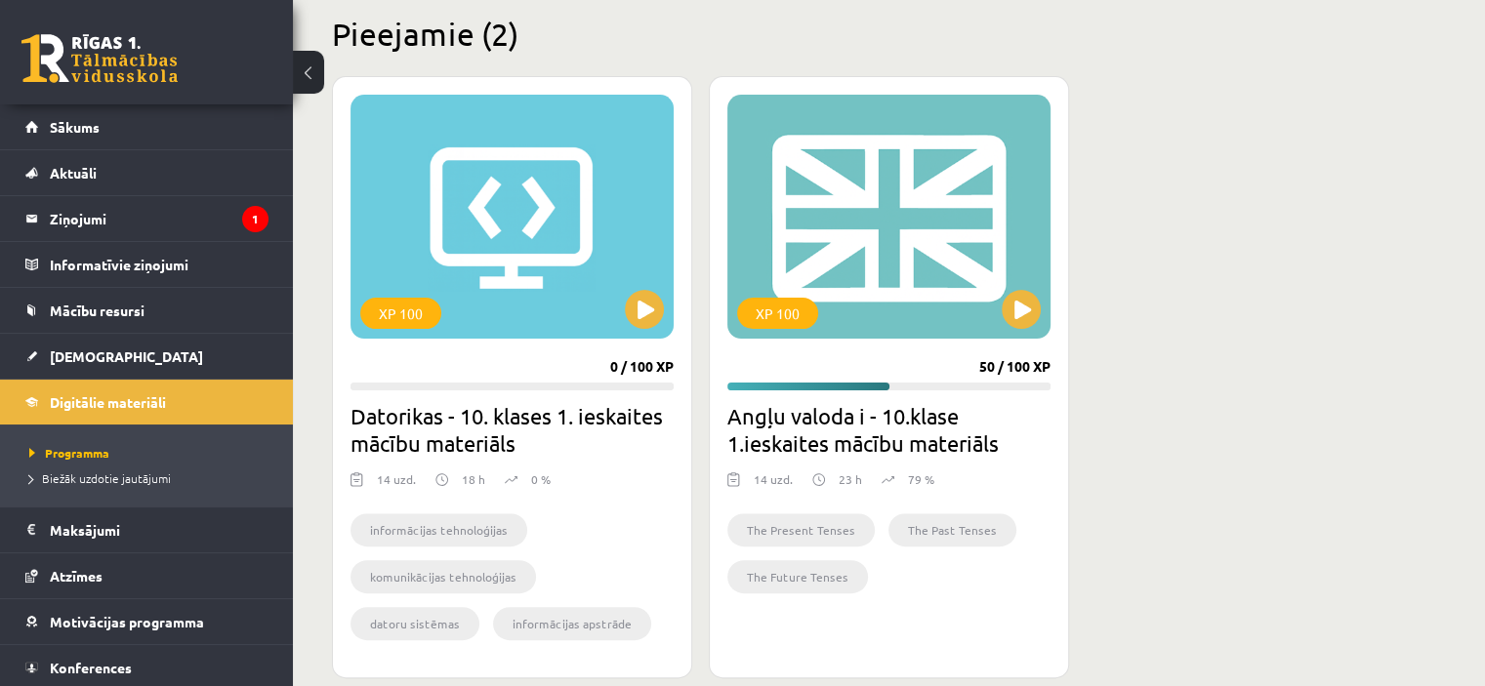
scroll to position [504, 0]
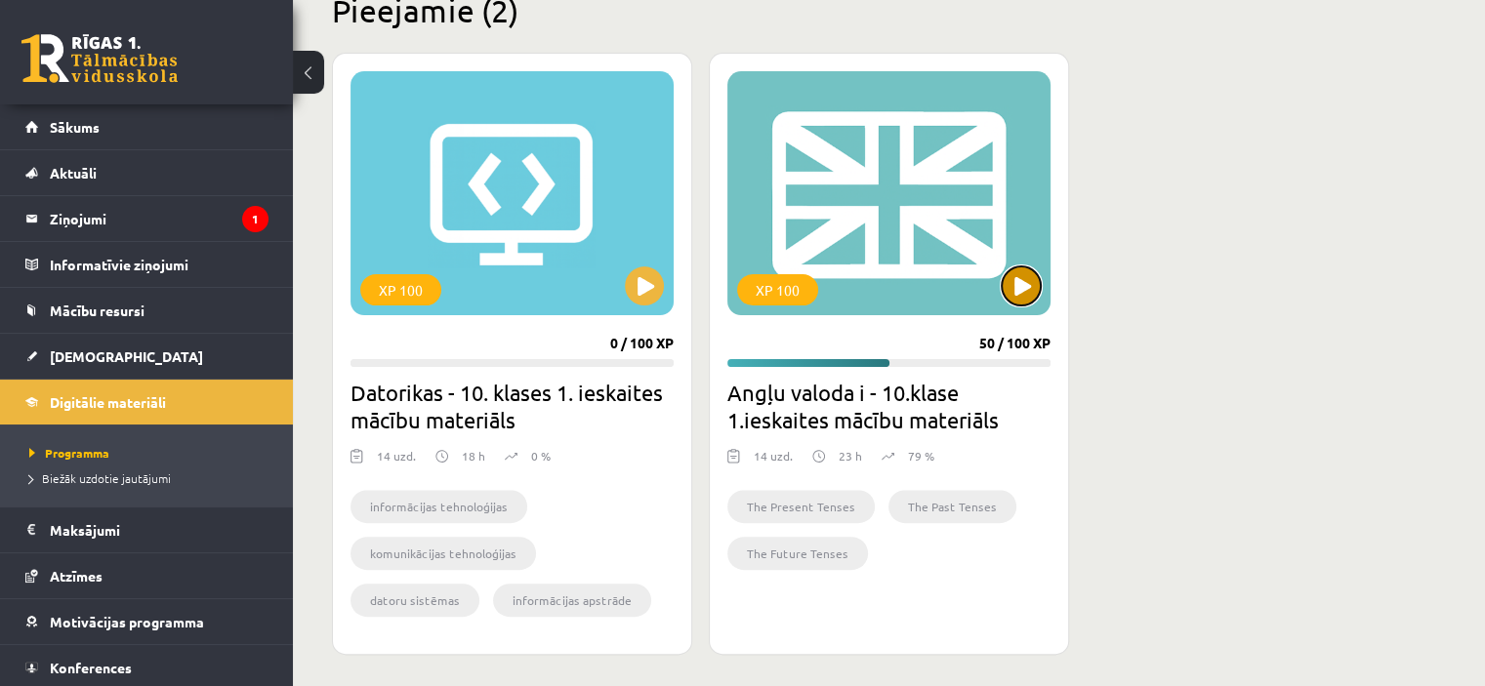
click at [1023, 286] on button at bounding box center [1021, 286] width 39 height 39
click at [858, 274] on div "XP 100" at bounding box center [888, 193] width 323 height 244
click at [860, 226] on div "XP 100" at bounding box center [888, 193] width 323 height 244
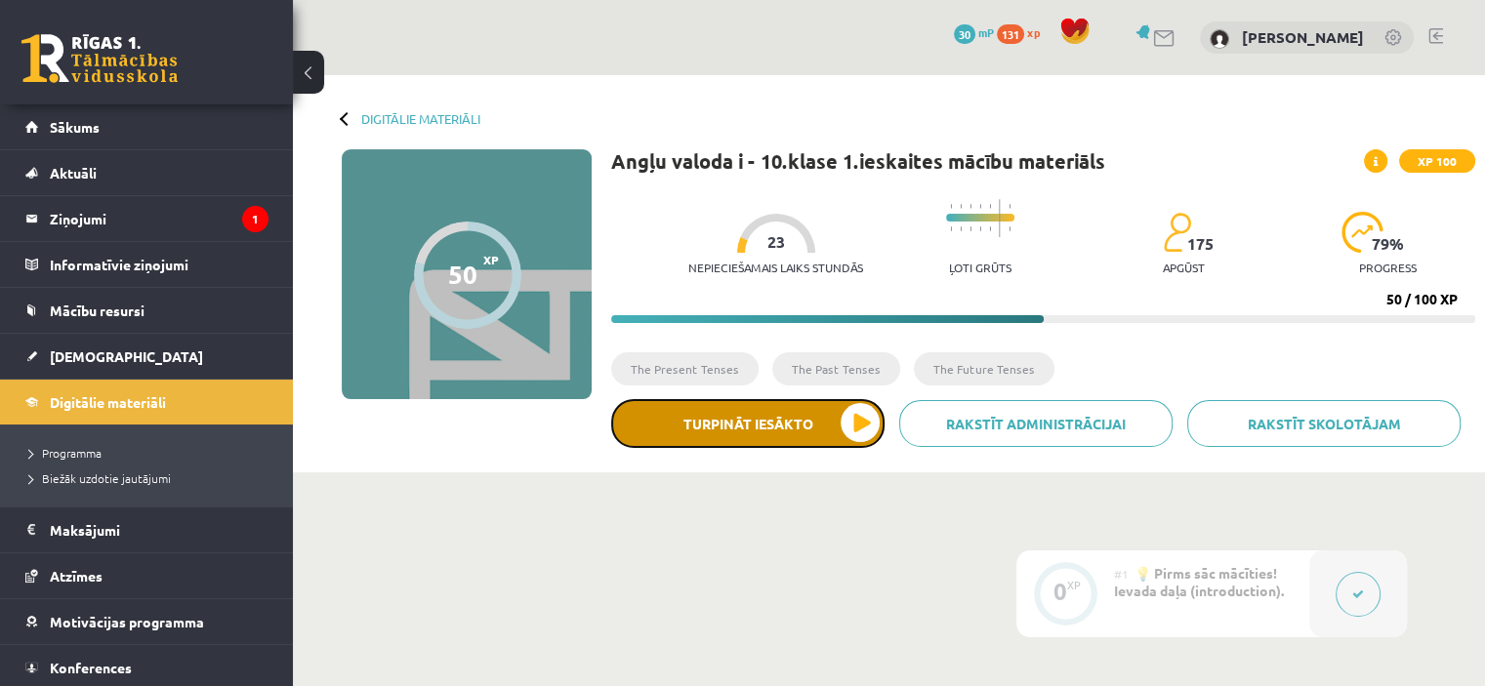
click at [788, 417] on button "Turpināt iesākto" at bounding box center [747, 423] width 273 height 49
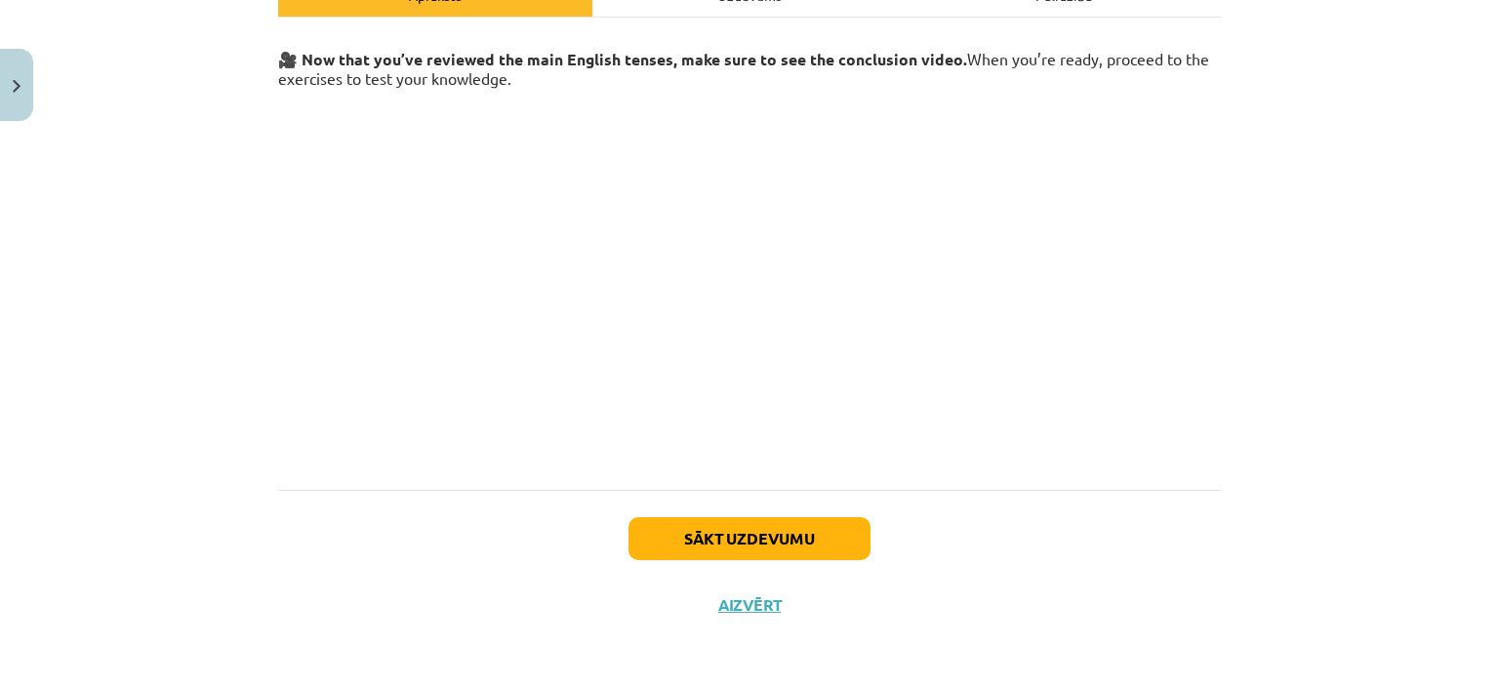
scroll to position [176, 0]
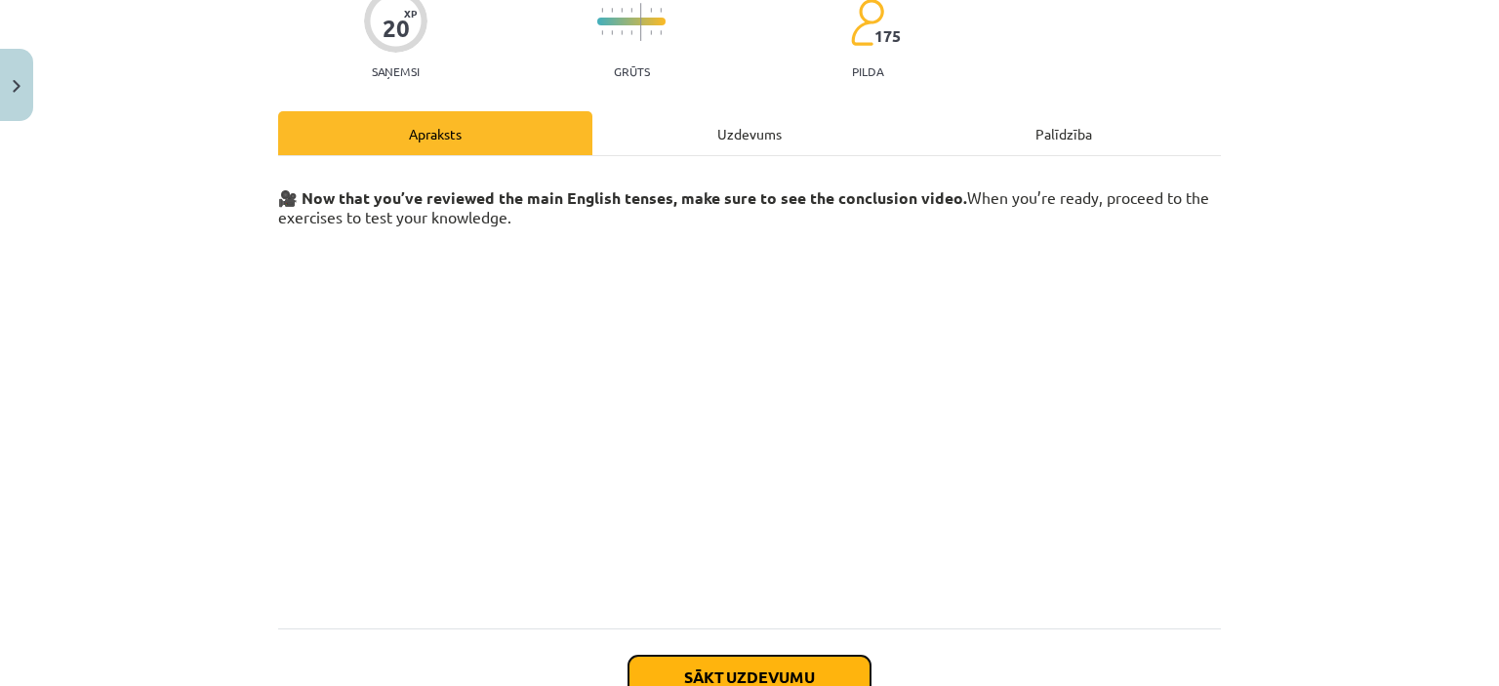
click at [765, 671] on button "Sākt uzdevumu" at bounding box center [750, 677] width 242 height 43
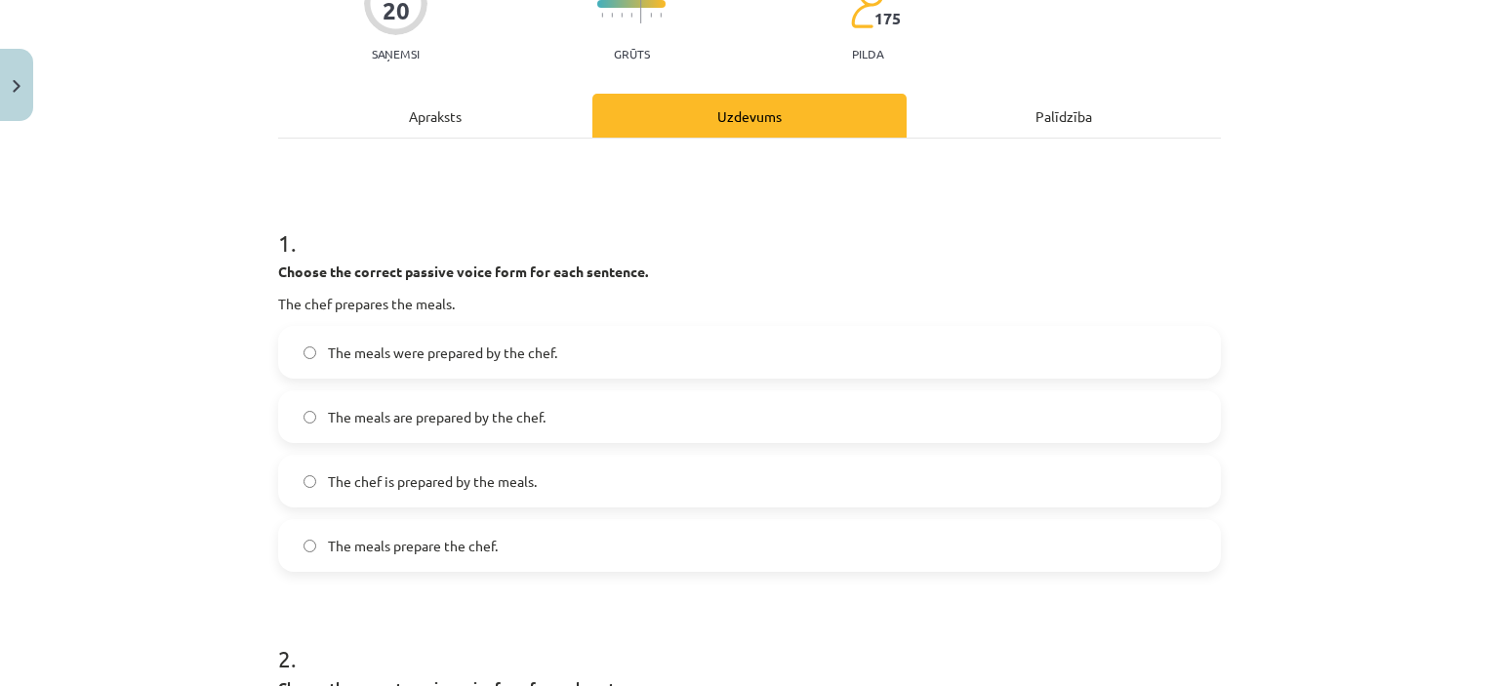
scroll to position [199, 0]
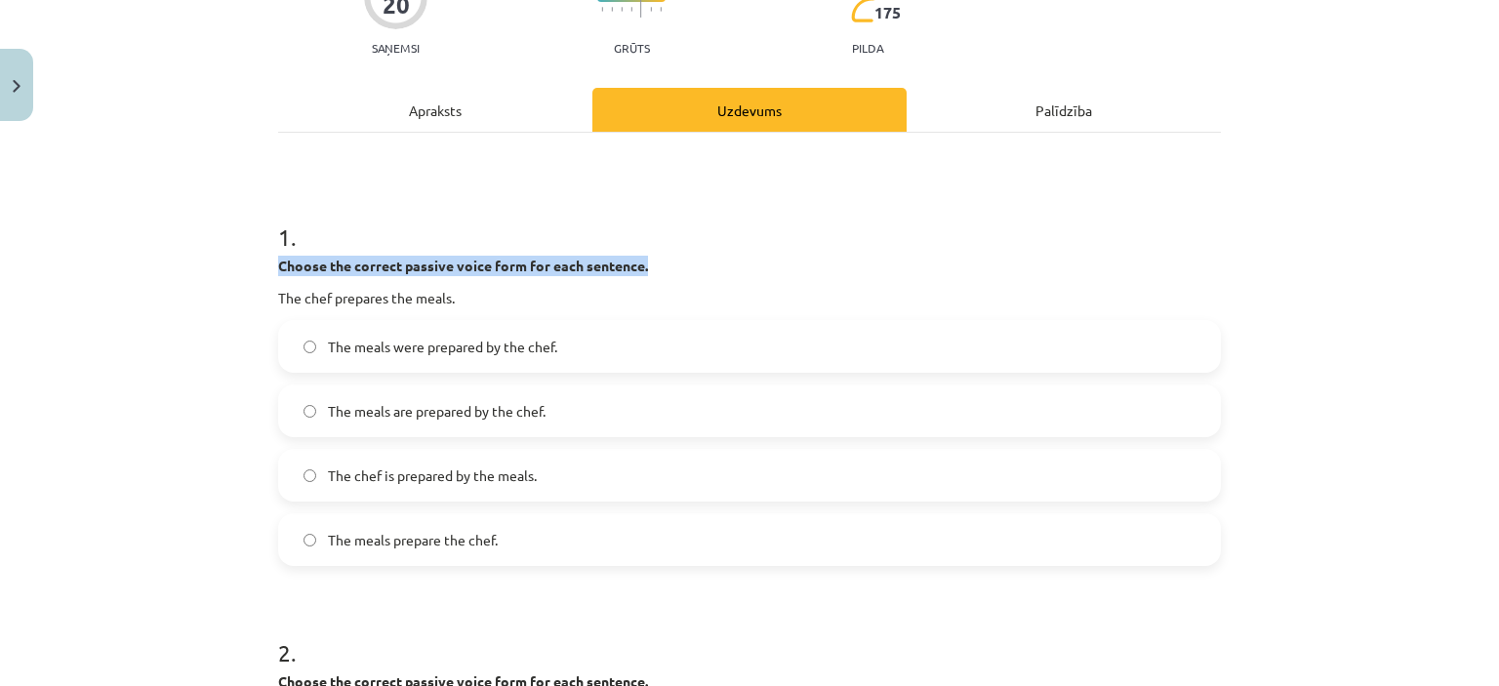
drag, startPoint x: 268, startPoint y: 267, endPoint x: 717, endPoint y: 261, distance: 448.1
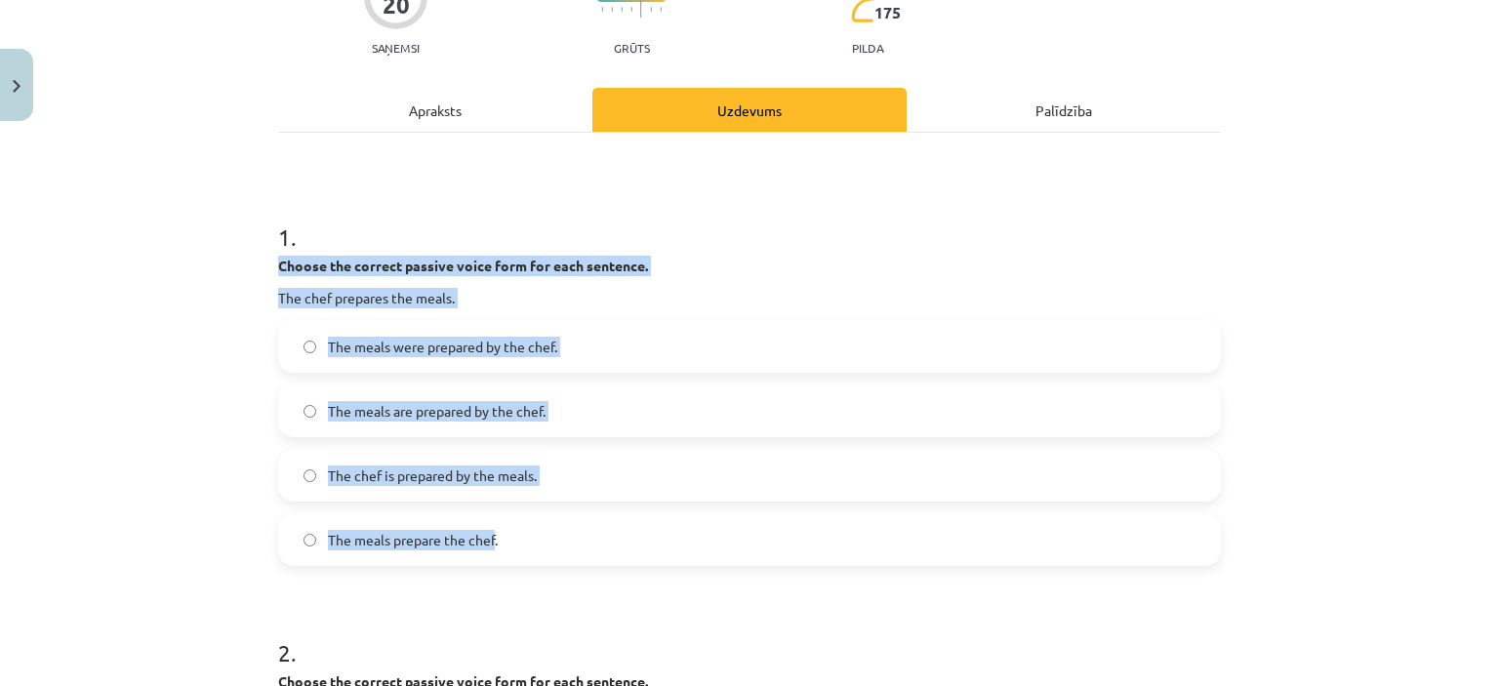
drag, startPoint x: 268, startPoint y: 259, endPoint x: 488, endPoint y: 530, distance: 349.1
copy div "Choose the correct passive voice form for each sentence. The chef prepares the …"
click at [118, 257] on div "Mācību tēma: Angļu valoda i - 10.klase 1.ieskaites mācību materiāls #12 ✅ Final…" at bounding box center [749, 343] width 1499 height 686
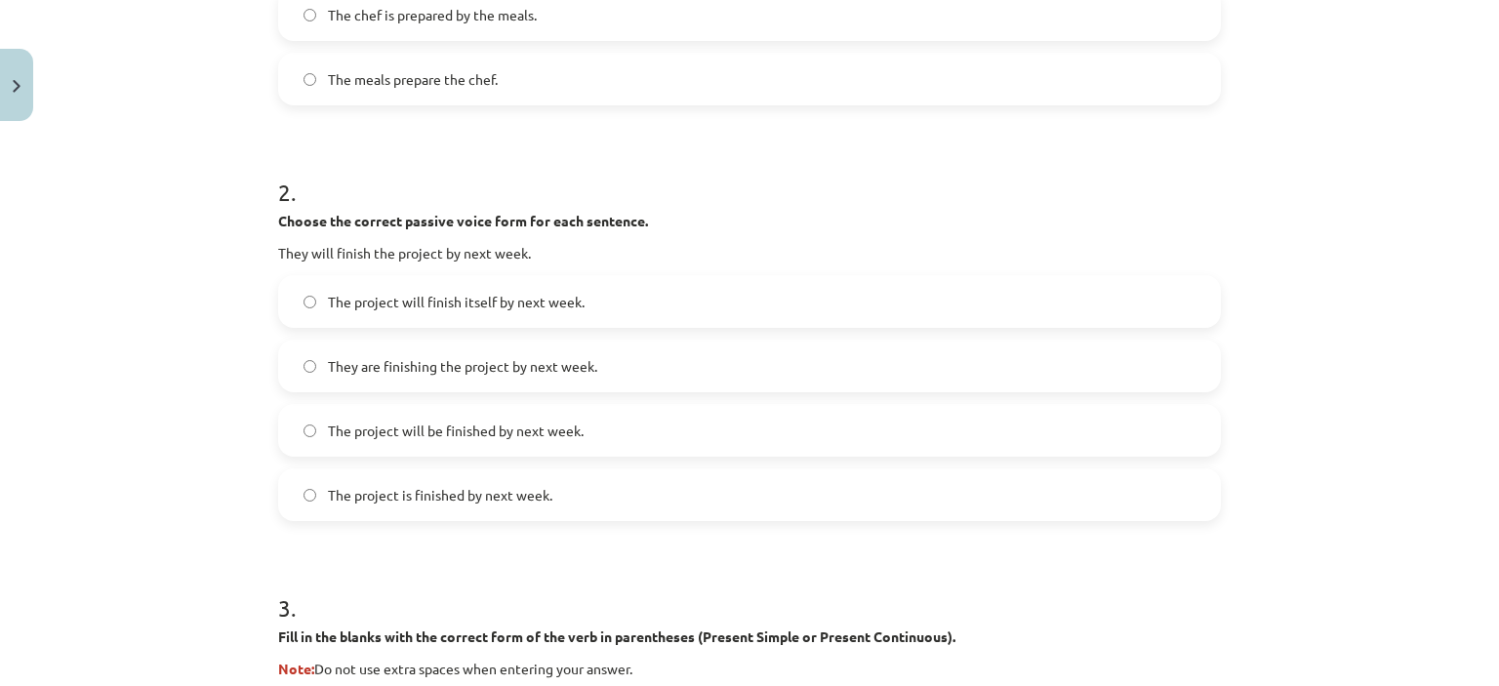
scroll to position [687, 0]
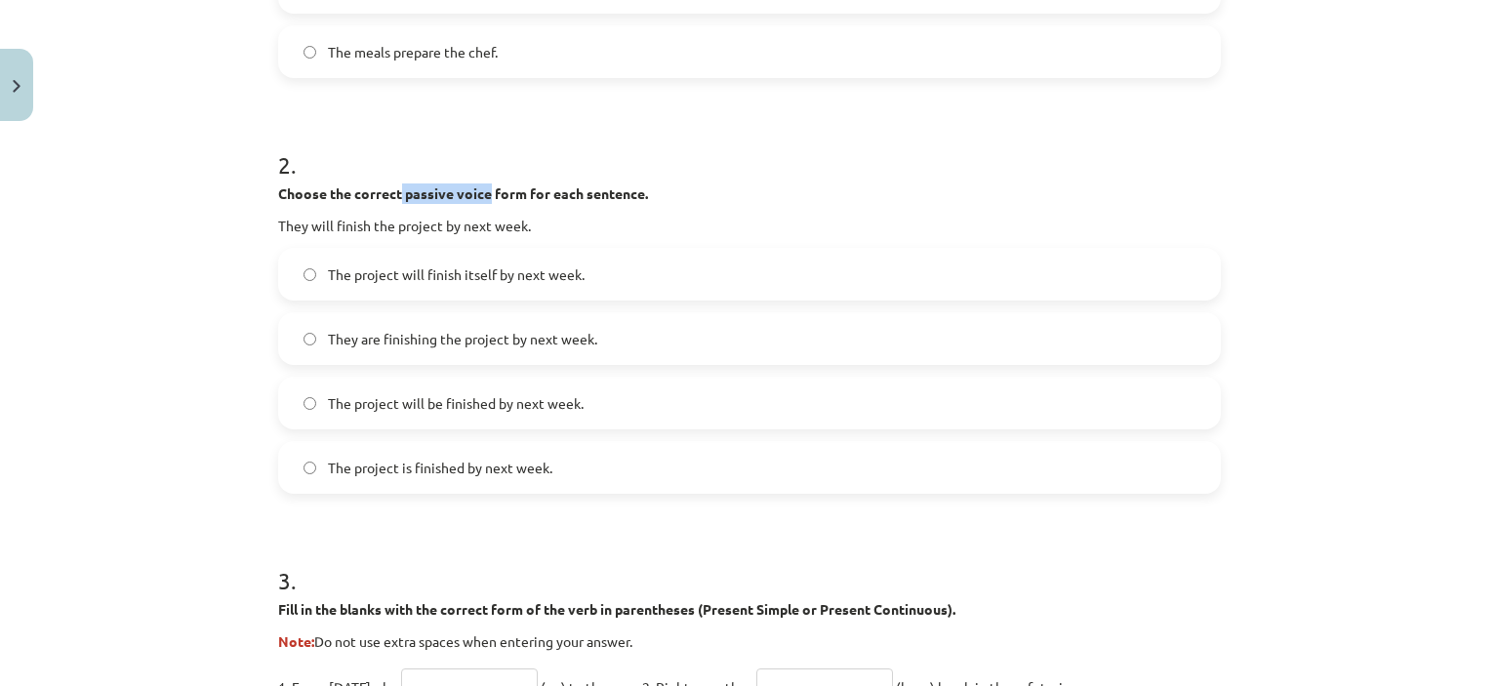
drag, startPoint x: 394, startPoint y: 190, endPoint x: 482, endPoint y: 198, distance: 88.2
click at [482, 198] on strong "Choose the correct passive voice form for each sentence." at bounding box center [463, 194] width 370 height 18
copy strong "passive voice"
click at [156, 386] on div "Mācību tēma: Angļu valoda i - 10.klase 1.ieskaites mācību materiāls #12 ✅ Final…" at bounding box center [749, 343] width 1499 height 686
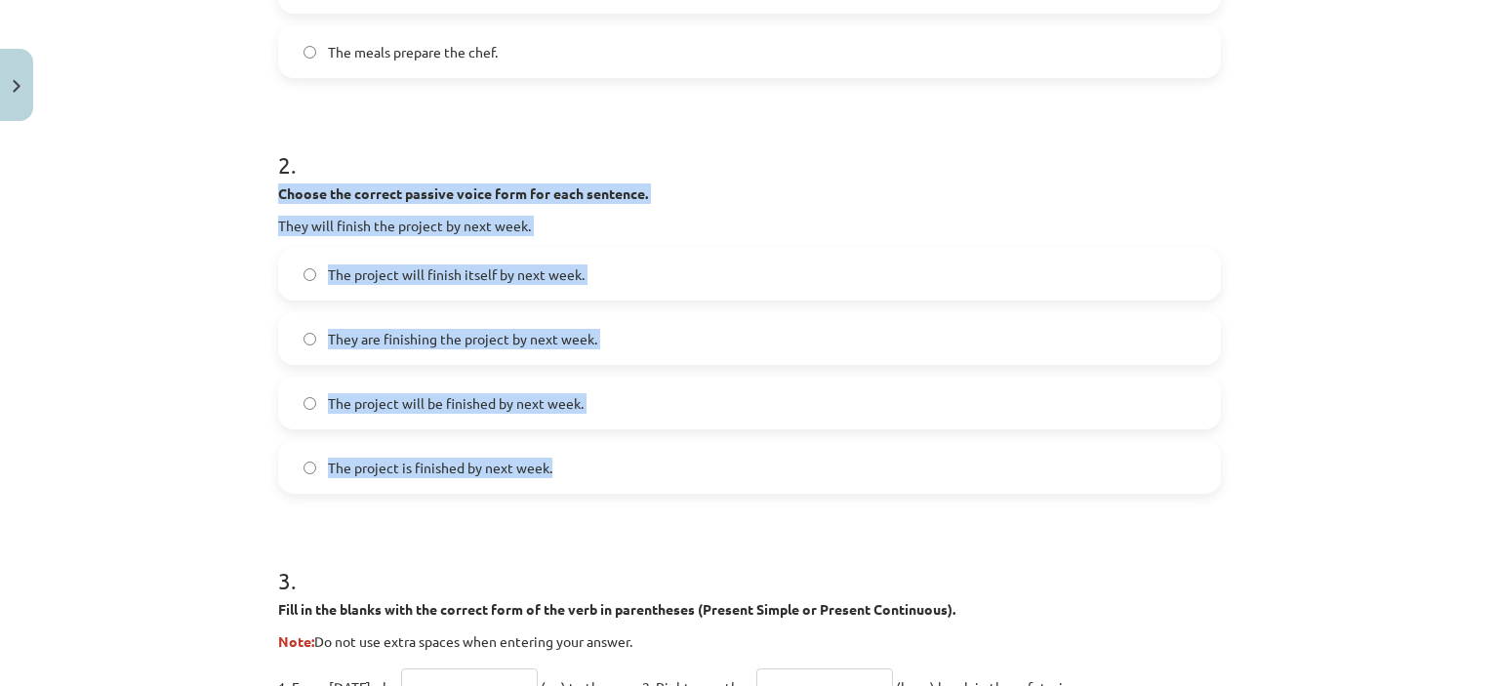
drag, startPoint x: 267, startPoint y: 194, endPoint x: 574, endPoint y: 477, distance: 418.0
click at [574, 477] on div "20 XP Saņemsi Grūts 175 pilda Apraksts Uzdevums Palīdzība 1 . Choose the correc…" at bounding box center [750, 552] width 966 height 2219
copy div "Choose the correct passive voice form for each sentence. They will finish the p…"
click at [121, 344] on div "Mācību tēma: Angļu valoda i - 10.klase 1.ieskaites mācību materiāls #12 ✅ Final…" at bounding box center [749, 343] width 1499 height 686
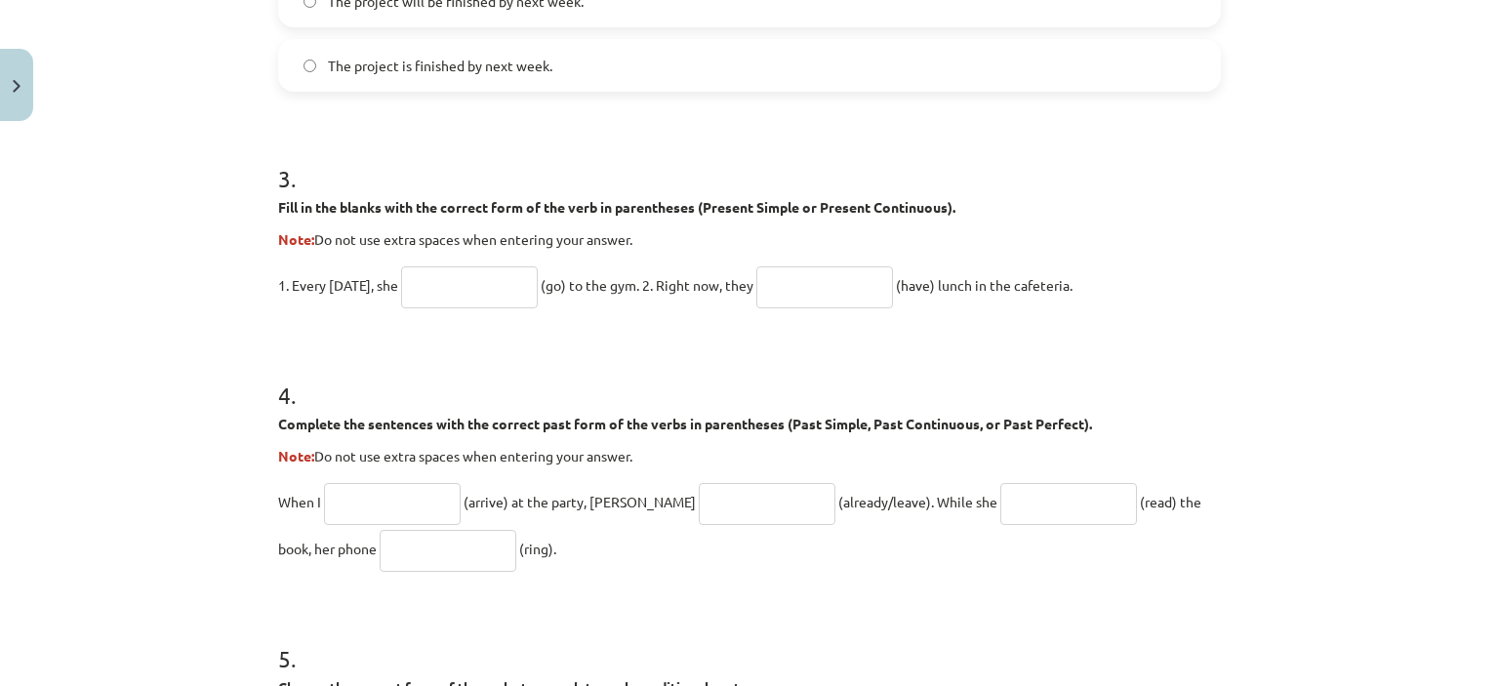
scroll to position [1095, 0]
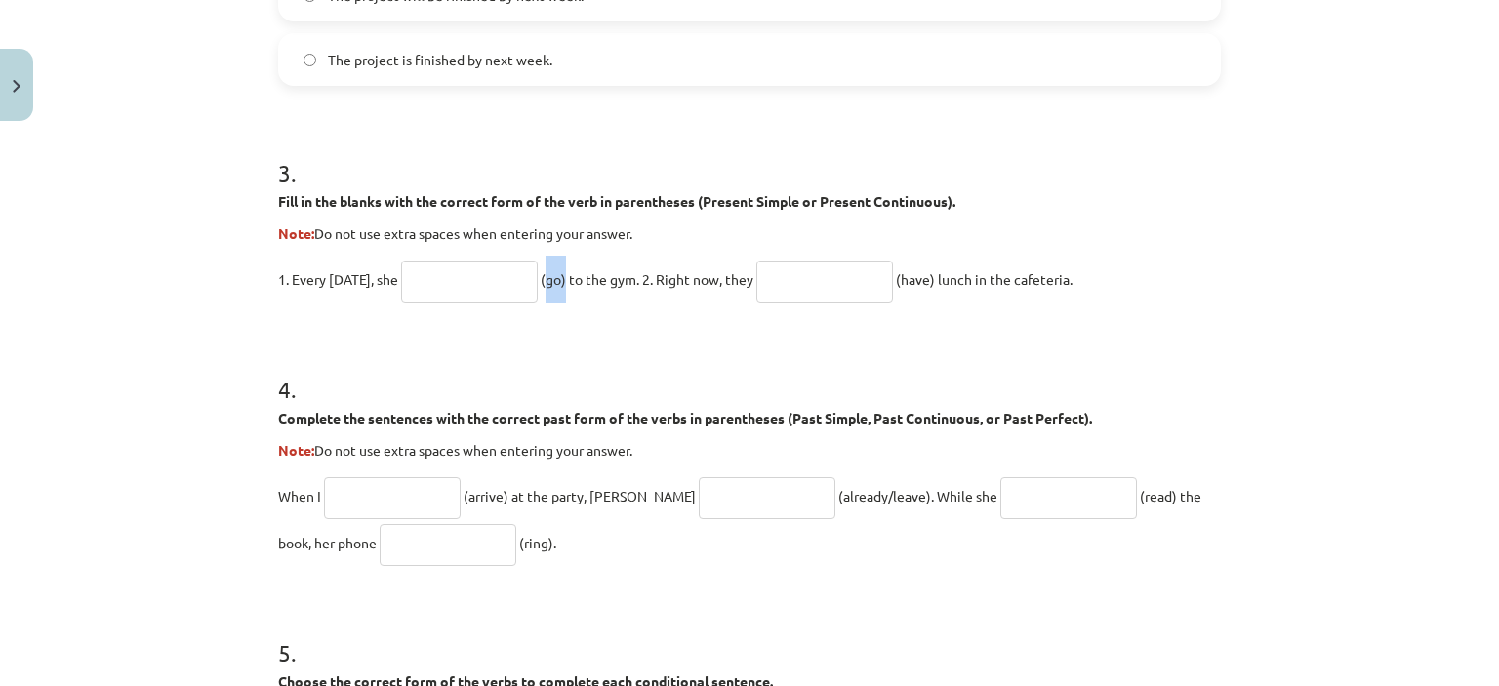
drag, startPoint x: 545, startPoint y: 278, endPoint x: 562, endPoint y: 278, distance: 17.6
click at [562, 278] on span "(go) to the gym. 2. Right now, they" at bounding box center [647, 279] width 213 height 18
copy span "(go"
click at [102, 277] on div "Mācību tēma: Angļu valoda i - 10.klase 1.ieskaites mācību materiāls #12 ✅ Final…" at bounding box center [749, 343] width 1499 height 686
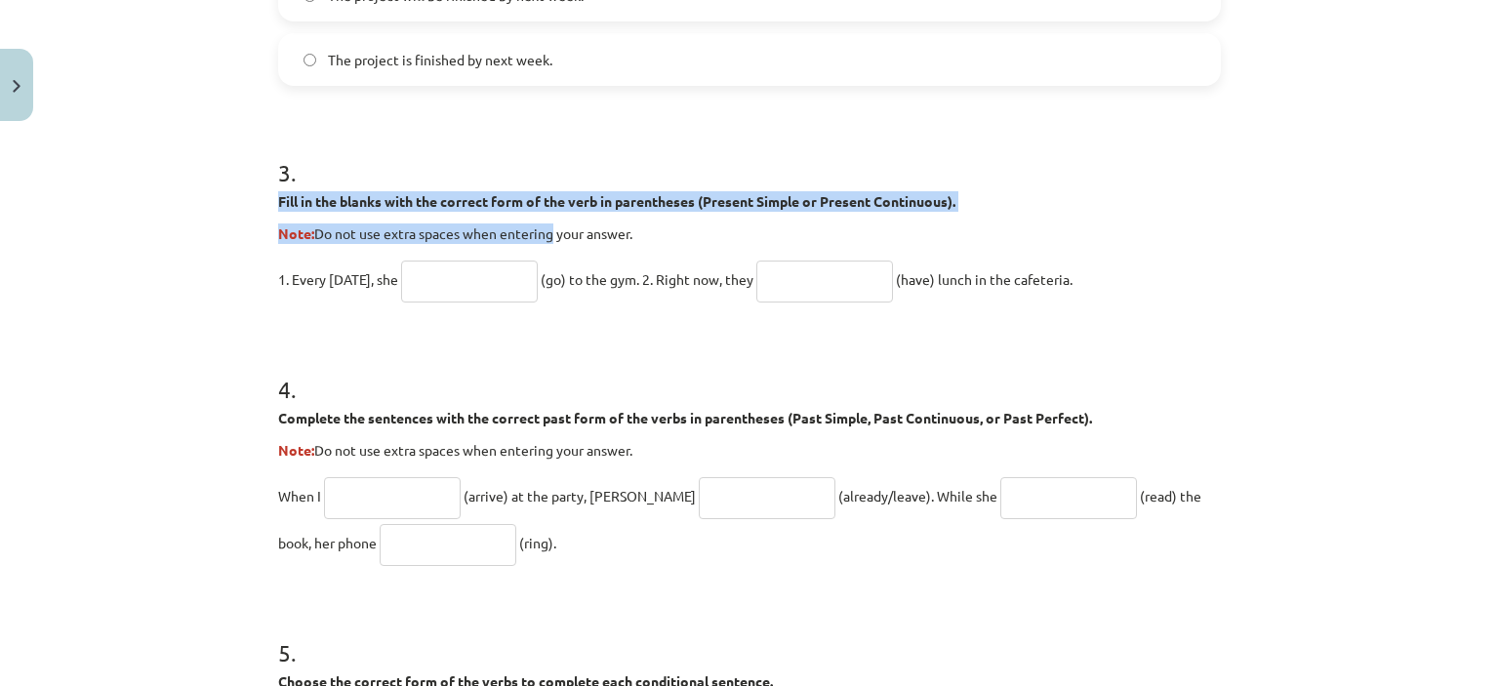
drag, startPoint x: 264, startPoint y: 198, endPoint x: 547, endPoint y: 214, distance: 283.5
click at [547, 214] on div "20 XP Saņemsi Grūts 175 pilda Apraksts Uzdevums Palīdzība 1 . Choose the correc…" at bounding box center [750, 144] width 966 height 2219
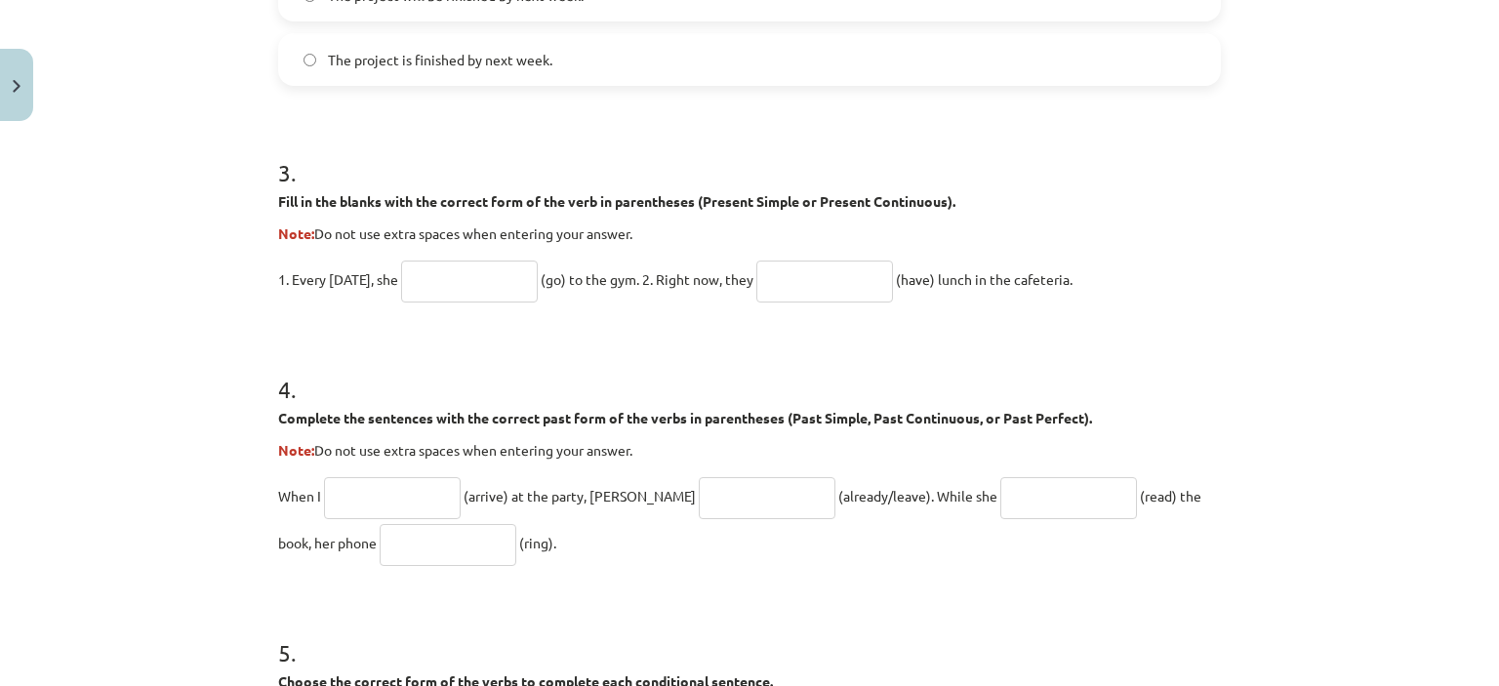
click at [1118, 140] on h1 "3 ." at bounding box center [749, 155] width 943 height 61
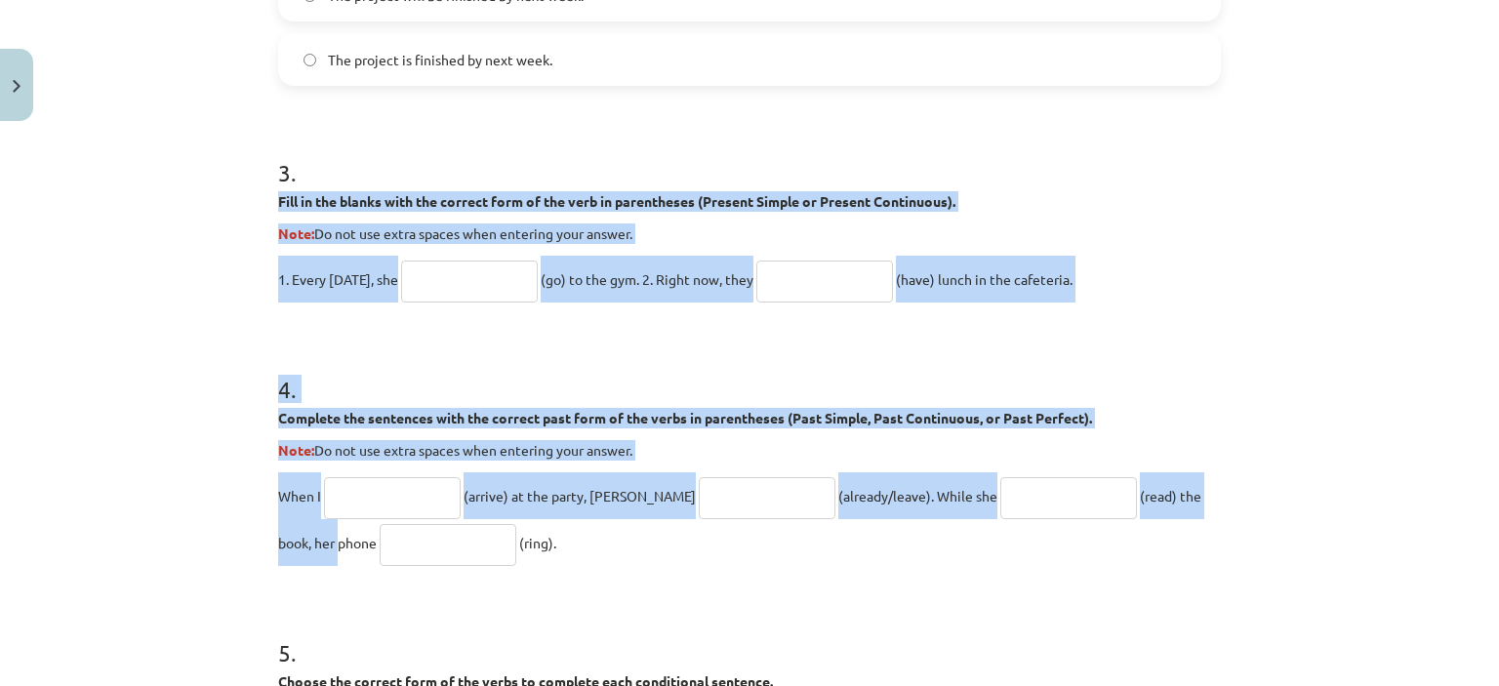
drag, startPoint x: 271, startPoint y: 194, endPoint x: 1236, endPoint y: 461, distance: 1000.6
click at [1236, 461] on div "Mācību tēma: Angļu valoda i - 10.klase 1.ieskaites mācību materiāls #12 ✅ Final…" at bounding box center [749, 343] width 1499 height 686
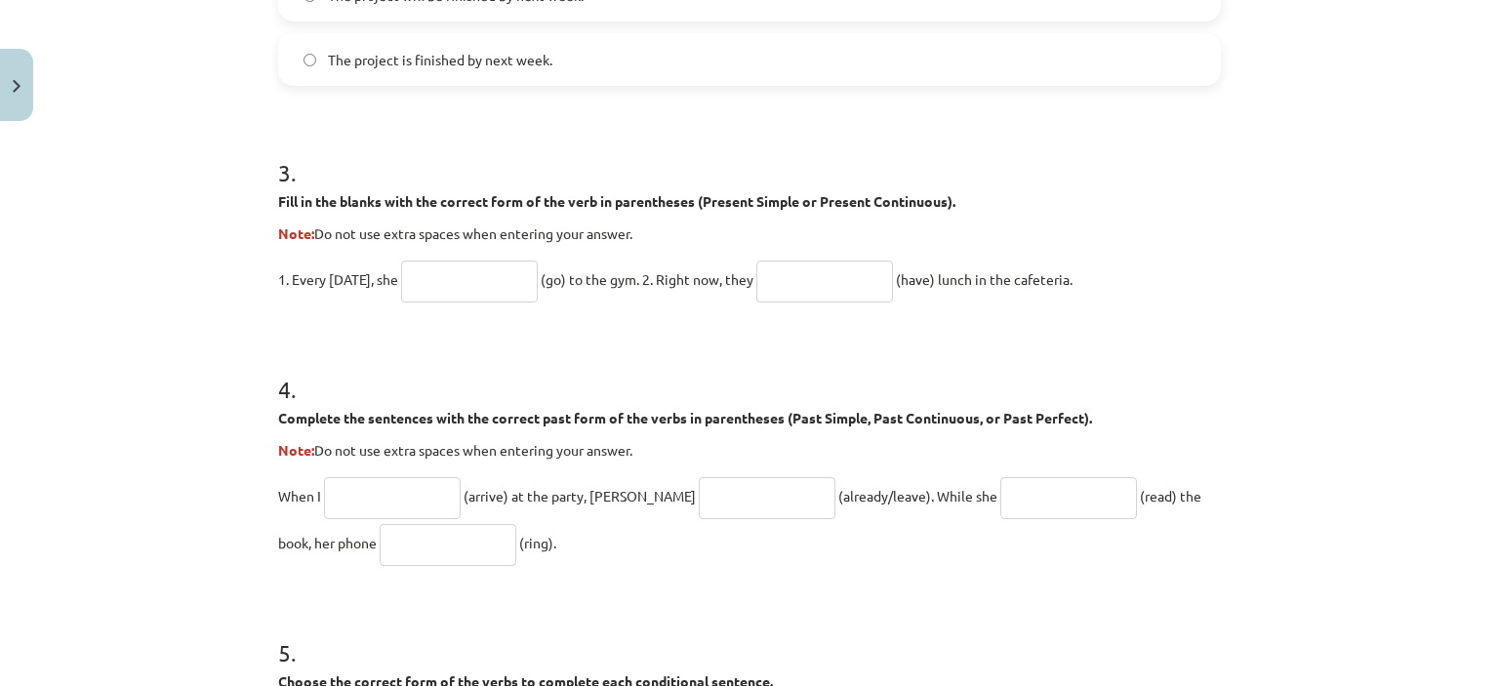
click at [1064, 550] on p "When I (arrive) at the party, John (already/leave). While she (read) the book, …" at bounding box center [749, 519] width 943 height 94
drag, startPoint x: 1064, startPoint y: 550, endPoint x: 246, endPoint y: 192, distance: 892.7
click at [246, 192] on div "Mācību tēma: Angļu valoda i - 10.klase 1.ieskaites mācību materiāls #12 ✅ Final…" at bounding box center [749, 343] width 1499 height 686
copy form "Fill in the blanks with the correct form of the verb in parentheses (Present Si…"
click at [180, 304] on div "Mācību tēma: Angļu valoda i - 10.klase 1.ieskaites mācību materiāls #12 ✅ Final…" at bounding box center [749, 343] width 1499 height 686
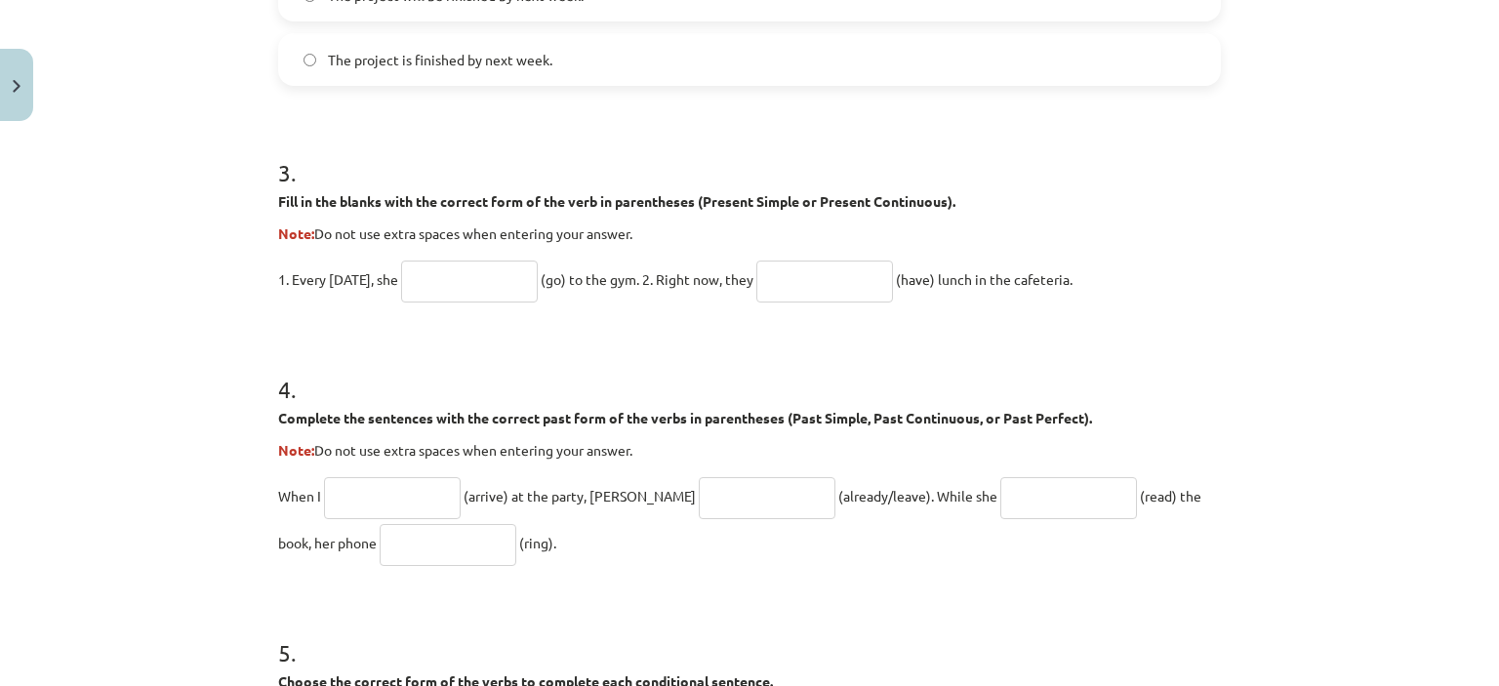
click at [451, 277] on input "text" at bounding box center [469, 282] width 137 height 42
click at [465, 278] on input "*****" at bounding box center [469, 282] width 137 height 42
type input "****"
click at [795, 273] on input "text" at bounding box center [825, 282] width 137 height 42
type input "******"
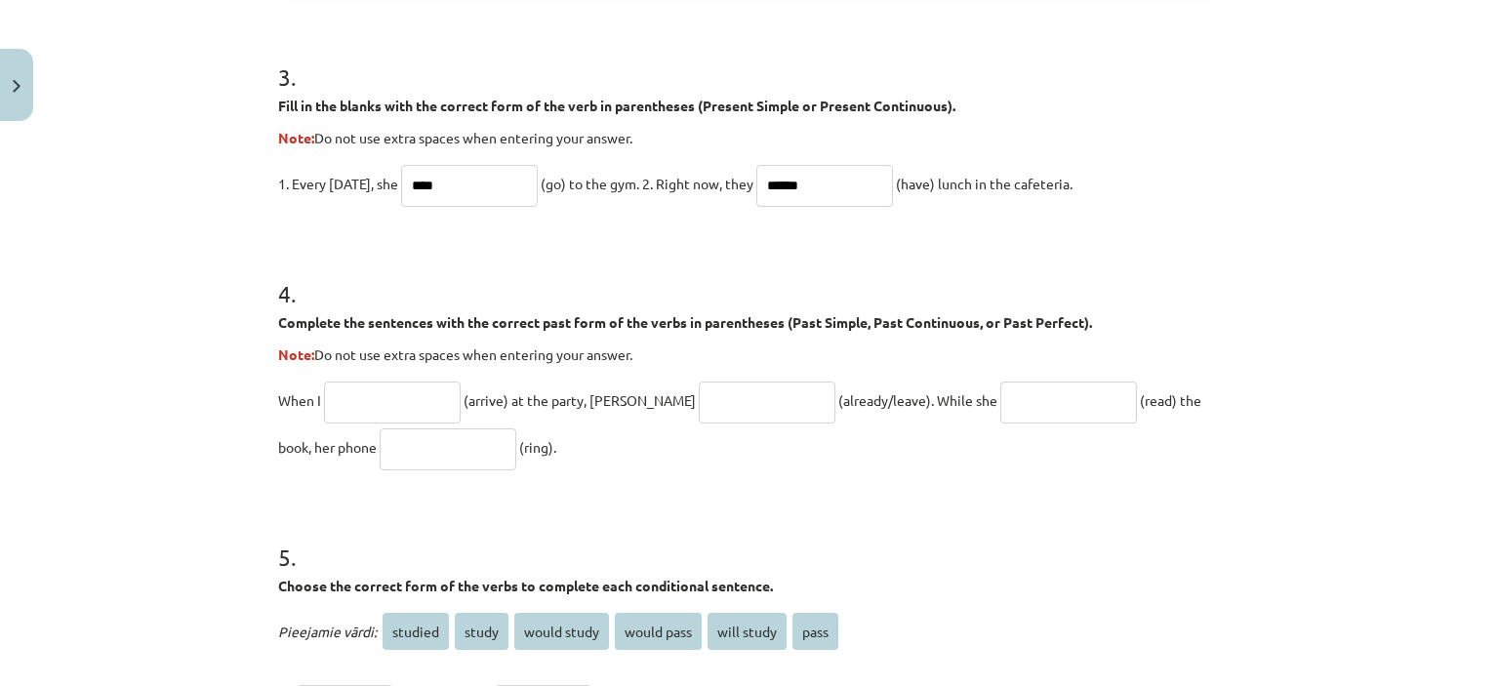
scroll to position [1234, 0]
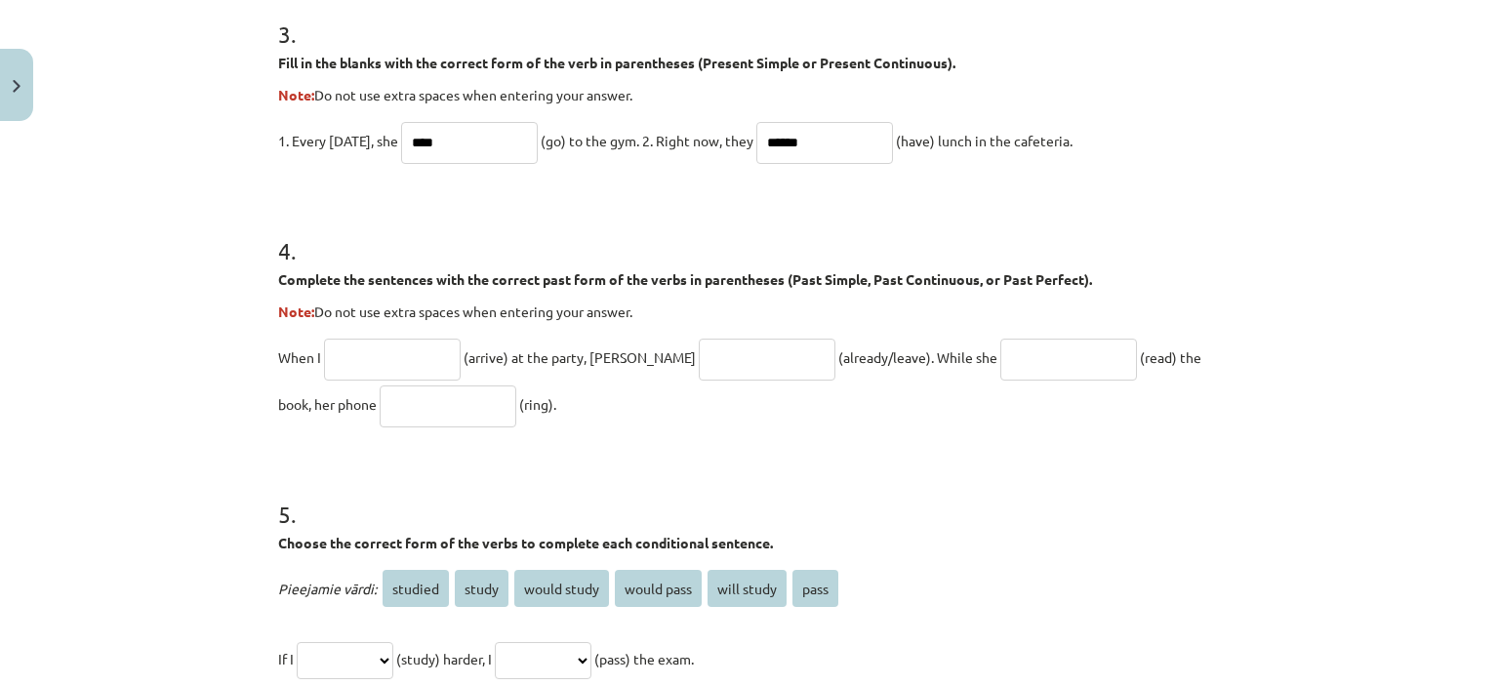
click at [359, 362] on input "text" at bounding box center [392, 360] width 137 height 42
type input "*"
click at [324, 354] on input "*******" at bounding box center [392, 360] width 137 height 42
type input "**********"
click at [699, 363] on input "text" at bounding box center [767, 360] width 137 height 42
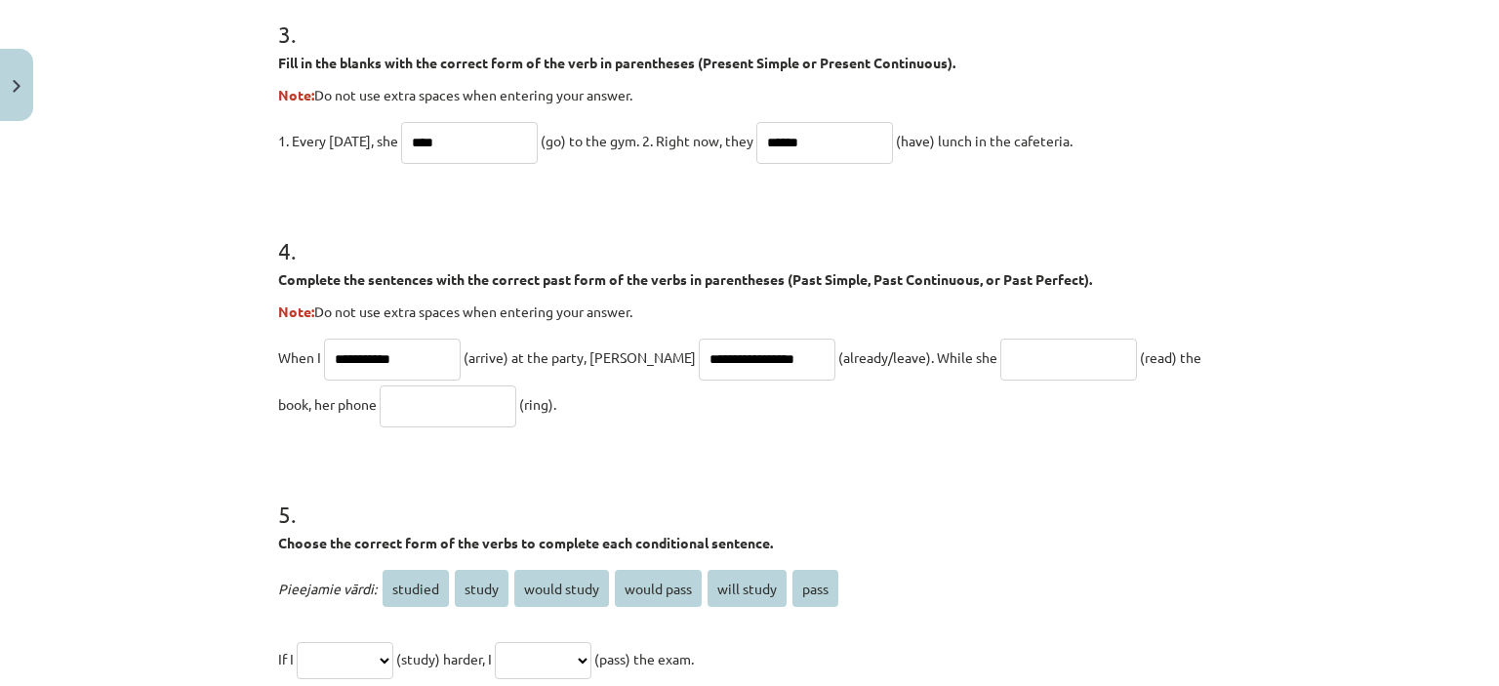
type input "**********"
click at [361, 360] on input "**********" at bounding box center [392, 360] width 137 height 42
type input "*******"
click at [750, 353] on input "**********" at bounding box center [767, 360] width 137 height 42
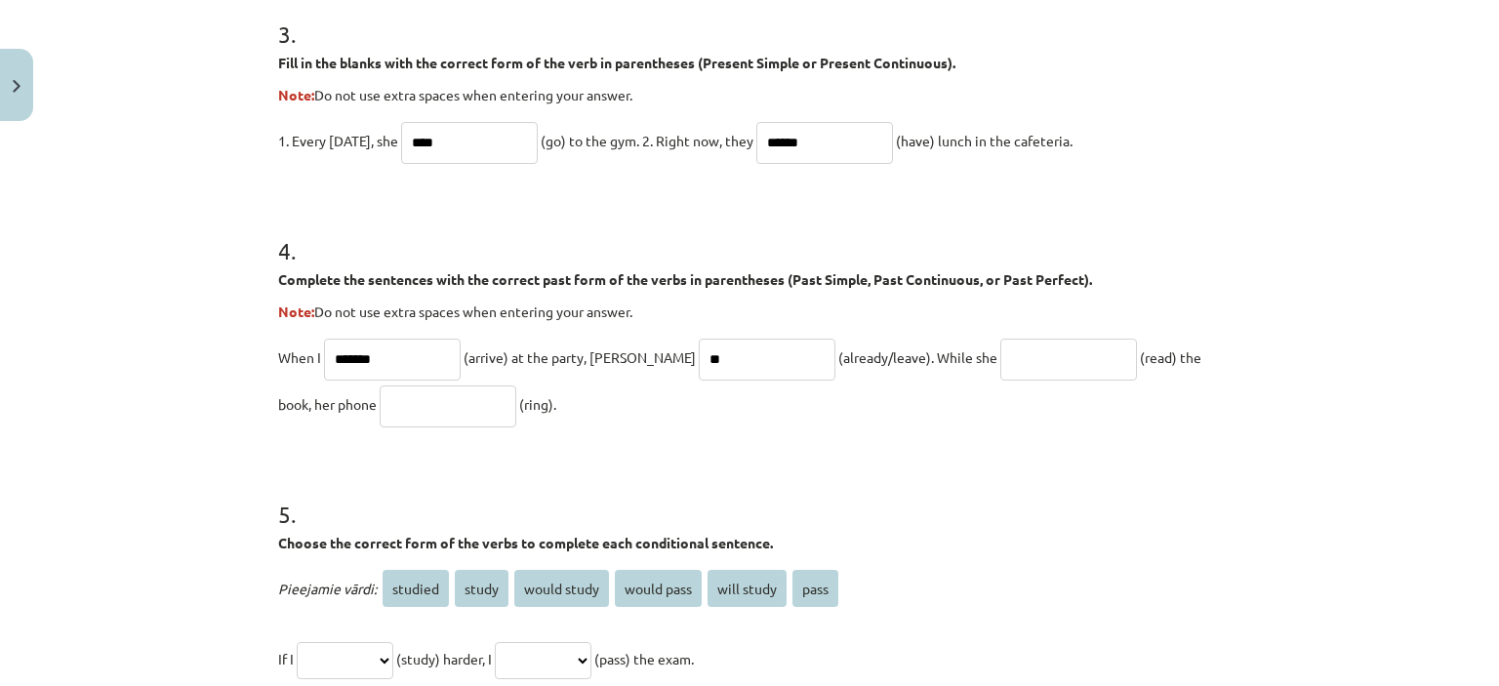
type input "*"
click at [699, 362] on input "**********" at bounding box center [767, 360] width 137 height 42
click at [721, 355] on input "**********" at bounding box center [767, 360] width 137 height 42
type input "**********"
click at [924, 362] on span "(already/leave). While she" at bounding box center [918, 358] width 159 height 18
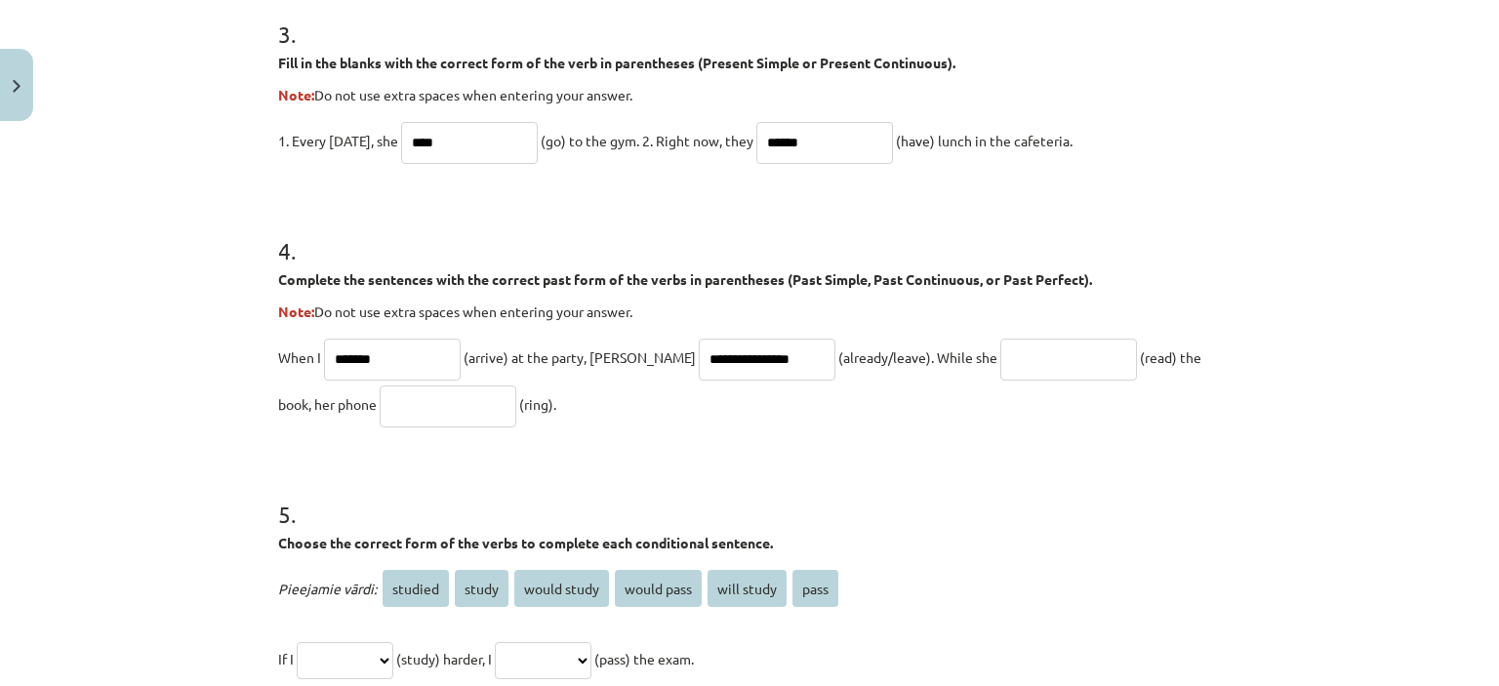
click at [1001, 346] on input "text" at bounding box center [1069, 360] width 137 height 42
click at [1001, 358] on input "text" at bounding box center [1069, 360] width 137 height 42
type input "*******"
click at [391, 398] on input "text" at bounding box center [448, 407] width 137 height 42
type input "*"
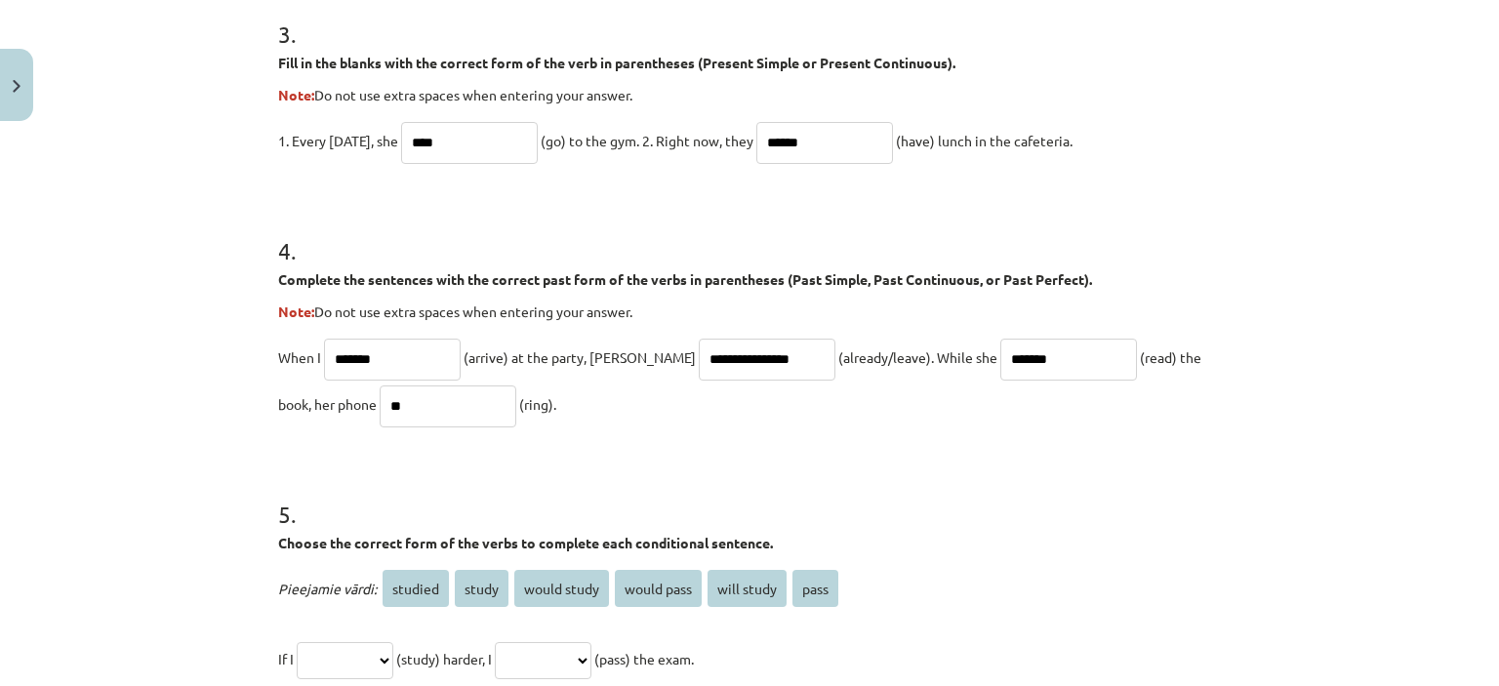
type input "*"
type input "**********"
click at [1001, 359] on input "*******" at bounding box center [1069, 360] width 137 height 42
type input "**********"
click at [429, 401] on input "**********" at bounding box center [448, 407] width 137 height 42
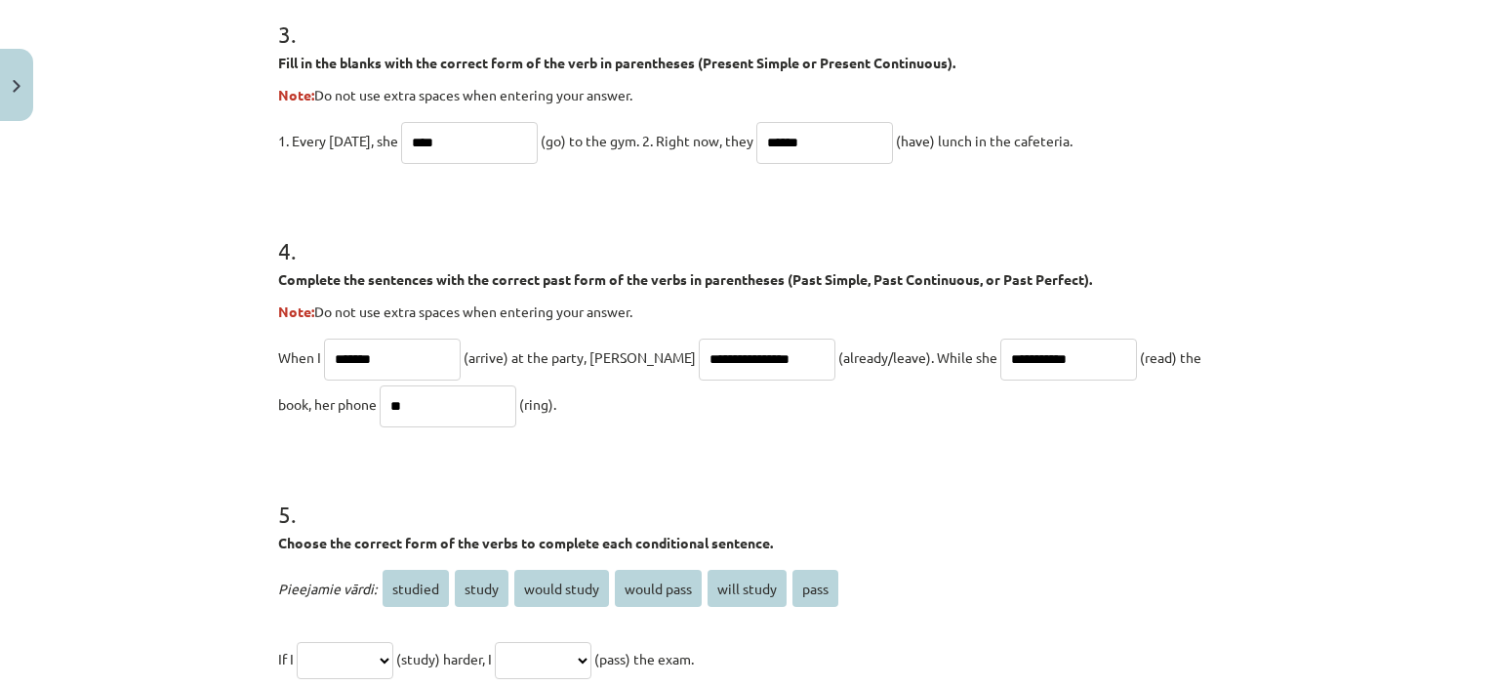
type input "*"
type input "****"
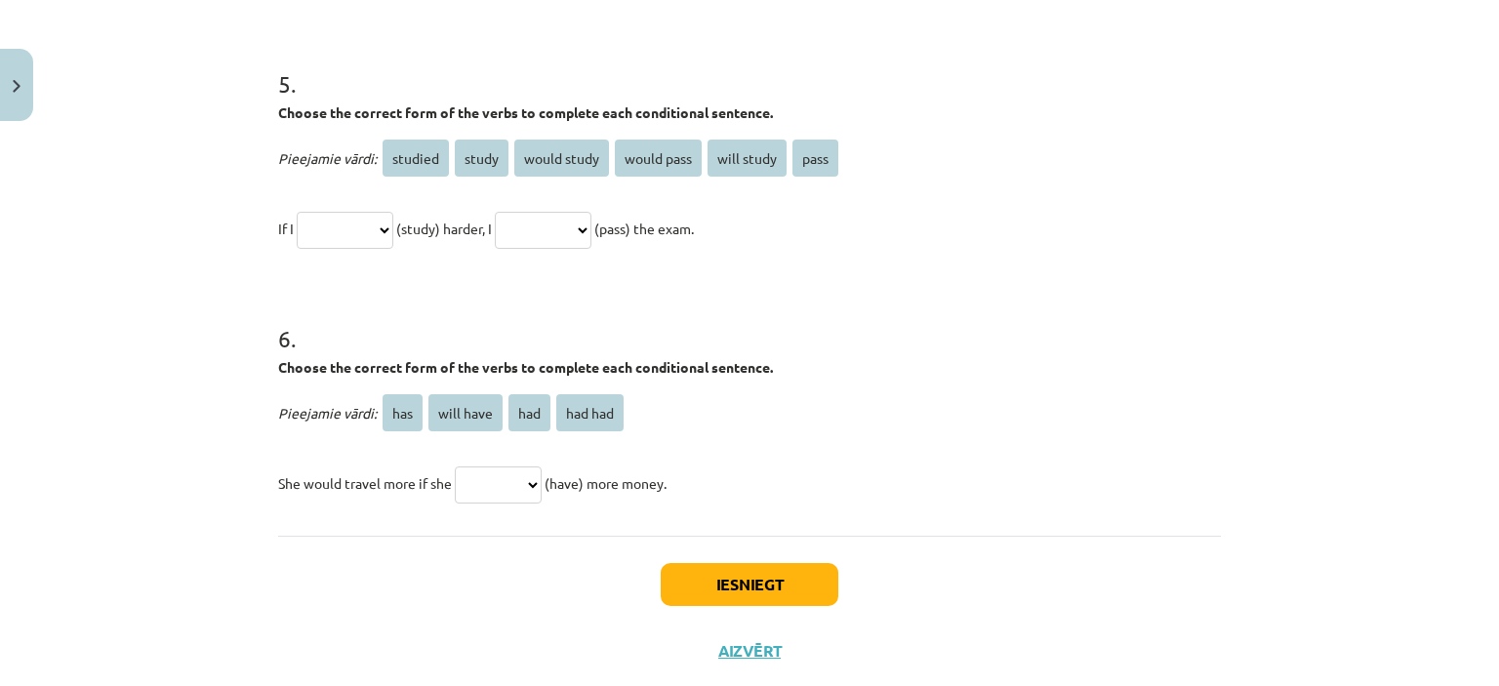
scroll to position [1654, 0]
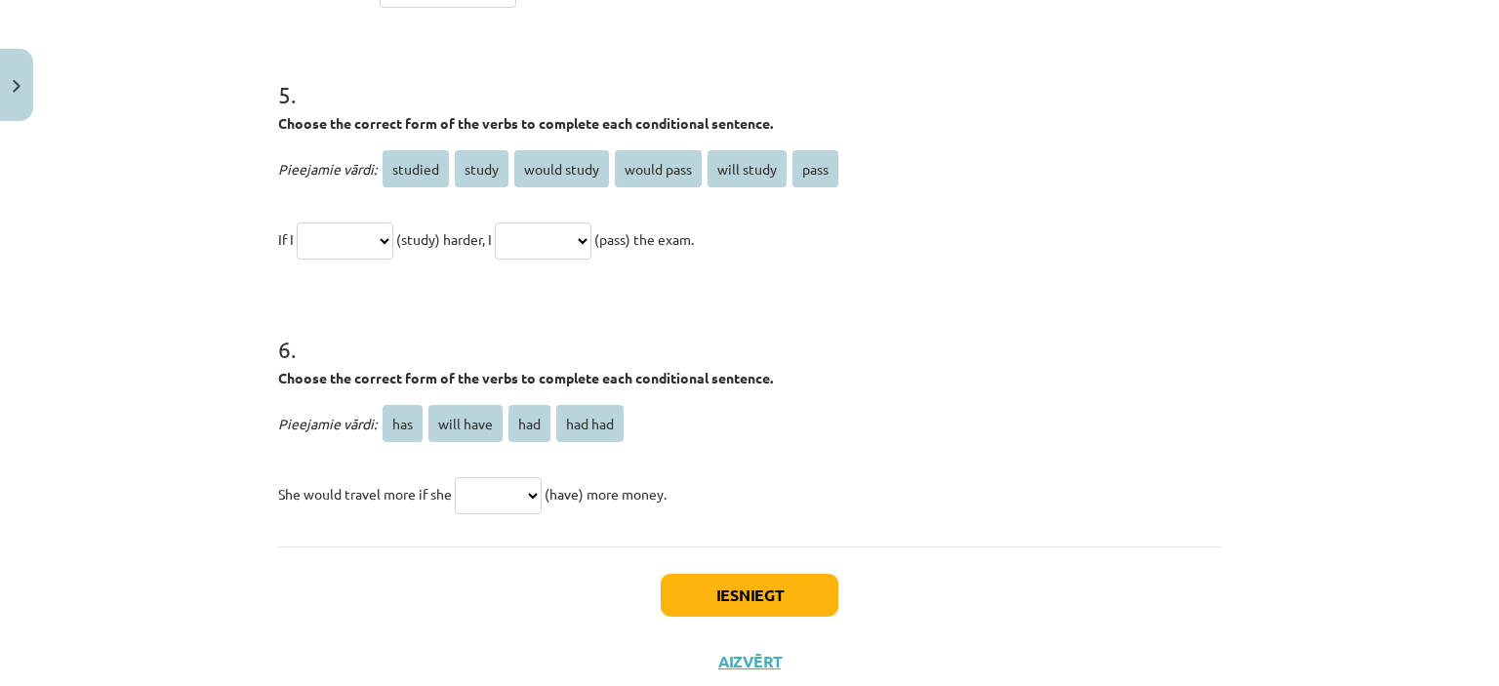
click at [393, 238] on select "**********" at bounding box center [345, 241] width 97 height 37
select select "*******"
click at [297, 223] on select "**********" at bounding box center [345, 241] width 97 height 37
click at [592, 230] on select "**********" at bounding box center [543, 241] width 97 height 37
click at [517, 223] on select "**********" at bounding box center [543, 241] width 97 height 37
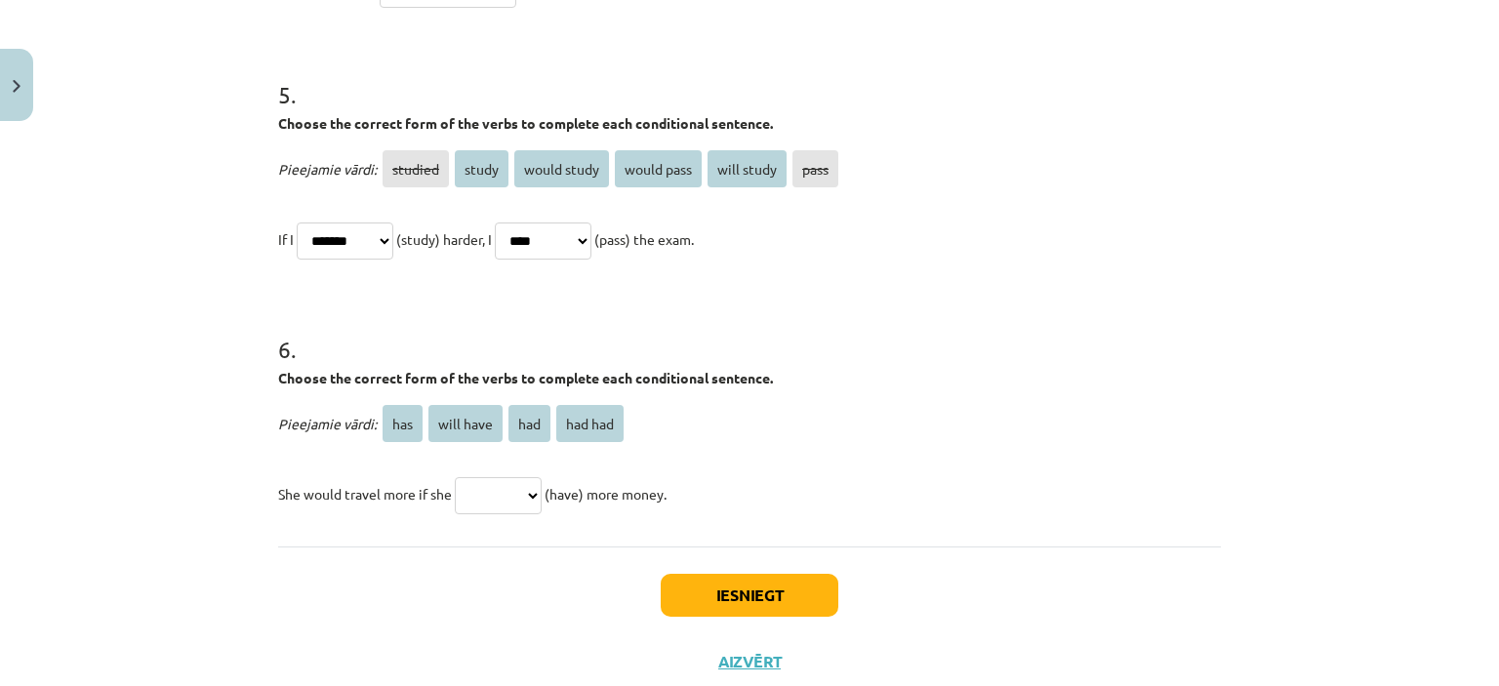
click at [592, 232] on select "**********" at bounding box center [543, 241] width 97 height 37
select select "**********"
click at [517, 223] on select "**********" at bounding box center [543, 241] width 97 height 37
click at [393, 237] on select "**********" at bounding box center [345, 241] width 97 height 37
select select "**********"
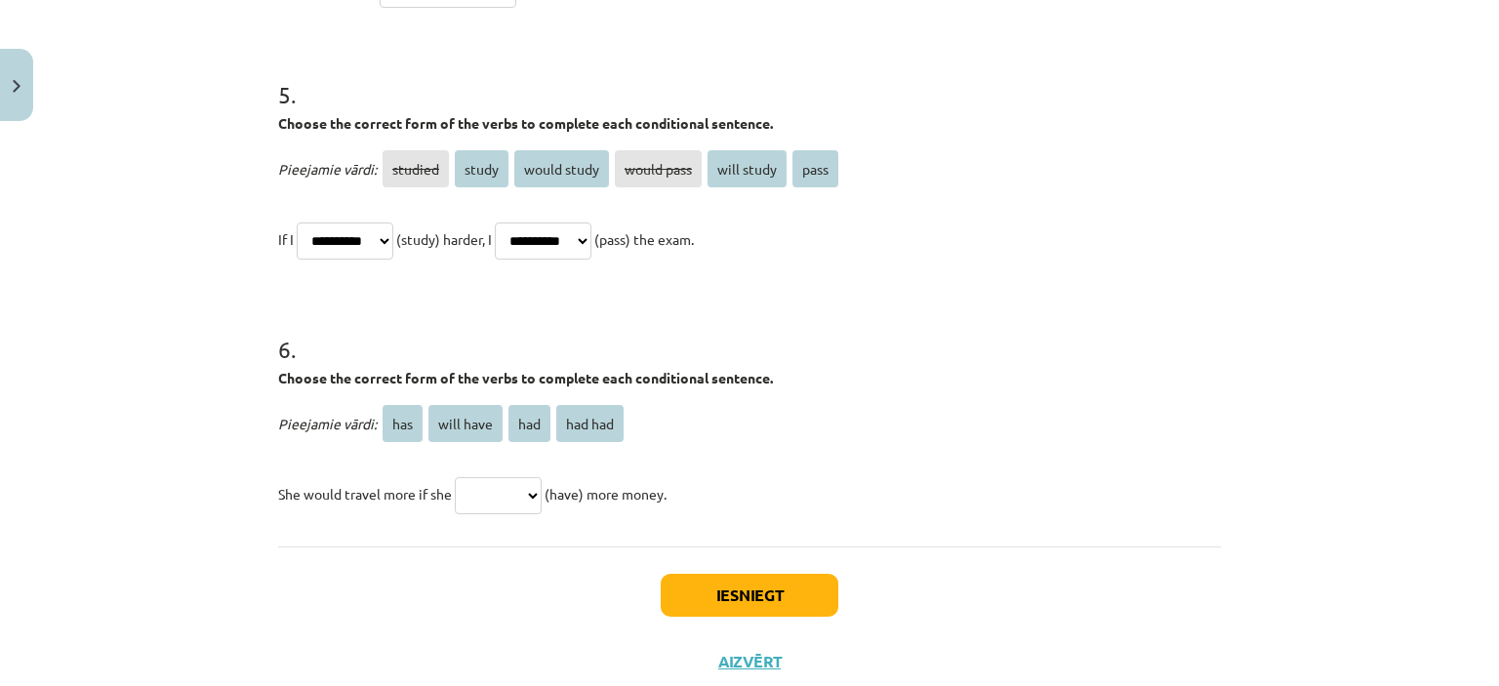
click at [297, 223] on select "**********" at bounding box center [345, 241] width 97 height 37
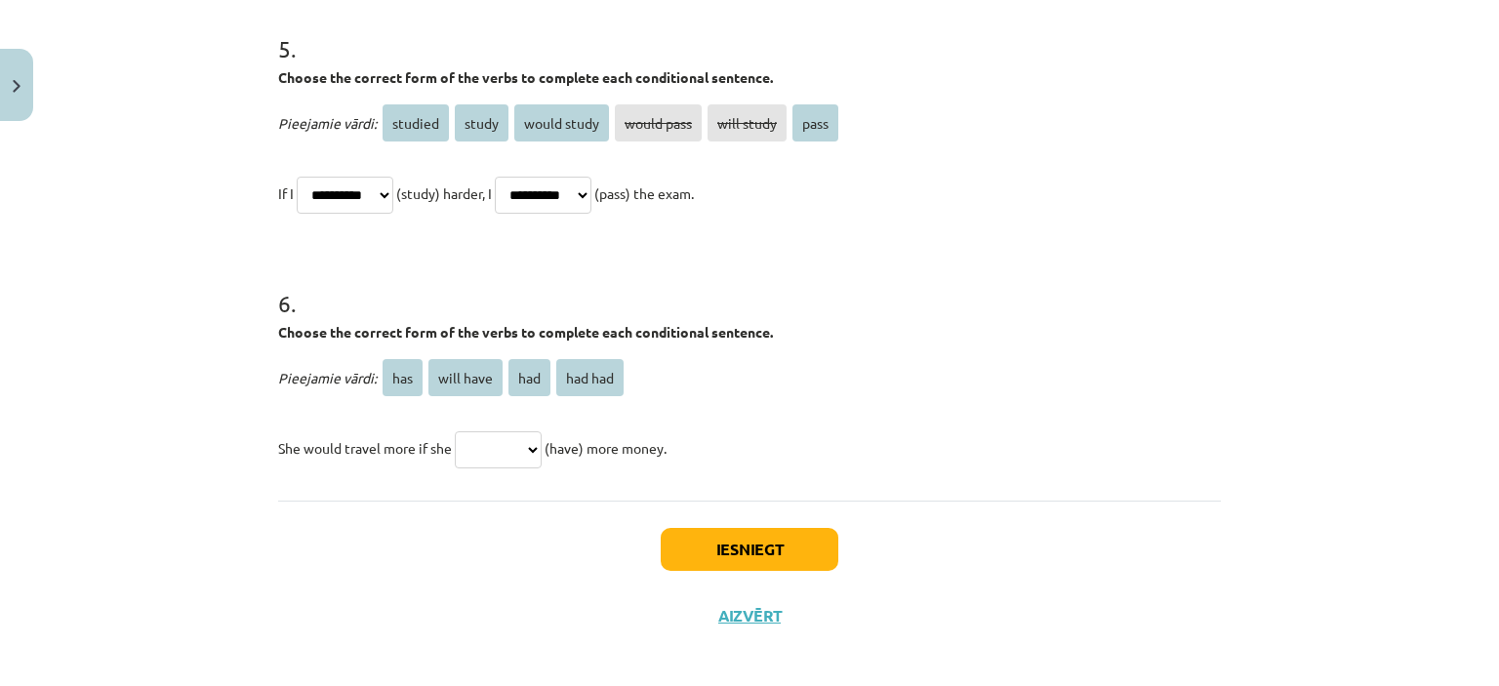
scroll to position [1710, 0]
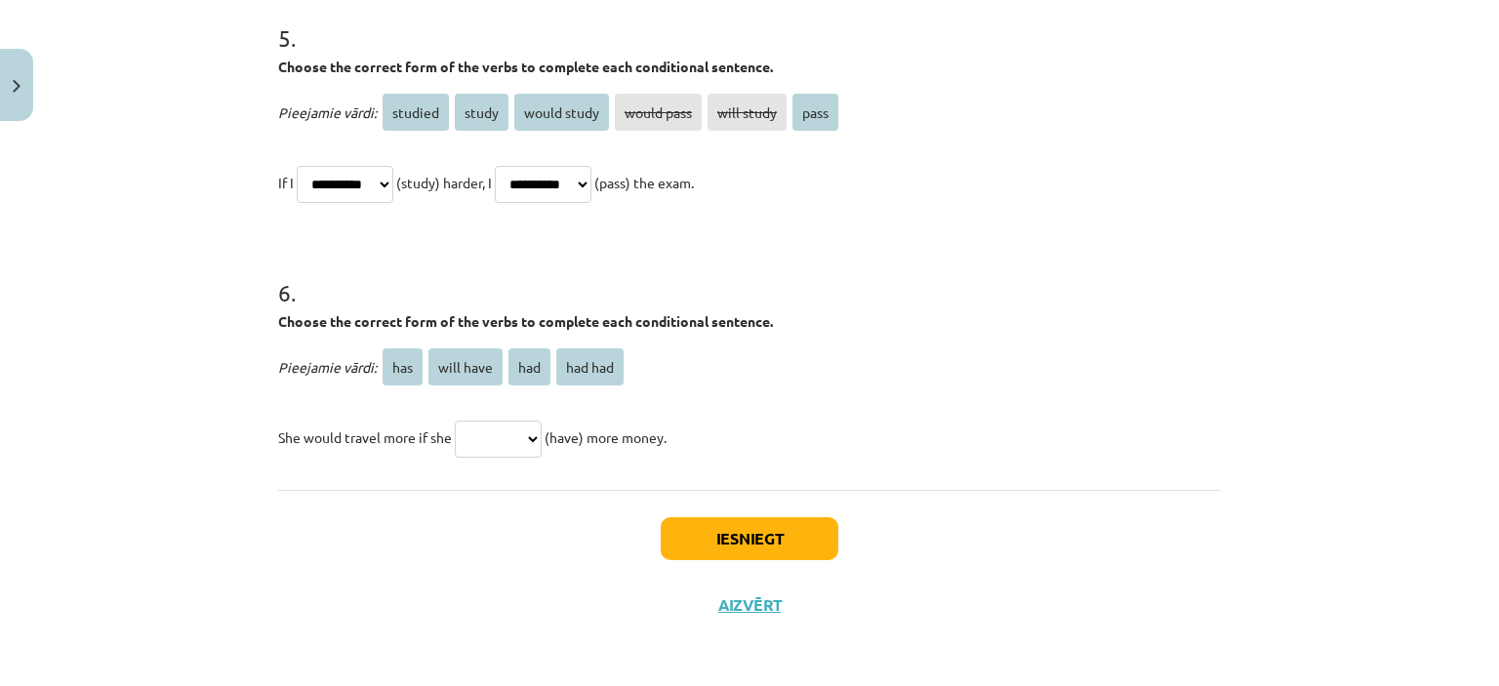
click at [534, 437] on select "*** ********* *** *******" at bounding box center [498, 439] width 87 height 37
select select "***"
click at [455, 421] on select "*** ********* *** *******" at bounding box center [498, 439] width 87 height 37
click at [718, 537] on button "Iesniegt" at bounding box center [750, 538] width 178 height 43
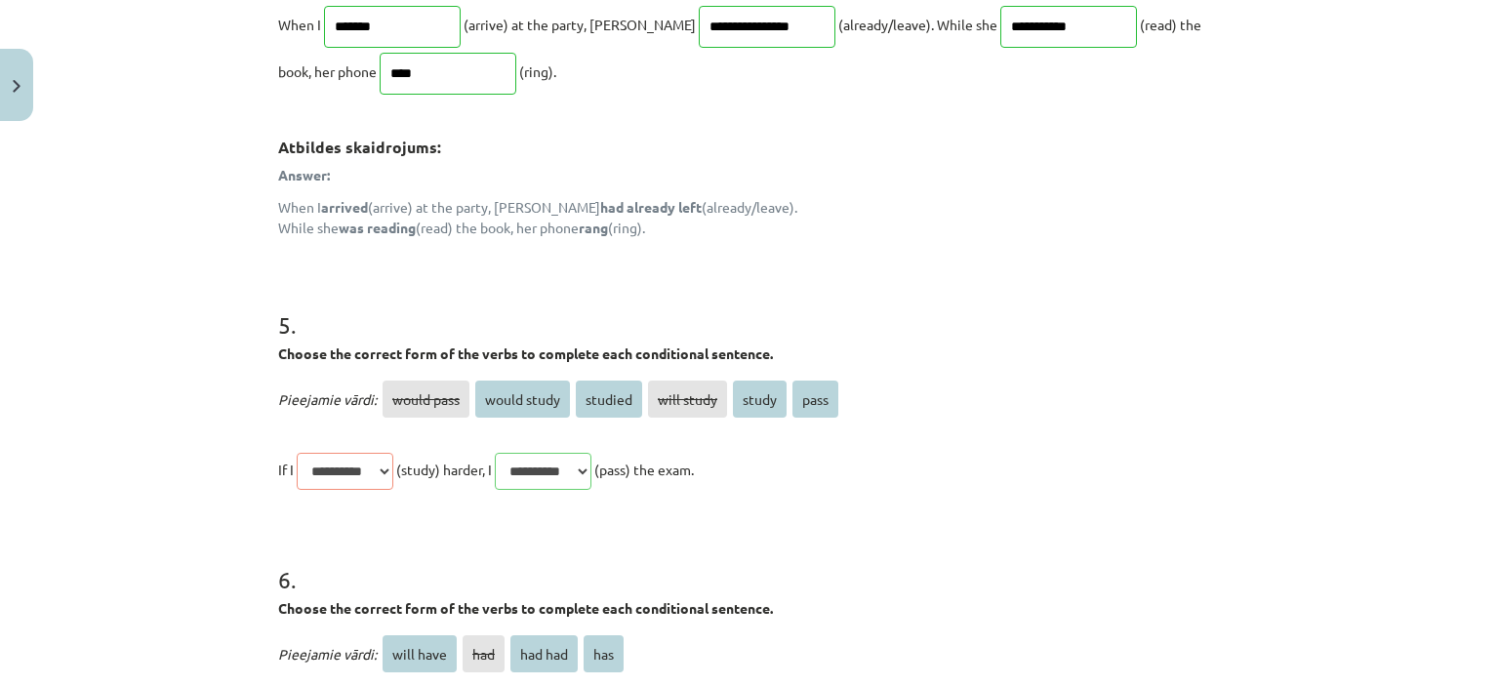
scroll to position [1996, 0]
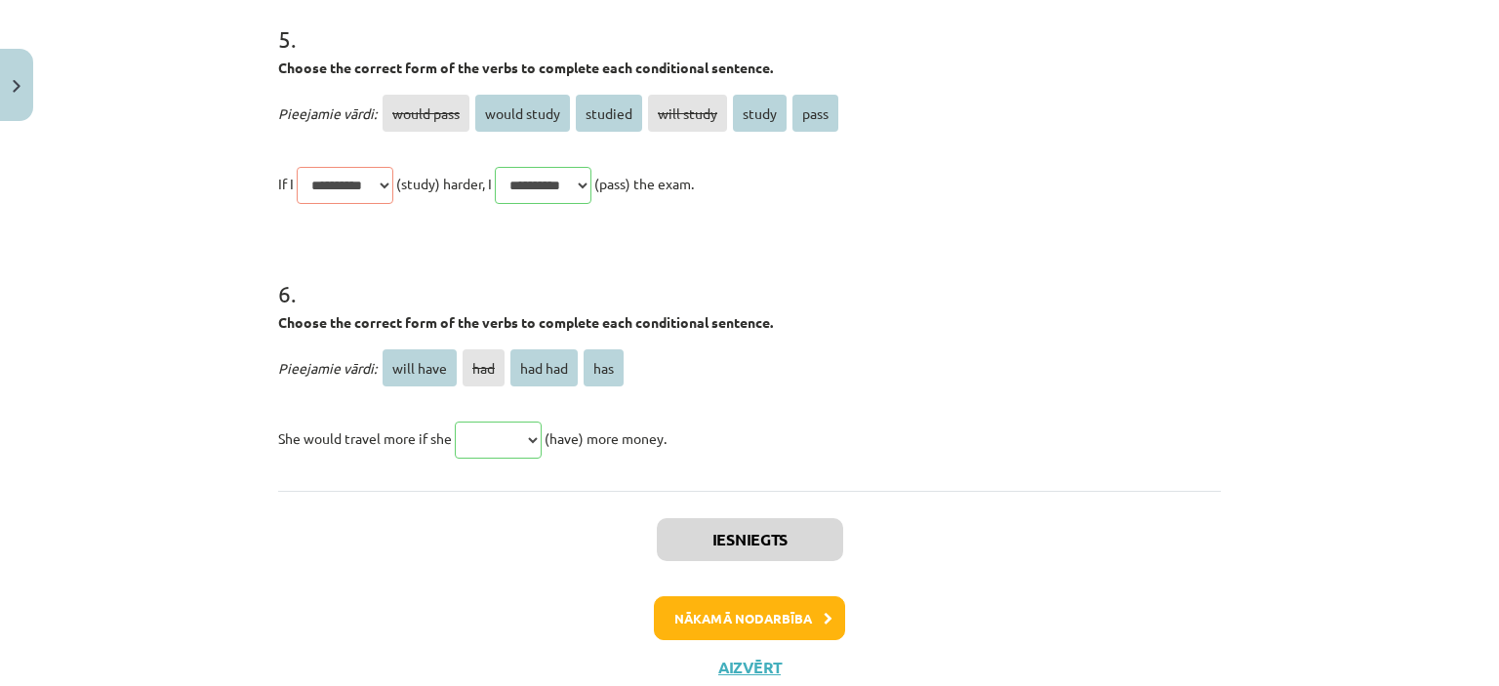
drag, startPoint x: 261, startPoint y: 61, endPoint x: 815, endPoint y: 159, distance: 563.2
copy div "**********"
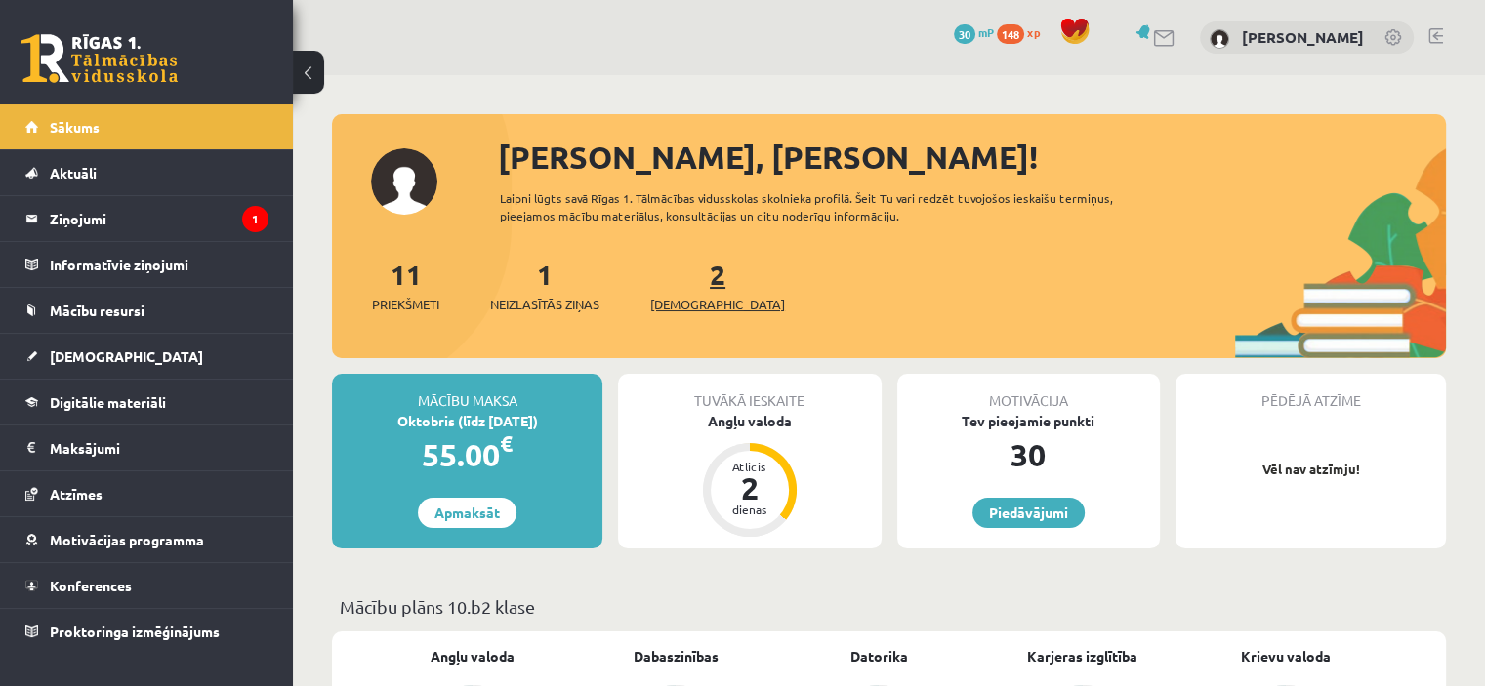
click at [703, 298] on span "[DEMOGRAPHIC_DATA]" at bounding box center [717, 305] width 135 height 20
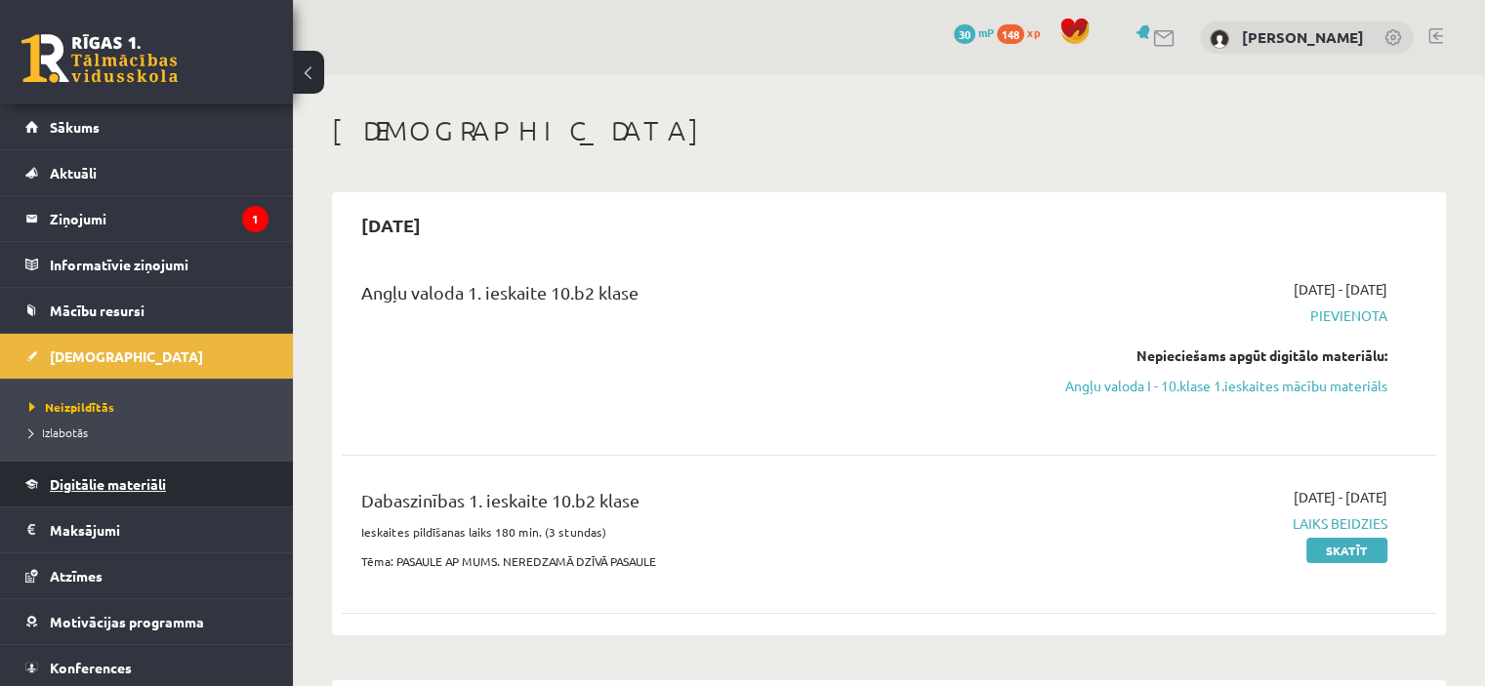
click at [58, 472] on link "Digitālie materiāli" at bounding box center [146, 484] width 243 height 45
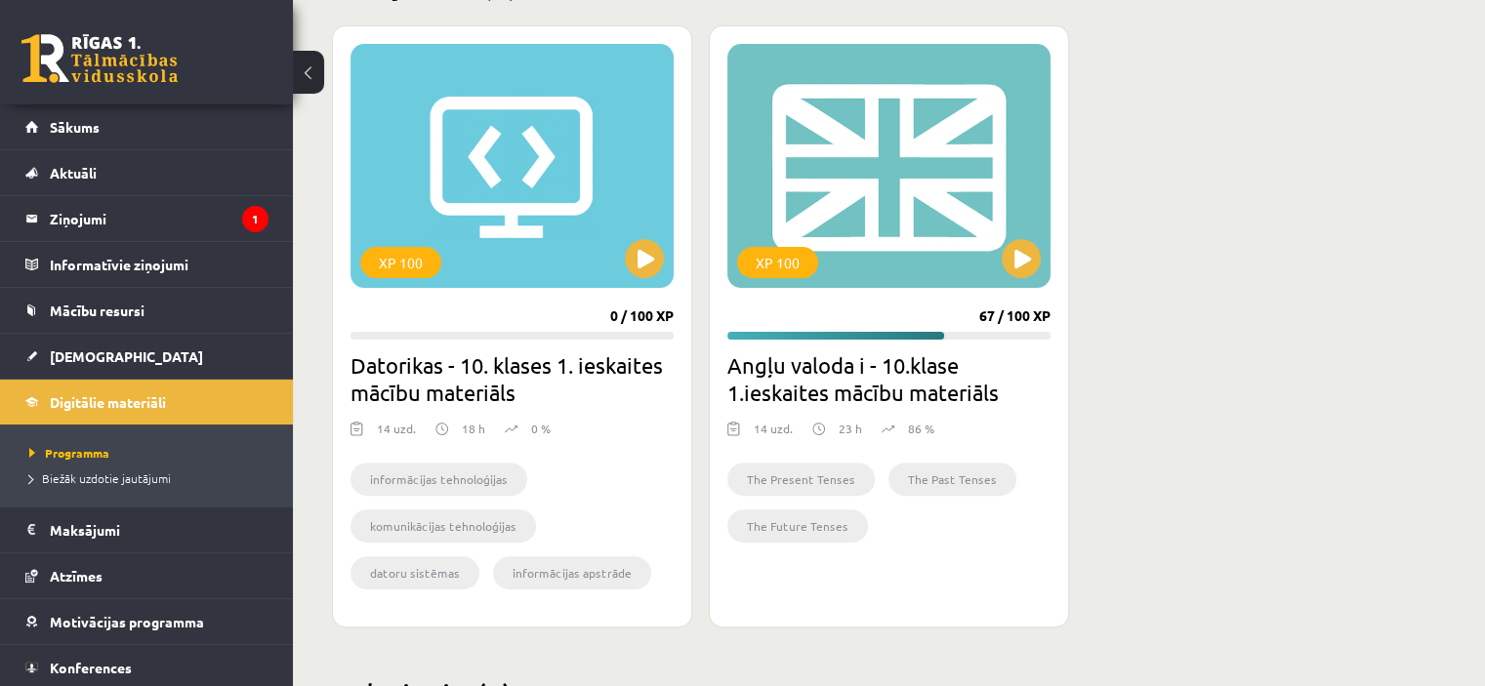
scroll to position [537, 0]
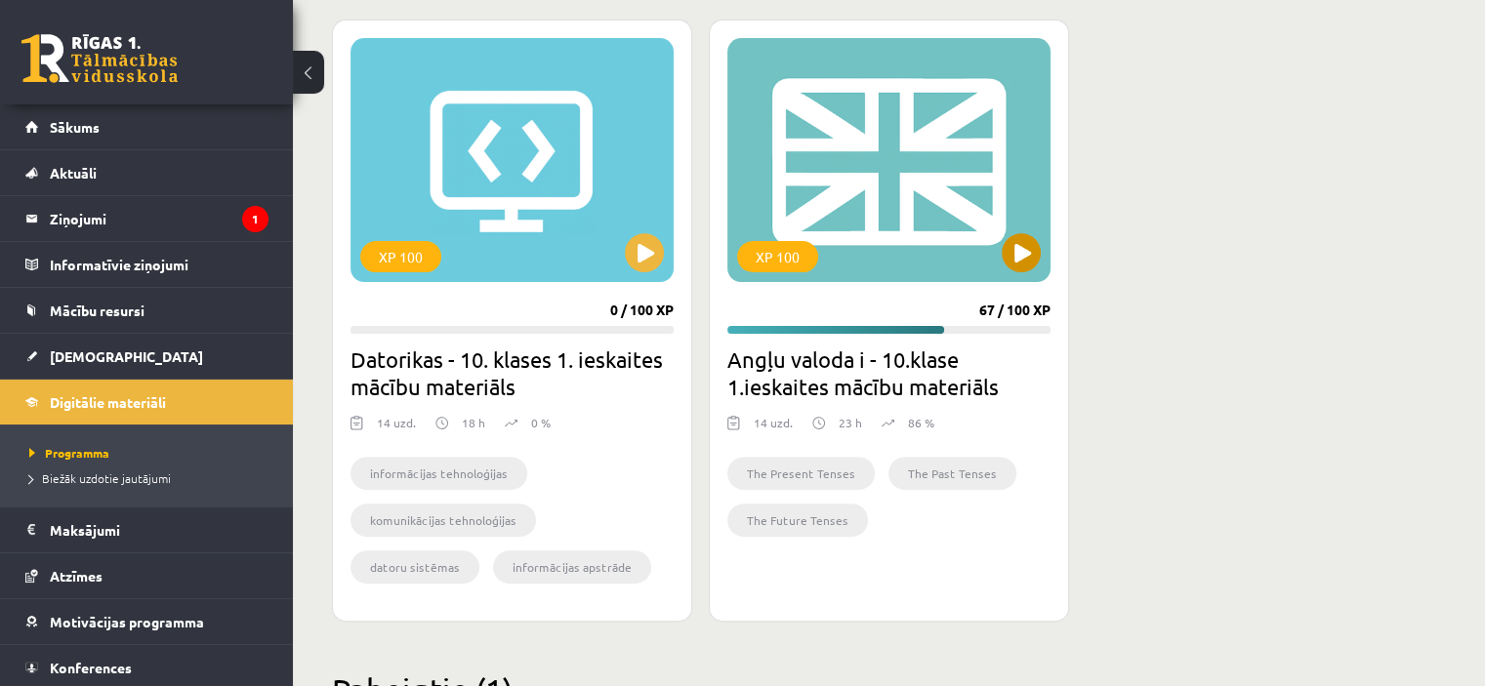
click at [813, 202] on div "XP 100" at bounding box center [888, 160] width 323 height 244
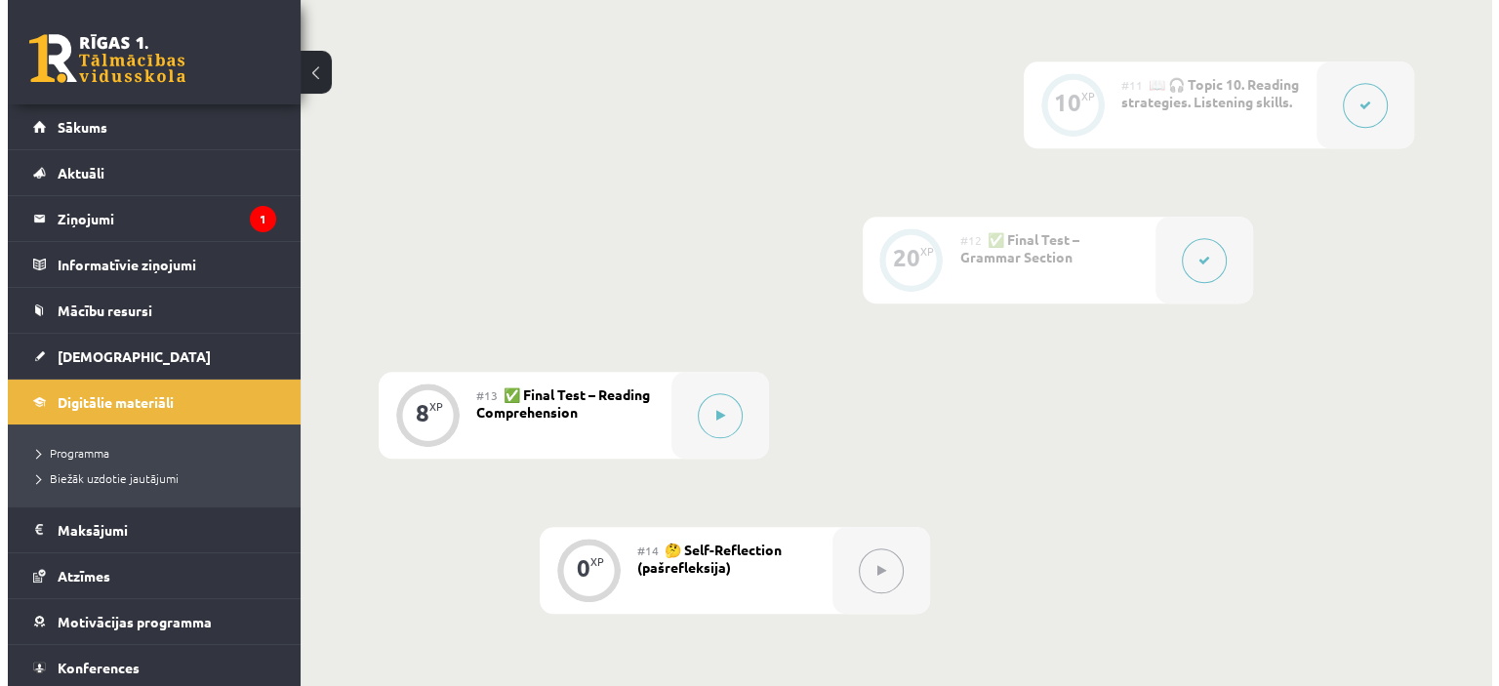
scroll to position [2044, 0]
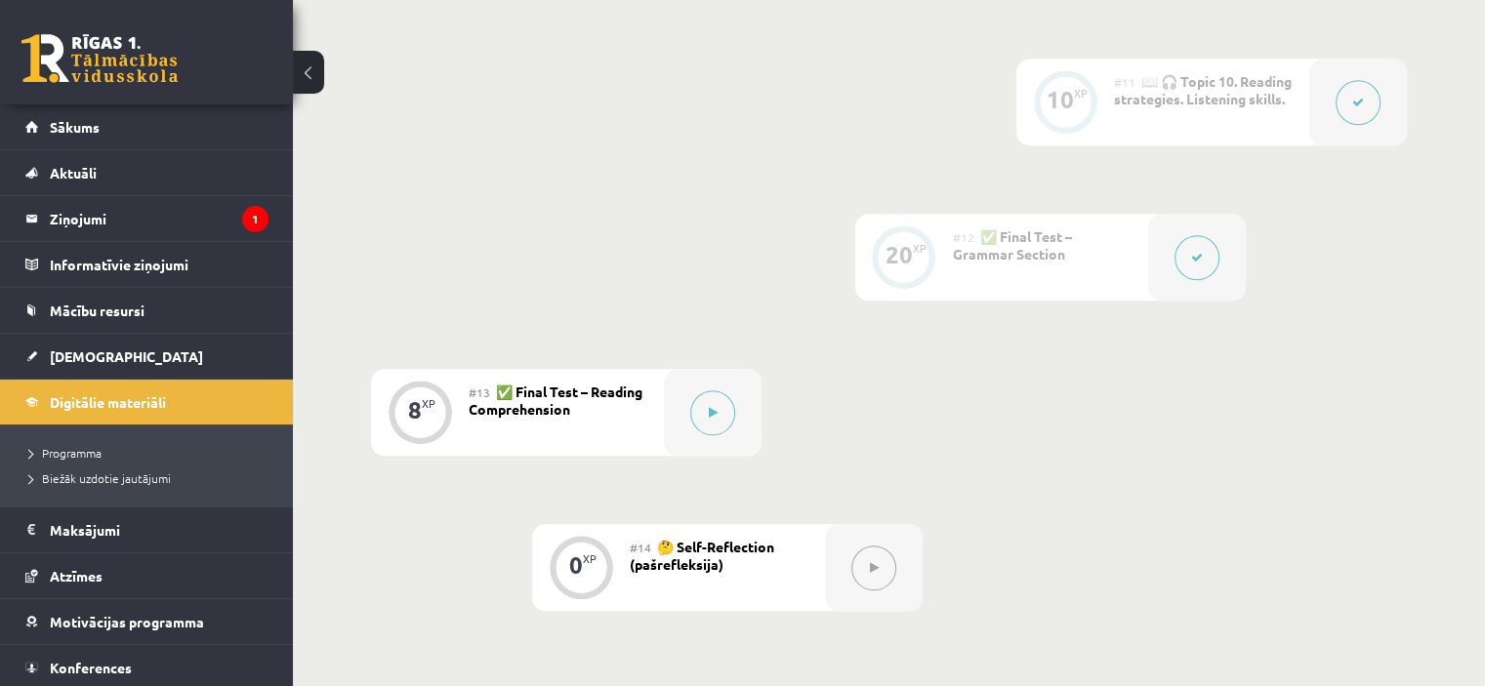
click at [874, 574] on button at bounding box center [873, 568] width 45 height 45
click at [722, 403] on button at bounding box center [712, 412] width 45 height 45
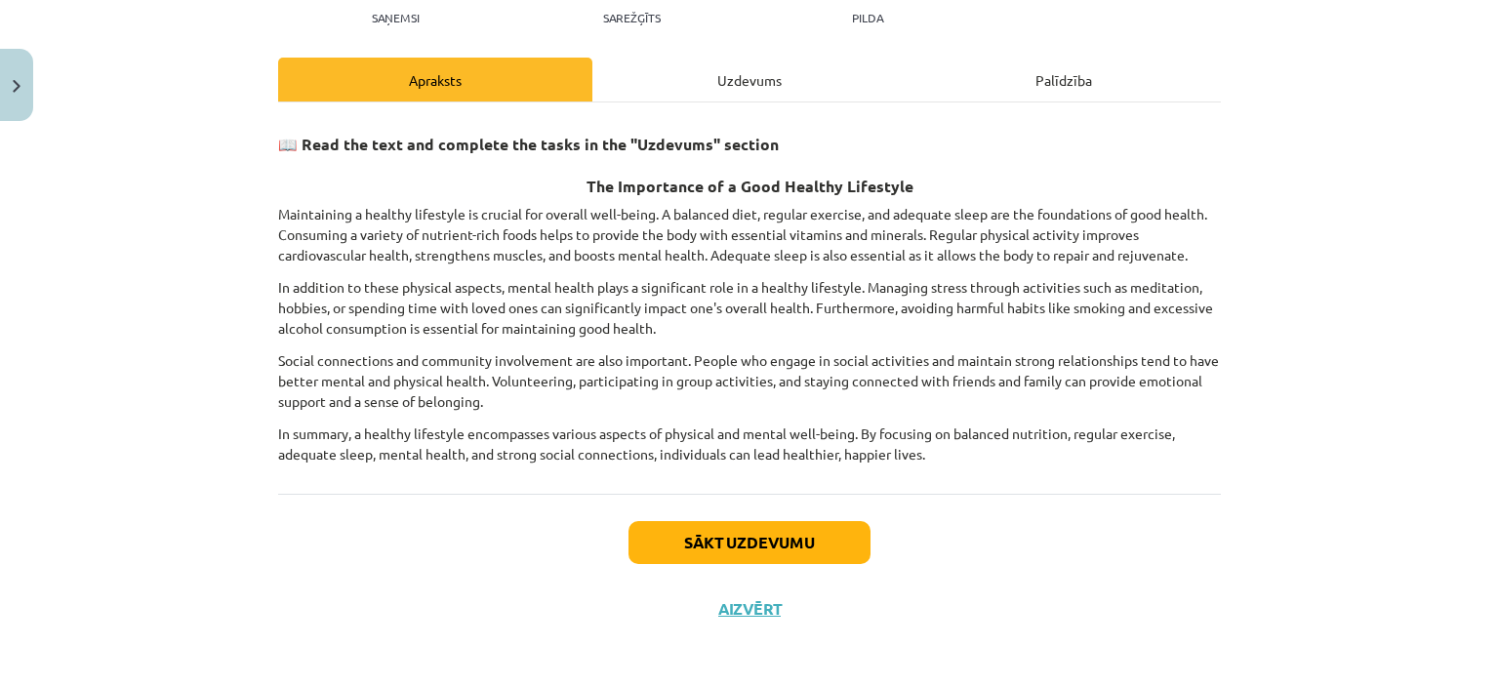
scroll to position [227, 0]
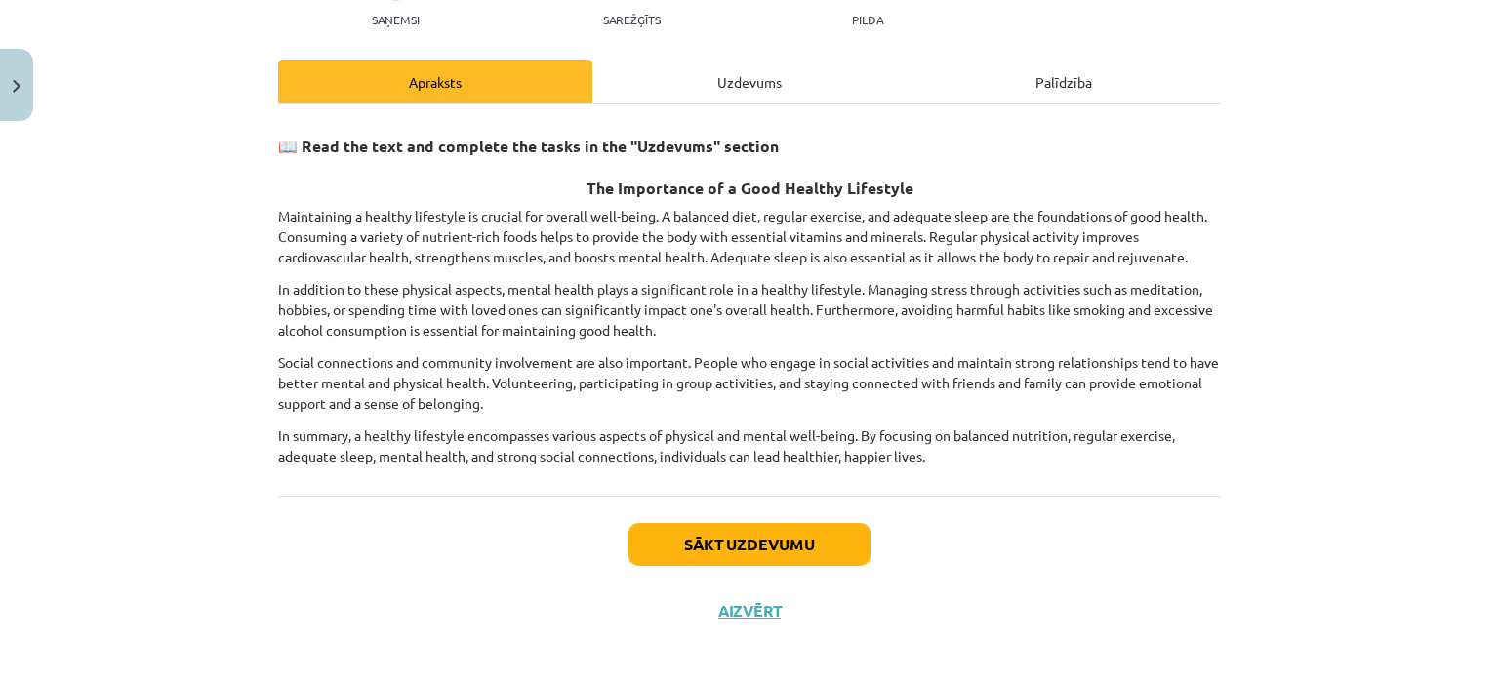
click at [755, 84] on div "Uzdevums" at bounding box center [750, 82] width 314 height 44
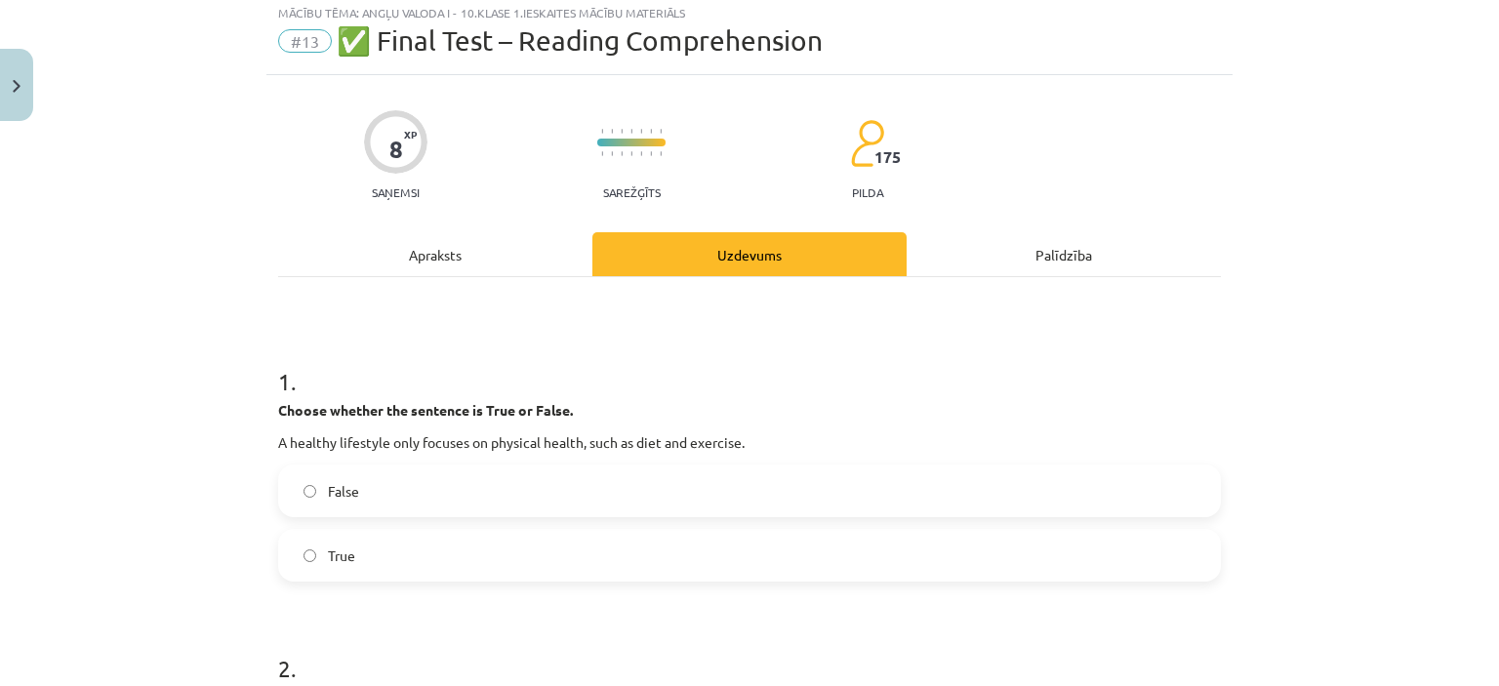
scroll to position [49, 0]
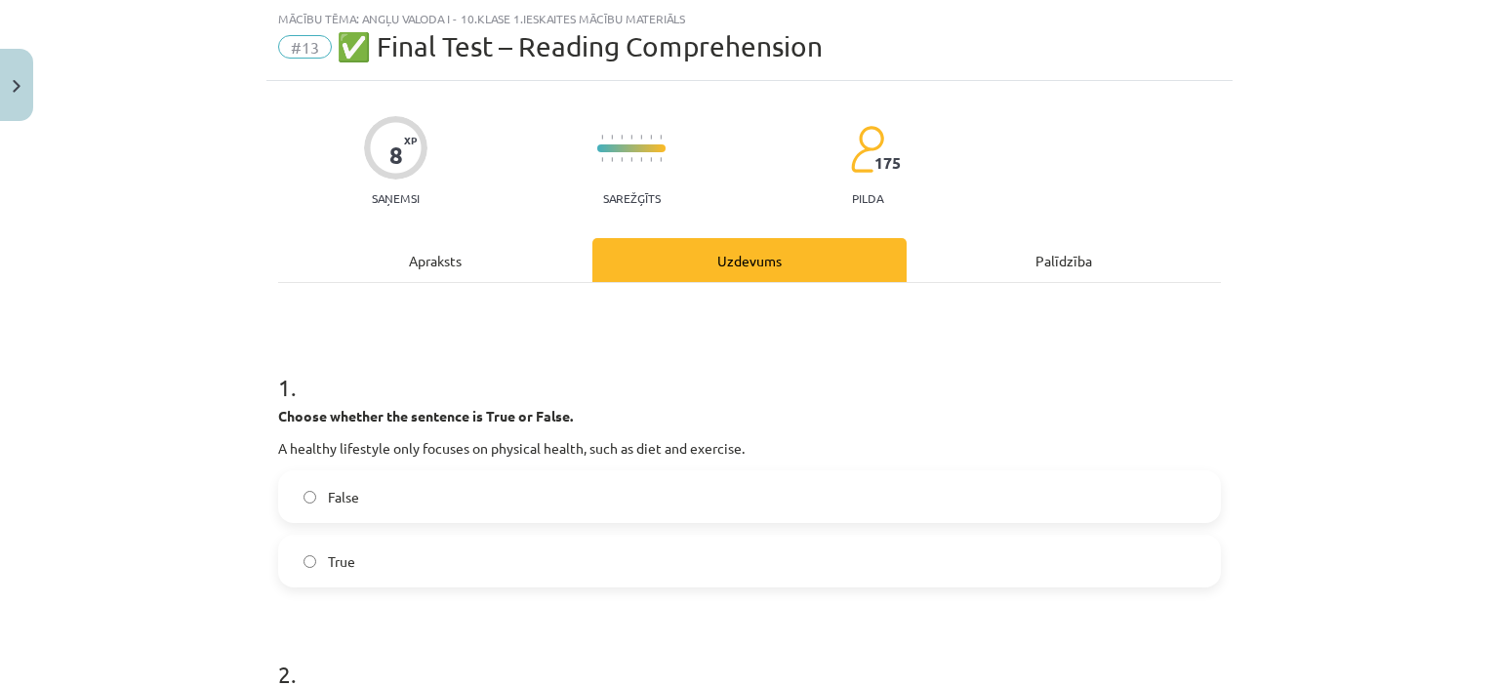
click at [412, 262] on div "Apraksts" at bounding box center [435, 260] width 314 height 44
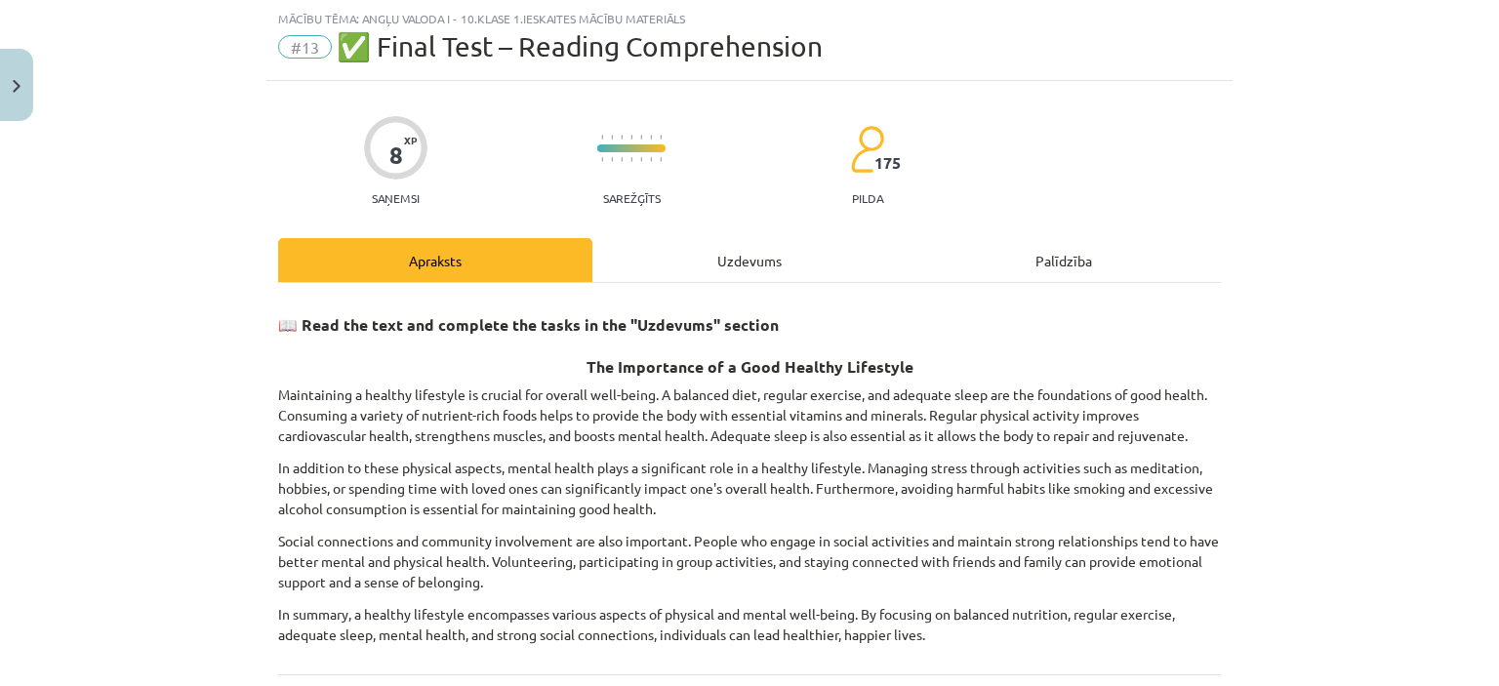
click at [749, 254] on div "Uzdevums" at bounding box center [750, 260] width 314 height 44
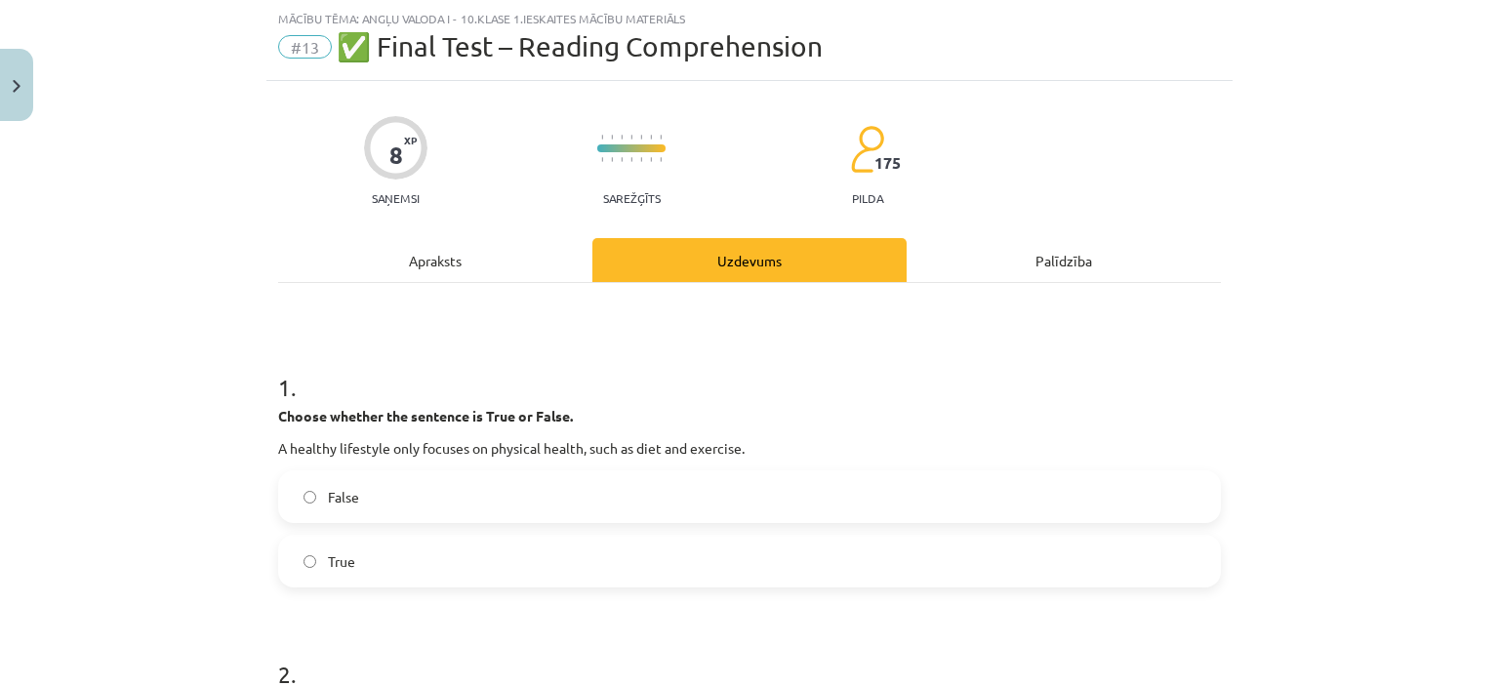
click at [441, 264] on div "Apraksts" at bounding box center [435, 260] width 314 height 44
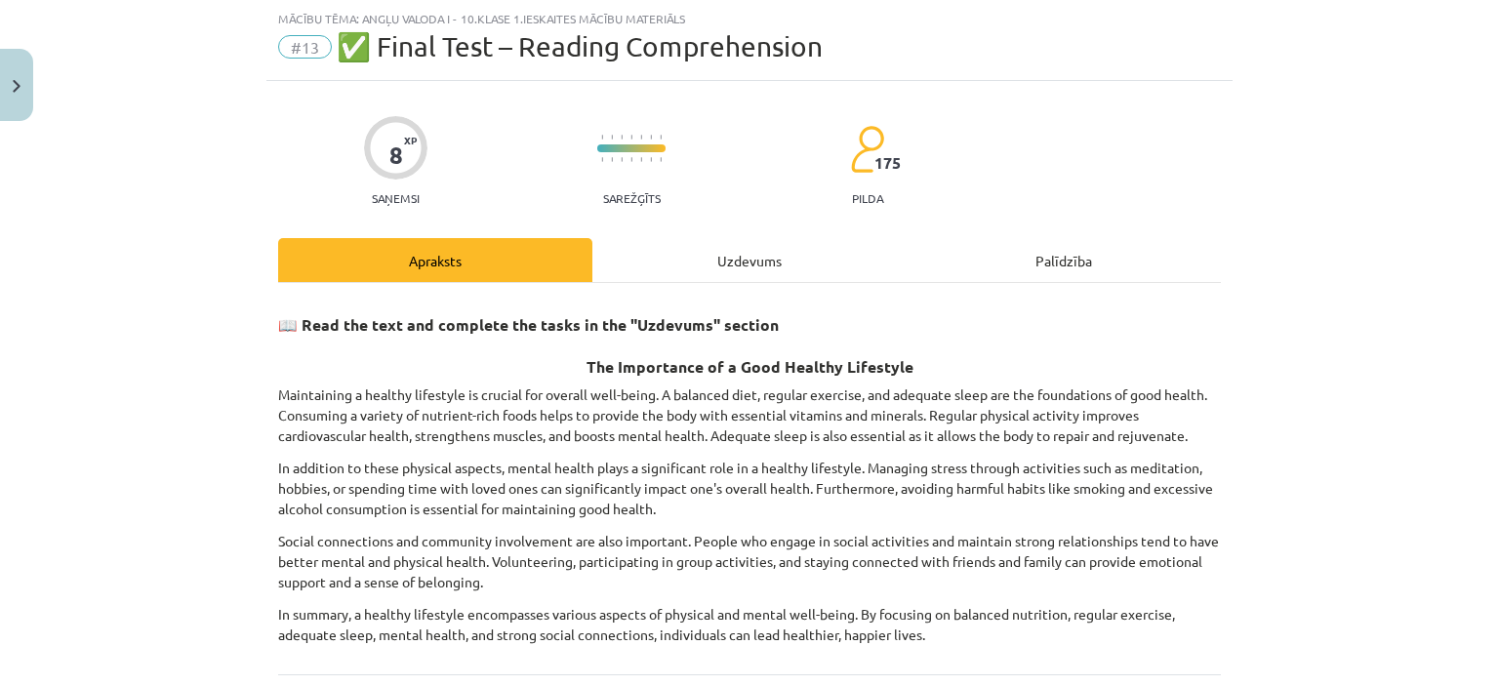
click at [731, 260] on div "Uzdevums" at bounding box center [750, 260] width 314 height 44
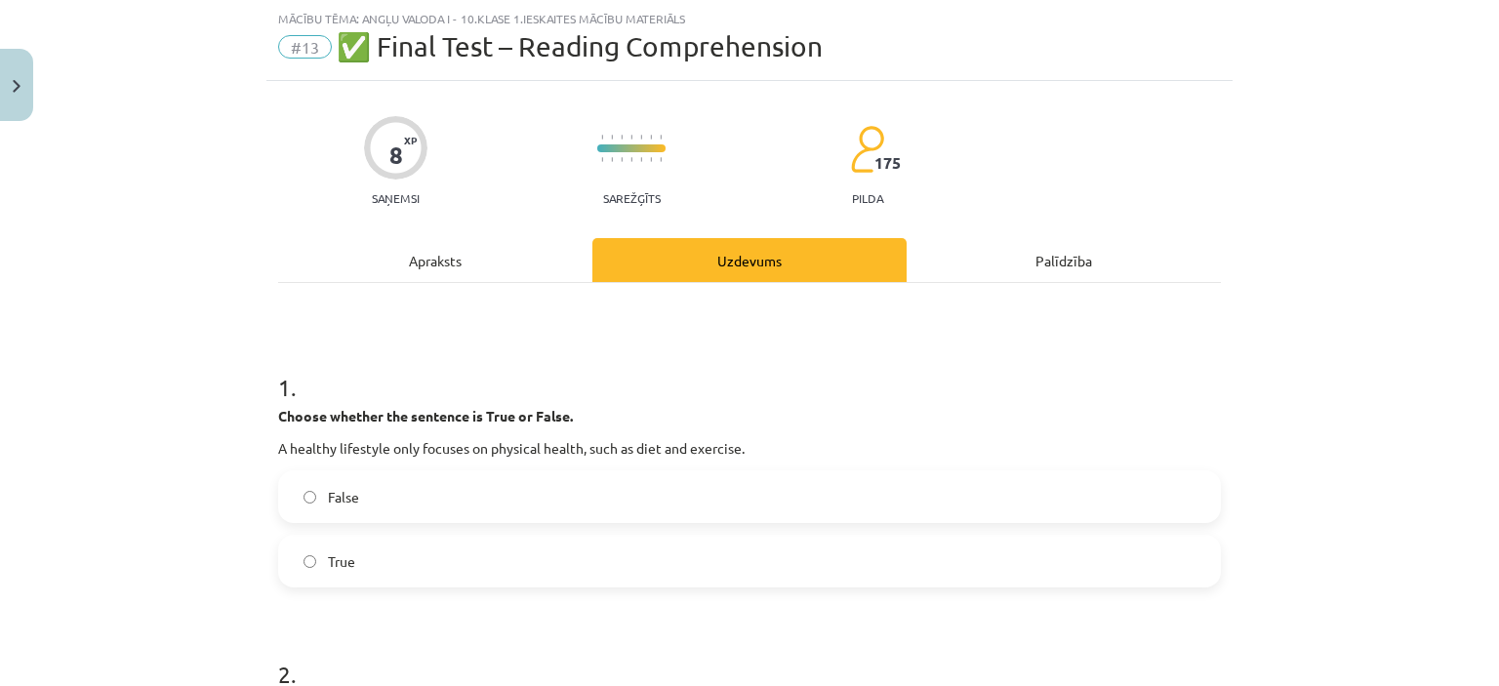
click at [440, 258] on div "Apraksts" at bounding box center [435, 260] width 314 height 44
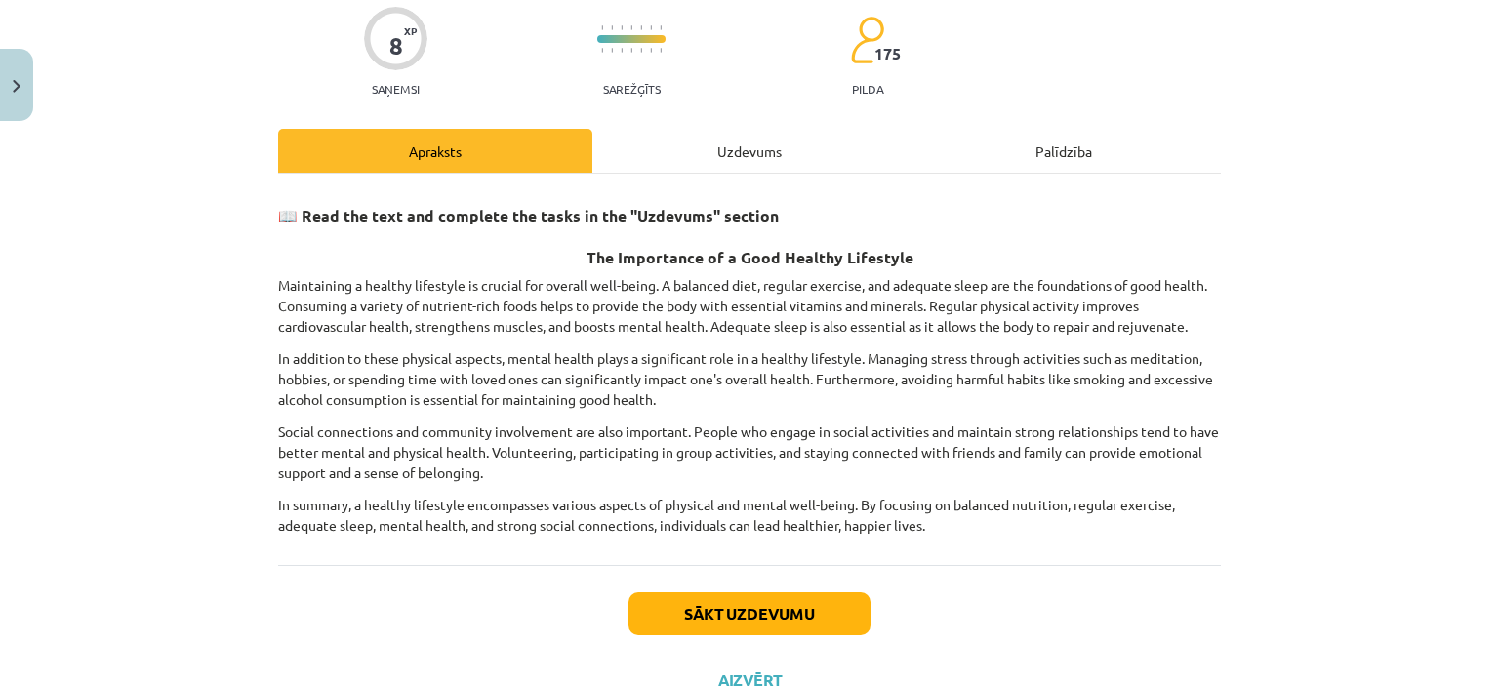
scroll to position [159, 0]
click at [743, 144] on div "Uzdevums" at bounding box center [750, 150] width 314 height 44
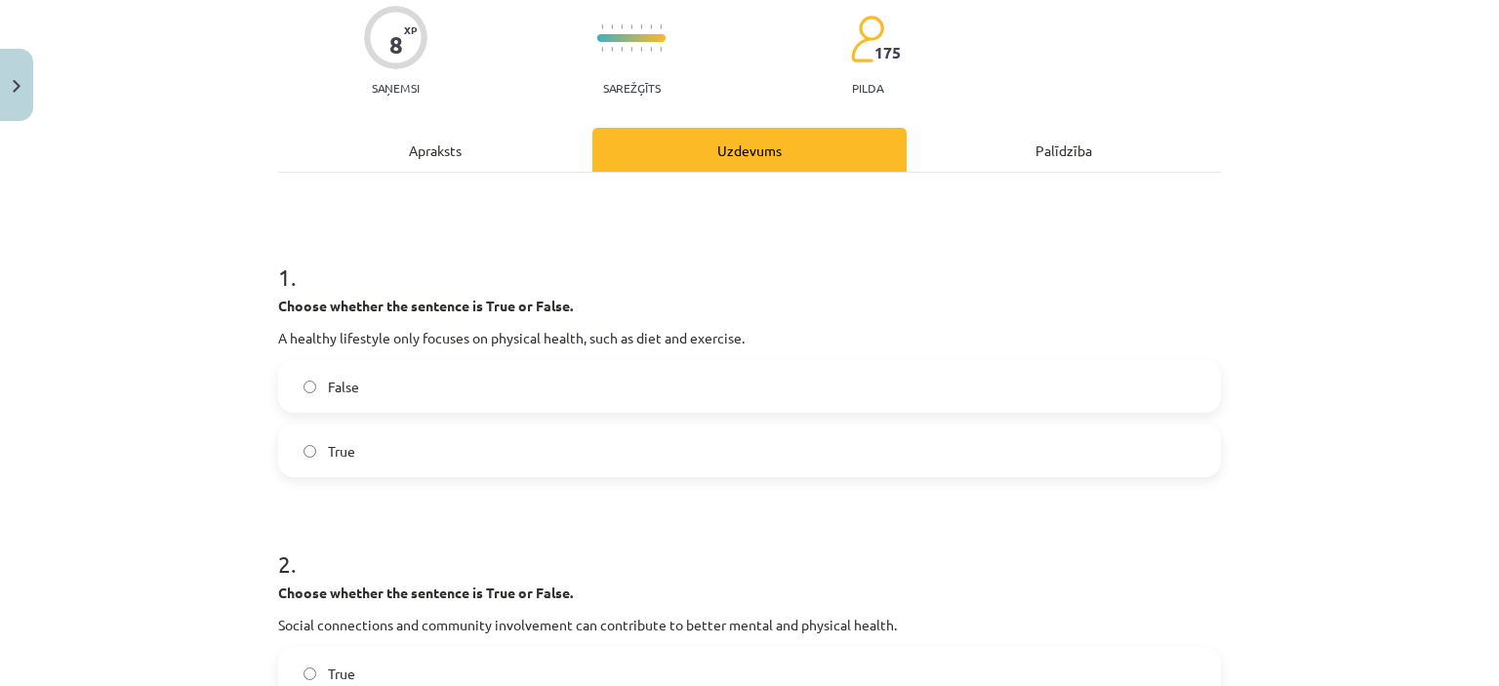
scroll to position [49, 0]
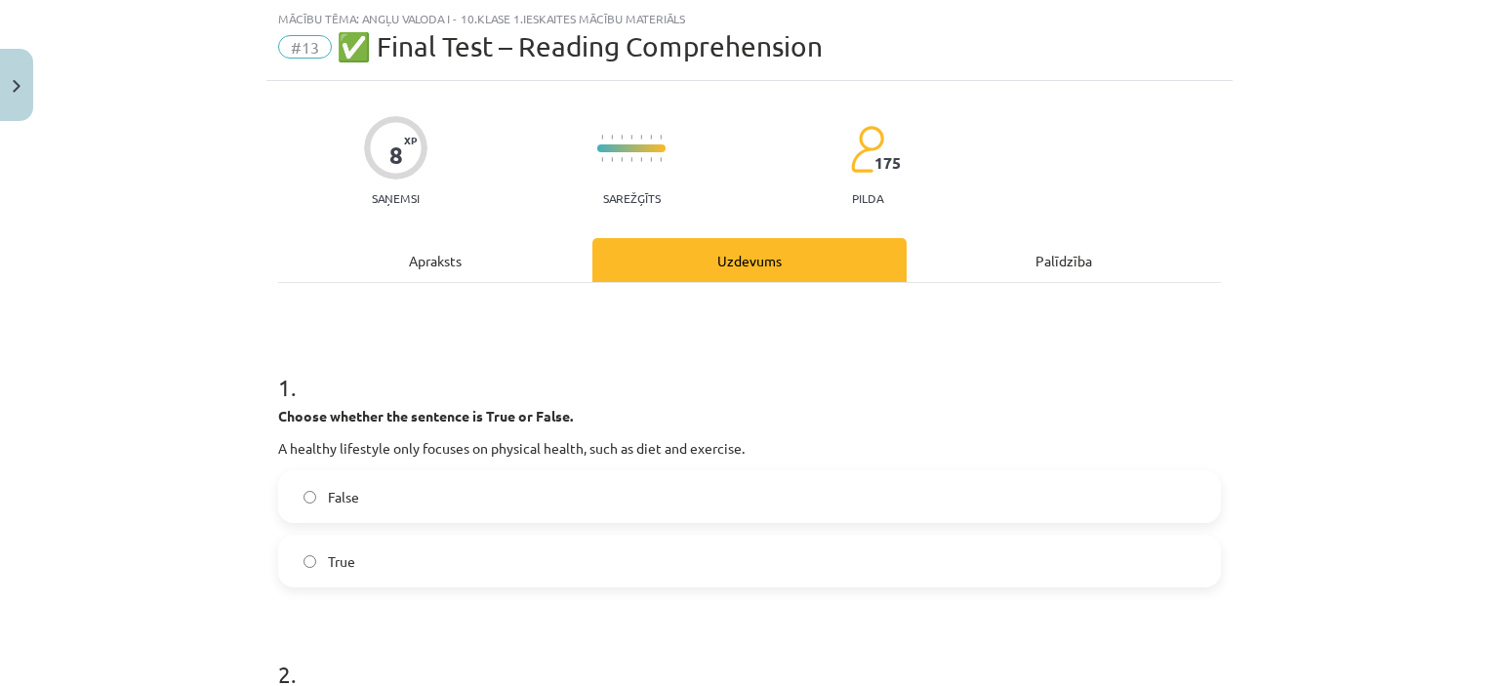
click at [1484, 174] on div "Mācību tēma: Angļu valoda i - 10.[PERSON_NAME] 1.ieskaites mācību materiāls #13…" at bounding box center [749, 343] width 1499 height 686
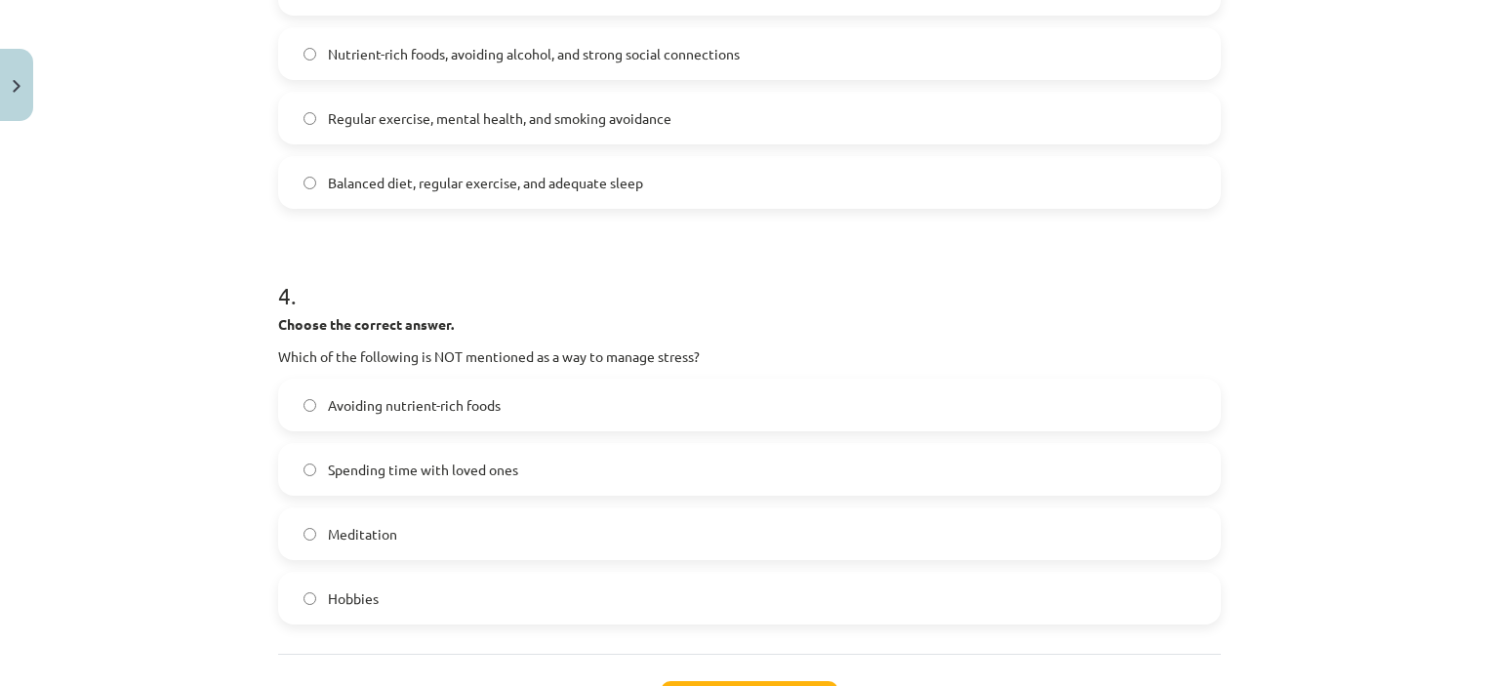
scroll to position [1140, 0]
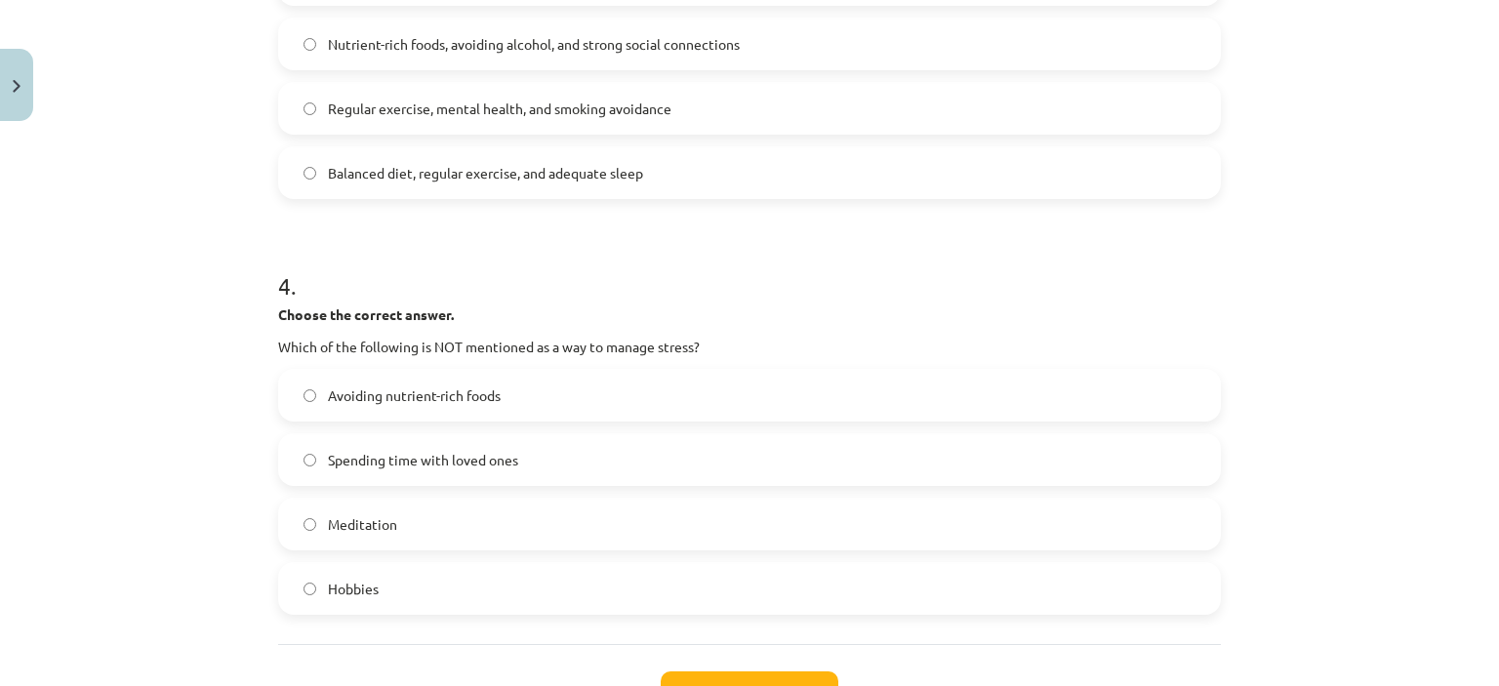
click at [301, 387] on label "Avoiding nutrient-rich foods" at bounding box center [749, 395] width 939 height 49
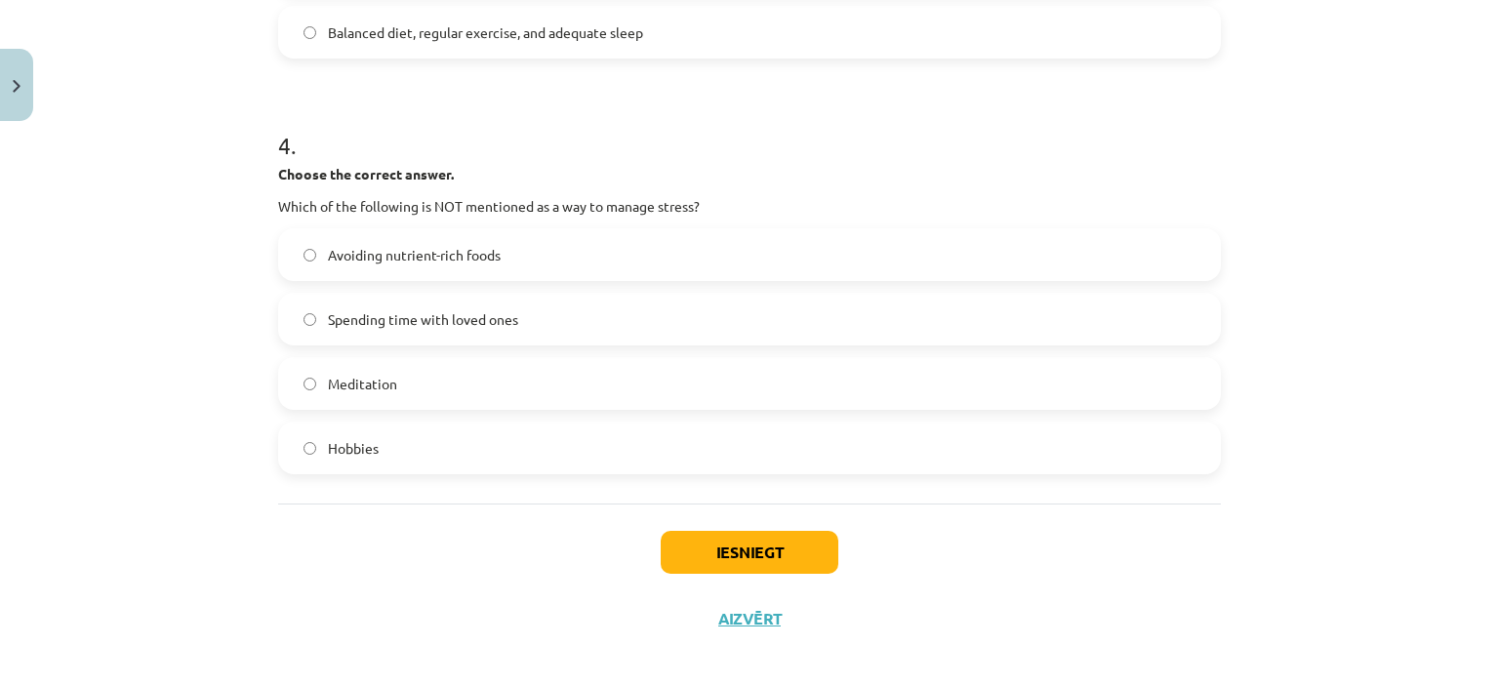
scroll to position [1294, 0]
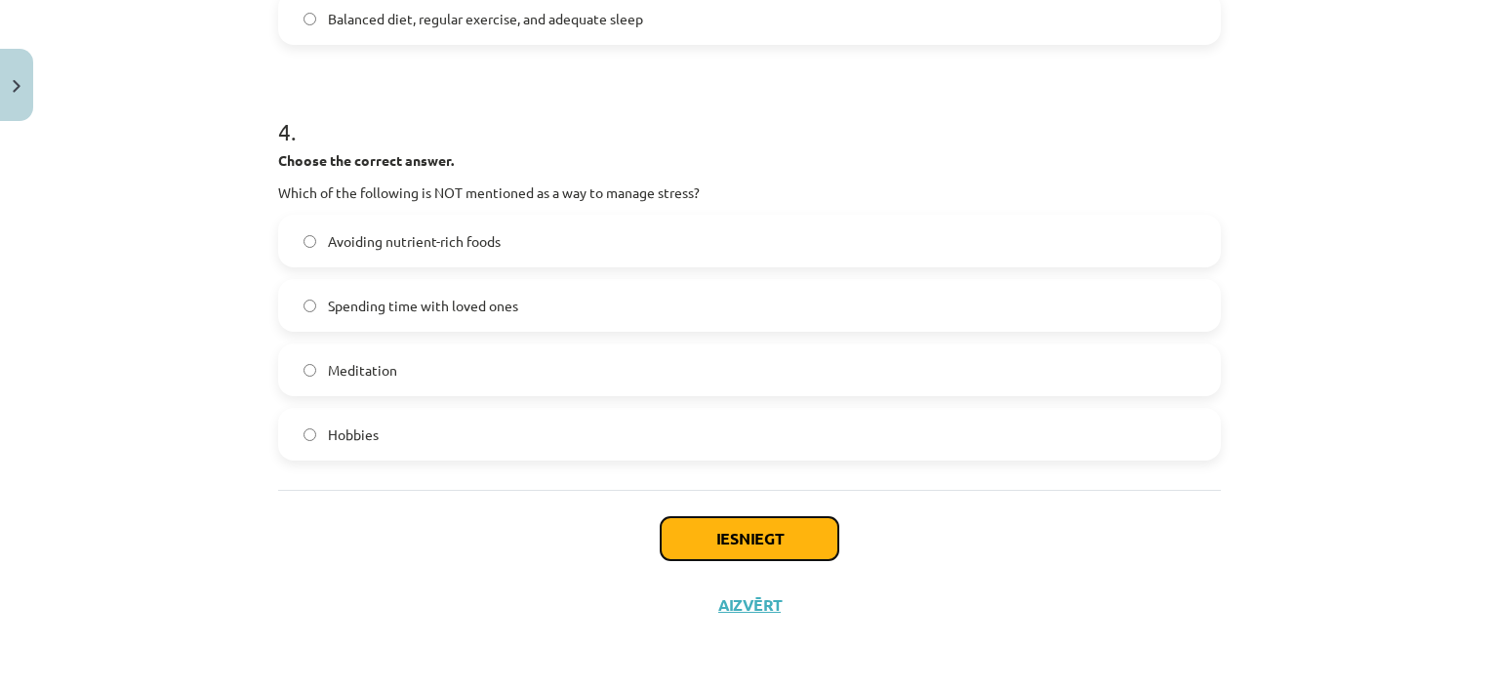
click at [766, 538] on button "Iesniegt" at bounding box center [750, 538] width 178 height 43
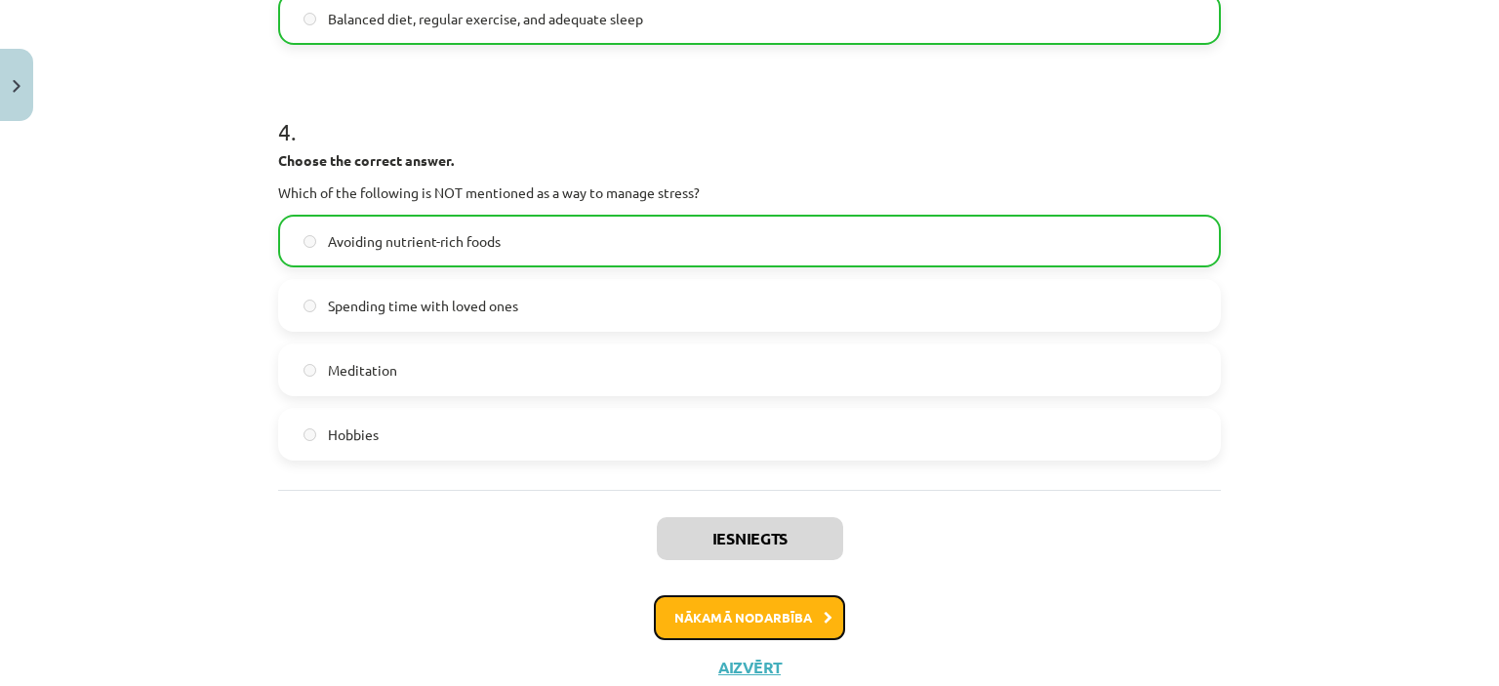
click at [810, 618] on button "Nākamā nodarbība" at bounding box center [749, 617] width 191 height 45
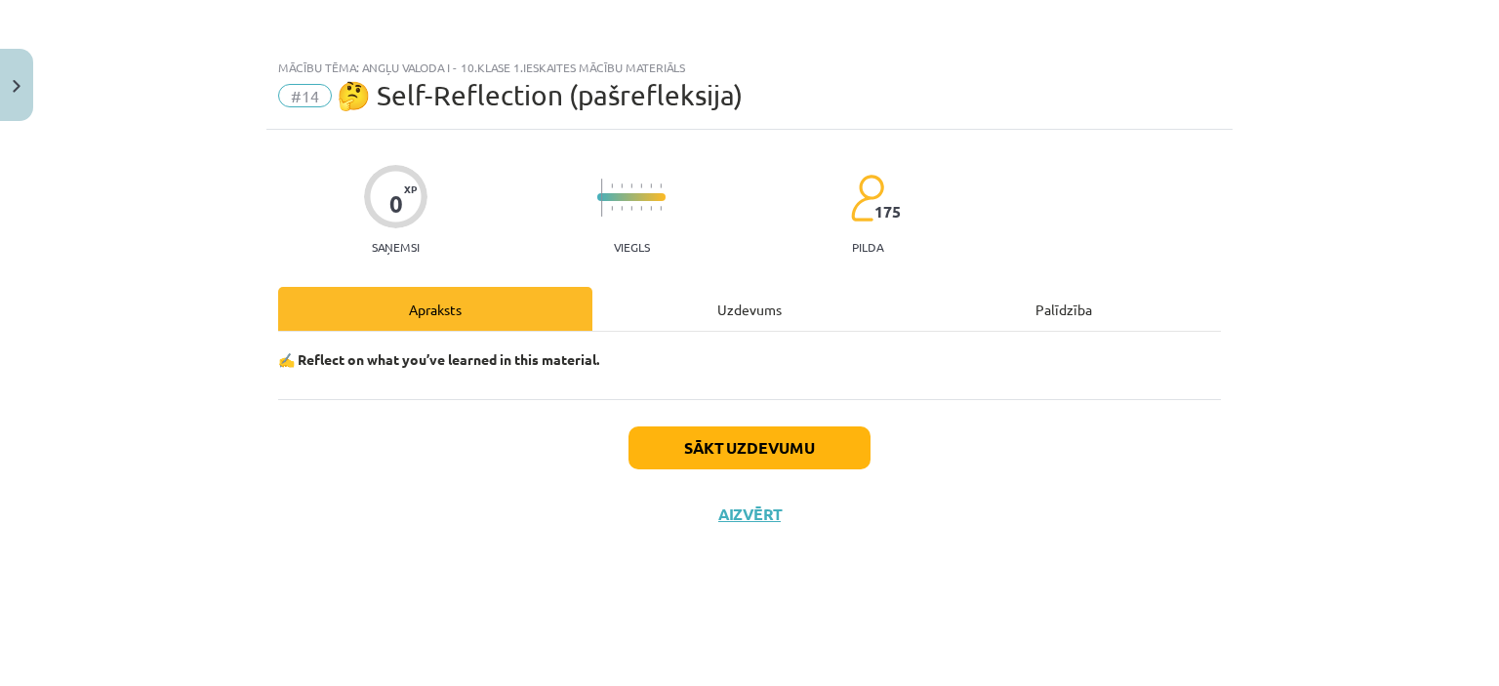
click at [756, 307] on div "Uzdevums" at bounding box center [750, 309] width 314 height 44
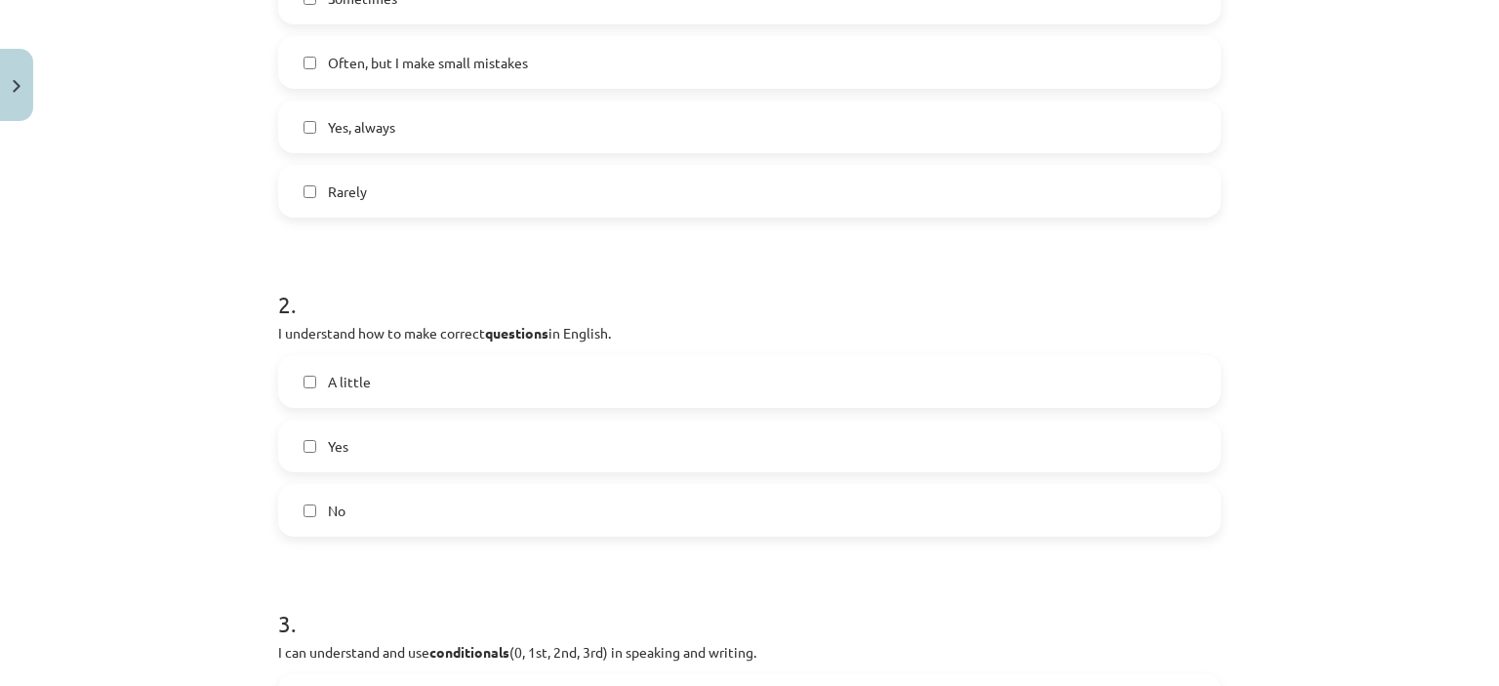
scroll to position [519, 0]
click at [305, 386] on label "A little" at bounding box center [749, 377] width 939 height 49
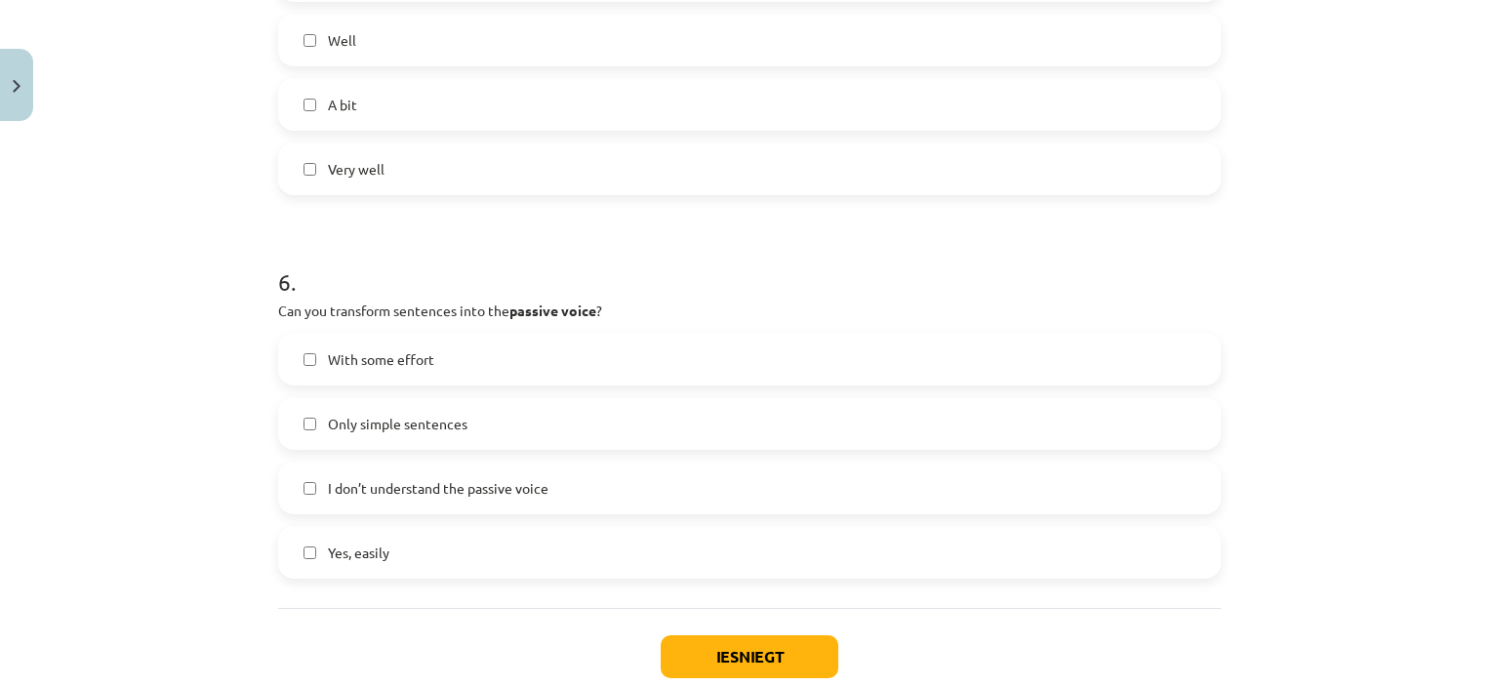
scroll to position [2034, 0]
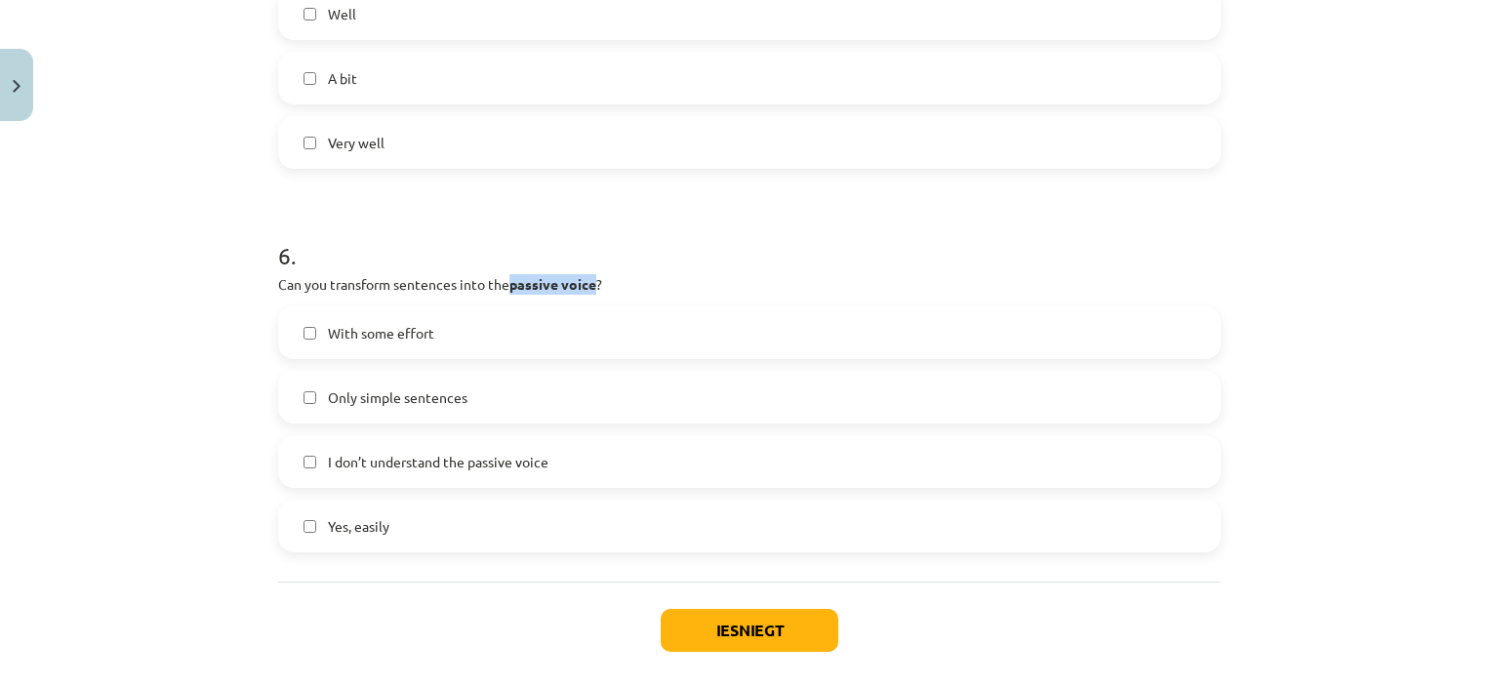
drag, startPoint x: 593, startPoint y: 278, endPoint x: 506, endPoint y: 279, distance: 86.9
click at [506, 279] on p "Can you transform sentences into the passive voice ?" at bounding box center [749, 284] width 943 height 21
copy strong "passive voice"
click at [802, 627] on button "Iesniegt" at bounding box center [750, 630] width 178 height 43
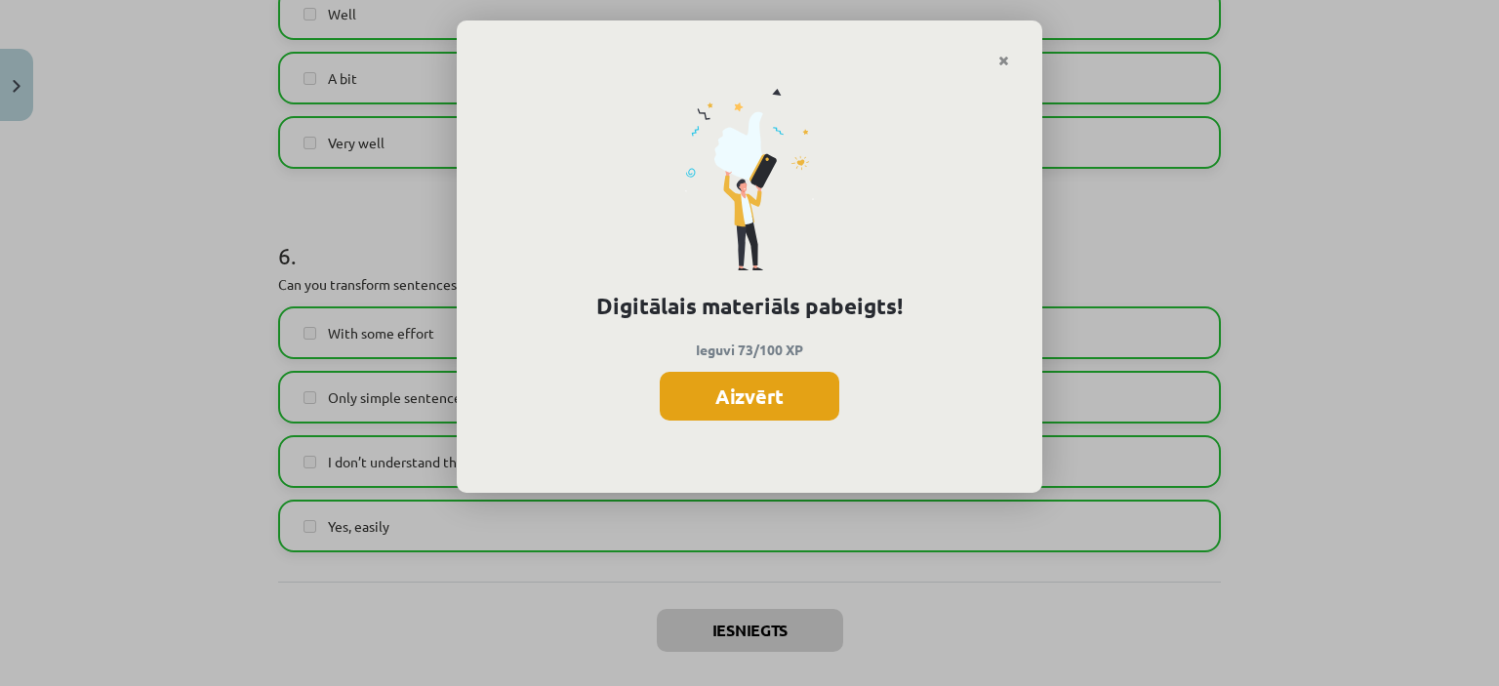
click at [736, 405] on button "Aizvērt" at bounding box center [750, 396] width 180 height 49
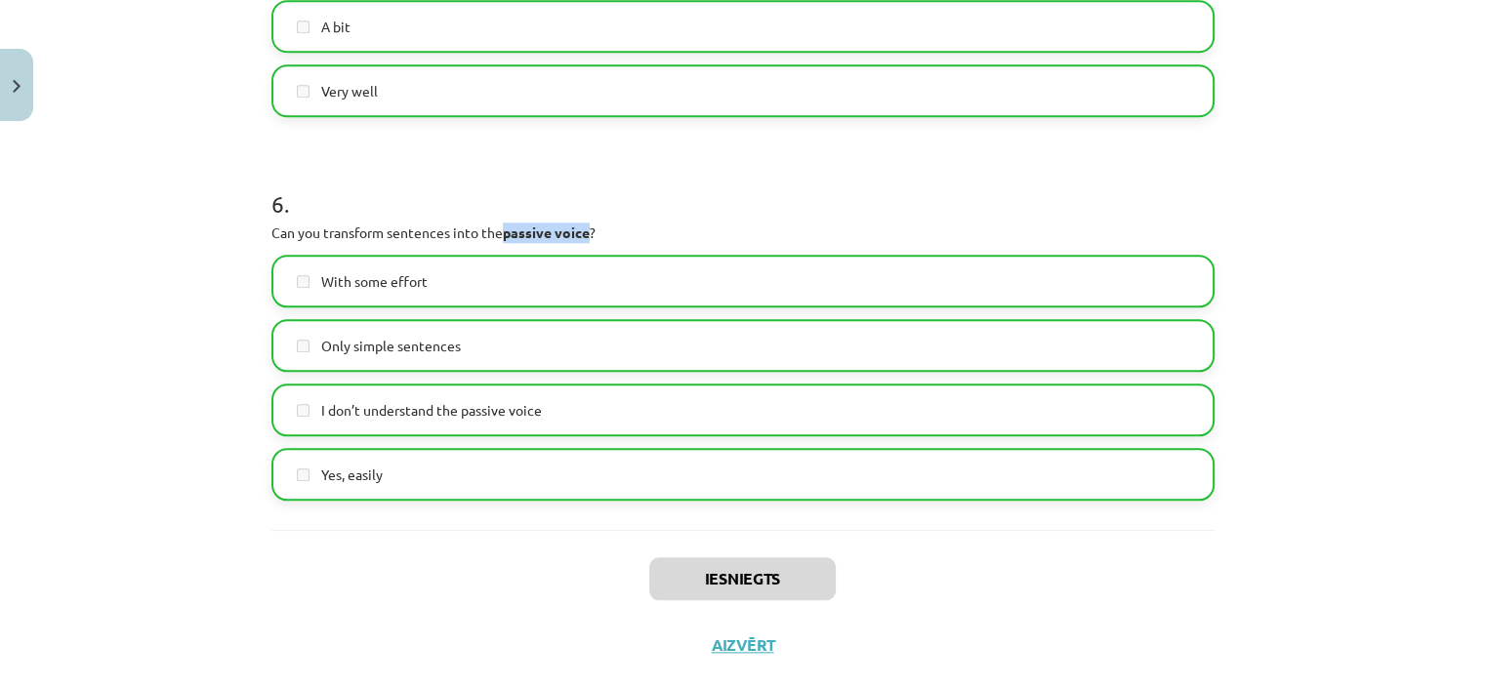
scroll to position [2126, 0]
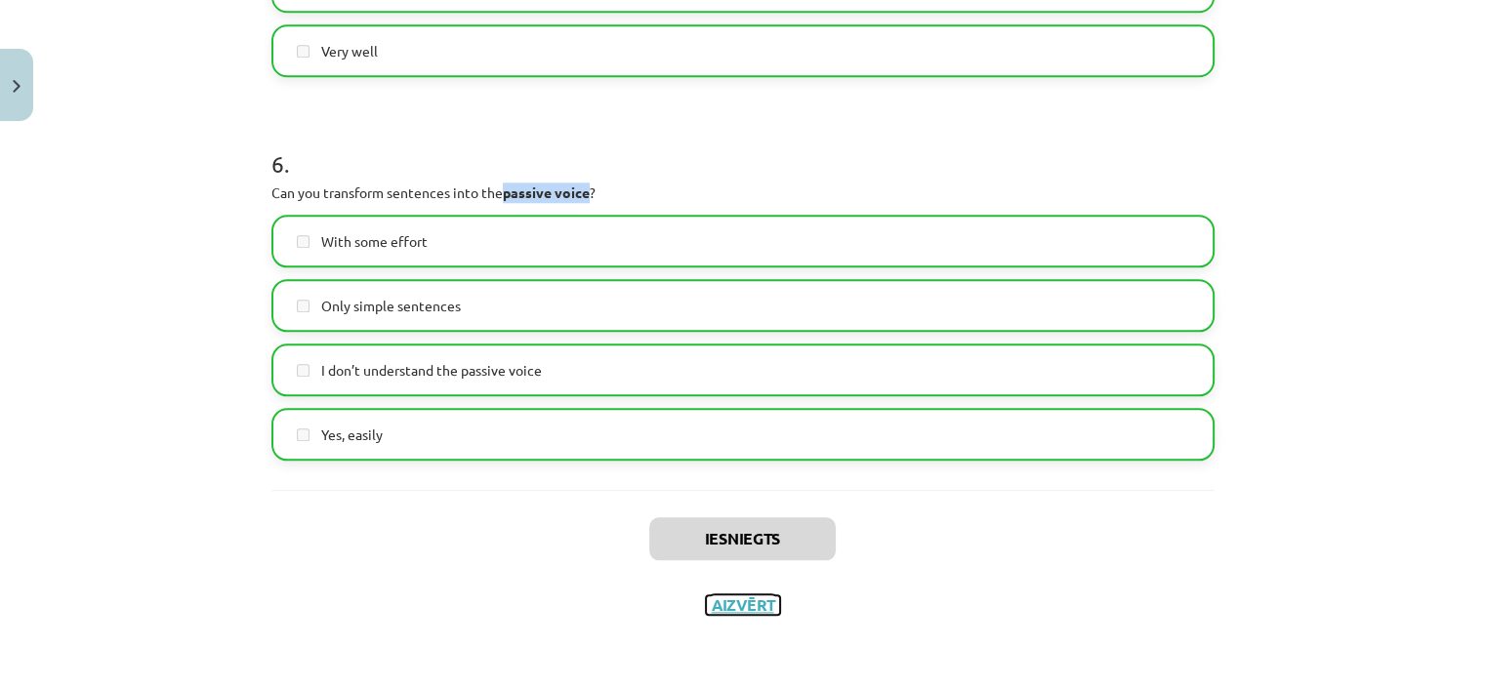
click at [727, 601] on button "Aizvērt" at bounding box center [743, 605] width 74 height 20
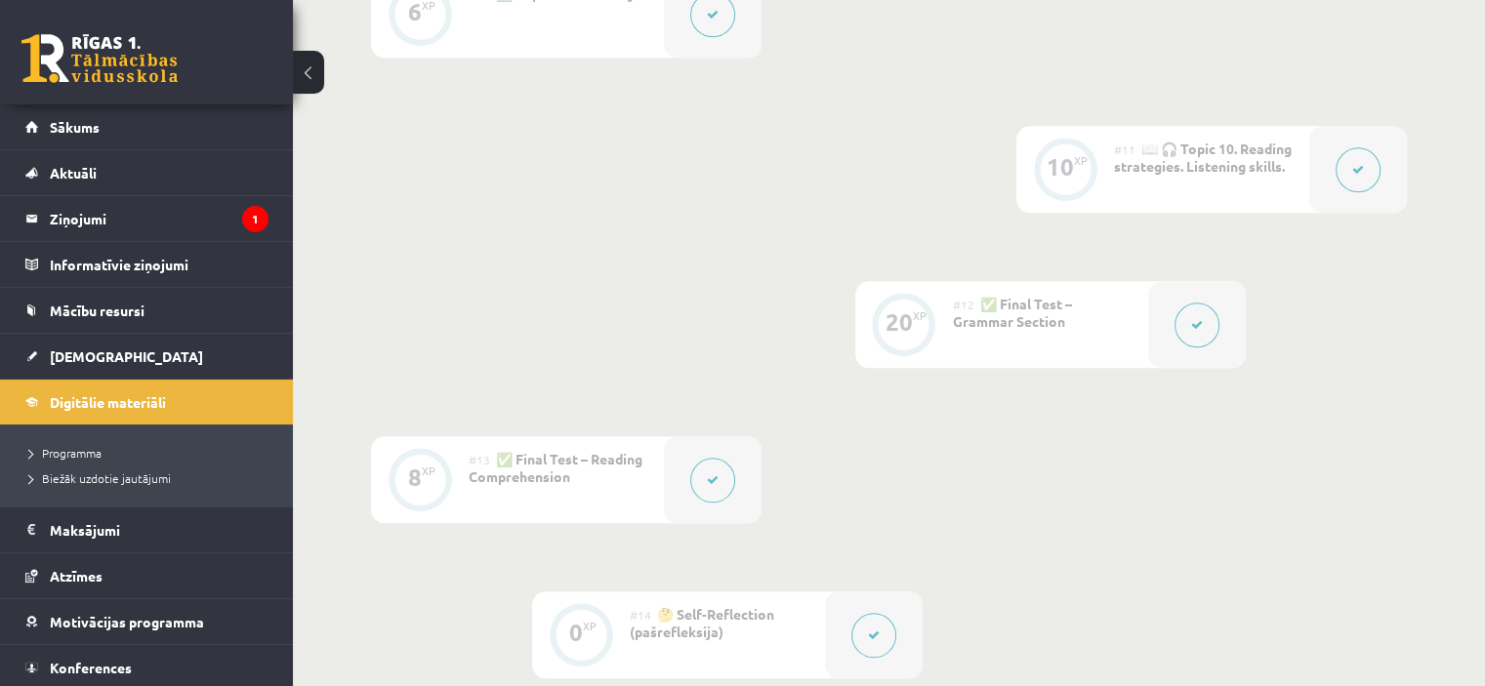
scroll to position [1964, 0]
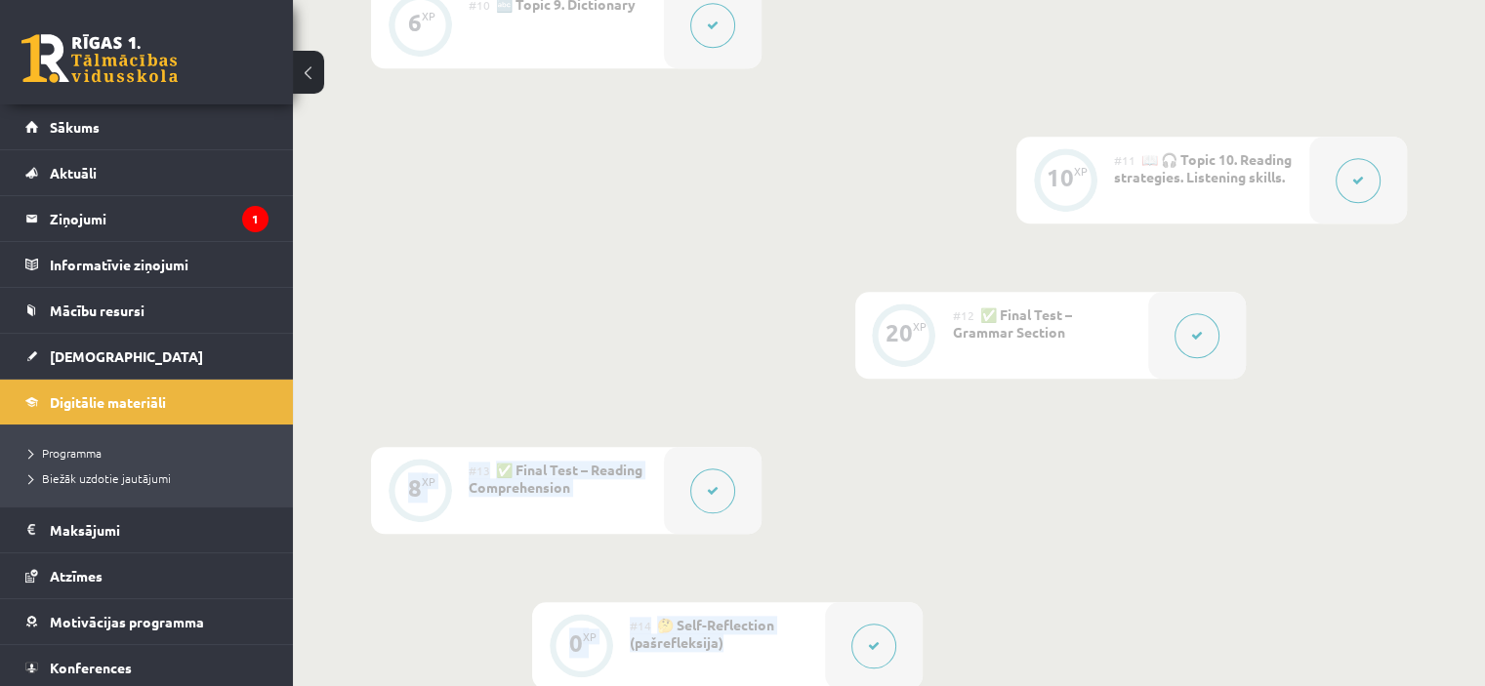
drag, startPoint x: 1482, startPoint y: 554, endPoint x: 1498, endPoint y: 320, distance: 233.8
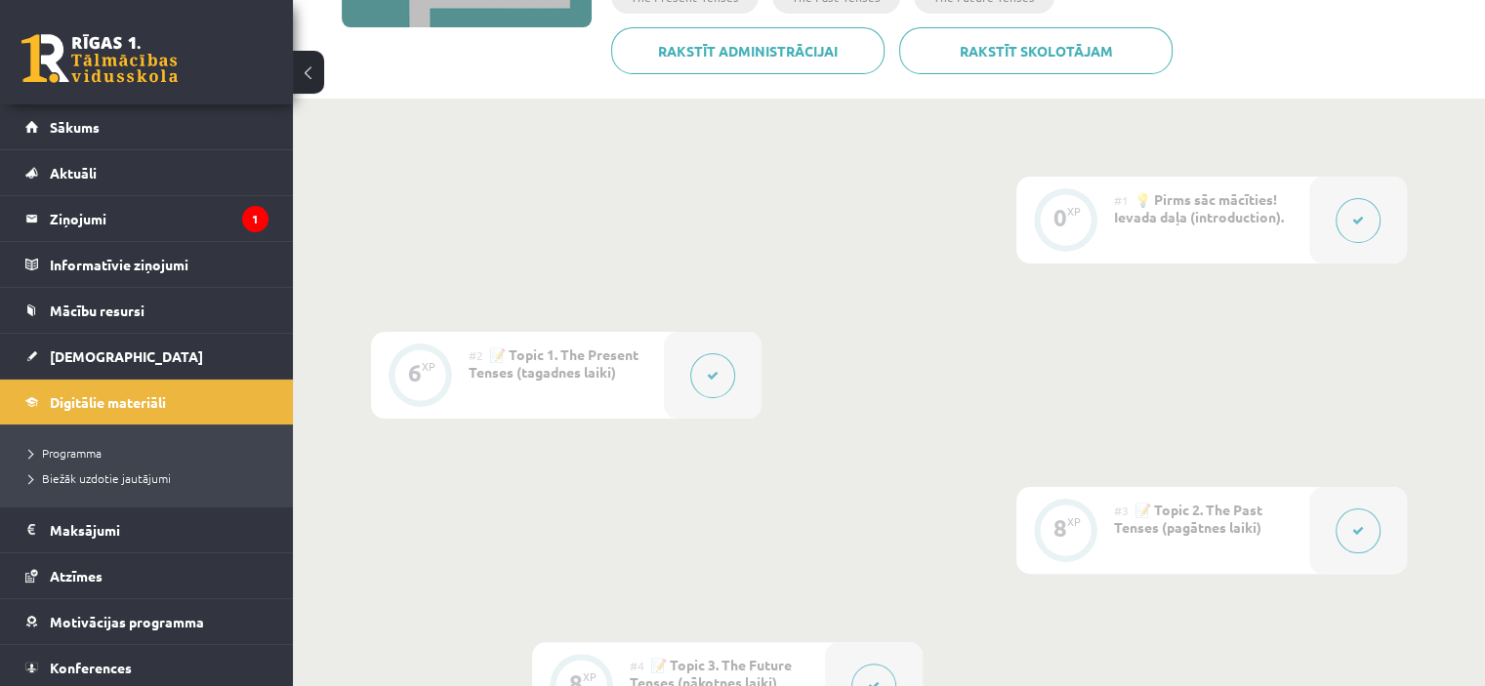
scroll to position [127, 0]
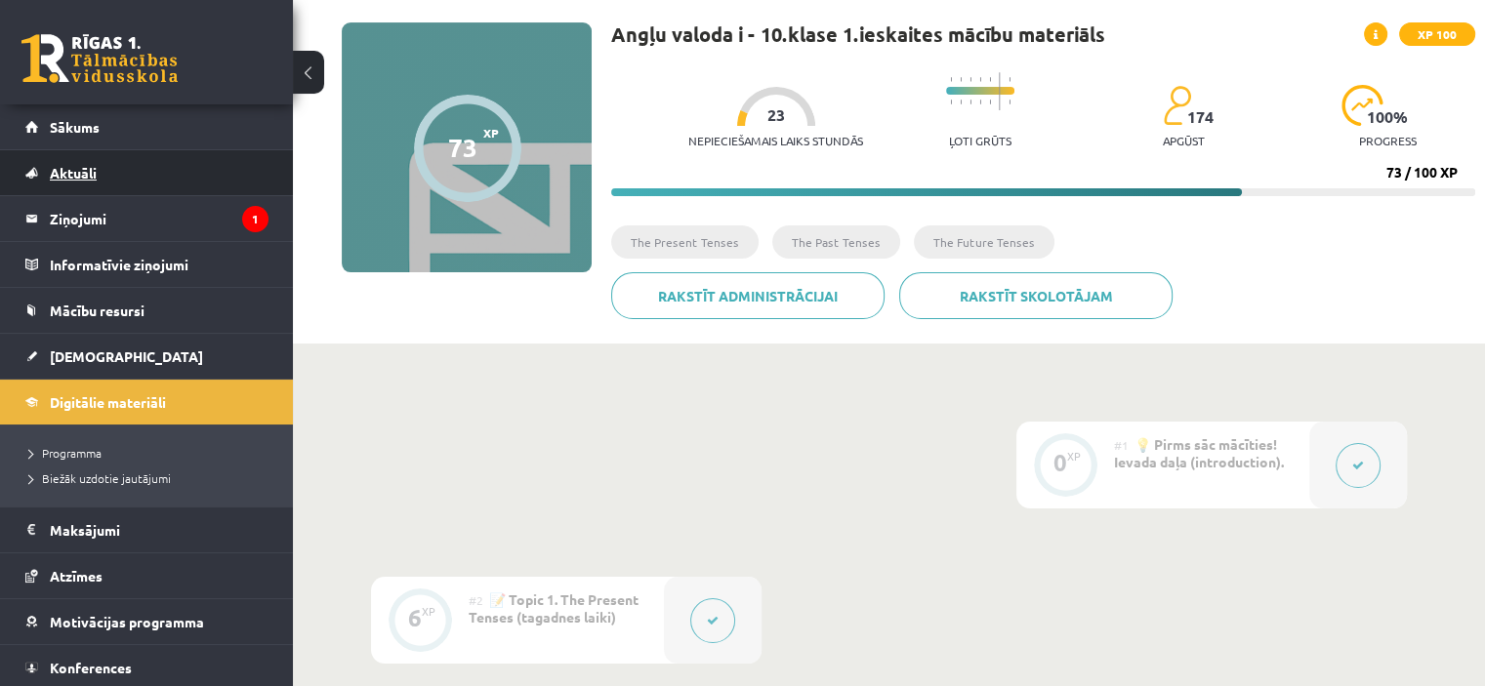
click at [94, 175] on span "Aktuāli" at bounding box center [73, 173] width 47 height 18
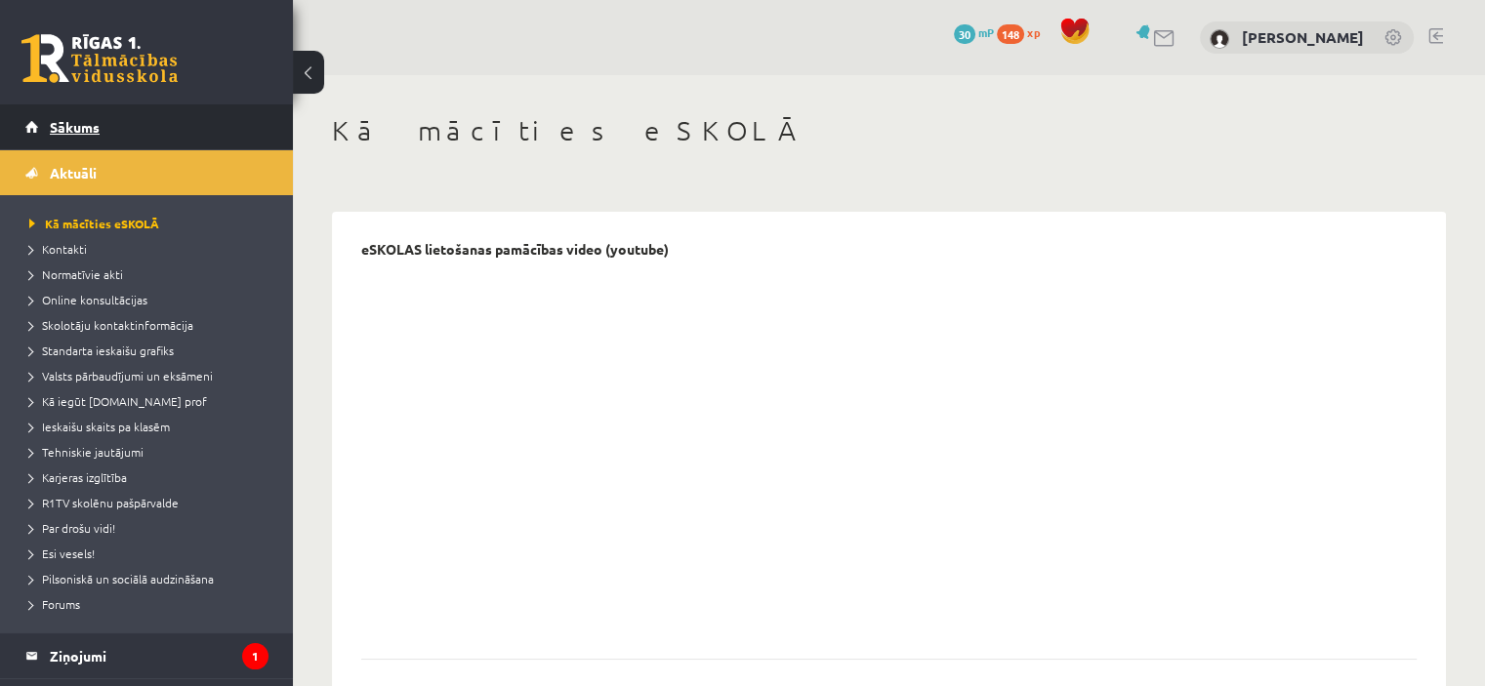
click at [54, 140] on link "Sākums" at bounding box center [146, 126] width 243 height 45
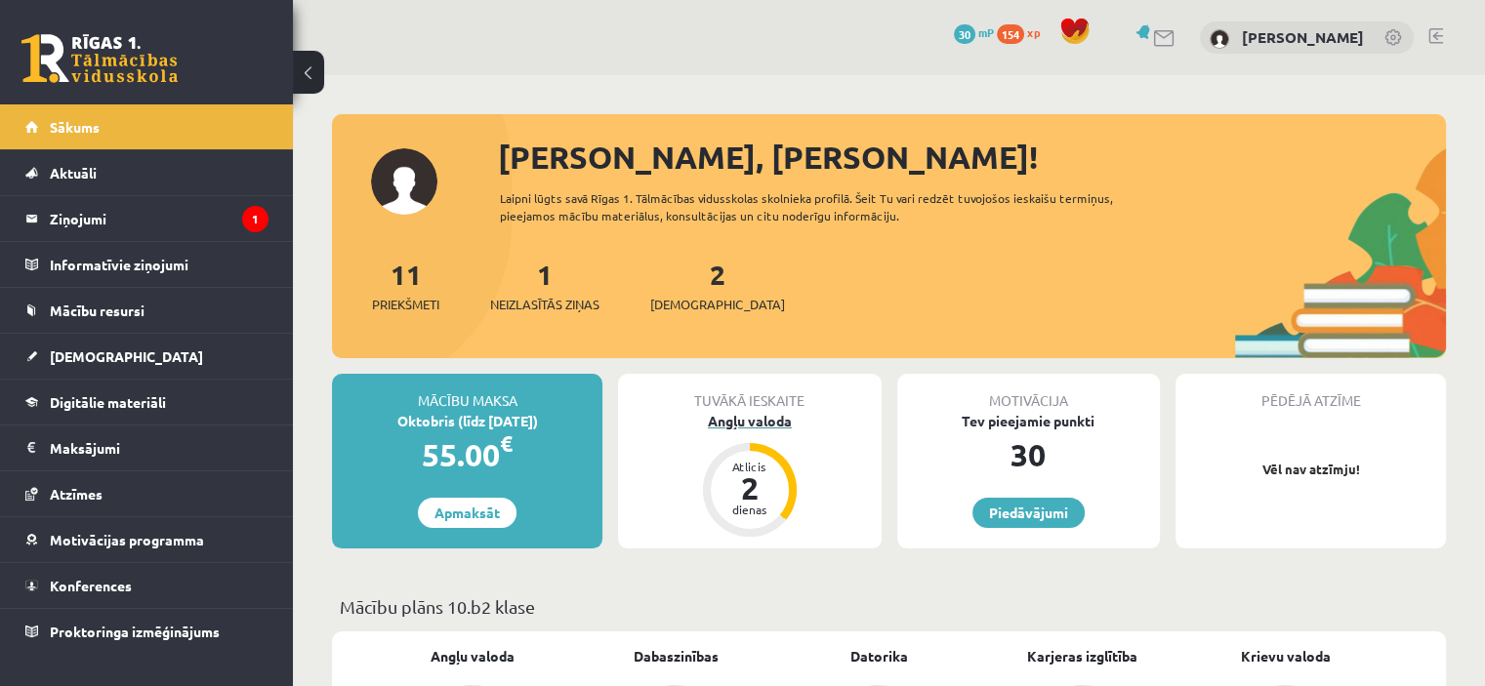
click at [766, 420] on div "Angļu valoda" at bounding box center [749, 421] width 263 height 21
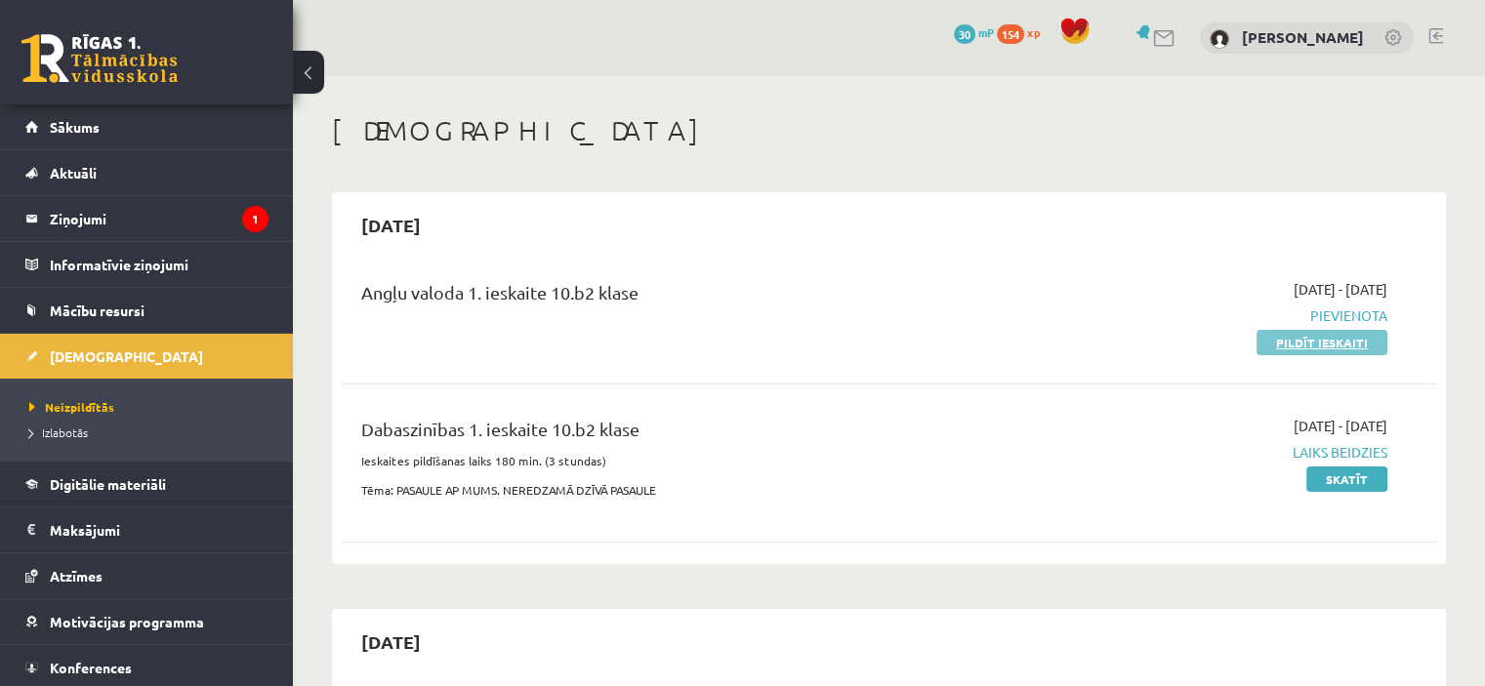
click at [1347, 341] on link "Pildīt ieskaiti" at bounding box center [1321, 342] width 131 height 25
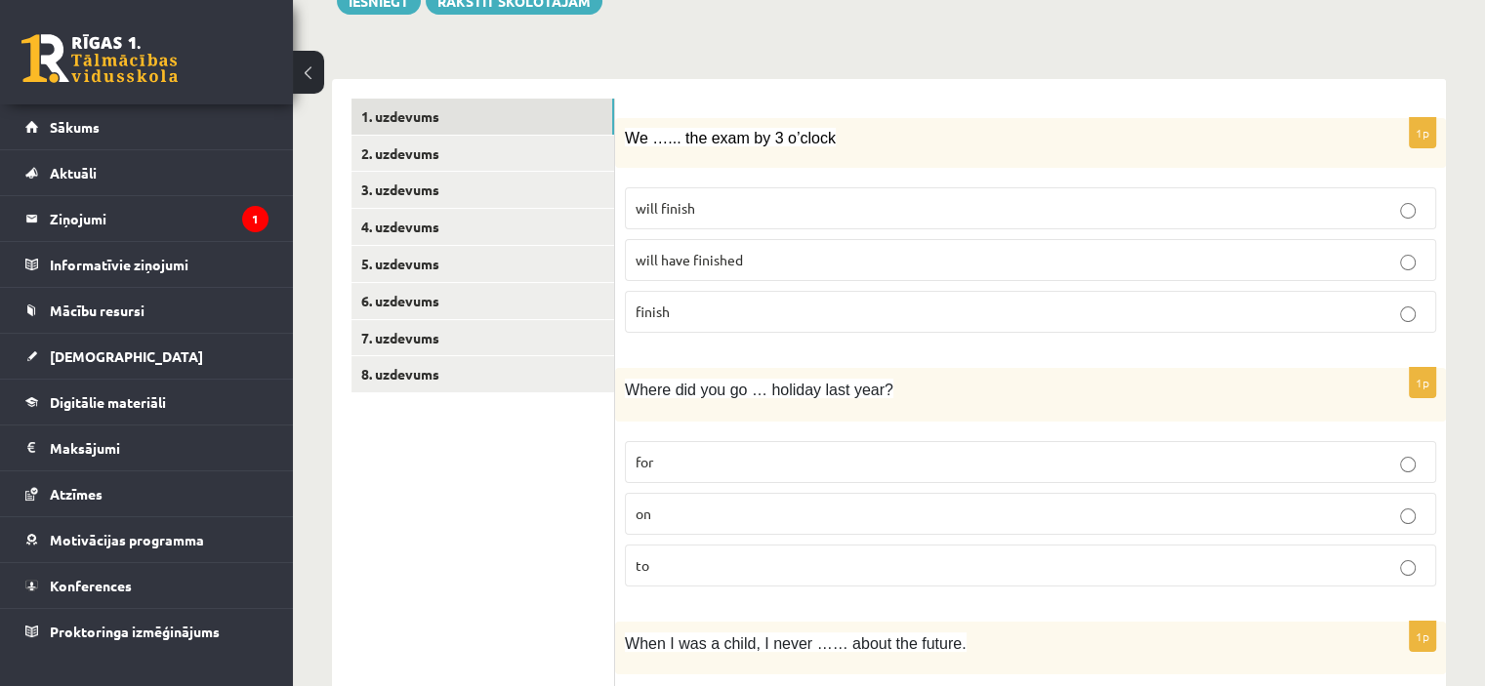
scroll to position [258, 0]
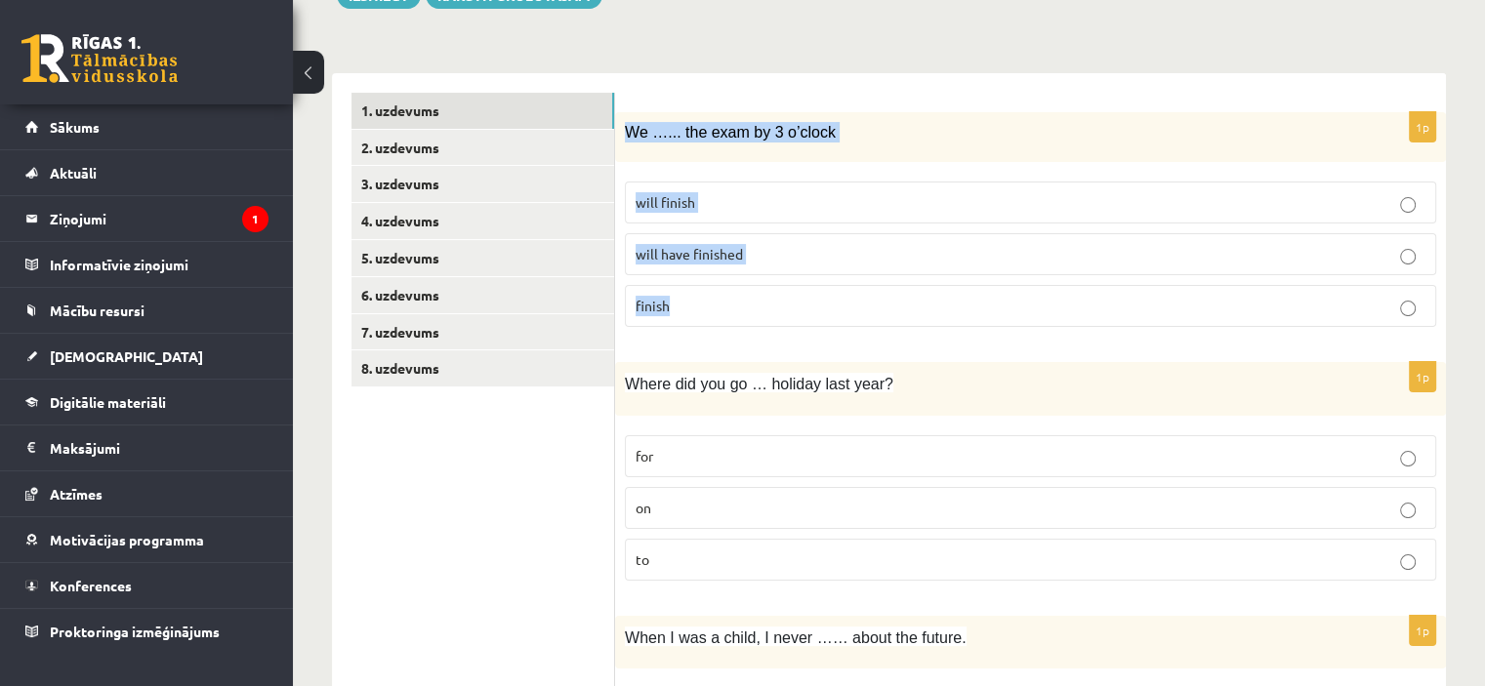
drag, startPoint x: 621, startPoint y: 123, endPoint x: 719, endPoint y: 296, distance: 198.9
click at [719, 296] on div "1p We …... the exam by 3 o’clock will finish will have finished finish" at bounding box center [1030, 227] width 831 height 230
copy div "We …... the exam by 3 o’clock will finish will have finished finish"
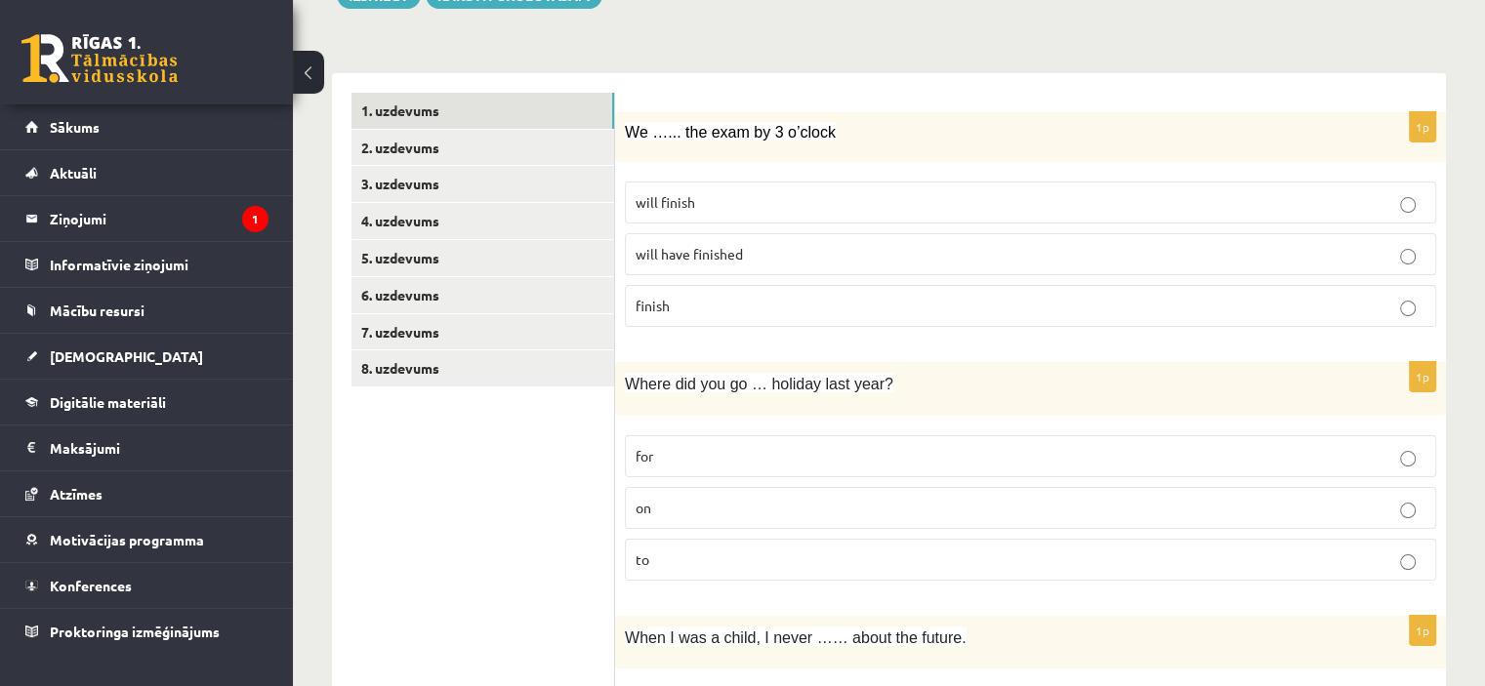
click at [682, 249] on span "will have finished" at bounding box center [689, 254] width 107 height 18
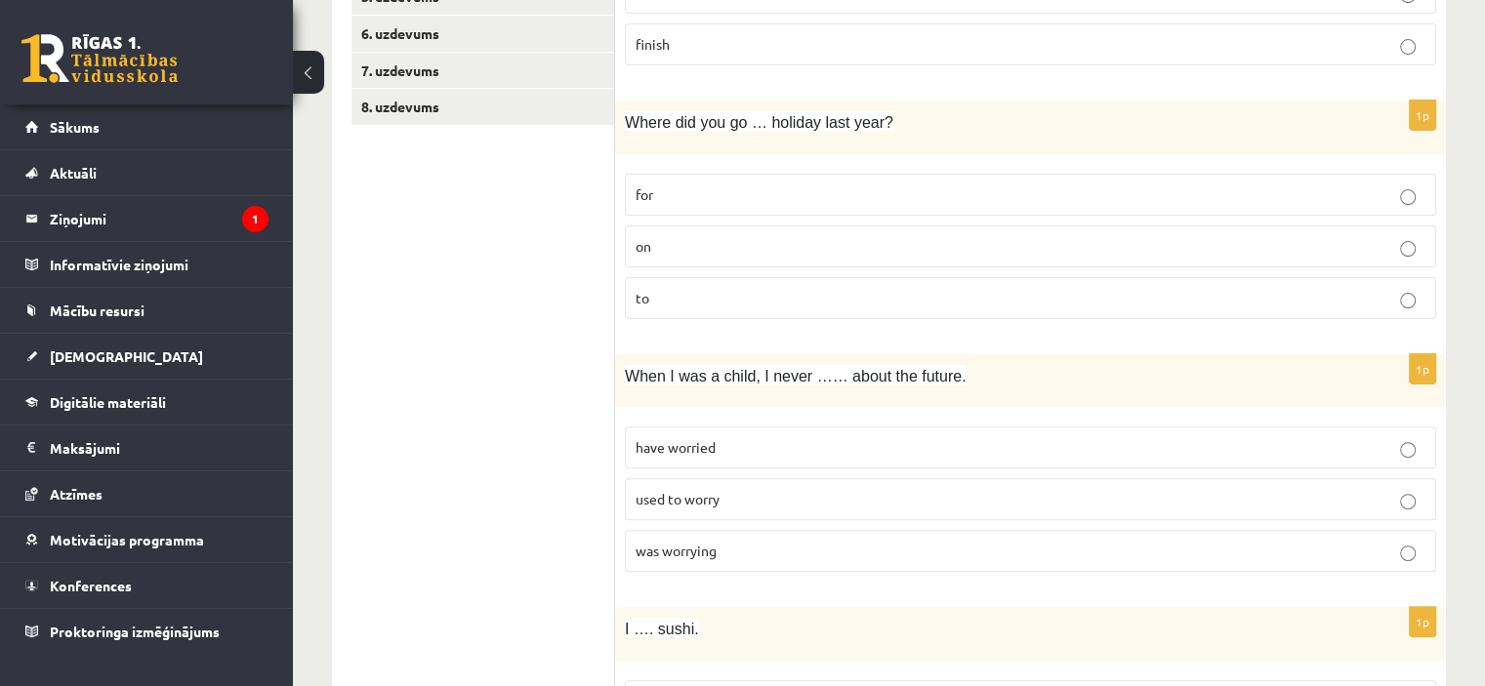
scroll to position [513, 0]
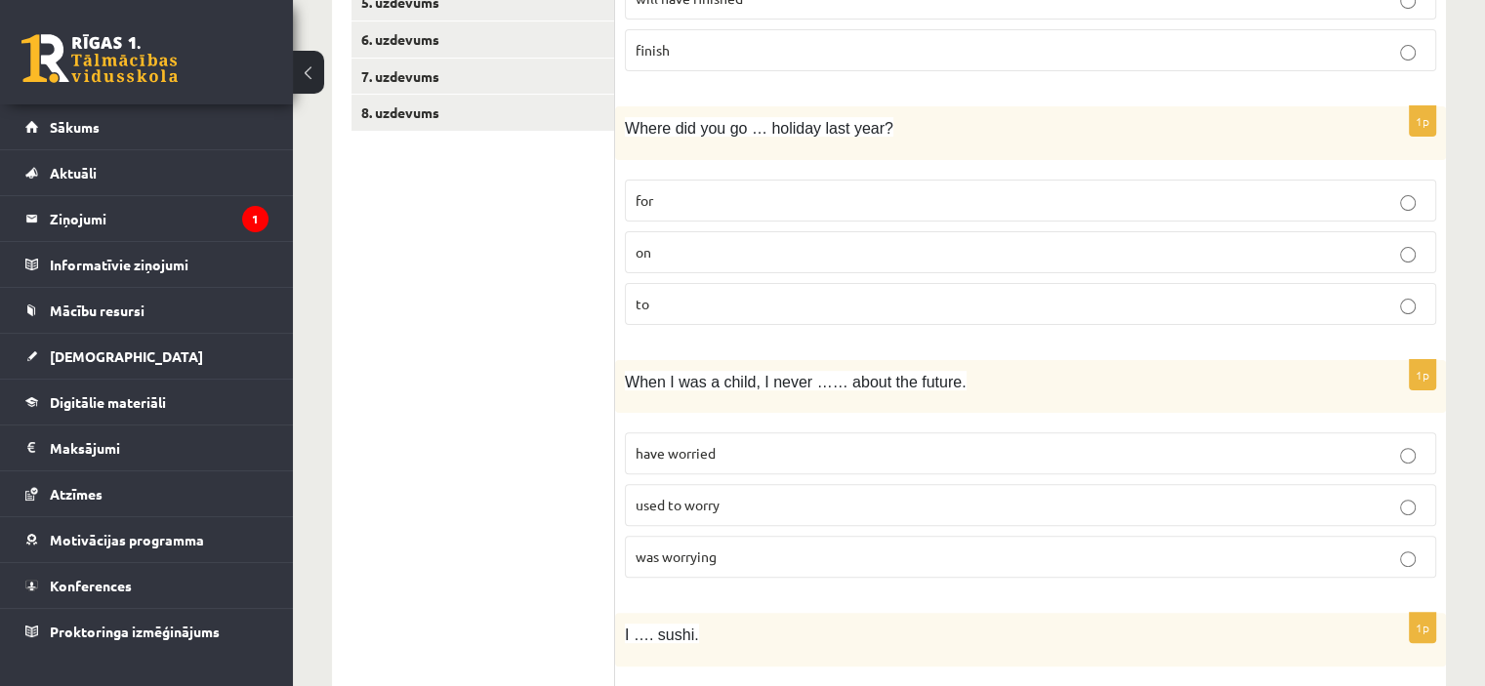
drag, startPoint x: 635, startPoint y: 130, endPoint x: 554, endPoint y: 171, distance: 90.8
click at [673, 258] on p "on" at bounding box center [1031, 252] width 790 height 21
drag, startPoint x: 617, startPoint y: 121, endPoint x: 719, endPoint y: 280, distance: 189.3
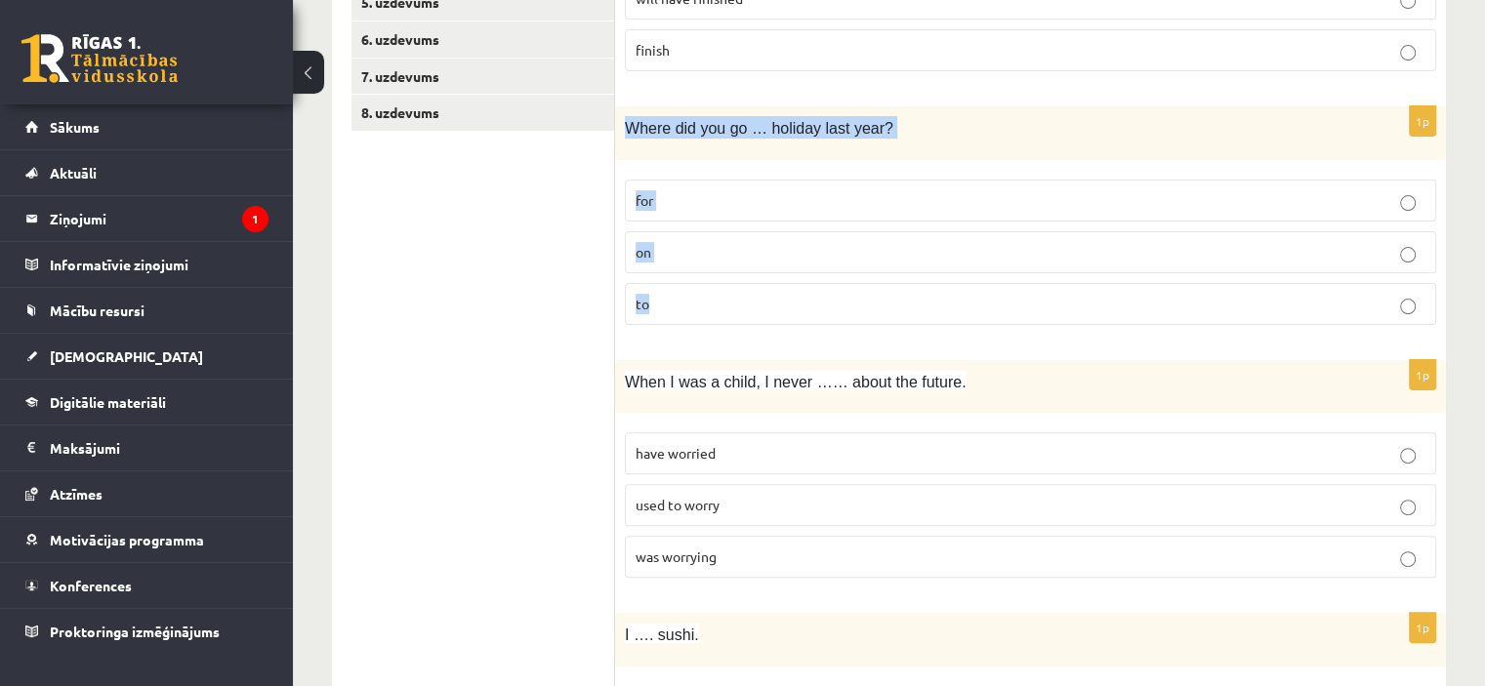
click at [719, 280] on div "1p Where did you go … holiday last year? for on to" at bounding box center [1030, 223] width 831 height 234
copy div "Where did you go … holiday last year? for on to"
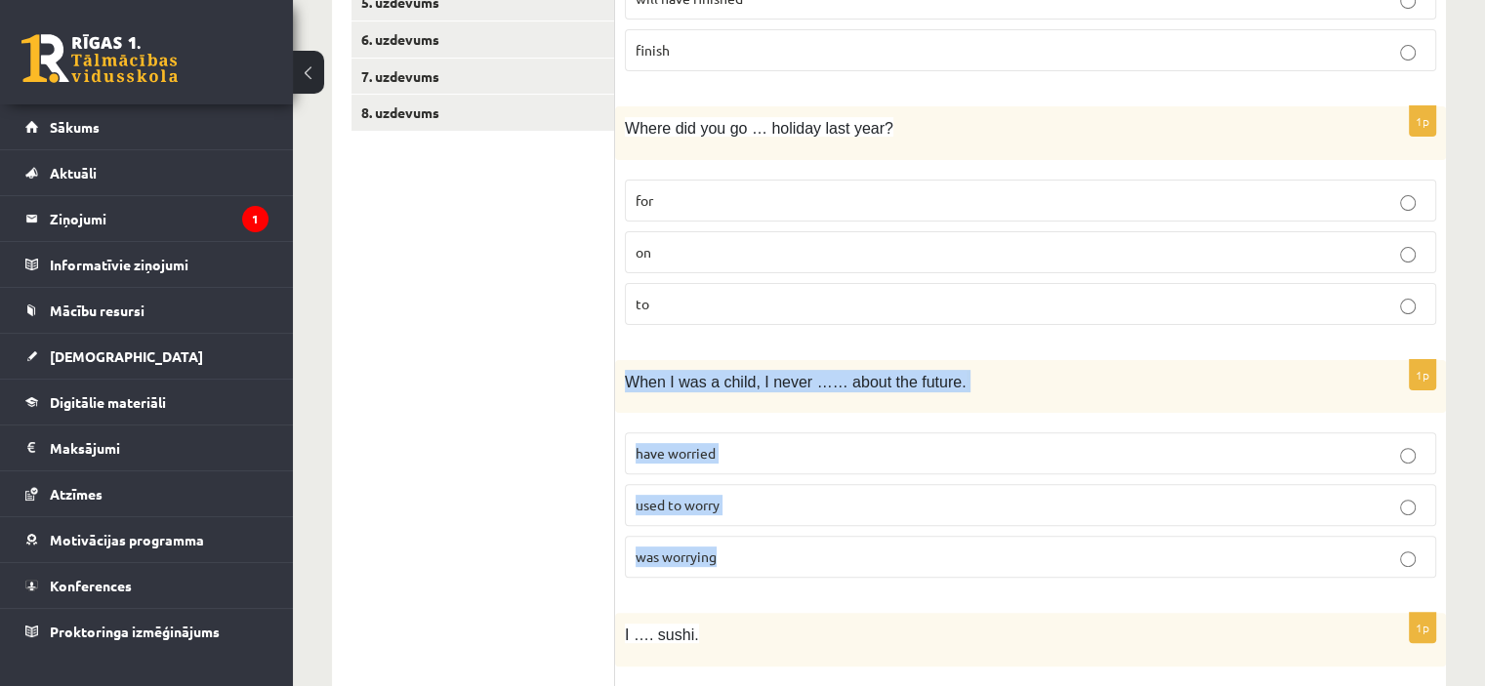
drag, startPoint x: 620, startPoint y: 374, endPoint x: 722, endPoint y: 552, distance: 205.1
click at [722, 552] on div "1p When I was a child, I never …… about the future. have worried used to worry …" at bounding box center [1030, 477] width 831 height 234
copy div "When I was a child, I never …… about the future. have worried used to worry was…"
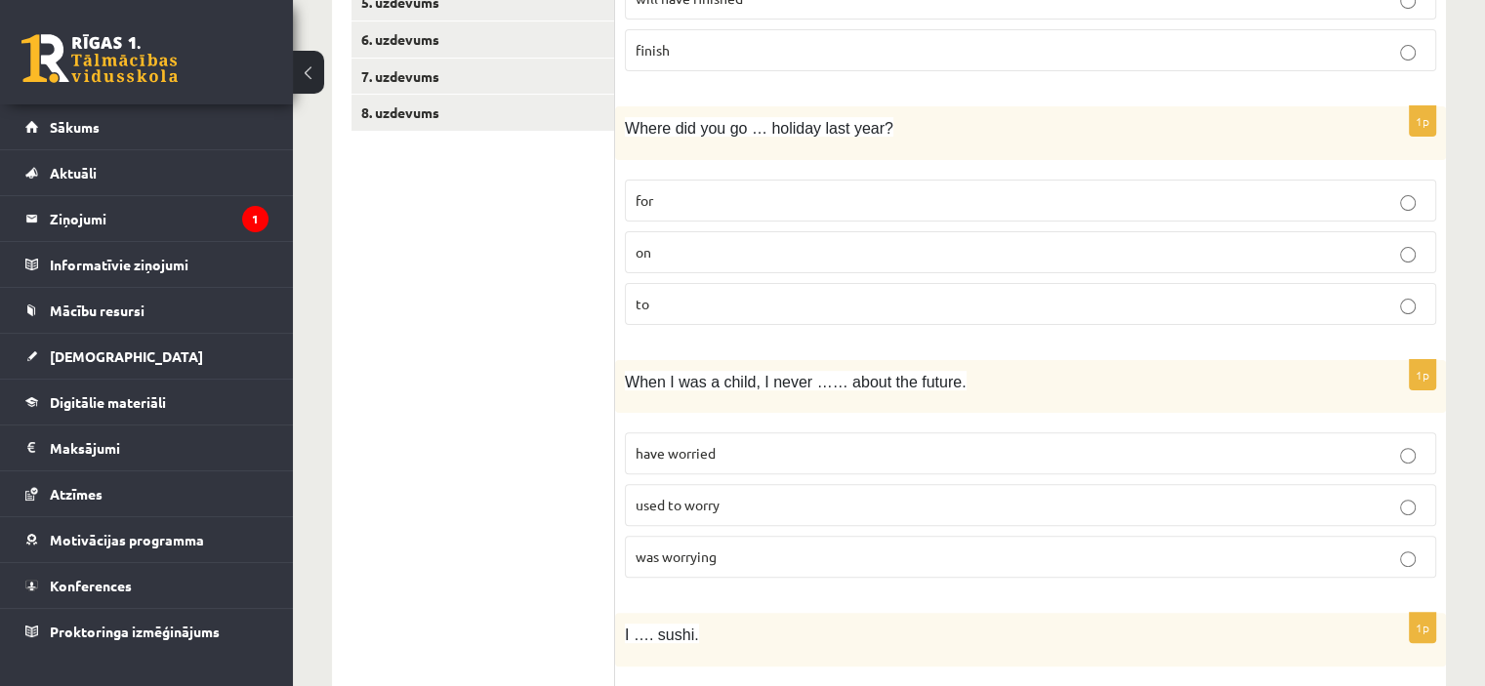
click at [687, 499] on span "used to worry" at bounding box center [678, 505] width 84 height 18
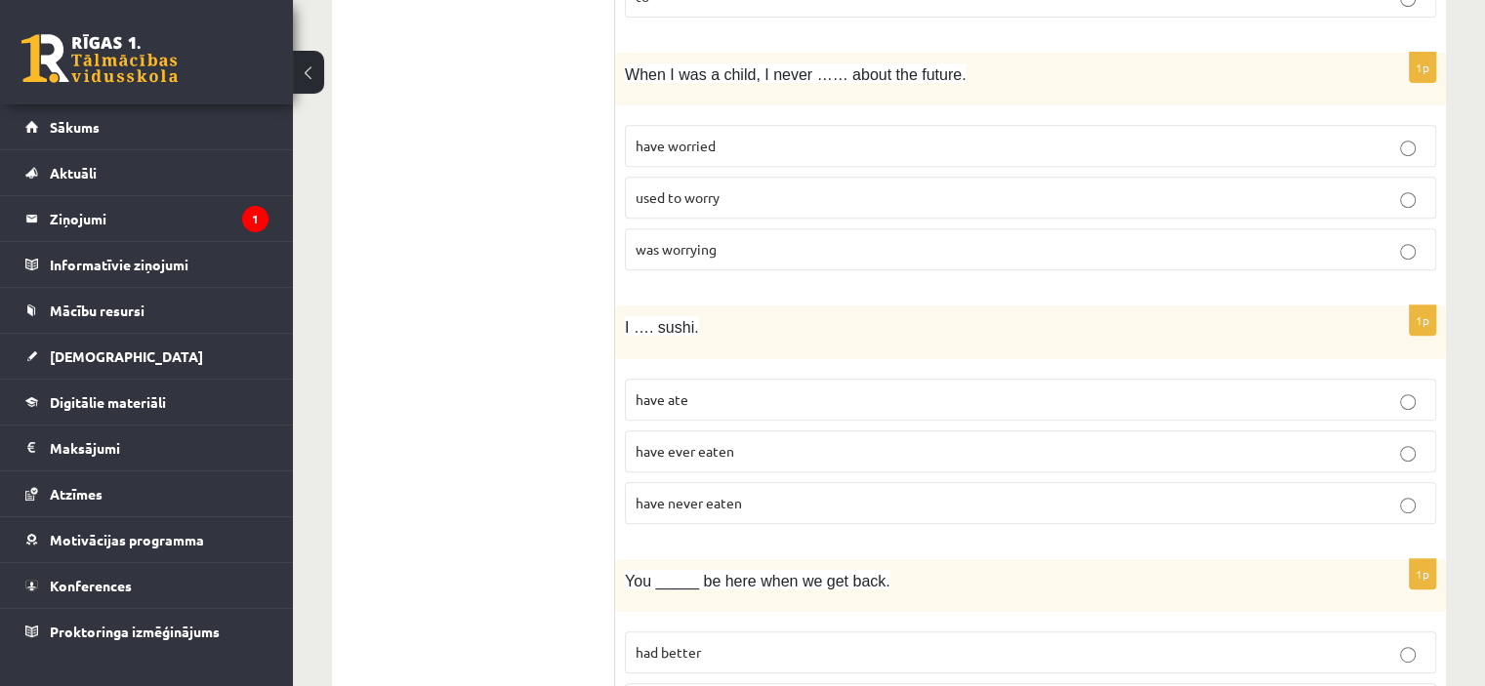
scroll to position [847, 0]
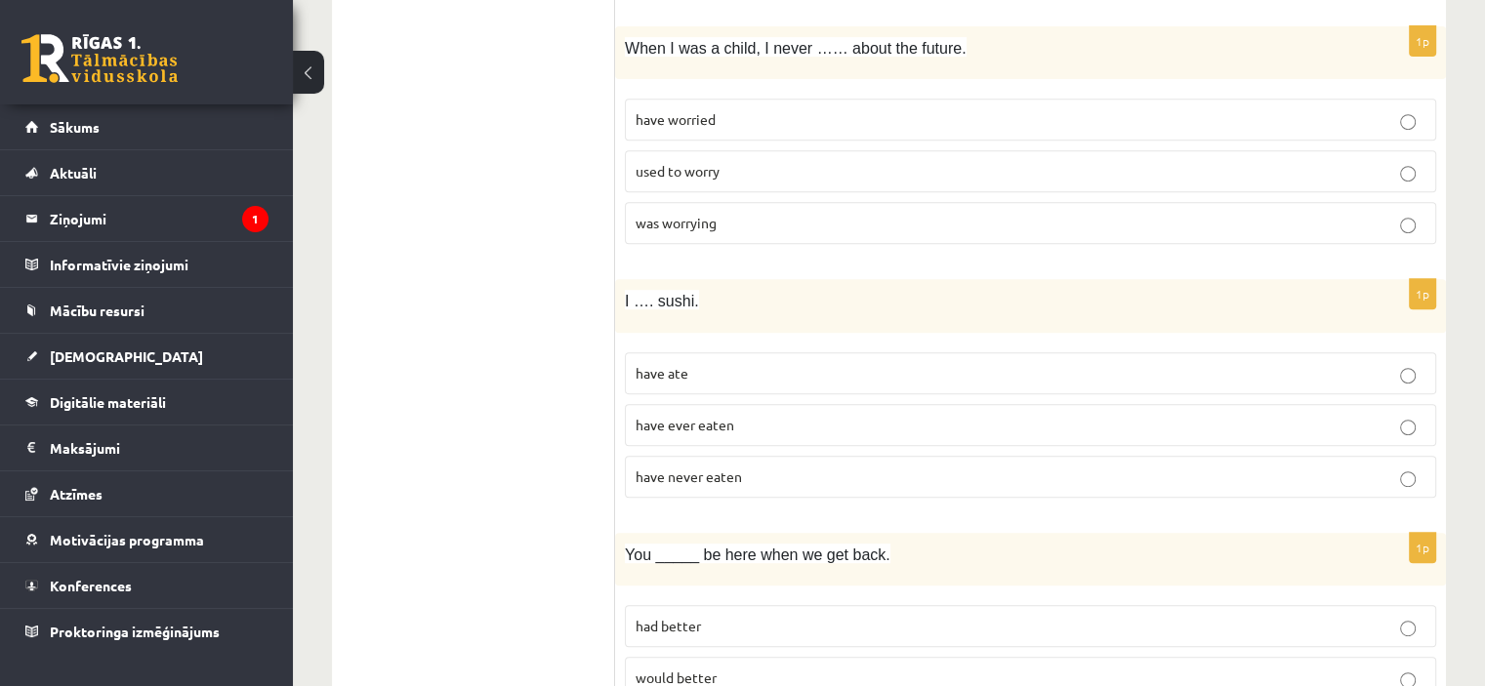
click at [732, 474] on span "have never eaten" at bounding box center [689, 477] width 106 height 18
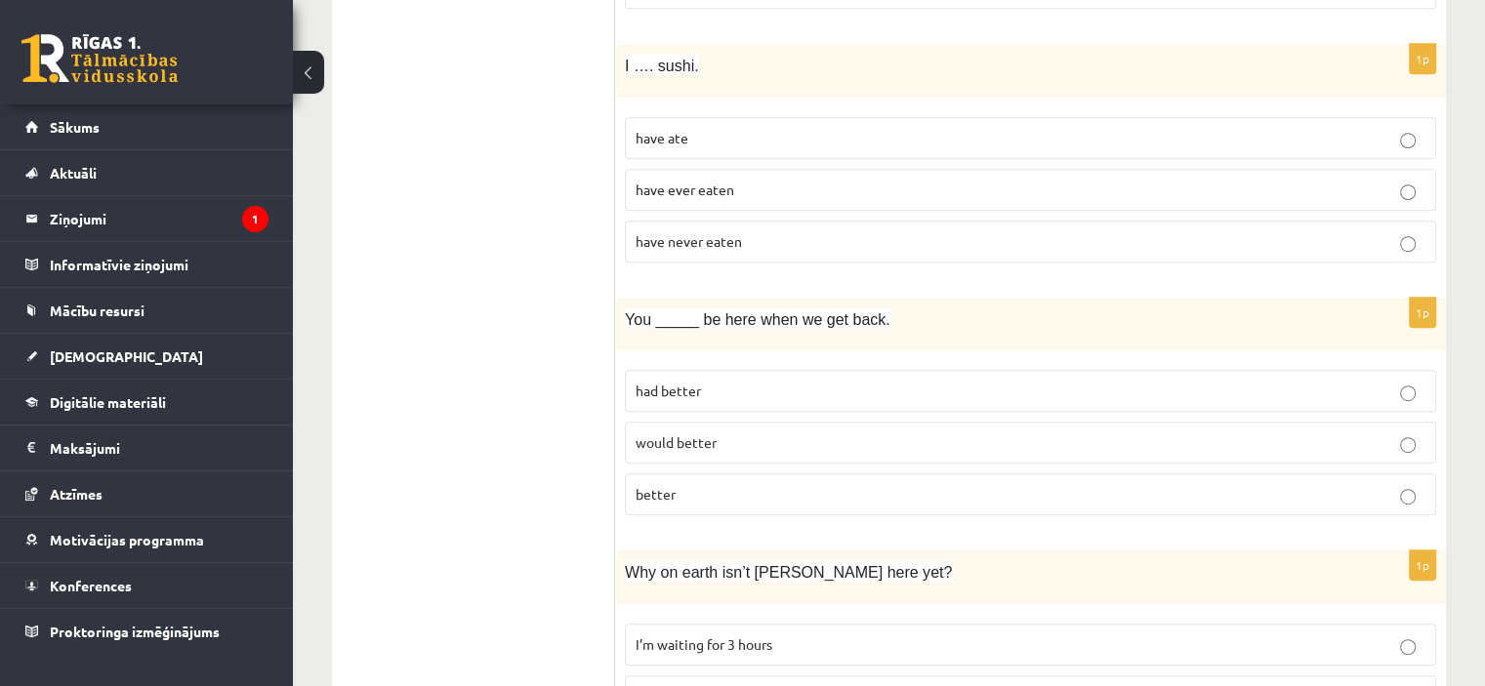
scroll to position [1148, 0]
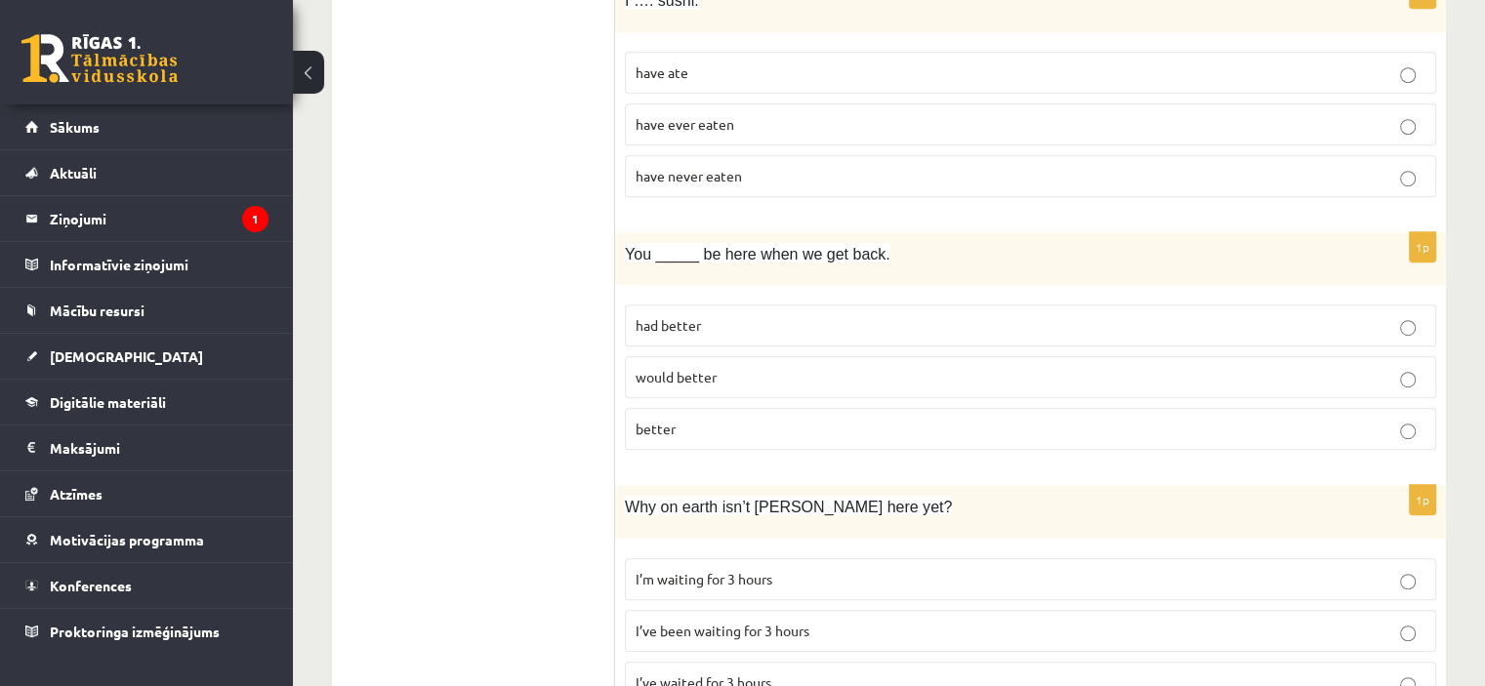
click at [688, 320] on span "had better" at bounding box center [668, 325] width 65 height 18
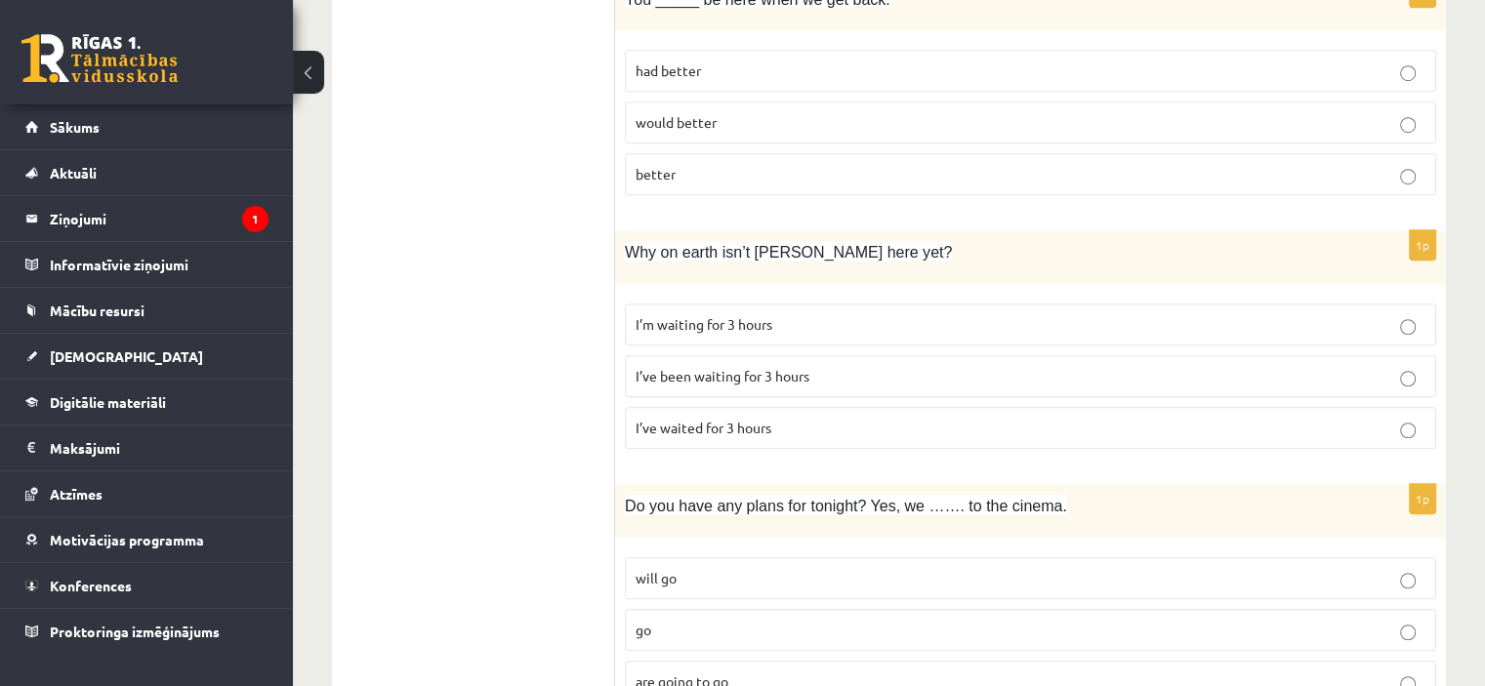
scroll to position [1422, 0]
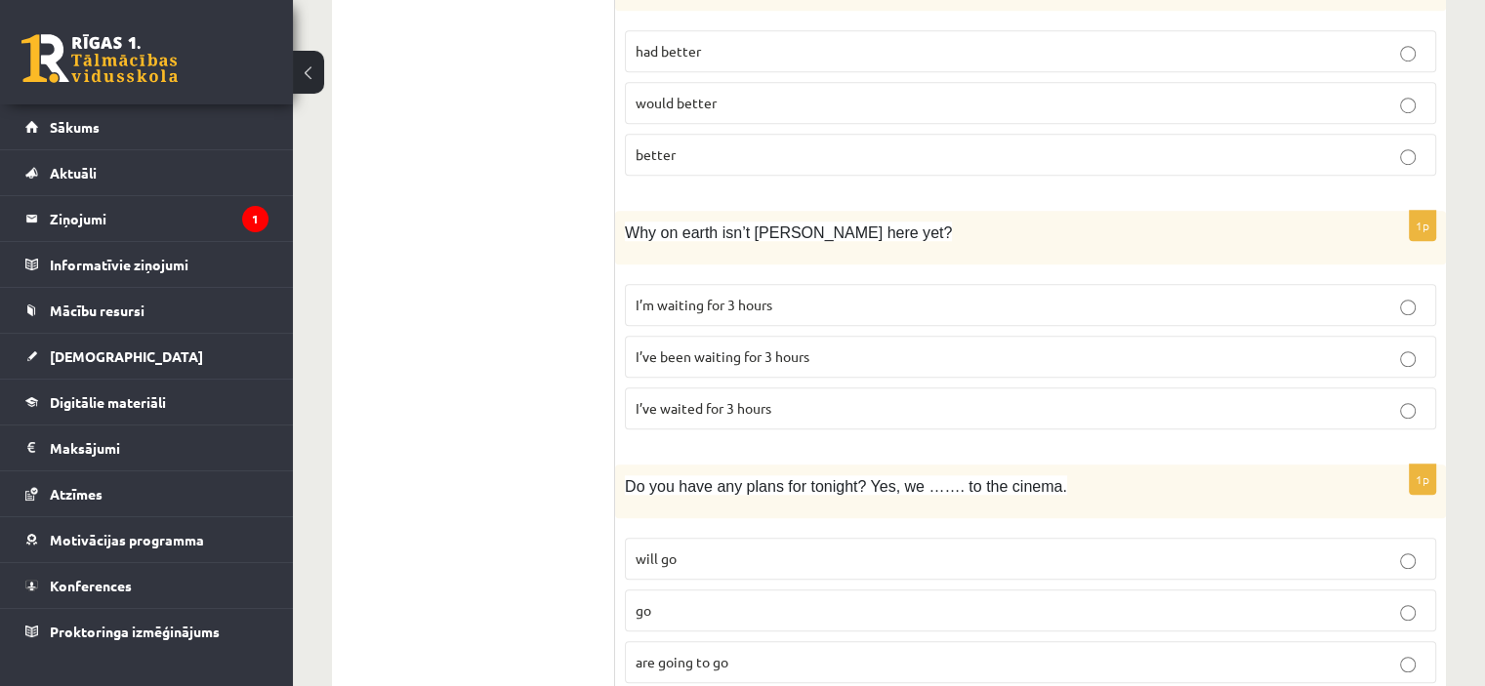
click at [703, 354] on span "I’ve been waiting for 3 hours" at bounding box center [723, 357] width 174 height 18
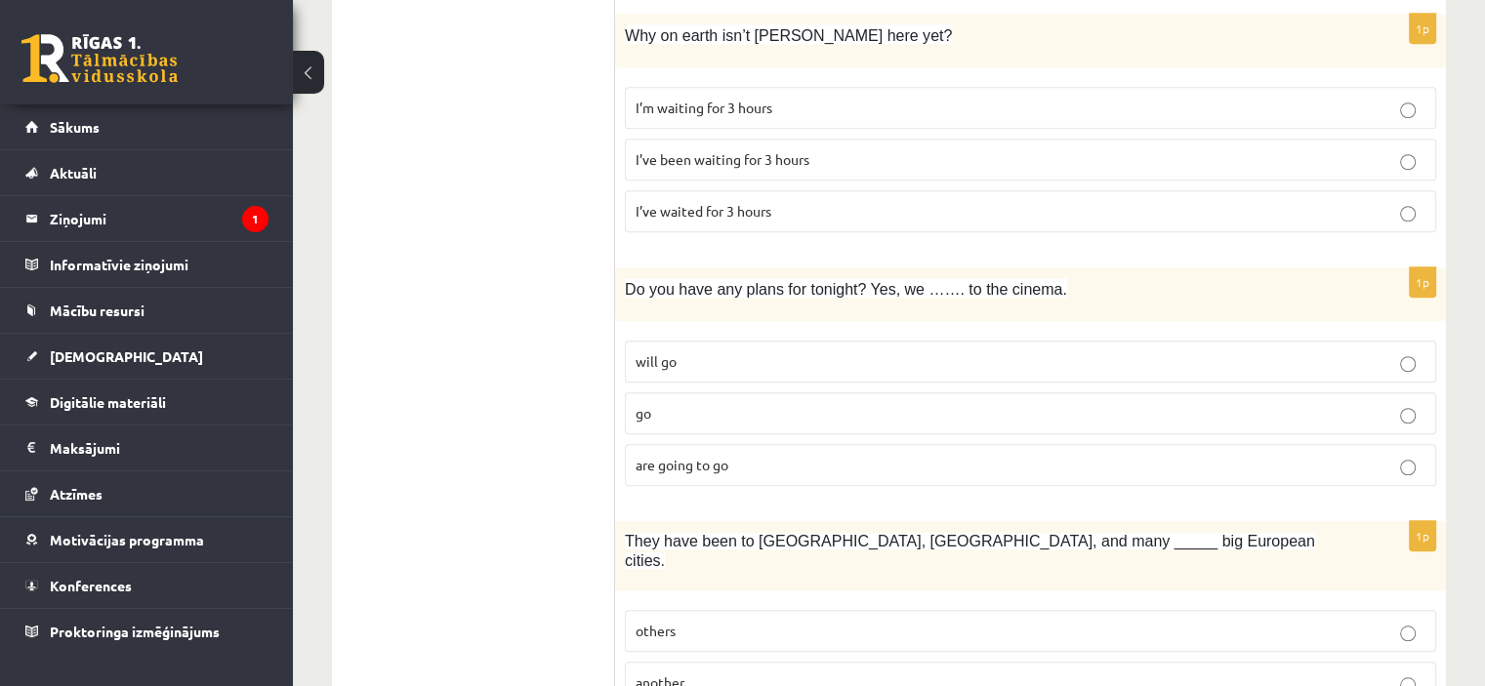
scroll to position [1678, 0]
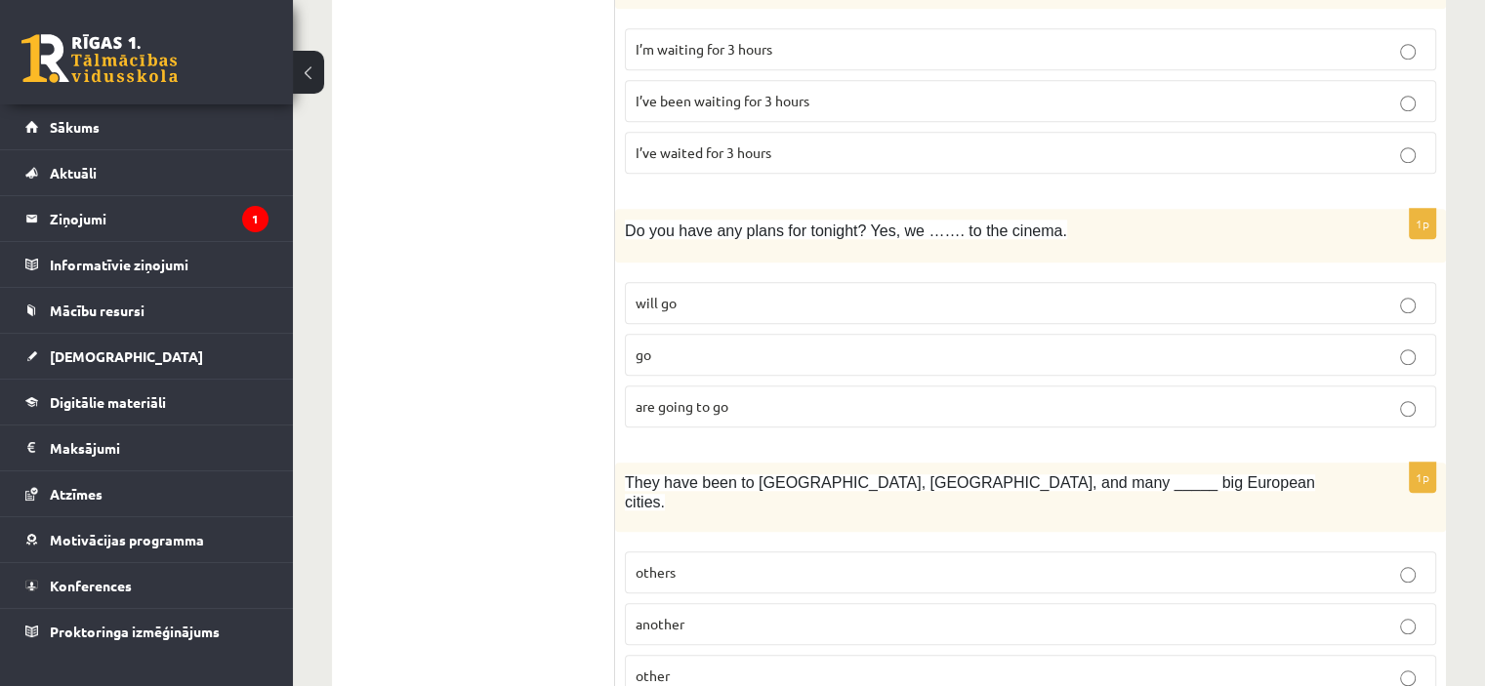
click at [669, 223] on span "Do you have any plans for tonight? Yes, we ……. to the cinema." at bounding box center [846, 231] width 442 height 17
drag, startPoint x: 669, startPoint y: 221, endPoint x: 578, endPoint y: 229, distance: 91.2
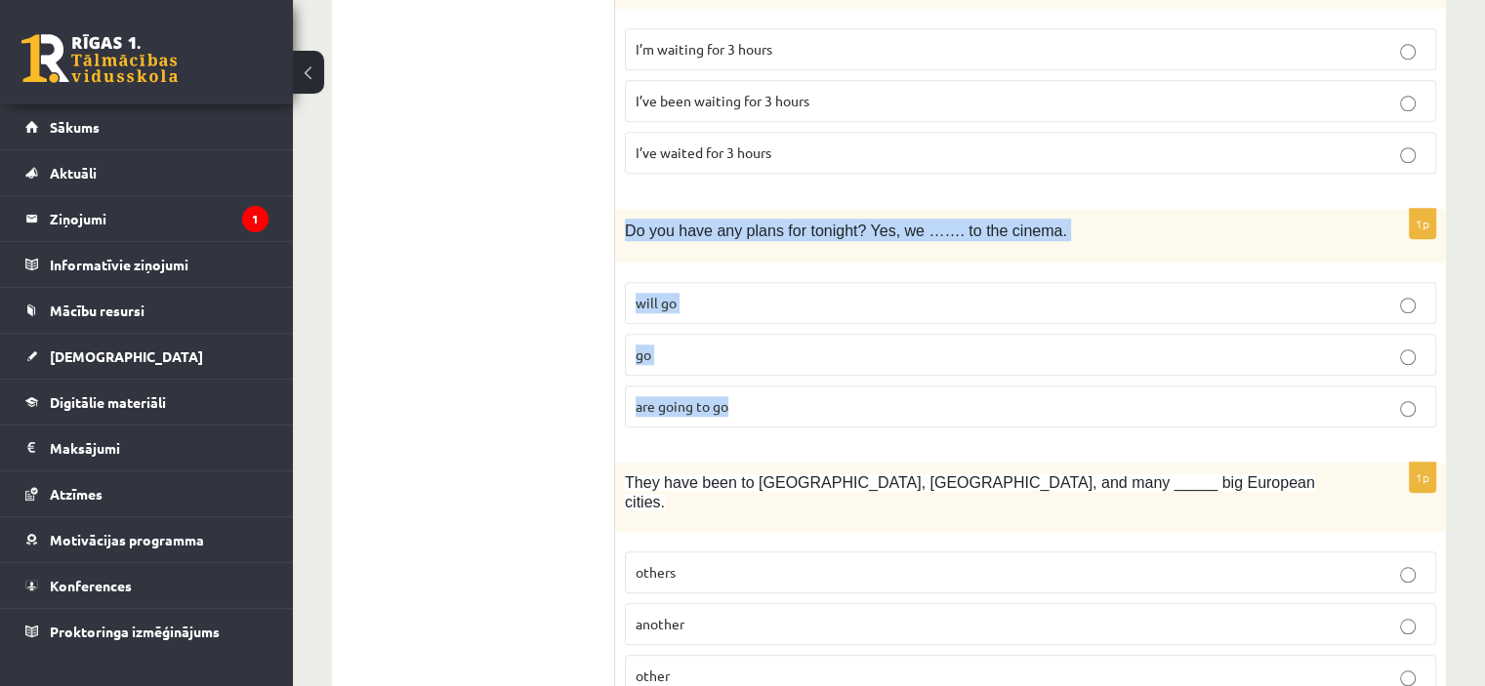
drag, startPoint x: 621, startPoint y: 218, endPoint x: 738, endPoint y: 395, distance: 212.8
click at [738, 395] on div "1p Do you have any plans for tonight? Yes, we ……. to the cinema. will go go are…" at bounding box center [1030, 326] width 831 height 234
copy div "Do you have any plans for tonight? Yes, we ……. to the cinema. will go go are go…"
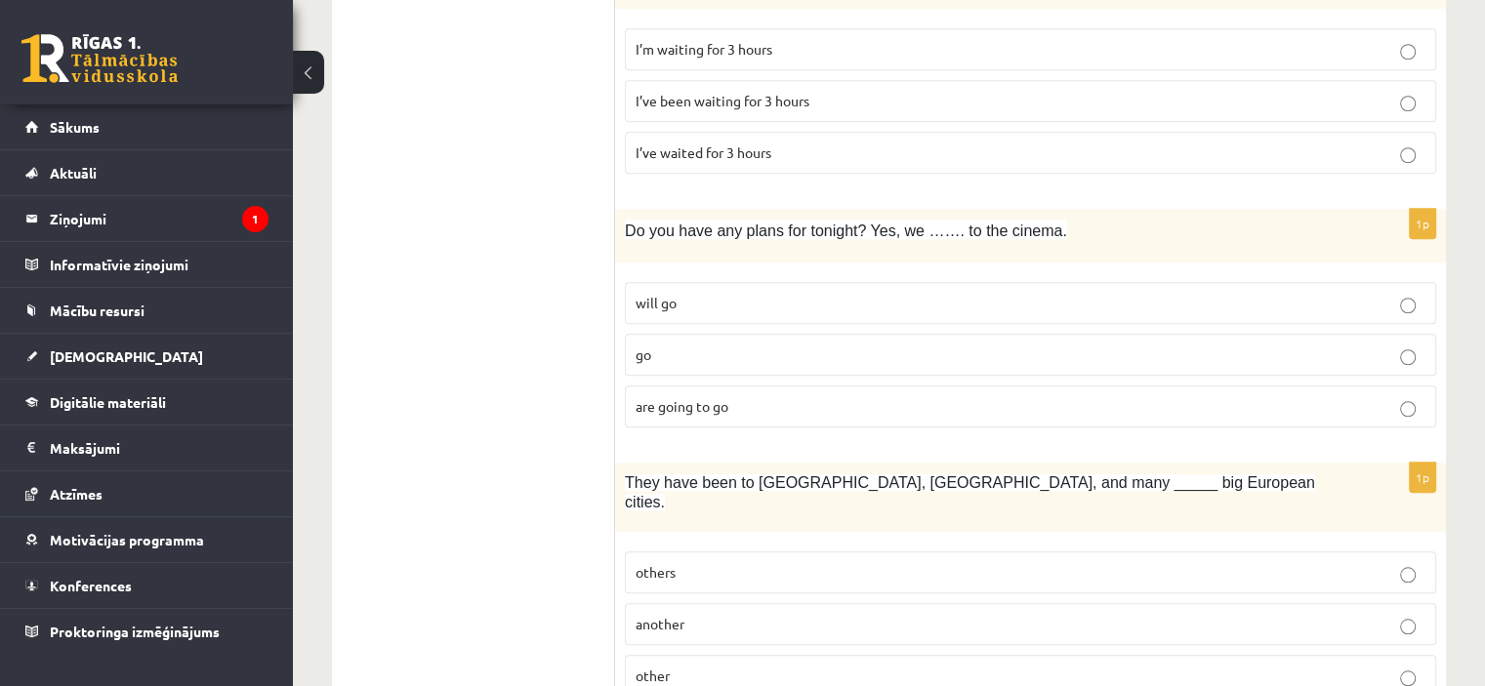
click at [736, 406] on p "are going to go" at bounding box center [1031, 406] width 790 height 21
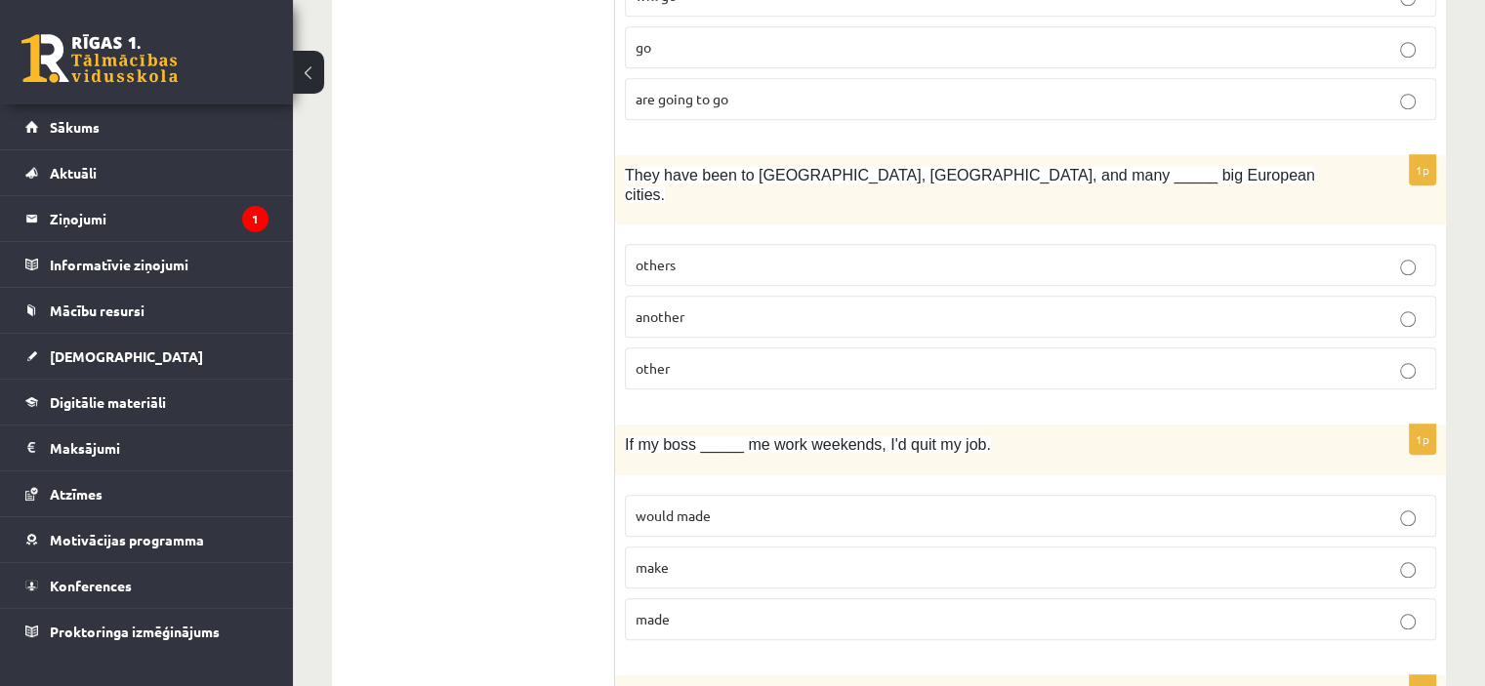
scroll to position [2005, 0]
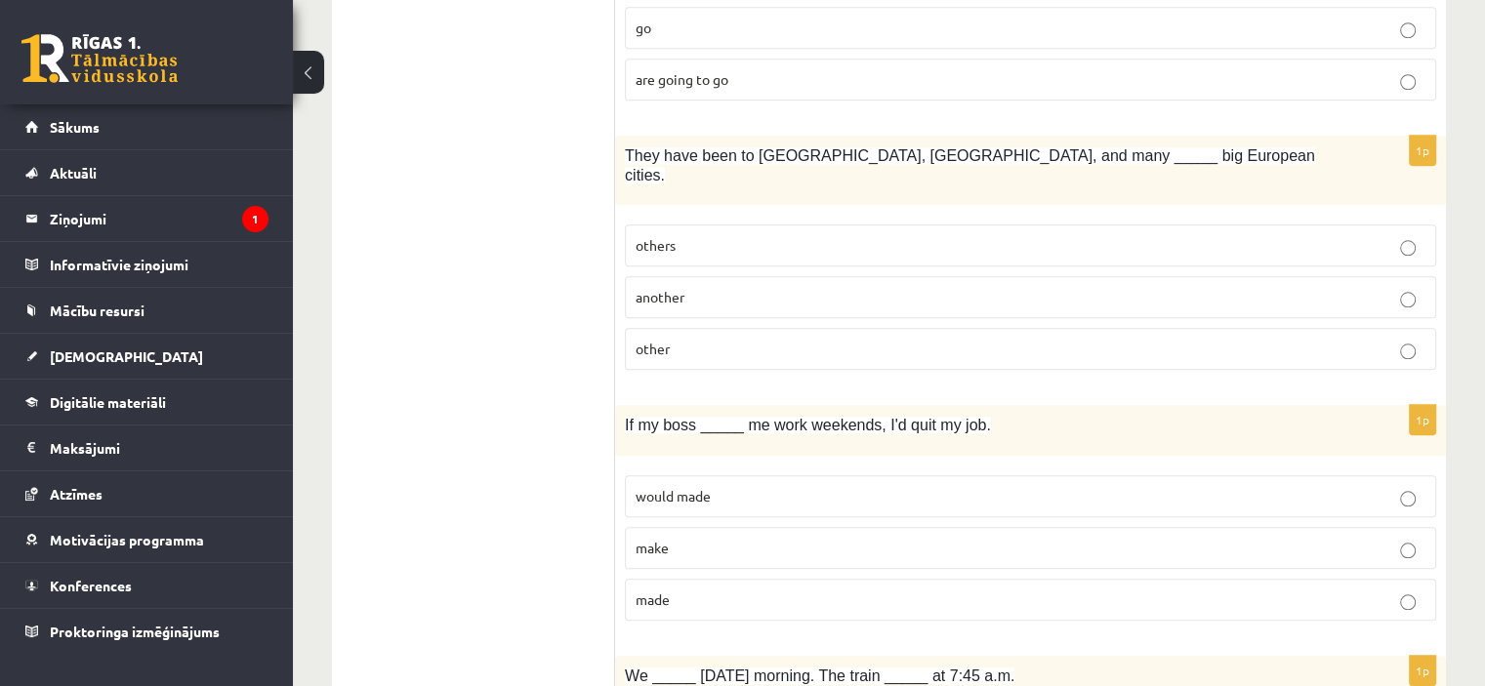
click at [670, 236] on span "others" at bounding box center [656, 245] width 40 height 18
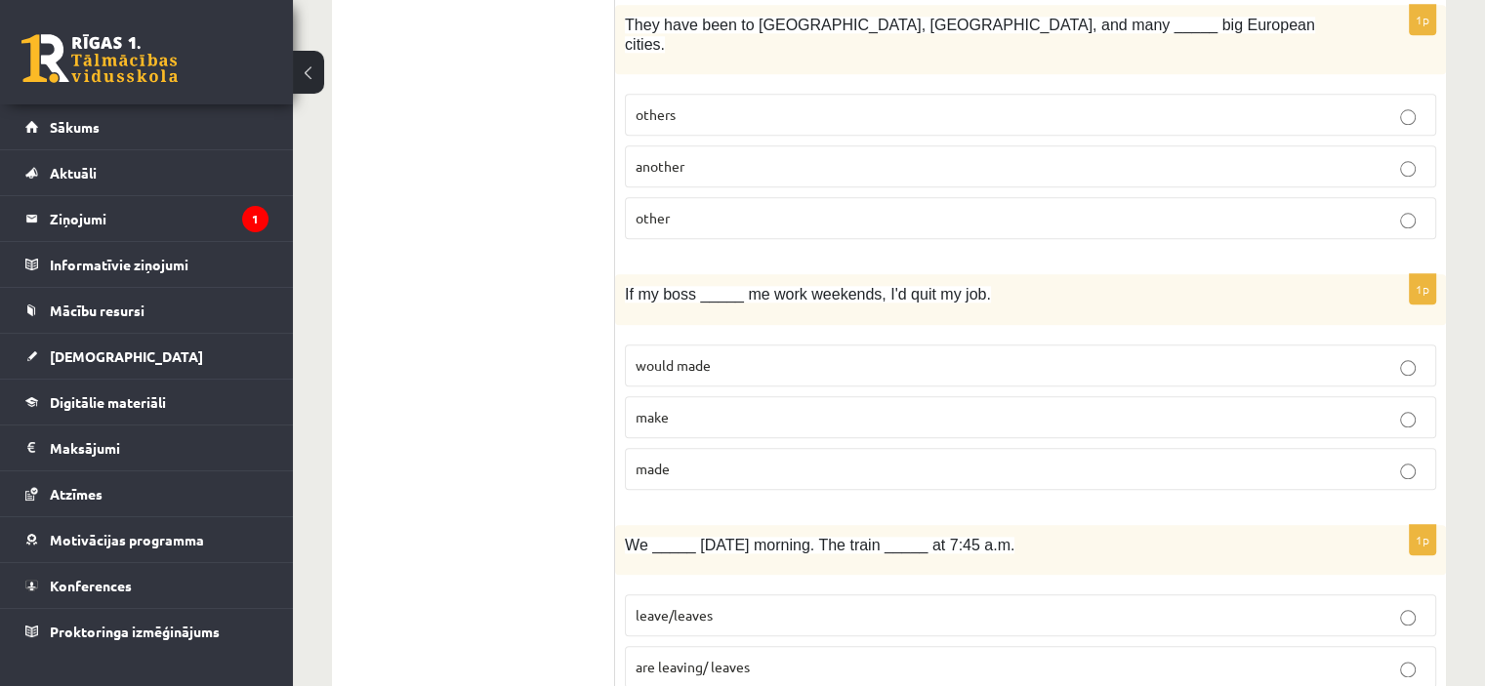
scroll to position [2195, 0]
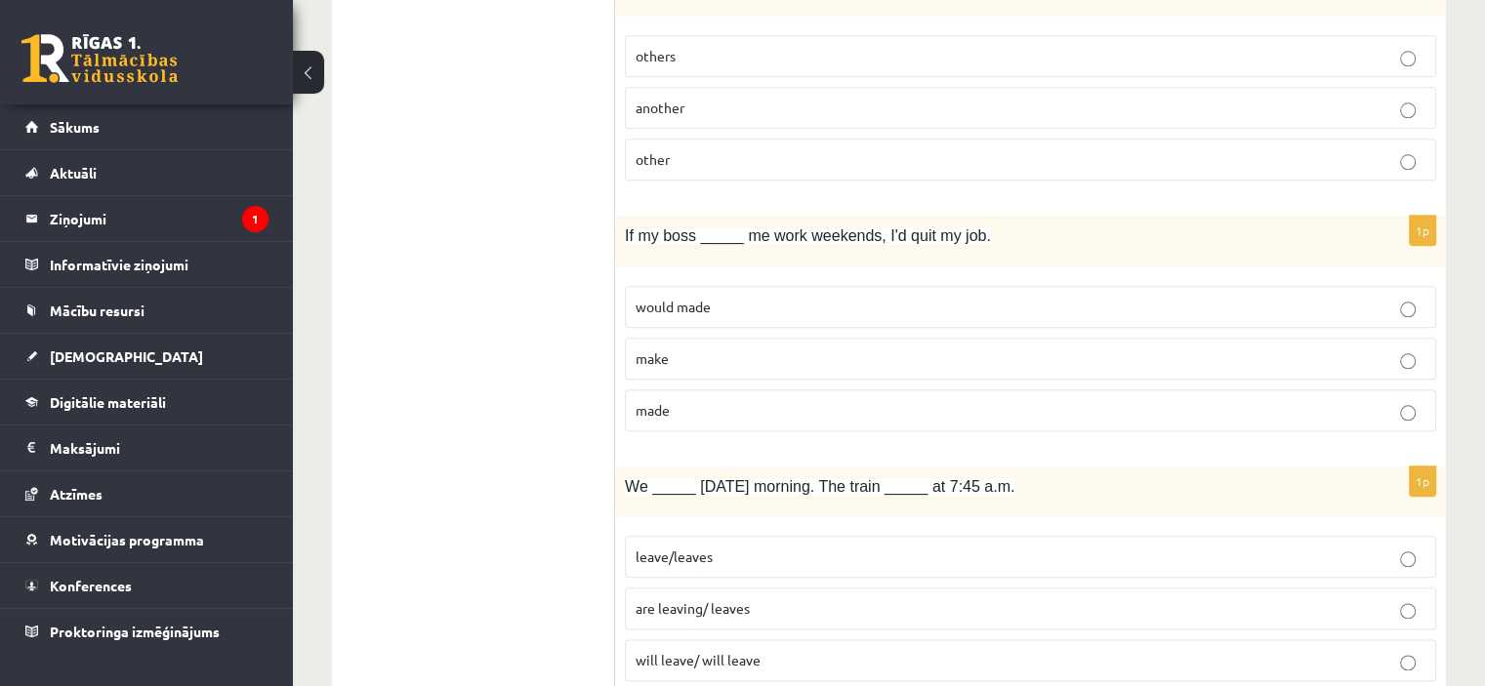
click at [685, 298] on span "would made" at bounding box center [673, 307] width 75 height 18
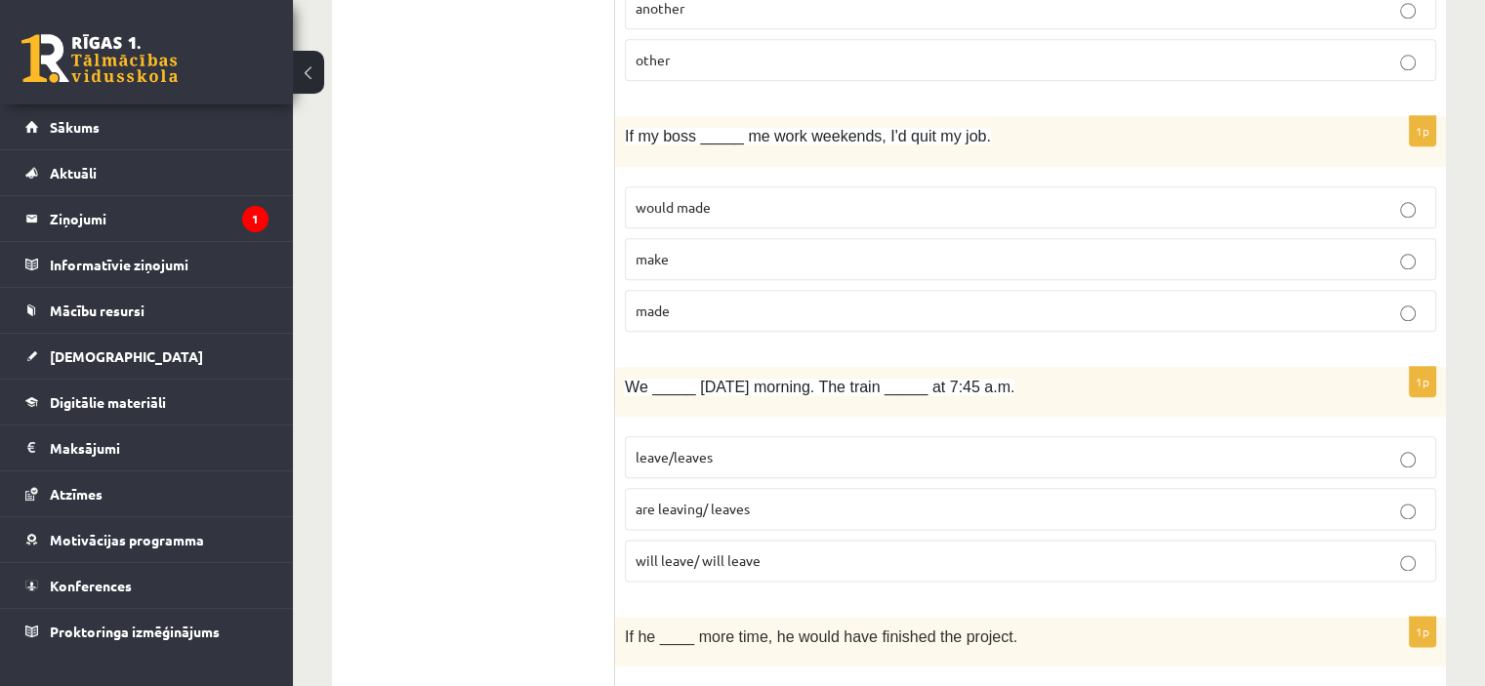
click at [694, 500] on span "are leaving/ leaves" at bounding box center [693, 509] width 114 height 18
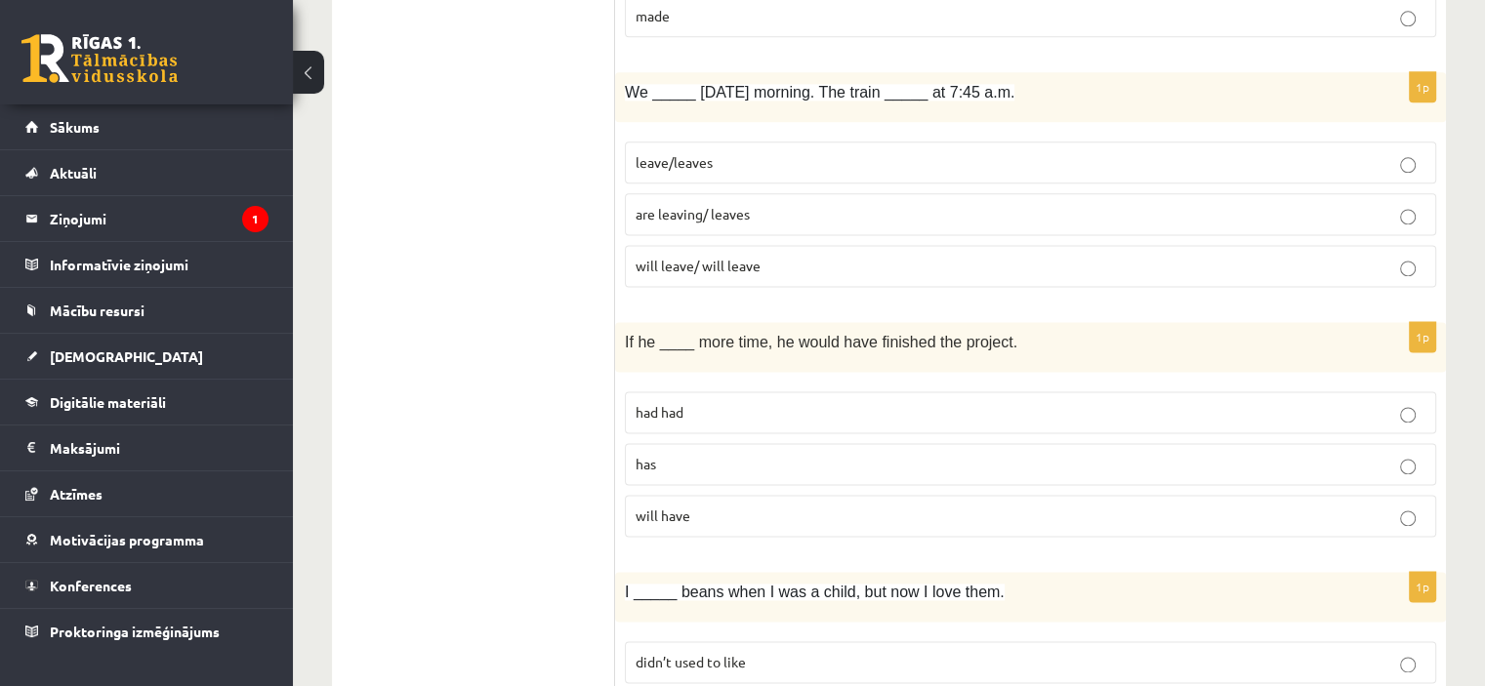
scroll to position [2602, 0]
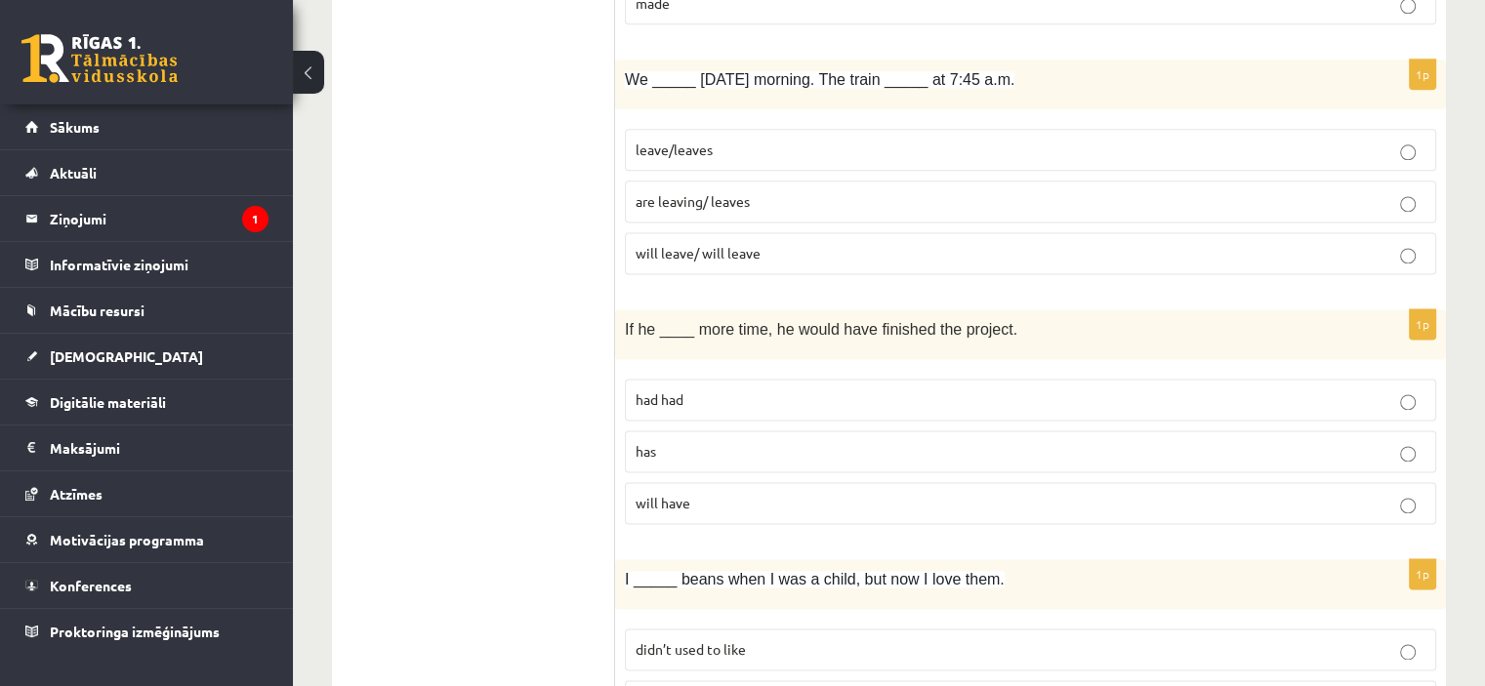
click at [667, 441] on p "has" at bounding box center [1031, 451] width 790 height 21
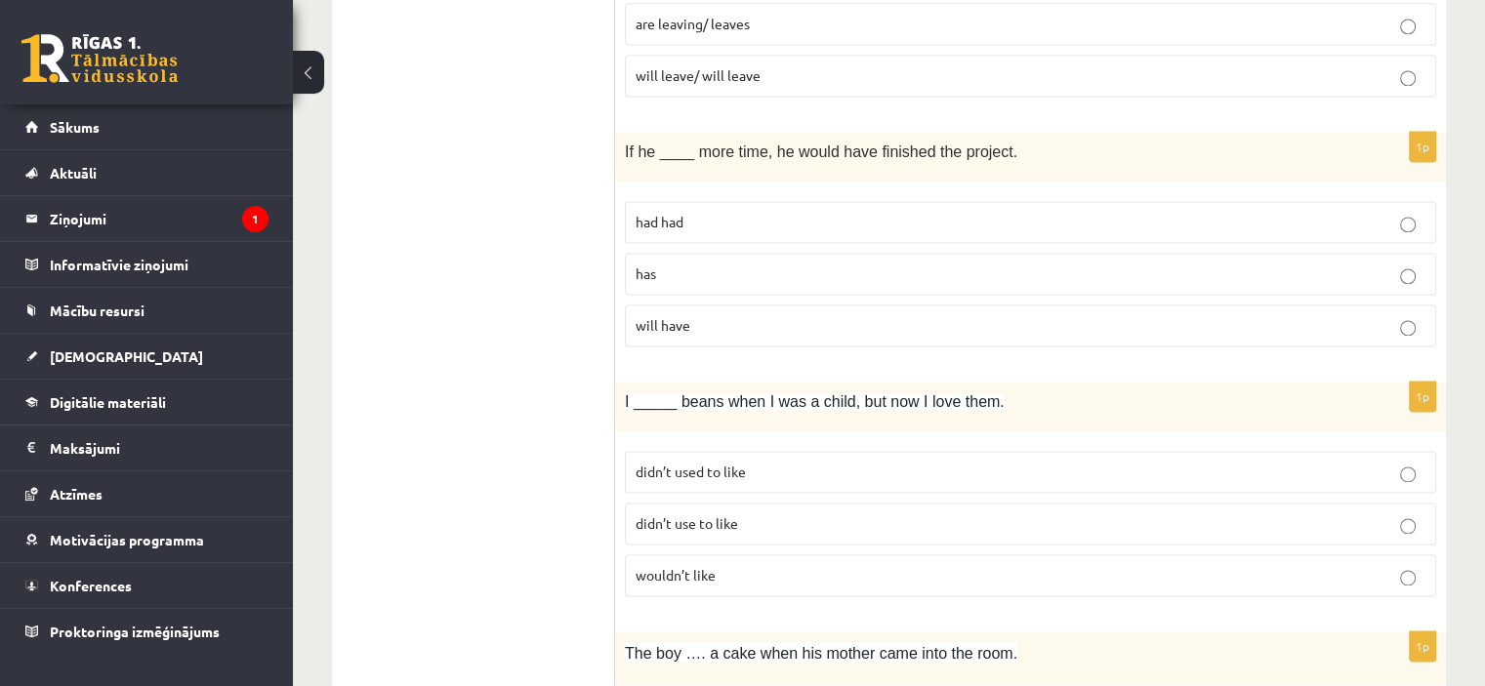
scroll to position [2890, 0]
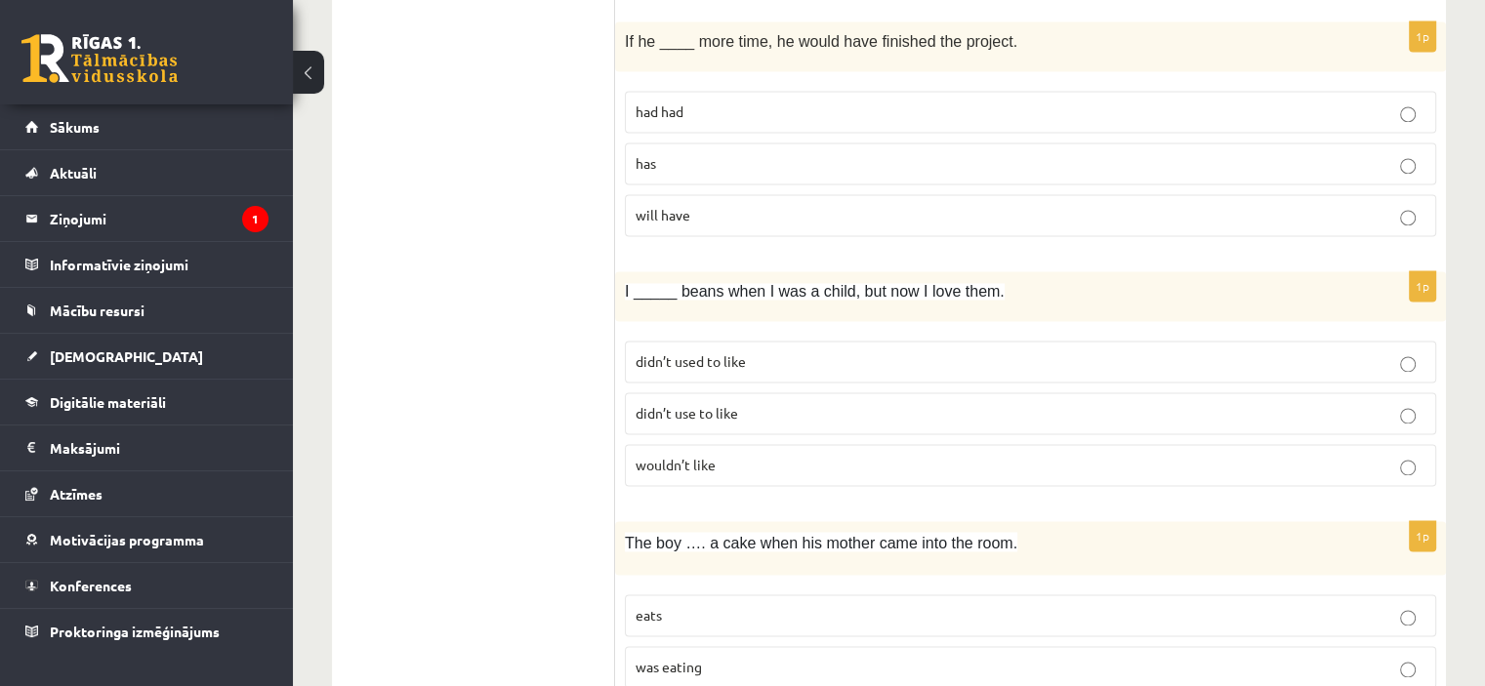
click at [718, 352] on span "didn’t used to like" at bounding box center [691, 361] width 110 height 18
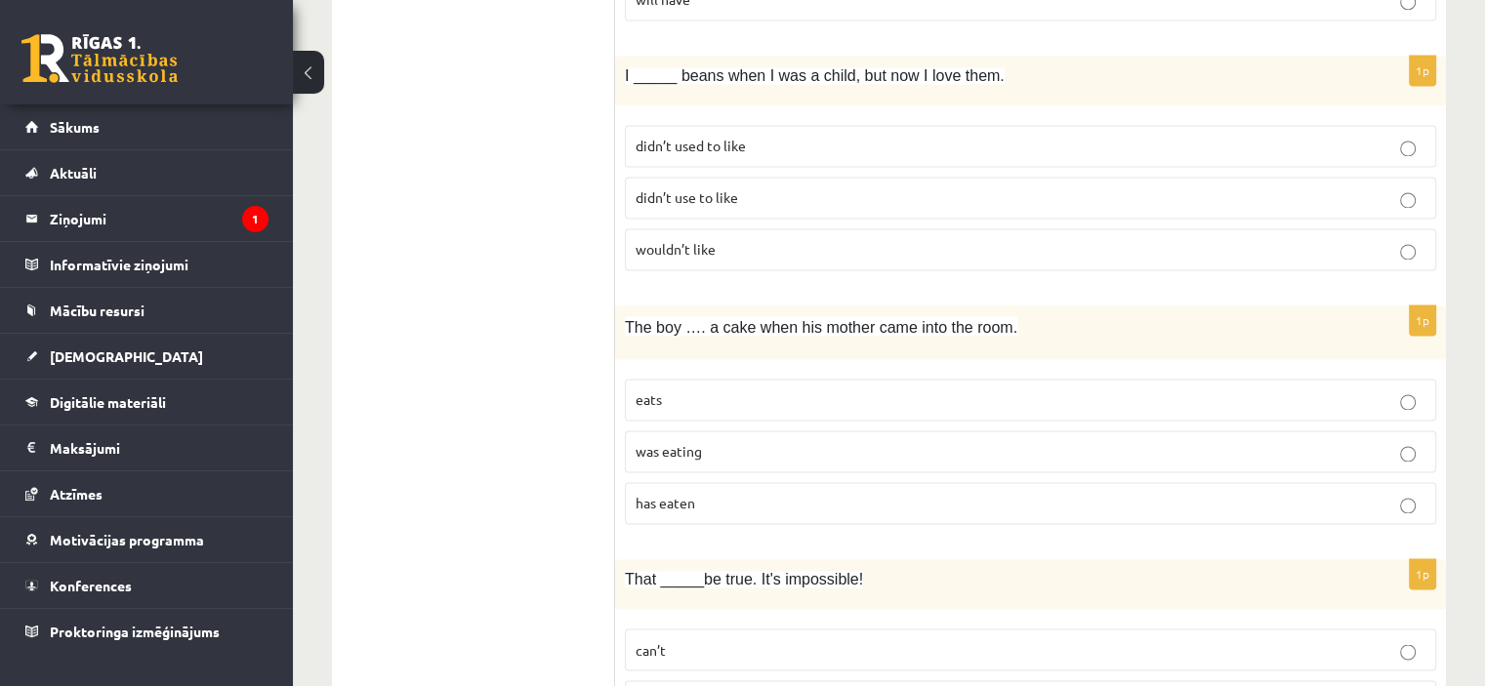
scroll to position [3119, 0]
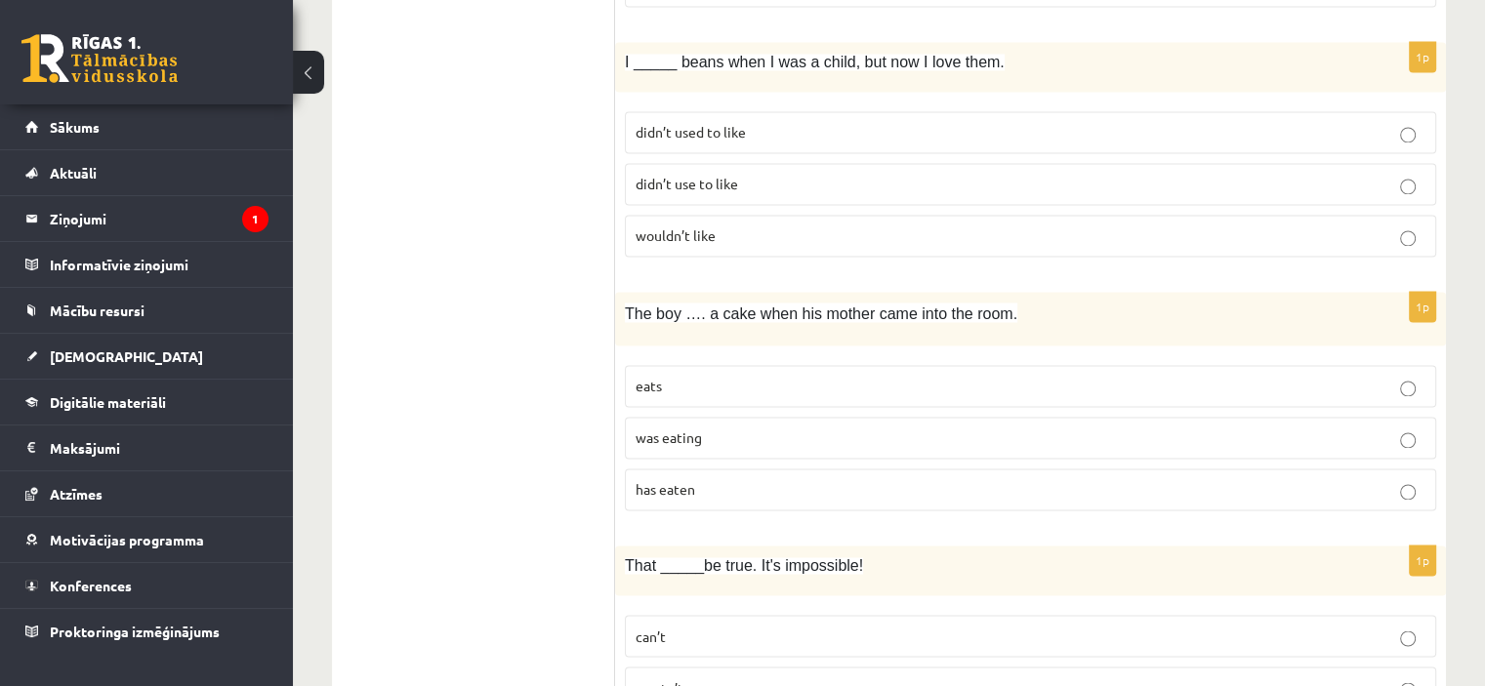
click at [655, 429] on span "was eating" at bounding box center [669, 438] width 66 height 18
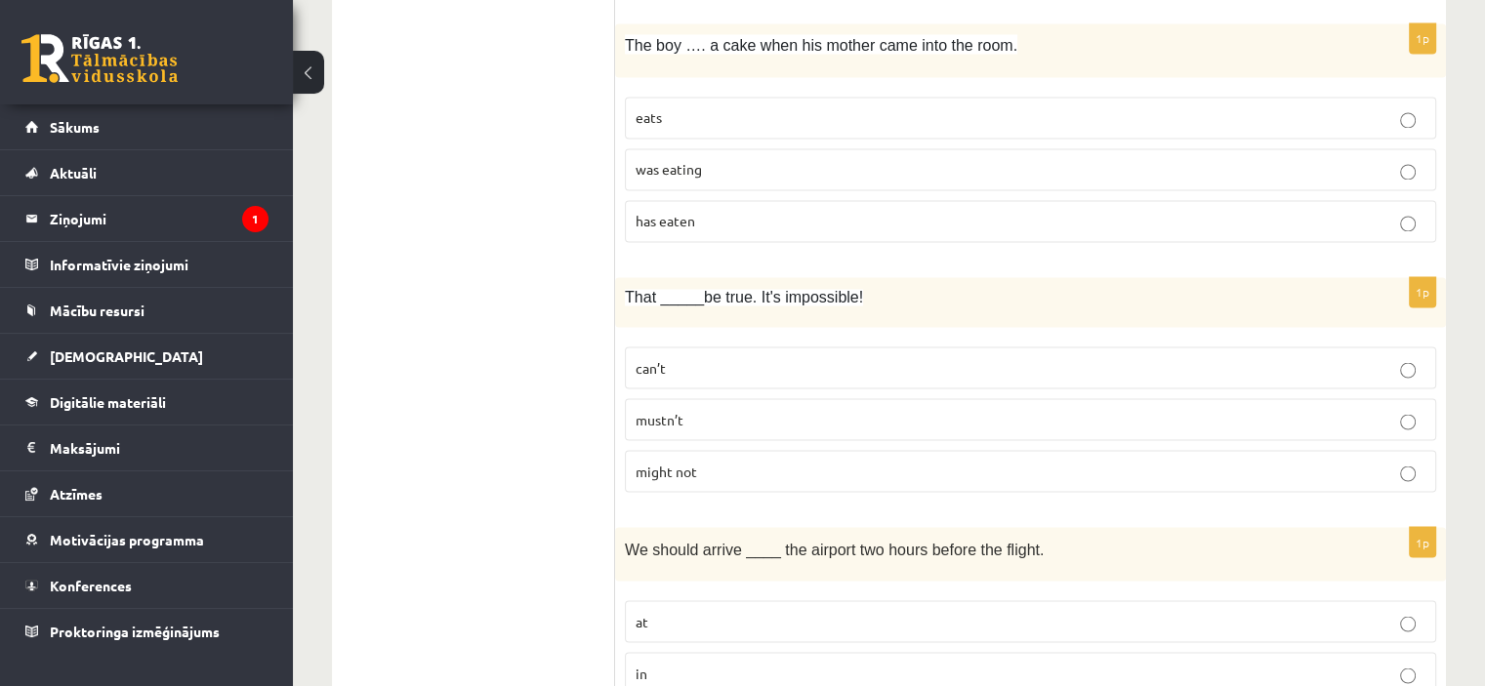
scroll to position [3432, 0]
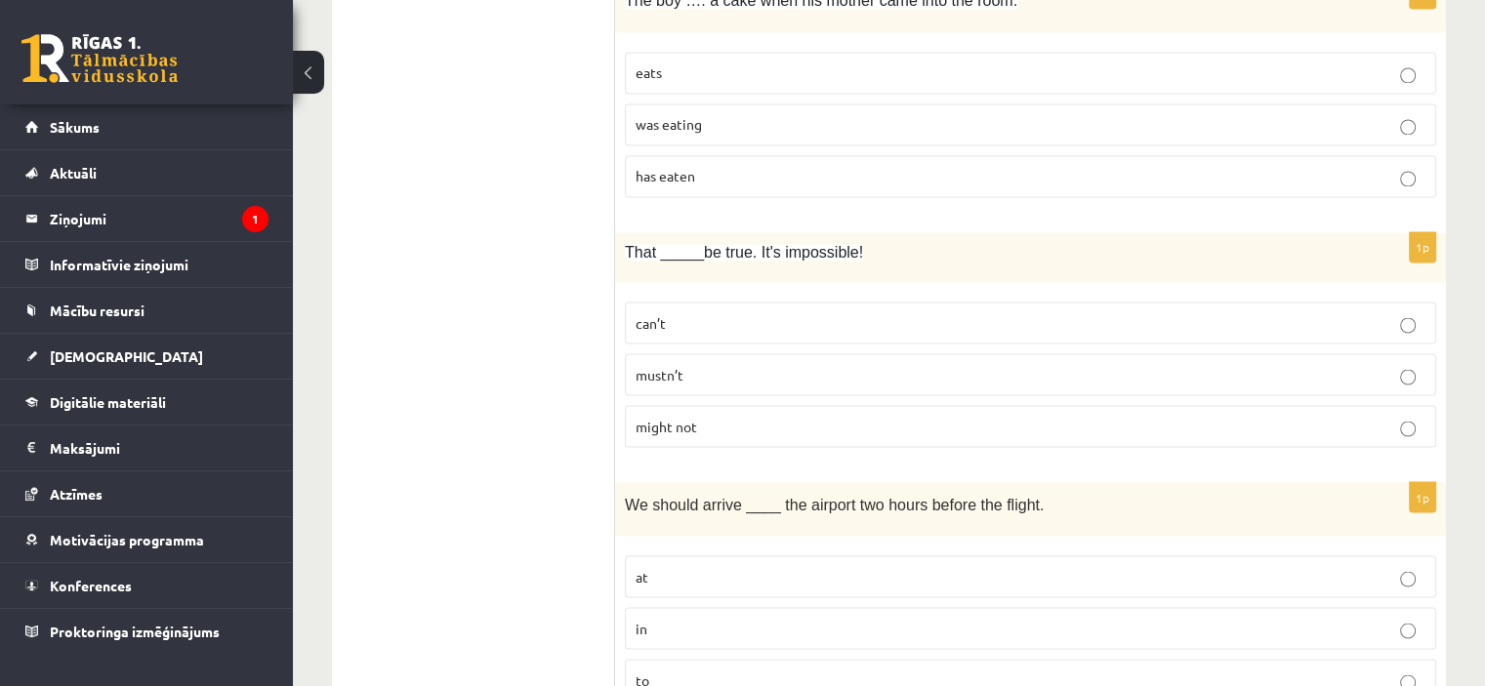
click at [659, 313] on span "can’t" at bounding box center [651, 322] width 30 height 18
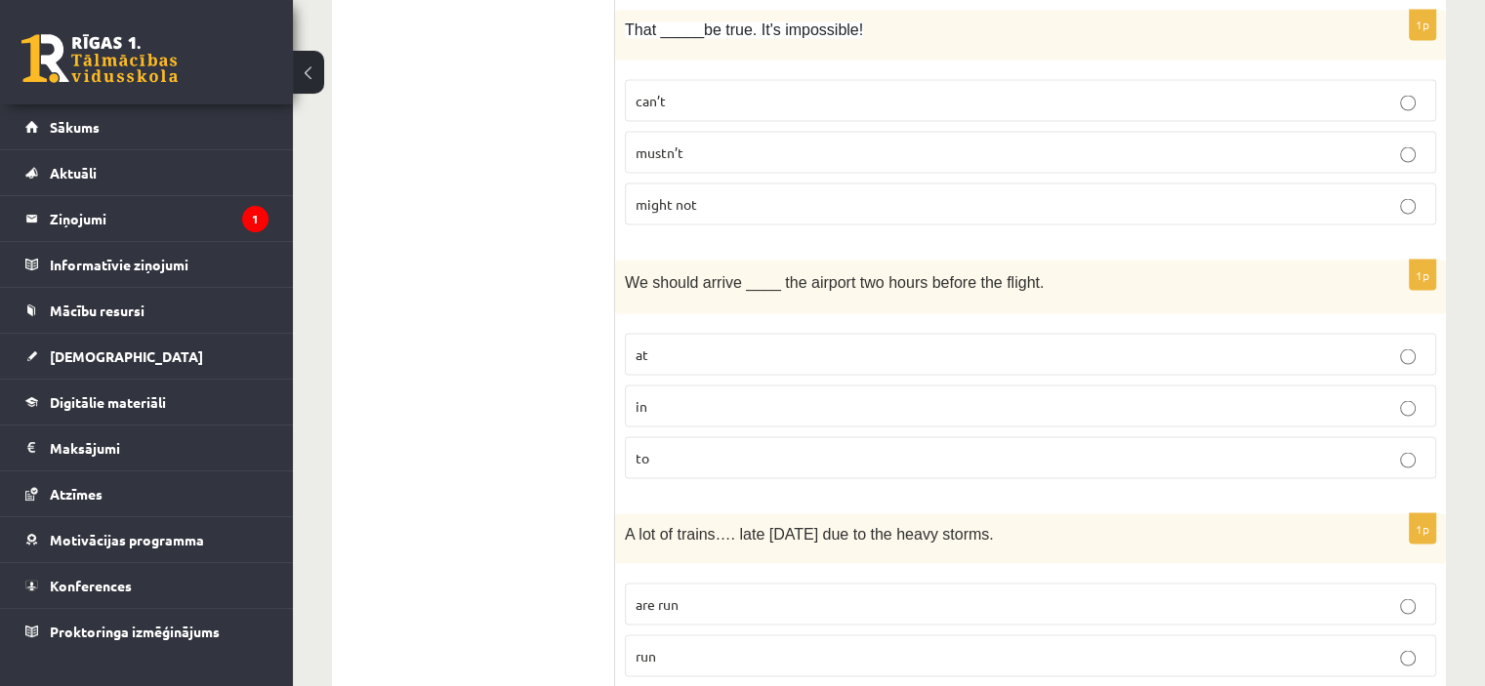
scroll to position [3688, 0]
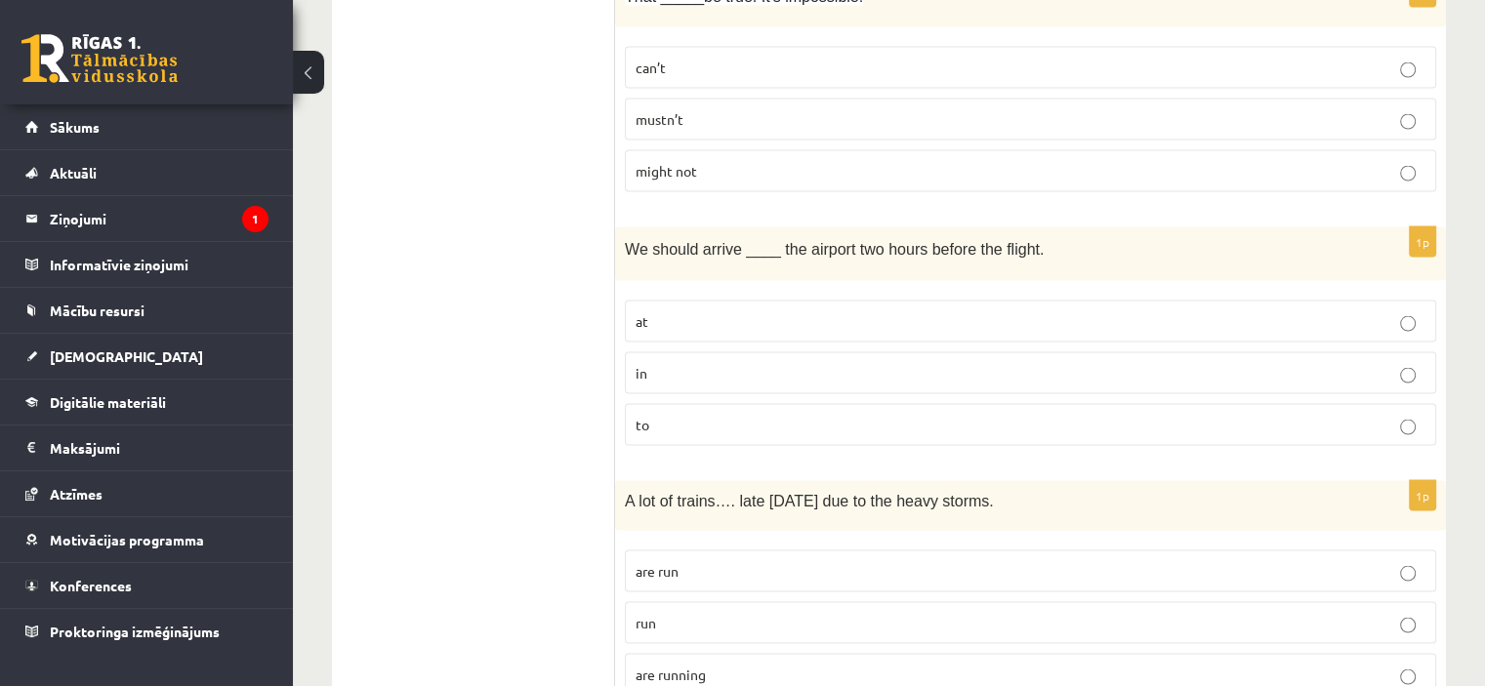
click at [727, 414] on p "to" at bounding box center [1031, 424] width 790 height 21
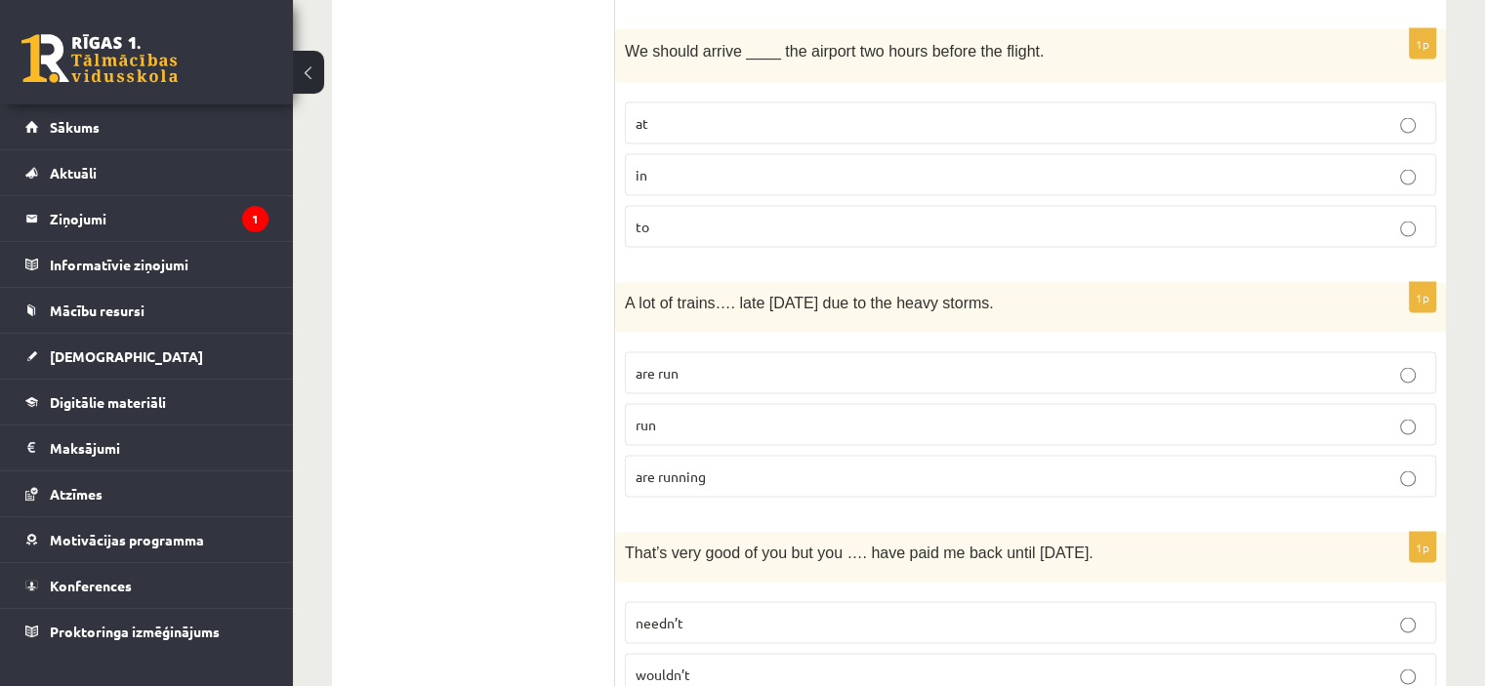
scroll to position [3898, 0]
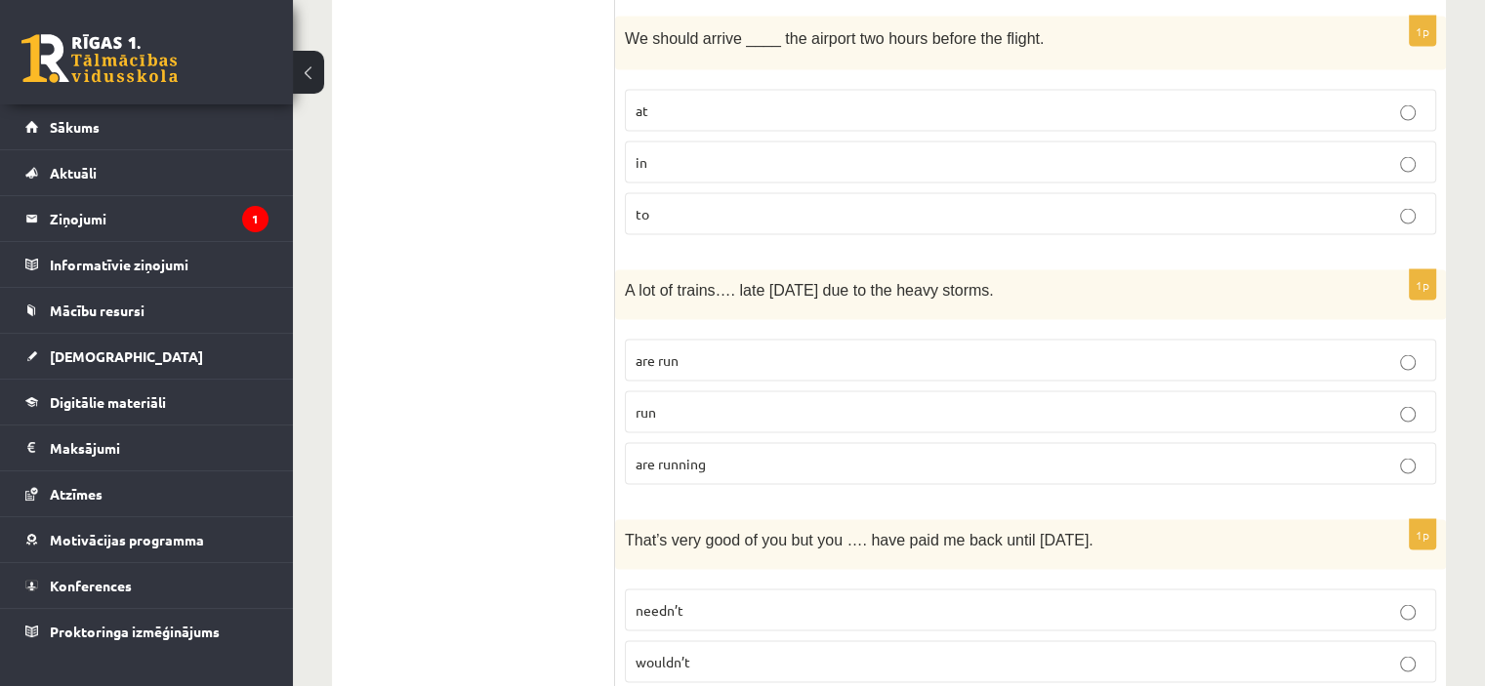
click at [688, 443] on label "are running" at bounding box center [1030, 464] width 811 height 42
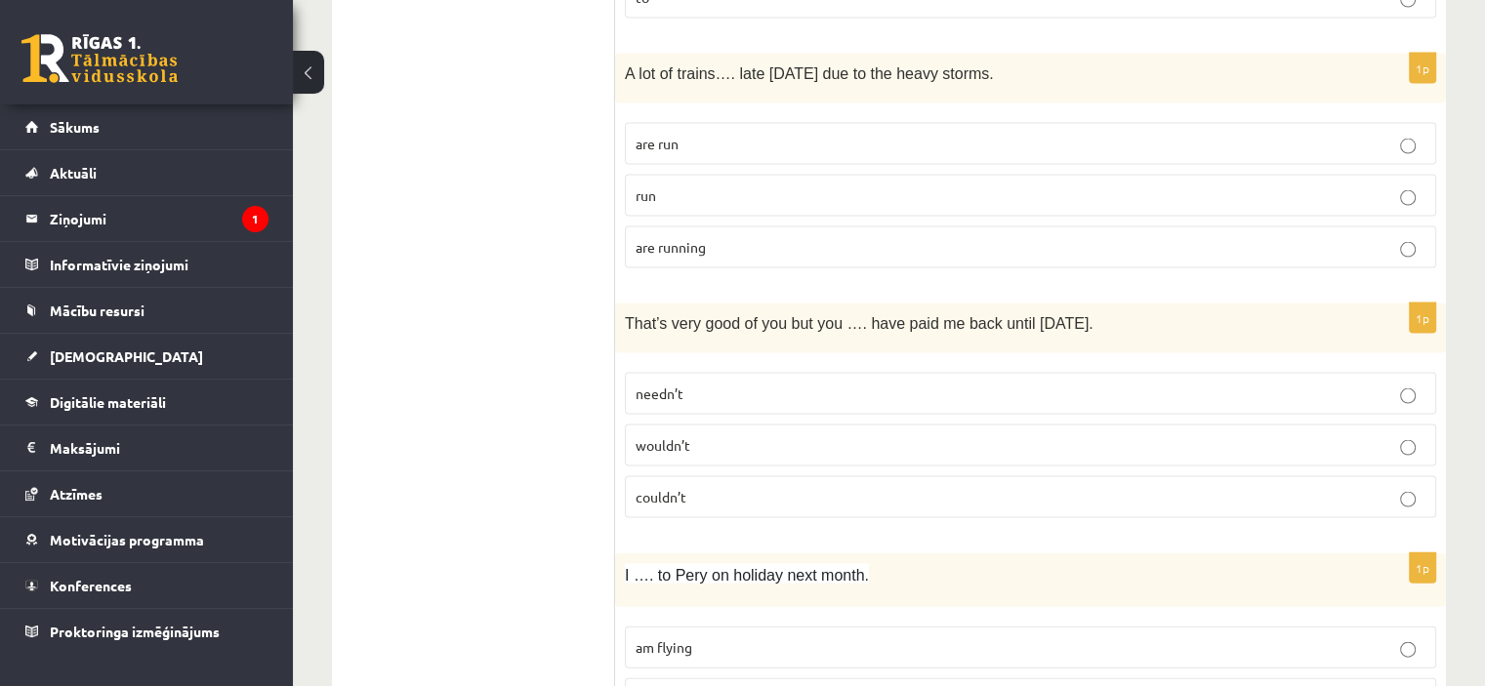
scroll to position [4172, 0]
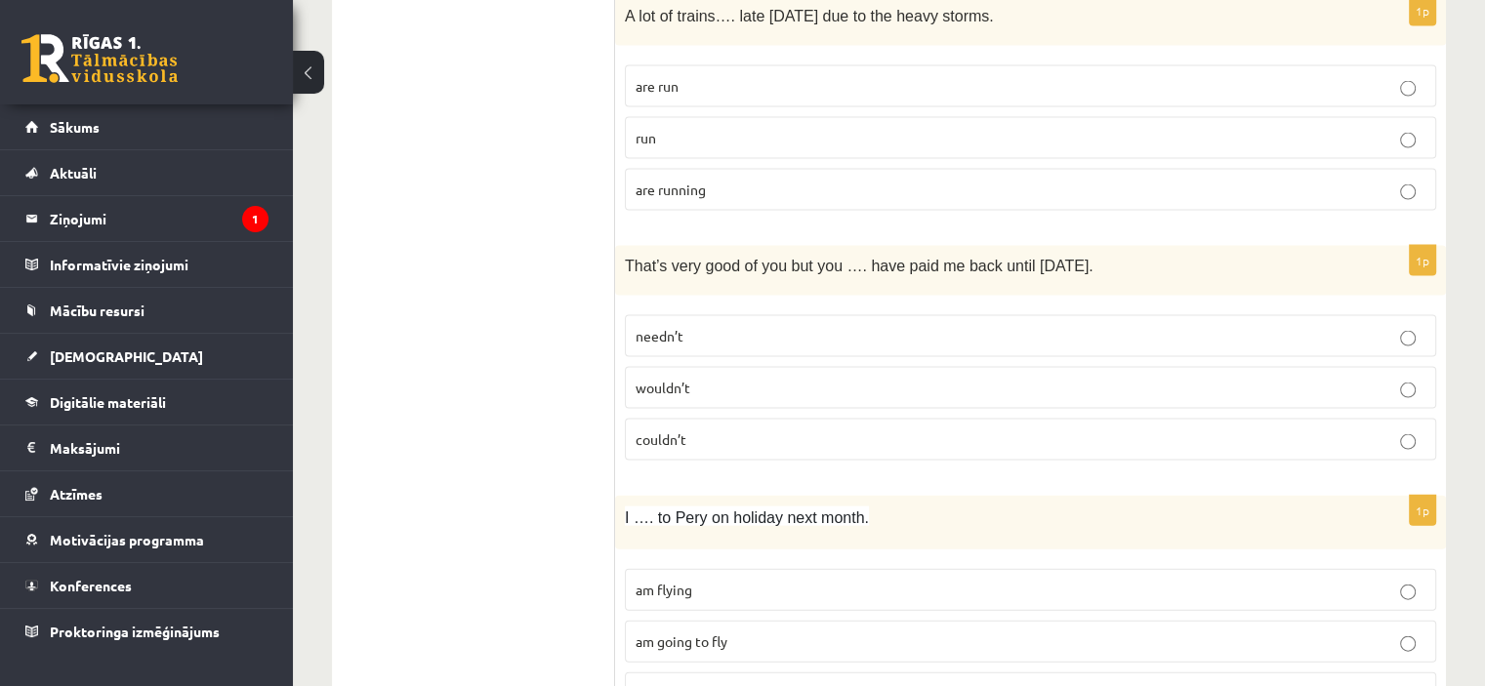
click at [695, 430] on p "couldn’t" at bounding box center [1031, 440] width 790 height 21
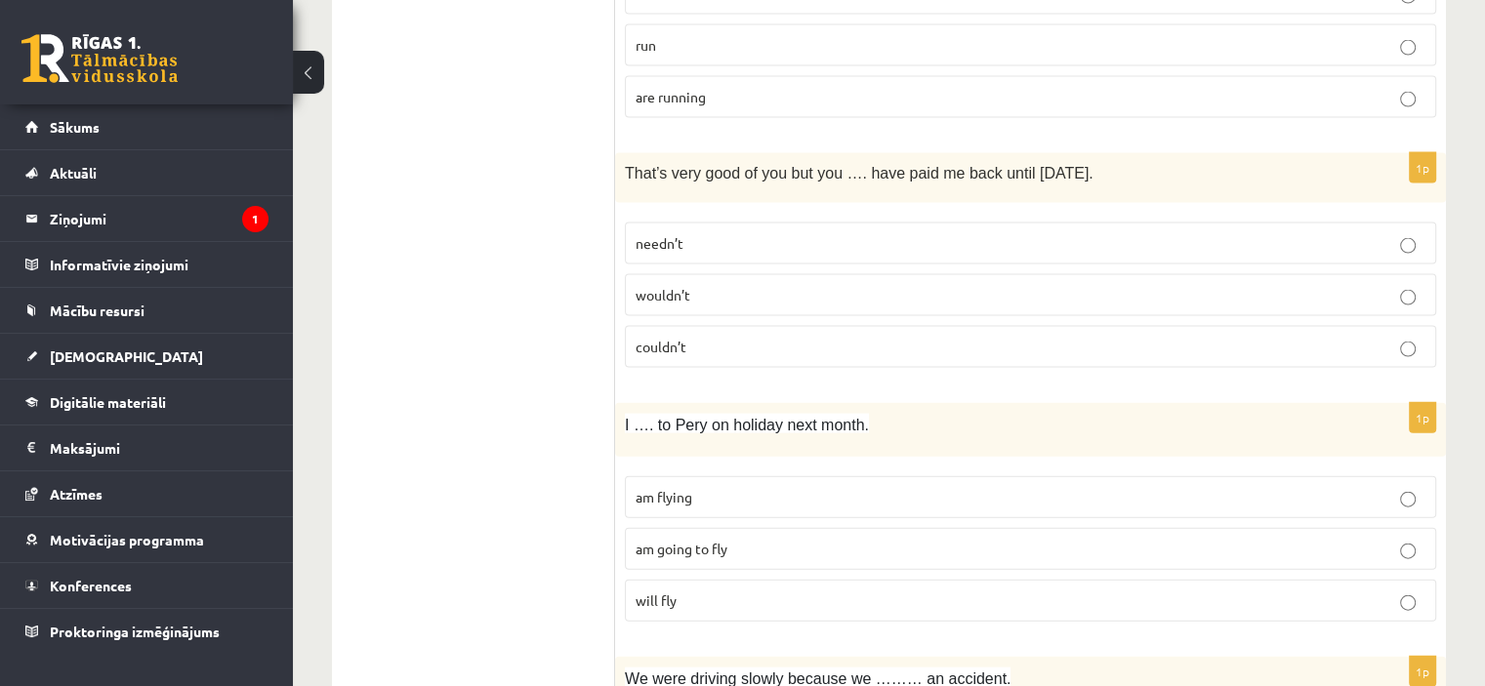
scroll to position [4384, 0]
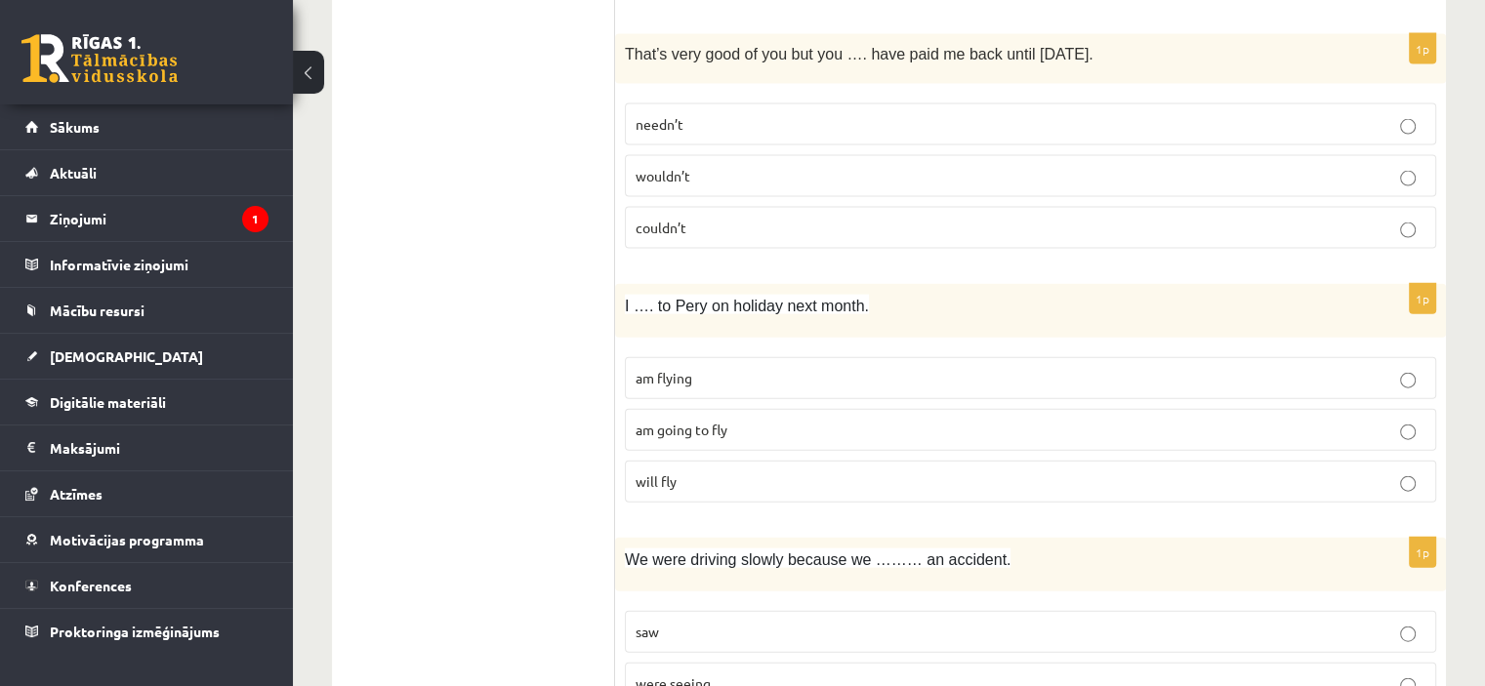
click at [672, 368] on p "am flying" at bounding box center [1031, 378] width 790 height 21
click at [746, 420] on p "am going to fly" at bounding box center [1031, 430] width 790 height 21
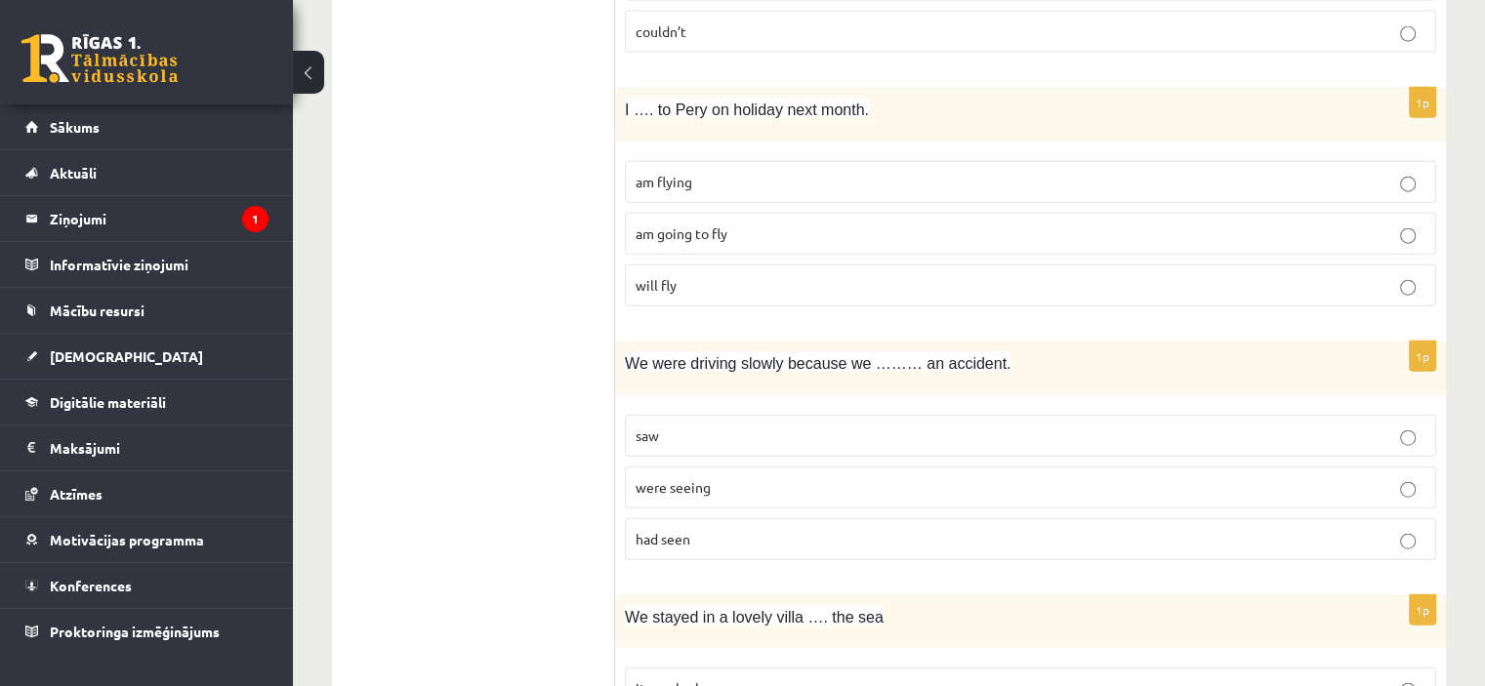
scroll to position [4594, 0]
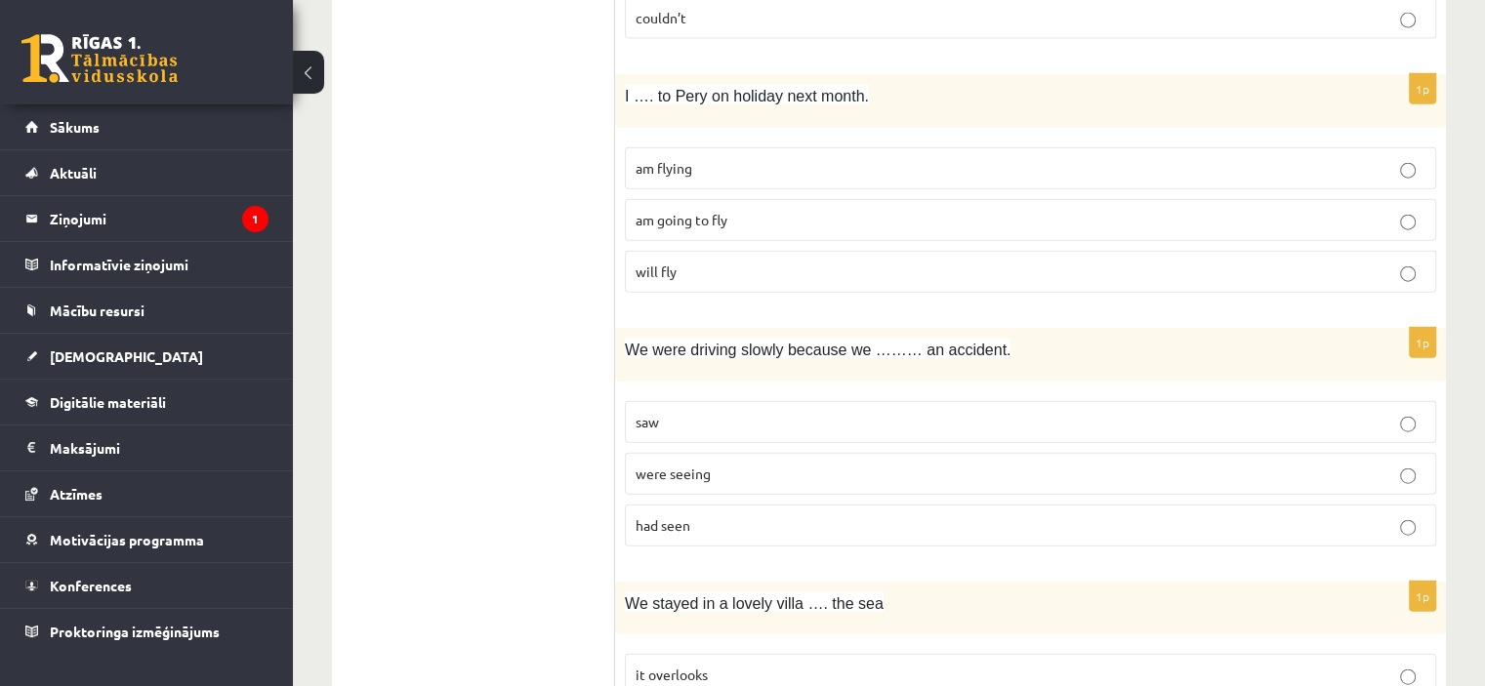
click at [678, 516] on span "had seen" at bounding box center [663, 525] width 55 height 18
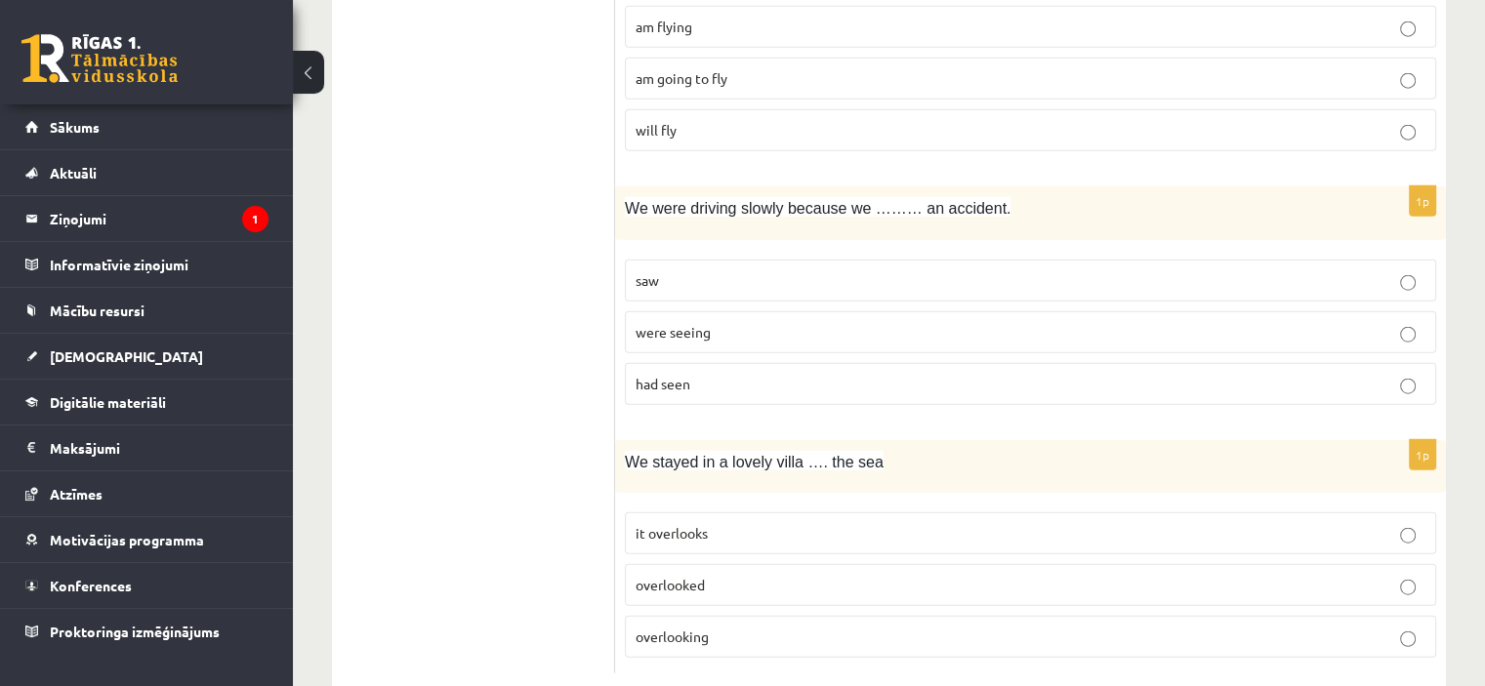
click at [690, 524] on span "it overlooks" at bounding box center [672, 533] width 72 height 18
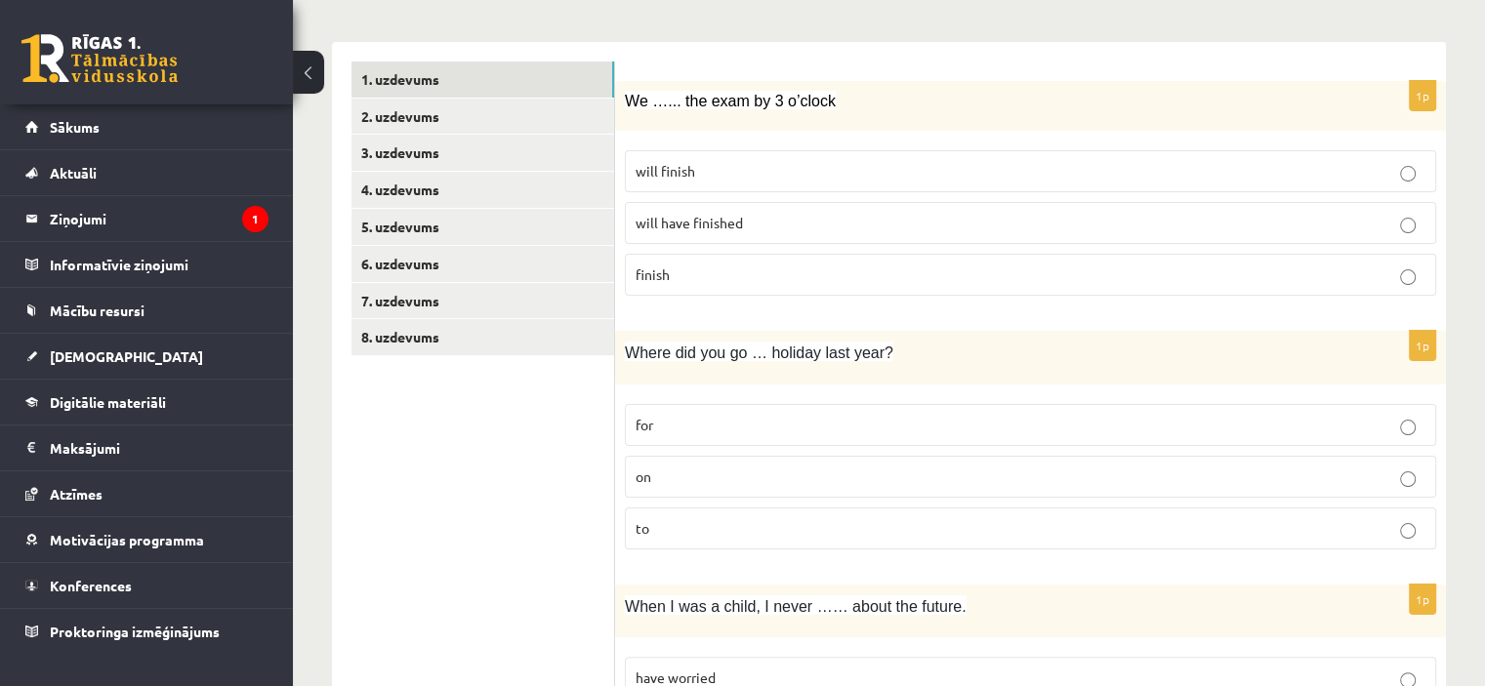
scroll to position [113, 0]
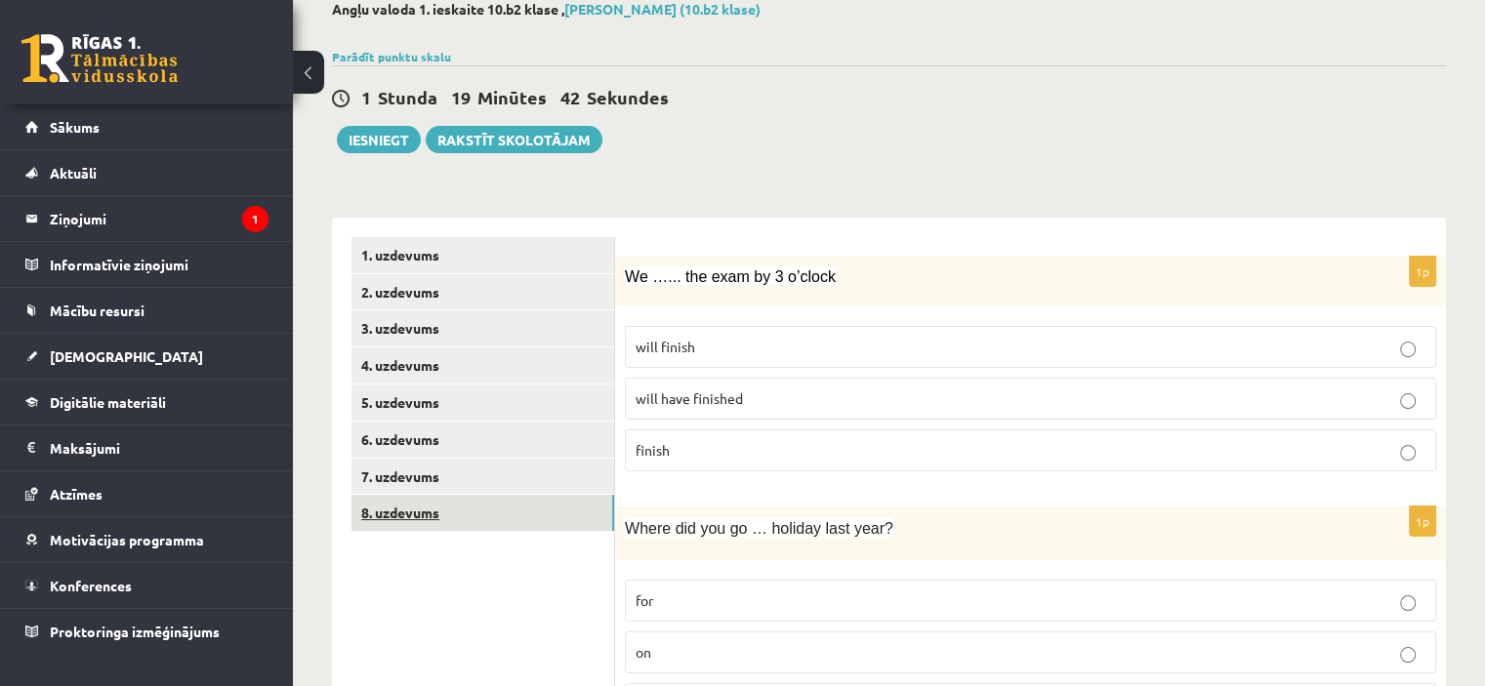
click at [432, 511] on link "8. uzdevums" at bounding box center [482, 513] width 263 height 36
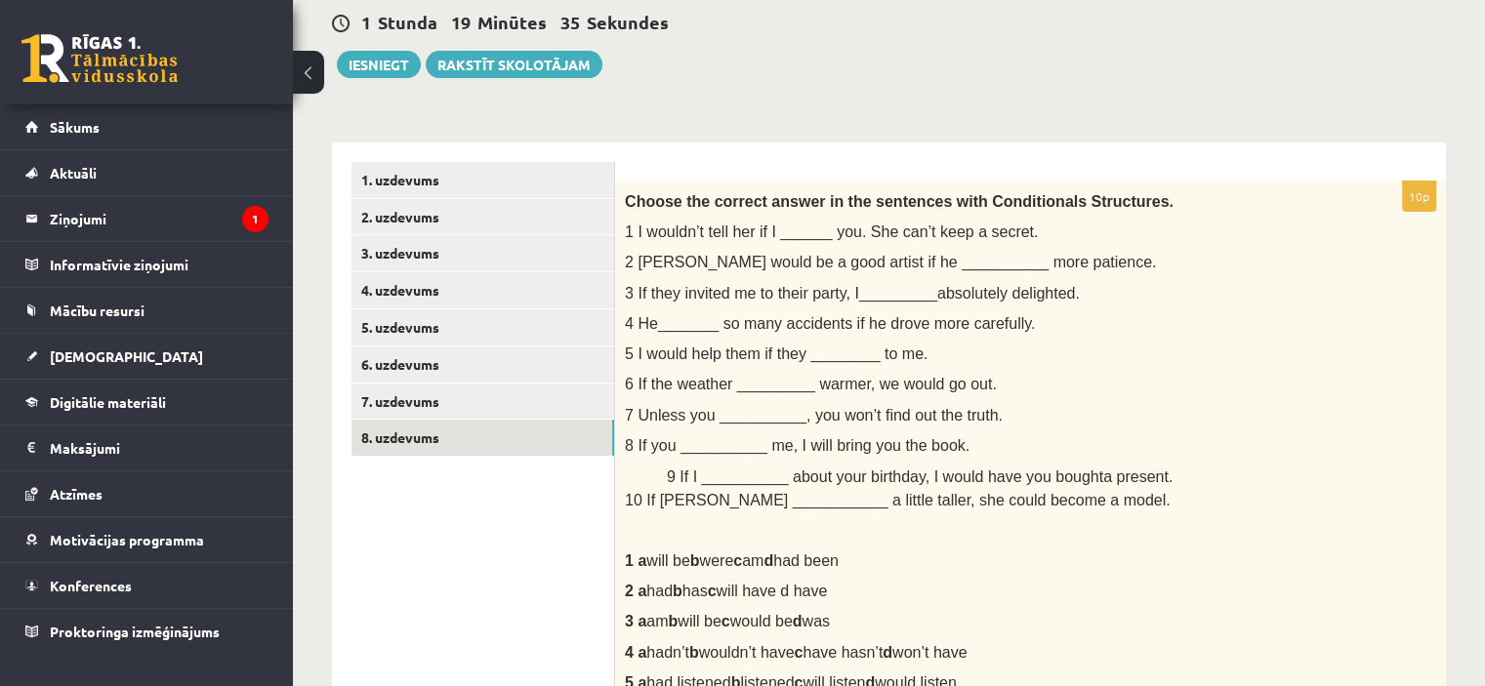
scroll to position [144, 0]
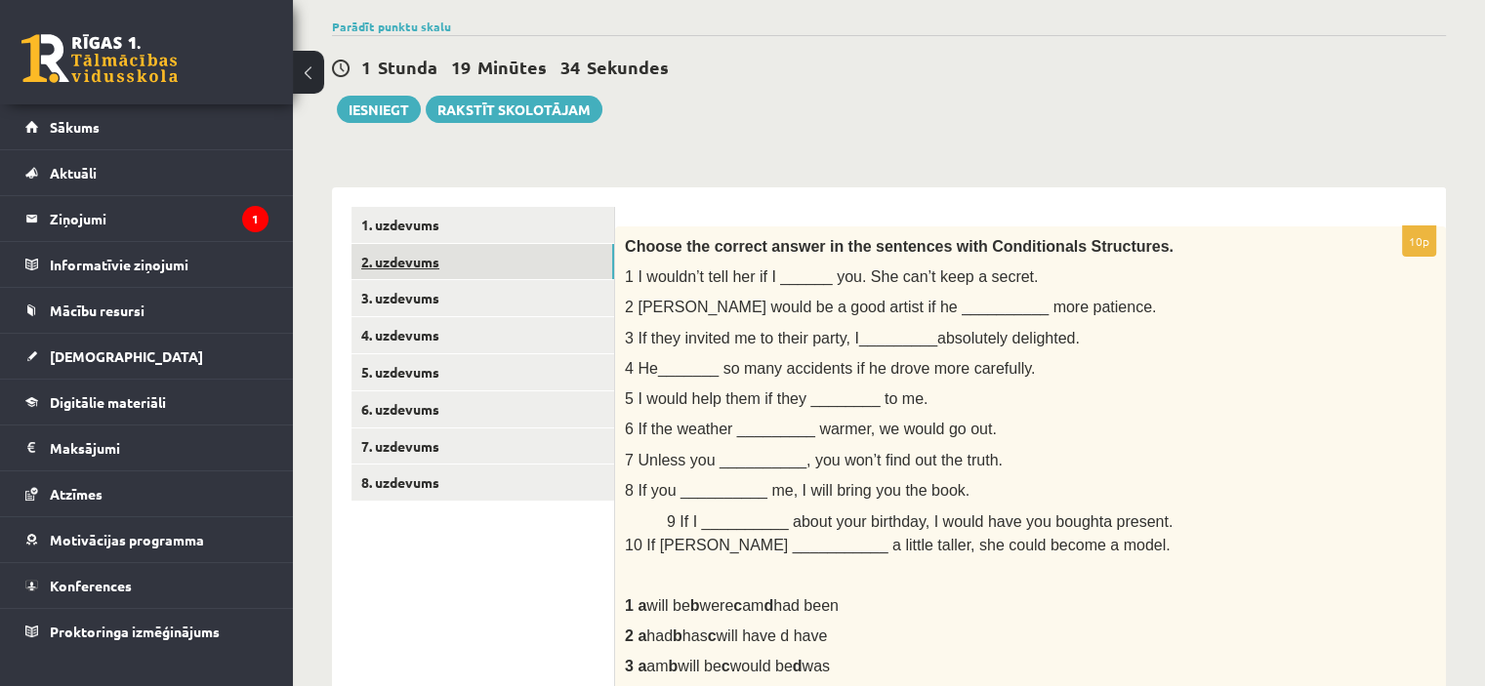
click at [417, 265] on link "2. uzdevums" at bounding box center [482, 262] width 263 height 36
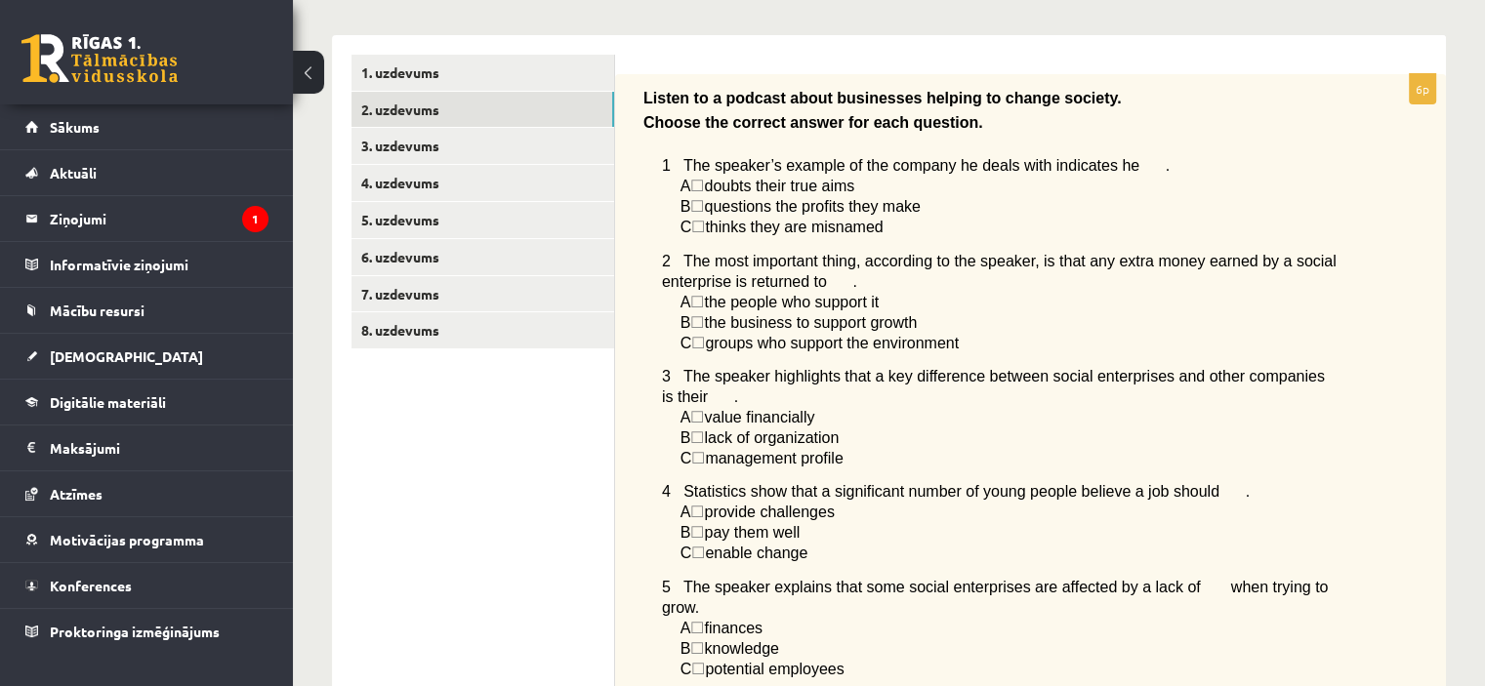
scroll to position [274, 0]
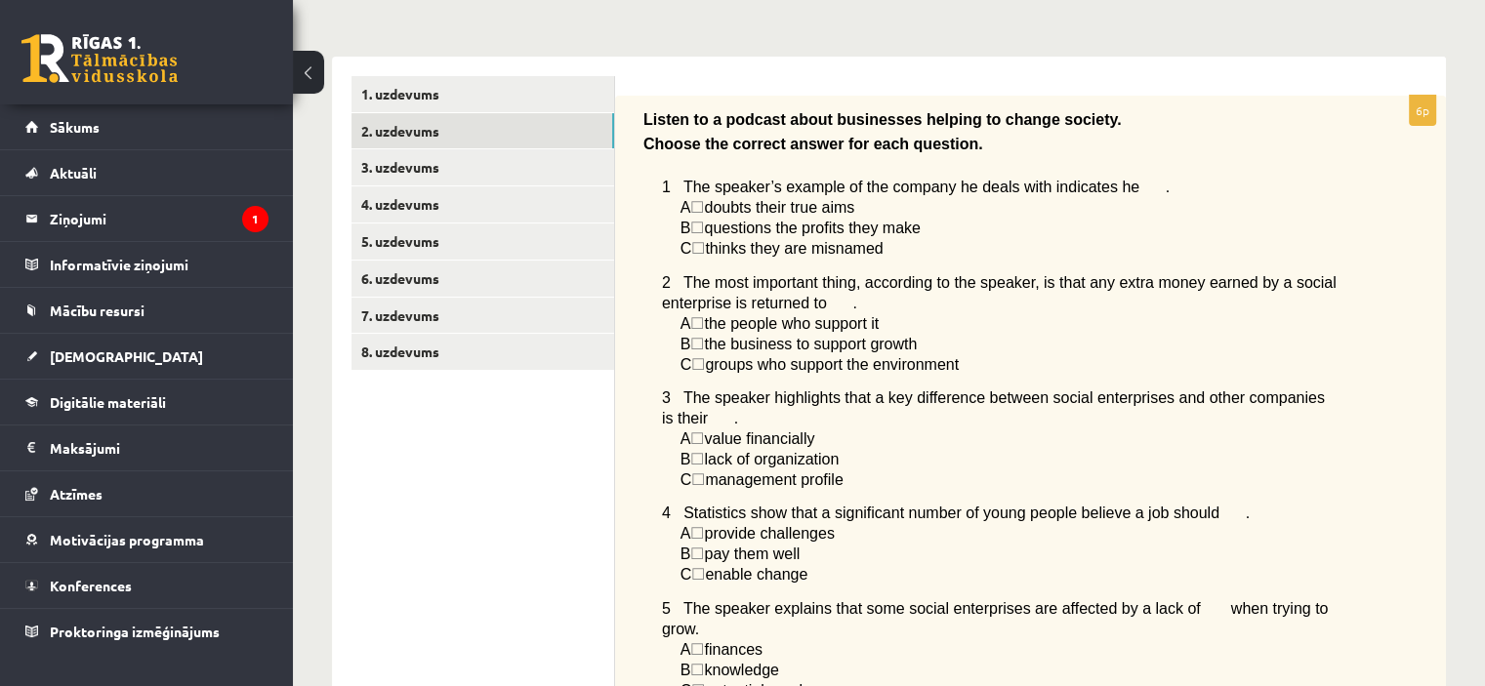
click at [704, 204] on span "☐" at bounding box center [697, 207] width 14 height 17
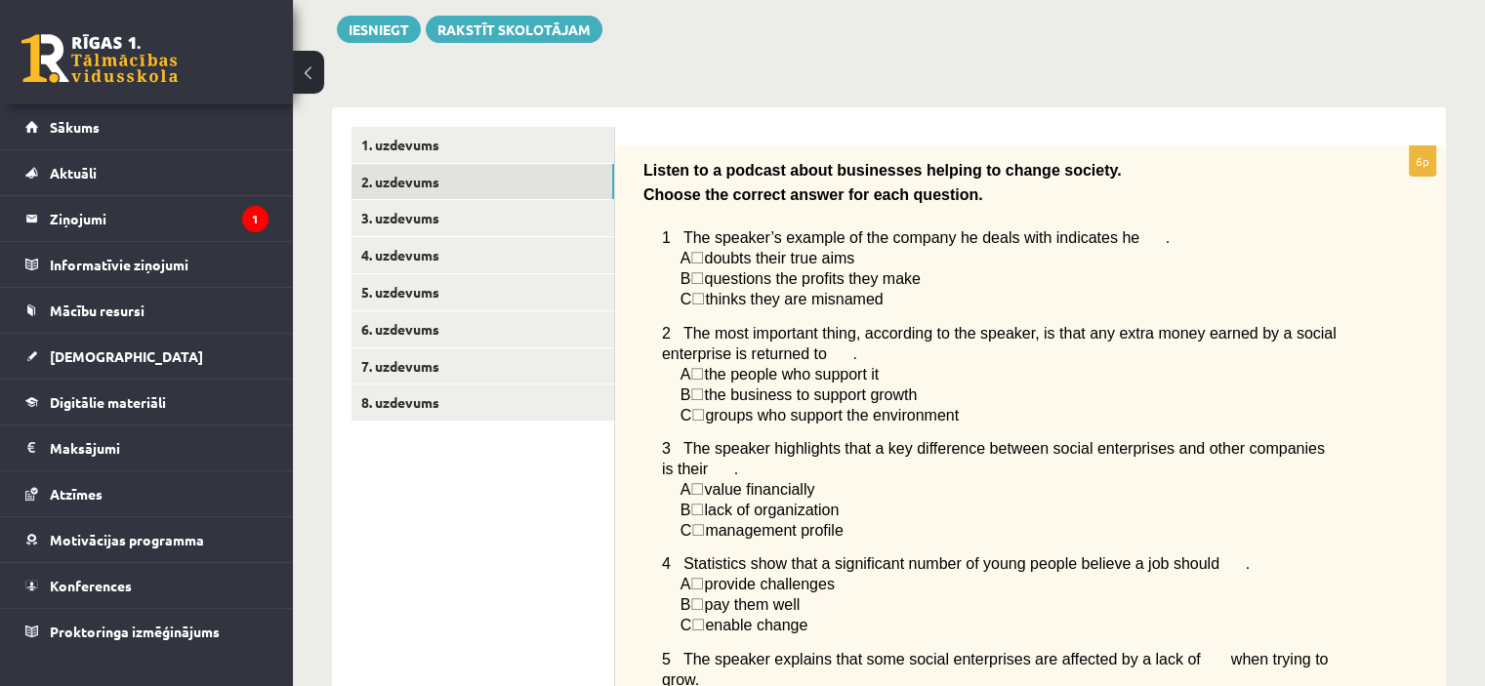
scroll to position [216, 0]
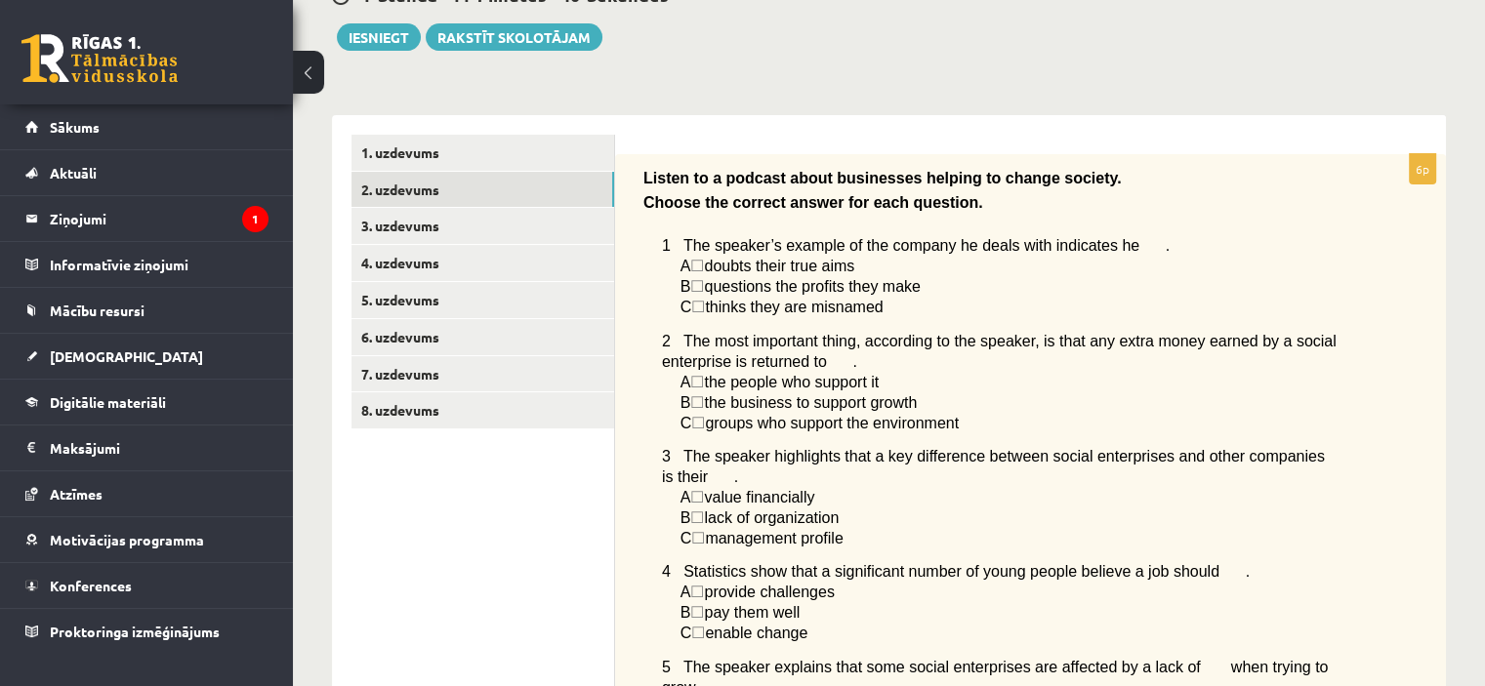
click at [703, 530] on span "☐" at bounding box center [698, 538] width 14 height 17
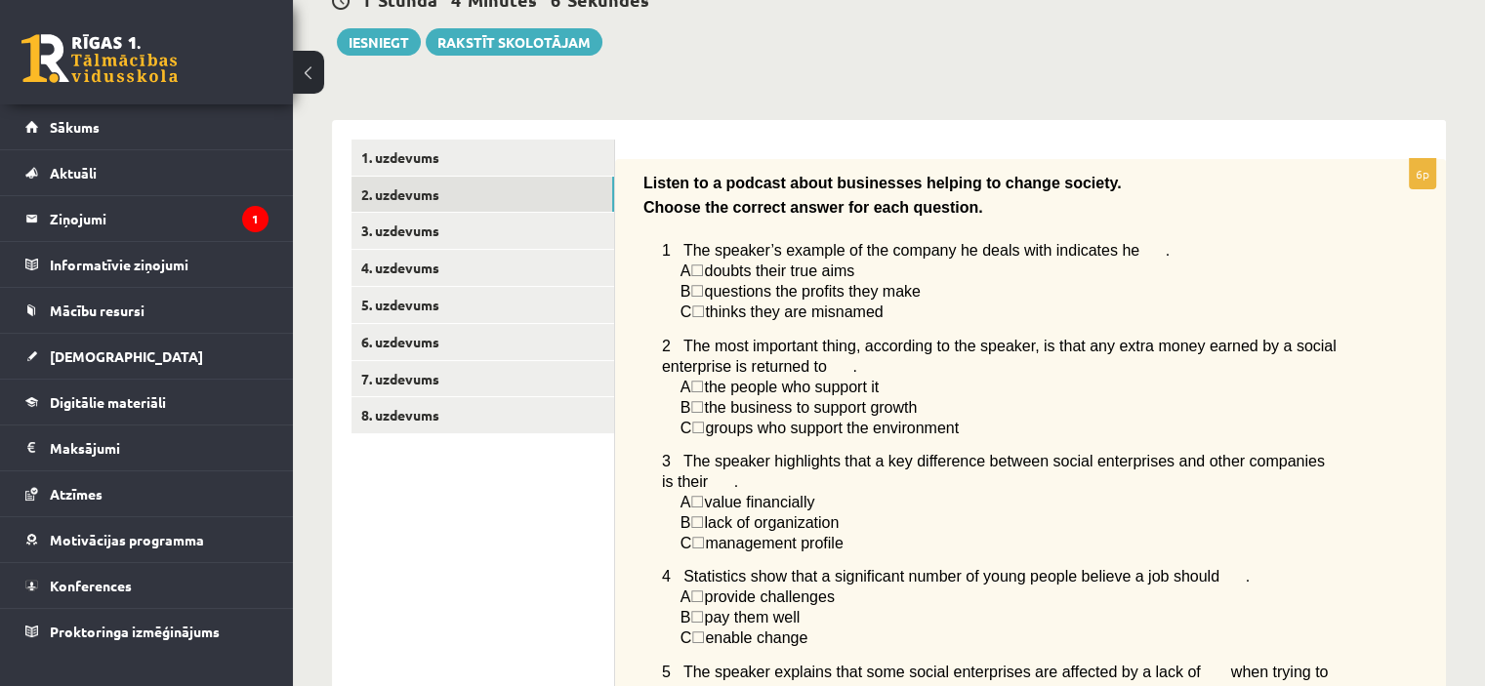
scroll to position [210, 0]
click at [416, 233] on link "3. uzdevums" at bounding box center [482, 232] width 263 height 36
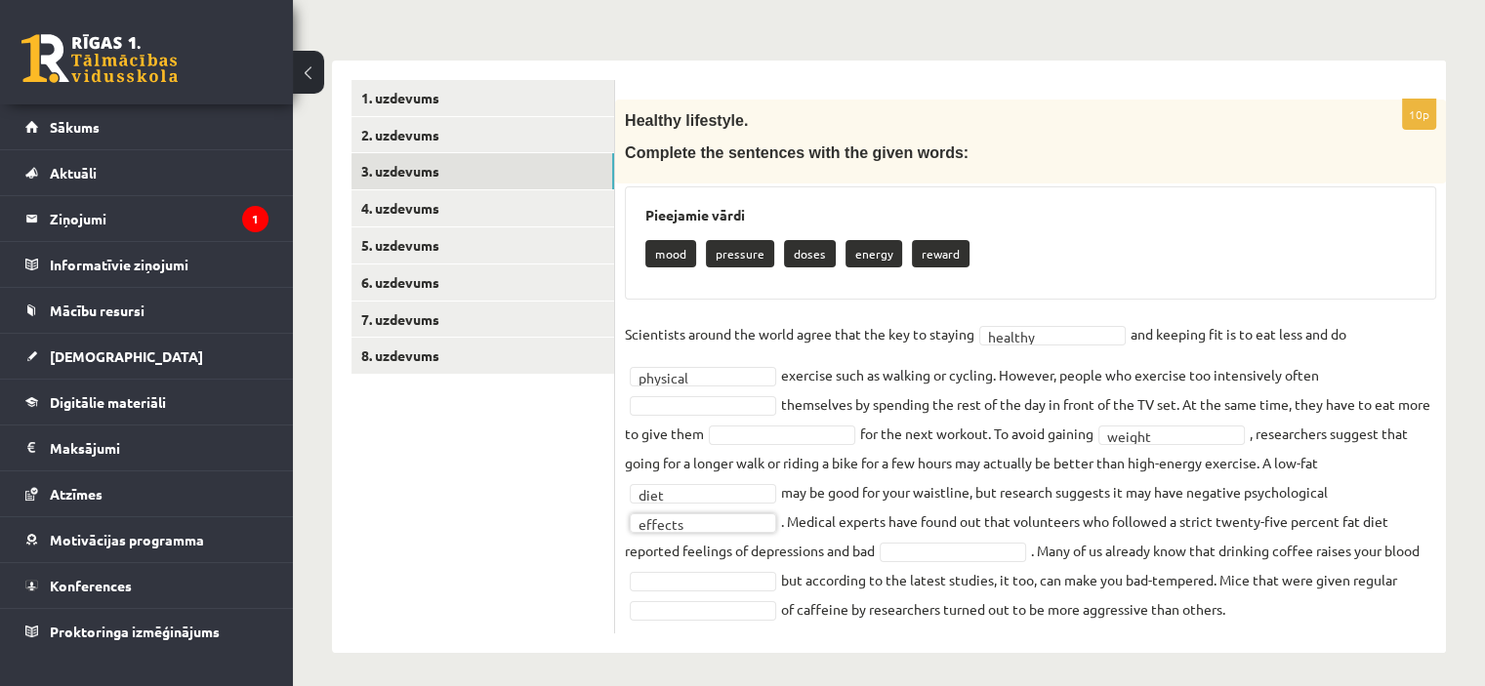
scroll to position [275, 0]
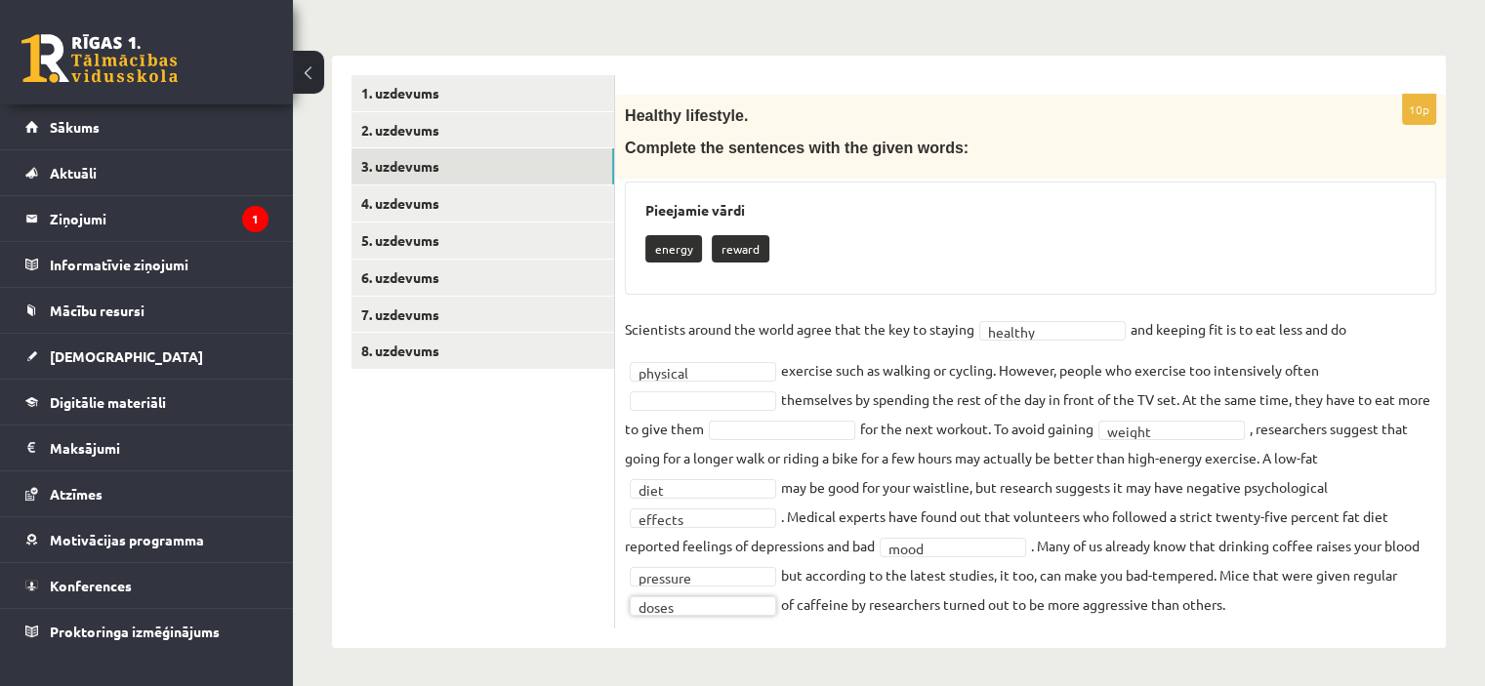
click at [741, 250] on p "reward" at bounding box center [741, 248] width 58 height 27
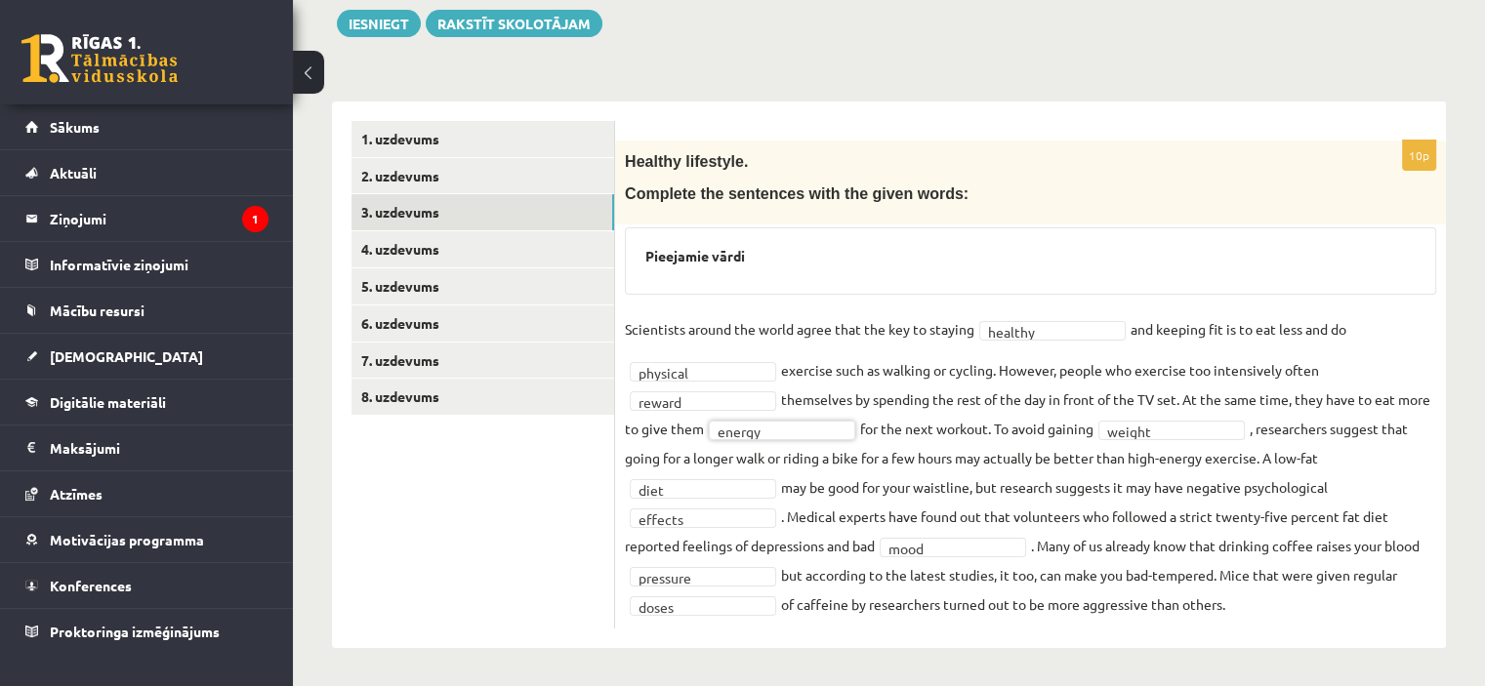
scroll to position [188, 0]
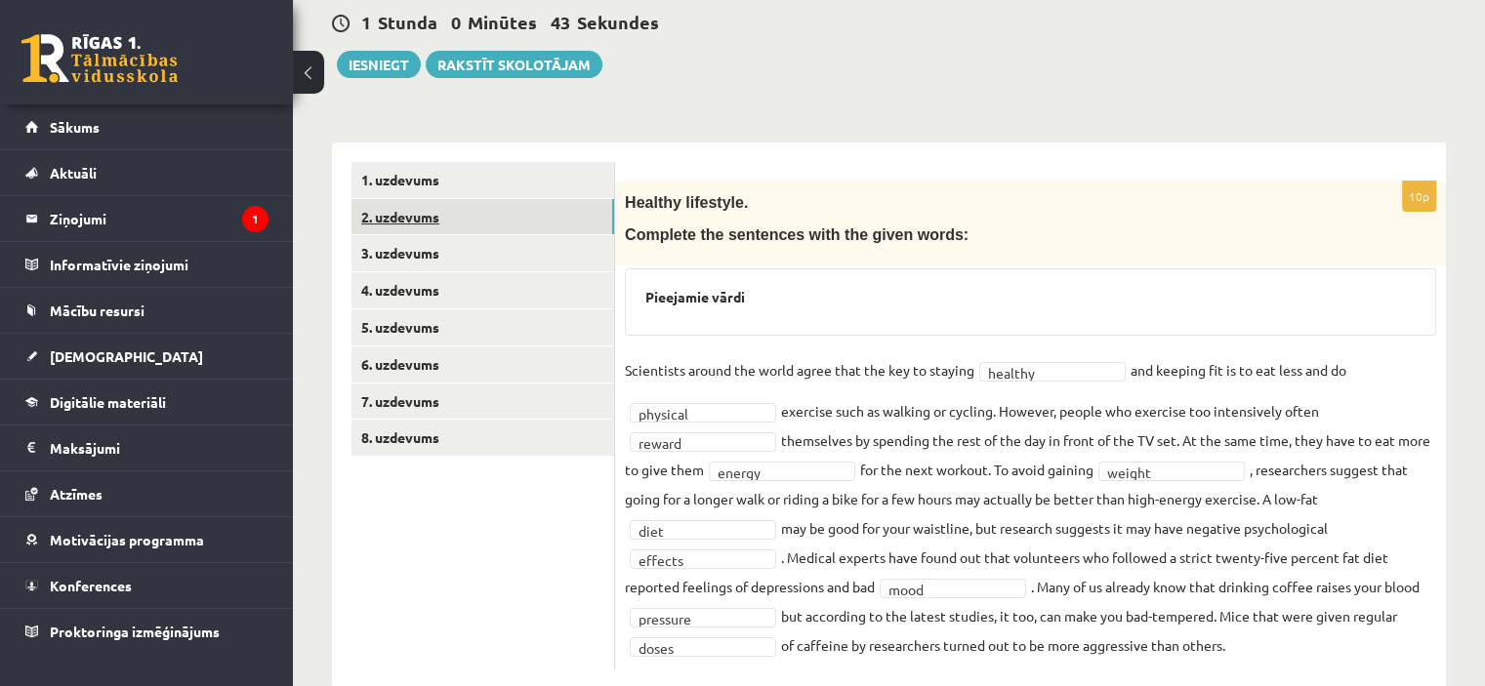
click at [406, 230] on link "2. uzdevums" at bounding box center [482, 217] width 263 height 36
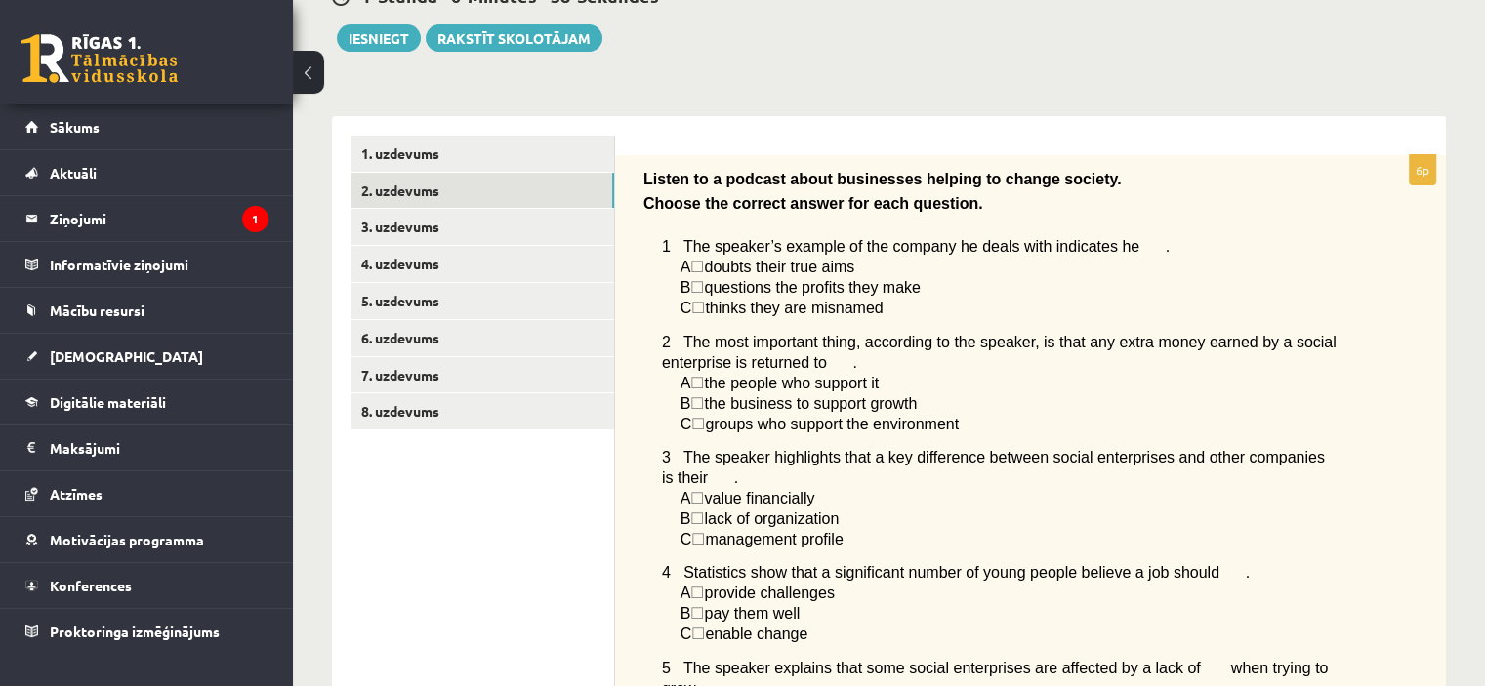
scroll to position [201, 0]
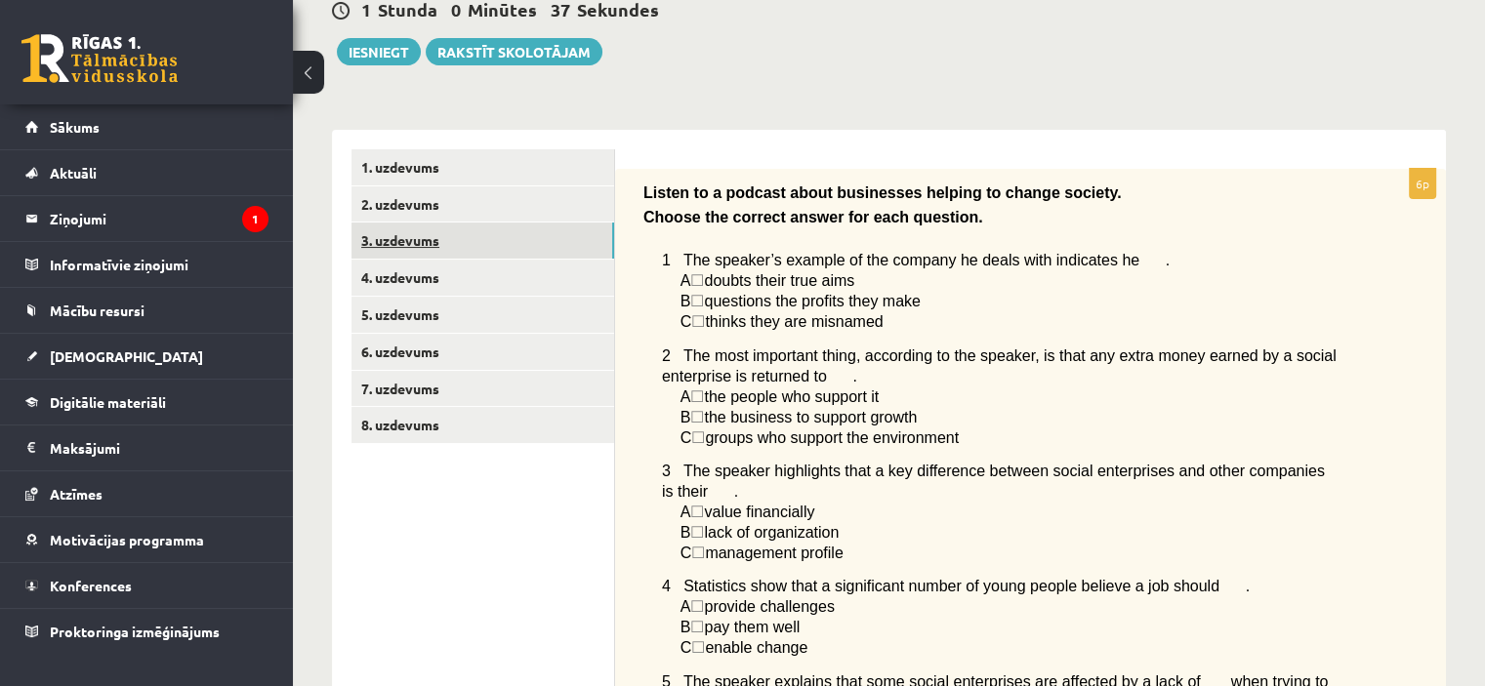
click at [531, 247] on link "3. uzdevums" at bounding box center [482, 241] width 263 height 36
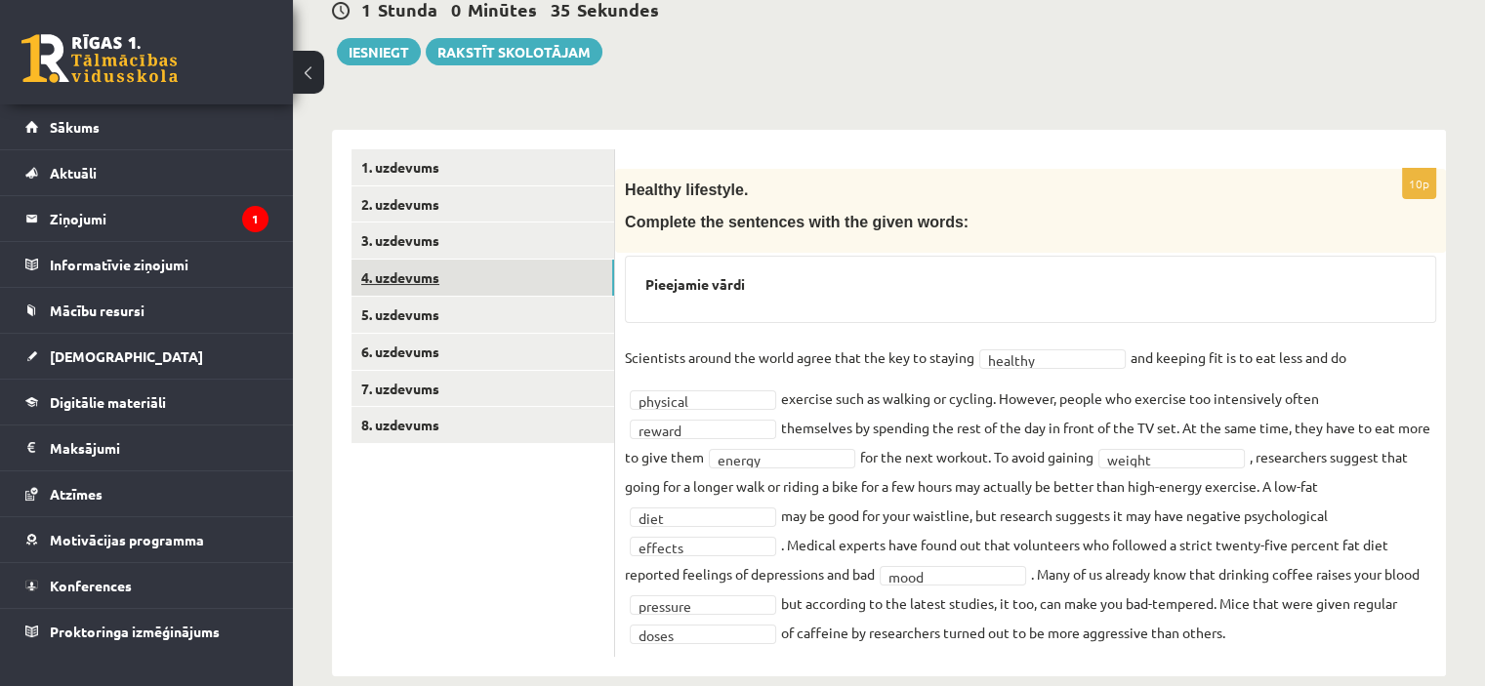
click at [499, 278] on link "4. uzdevums" at bounding box center [482, 278] width 263 height 36
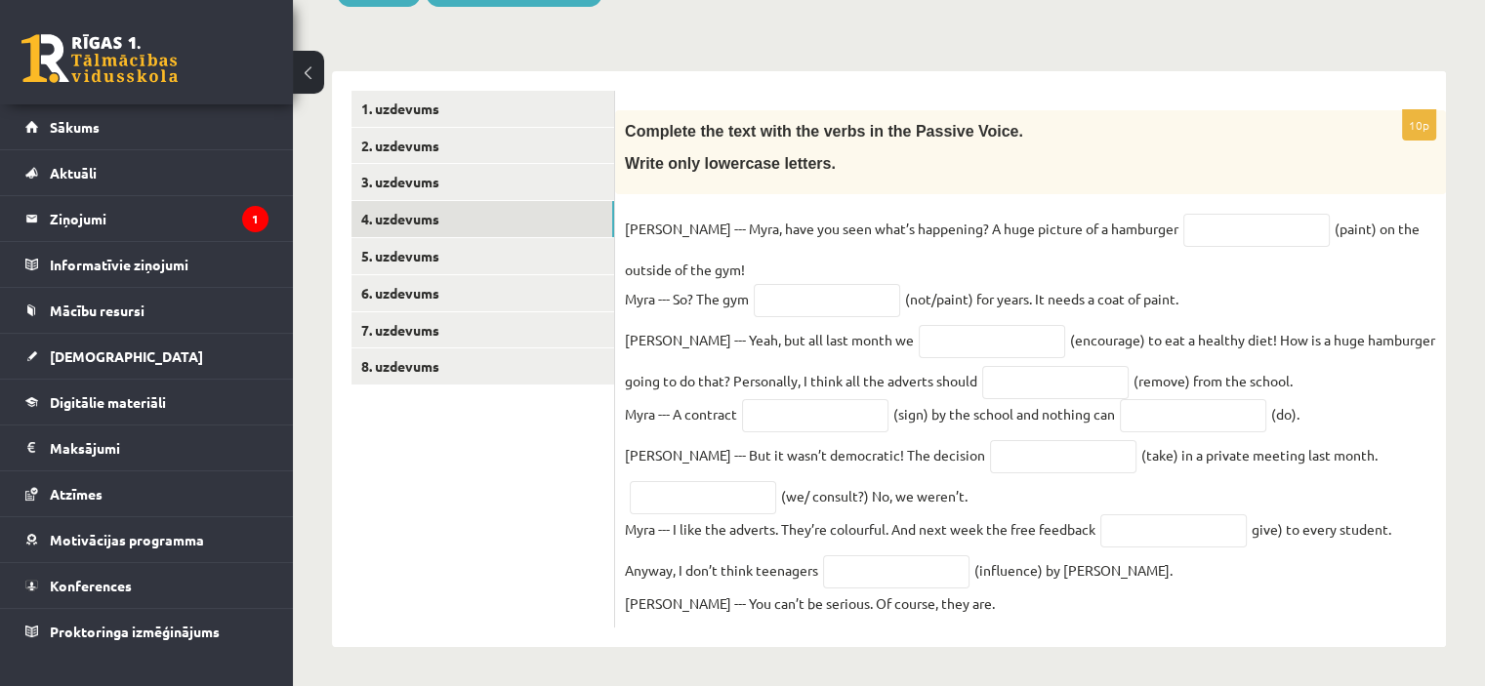
scroll to position [268, 0]
click at [1183, 218] on input "text" at bounding box center [1256, 230] width 146 height 33
type input "**********"
click at [826, 298] on input "text" at bounding box center [827, 300] width 146 height 33
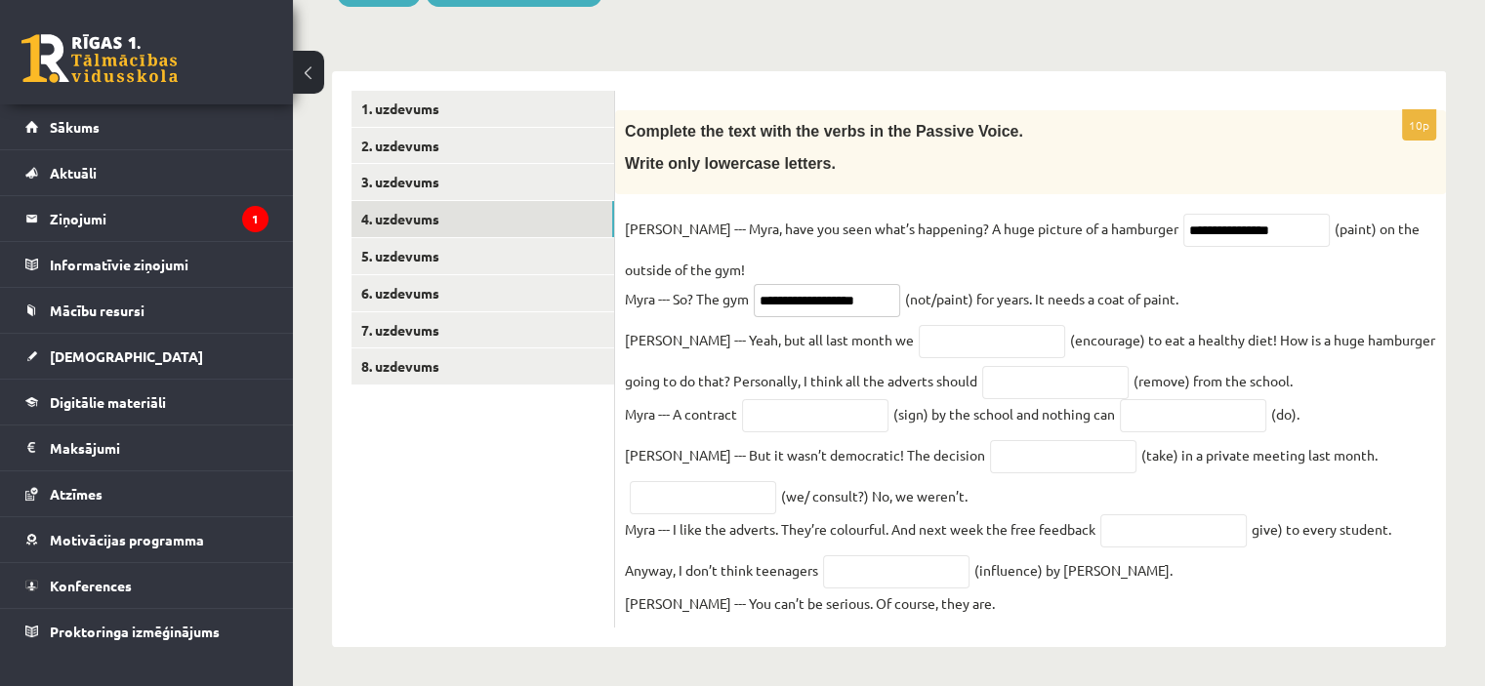
type input "**********"
click at [919, 333] on input "text" at bounding box center [992, 341] width 146 height 33
type input "**********"
click at [982, 390] on input "text" at bounding box center [1055, 382] width 146 height 33
type input "**********"
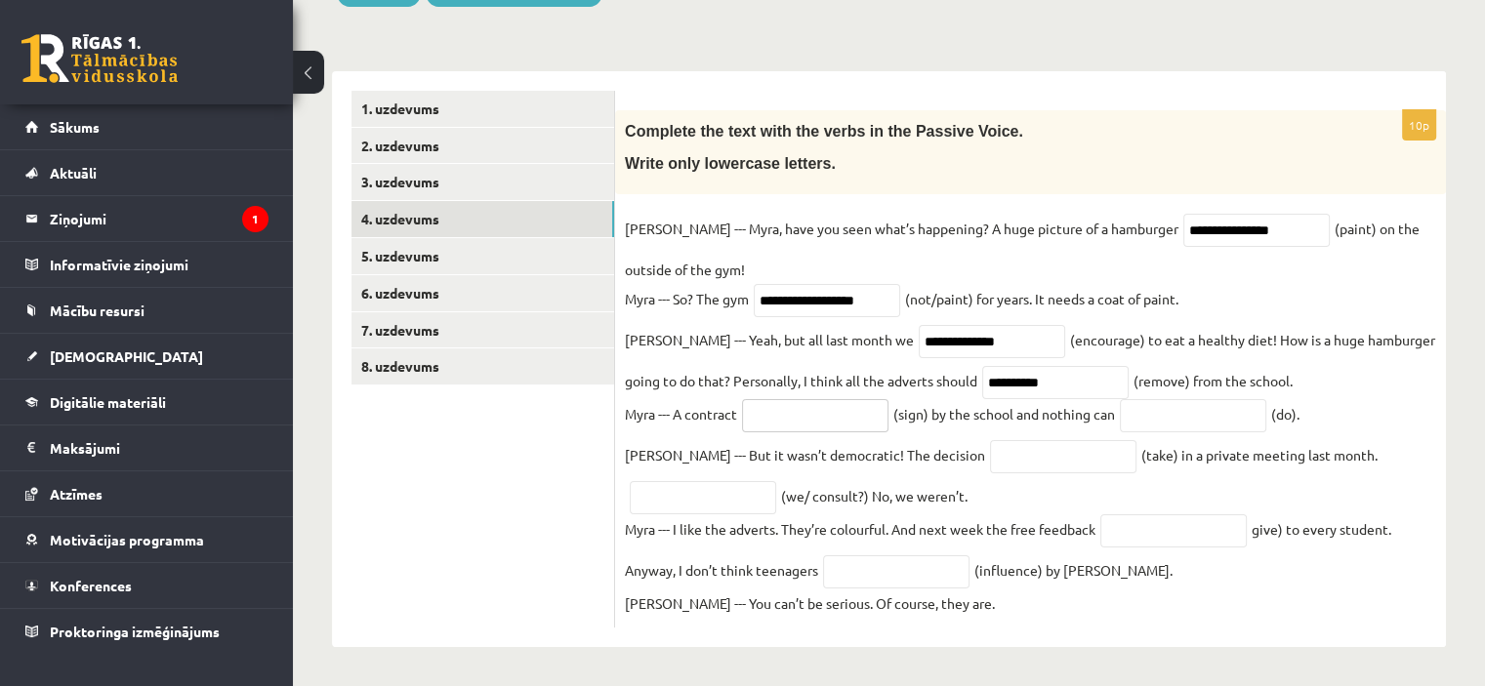
click at [823, 419] on input "text" at bounding box center [815, 415] width 146 height 33
type input "**********"
click at [1161, 418] on input "text" at bounding box center [1193, 415] width 146 height 33
type input "*******"
click at [990, 452] on input "text" at bounding box center [1063, 456] width 146 height 33
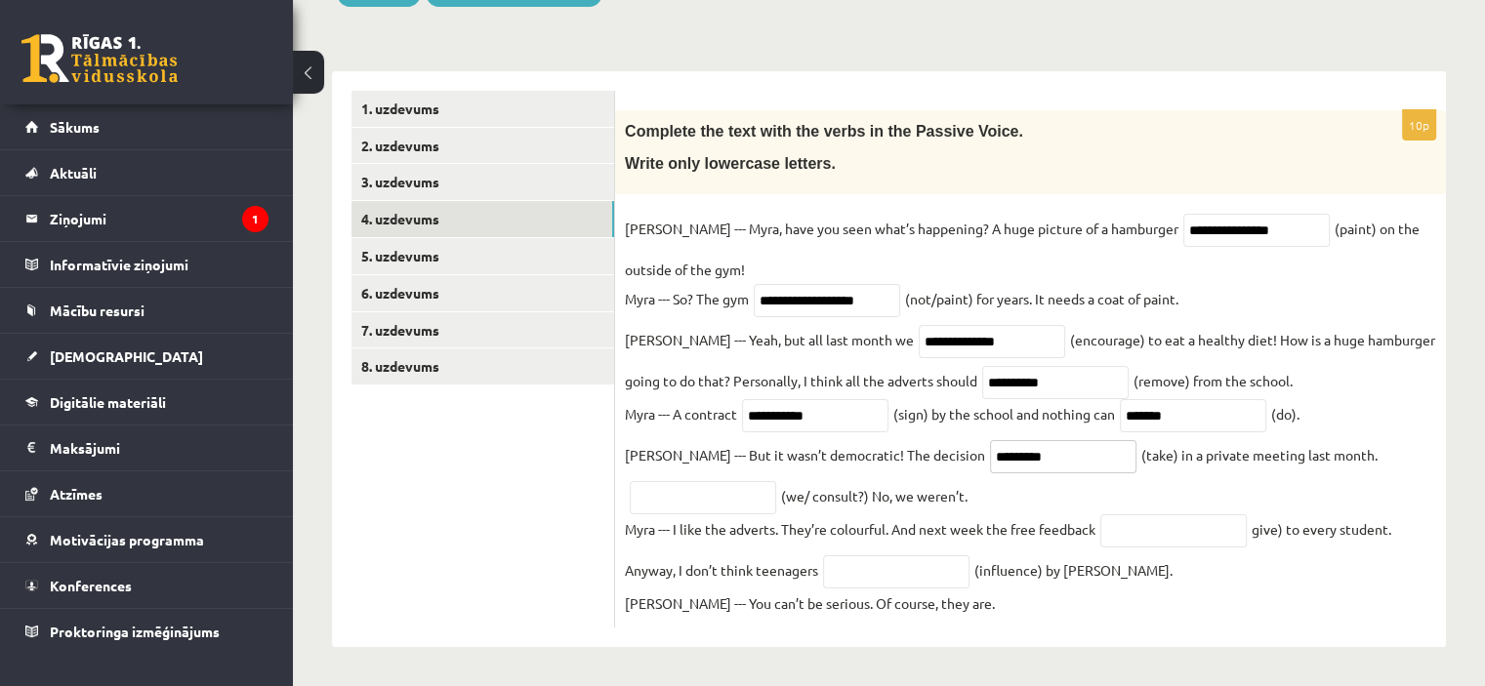
type input "*********"
click at [648, 499] on input "text" at bounding box center [703, 497] width 146 height 33
type input "**********"
click at [1170, 539] on input "text" at bounding box center [1173, 530] width 146 height 33
type input "*********"
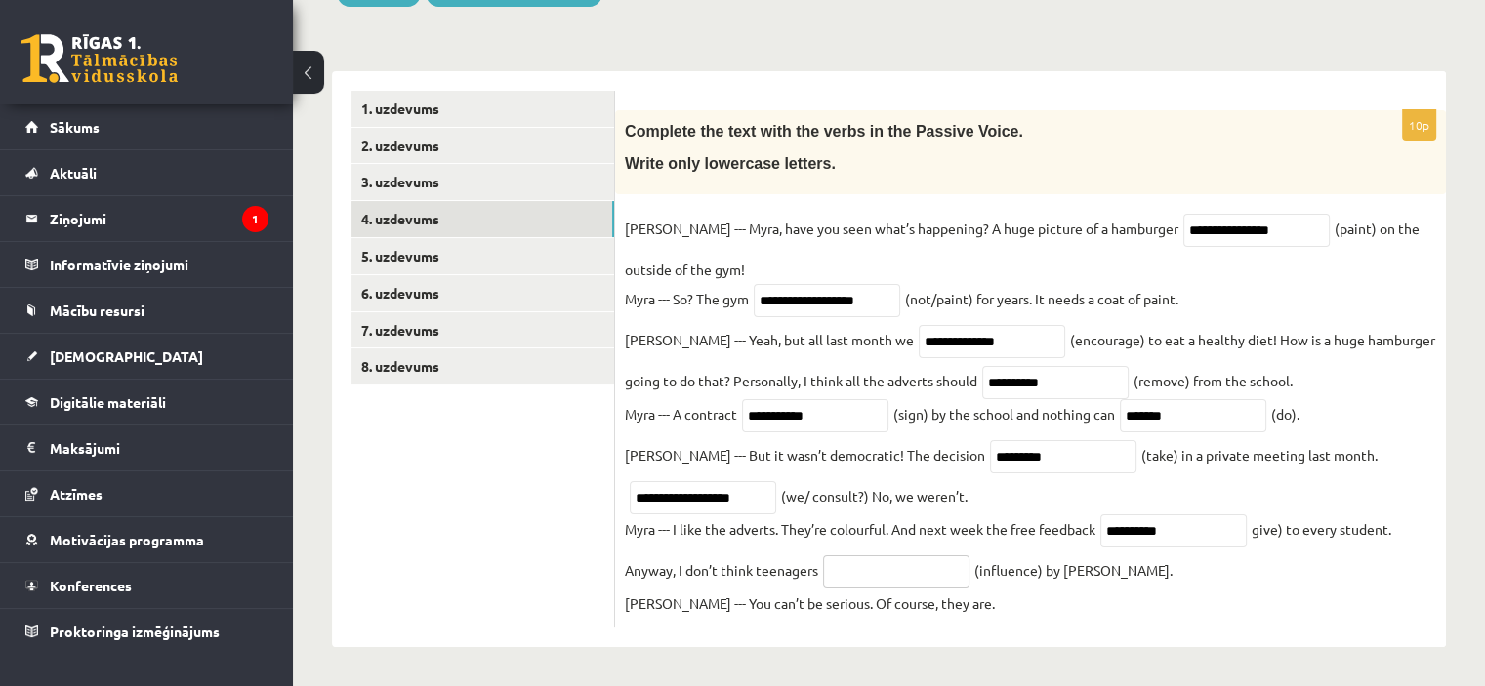
click at [871, 570] on input "text" at bounding box center [896, 571] width 146 height 33
click at [911, 583] on input "text" at bounding box center [896, 571] width 146 height 33
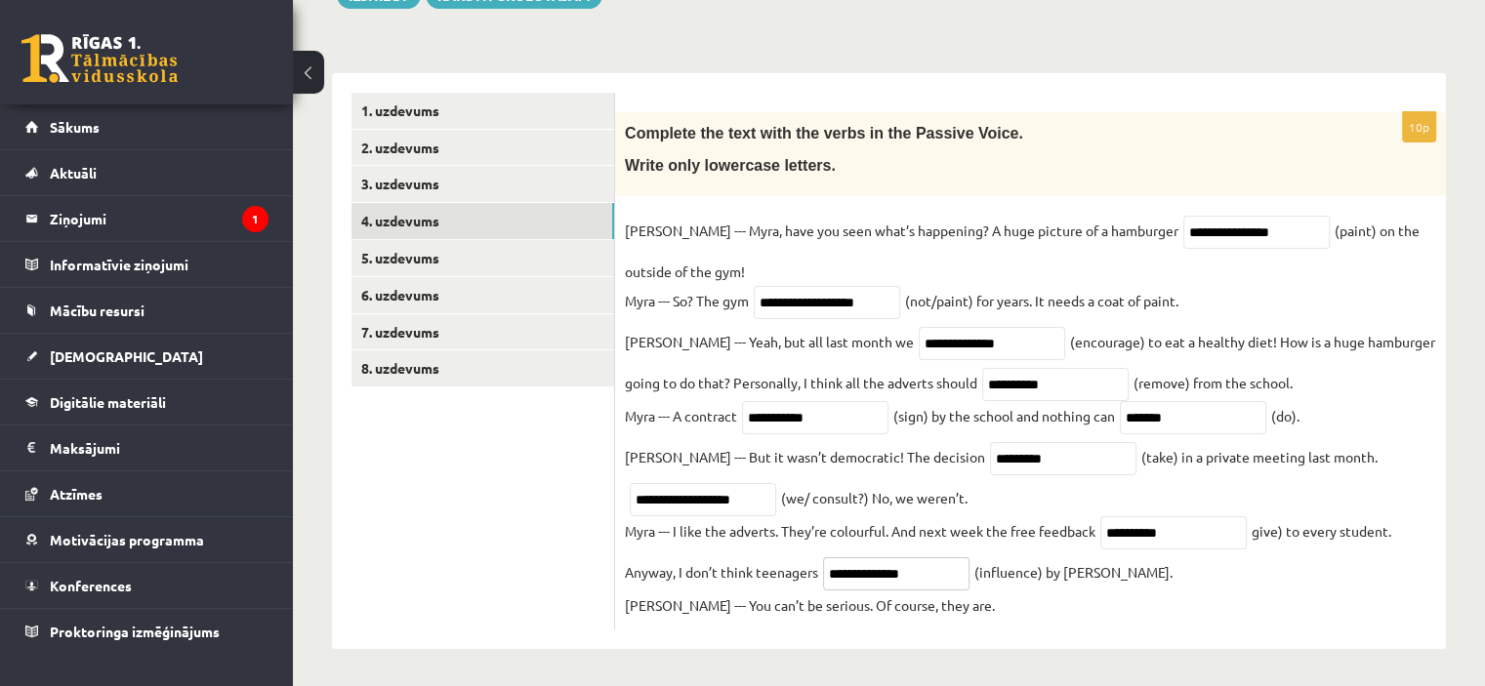
scroll to position [268, 0]
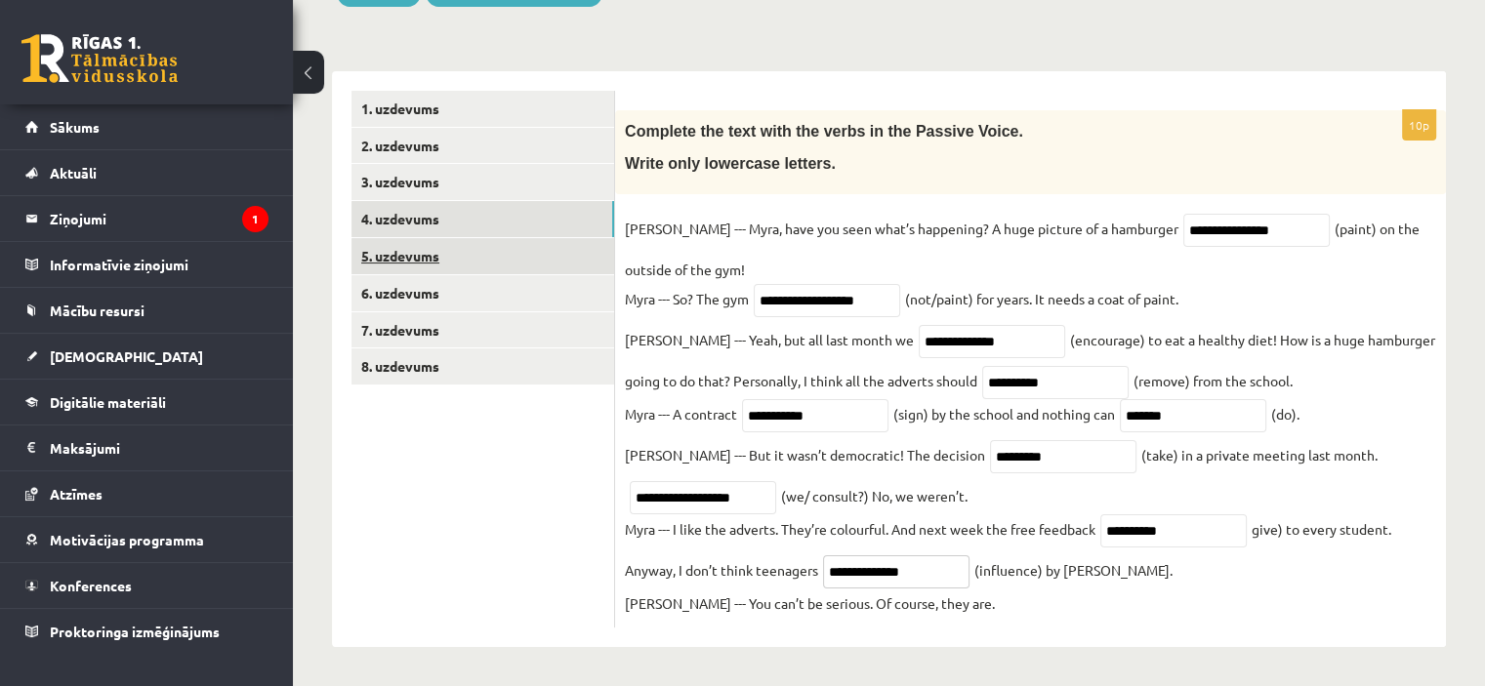
type input "**********"
click at [417, 250] on link "5. uzdevums" at bounding box center [482, 256] width 263 height 36
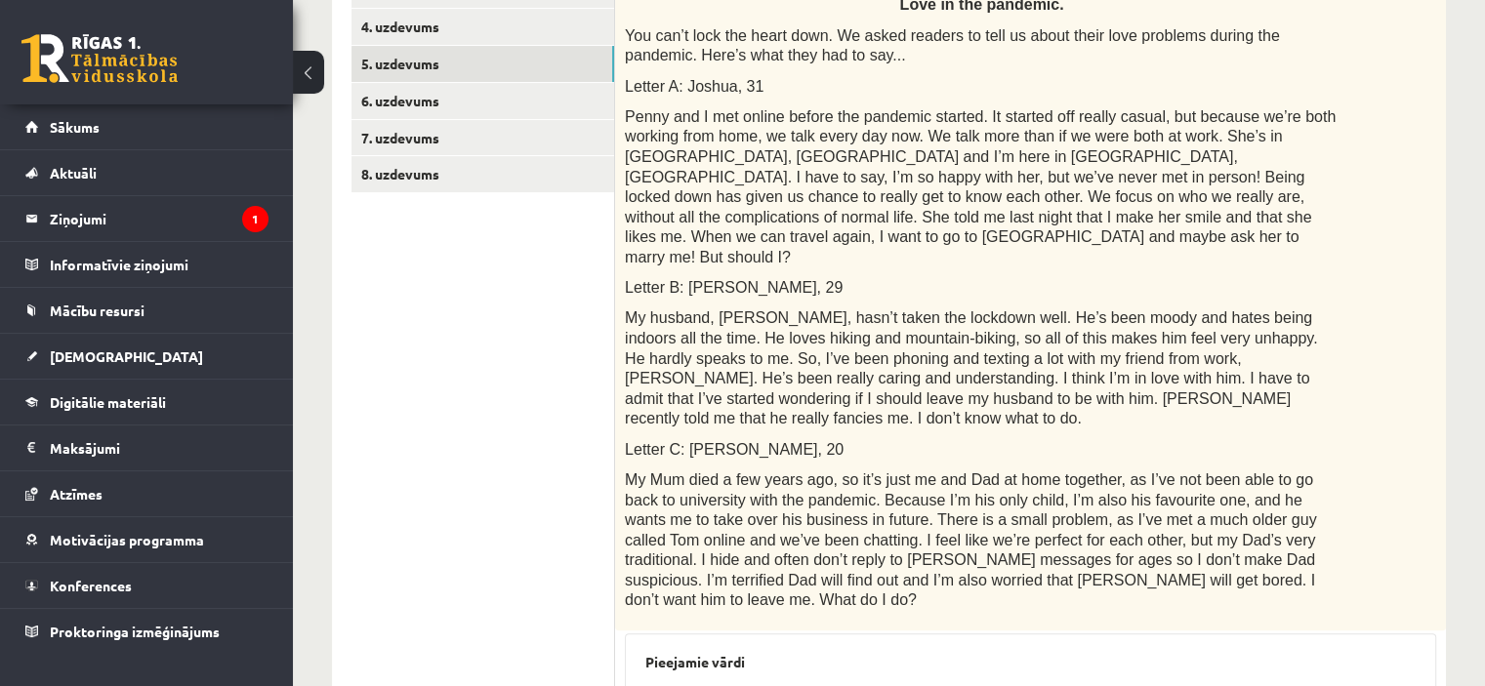
scroll to position [402, 0]
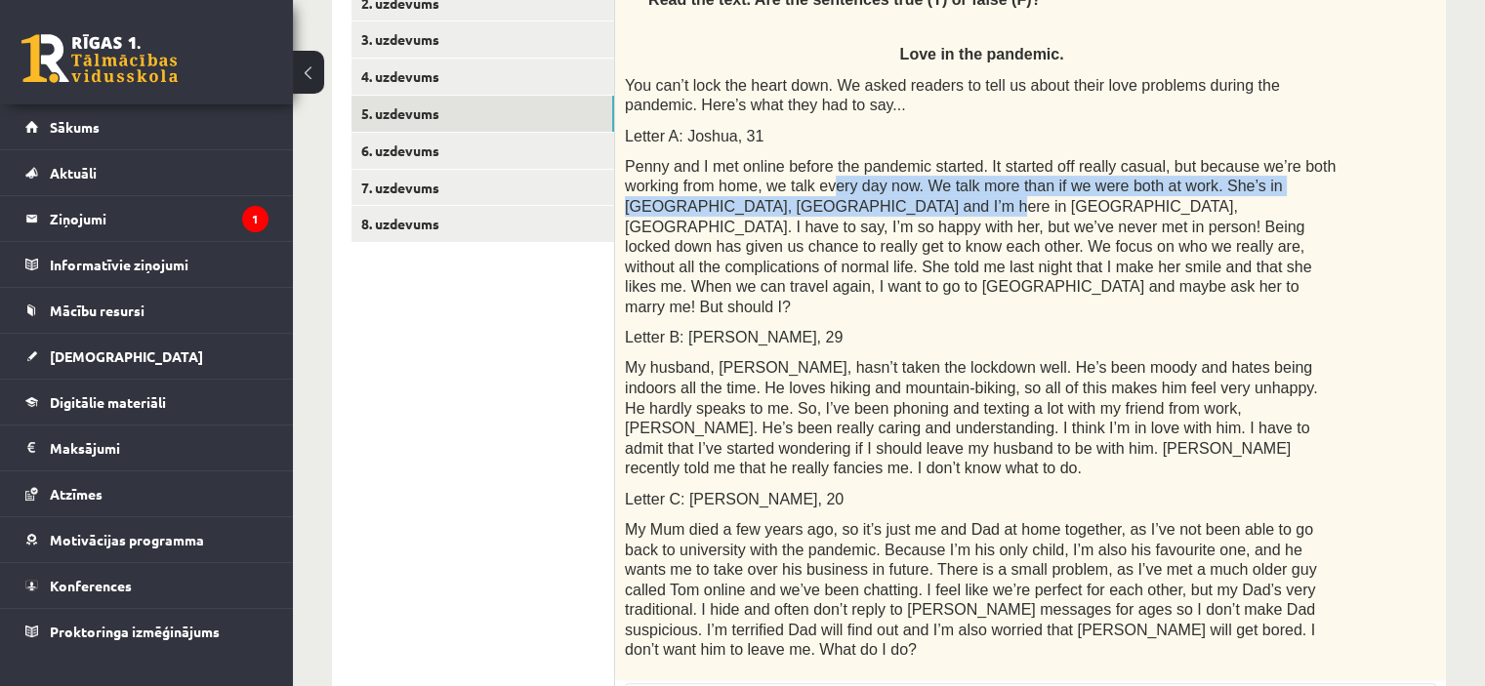
drag, startPoint x: 748, startPoint y: 198, endPoint x: 770, endPoint y: 194, distance: 22.8
click at [770, 194] on span "Penny and I met online before the pandemic started. It started off really casua…" at bounding box center [980, 236] width 711 height 157
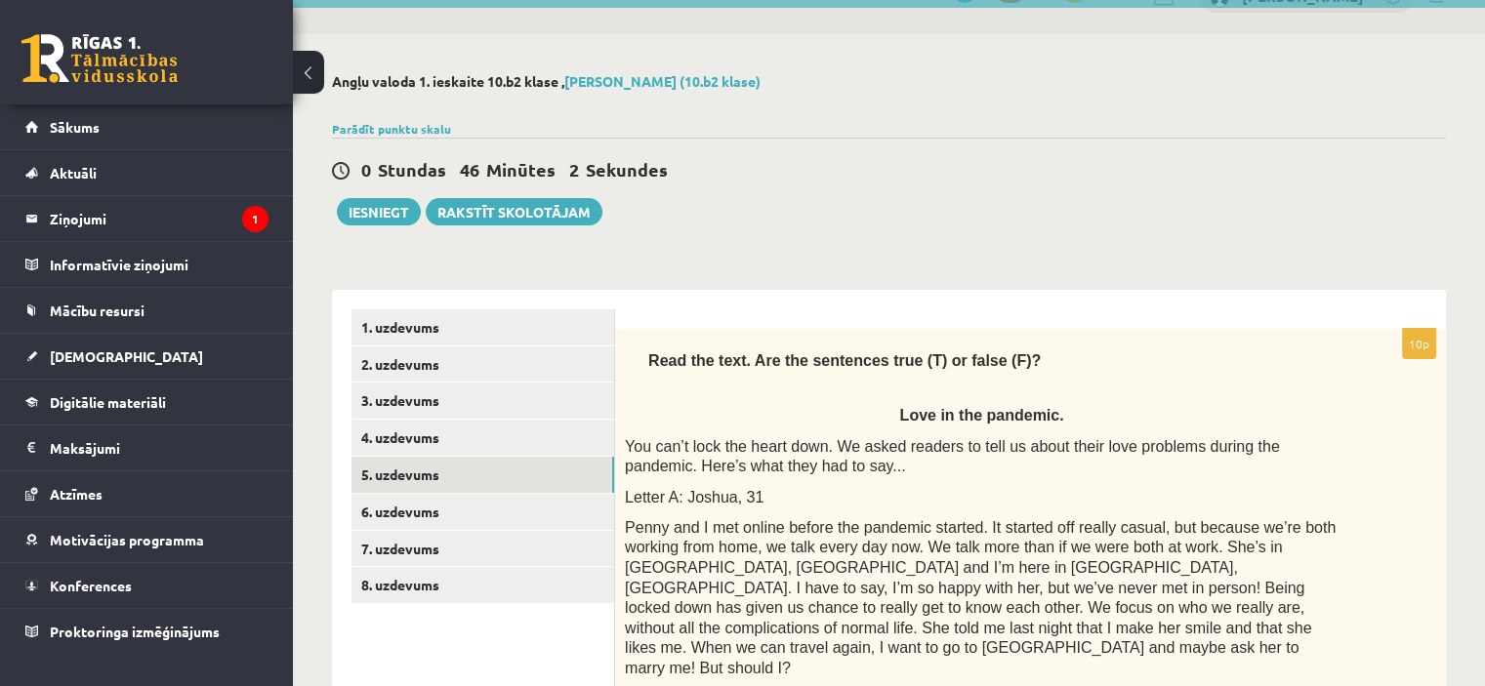
scroll to position [39, 0]
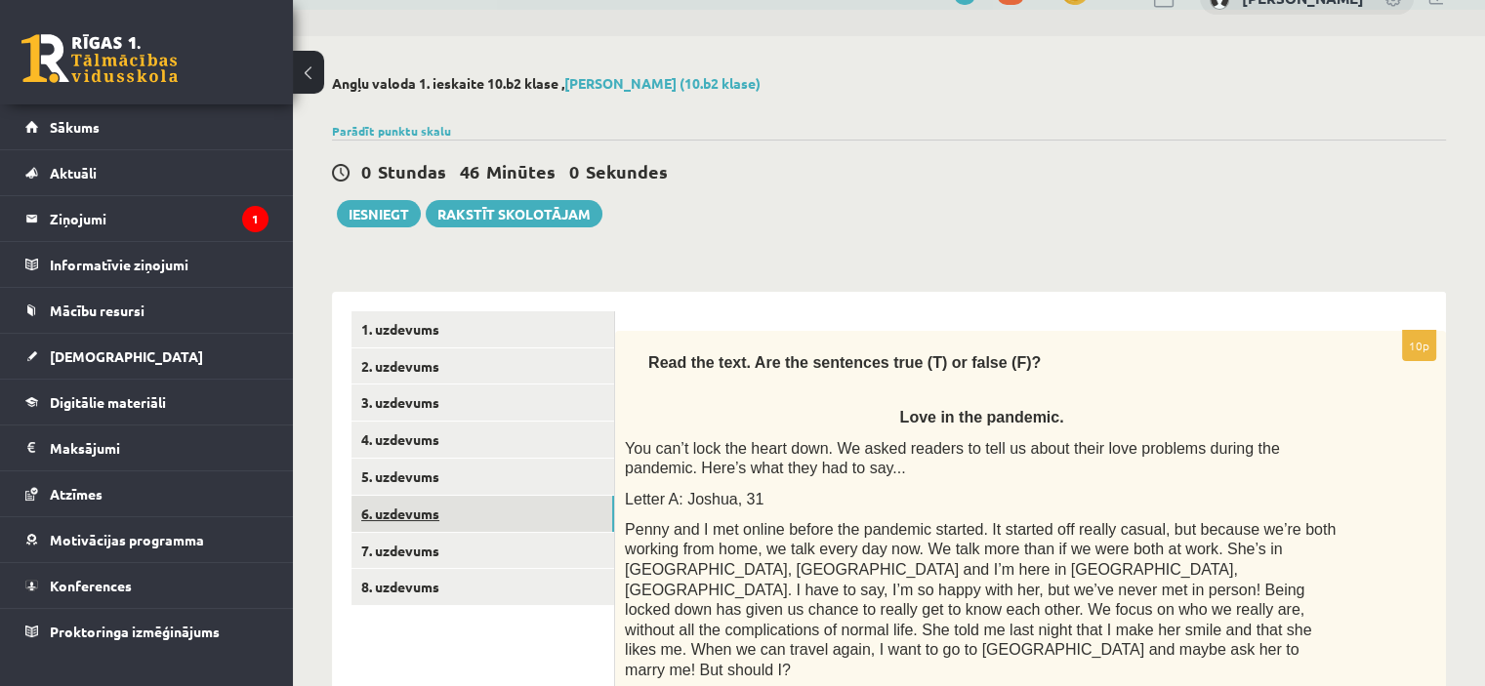
click at [426, 518] on link "6. uzdevums" at bounding box center [482, 514] width 263 height 36
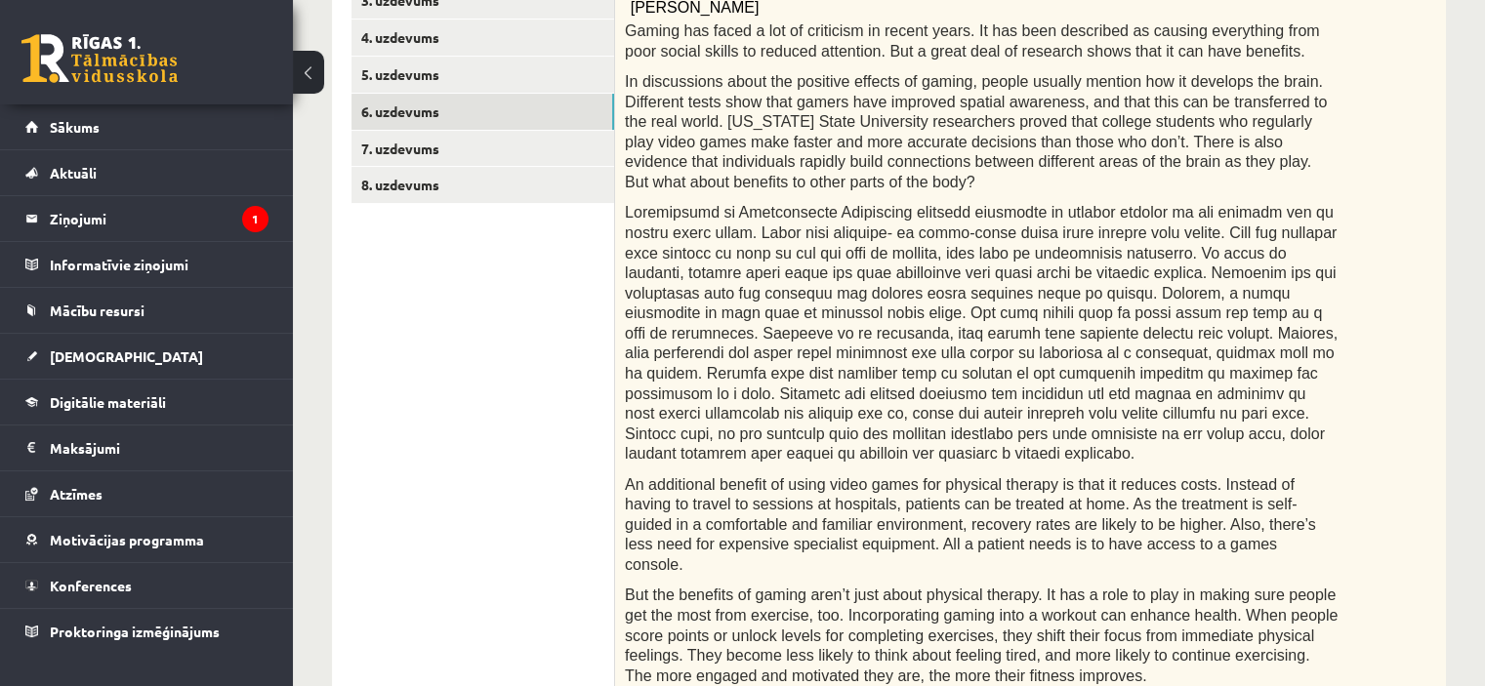
scroll to position [266, 0]
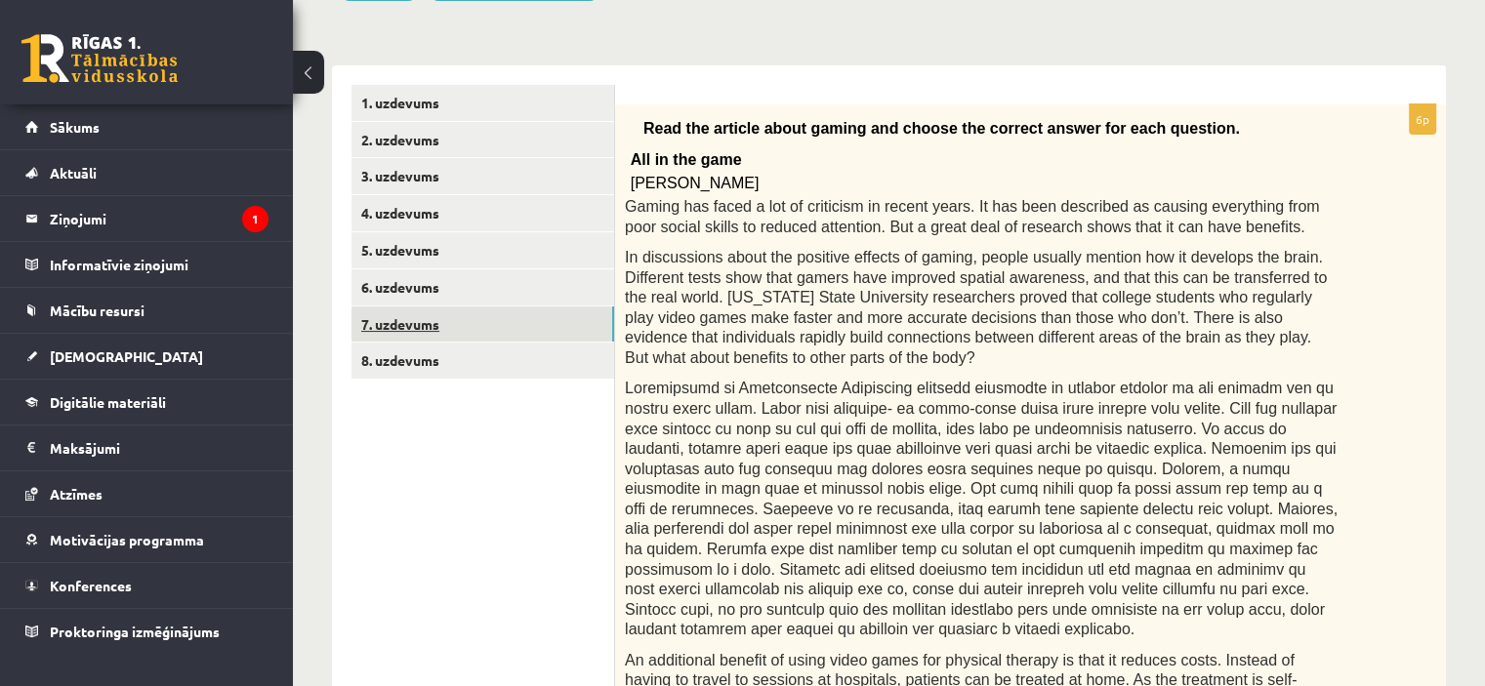
click at [511, 320] on link "7. uzdevums" at bounding box center [482, 325] width 263 height 36
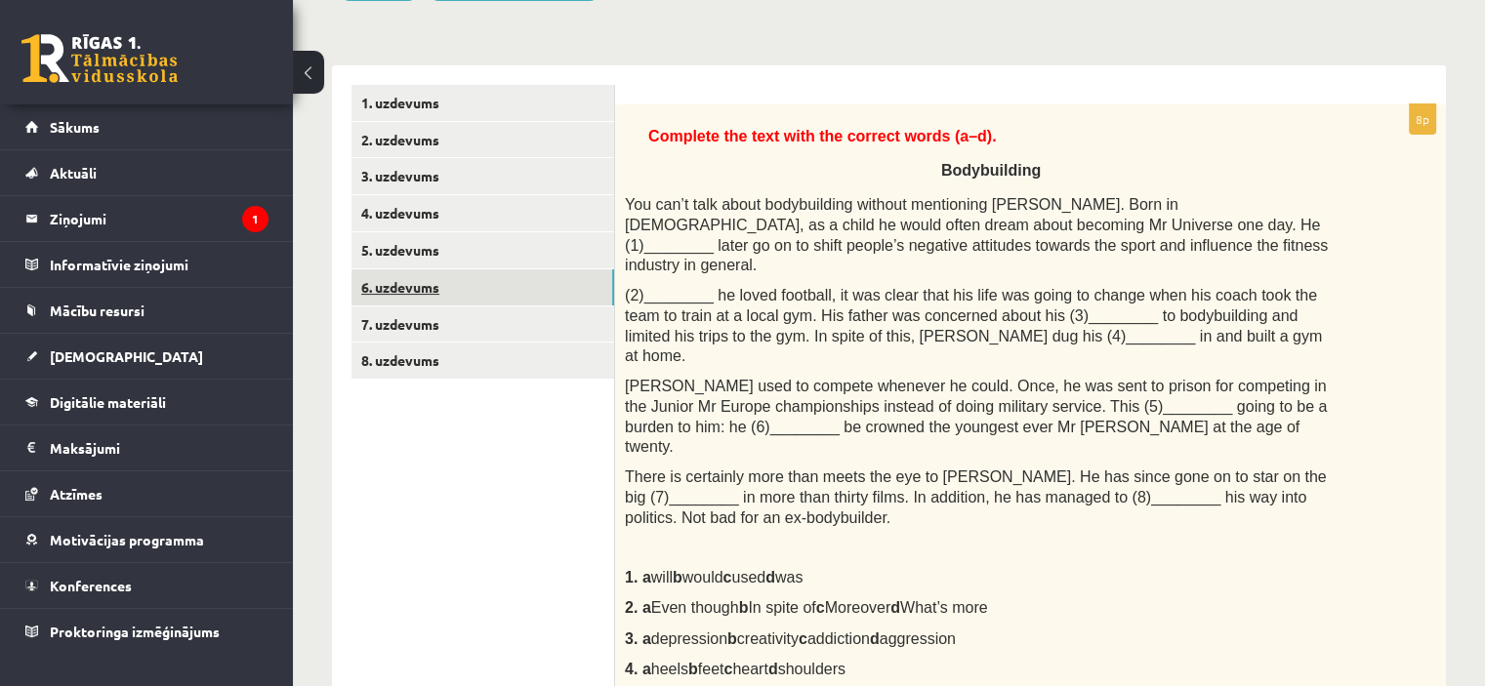
click at [475, 284] on link "6. uzdevums" at bounding box center [482, 287] width 263 height 36
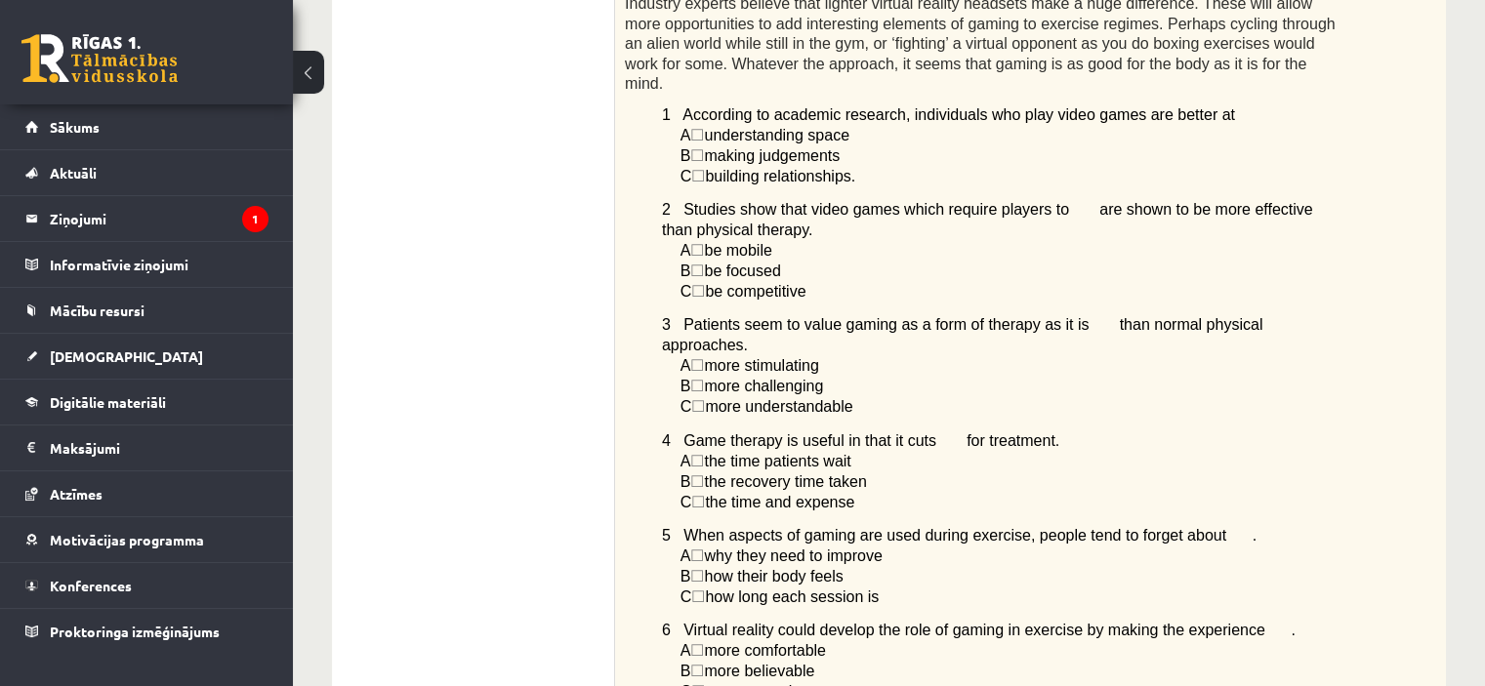
scroll to position [1141, 0]
drag, startPoint x: 1483, startPoint y: 377, endPoint x: 1486, endPoint y: 323, distance: 53.8
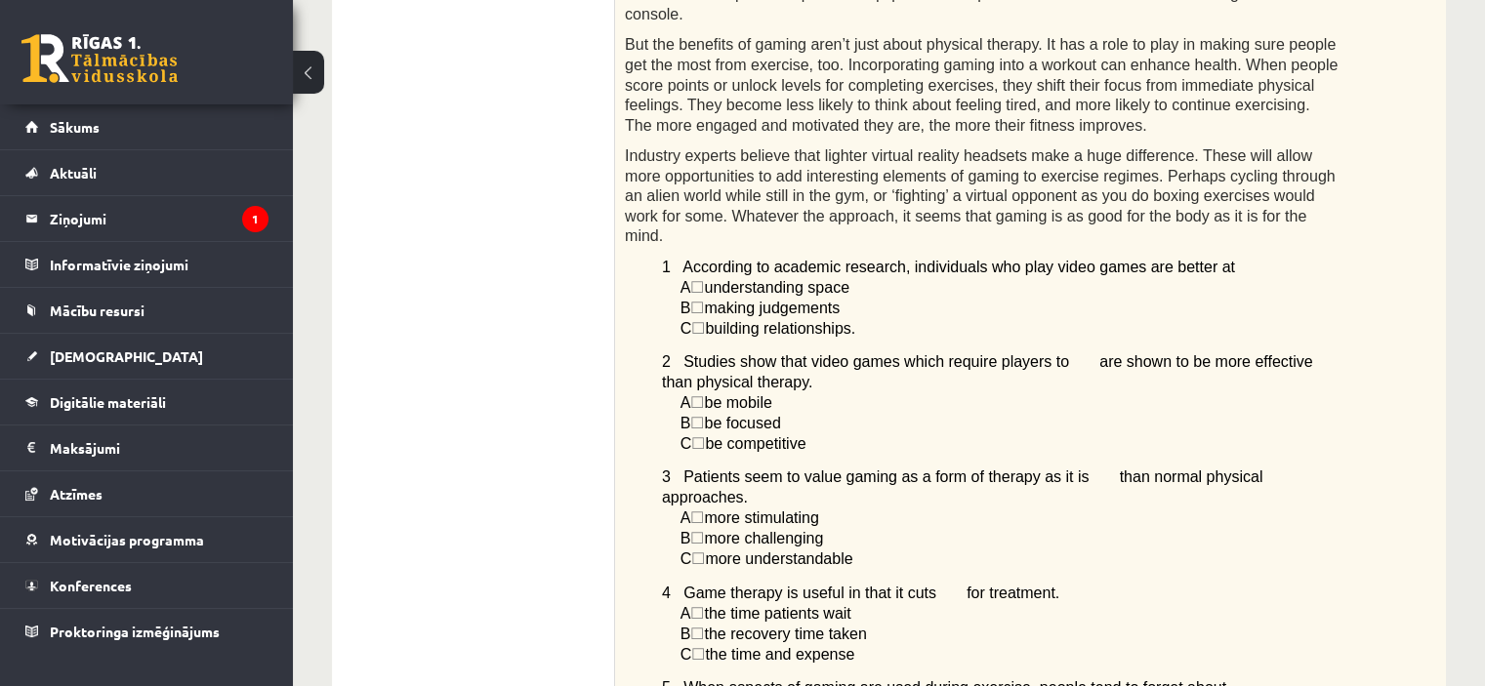
scroll to position [957, 0]
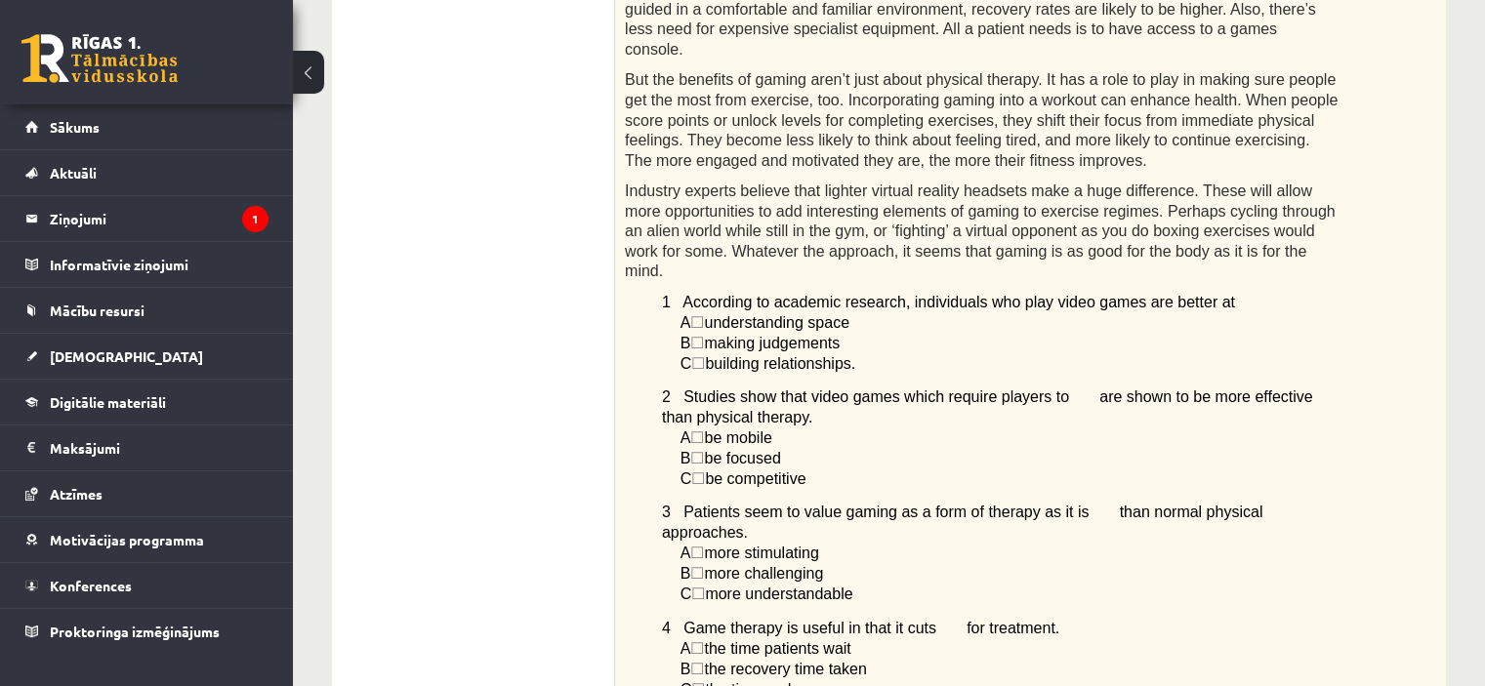
drag, startPoint x: 1476, startPoint y: 420, endPoint x: 1477, endPoint y: 393, distance: 26.4
click at [1477, 393] on div "Angļu valoda 1. ieskaite 10.b2 klase , Oskars Plikšs (10.b2 klase) Parādīt punk…" at bounding box center [889, 239] width 1192 height 2243
click at [1444, 430] on div "Read the article about gaming and choose the correct answer for each question. …" at bounding box center [1030, 162] width 831 height 1499
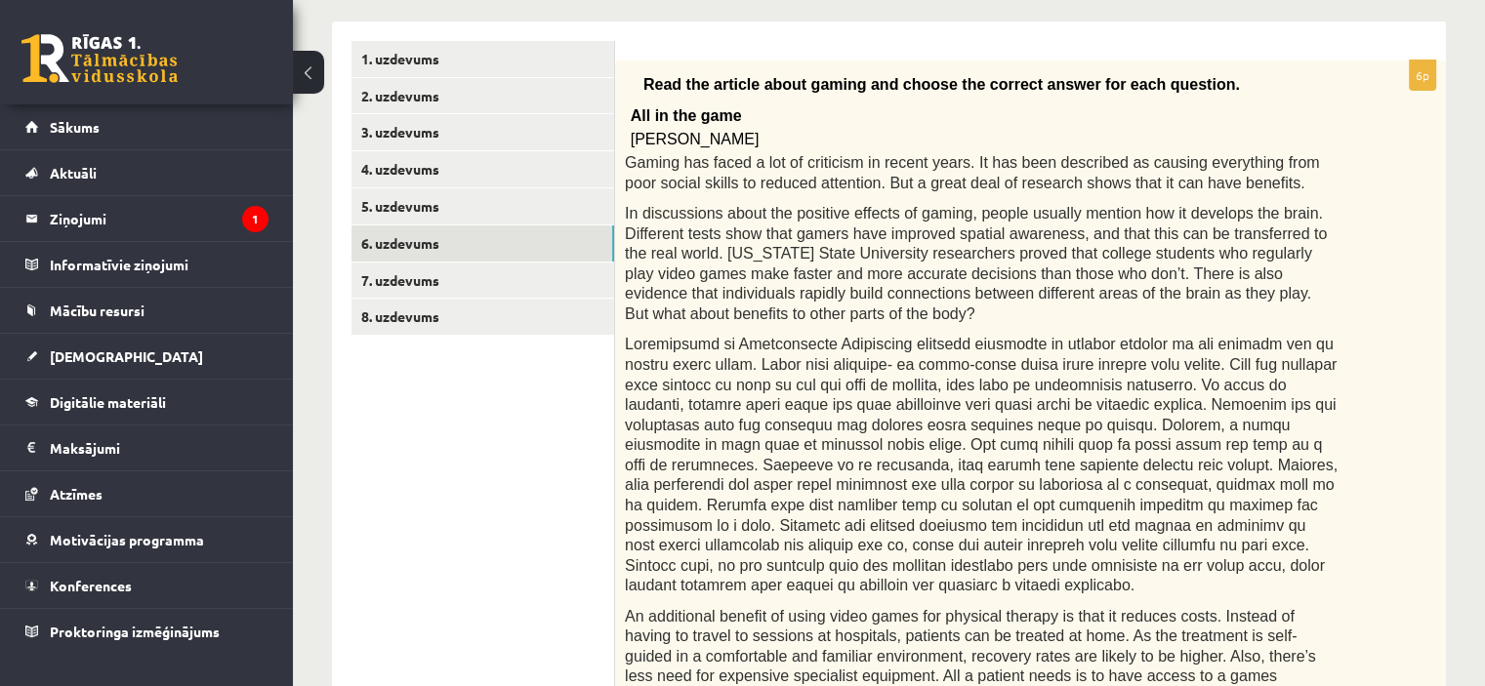
scroll to position [285, 0]
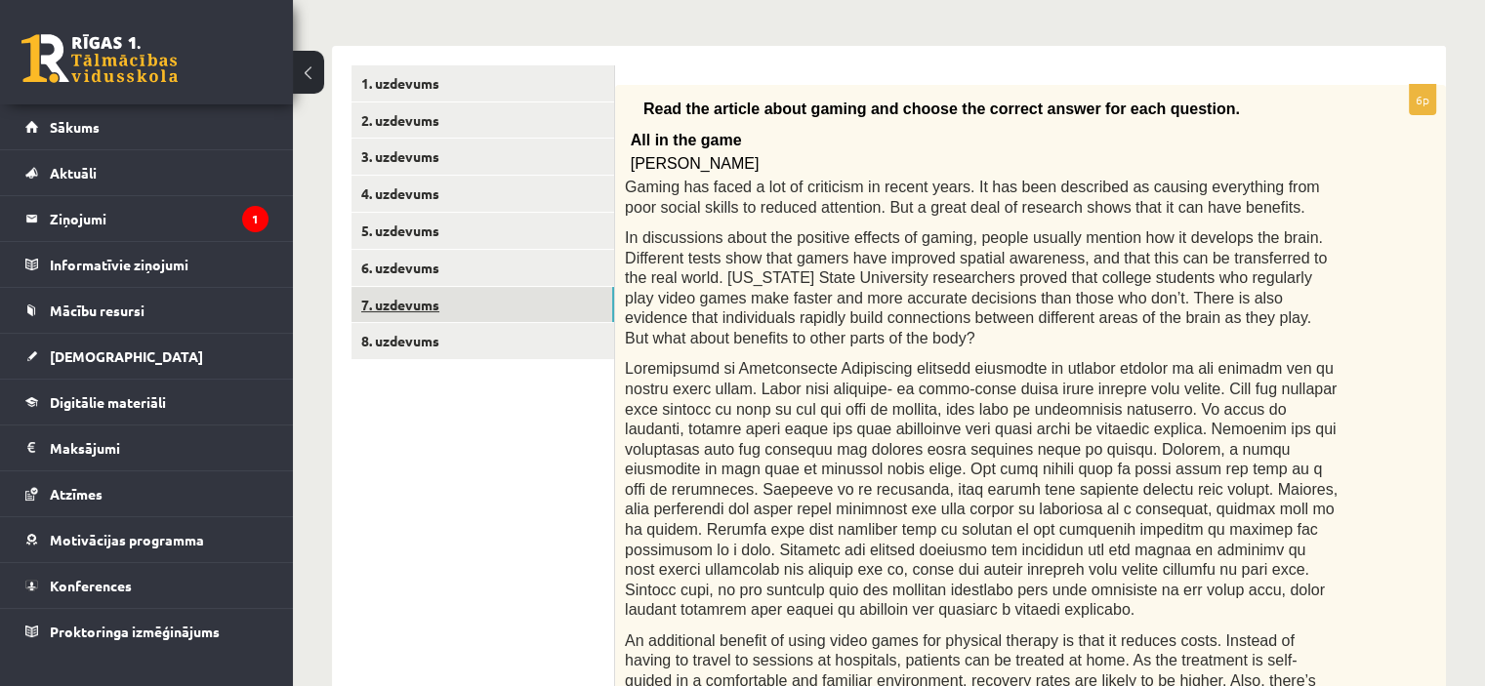
click at [418, 307] on link "7. uzdevums" at bounding box center [482, 305] width 263 height 36
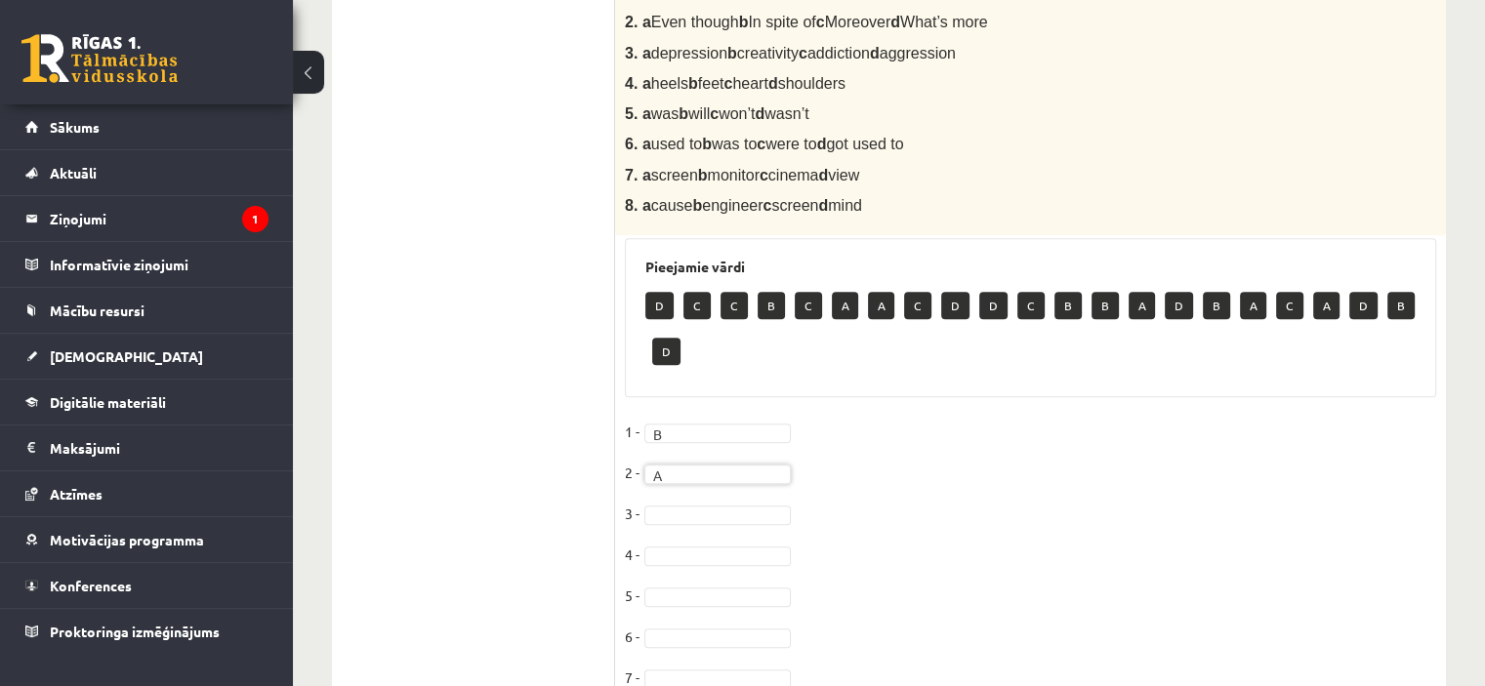
scroll to position [814, 0]
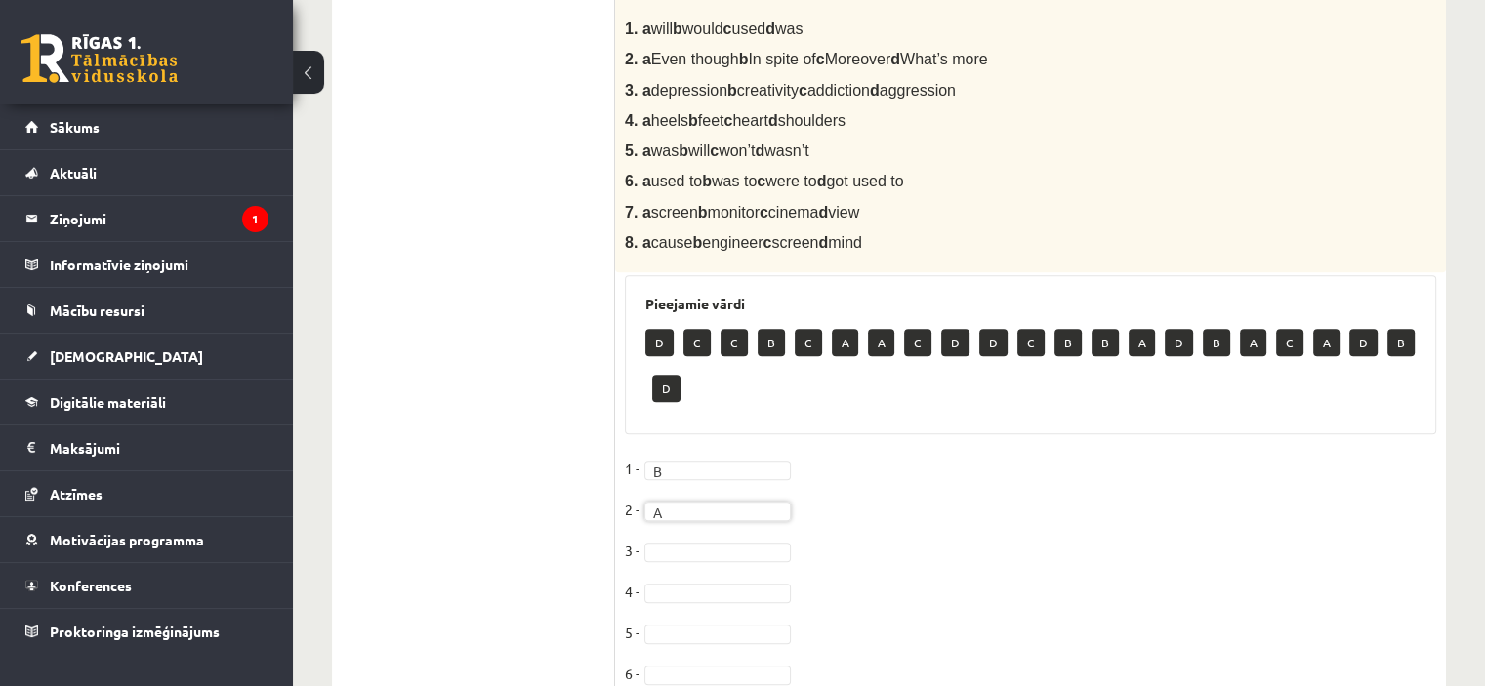
click at [666, 499] on fieldset "1 - B * 2 - A * 3 - 4 - 5 - 6 - 7 - 8 -" at bounding box center [1030, 618] width 811 height 328
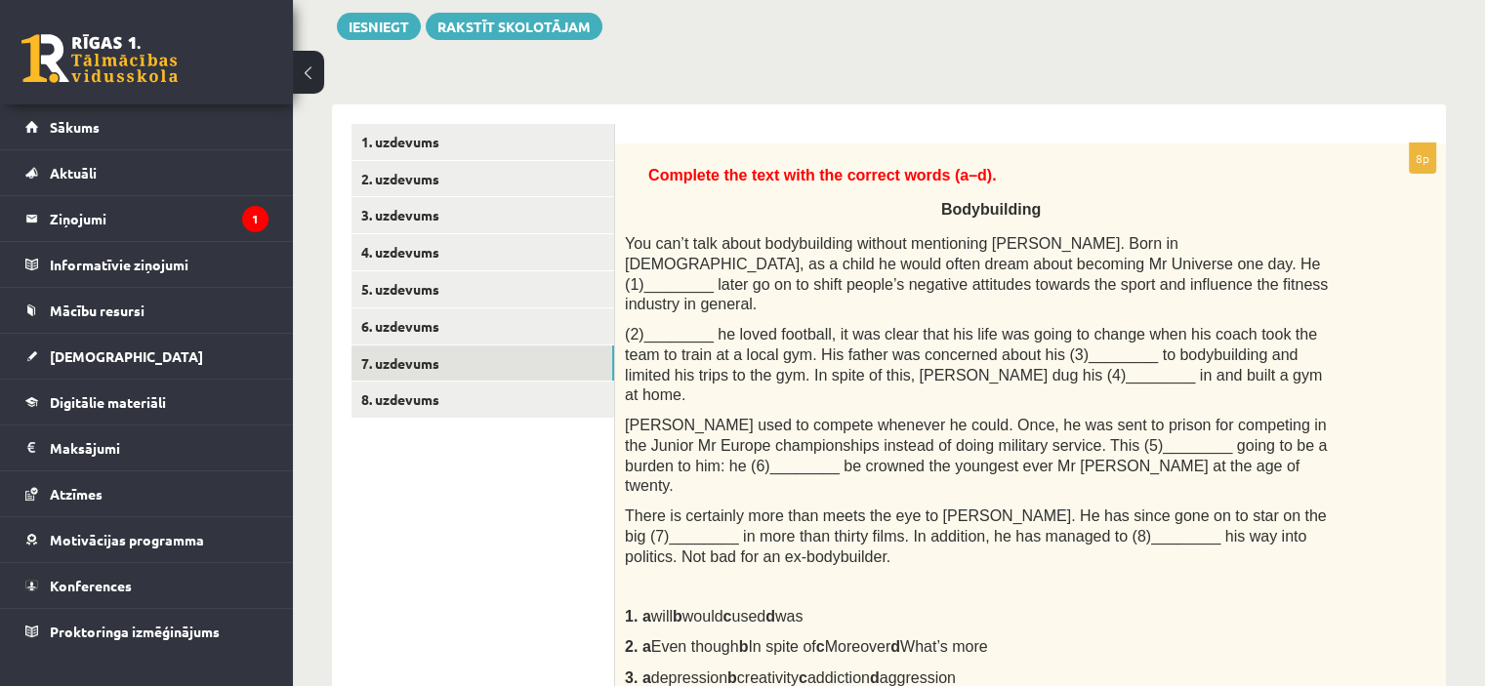
scroll to position [225, 0]
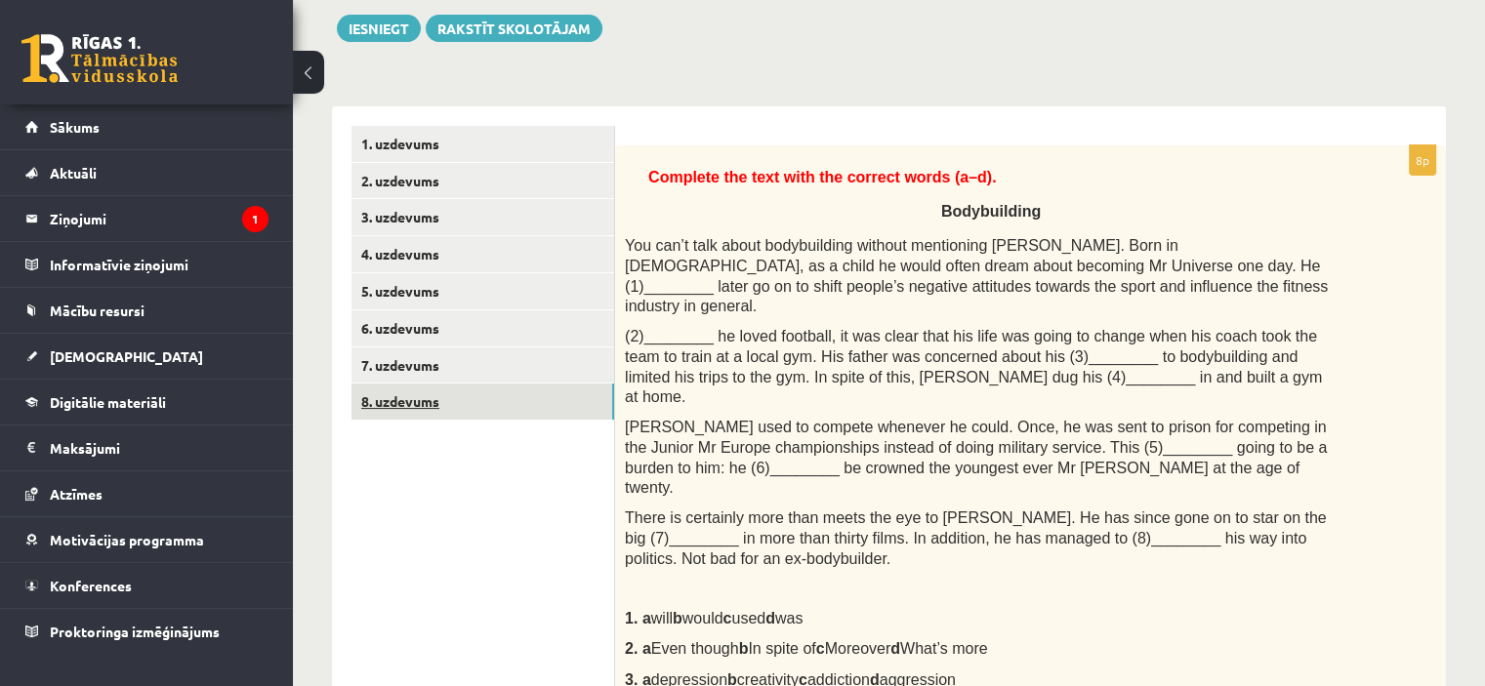
click at [390, 405] on link "8. uzdevums" at bounding box center [482, 402] width 263 height 36
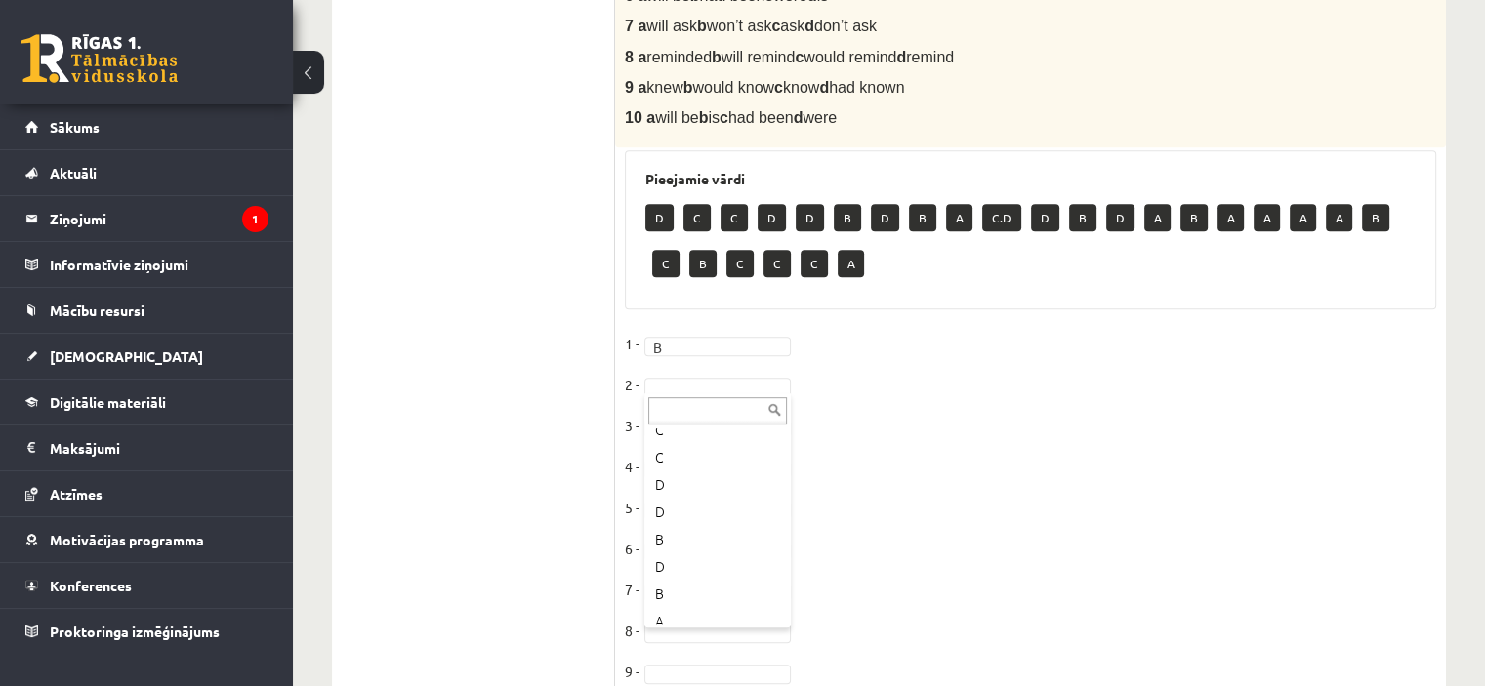
scroll to position [105, 0]
click at [725, 215] on p "C" at bounding box center [733, 217] width 27 height 27
click at [777, 214] on p "D" at bounding box center [772, 217] width 28 height 27
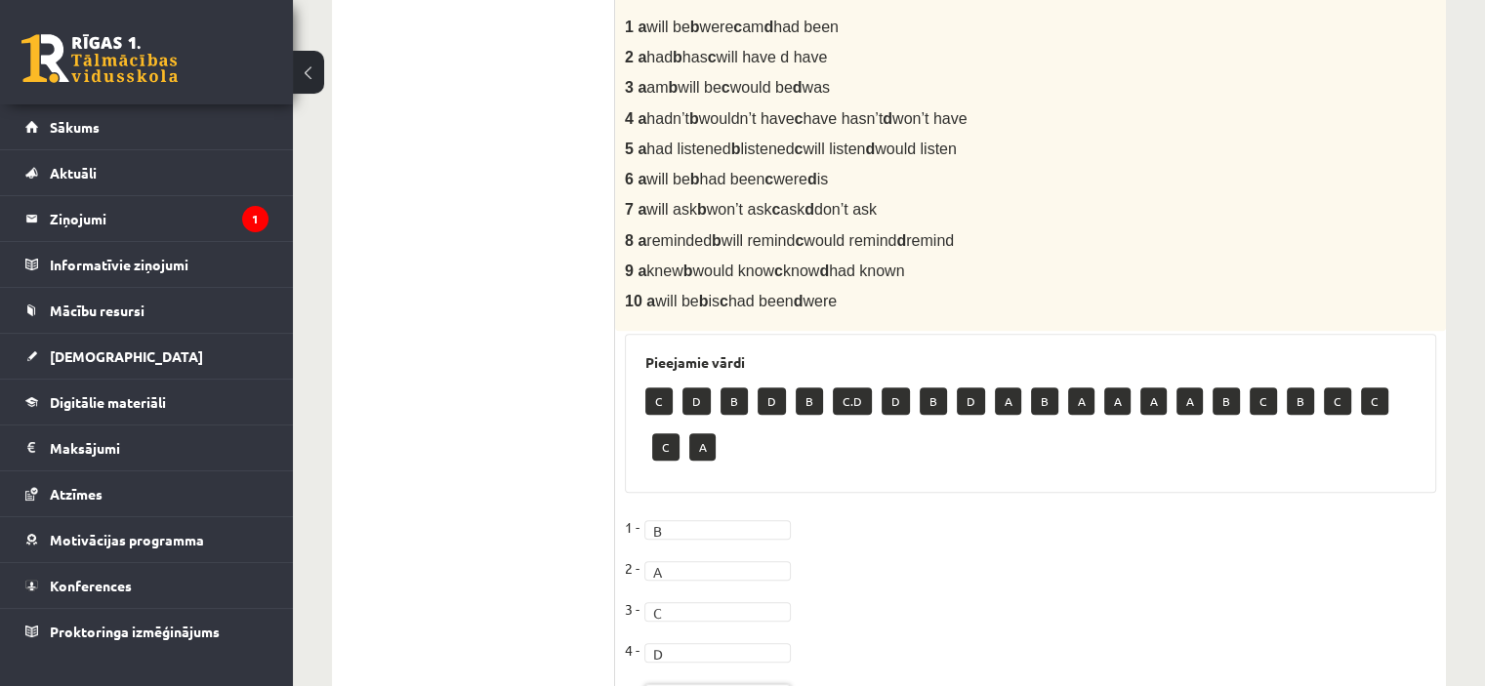
scroll to position [646, 0]
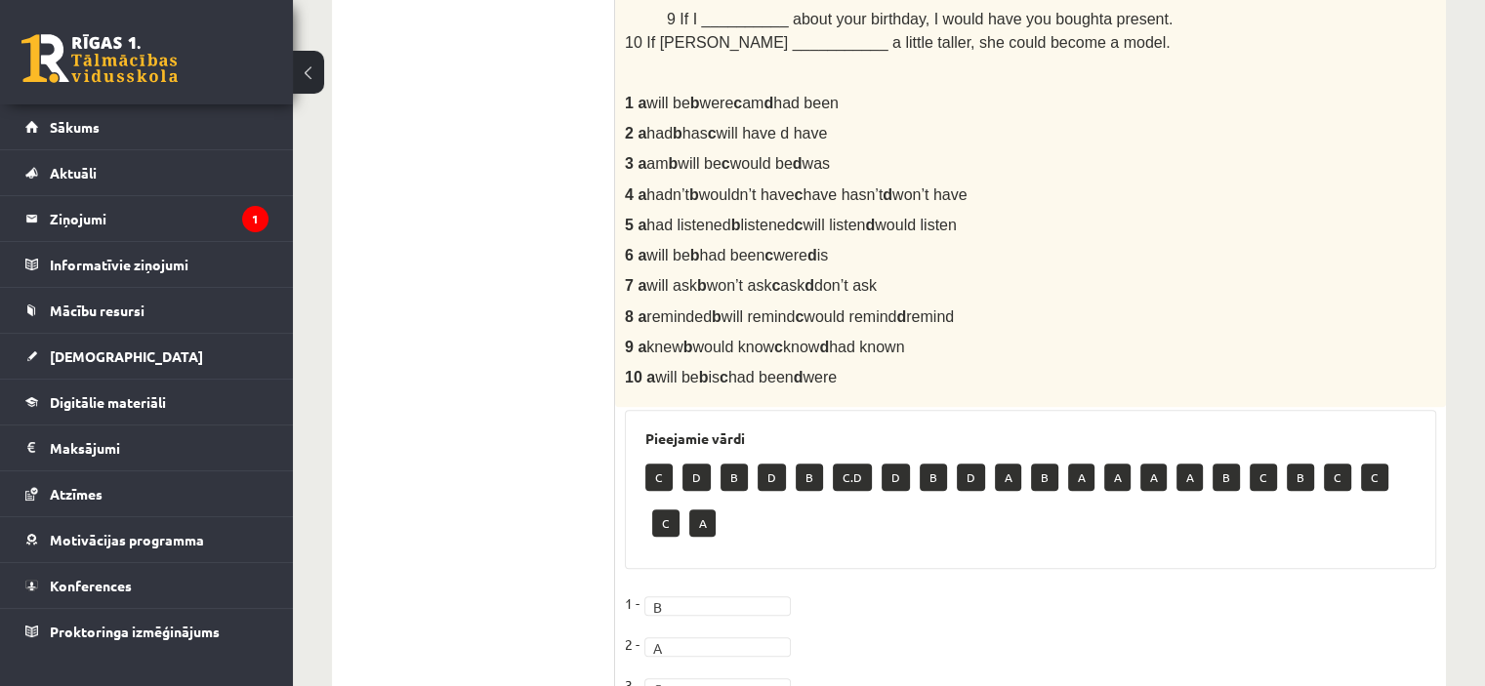
drag, startPoint x: 1484, startPoint y: 357, endPoint x: 1493, endPoint y: 299, distance: 59.2
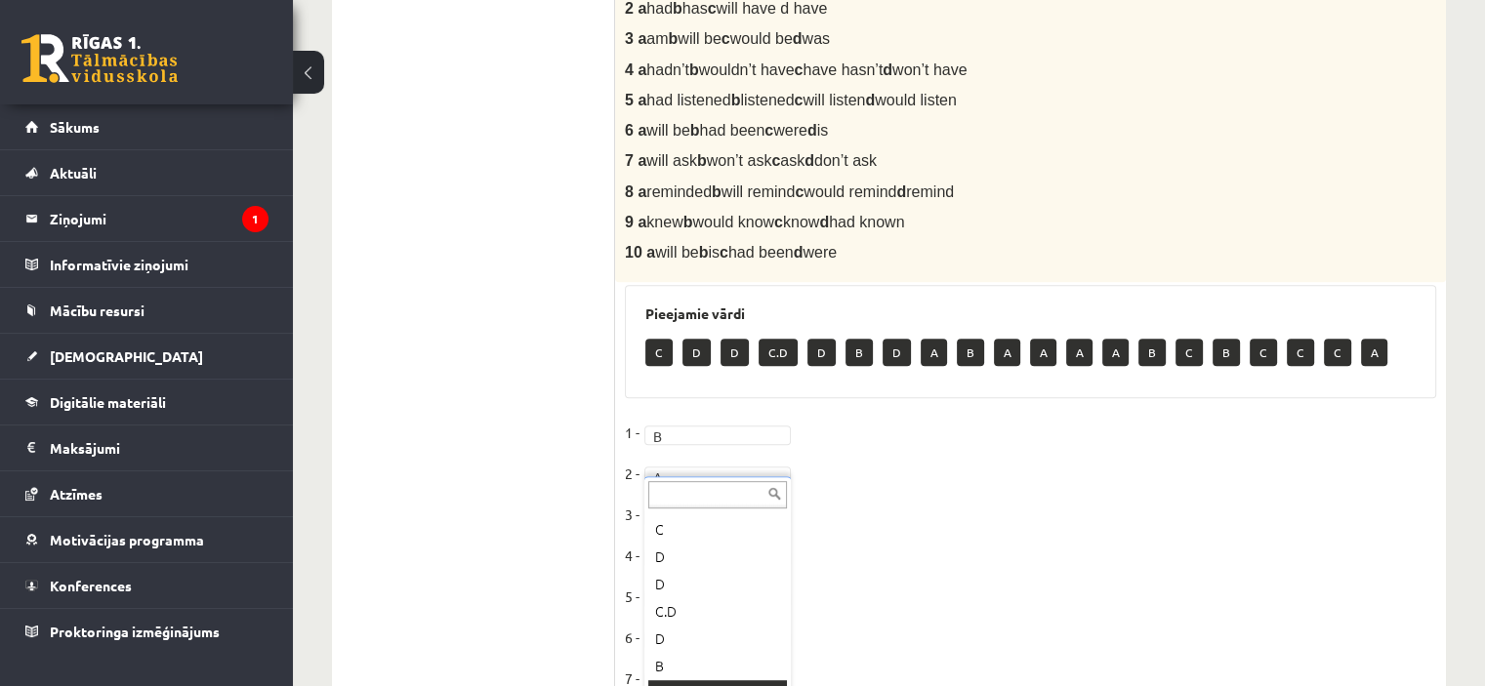
scroll to position [979, 0]
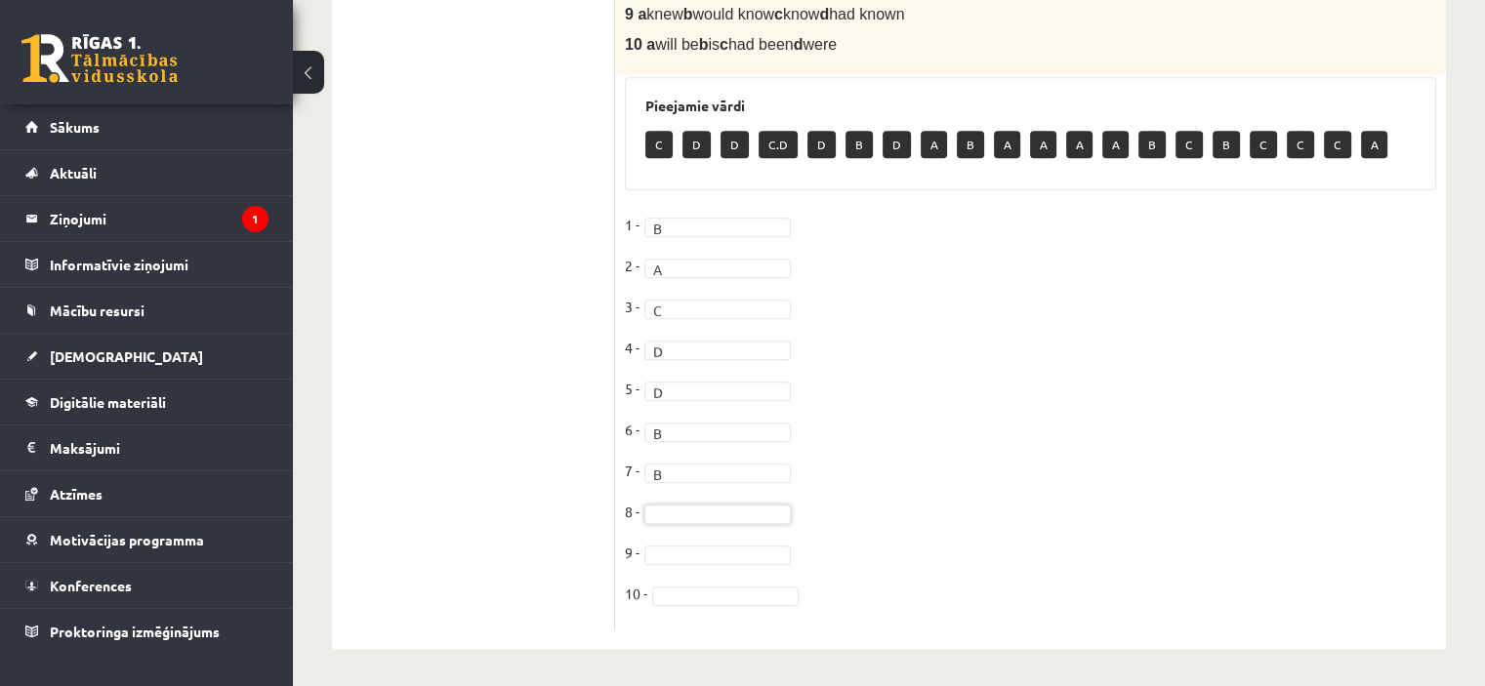
drag, startPoint x: 1181, startPoint y: 472, endPoint x: 761, endPoint y: 512, distance: 421.6
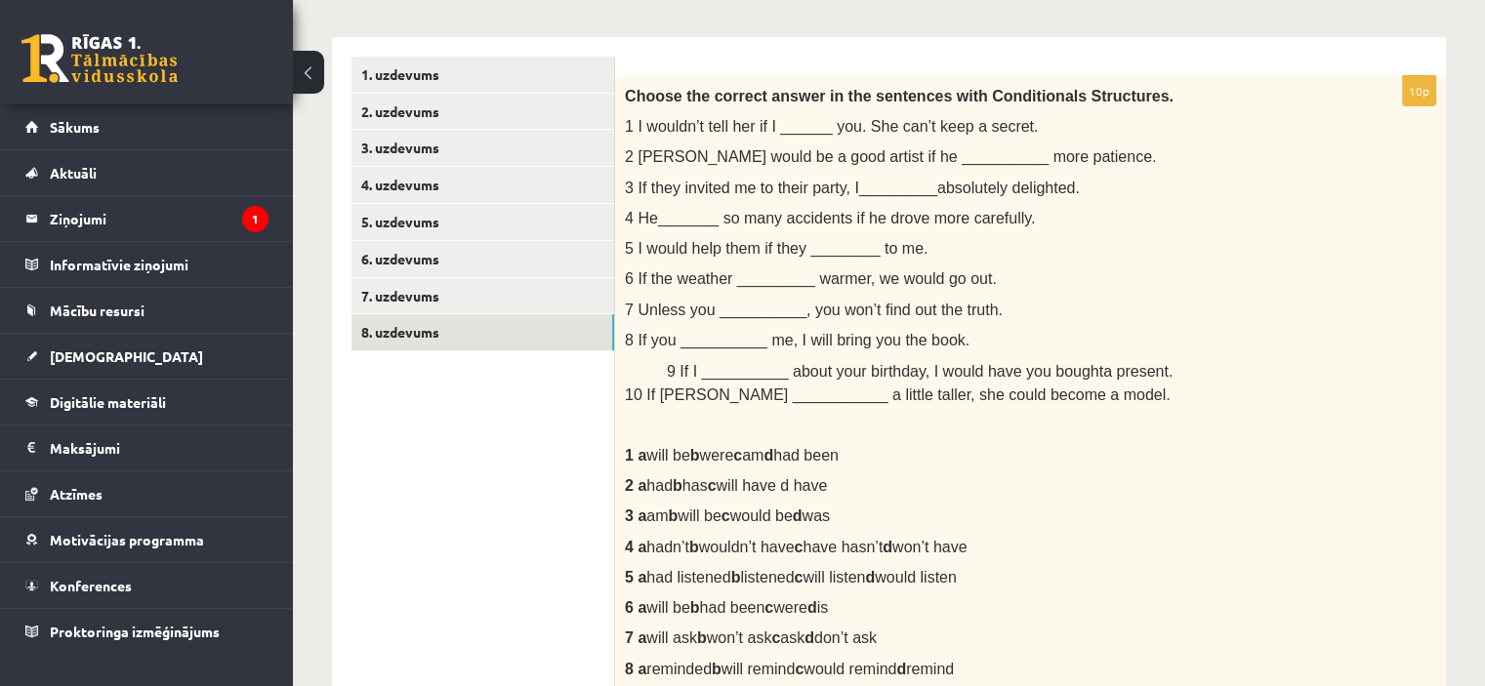
scroll to position [0, 0]
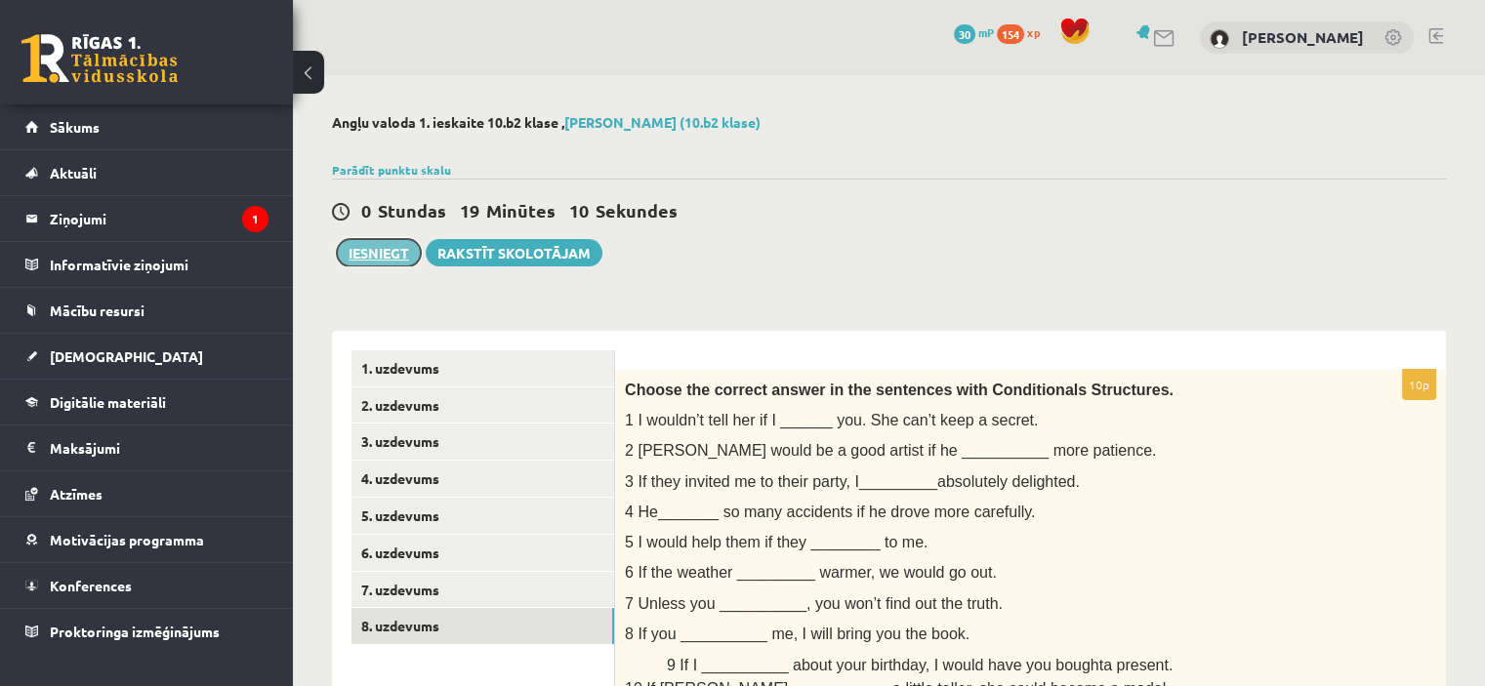
click at [374, 257] on button "Iesniegt" at bounding box center [379, 252] width 84 height 27
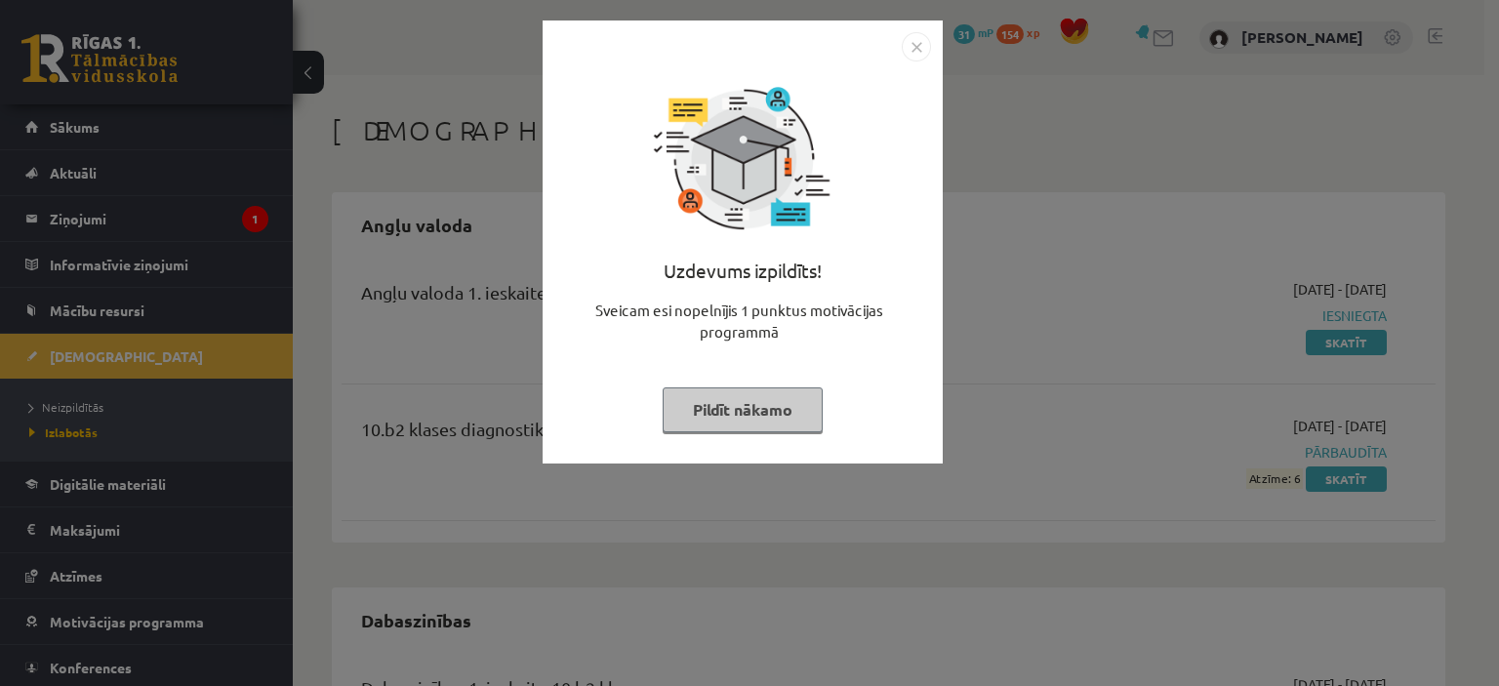
click at [921, 46] on img "Close" at bounding box center [916, 46] width 29 height 29
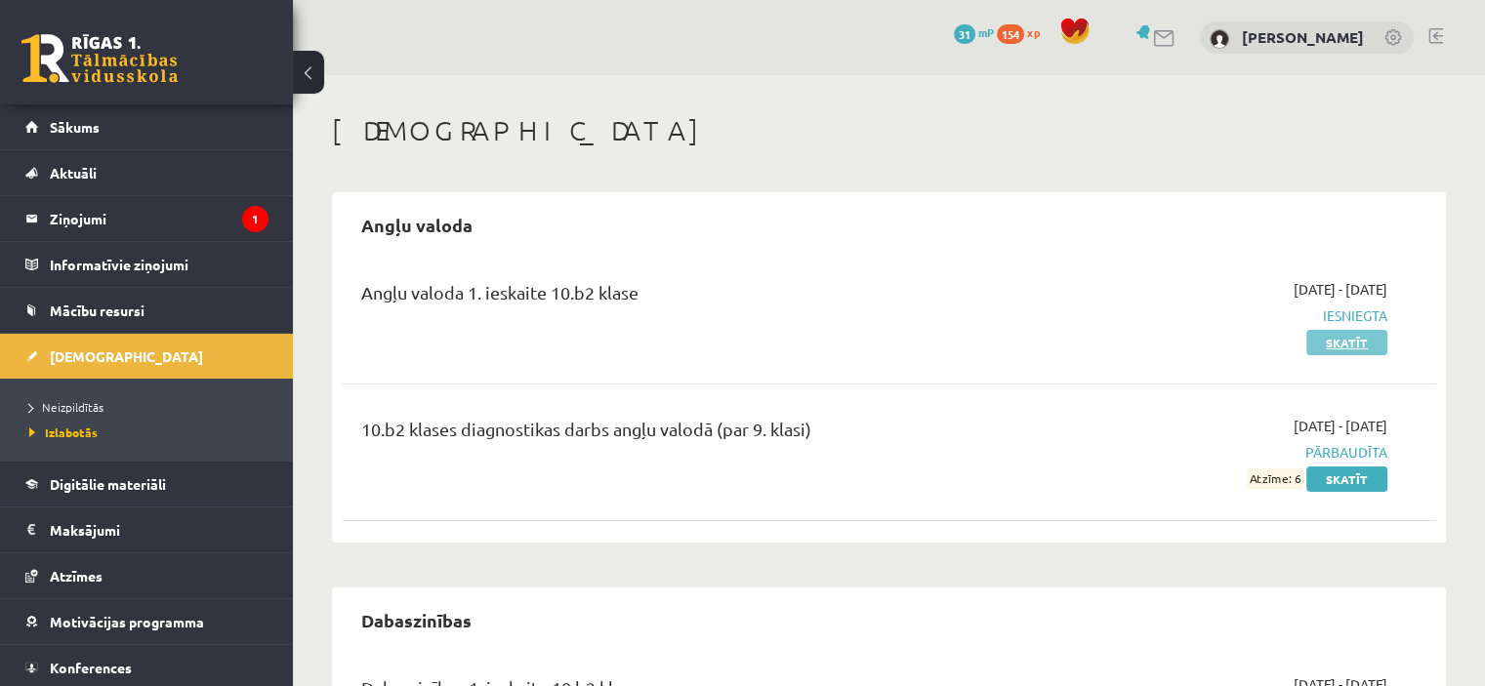
click at [1364, 350] on link "Skatīt" at bounding box center [1346, 342] width 81 height 25
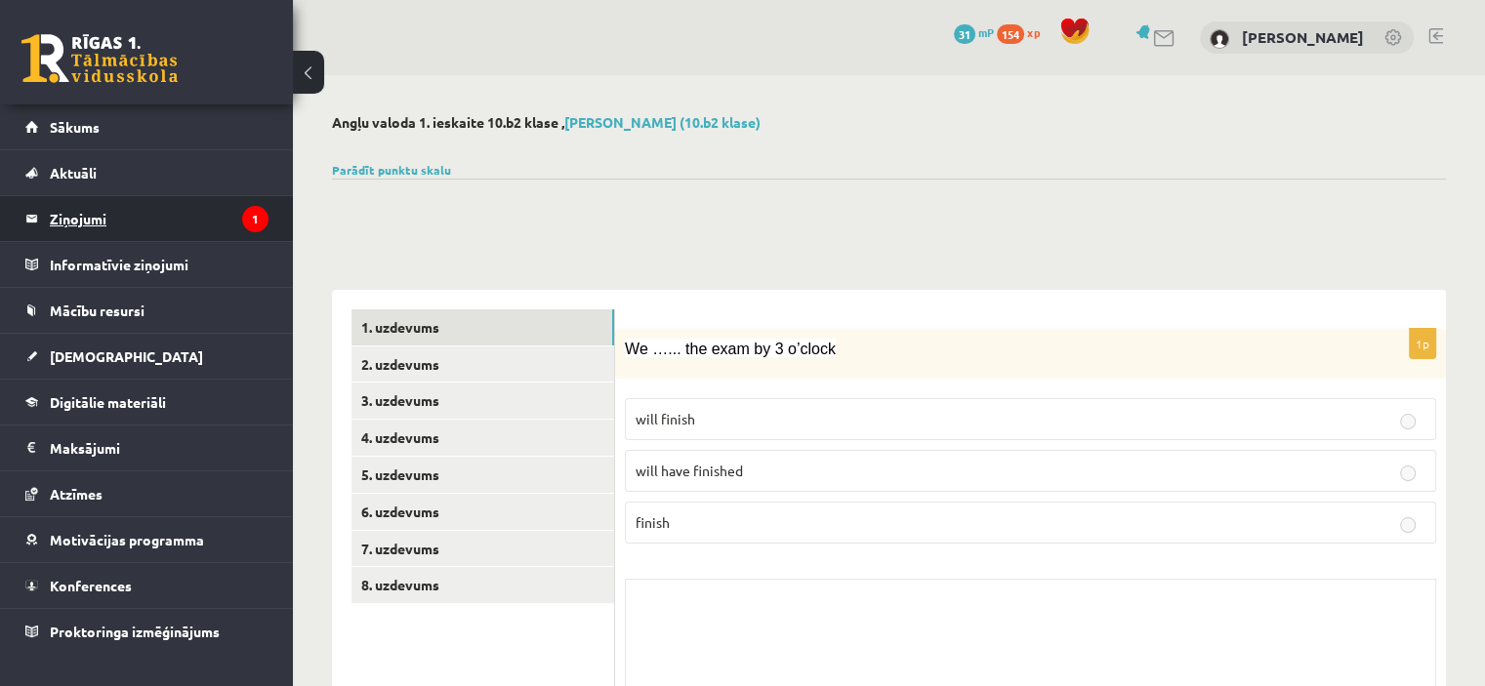
click at [114, 223] on legend "Ziņojumi 1" at bounding box center [159, 218] width 219 height 45
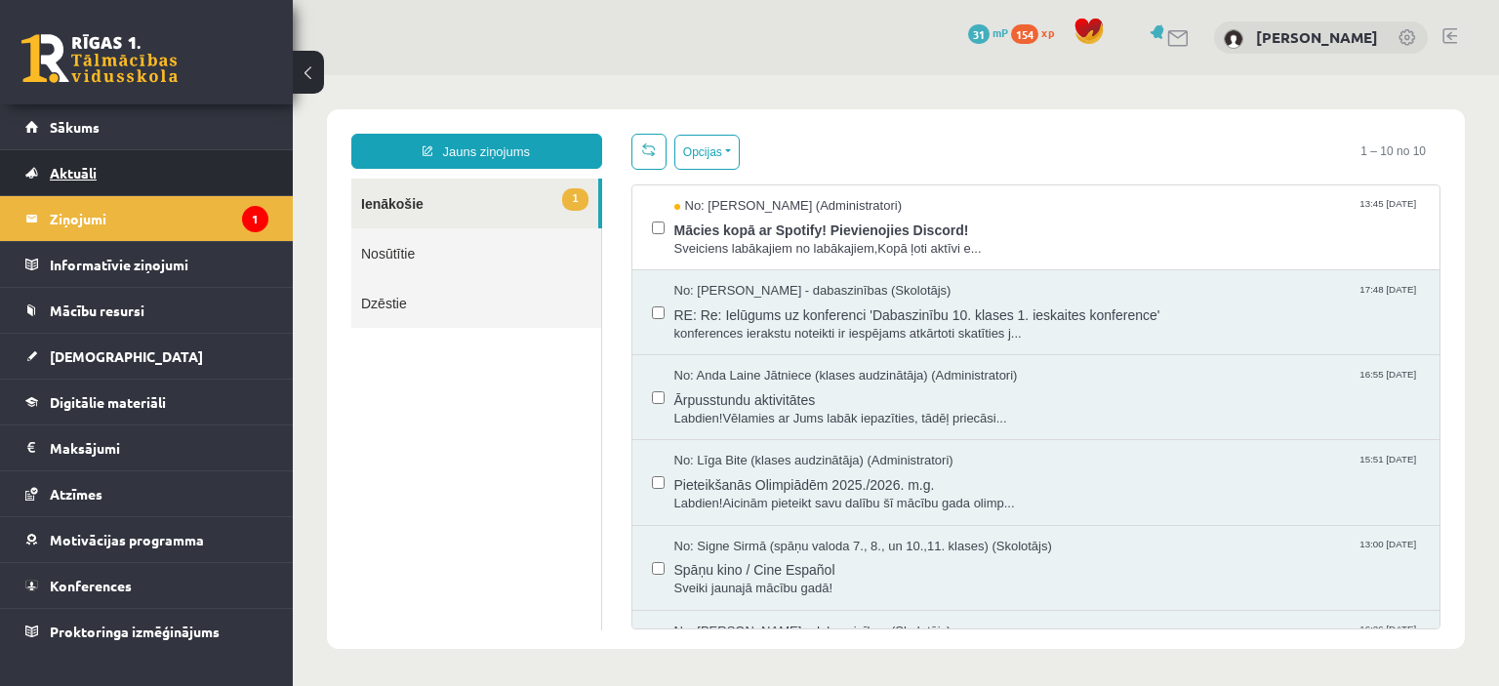
click at [109, 160] on link "Aktuāli" at bounding box center [146, 172] width 243 height 45
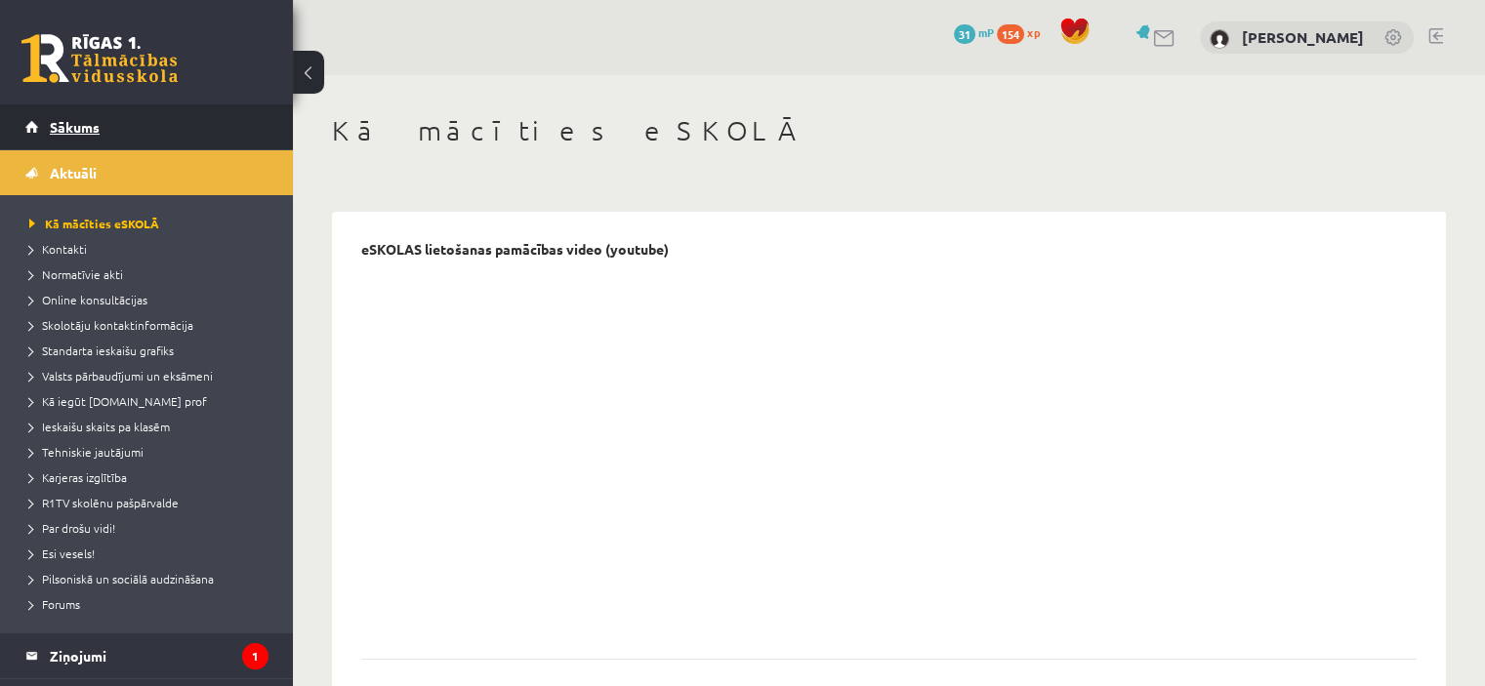
click at [56, 125] on span "Sākums" at bounding box center [75, 127] width 50 height 18
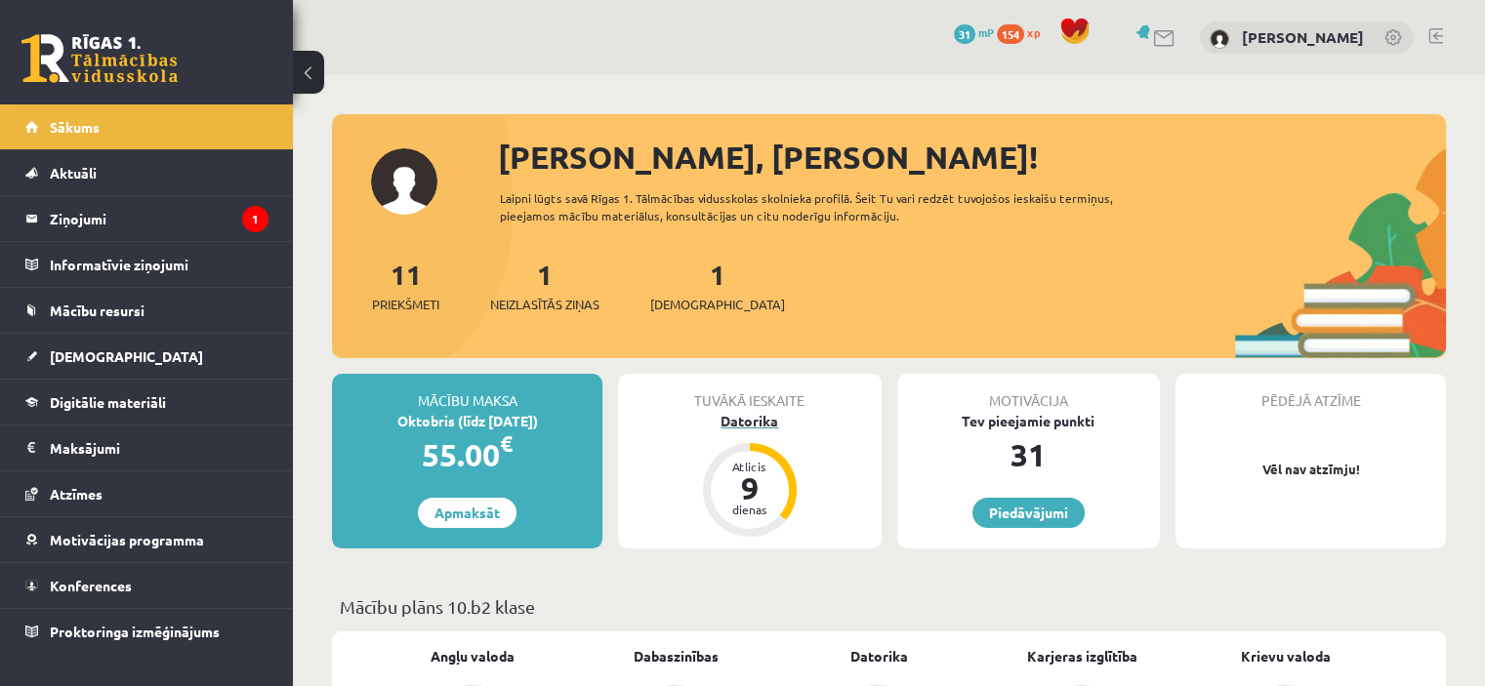
click at [769, 414] on div "Datorika" at bounding box center [749, 421] width 263 height 21
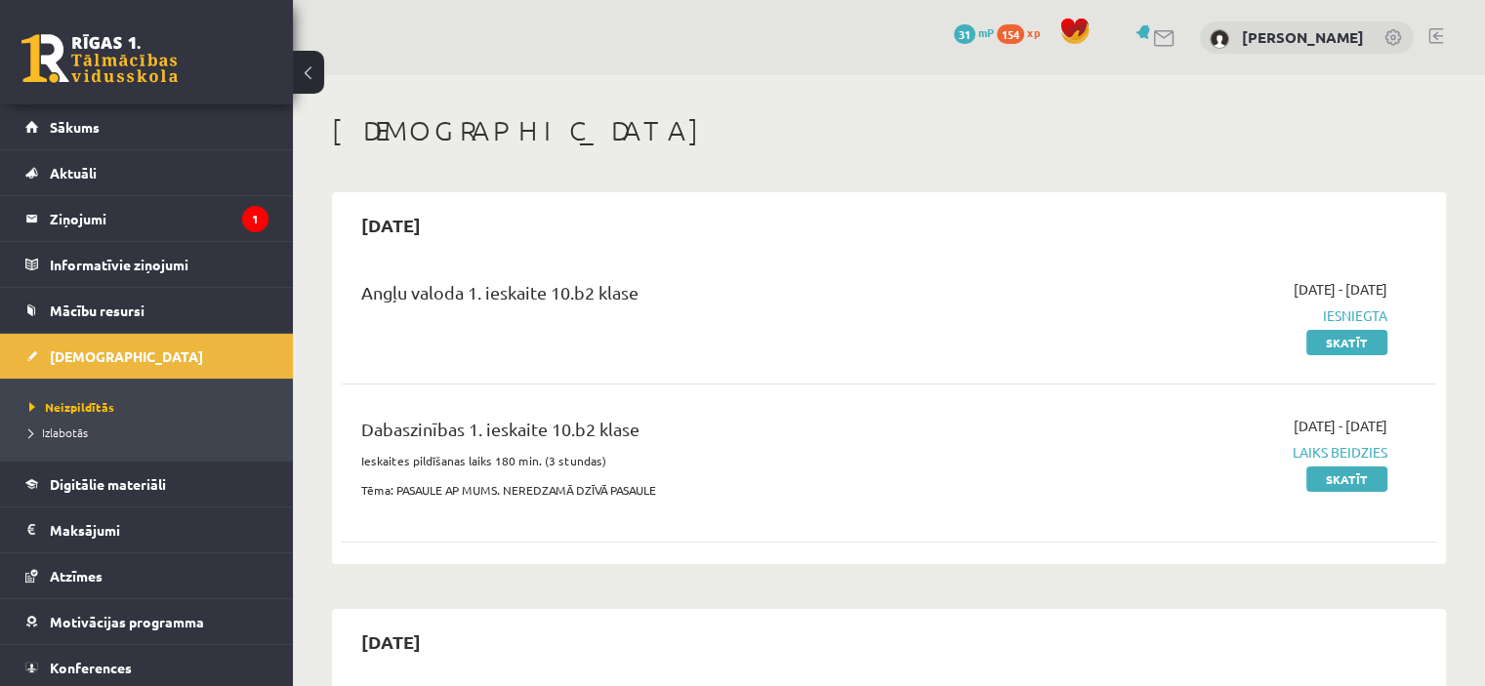
scroll to position [4, 0]
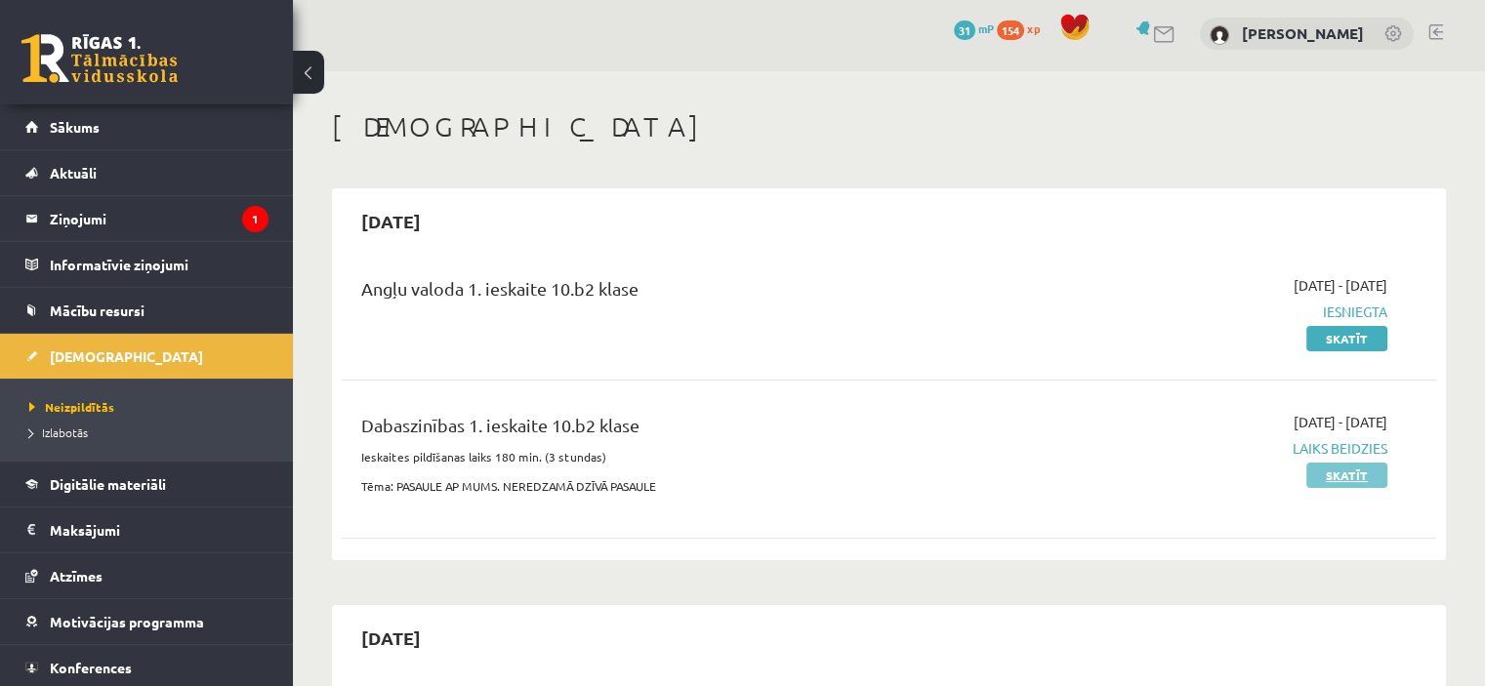
click at [1347, 476] on link "Skatīt" at bounding box center [1346, 475] width 81 height 25
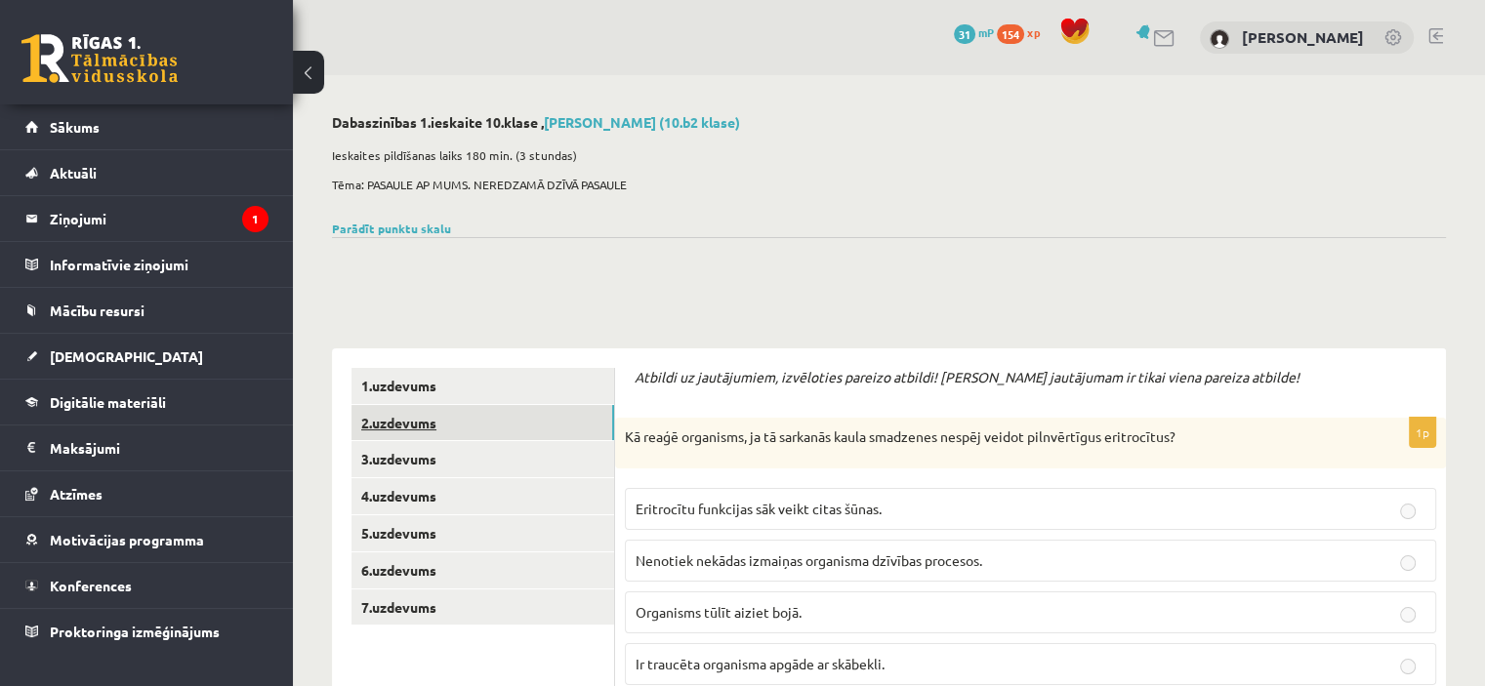
click at [460, 437] on link "2.uzdevums" at bounding box center [482, 423] width 263 height 36
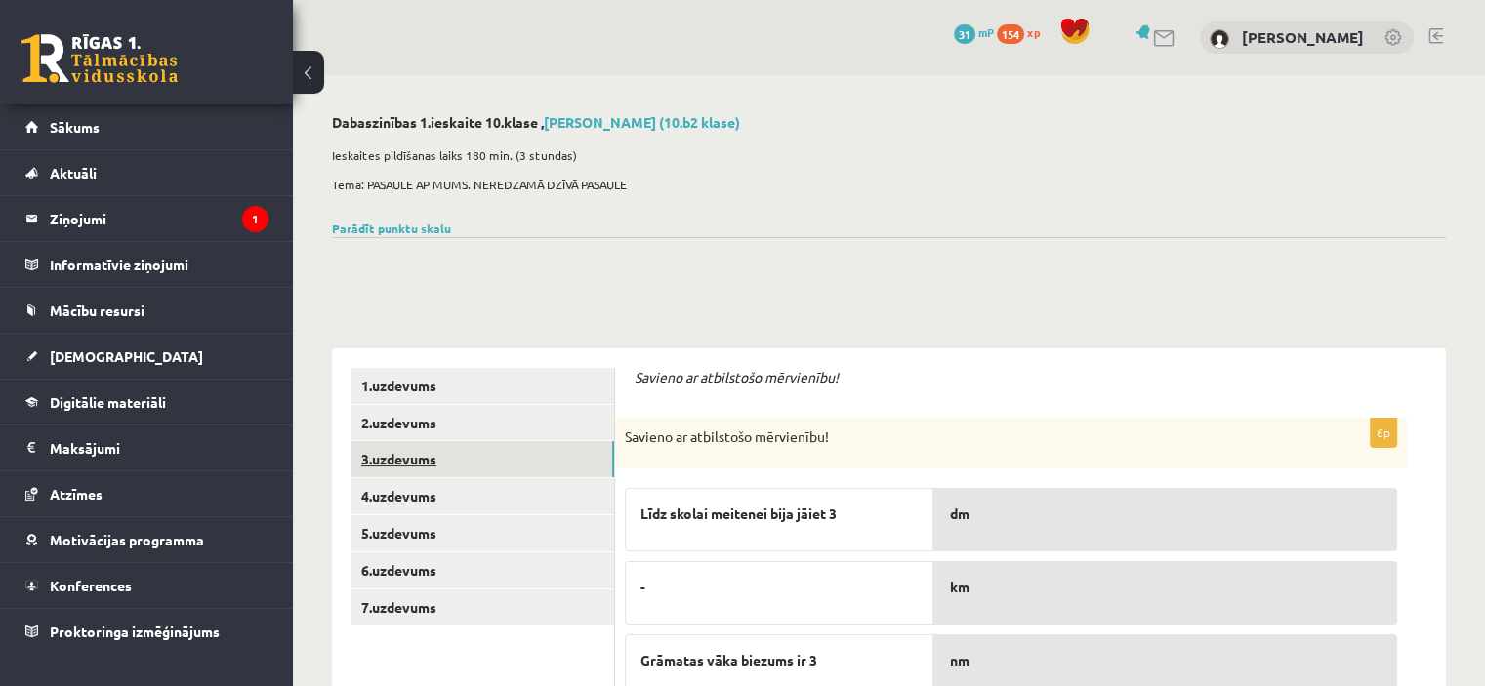
click at [468, 472] on link "3.uzdevums" at bounding box center [482, 459] width 263 height 36
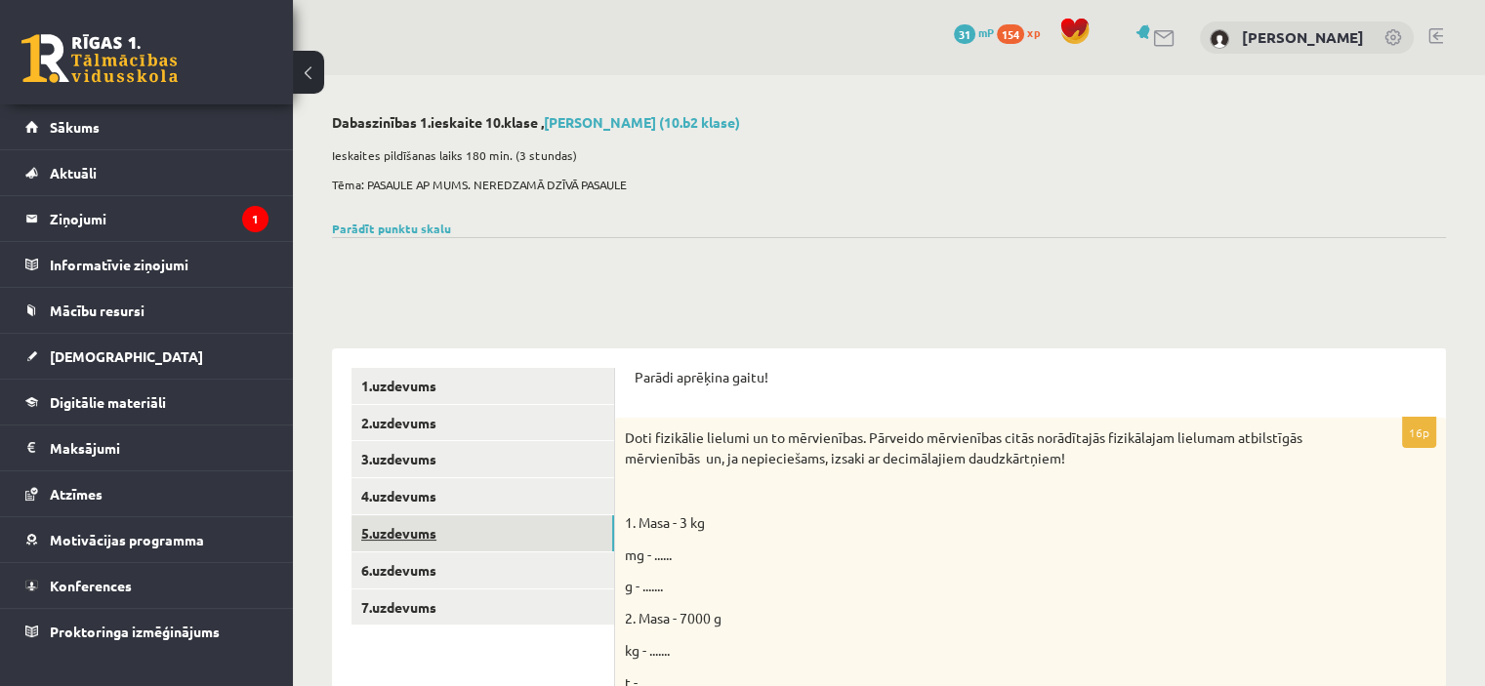
click at [472, 537] on link "5.uzdevums" at bounding box center [482, 533] width 263 height 36
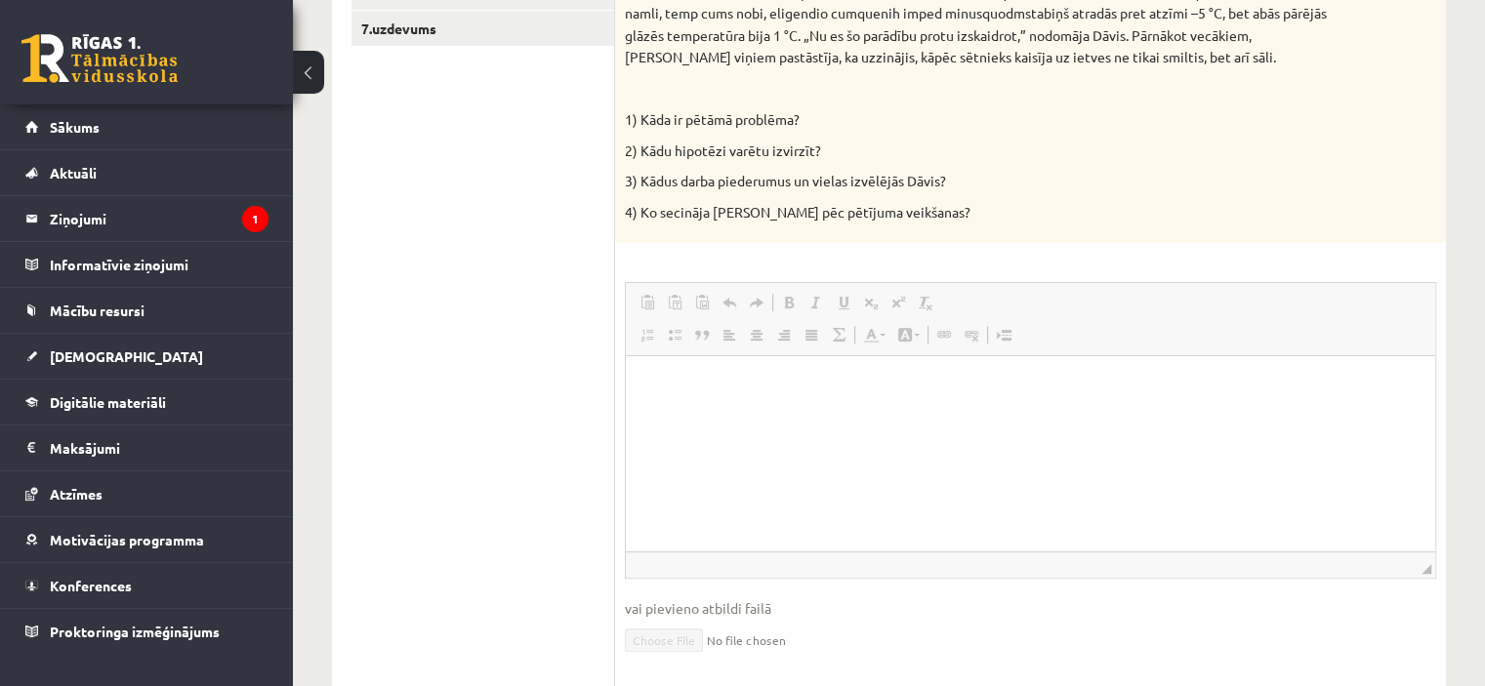
scroll to position [708, 0]
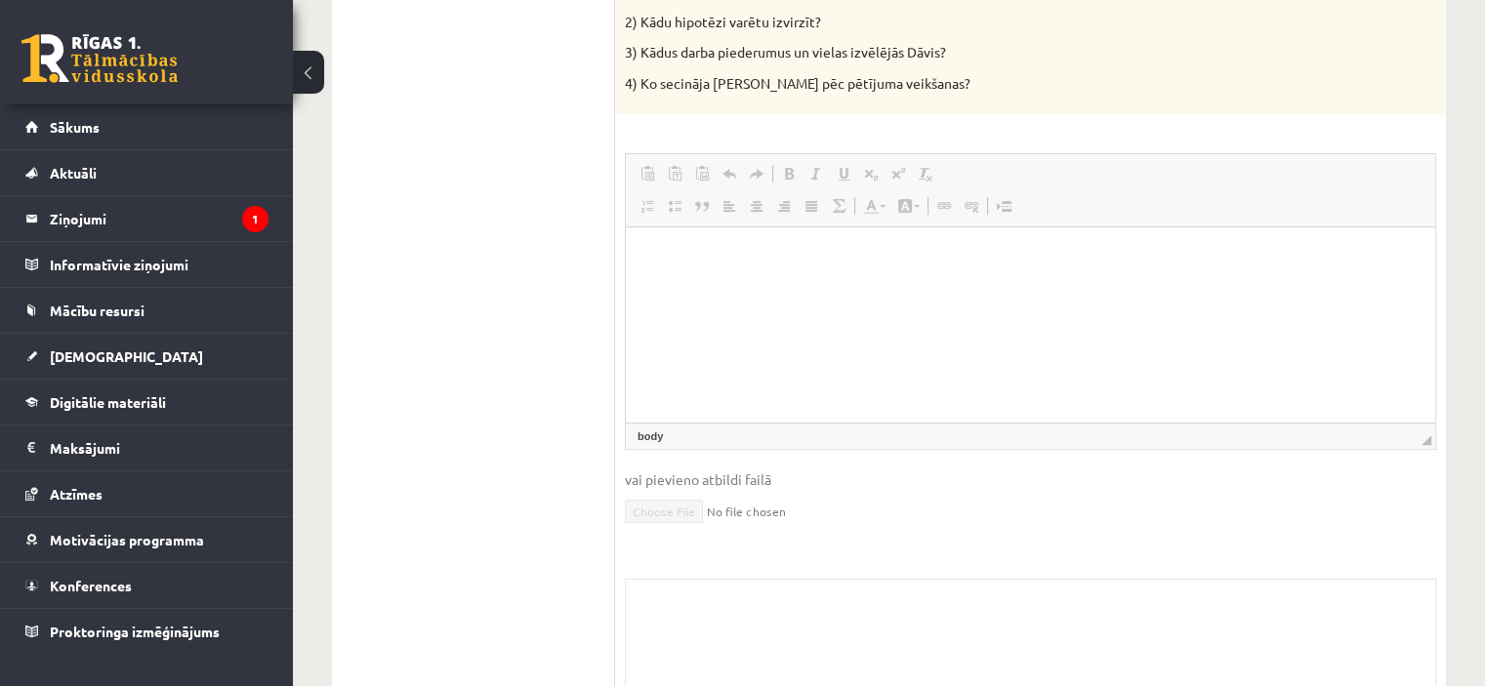
click at [906, 287] on html at bounding box center [1030, 257] width 809 height 60
click at [845, 279] on html at bounding box center [1030, 257] width 809 height 60
click at [845, 287] on html at bounding box center [1030, 257] width 809 height 60
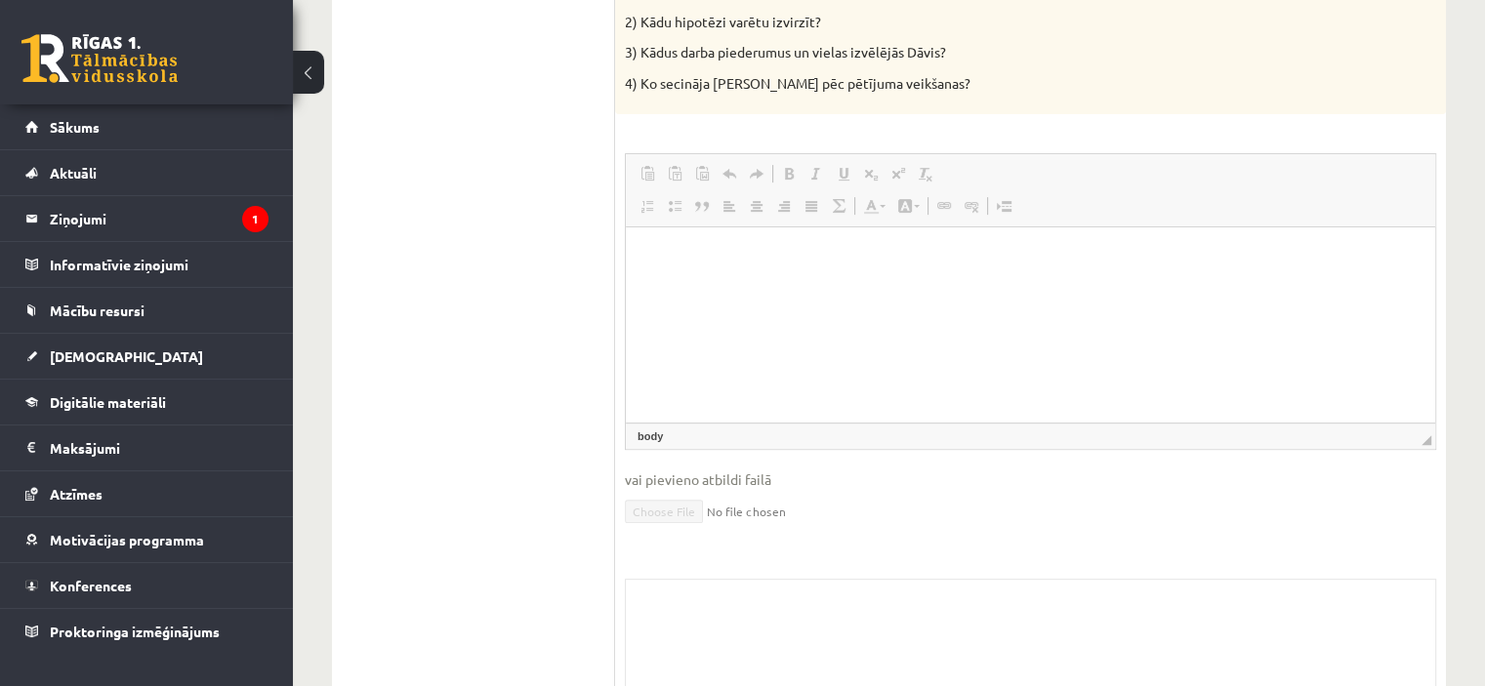
click at [845, 287] on html at bounding box center [1030, 257] width 809 height 60
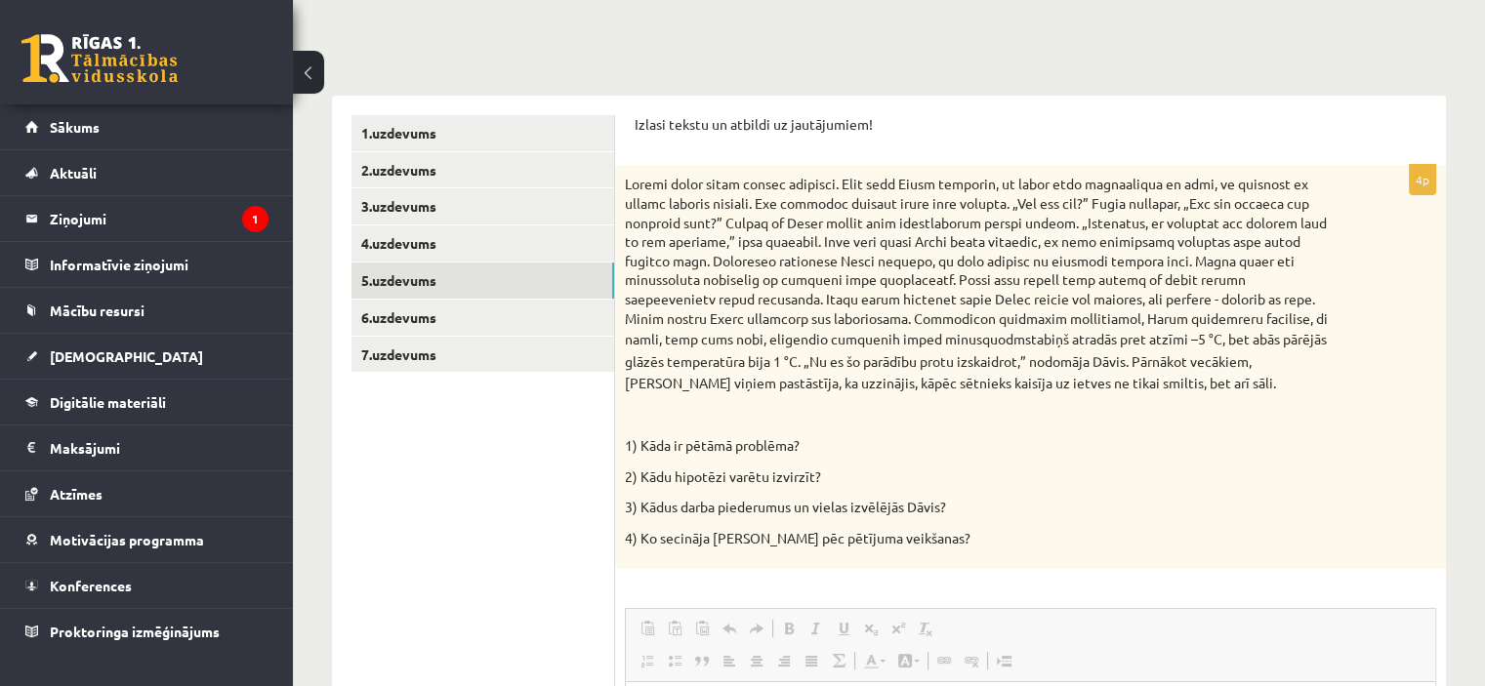
scroll to position [249, 0]
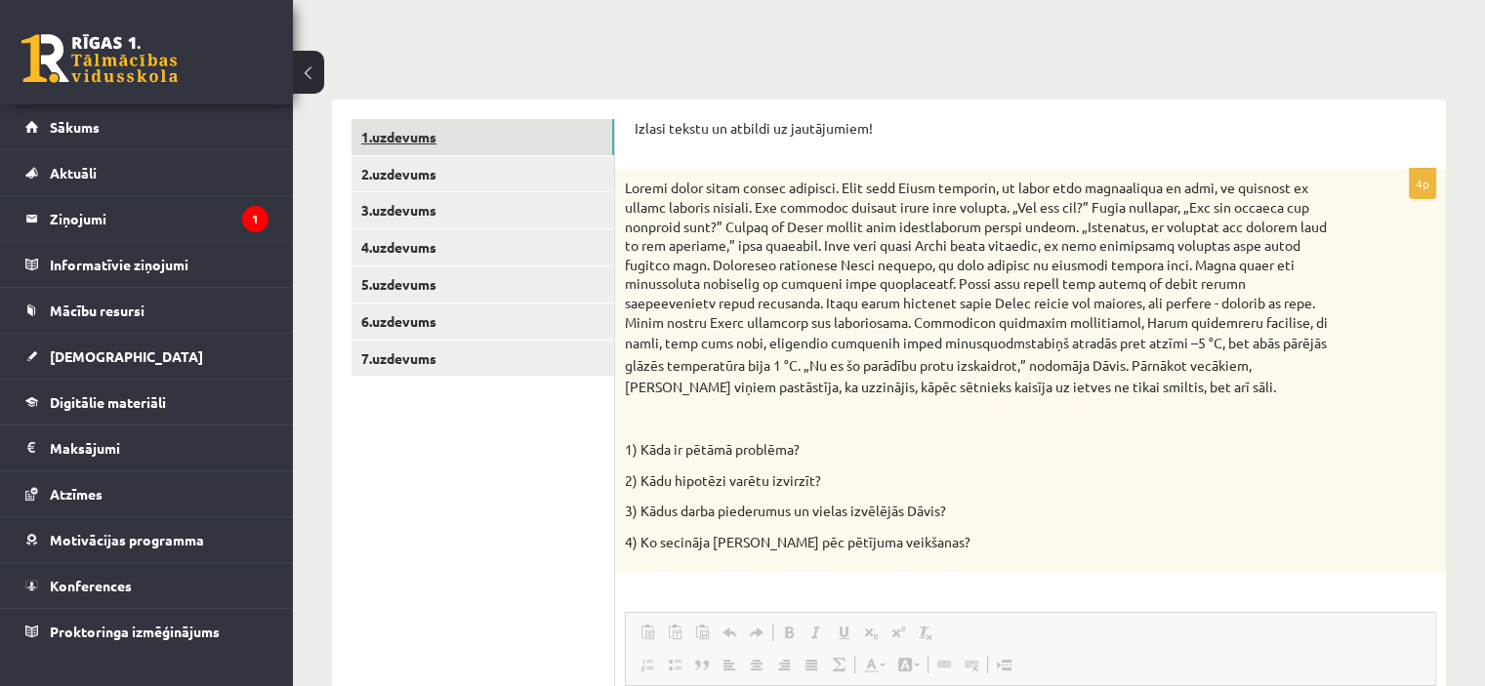
click at [465, 128] on link "1.uzdevums" at bounding box center [482, 137] width 263 height 36
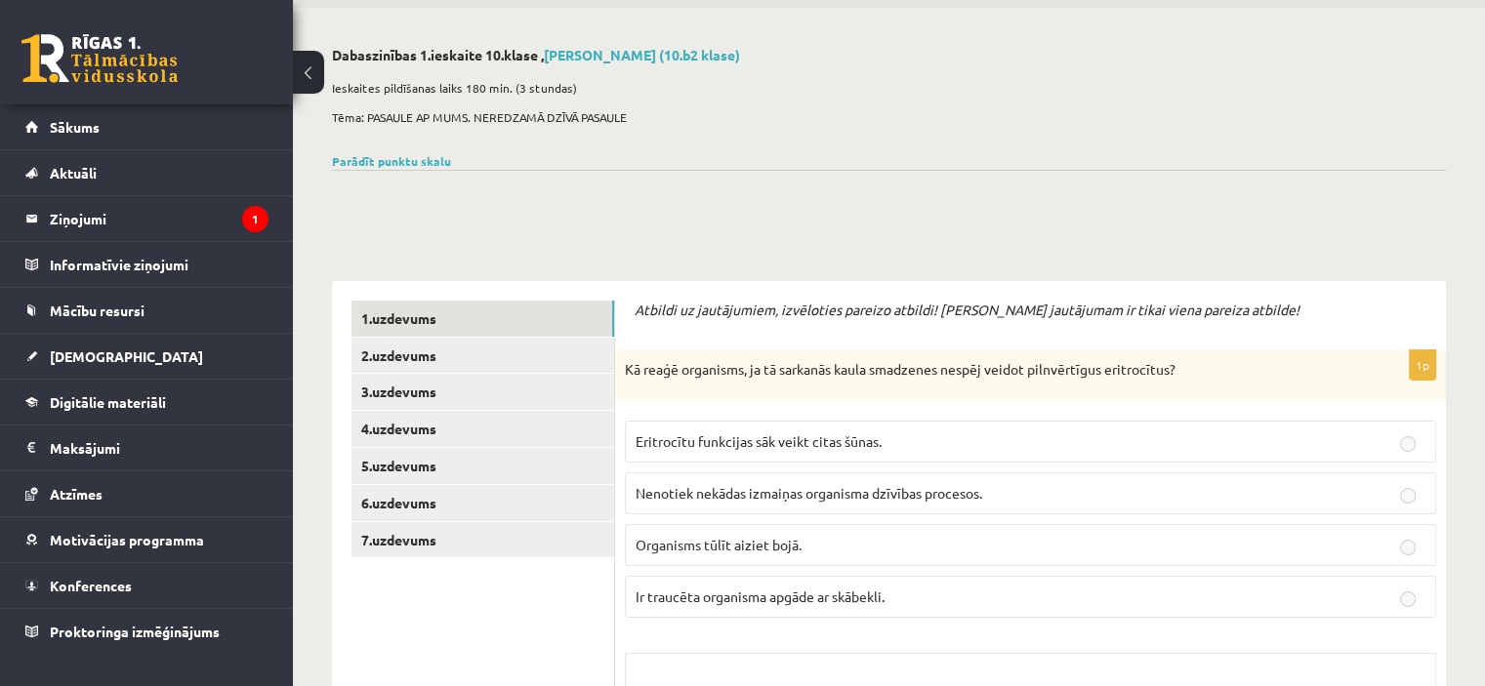
scroll to position [0, 0]
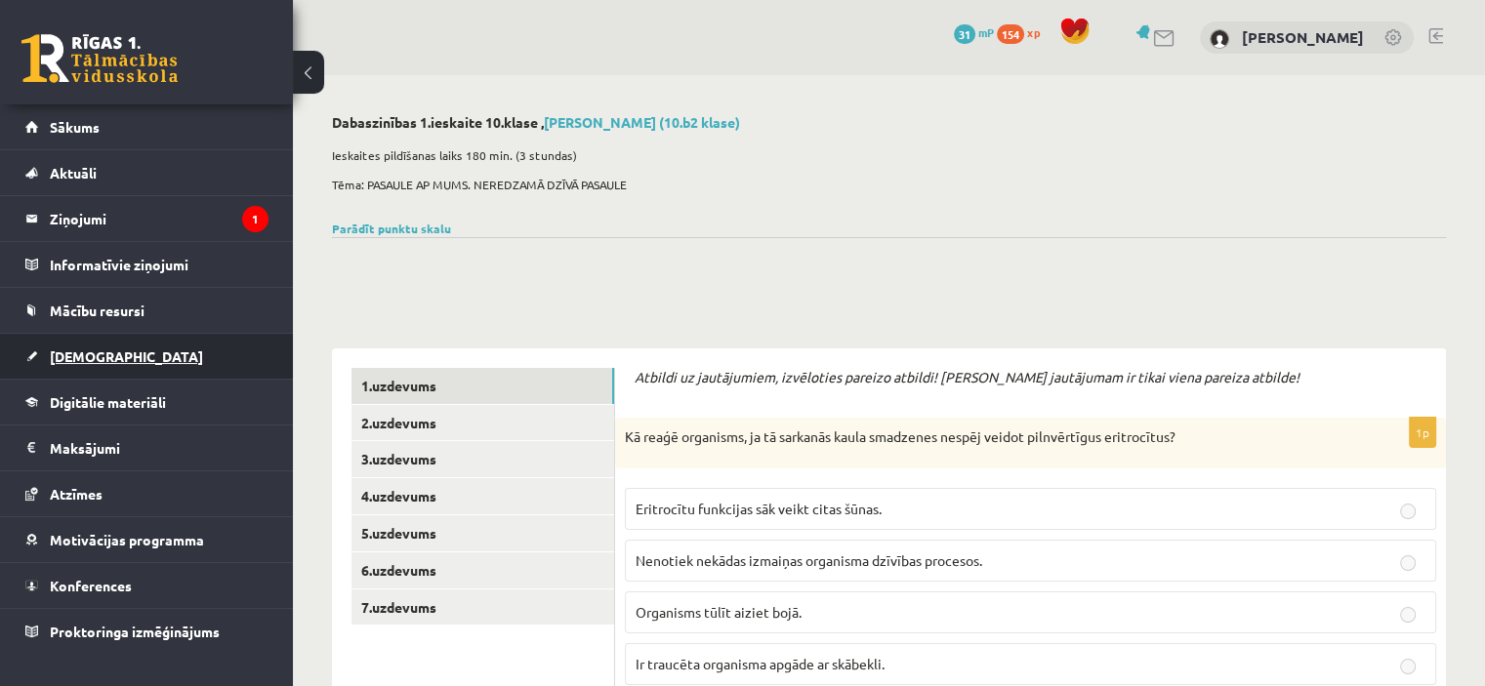
click at [125, 355] on link "[DEMOGRAPHIC_DATA]" at bounding box center [146, 356] width 243 height 45
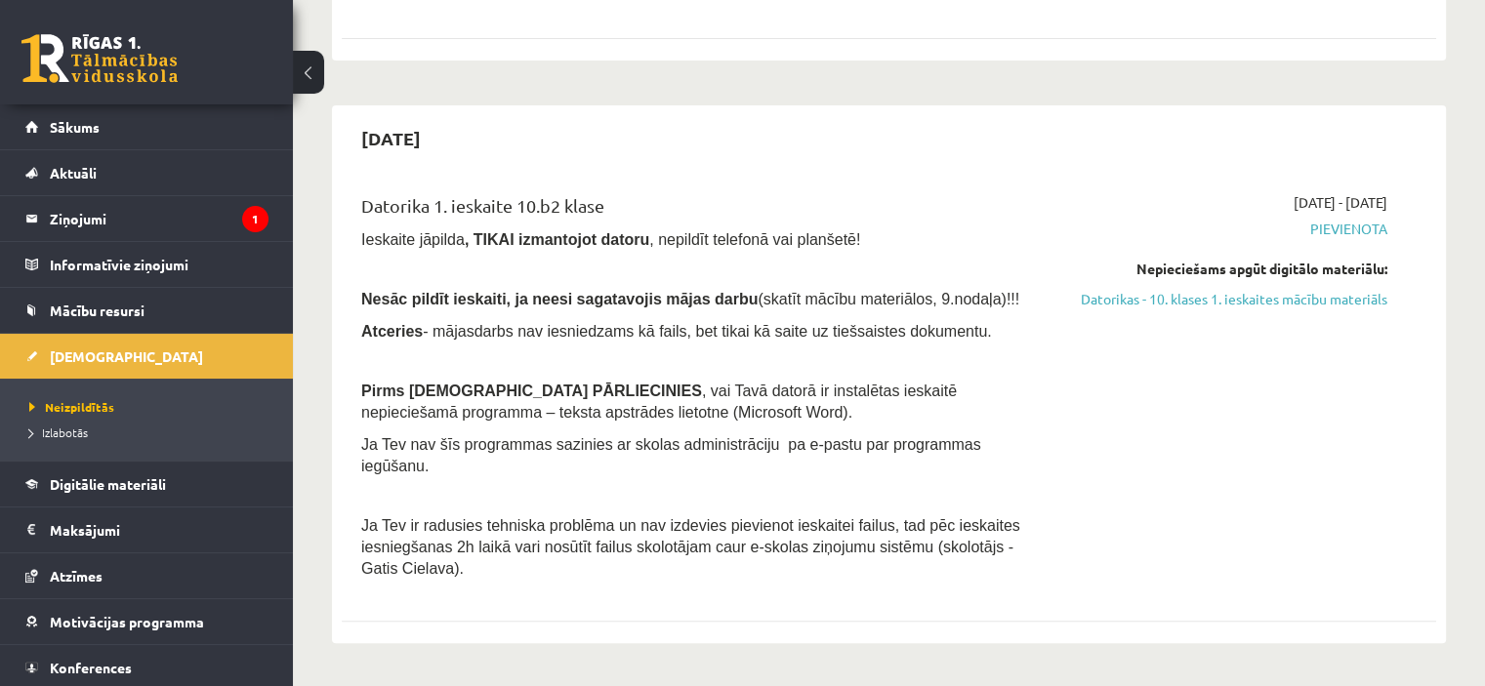
scroll to position [432, 0]
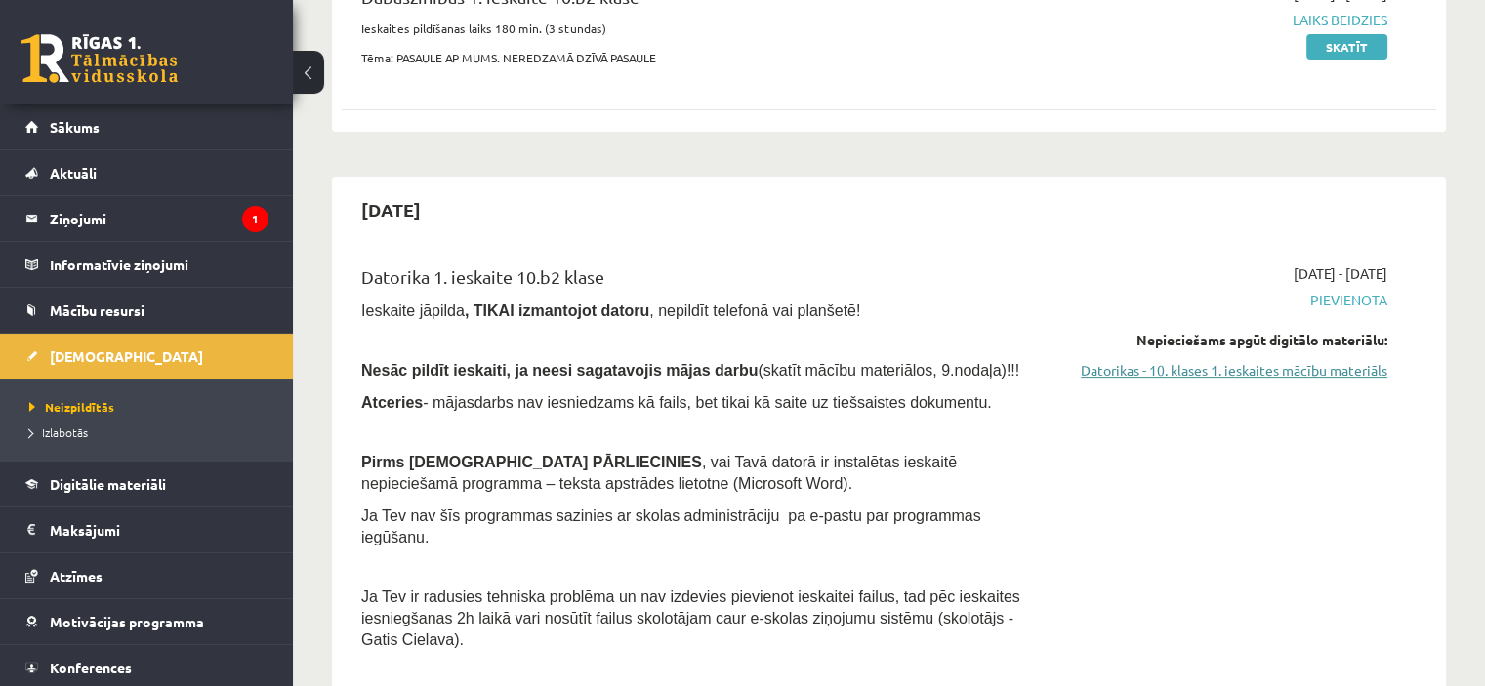
click at [1258, 374] on link "Datorikas - 10. klases 1. ieskaites mācību materiāls" at bounding box center [1226, 370] width 322 height 21
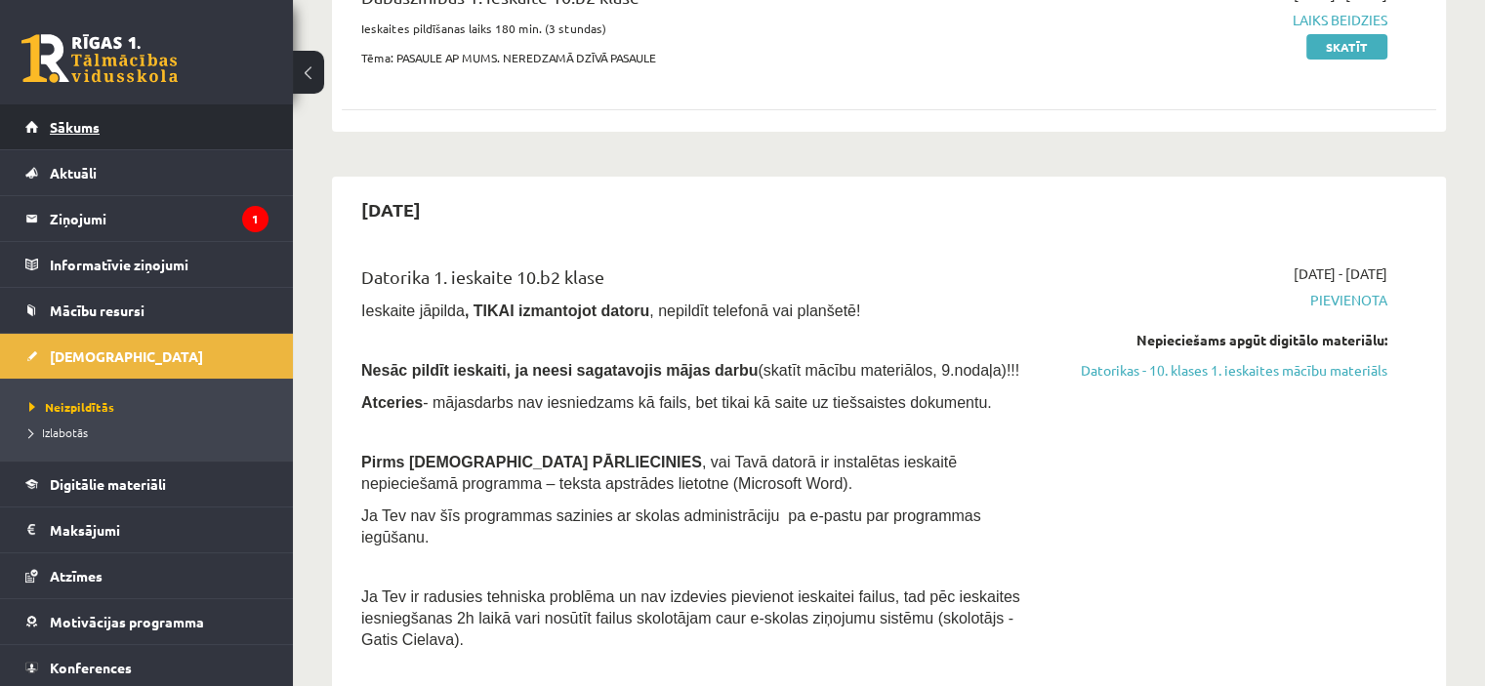
click at [81, 124] on span "Sākums" at bounding box center [75, 127] width 50 height 18
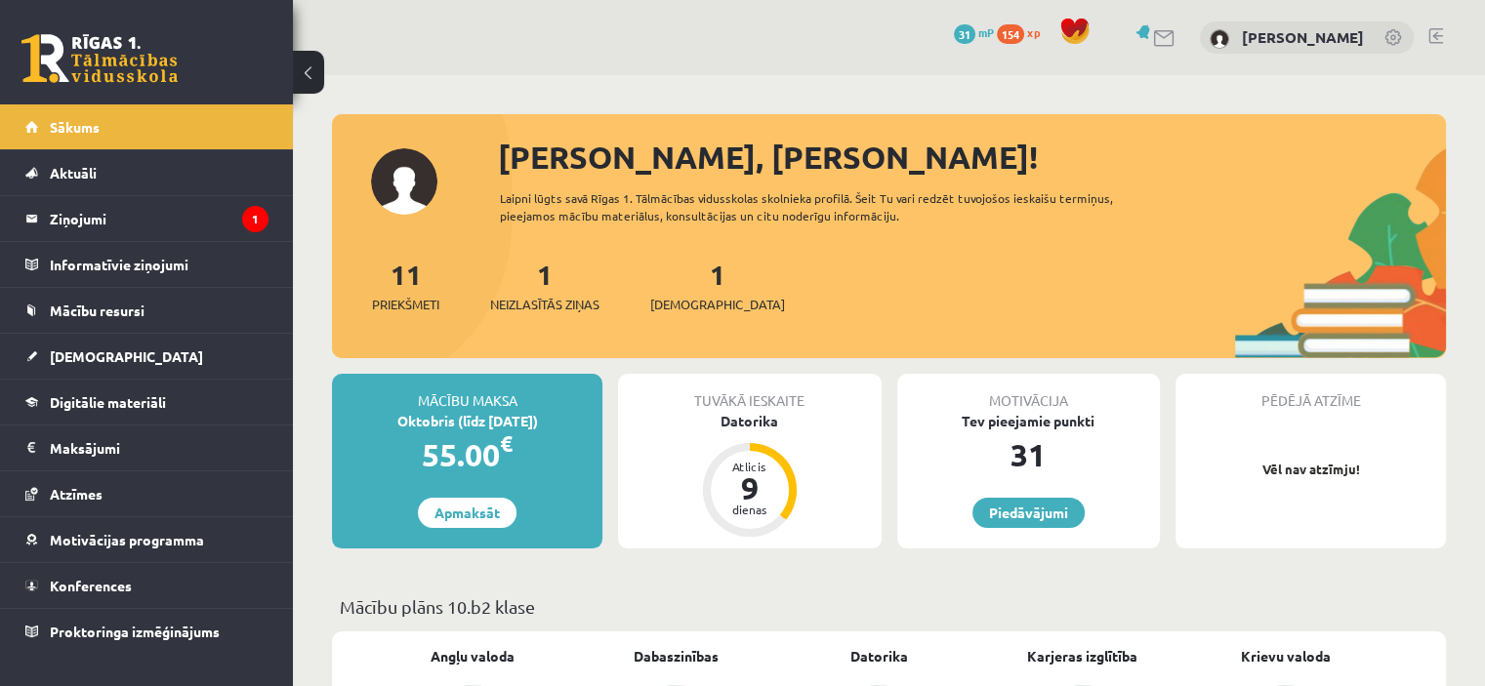
click at [759, 431] on div "Tuvākā ieskaite [GEOGRAPHIC_DATA] Atlicis 9 dienas" at bounding box center [749, 461] width 263 height 175
click at [759, 426] on div "Datorika" at bounding box center [749, 421] width 263 height 21
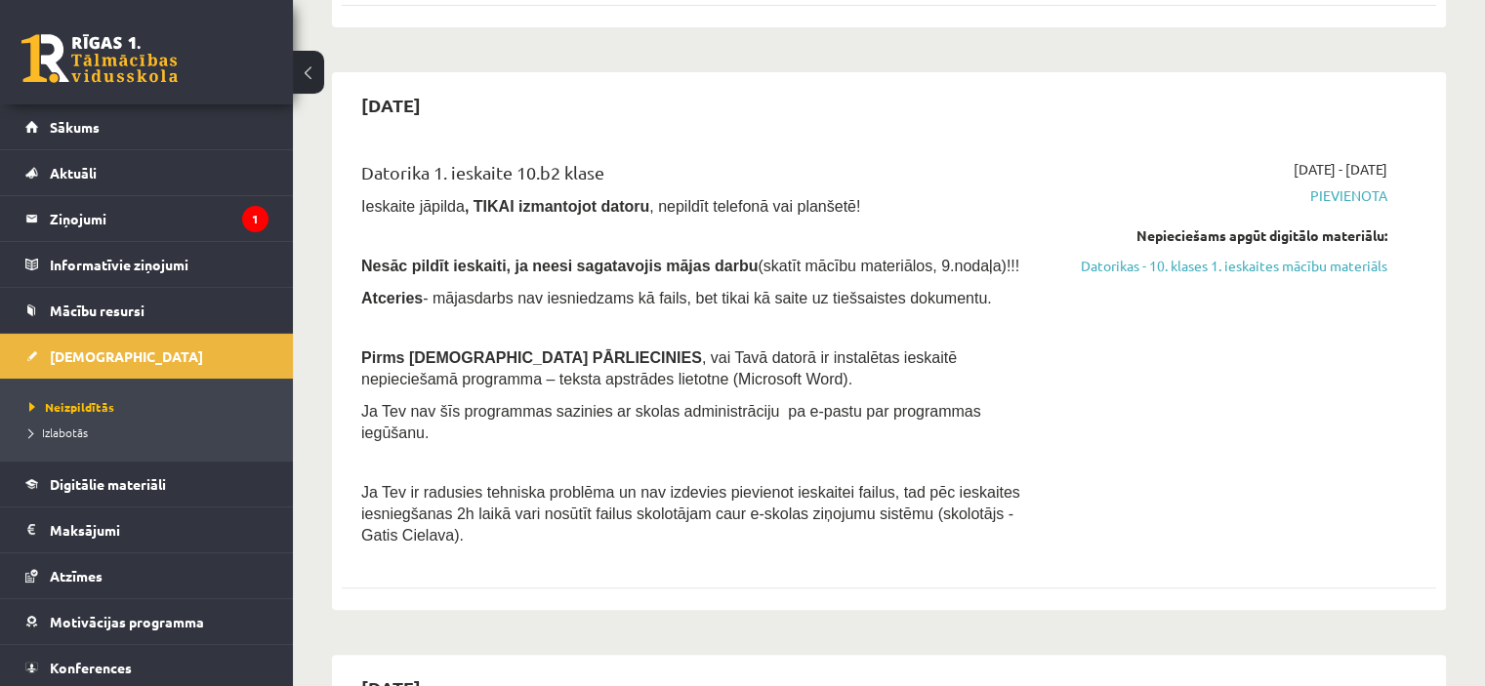
scroll to position [633, 0]
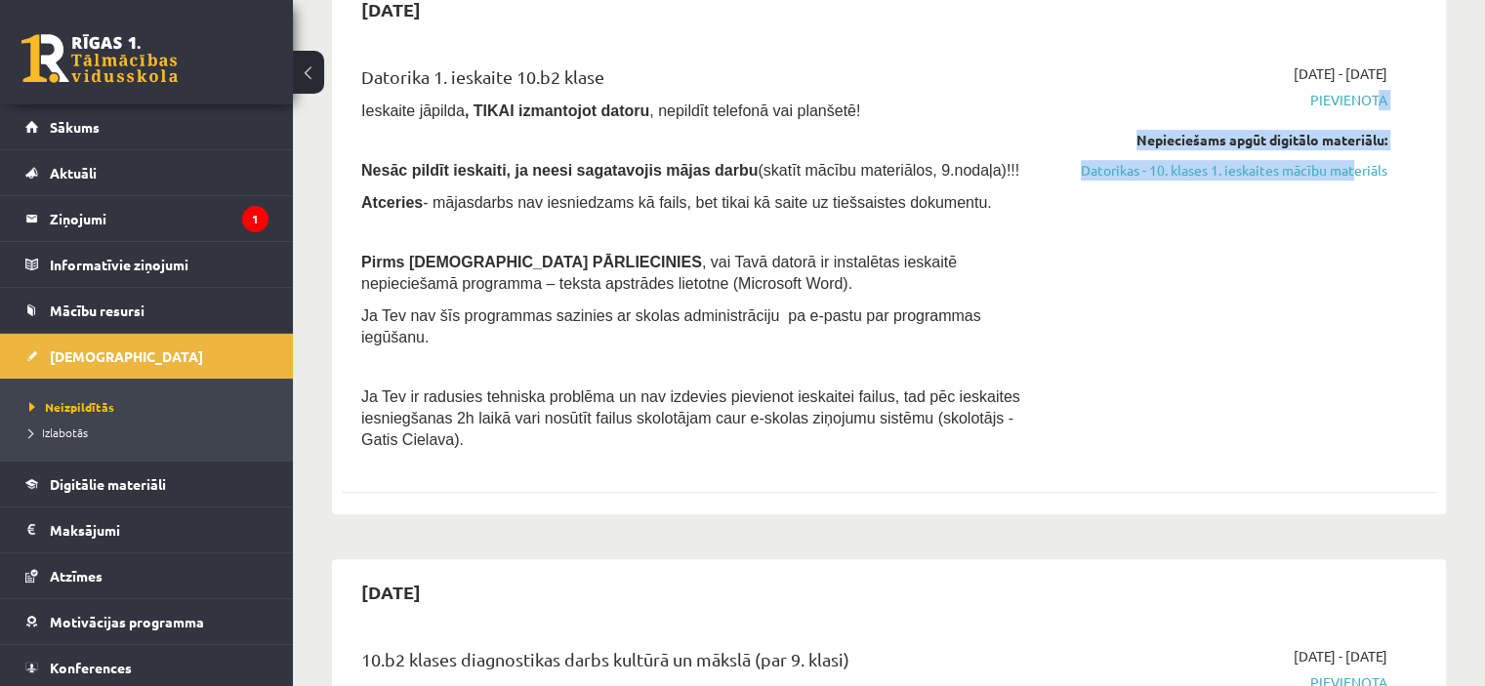
drag, startPoint x: 1367, startPoint y: 97, endPoint x: 1354, endPoint y: 151, distance: 56.1
click at [1354, 151] on div "[DATE] - [DATE] [GEOGRAPHIC_DATA] Nepieciešams apgūt digitālo materiālu: Datori…" at bounding box center [1225, 261] width 351 height 397
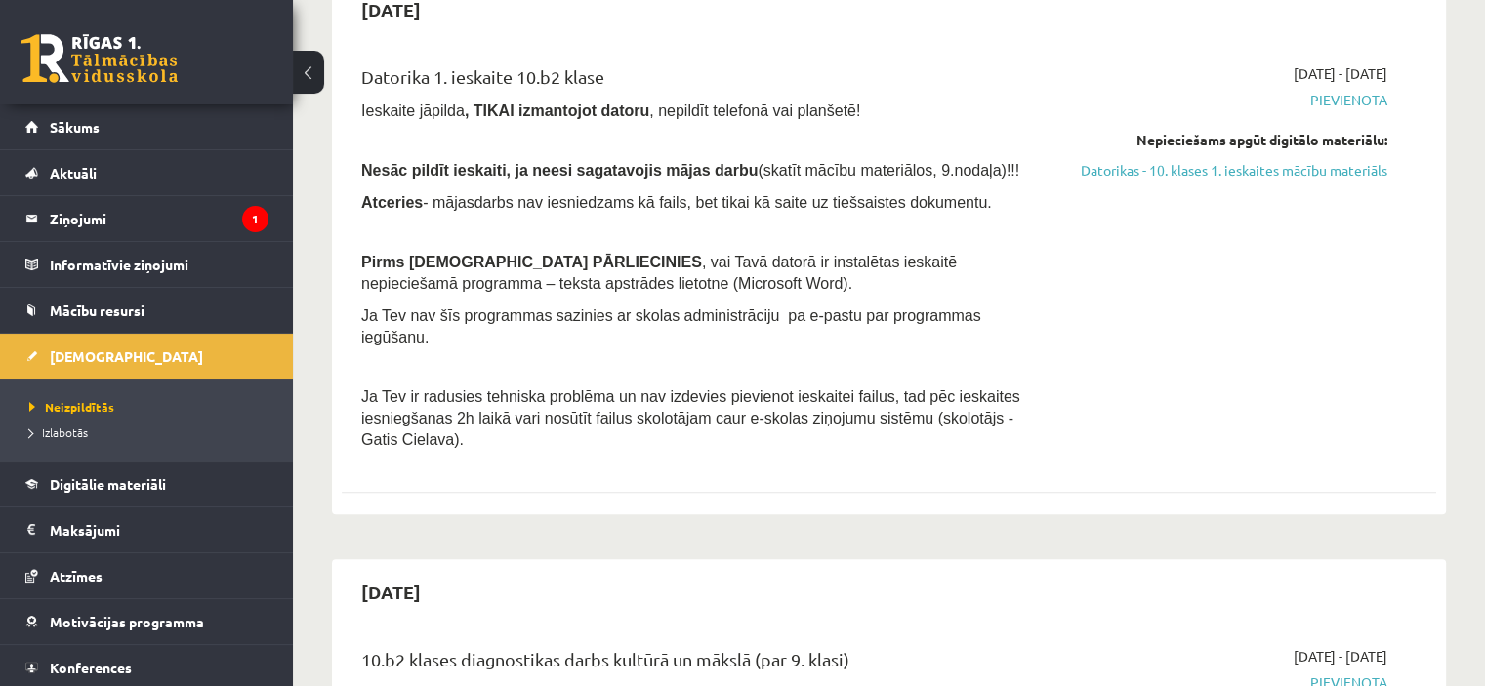
click at [1375, 191] on div "[DATE] - [DATE] [GEOGRAPHIC_DATA] Nepieciešams apgūt digitālo materiālu: Datori…" at bounding box center [1225, 261] width 351 height 397
click at [1367, 169] on link "Datorikas - 10. klases 1. ieskaites mācību materiāls" at bounding box center [1226, 170] width 322 height 21
click at [1207, 171] on link "Datorikas - 10. klases 1. ieskaites mācību materiāls" at bounding box center [1226, 170] width 322 height 21
drag, startPoint x: 1198, startPoint y: 177, endPoint x: 1207, endPoint y: 171, distance: 10.6
click at [1207, 171] on link "Datorikas - 10. klases 1. ieskaites mācību materiāls" at bounding box center [1226, 170] width 322 height 21
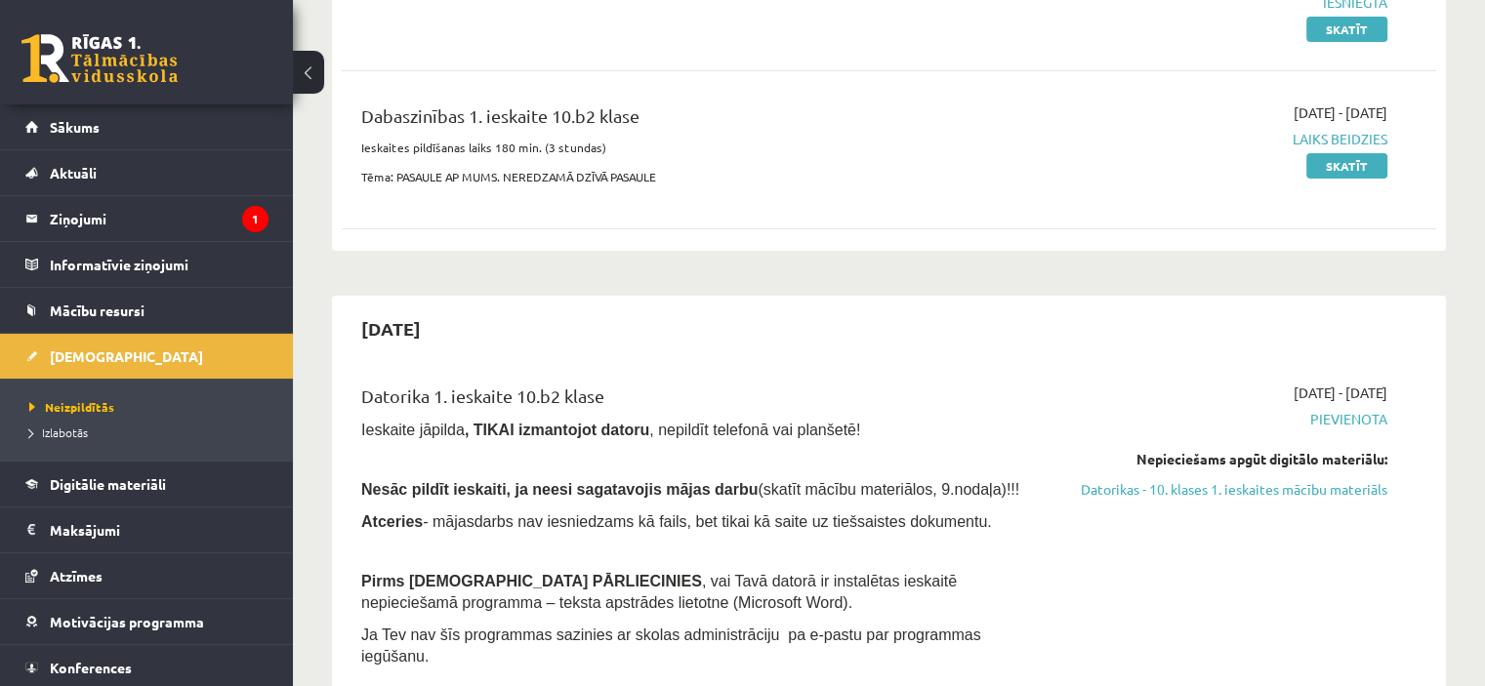
scroll to position [161, 0]
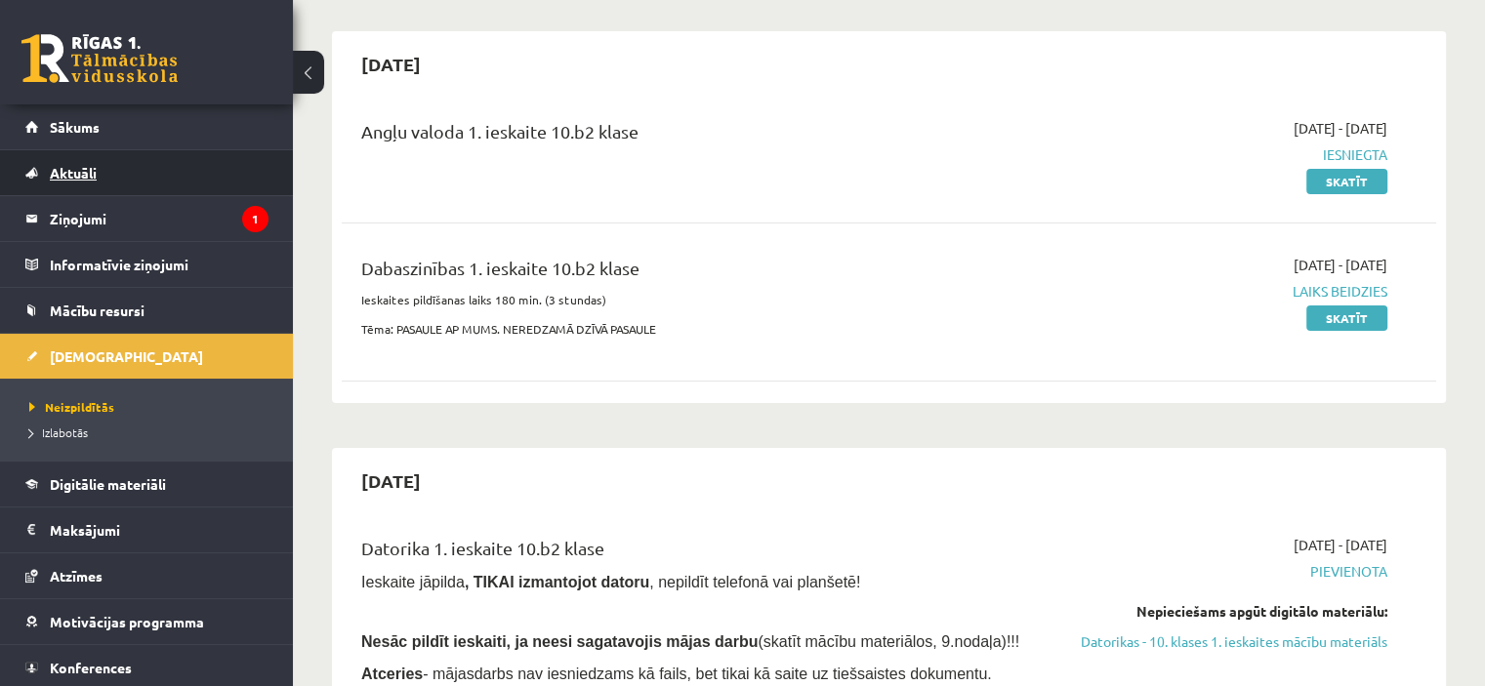
click at [114, 179] on link "Aktuāli" at bounding box center [146, 172] width 243 height 45
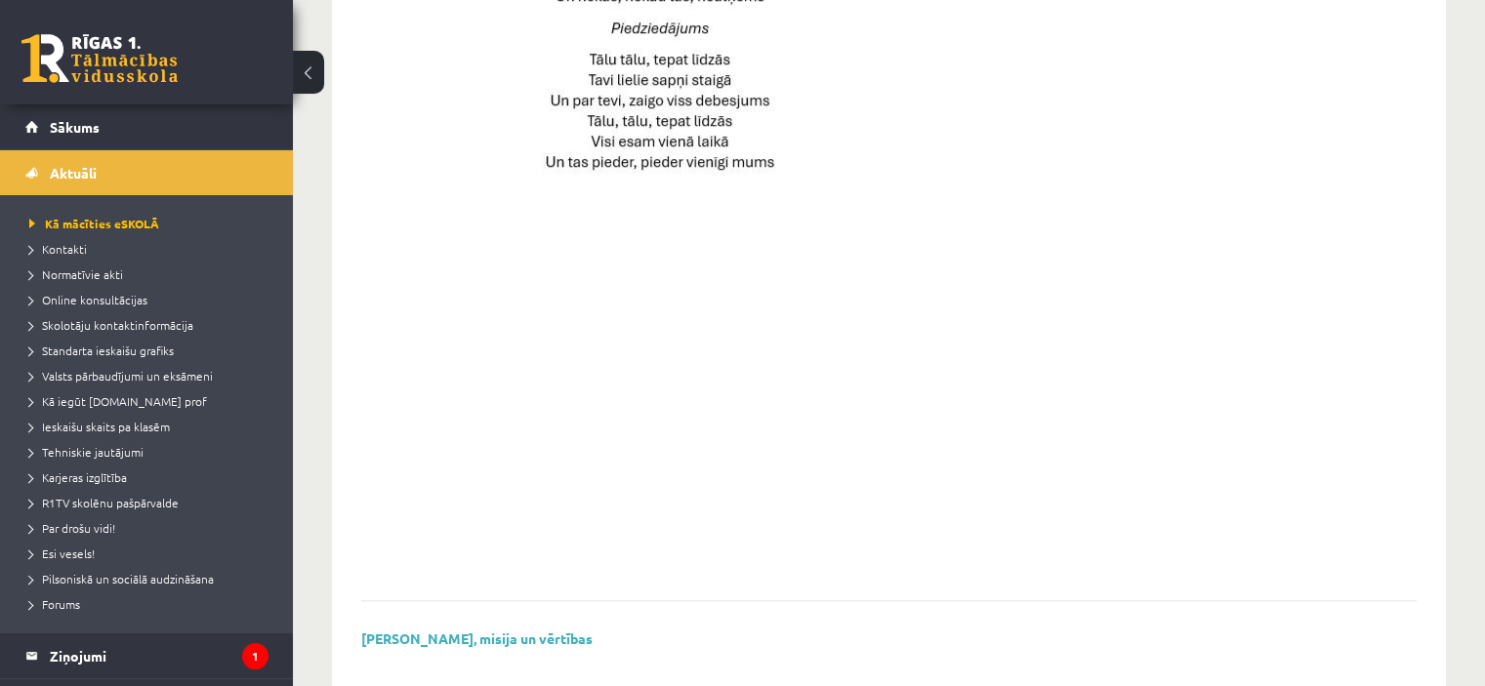
scroll to position [1401, 0]
click at [145, 431] on span "Ieskaišu skaits pa klasēm" at bounding box center [99, 427] width 141 height 16
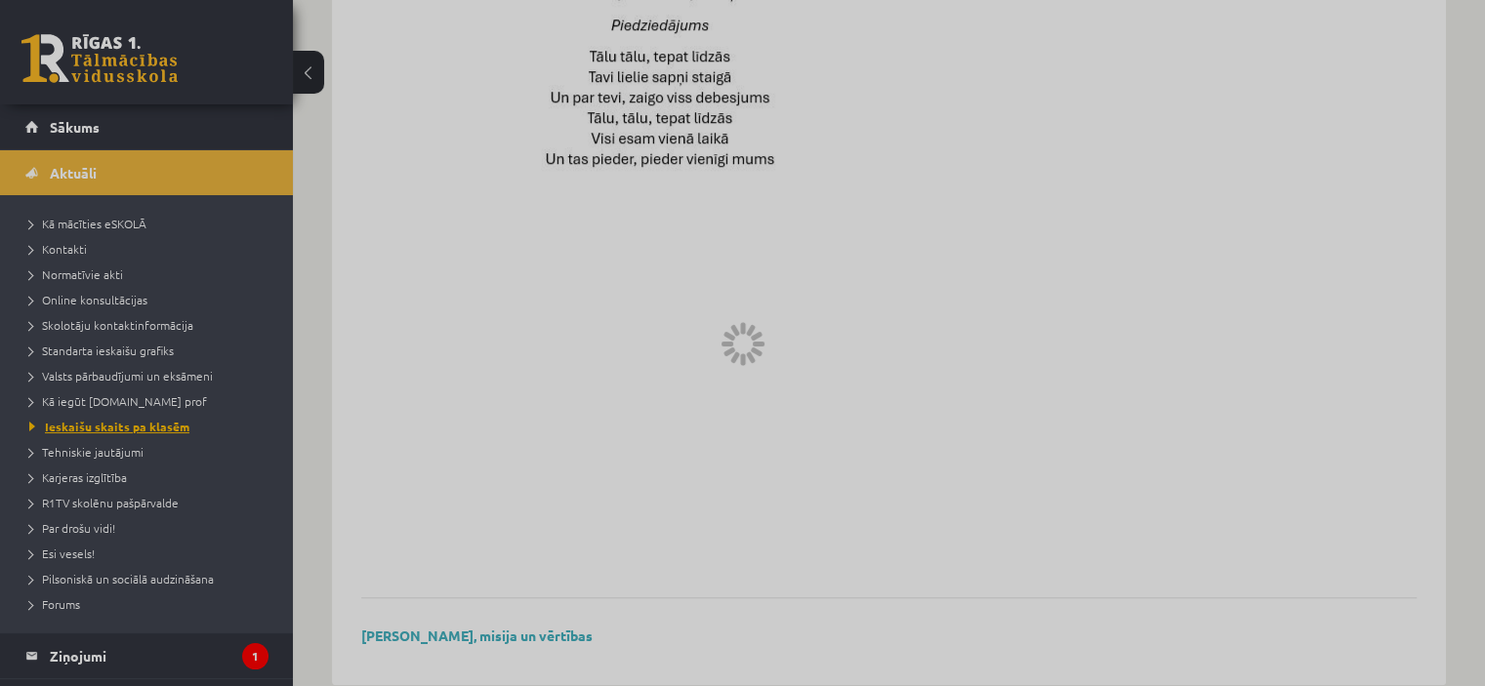
scroll to position [183, 0]
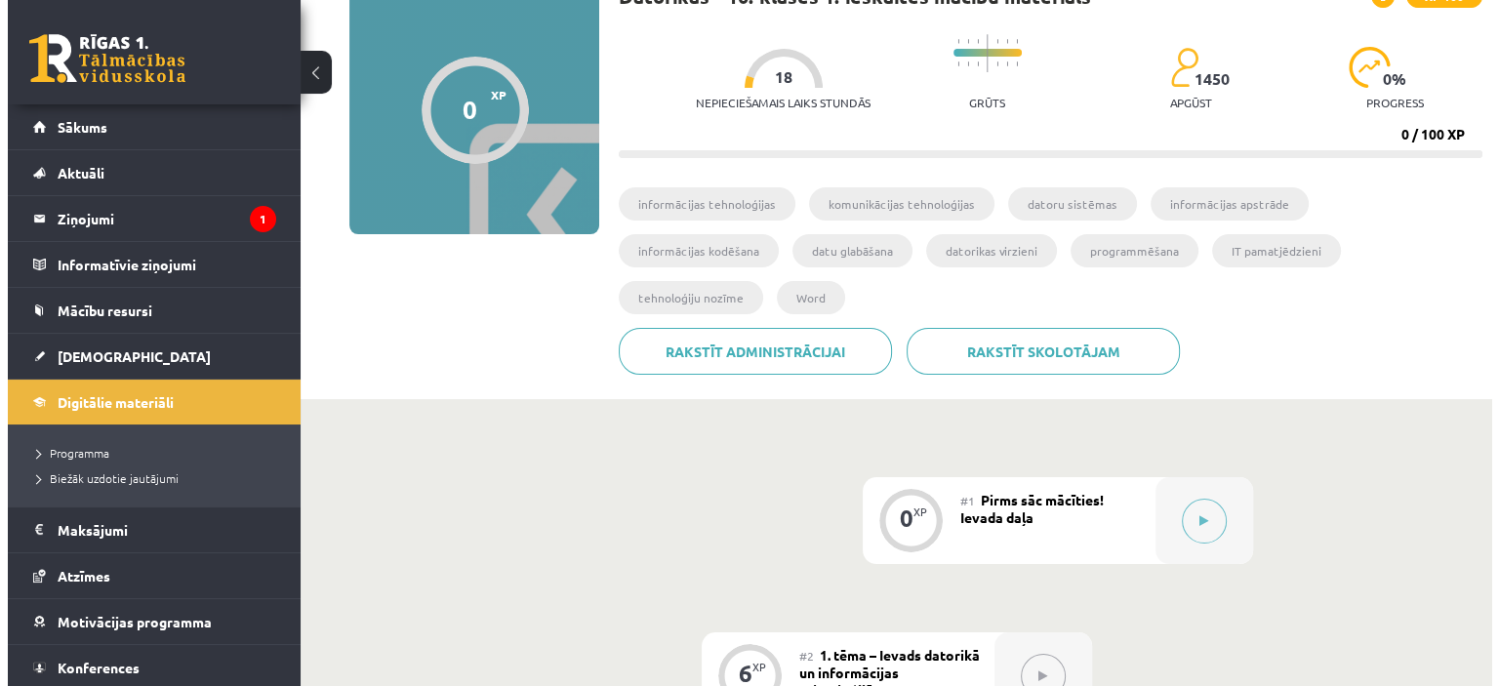
scroll to position [195, 0]
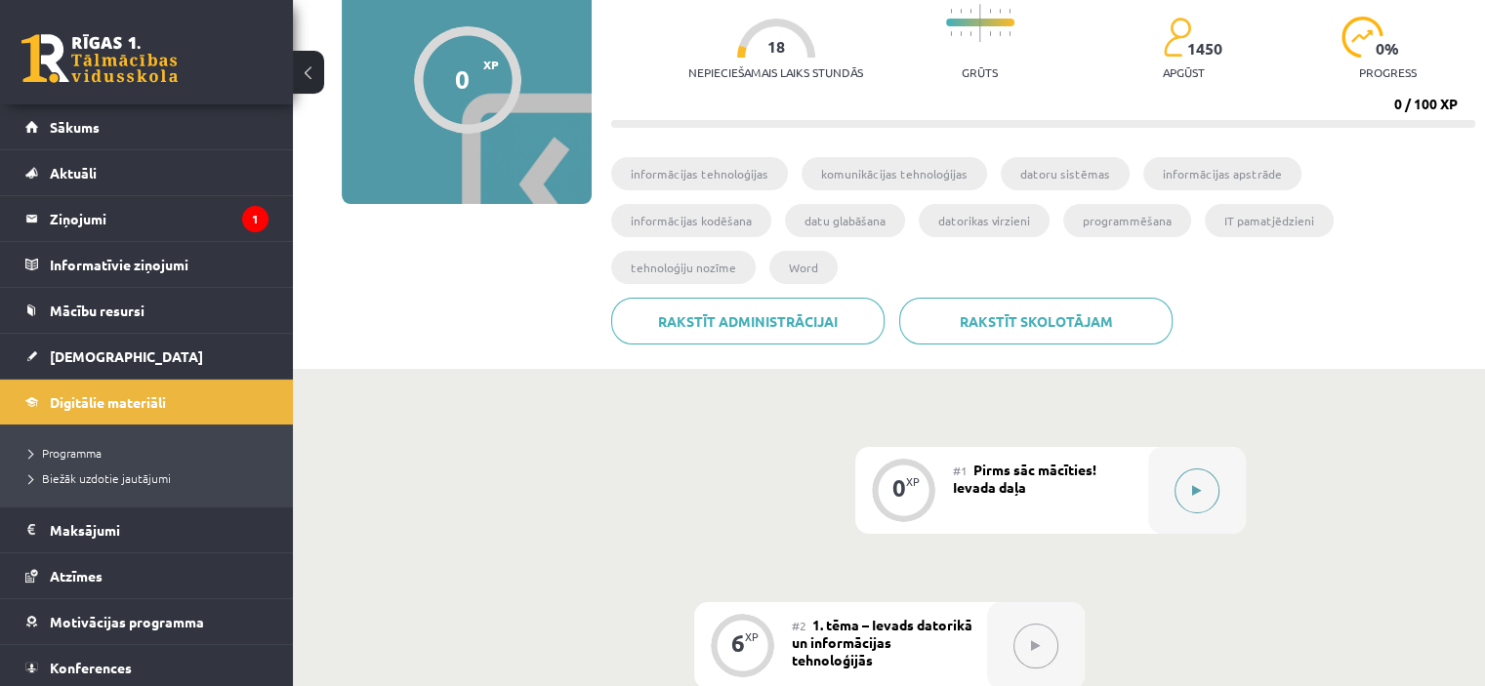
click at [1203, 469] on button at bounding box center [1196, 491] width 45 height 45
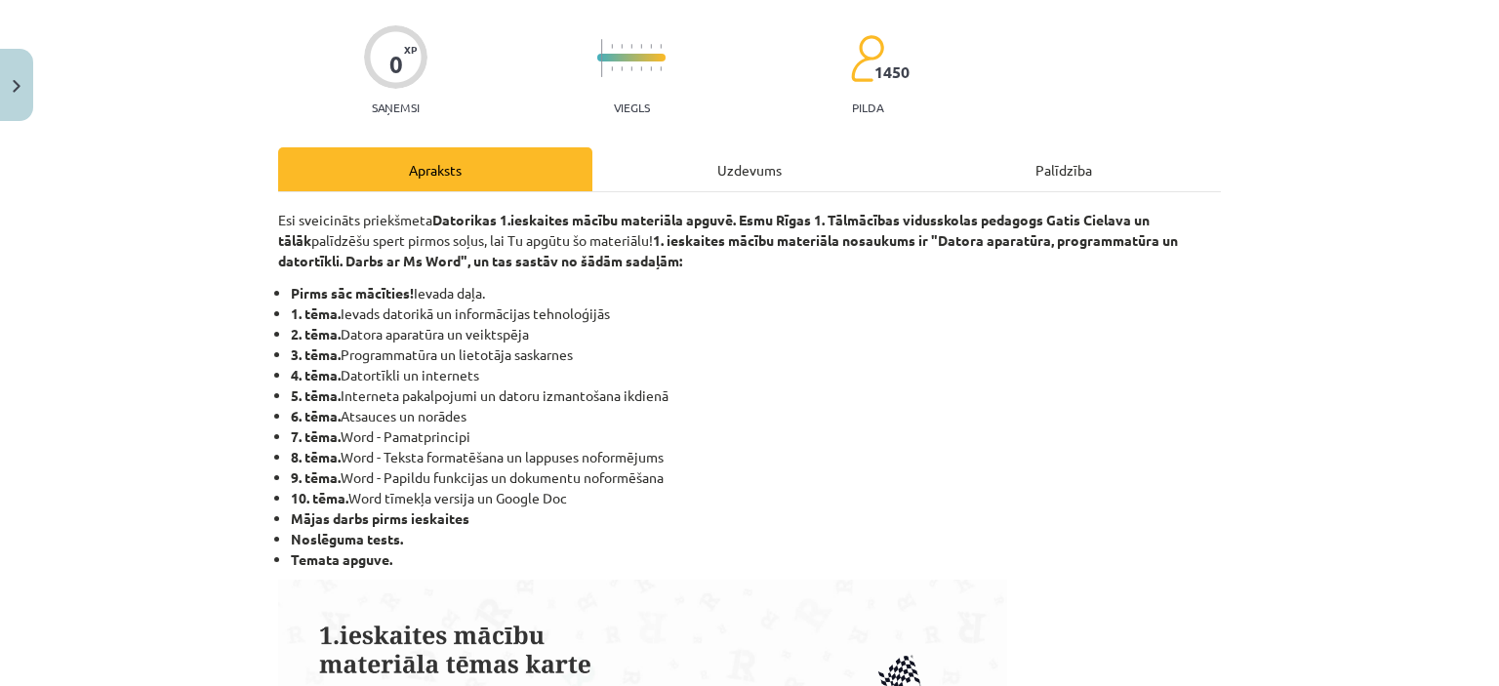
scroll to position [174, 0]
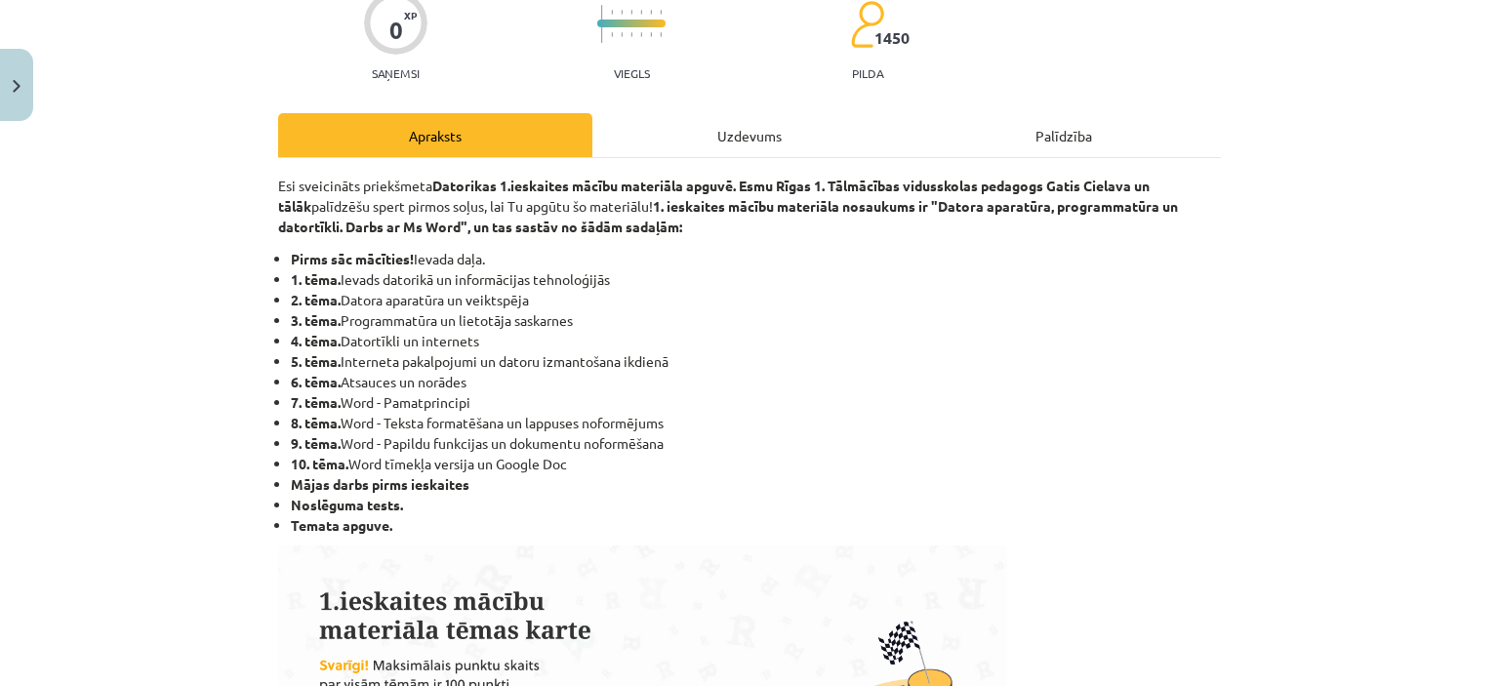
click at [721, 141] on div "Uzdevums" at bounding box center [750, 135] width 314 height 44
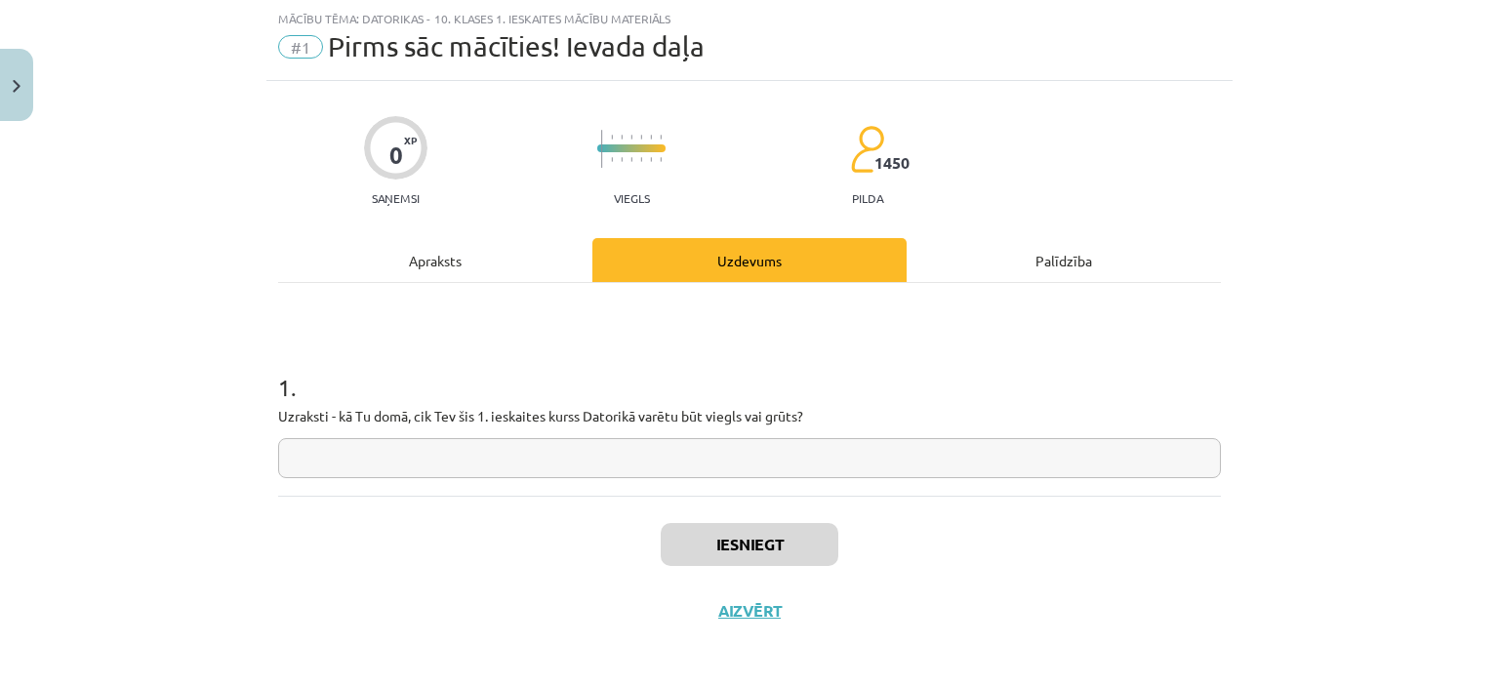
click at [648, 472] on input "text" at bounding box center [749, 458] width 943 height 40
type input "*"
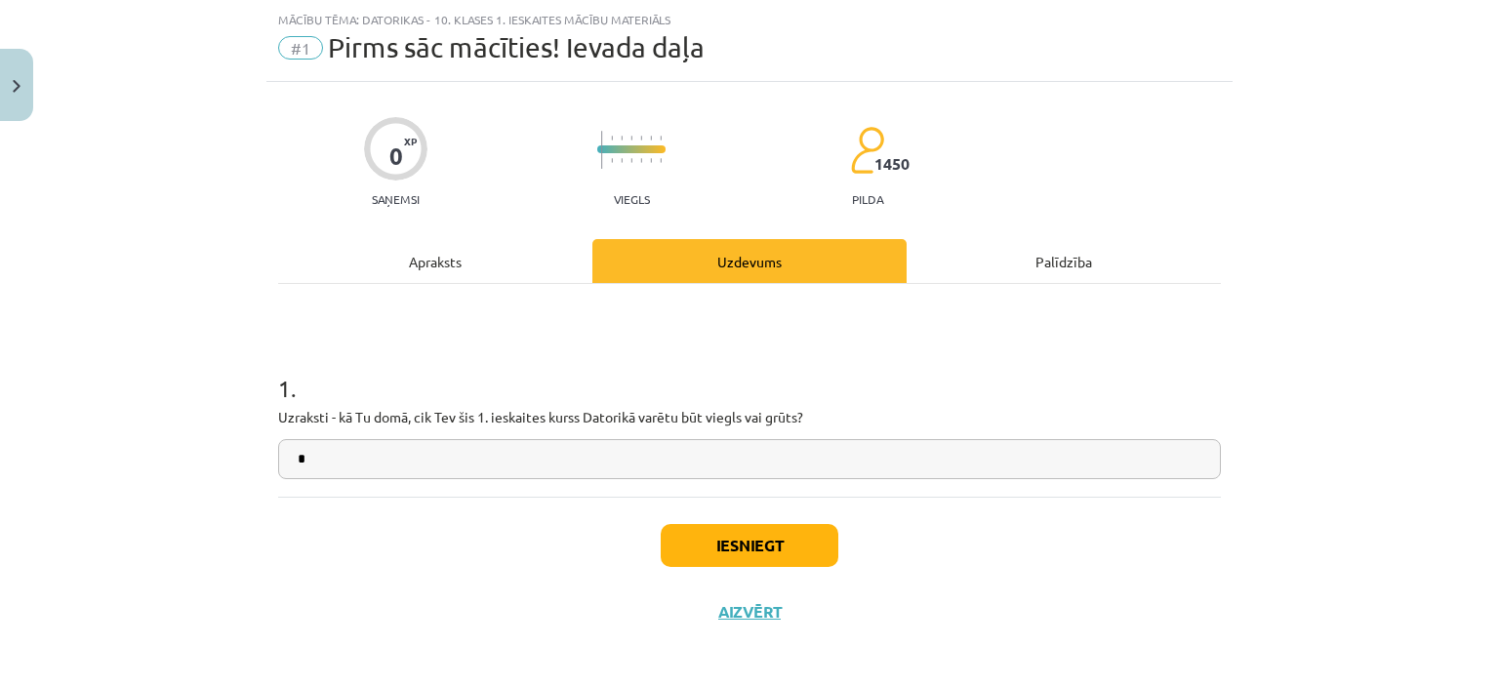
scroll to position [55, 0]
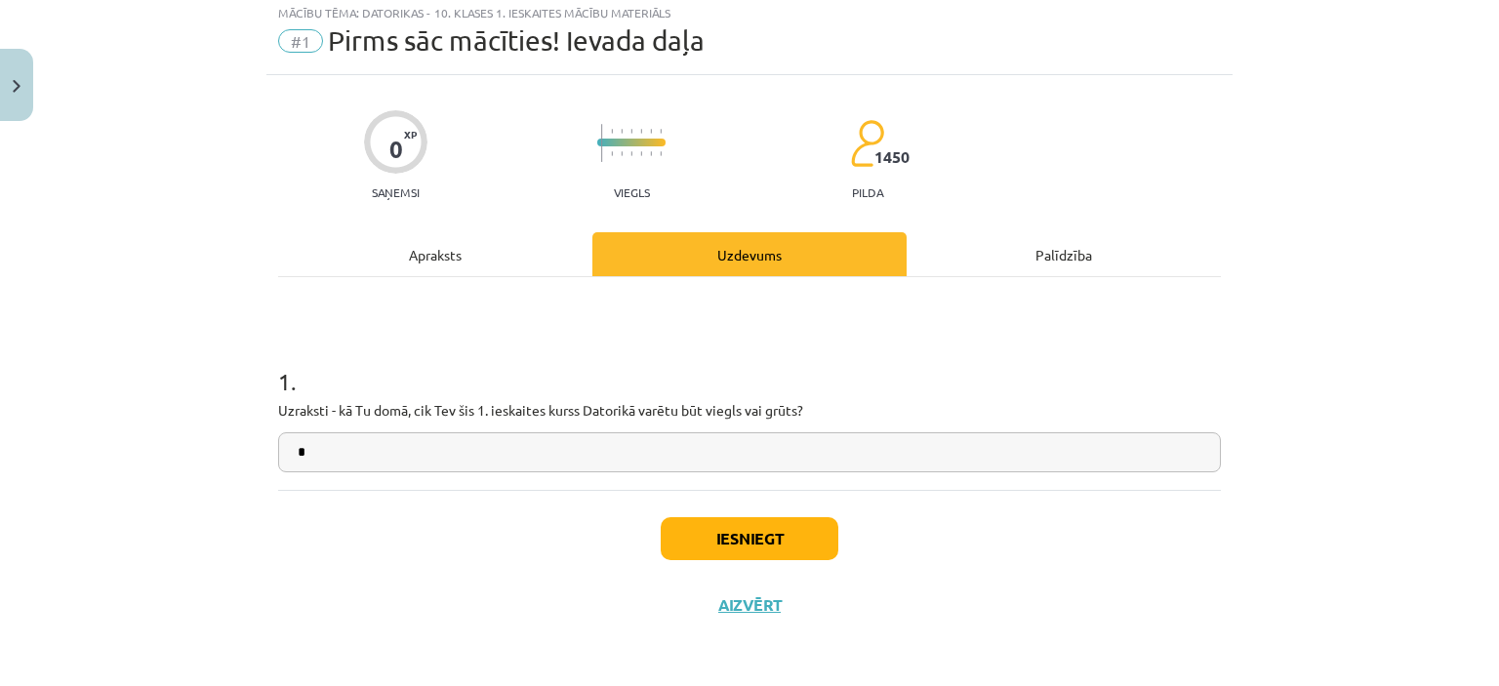
click at [551, 413] on p "Uzraksti - kā Tu domā, cik Tev šis 1. ieskaites kurss Datorikā varētu būt viegl…" at bounding box center [749, 410] width 943 height 21
click at [554, 458] on input "*" at bounding box center [749, 452] width 943 height 40
click at [554, 458] on input "**" at bounding box center [749, 452] width 943 height 40
click at [507, 456] on input "**********" at bounding box center [749, 452] width 943 height 40
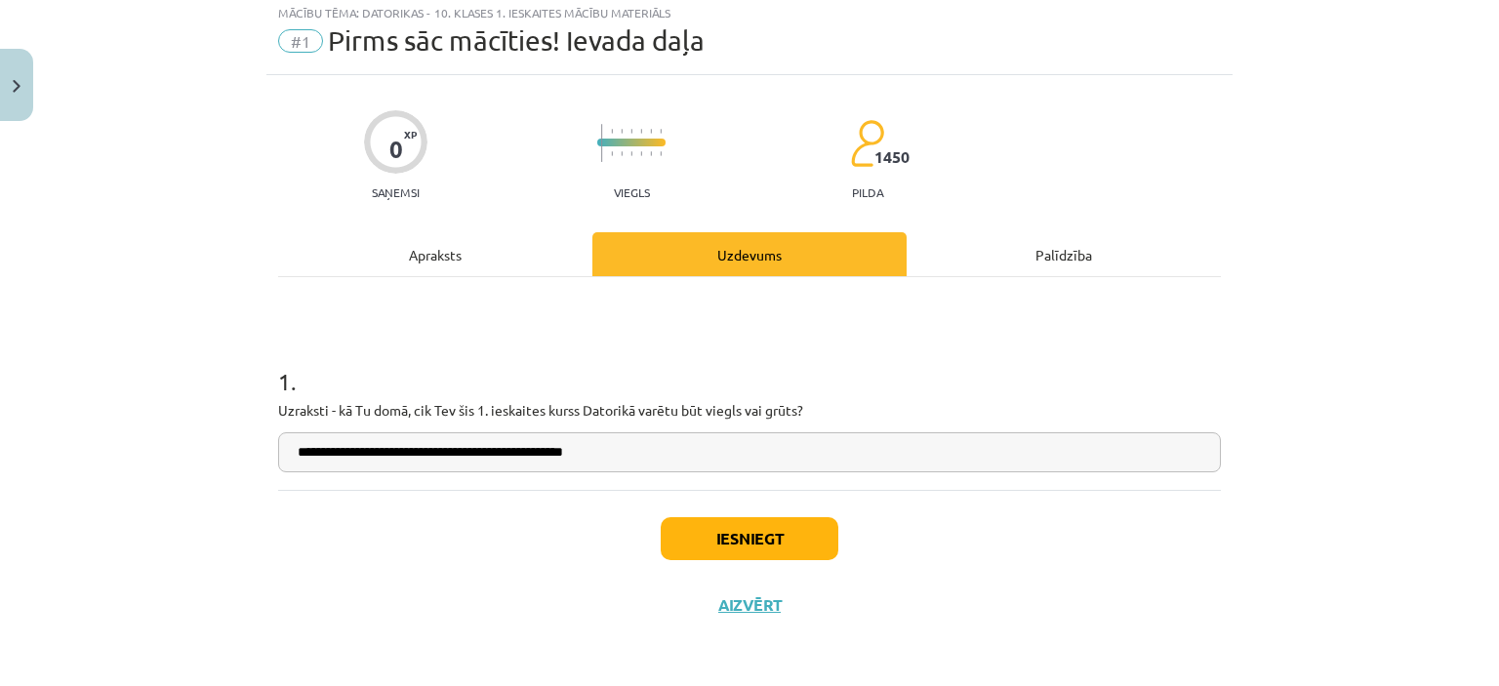
click at [515, 456] on input "**********" at bounding box center [749, 452] width 943 height 40
click at [523, 453] on input "**********" at bounding box center [749, 452] width 943 height 40
click at [633, 441] on input "**********" at bounding box center [749, 452] width 943 height 40
type input "**********"
click at [723, 525] on button "Iesniegt" at bounding box center [750, 538] width 178 height 43
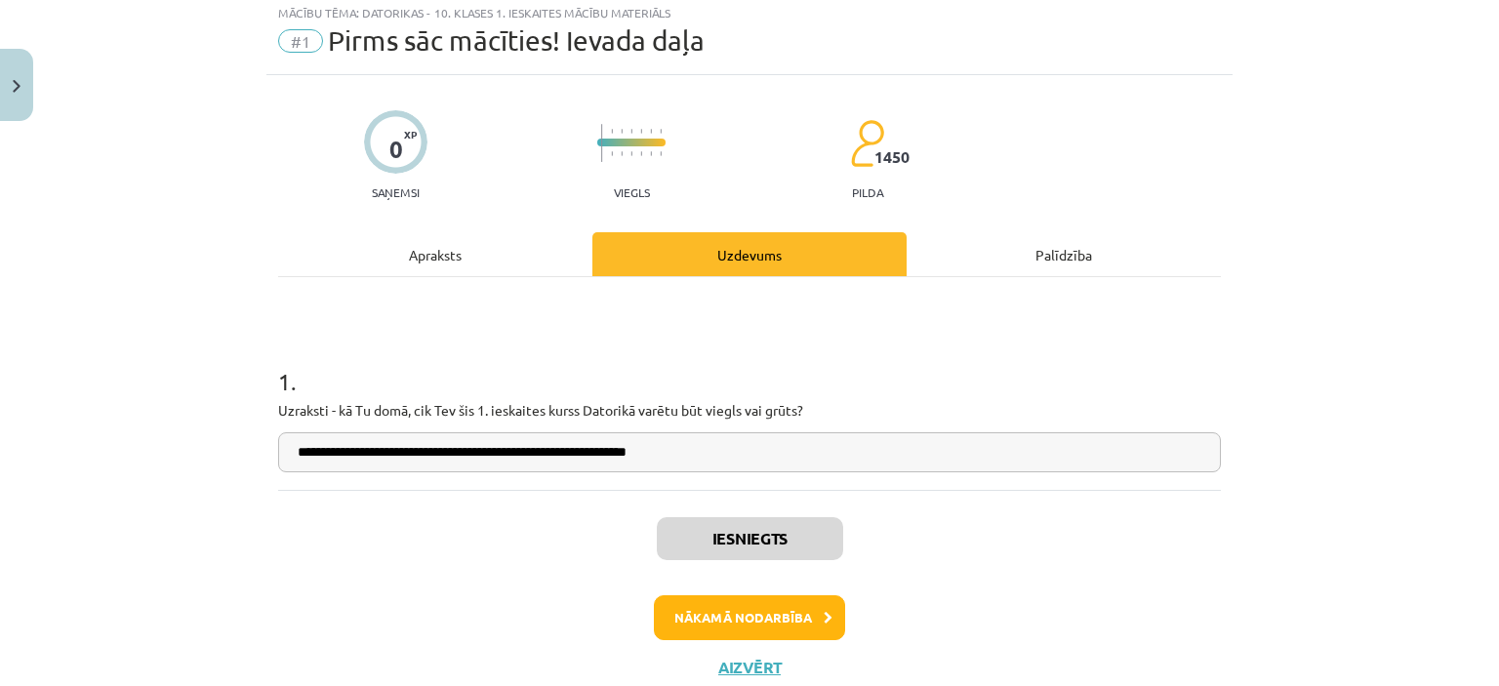
click at [423, 261] on div "Apraksts" at bounding box center [435, 254] width 314 height 44
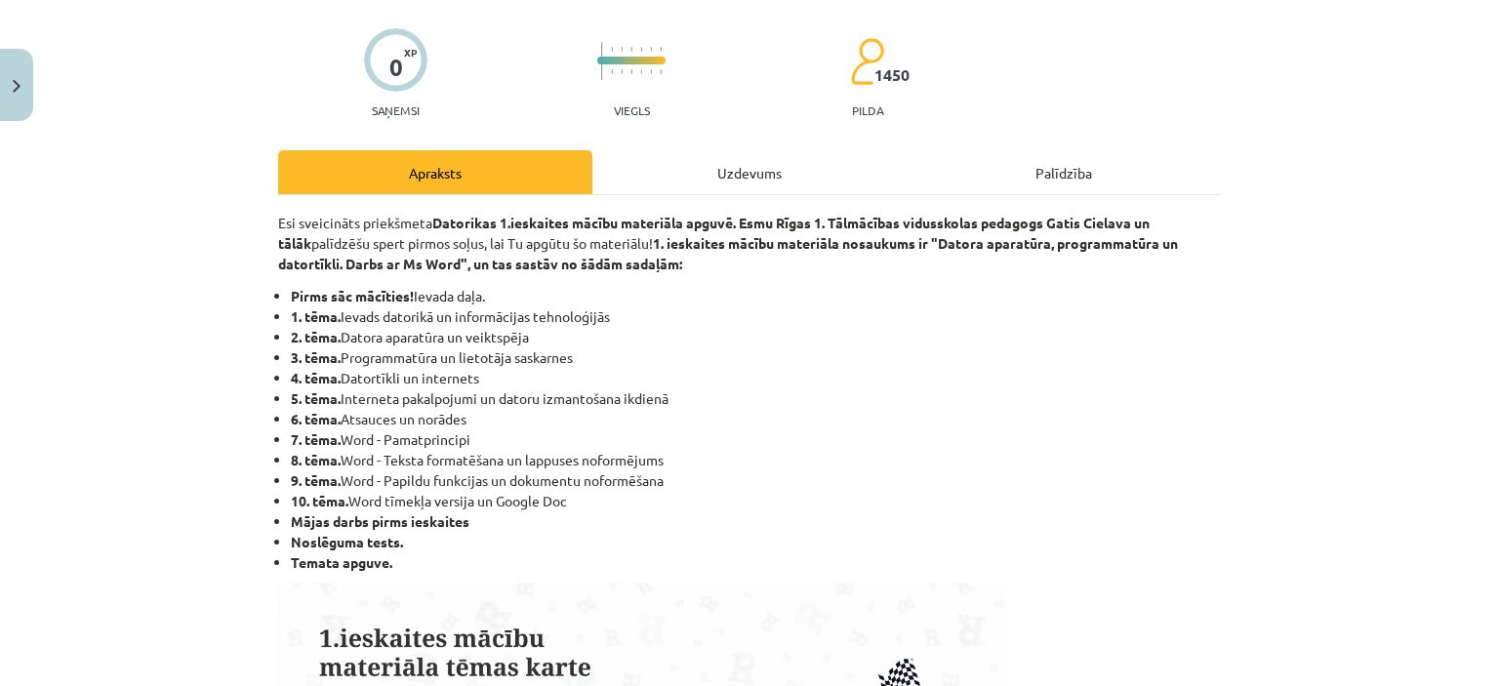
scroll to position [152, 0]
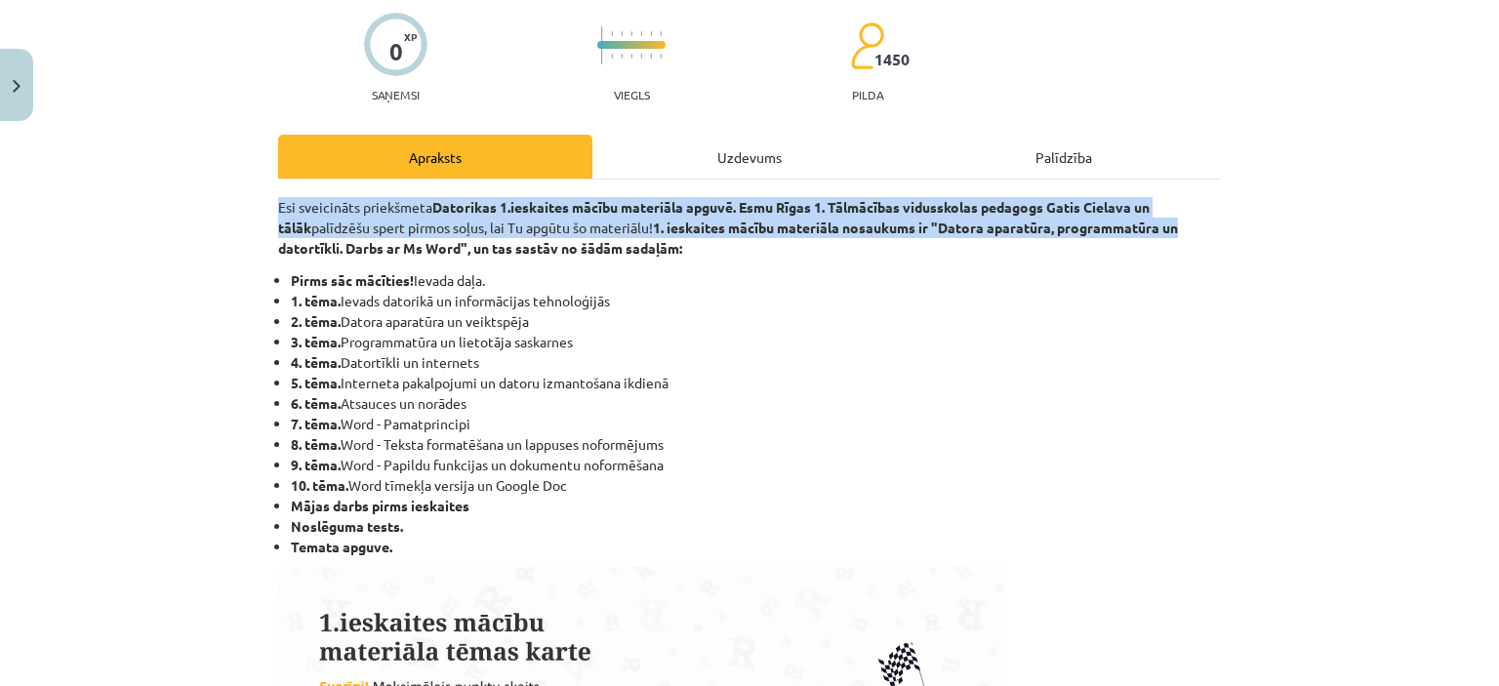
drag, startPoint x: 1478, startPoint y: 174, endPoint x: 1491, endPoint y: 237, distance: 64.7
click at [1491, 237] on div "Mācību tēma: Datorikas - 10. klases 1. ieskaites mācību materiāls #1 Pirms sāc …" at bounding box center [749, 343] width 1499 height 686
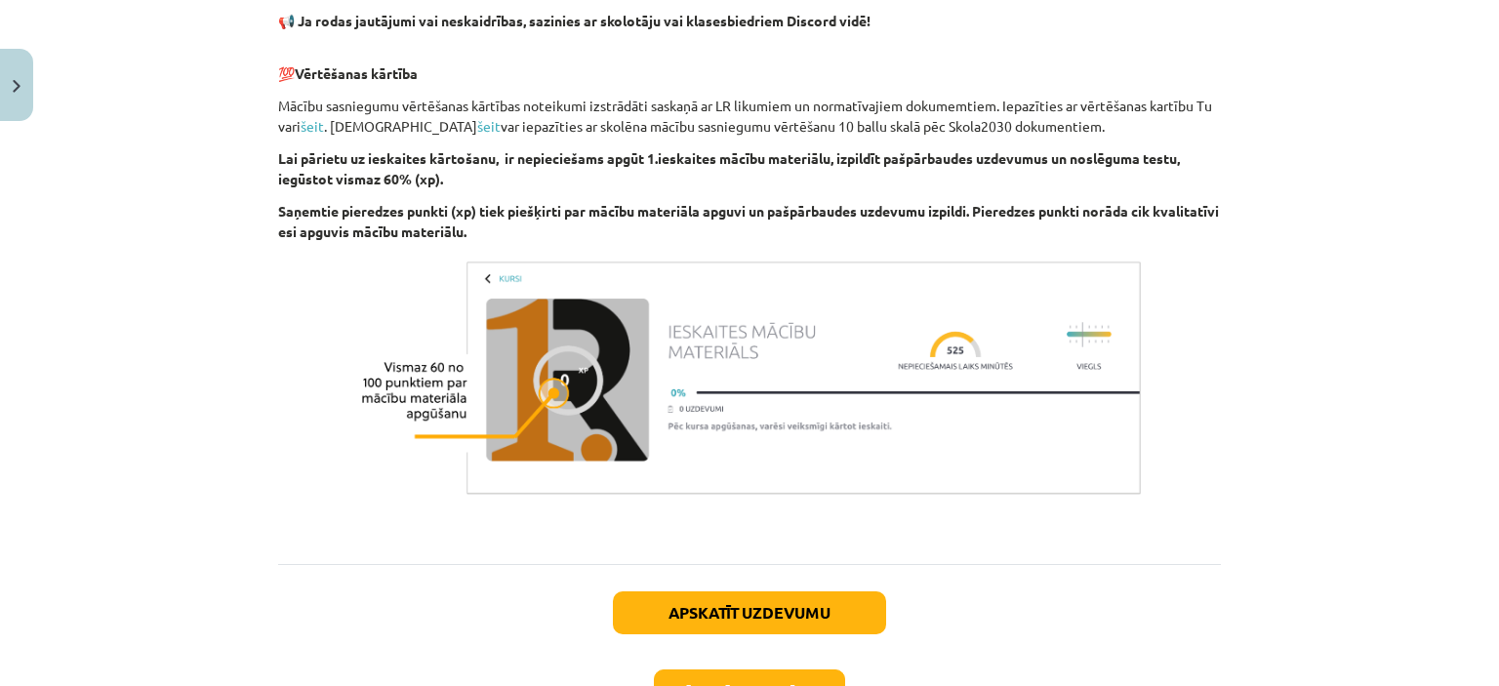
scroll to position [1328, 0]
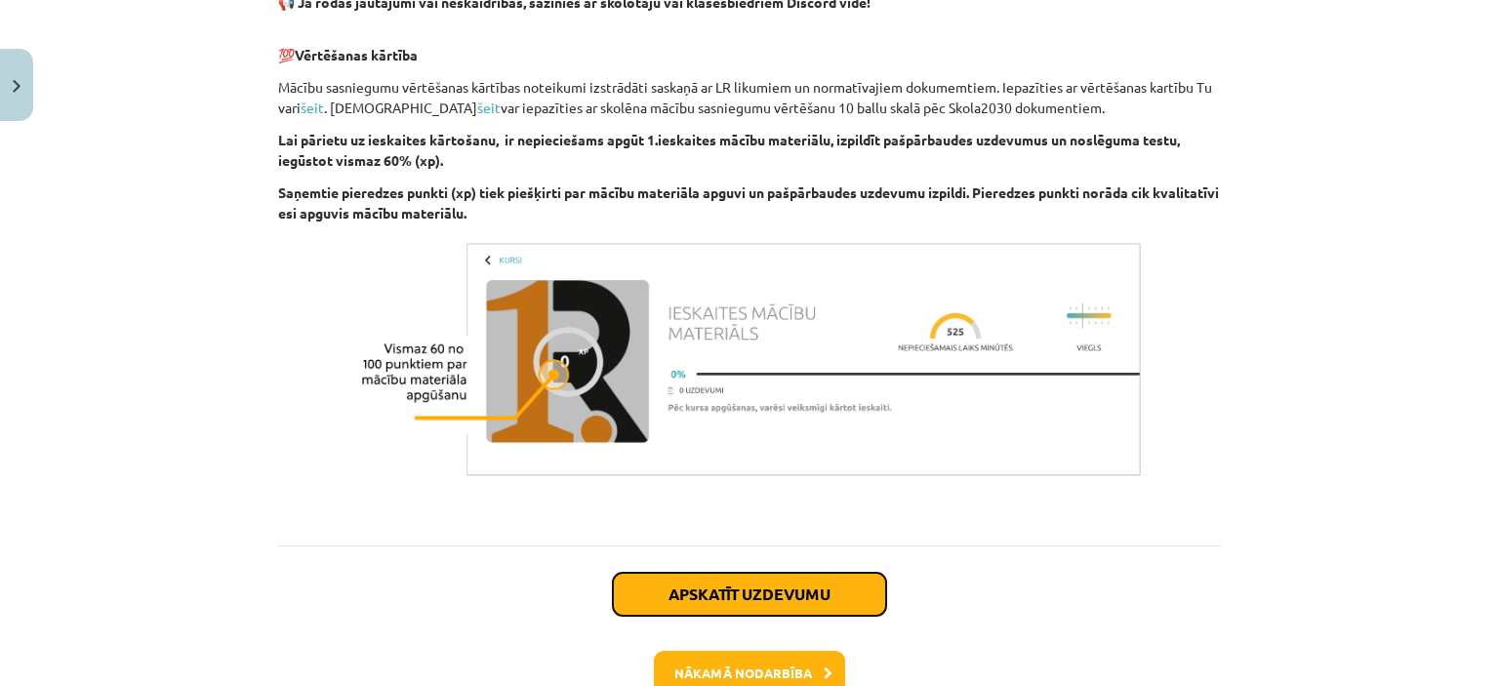
click at [783, 600] on button "Apskatīt uzdevumu" at bounding box center [749, 594] width 273 height 43
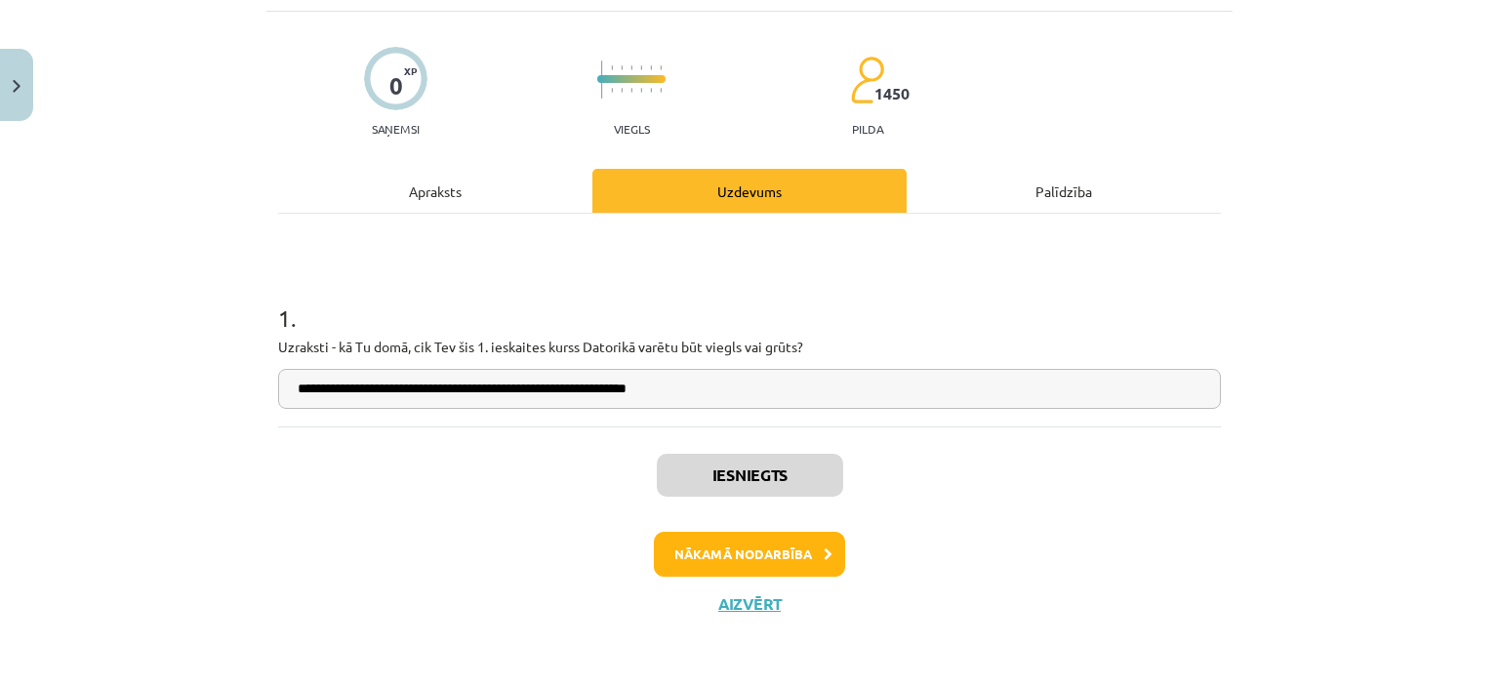
scroll to position [49, 0]
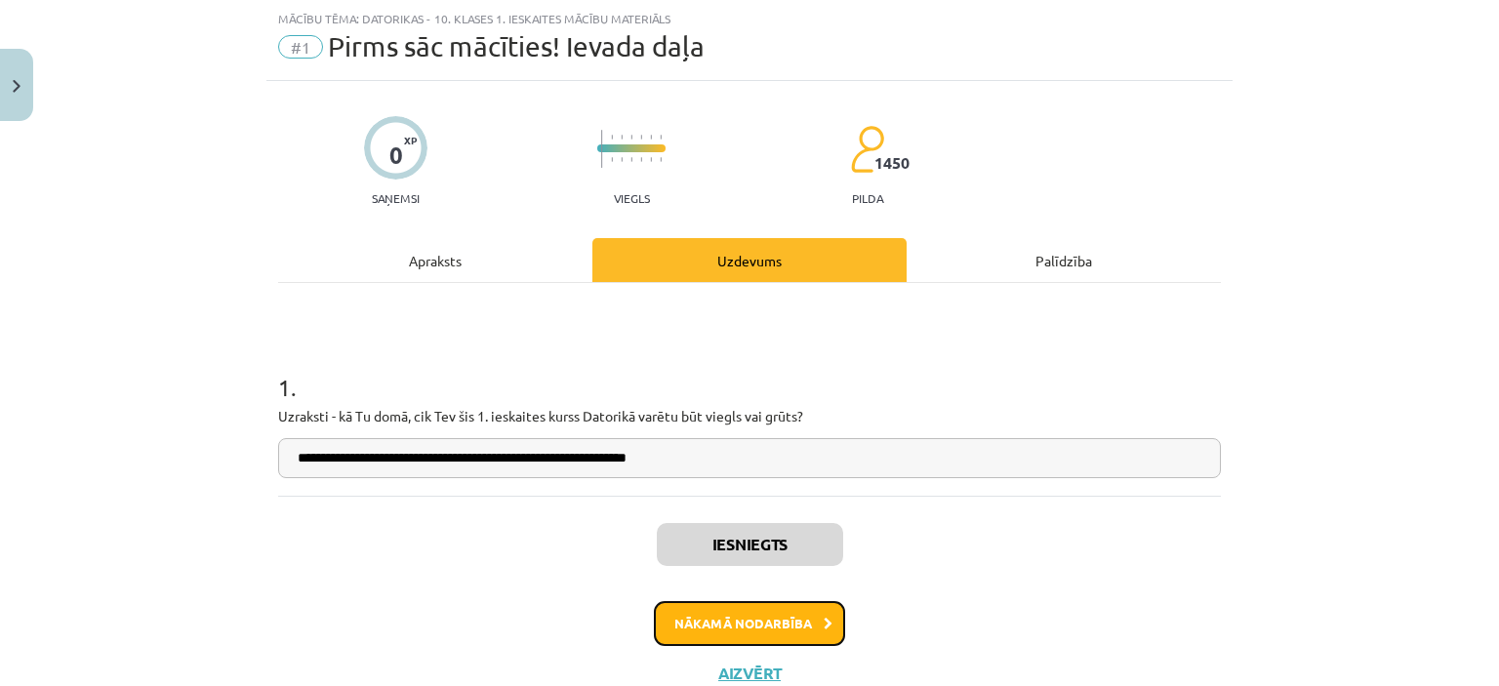
click at [751, 617] on button "Nākamā nodarbība" at bounding box center [749, 623] width 191 height 45
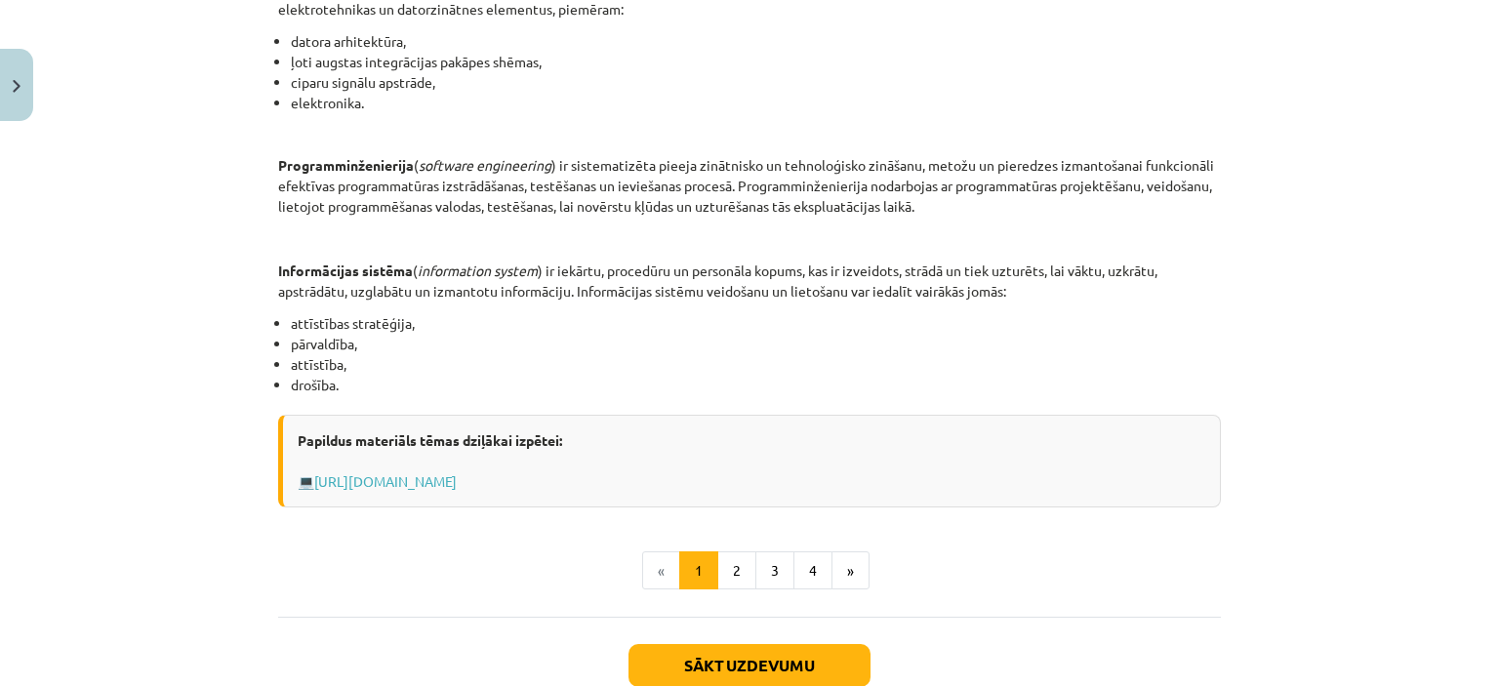
scroll to position [867, 0]
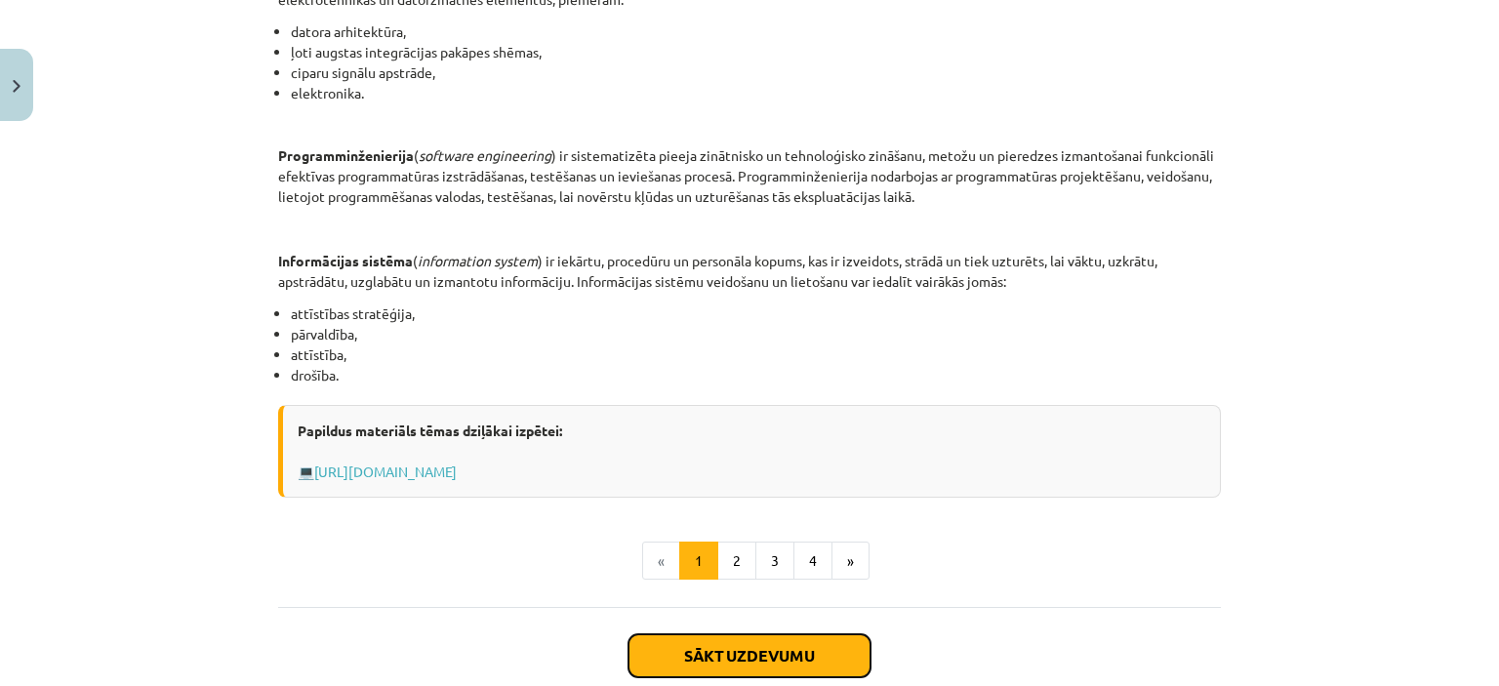
click at [746, 662] on button "Sākt uzdevumu" at bounding box center [750, 656] width 242 height 43
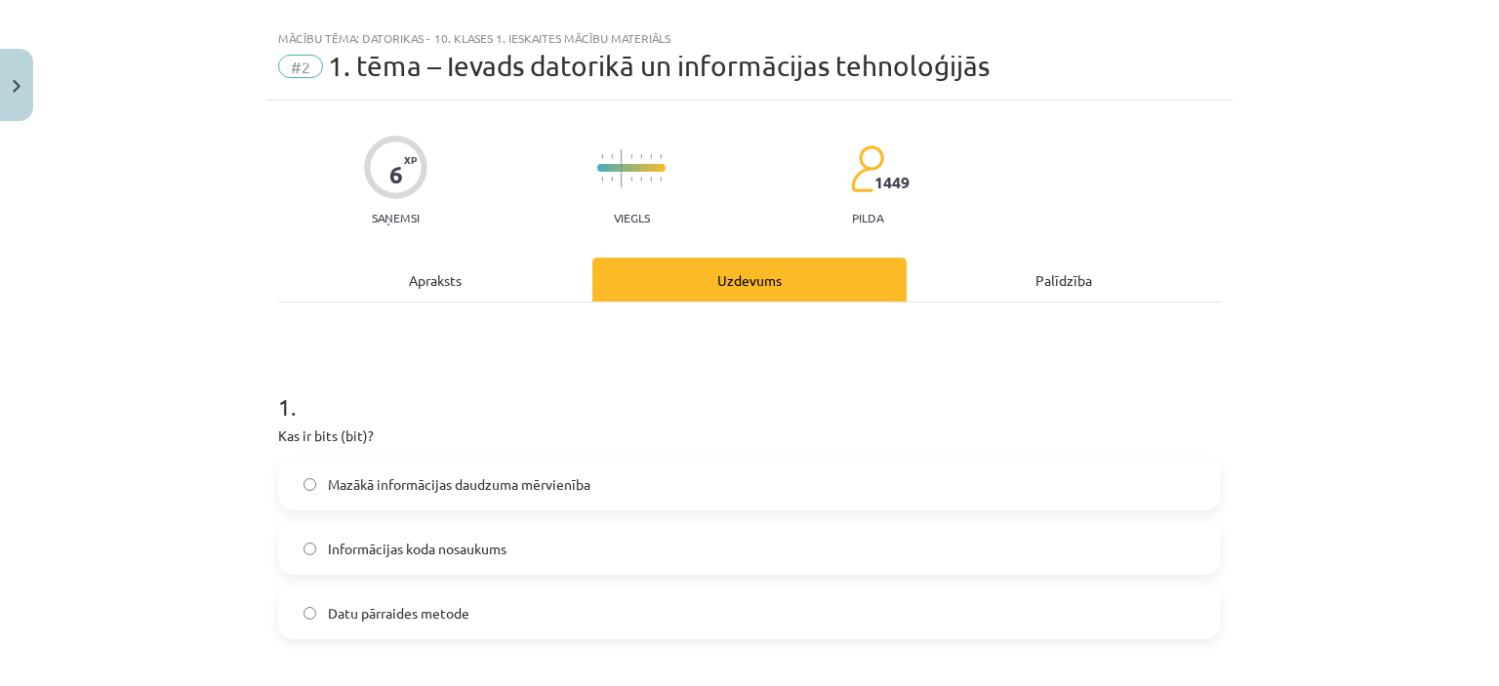
scroll to position [0, 0]
